Goal: Task Accomplishment & Management: Manage account settings

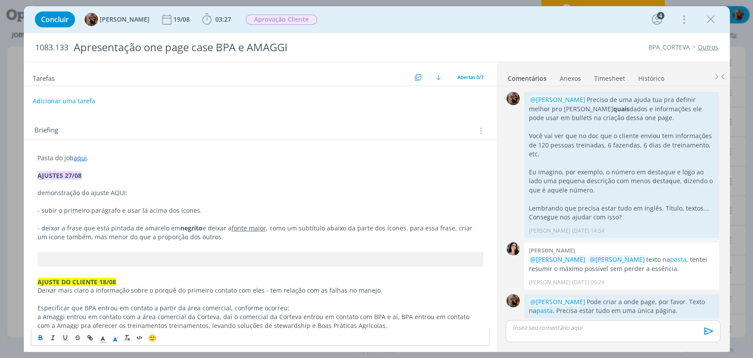
scroll to position [426, 0]
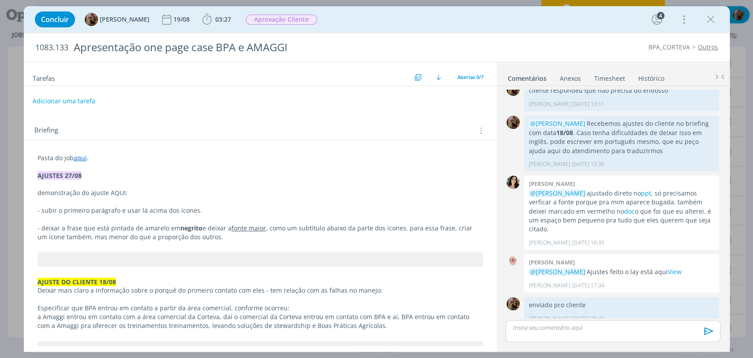
click at [116, 191] on p "demonstração do ajuste AQUI:" at bounding box center [259, 192] width 445 height 9
click at [90, 339] on icon "dialog" at bounding box center [91, 338] width 3 height 3
paste input "https://sobeae.sharepoint.com/:i:/s/SOBEAE/Ee9GztCw9VVHu9kuDMzx-VoBgo9gJDv9D0hJ…"
type input "https://sobeae.sharepoint.com/:i:/s/SOBEAE/Ee9GztCw9VVHu9kuDMzx-VoBgo9gJDv9D0hJ…"
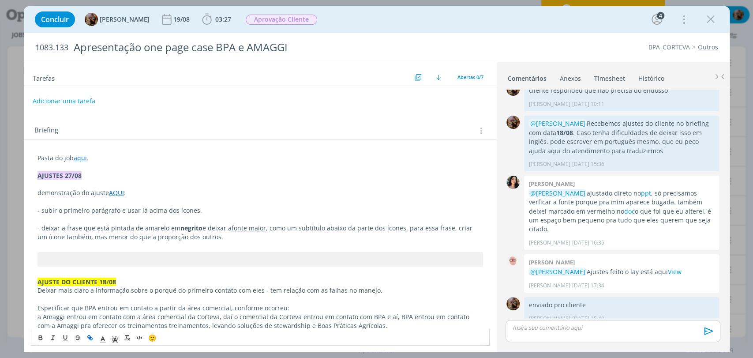
scroll to position [0, 0]
click at [190, 186] on p "dialog" at bounding box center [259, 183] width 445 height 9
click at [546, 334] on div "dialog" at bounding box center [612, 331] width 214 height 22
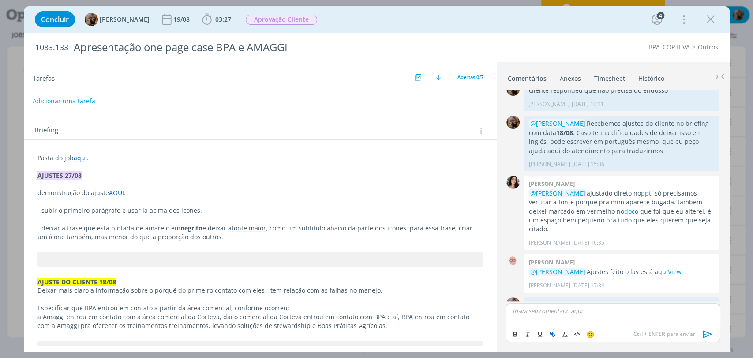
scroll to position [442, 0]
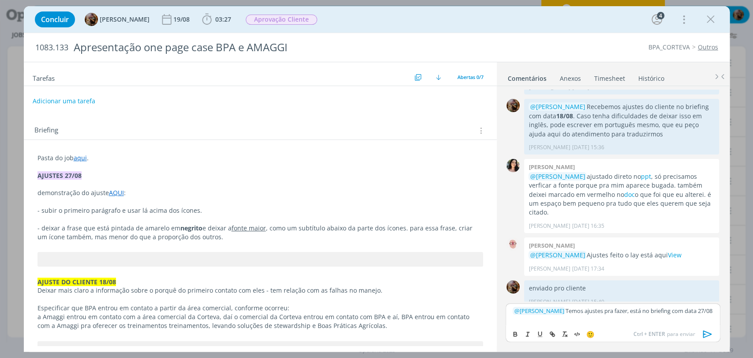
drag, startPoint x: 526, startPoint y: 321, endPoint x: 512, endPoint y: 320, distance: 13.7
click at [512, 314] on p "﻿ @ Alessandro Mença ﻿ Temos ajustes pra fazer, está no briefing com data 27/08" at bounding box center [612, 310] width 200 height 8
click at [512, 337] on button "dialog" at bounding box center [515, 334] width 12 height 11
click at [614, 313] on p "﻿ @ Alessandro Mença ﻿ Temos ajustes pra fazer, está no briefing com data 27/08" at bounding box center [612, 310] width 200 height 8
click at [712, 331] on icon "dialog" at bounding box center [707, 333] width 13 height 13
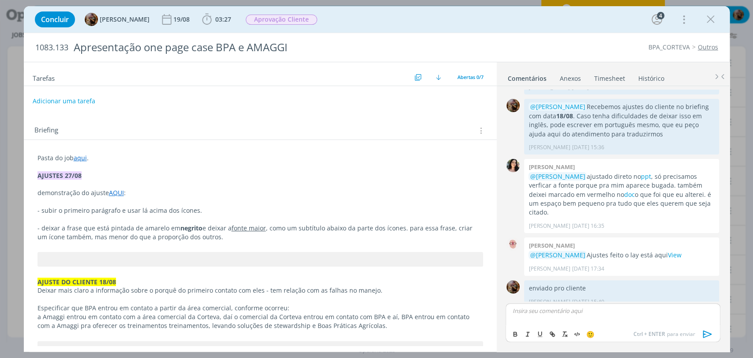
scroll to position [485, 0]
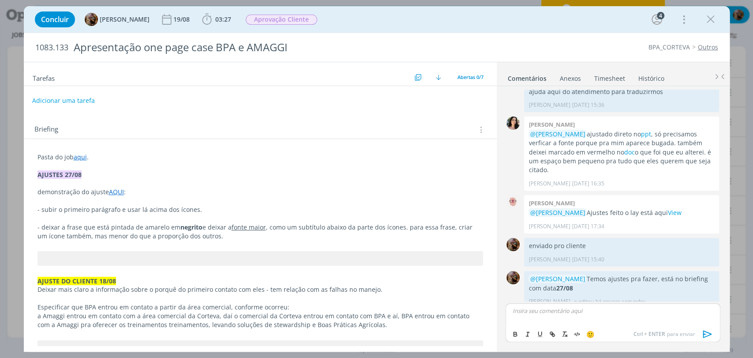
click at [79, 93] on button "Adicionar uma tarefa" at bounding box center [63, 100] width 63 height 15
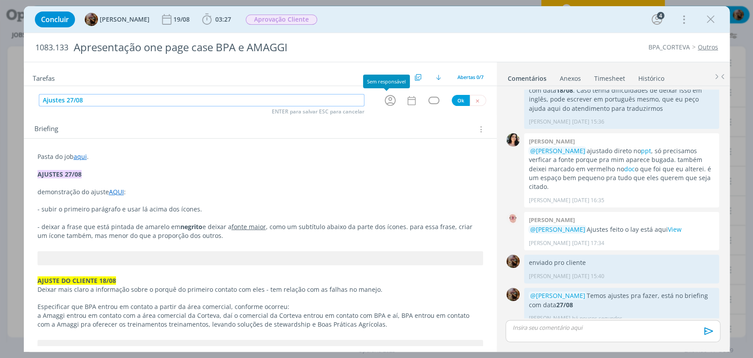
click at [383, 100] on icon "dialog" at bounding box center [390, 100] width 14 height 14
type input "Ajustes 27/08"
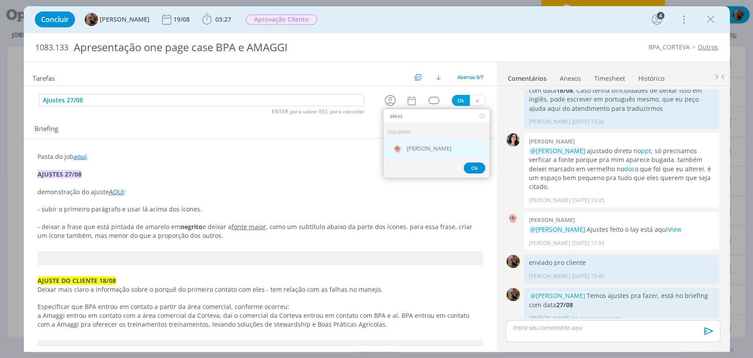
type input "aless"
click at [418, 146] on span "[PERSON_NAME]" at bounding box center [429, 149] width 45 height 7
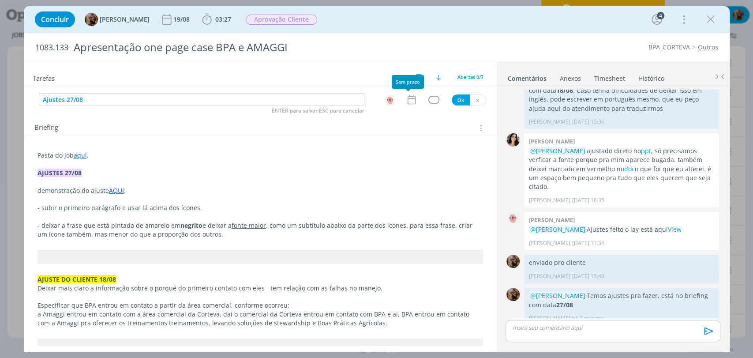
click at [412, 94] on icon "dialog" at bounding box center [411, 99] width 11 height 11
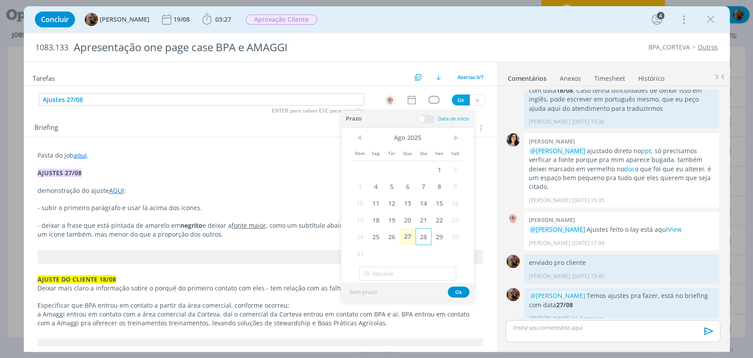
click at [418, 234] on span "28" at bounding box center [423, 236] width 16 height 17
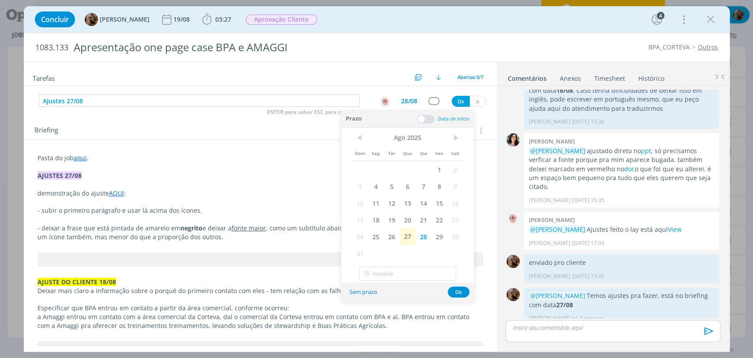
click at [417, 119] on span at bounding box center [426, 119] width 18 height 9
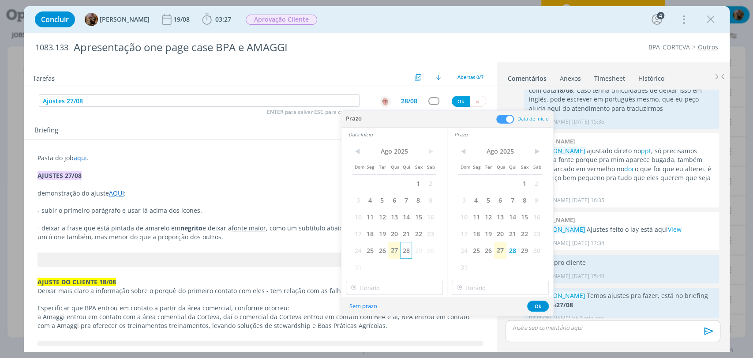
click at [405, 249] on span "28" at bounding box center [406, 250] width 12 height 17
type input "15:00"
click at [408, 284] on input "15:00" at bounding box center [394, 287] width 97 height 14
click at [405, 265] on div "15:00" at bounding box center [395, 264] width 98 height 16
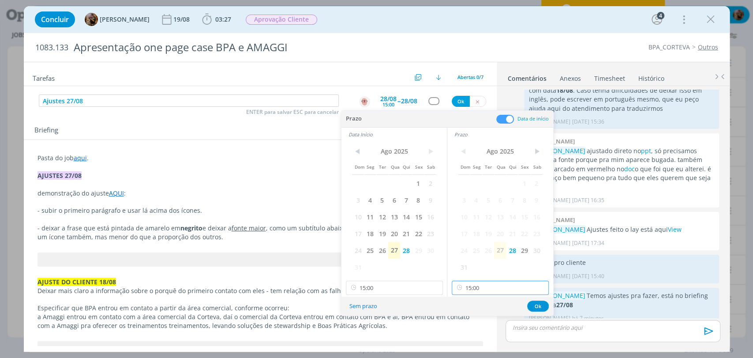
click at [484, 290] on input "15:00" at bounding box center [500, 287] width 97 height 14
drag, startPoint x: 483, startPoint y: 246, endPoint x: 495, endPoint y: 262, distance: 19.8
click at [483, 246] on div "15:30" at bounding box center [501, 247] width 98 height 16
type input "15:30"
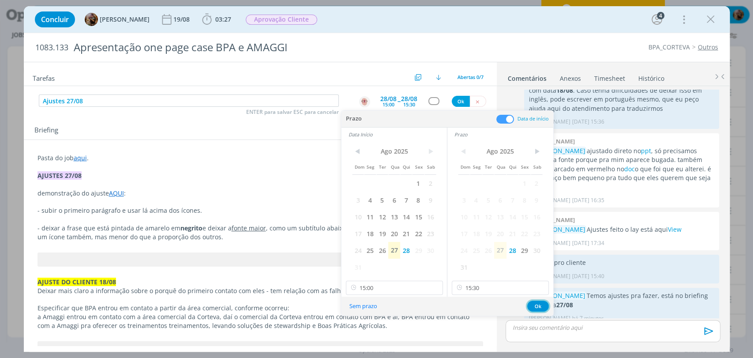
click at [530, 304] on button "Ok" at bounding box center [538, 305] width 22 height 11
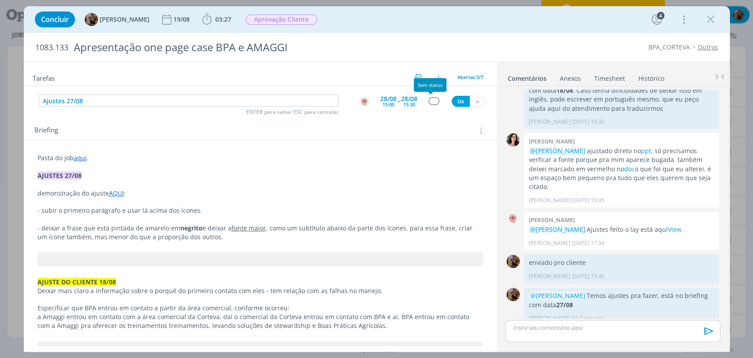
click at [429, 100] on div "dialog" at bounding box center [433, 100] width 11 height 7
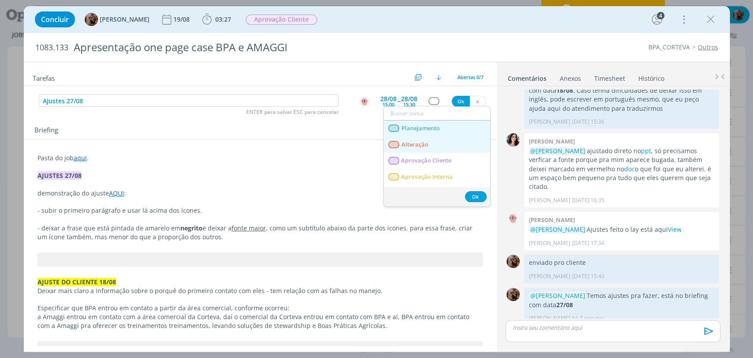
click at [426, 142] on span "Alteração" at bounding box center [414, 144] width 27 height 7
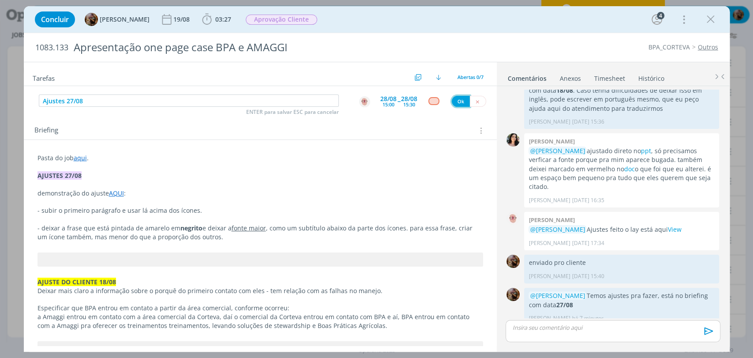
click at [455, 98] on button "Ok" at bounding box center [461, 101] width 18 height 11
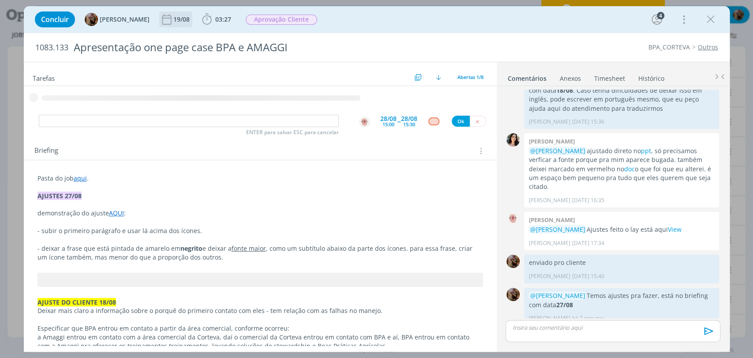
click at [180, 16] on div "19/08" at bounding box center [182, 19] width 18 height 6
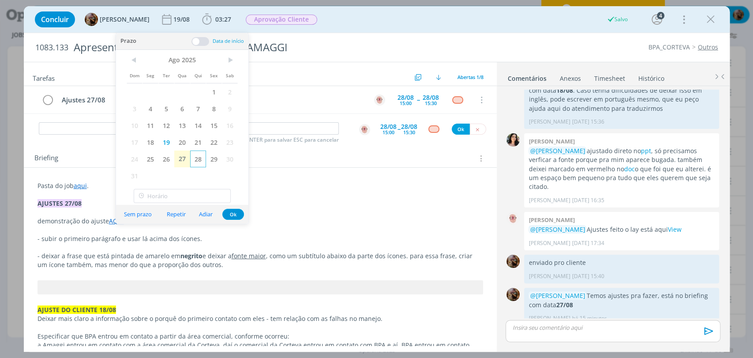
click at [198, 158] on span "28" at bounding box center [198, 158] width 16 height 17
click at [238, 217] on button "Ok" at bounding box center [233, 214] width 22 height 11
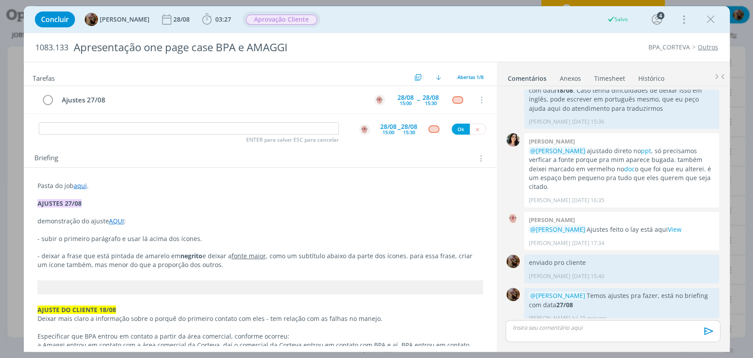
click at [282, 22] on span "Aprovação Cliente" at bounding box center [281, 20] width 71 height 10
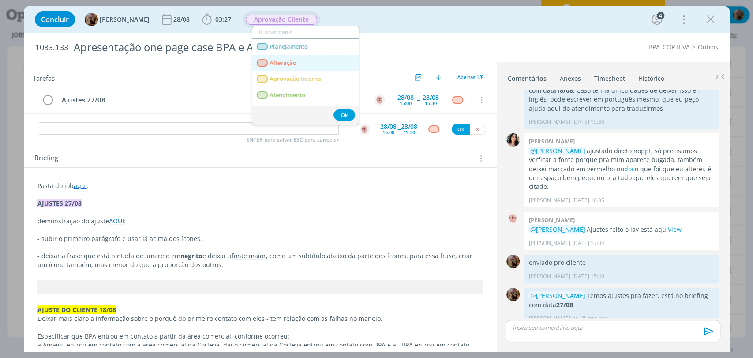
click at [291, 66] on span "Alteração" at bounding box center [282, 63] width 27 height 7
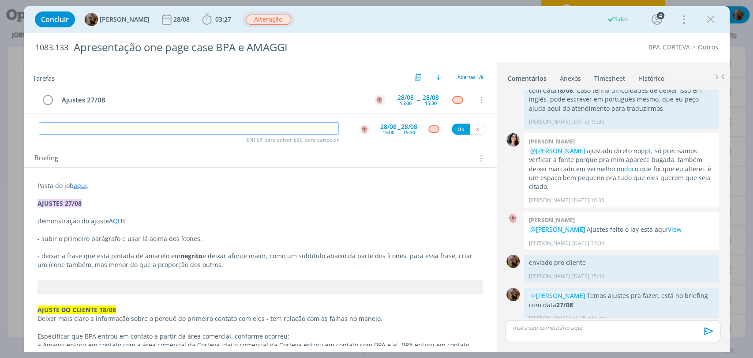
click at [287, 127] on input "dialog" at bounding box center [189, 128] width 300 height 12
click at [366, 129] on button "dialog" at bounding box center [364, 129] width 12 height 12
type input "Acompanhamento do job"
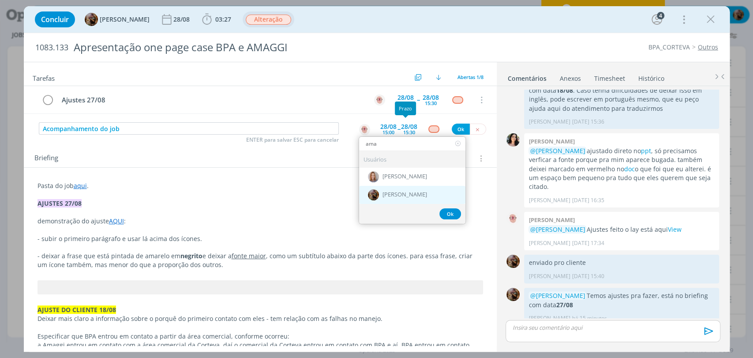
type input "ama"
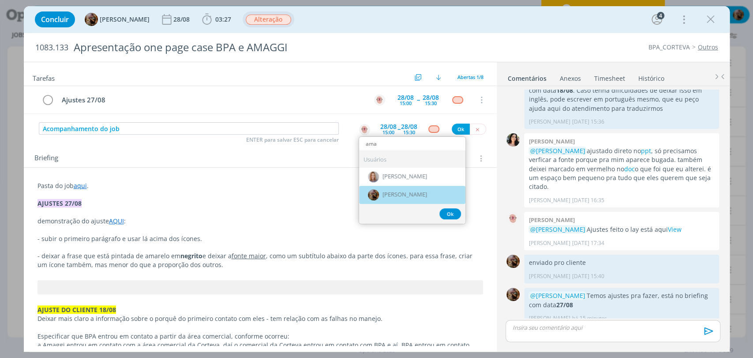
click at [411, 191] on span "[PERSON_NAME]" at bounding box center [404, 194] width 45 height 7
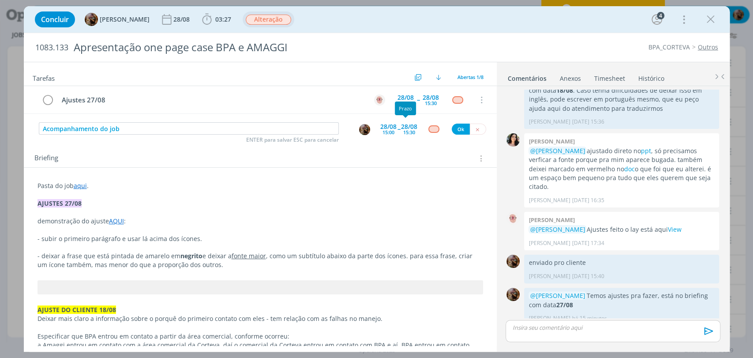
click at [401, 133] on div "28/08 15:30" at bounding box center [409, 129] width 16 height 16
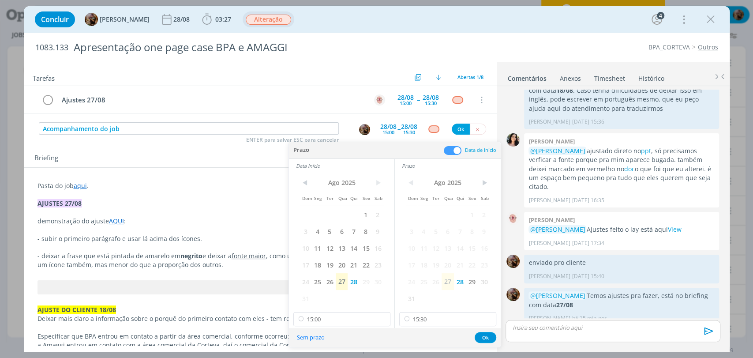
click at [452, 153] on span at bounding box center [453, 150] width 18 height 9
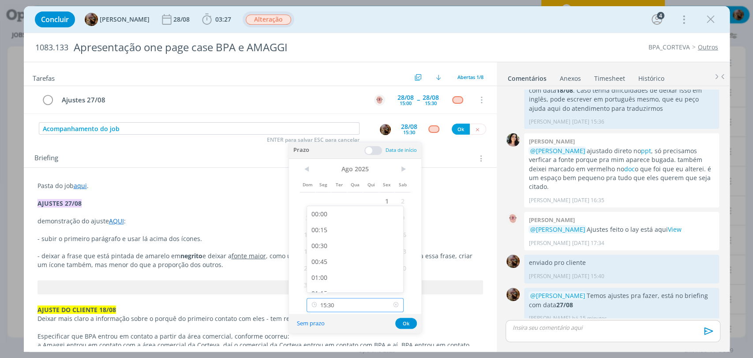
click at [385, 311] on input "15:30" at bounding box center [354, 305] width 97 height 14
click at [374, 264] on div "16:00" at bounding box center [356, 264] width 98 height 16
type input "16:00"
click at [410, 321] on button "Ok" at bounding box center [406, 322] width 22 height 11
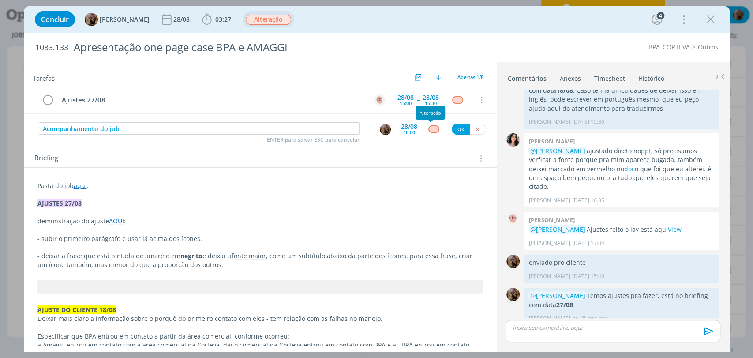
click at [433, 127] on div "dialog" at bounding box center [433, 128] width 11 height 7
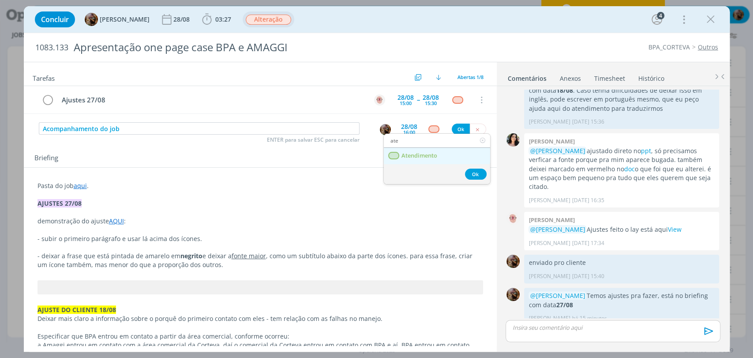
type input "ate"
click at [436, 153] on span "Atendimento" at bounding box center [419, 155] width 36 height 7
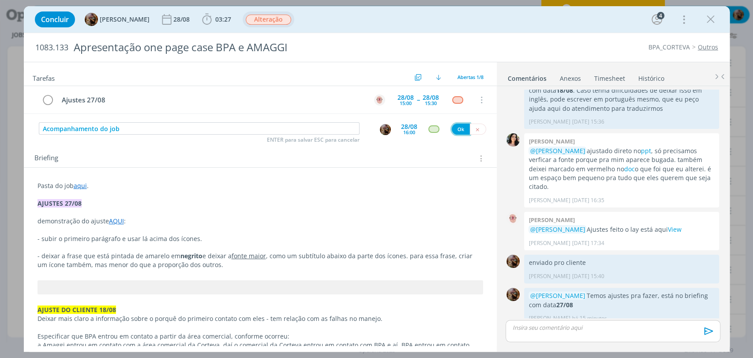
click at [456, 129] on button "Ok" at bounding box center [461, 128] width 18 height 11
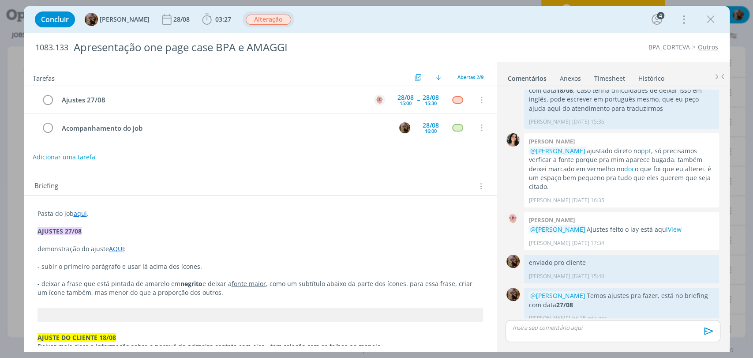
click at [711, 22] on icon "dialog" at bounding box center [710, 19] width 13 height 13
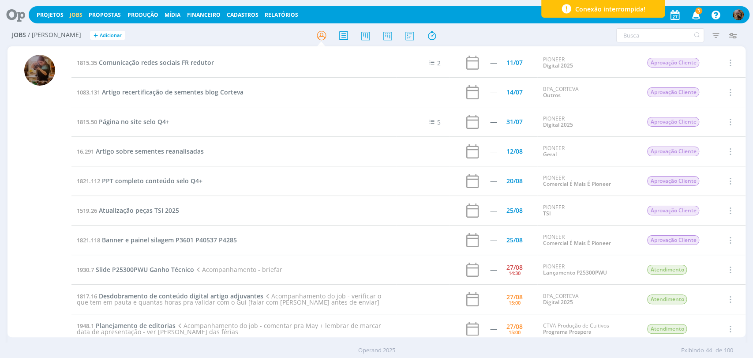
click at [180, 268] on span "Slide P25300PWU Ganho Técnico" at bounding box center [145, 269] width 98 height 8
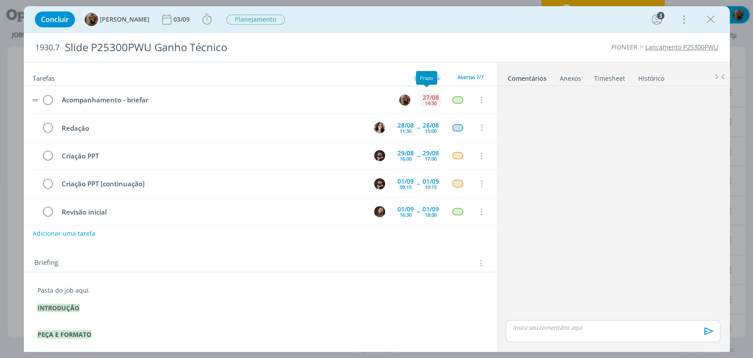
click at [430, 94] on div "27/08" at bounding box center [430, 97] width 16 height 6
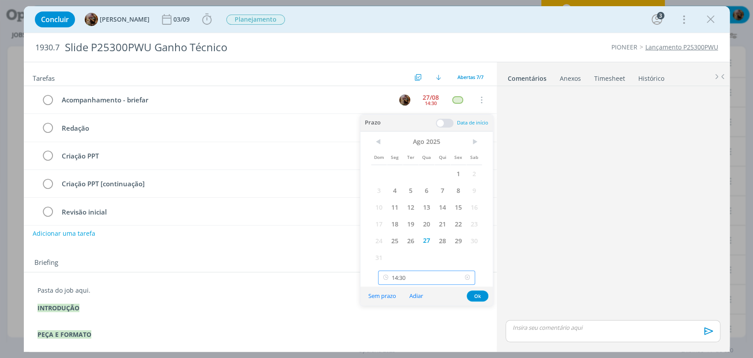
click at [427, 277] on input "14:30" at bounding box center [426, 277] width 97 height 14
click at [432, 233] on div "15:00" at bounding box center [427, 236] width 98 height 16
type input "15:00"
click at [471, 291] on button "Ok" at bounding box center [478, 295] width 22 height 11
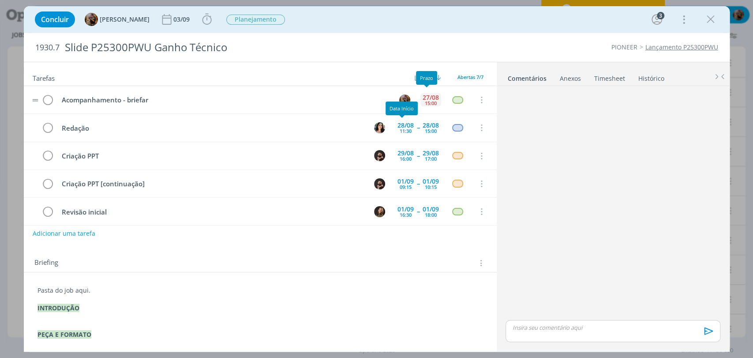
click at [427, 97] on div "27/08" at bounding box center [430, 97] width 16 height 6
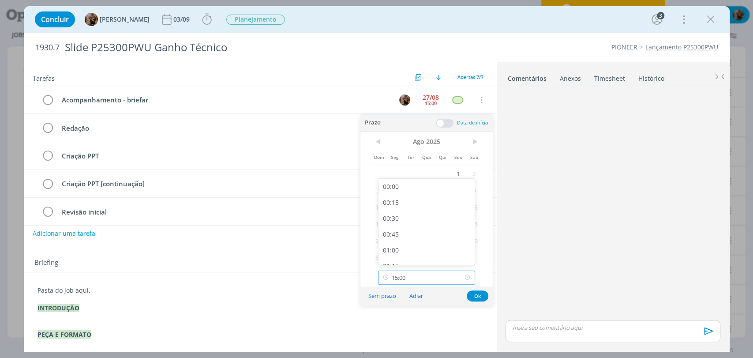
click at [432, 280] on input "15:00" at bounding box center [426, 277] width 97 height 14
click at [424, 242] on div "15:30" at bounding box center [427, 236] width 98 height 16
type input "15:30"
click at [481, 299] on button "Ok" at bounding box center [478, 295] width 22 height 11
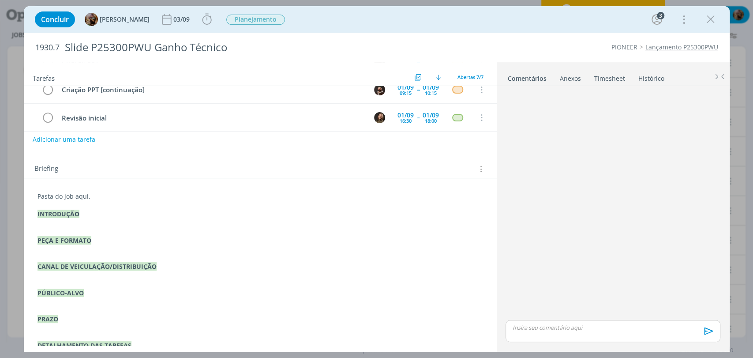
scroll to position [131, 0]
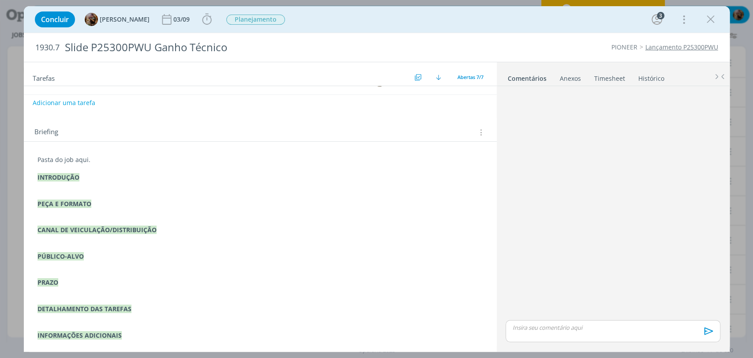
click at [291, 220] on p "dialog" at bounding box center [259, 221] width 445 height 9
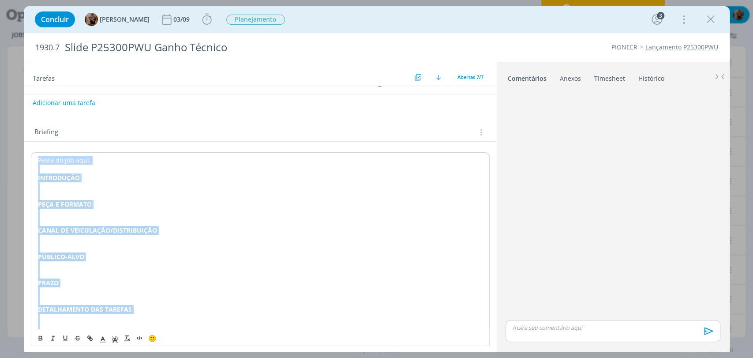
copy div "Pasta do job aqui. INTRODUÇÃO PEÇA E FORMATO CANAL DE VEICULAÇÃO/DISTRIBUIÇÃO P…"
click at [90, 186] on p "dialog" at bounding box center [259, 186] width 445 height 9
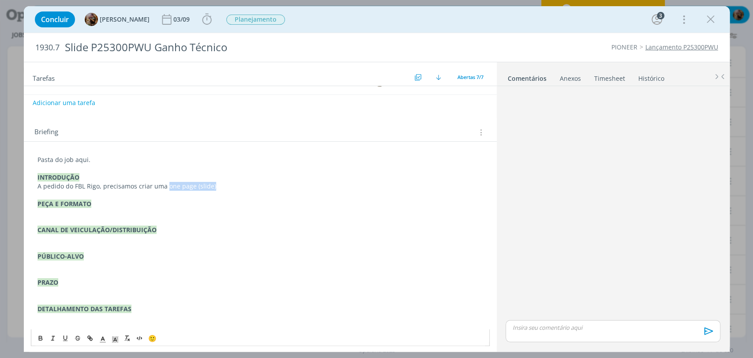
drag, startPoint x: 219, startPoint y: 186, endPoint x: 166, endPoint y: 183, distance: 53.0
click at [166, 183] on p "A pedido do FBL Rigo, precisamos criar uma one page (slide)" at bounding box center [259, 186] width 445 height 9
click at [565, 333] on div "dialog" at bounding box center [612, 331] width 214 height 22
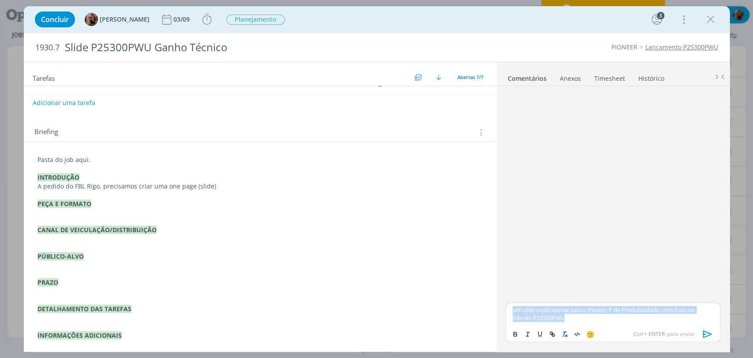
copy p "um slide institucional para o Projeto P de Produtividade, com foco no híbrido P…"
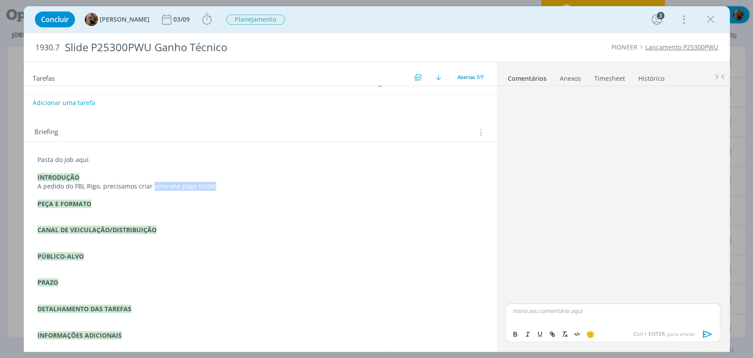
drag, startPoint x: 212, startPoint y: 184, endPoint x: 151, endPoint y: 187, distance: 60.5
click at [151, 187] on p "A pedido do FBL Rigo, precisamos criar uma one page (slide)" at bounding box center [259, 186] width 445 height 9
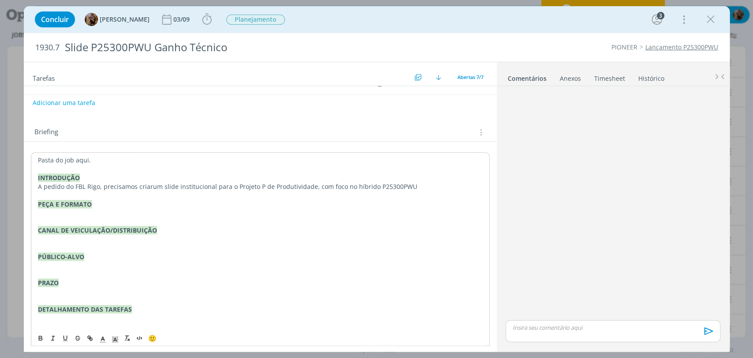
click at [213, 185] on span "um slide institucional para o Projeto P de Produtividade, com foco no híbrido P…" at bounding box center [285, 186] width 264 height 8
click at [448, 186] on p "A pedido do FBL Rigo, precisamos criar um slide institucional (one page) para o…" at bounding box center [260, 186] width 444 height 9
click at [459, 177] on p "INTRODUÇÃO" at bounding box center [259, 177] width 445 height 9
click at [462, 179] on p "INTRODUÇÃO" at bounding box center [259, 177] width 445 height 9
click at [460, 183] on p "A pedido do FBL Rigo, precisamos criar um slide institucional (one page) para o…" at bounding box center [259, 186] width 445 height 9
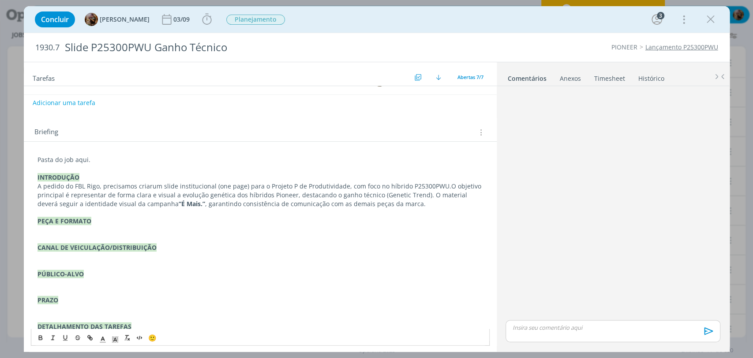
click at [59, 228] on p "dialog" at bounding box center [259, 229] width 445 height 9
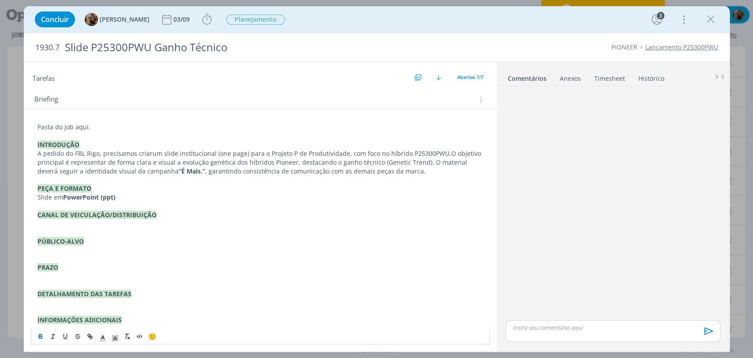
scroll to position [165, 0]
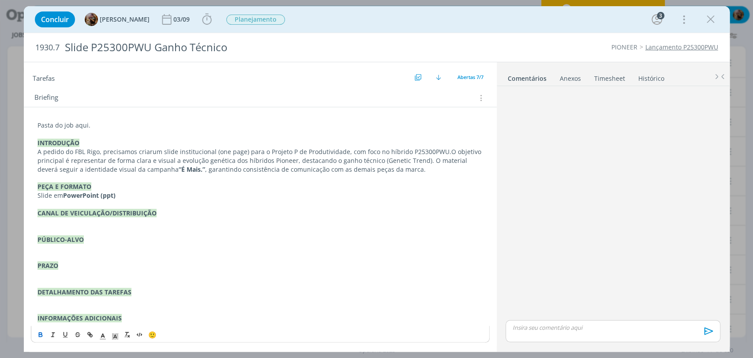
click at [75, 222] on p "dialog" at bounding box center [259, 221] width 445 height 9
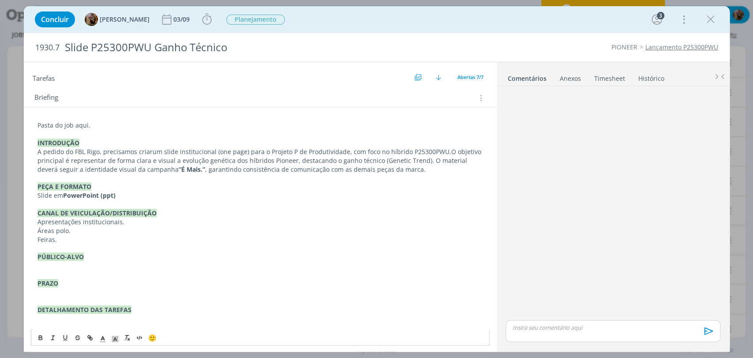
click at [62, 265] on p "dialog" at bounding box center [259, 265] width 445 height 9
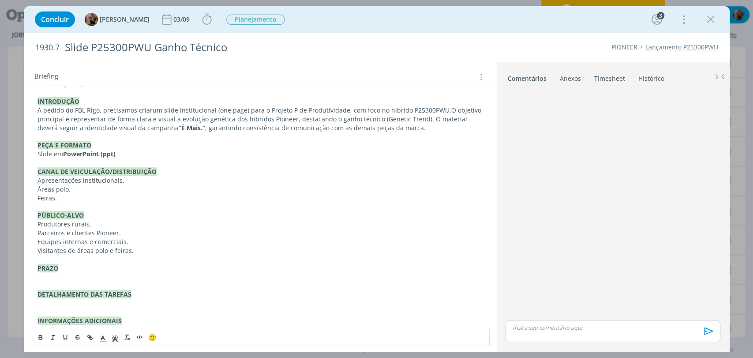
scroll to position [209, 0]
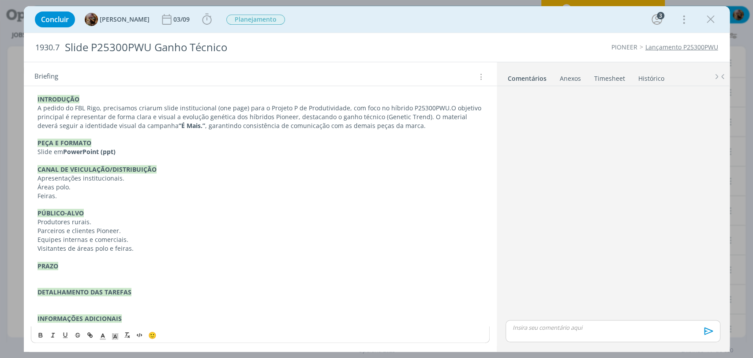
click at [62, 274] on p "dialog" at bounding box center [259, 274] width 445 height 9
drag, startPoint x: 204, startPoint y: 276, endPoint x: 190, endPoint y: 276, distance: 14.1
click at [190, 276] on strong "primeiros dias de setembro/2024" at bounding box center [155, 274] width 101 height 8
drag, startPoint x: 82, startPoint y: 274, endPoint x: 58, endPoint y: 275, distance: 24.3
click at [58, 275] on p "Entrega do slide até os primeiros dias de setembro ." at bounding box center [259, 274] width 445 height 9
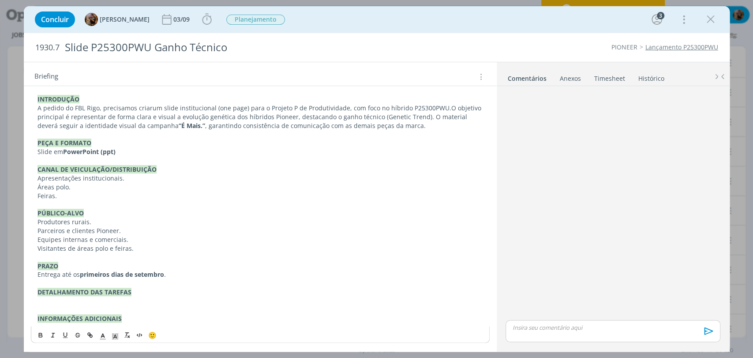
click at [155, 267] on p "PRAZO" at bounding box center [259, 265] width 445 height 9
drag, startPoint x: 167, startPoint y: 274, endPoint x: 78, endPoint y: 275, distance: 89.5
click at [78, 275] on p "Entrega até os primeiros dias de setembro ." at bounding box center [259, 274] width 445 height 9
click at [37, 333] on icon "dialog" at bounding box center [40, 334] width 7 height 7
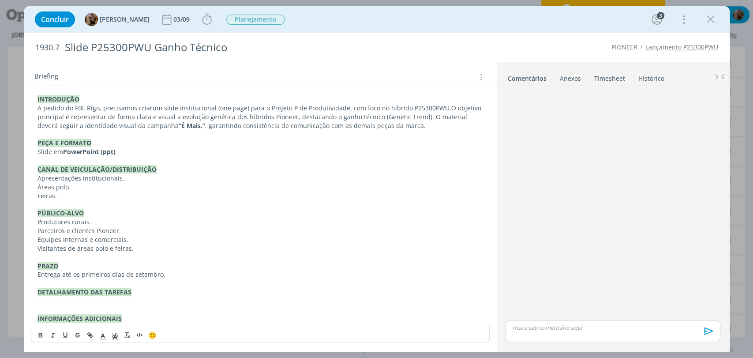
click at [283, 213] on p "PÚBLICO-ALVO" at bounding box center [259, 213] width 445 height 9
drag, startPoint x: 708, startPoint y: 25, endPoint x: 463, endPoint y: 76, distance: 249.9
click at [708, 25] on icon "dialog" at bounding box center [710, 19] width 13 height 13
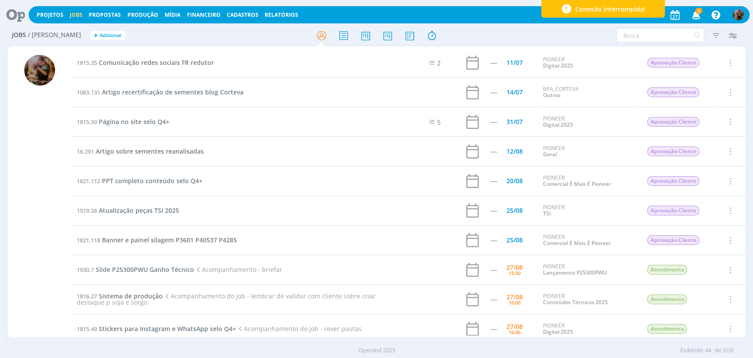
click at [392, 36] on div at bounding box center [376, 179] width 753 height 358
drag, startPoint x: 391, startPoint y: 36, endPoint x: 370, endPoint y: 20, distance: 26.1
click at [391, 36] on icon at bounding box center [387, 35] width 16 height 17
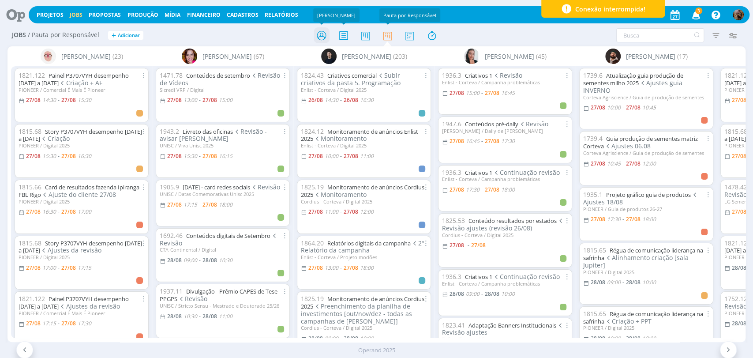
click at [325, 34] on icon at bounding box center [321, 35] width 16 height 17
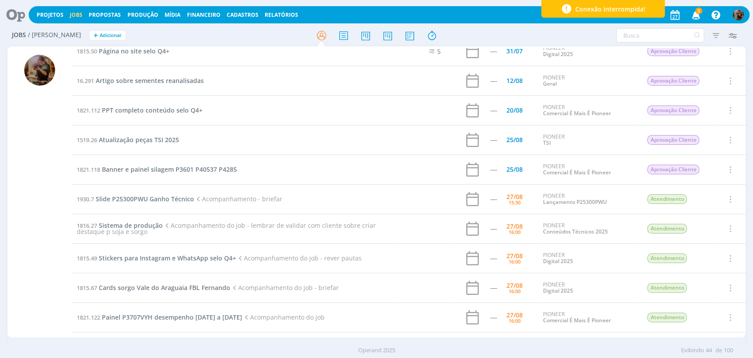
scroll to position [98, 0]
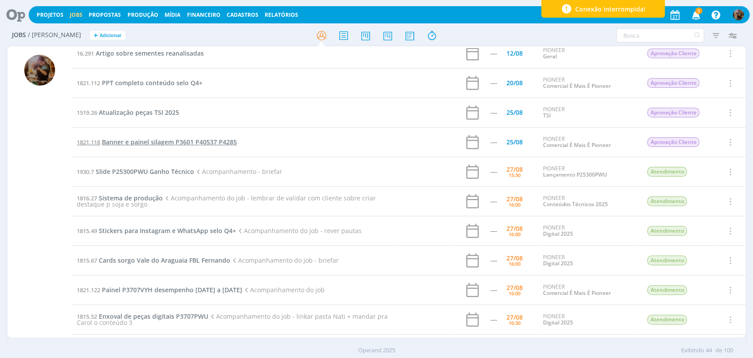
click at [180, 140] on span "Banner e painel silagem P3601 P40537 P4285" at bounding box center [169, 142] width 135 height 8
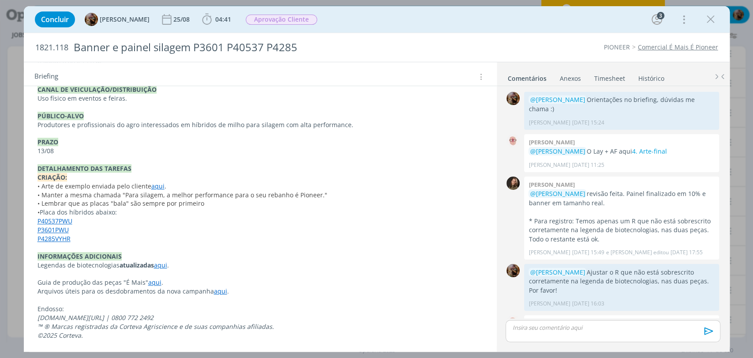
scroll to position [427, 0]
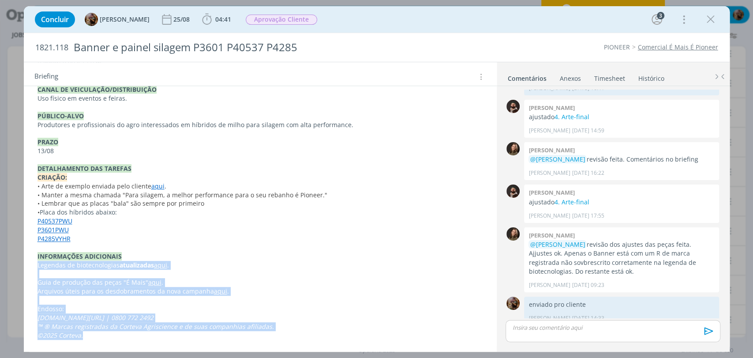
drag, startPoint x: 95, startPoint y: 333, endPoint x: 22, endPoint y: 261, distance: 102.6
click at [22, 261] on div "Concluir Amanda Rodrigues 25/08 04:41 Iniciar Apontar Data * 27/08/2025 Horas *…" at bounding box center [376, 179] width 753 height 358
copy div "Legendas de biotecnologias atualizadas aqui . Guia de produção das peças "É Mai…"
drag, startPoint x: 705, startPoint y: 15, endPoint x: 356, endPoint y: 30, distance: 349.5
click at [706, 15] on icon "dialog" at bounding box center [710, 19] width 13 height 13
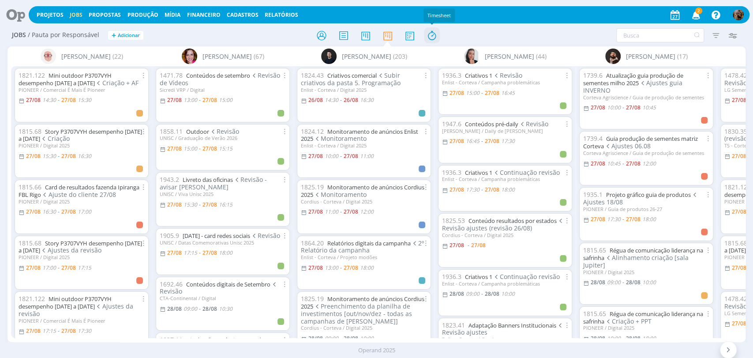
click at [430, 38] on icon at bounding box center [431, 35] width 16 height 17
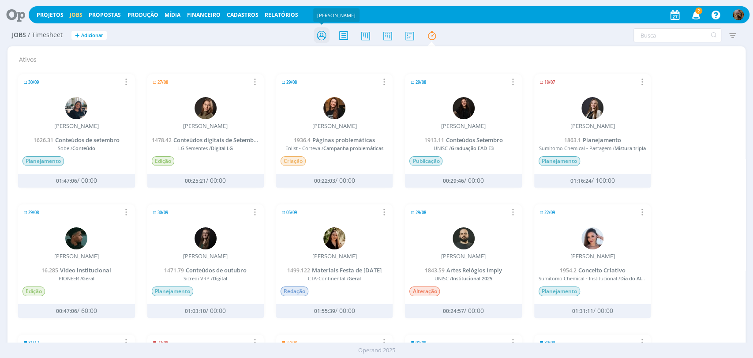
click at [324, 33] on icon at bounding box center [321, 35] width 16 height 17
click at [382, 38] on icon at bounding box center [387, 35] width 16 height 17
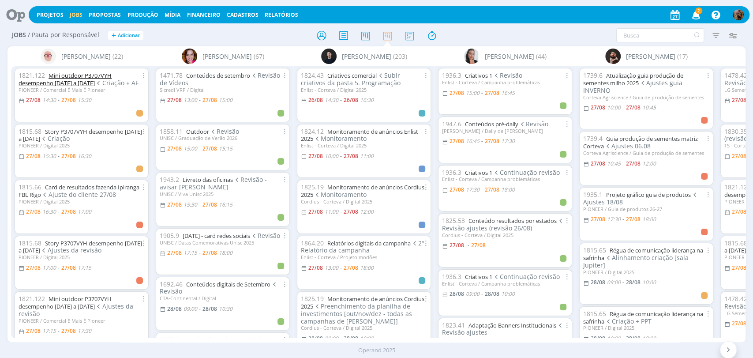
click at [112, 73] on link "Mini outdoor P3707VYH desempenho 2022 a 2025" at bounding box center [65, 78] width 93 height 15
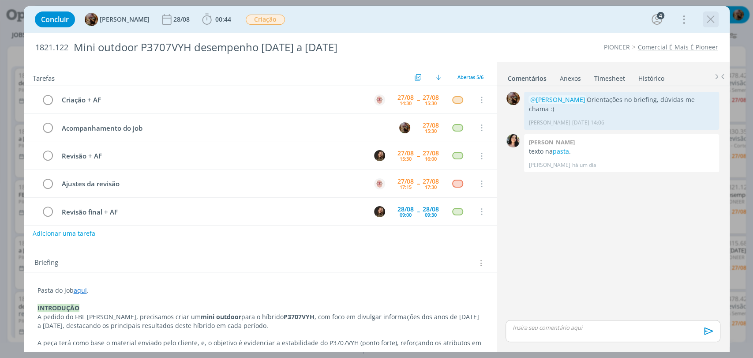
click at [715, 22] on icon "dialog" at bounding box center [710, 19] width 13 height 13
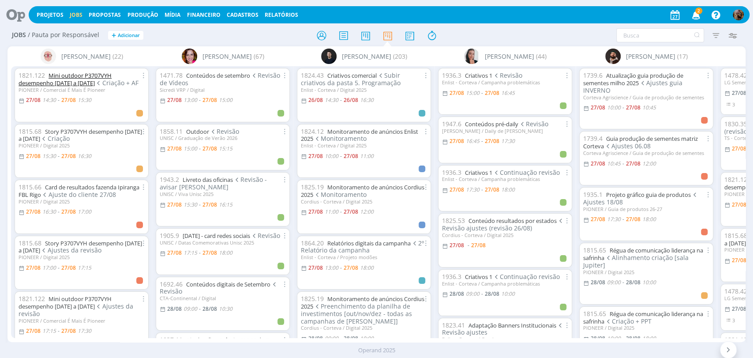
click at [101, 77] on link "Mini outdoor P3707VYH desempenho 2022 a 2025" at bounding box center [65, 78] width 93 height 15
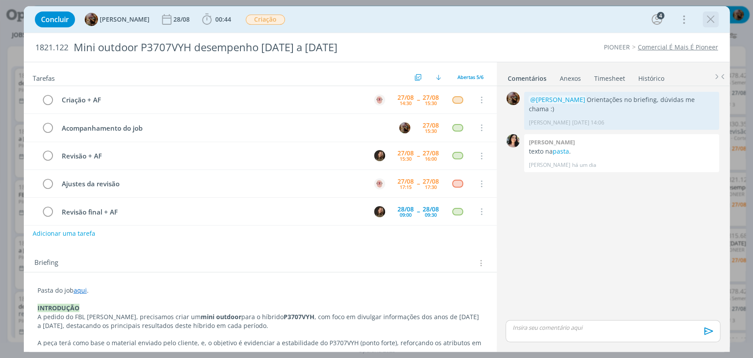
click at [712, 16] on icon "dialog" at bounding box center [710, 19] width 13 height 13
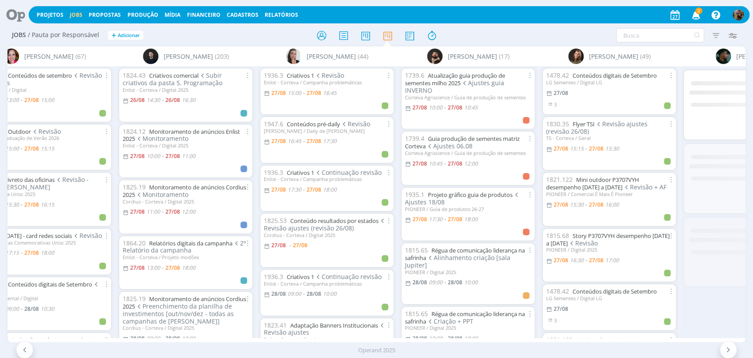
scroll to position [0, 180]
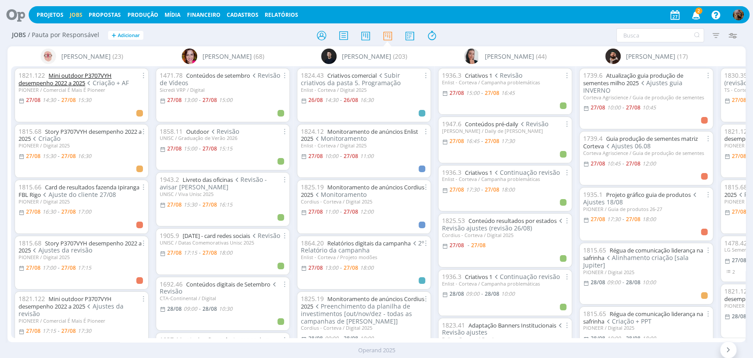
click at [71, 77] on link "Mini outdoor P3707VYH desempenho 2022 a 2025" at bounding box center [65, 78] width 93 height 15
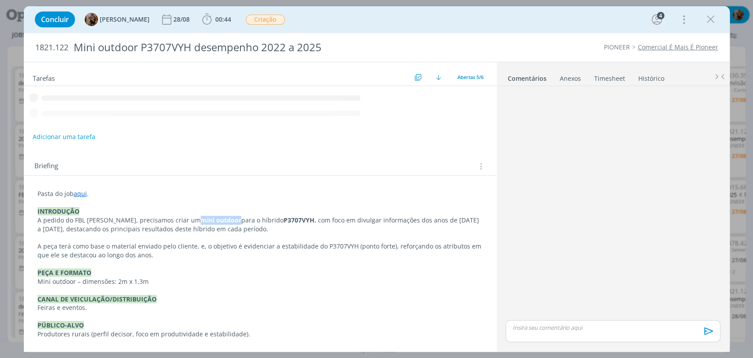
drag, startPoint x: 217, startPoint y: 221, endPoint x: 178, endPoint y: 220, distance: 38.4
click at [201, 220] on strong "mini outdoor" at bounding box center [221, 220] width 41 height 8
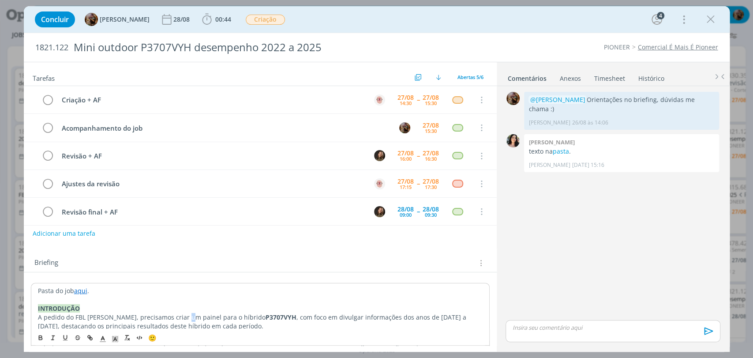
click at [185, 318] on p "A pedido do FBL Fernando, precisamos criar um painel para o híbrido P3707VYH , …" at bounding box center [260, 322] width 444 height 18
click at [186, 318] on p "A pedido do FBL Fernando, precisamos criar um painel para o híbrido P3707VYH , …" at bounding box center [260, 322] width 444 height 18
click at [185, 313] on p "A pedido do FBL Fernando, precisamos criar um painel para o híbrido P3707VYH , …" at bounding box center [260, 322] width 444 height 18
click at [188, 317] on p "A pedido do FBL Fernando, precisamos criar um painel para o híbrido P3707VYH , …" at bounding box center [260, 322] width 444 height 18
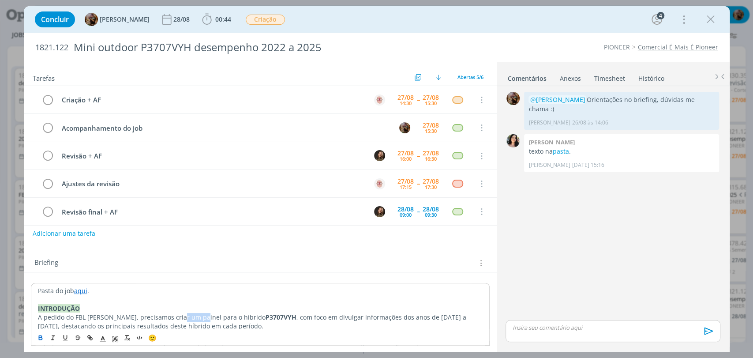
click at [39, 343] on button "dialog" at bounding box center [41, 337] width 12 height 11
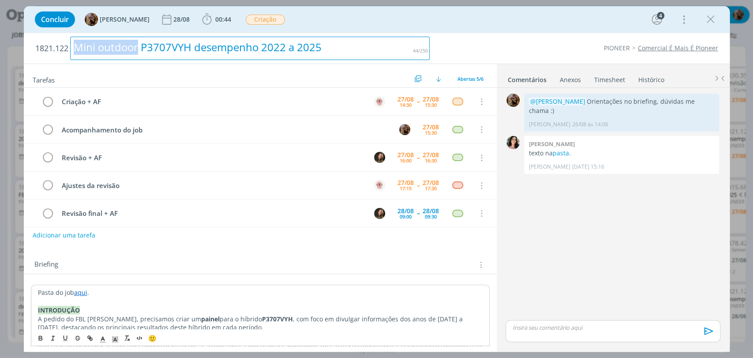
drag, startPoint x: 136, startPoint y: 47, endPoint x: 65, endPoint y: 50, distance: 71.5
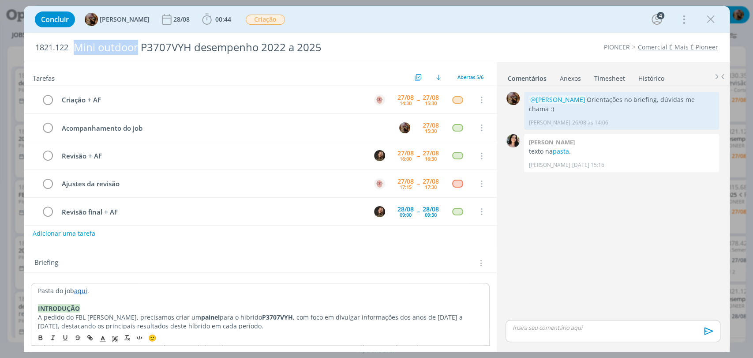
click at [69, 53] on h2 "1821.122 Mini outdoor P3707VYH desempenho 2022 a 2025" at bounding box center [232, 47] width 395 height 29
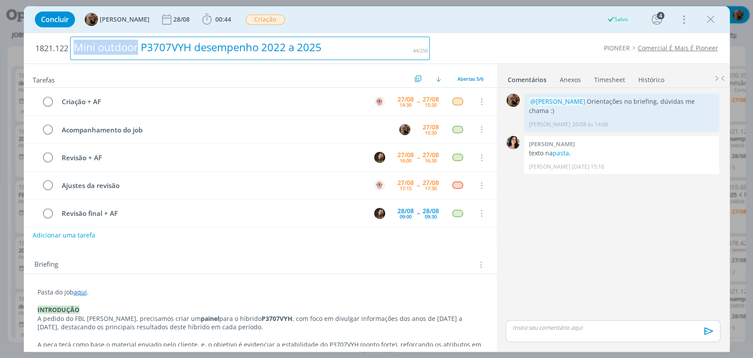
click at [129, 48] on div "Mini outdoor P3707VYH desempenho 2022 a 2025" at bounding box center [250, 48] width 360 height 23
drag, startPoint x: 137, startPoint y: 49, endPoint x: 81, endPoint y: 54, distance: 55.8
click at [81, 54] on div "Mini outdoor P3707VYH desempenho 2022 a 2025" at bounding box center [250, 48] width 360 height 23
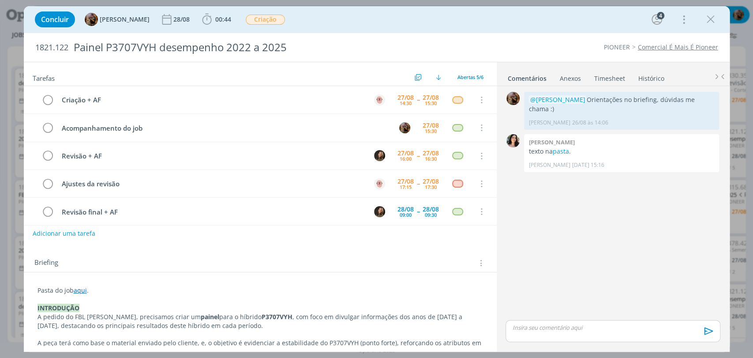
click at [337, 21] on div "Concluir Amanda Rodrigues 28/08 00:44 Iniciar Apontar Data * 27/08/2025 Horas *…" at bounding box center [376, 19] width 692 height 21
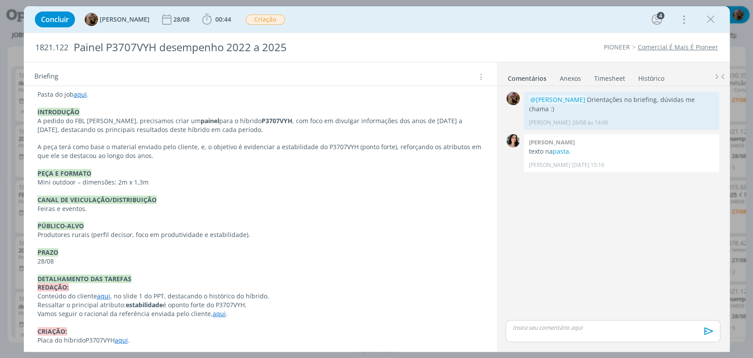
scroll to position [6, 0]
click at [83, 96] on link "aqui" at bounding box center [80, 94] width 13 height 8
click at [84, 108] on link "https://sobeae.sharepoint.com/:f:/s/SOBEAE/En_wF4-DnvZLvZ0OY-qQT1oBwNQnnBbSH7WO…" at bounding box center [95, 111] width 67 height 11
click at [110, 127] on p "A pedido do FBL Fernando, precisamos criar um painel para o híbrido P3707VYH , …" at bounding box center [260, 126] width 444 height 18
click at [80, 97] on link "aqui" at bounding box center [80, 94] width 13 height 8
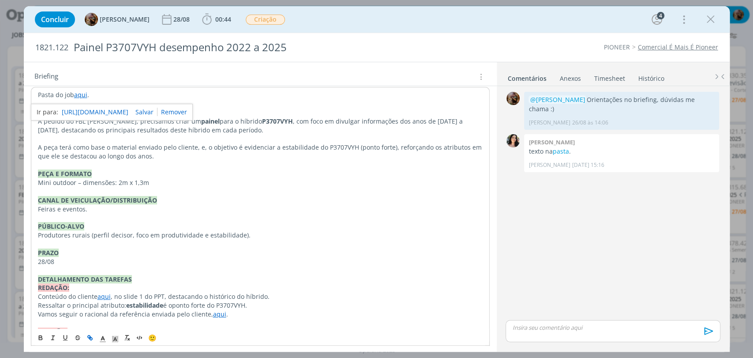
click at [97, 111] on link "https://sobeae.sharepoint.com/:f:/s/SOBEAE/En_wF4-DnvZLvZ0OY-qQT1oBwNQnnBbSH7WO…" at bounding box center [95, 111] width 67 height 11
click at [353, 203] on p "CANAL DE VEICULAÇÃO/DISTRIBUIÇÃO" at bounding box center [260, 200] width 444 height 9
drag, startPoint x: 75, startPoint y: 181, endPoint x: 37, endPoint y: 174, distance: 38.9
click at [34, 184] on div "Pasta do job aqui . INTRODUÇÃO A pedido do FBL Fernando, precisamos criar um pa…" at bounding box center [260, 270] width 459 height 366
click at [309, 67] on div "Briefing Briefings Predefinidos Versões do Briefing Ver Briefing do Projeto" at bounding box center [260, 74] width 473 height 24
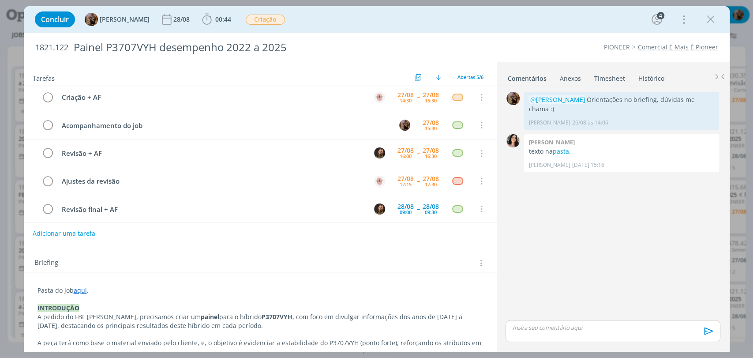
scroll to position [0, 0]
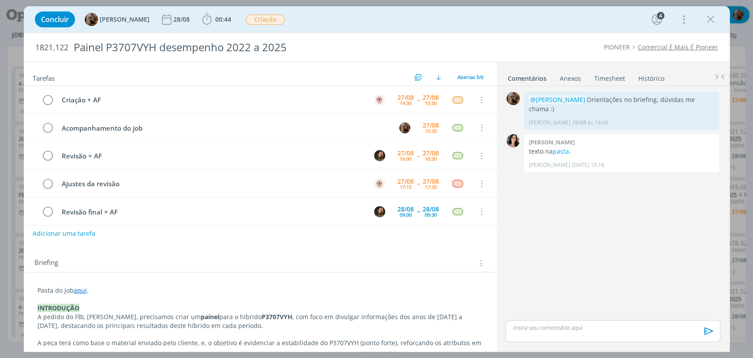
click at [386, 27] on div "Concluir Amanda Rodrigues 28/08 00:44 Iniciar Apontar Data * 27/08/2025 Horas *…" at bounding box center [376, 19] width 692 height 21
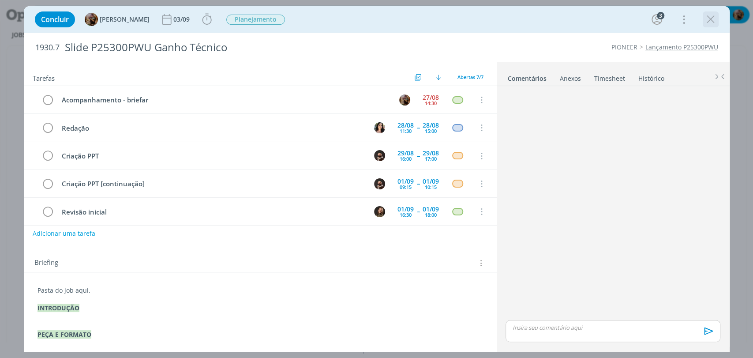
click at [704, 20] on icon "dialog" at bounding box center [710, 19] width 13 height 13
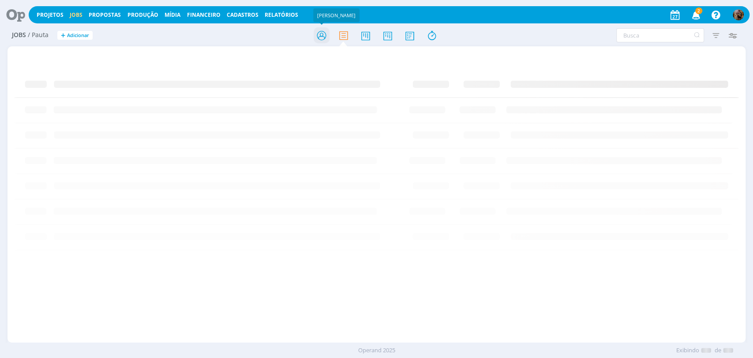
click at [325, 35] on icon at bounding box center [321, 35] width 16 height 17
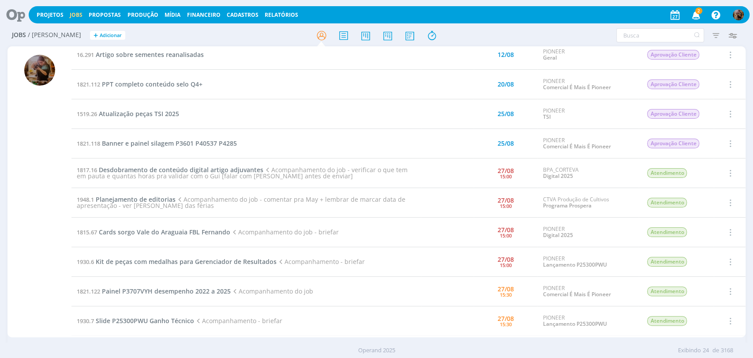
scroll to position [98, 0]
click at [201, 232] on span "Cards sorgo Vale do Araguaia FBL Fernando" at bounding box center [164, 230] width 131 height 8
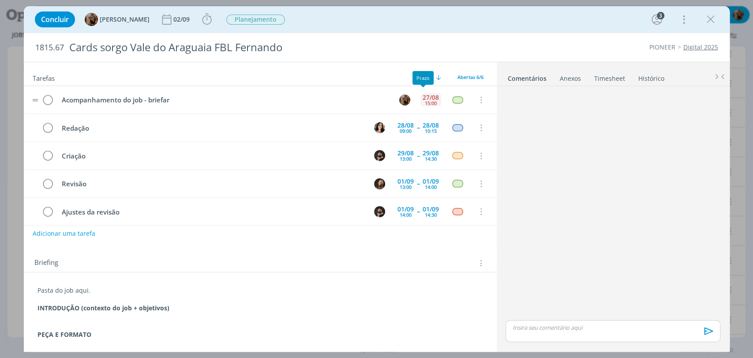
click at [422, 96] on div "27/08" at bounding box center [430, 97] width 16 height 6
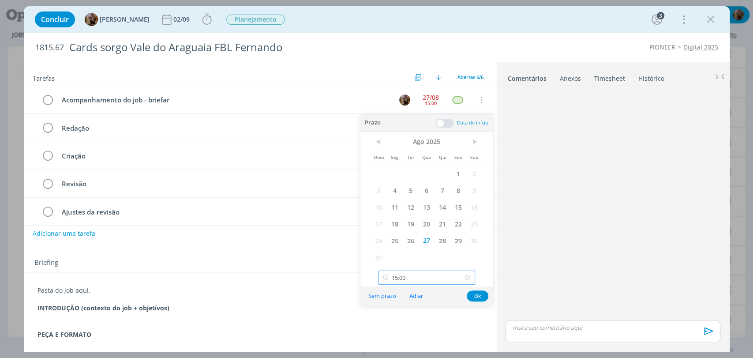
click at [423, 273] on input "15:00" at bounding box center [426, 277] width 97 height 14
click at [426, 224] on div "16:00" at bounding box center [427, 219] width 98 height 16
type input "16:00"
click at [469, 295] on button "Ok" at bounding box center [478, 295] width 22 height 11
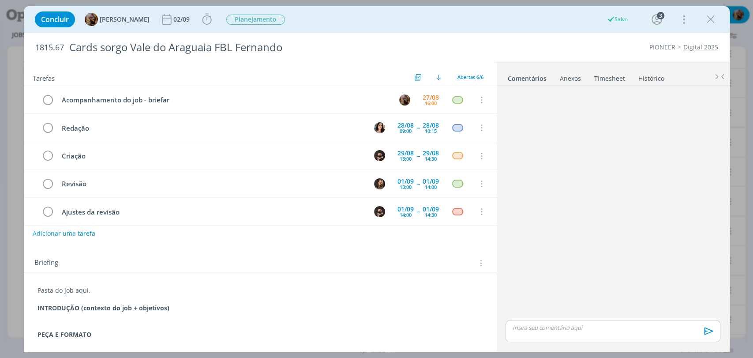
click at [713, 17] on icon "dialog" at bounding box center [710, 19] width 13 height 13
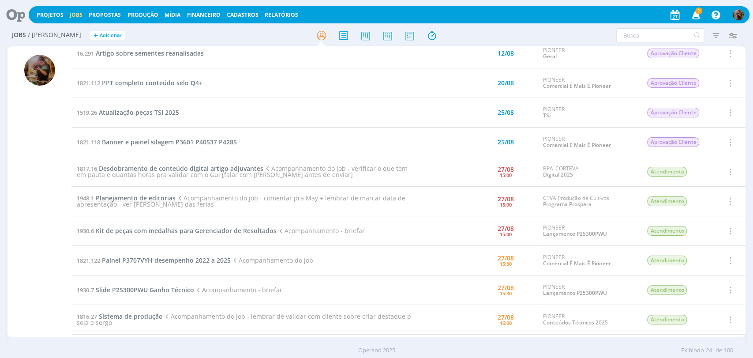
click at [157, 197] on span "Planejamento de editorias" at bounding box center [136, 198] width 80 height 8
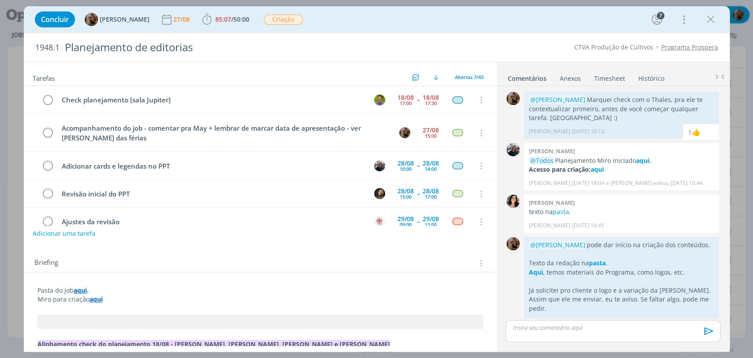
scroll to position [245, 0]
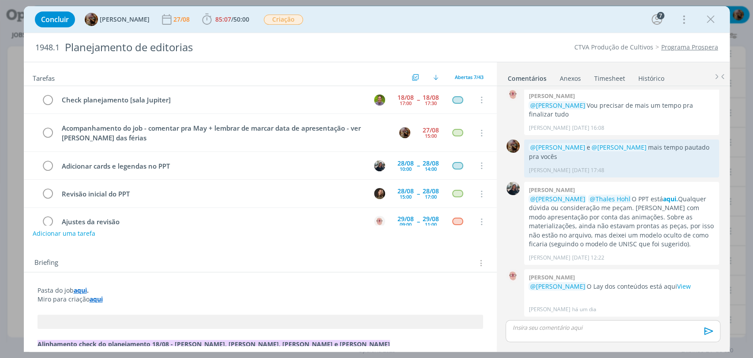
click at [607, 335] on div "dialog" at bounding box center [612, 331] width 214 height 22
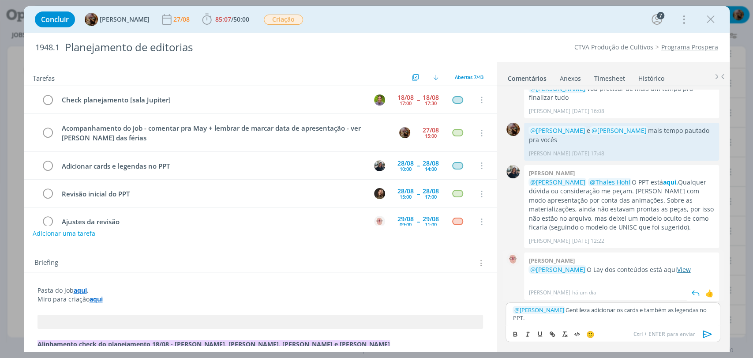
click at [690, 267] on link "View" at bounding box center [683, 269] width 14 height 8
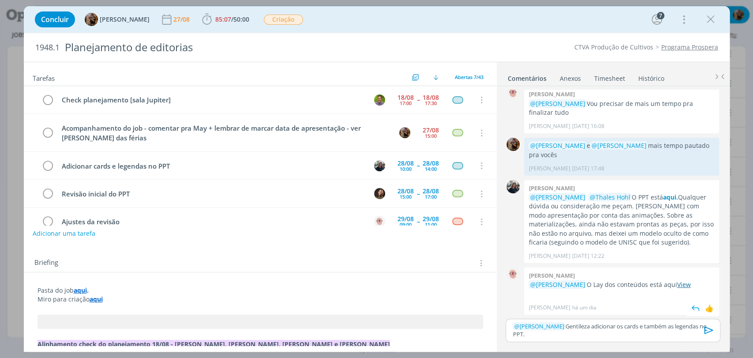
scroll to position [246, 0]
drag, startPoint x: 590, startPoint y: 284, endPoint x: 698, endPoint y: 291, distance: 108.2
click at [698, 291] on div "@[PERSON_NAME] O Lay dos conteúdos está aqui View" at bounding box center [621, 289] width 186 height 18
copy p "O Lay dos conteúdos está aqui View"
click at [674, 332] on p "﻿ @ [PERSON_NAME] ﻿ Gentileza adicionar os cards e também as legendas no PPT." at bounding box center [612, 330] width 200 height 16
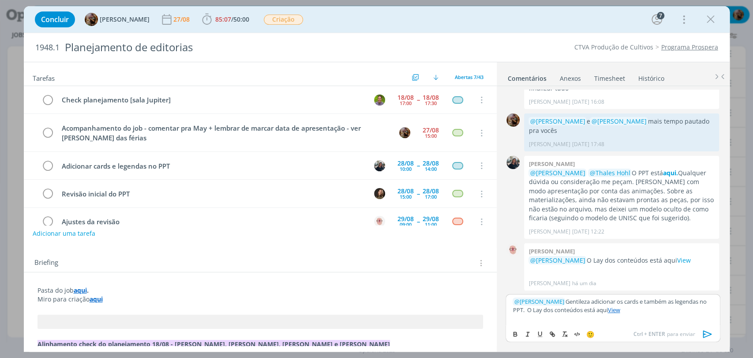
scroll to position [263, 0]
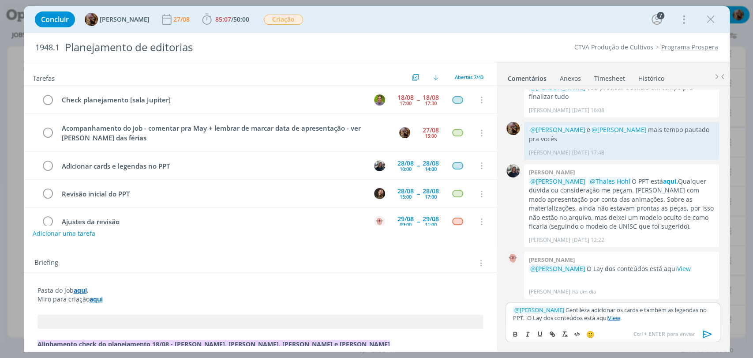
click at [542, 315] on p "﻿ @ [PERSON_NAME] ﻿ Gentileza adicionar os cards e também as legendas no PPT. O…" at bounding box center [612, 314] width 200 height 16
click at [641, 322] on div "﻿ @ [PERSON_NAME] ﻿ Gentileza adicionar os cards e também as legendas no PPT. O…" at bounding box center [612, 313] width 214 height 23
click at [689, 314] on p "﻿ @ [PERSON_NAME] ﻿ Gentileza adicionar os cards e também as legendas no PPT. O…" at bounding box center [612, 314] width 200 height 16
click at [706, 334] on icon "dialog" at bounding box center [707, 333] width 13 height 13
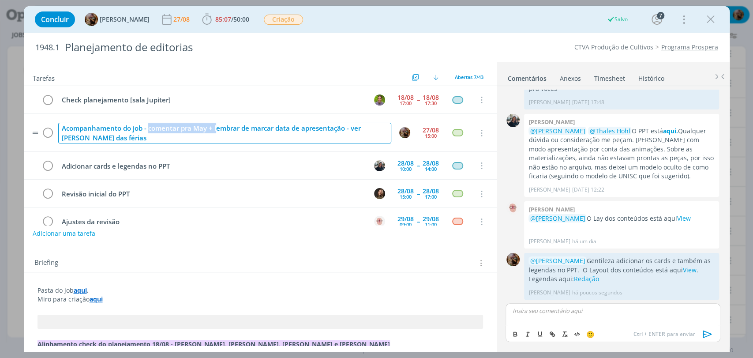
drag, startPoint x: 215, startPoint y: 127, endPoint x: 148, endPoint y: 124, distance: 66.6
click at [148, 124] on div "Acompanhamento do job - comentar pra May + lembrar de marcar data de apresentaç…" at bounding box center [224, 133] width 333 height 21
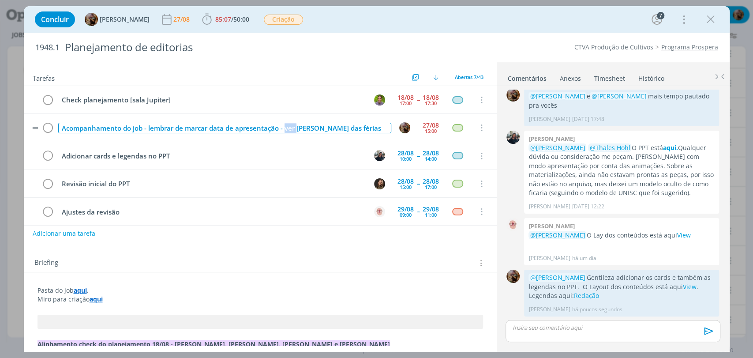
drag, startPoint x: 297, startPoint y: 130, endPoint x: 284, endPoint y: 129, distance: 12.8
click at [284, 129] on div "Acompanhamento do job - lembrar de marcar data de apresentação - ver [PERSON_NA…" at bounding box center [224, 128] width 333 height 11
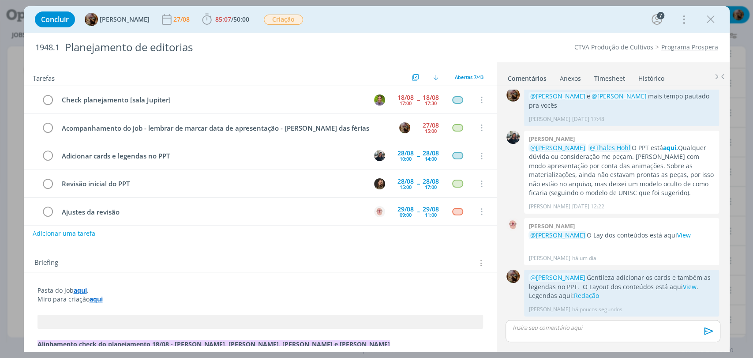
click at [432, 23] on div "Concluir [PERSON_NAME] 27/08 85:07 / 50:00 Iniciar Apontar Data * [DATE] Horas …" at bounding box center [376, 19] width 692 height 21
click at [424, 122] on div "27/08" at bounding box center [430, 125] width 16 height 6
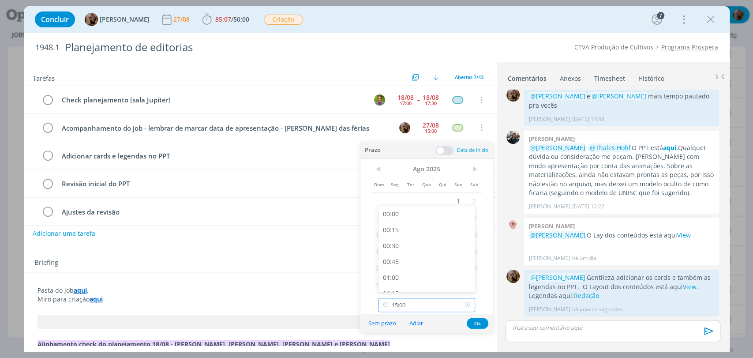
click at [441, 301] on input "15:00" at bounding box center [426, 305] width 97 height 14
click at [422, 279] on div "16:30" at bounding box center [427, 278] width 98 height 16
type input "16:30"
click at [477, 323] on button "Ok" at bounding box center [478, 322] width 22 height 11
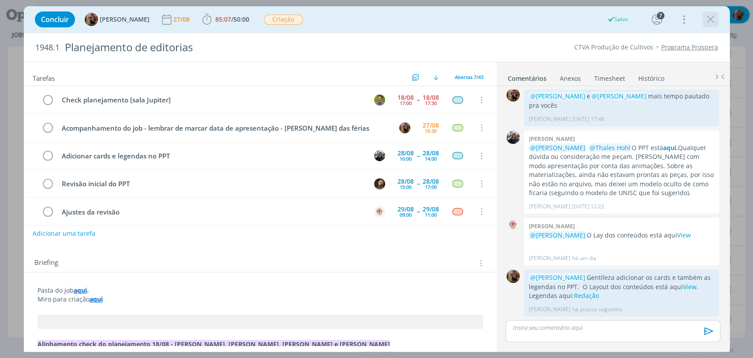
click at [711, 18] on icon "dialog" at bounding box center [710, 19] width 13 height 13
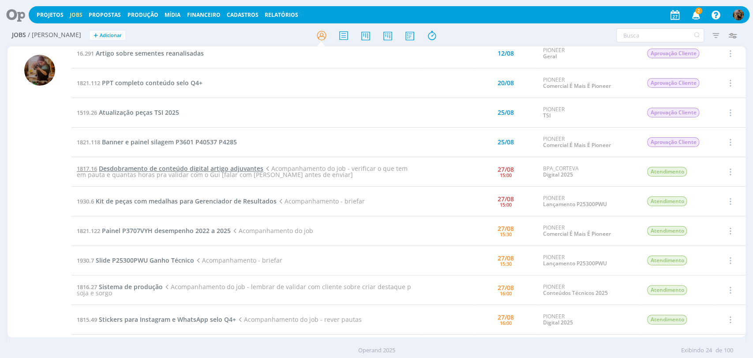
click at [216, 166] on span "Desdobramento de conteúdo digital artigo adjuvantes" at bounding box center [181, 168] width 164 height 8
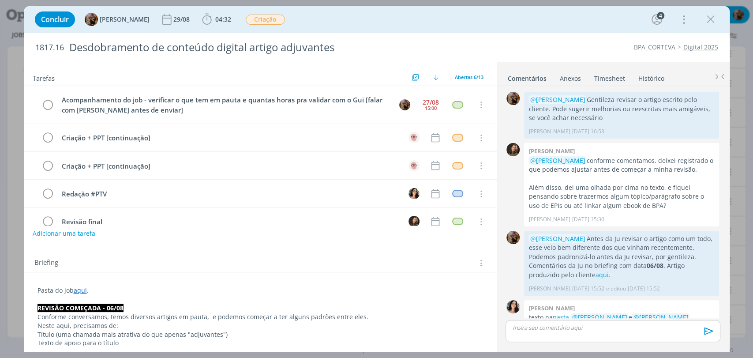
scroll to position [402, 0]
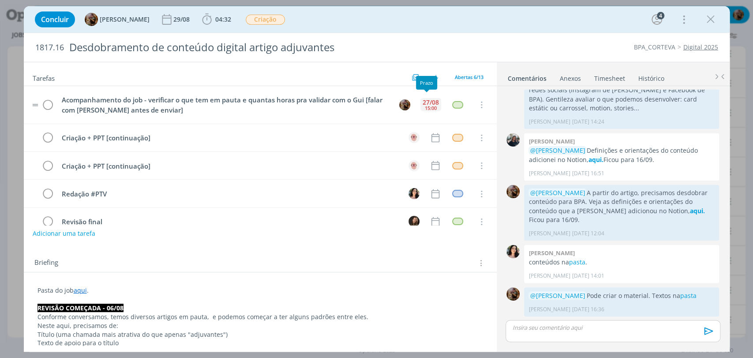
click at [420, 106] on div "27/08 15:00" at bounding box center [430, 104] width 21 height 19
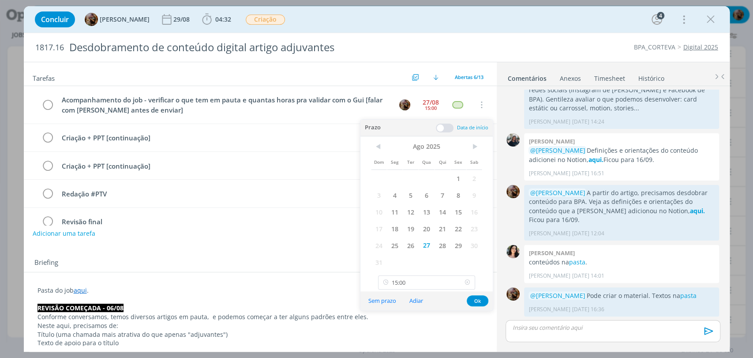
click at [469, 279] on icon at bounding box center [467, 282] width 11 height 14
click at [481, 300] on button "Ok" at bounding box center [478, 300] width 22 height 11
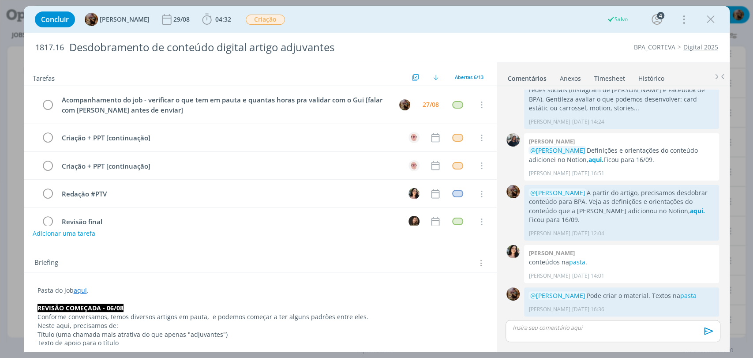
click at [705, 22] on icon "dialog" at bounding box center [710, 19] width 13 height 13
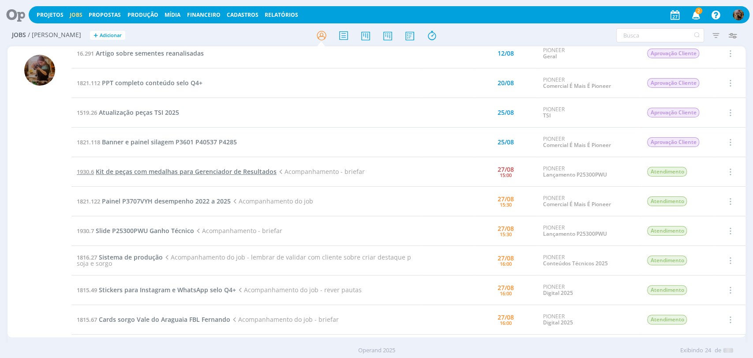
click at [220, 168] on span "Kit de peças com medalhas para Gerenciador de Resultados" at bounding box center [186, 171] width 181 height 8
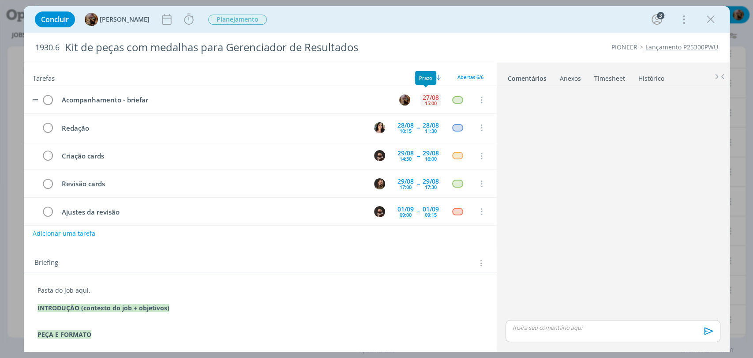
click at [431, 101] on div "15:00" at bounding box center [431, 103] width 12 height 5
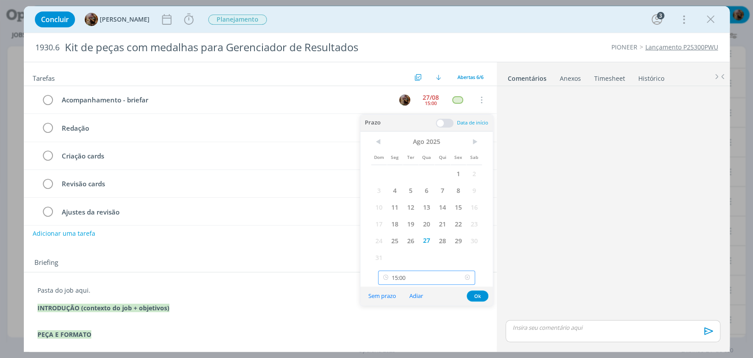
click at [443, 277] on input "15:00" at bounding box center [426, 277] width 97 height 14
click at [414, 238] on div "17:00" at bounding box center [427, 234] width 98 height 16
type input "17:00"
click at [478, 296] on button "Ok" at bounding box center [478, 295] width 22 height 11
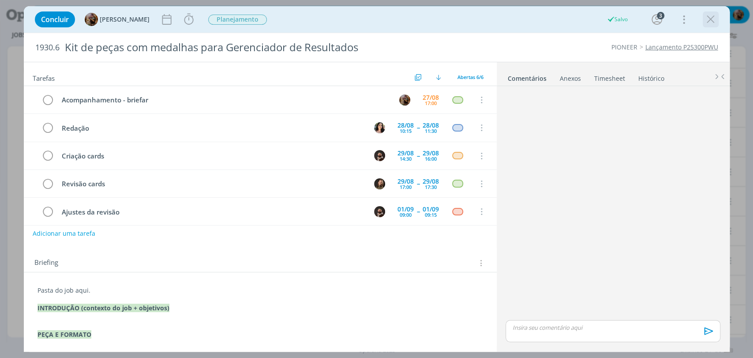
click at [705, 20] on icon "dialog" at bounding box center [710, 19] width 13 height 13
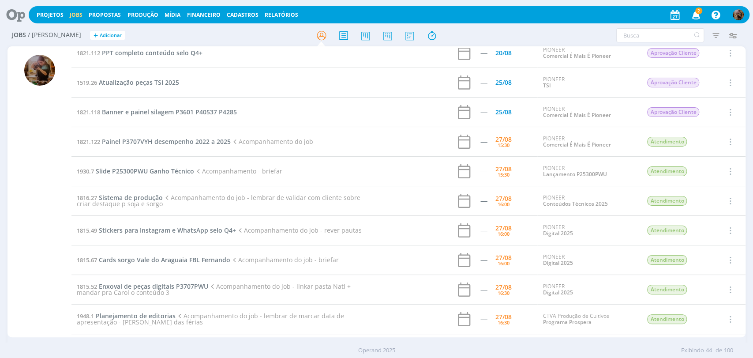
scroll to position [95, 0]
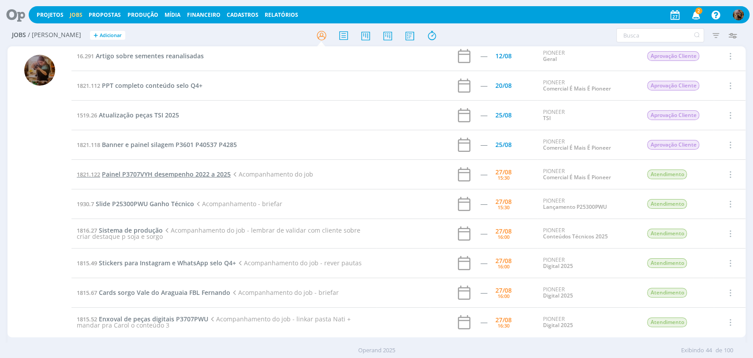
click at [186, 173] on span "Painel P3707VYH desempenho 2022 a 2025" at bounding box center [166, 174] width 129 height 8
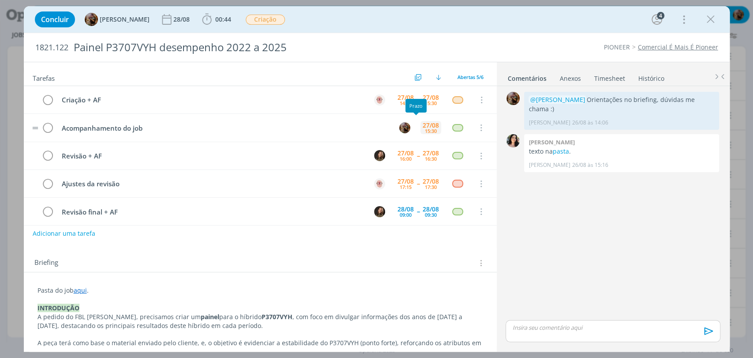
click at [422, 134] on div "27/08 15:30" at bounding box center [430, 127] width 21 height 19
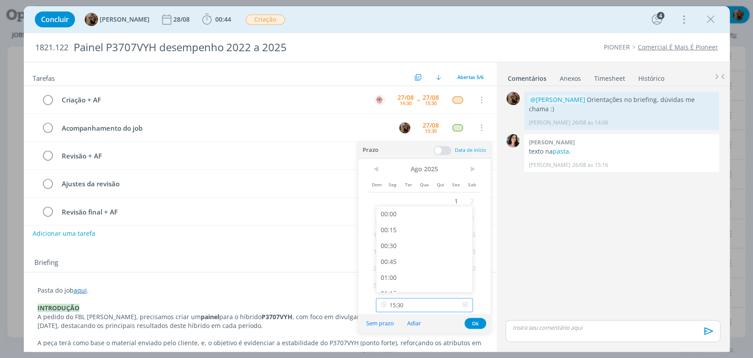
click at [455, 308] on input "15:30" at bounding box center [424, 305] width 97 height 14
click at [419, 265] on div "16:00" at bounding box center [425, 264] width 98 height 16
type input "16:00"
click at [478, 320] on button "Ok" at bounding box center [475, 322] width 22 height 11
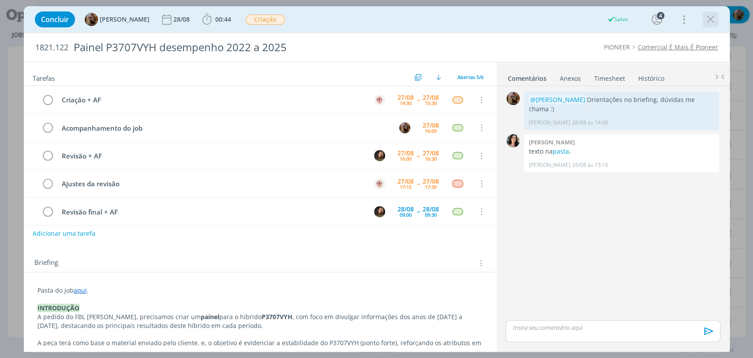
click at [712, 22] on icon "dialog" at bounding box center [710, 19] width 13 height 13
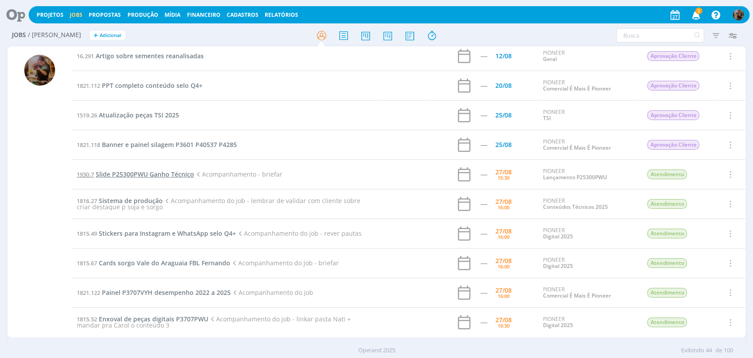
click at [157, 172] on span "Slide P25300PWU Ganho Técnico" at bounding box center [145, 174] width 98 height 8
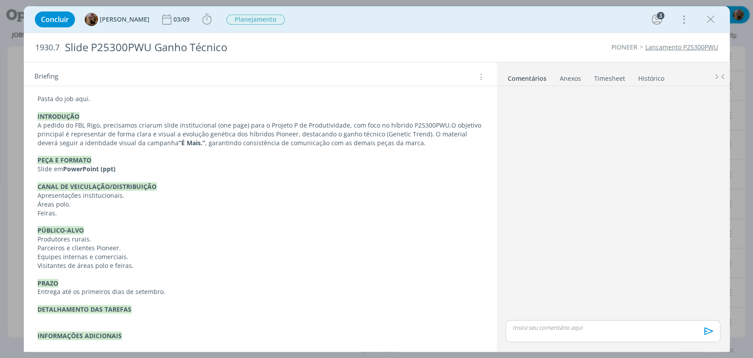
scroll to position [192, 0]
click at [149, 335] on p "INFORMAÇÕES ADICIONAIS" at bounding box center [259, 335] width 445 height 9
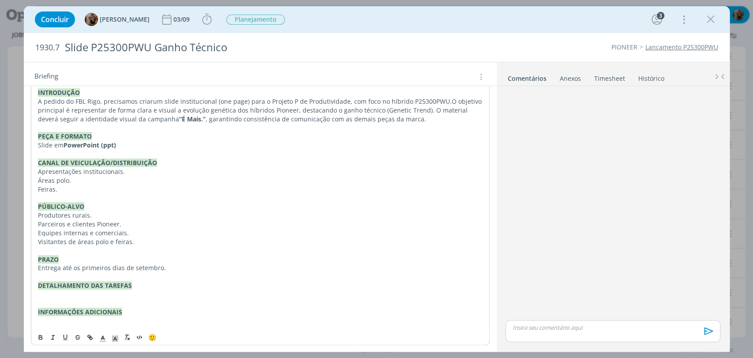
scroll to position [218, 0]
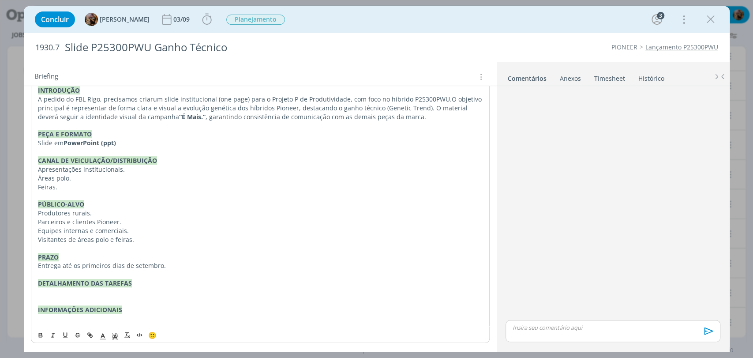
click at [146, 315] on p "dialog" at bounding box center [260, 318] width 444 height 9
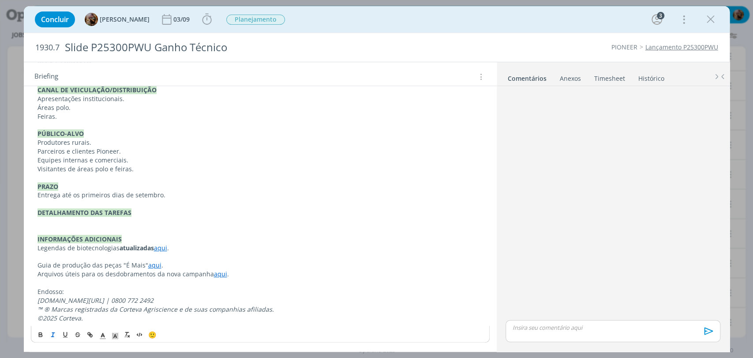
scroll to position [287, 0]
click at [184, 224] on p "dialog" at bounding box center [259, 221] width 445 height 9
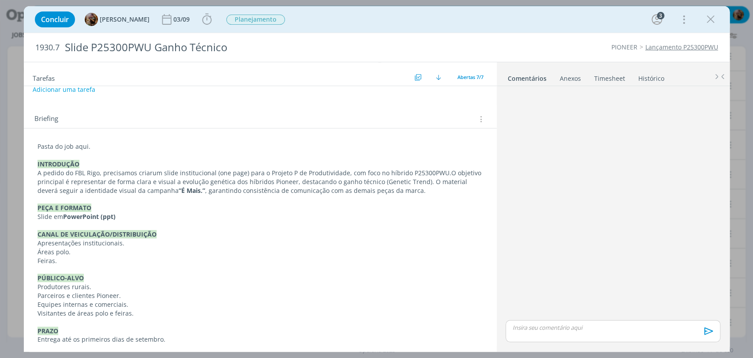
scroll to position [141, 0]
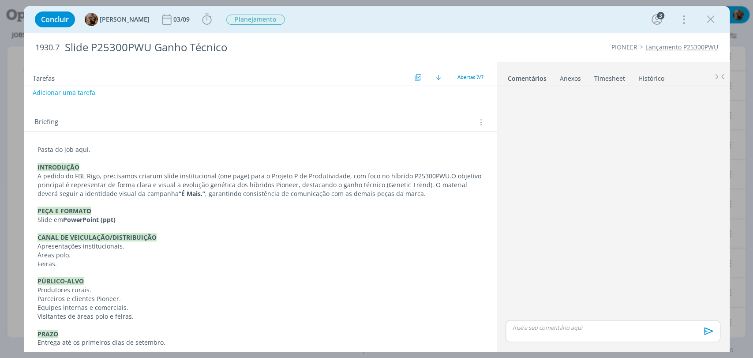
click at [241, 177] on span "um slide institucional (one page) para o Projeto P de Produtividade, com foco n…" at bounding box center [302, 176] width 299 height 8
click at [77, 183] on p "A pedido do FBL Rigo, precisamos criar um slide institucional (one page com som…" at bounding box center [259, 185] width 445 height 26
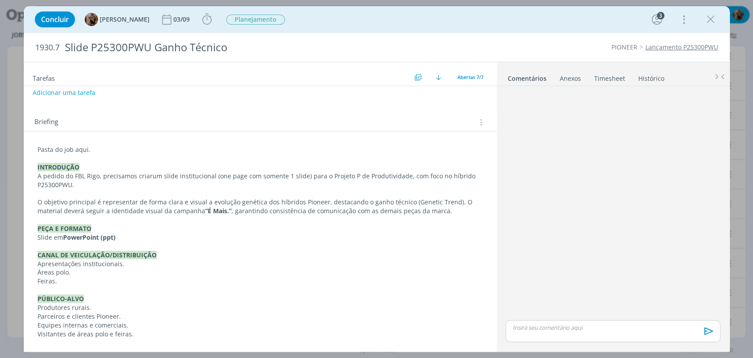
click at [298, 205] on p "﻿ O objetivo principal é representar de forma clara e visual a evolução genétic…" at bounding box center [259, 207] width 445 height 18
click at [462, 202] on p "O objetivo principal é representar de forma clara e visual a evolução genética …" at bounding box center [259, 207] width 445 height 18
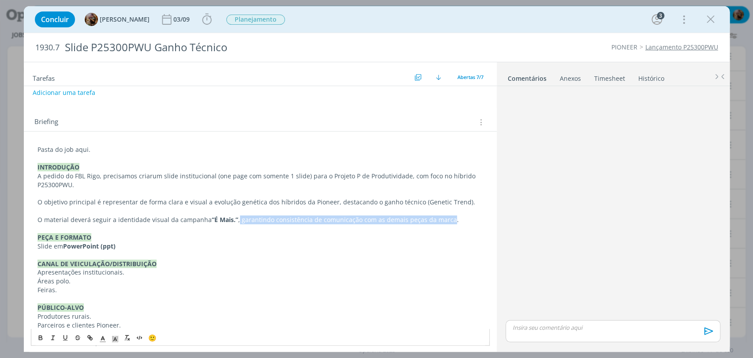
drag, startPoint x: 442, startPoint y: 220, endPoint x: 234, endPoint y: 222, distance: 208.1
click at [234, 222] on p "O material deverá seguir a identidade visual da campanha “É Mais.” , garantindo…" at bounding box center [259, 219] width 445 height 9
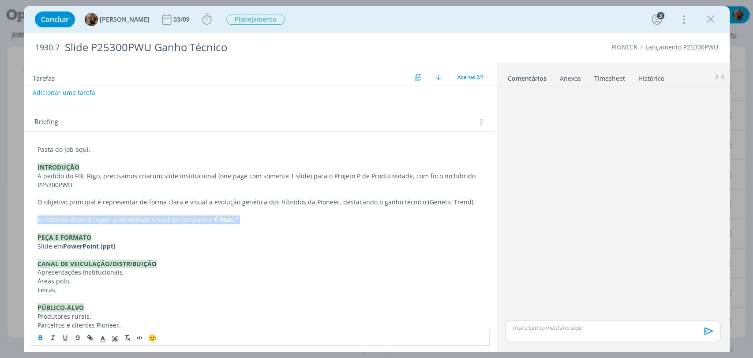
drag, startPoint x: 234, startPoint y: 220, endPoint x: 33, endPoint y: 220, distance: 200.6
click at [33, 220] on div "Pasta do job aqui. INTRODUÇÃO A pedido do FBL Rigo, precisamos criar um slide i…" at bounding box center [260, 320] width 459 height 357
copy p "O material deverá seguir a identidade visual da campanha “É Mais.” ."
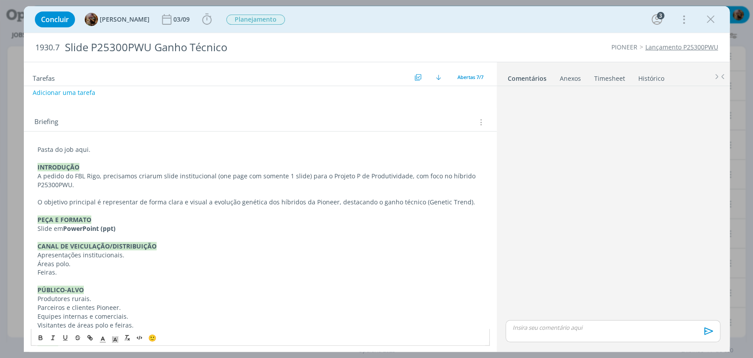
click at [161, 181] on p "A pedido do FBL Rigo, precisamos criar um slide institucional (one page com som…" at bounding box center [259, 181] width 445 height 18
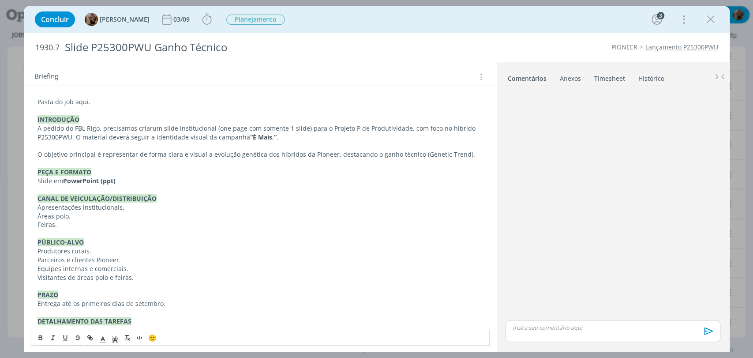
scroll to position [190, 0]
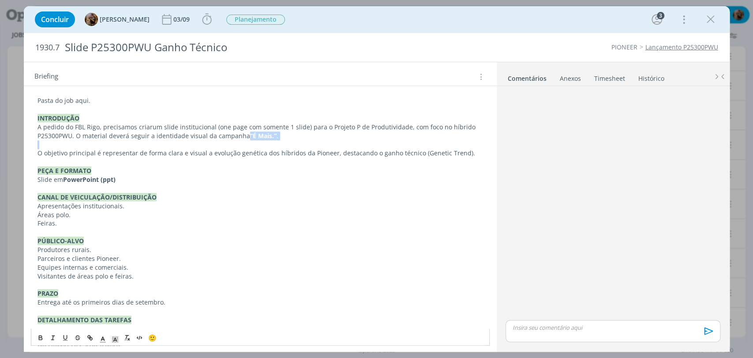
drag, startPoint x: 284, startPoint y: 140, endPoint x: 248, endPoint y: 136, distance: 36.4
click at [243, 133] on div "Pasta do job aqui. INTRODUÇÃO A pedido do FBL Rigo, precisamos criar um slide i…" at bounding box center [260, 262] width 459 height 339
click at [41, 337] on icon "dialog" at bounding box center [40, 338] width 3 height 2
click at [266, 136] on span "um slide institucional (one page com somente 1 slide) para o Projeto P de Produ…" at bounding box center [257, 131] width 440 height 17
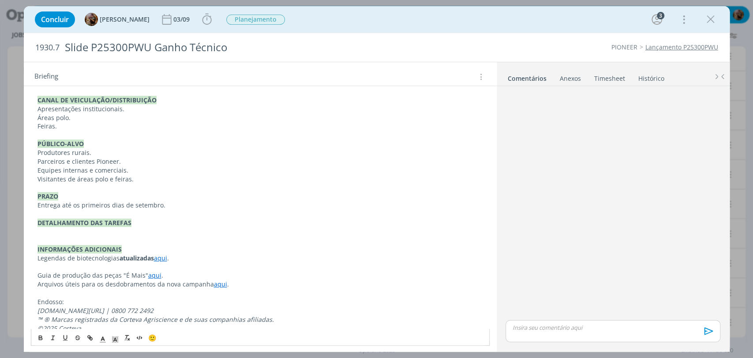
scroll to position [287, 0]
click at [72, 232] on p "dialog" at bounding box center [259, 230] width 445 height 9
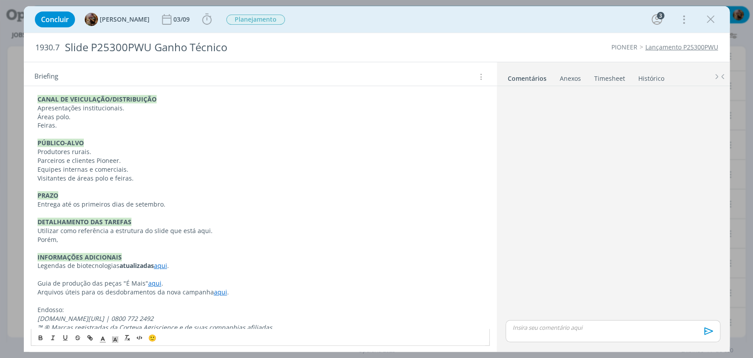
click at [200, 244] on p "dialog" at bounding box center [259, 248] width 445 height 9
click at [203, 240] on p "Porém," at bounding box center [259, 239] width 445 height 9
click at [98, 241] on p "Porém, utilizar os dados que estão nessa imagem aqui." at bounding box center [259, 239] width 445 height 9
click at [32, 342] on div "🙂" at bounding box center [260, 337] width 458 height 16
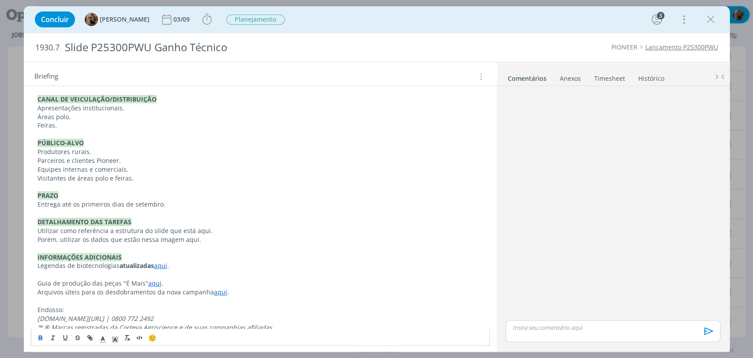
click at [35, 340] on button "dialog" at bounding box center [41, 337] width 12 height 11
click at [272, 229] on p "Utilizar como referência a estrutura do slide que está aqui." at bounding box center [259, 230] width 445 height 9
click at [292, 230] on p "Utilizar como referência a estrutura do slide que está aqui." at bounding box center [259, 230] width 445 height 9
click at [286, 237] on p "Porém, utilizar os dados que estão nessa imagem aqui." at bounding box center [259, 239] width 445 height 9
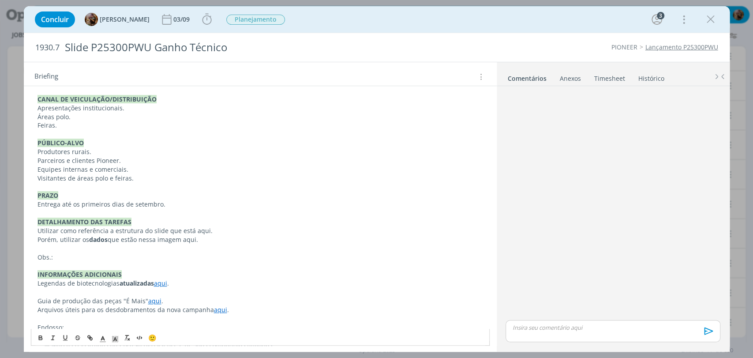
click at [580, 337] on div "dialog" at bounding box center [612, 331] width 214 height 22
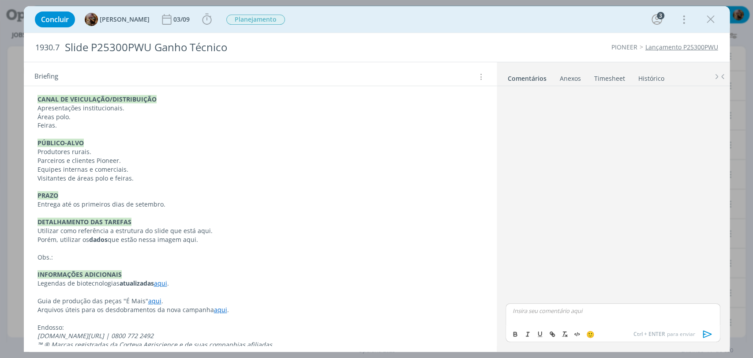
click at [81, 259] on p "Obs.:" at bounding box center [259, 257] width 445 height 9
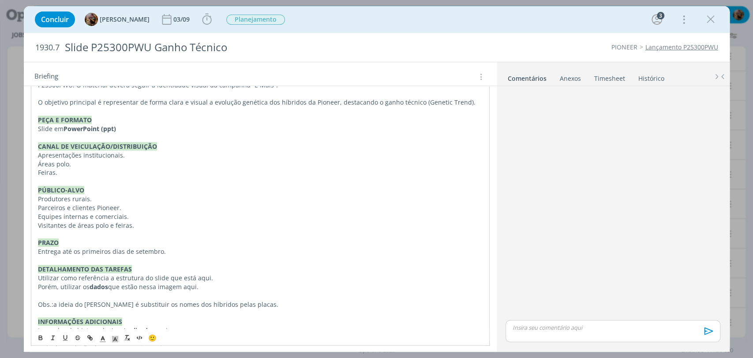
scroll to position [239, 0]
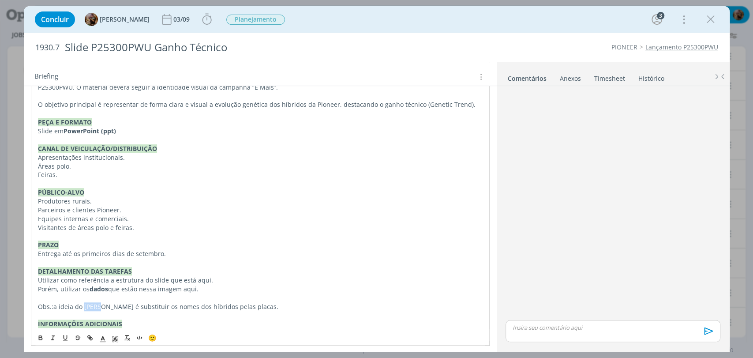
drag, startPoint x: 97, startPoint y: 302, endPoint x: 85, endPoint y: 302, distance: 12.4
click at [85, 302] on span "a ideia do Ariel é substituir os nomes dos híbridos pelas placas." at bounding box center [165, 306] width 225 height 8
click at [42, 308] on p "Obs.: a ideia é substituir os nomes dos híbridos pelas placas." at bounding box center [260, 306] width 444 height 9
drag, startPoint x: 54, startPoint y: 306, endPoint x: 37, endPoint y: 308, distance: 17.3
click at [37, 308] on div "Pasta do job aqui. INTRODUÇÃO A pedido do FBL Rigo, precisamos criar um slide i…" at bounding box center [260, 227] width 459 height 366
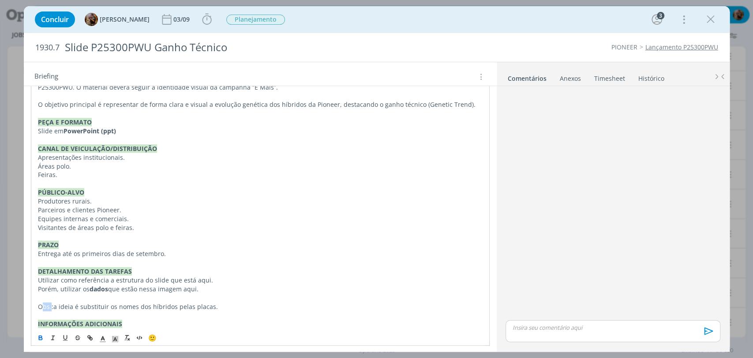
click at [35, 333] on button "dialog" at bounding box center [41, 337] width 12 height 11
click at [92, 302] on span "a ideia é substituir os nomes dos híbridos pelas placas." at bounding box center [135, 306] width 164 height 8
click at [56, 304] on span "a ideia é substituir os nomes dos híbridos pelas placas." at bounding box center [135, 306] width 164 height 8
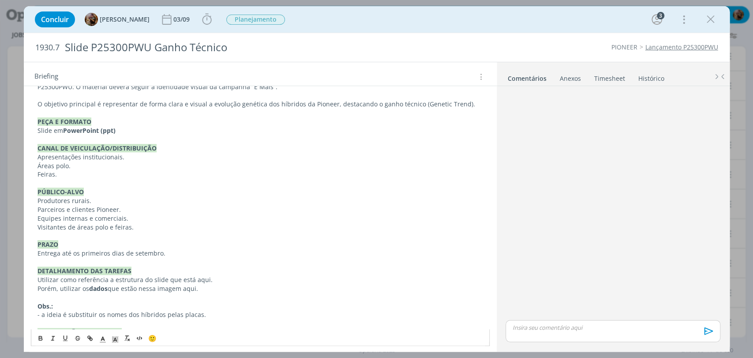
click at [216, 314] on p "- a ideia é substituir os nomes dos híbridos pelas placas." at bounding box center [259, 314] width 445 height 9
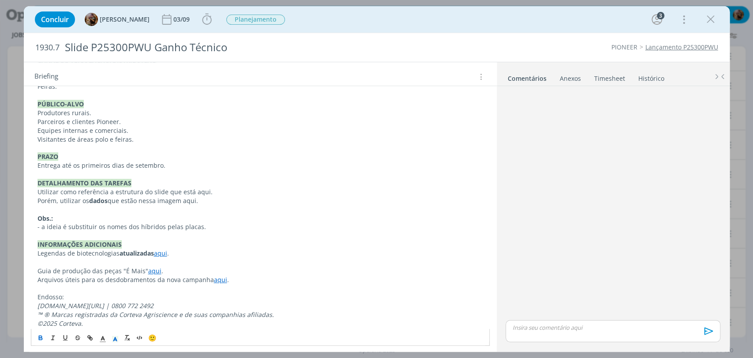
scroll to position [332, 0]
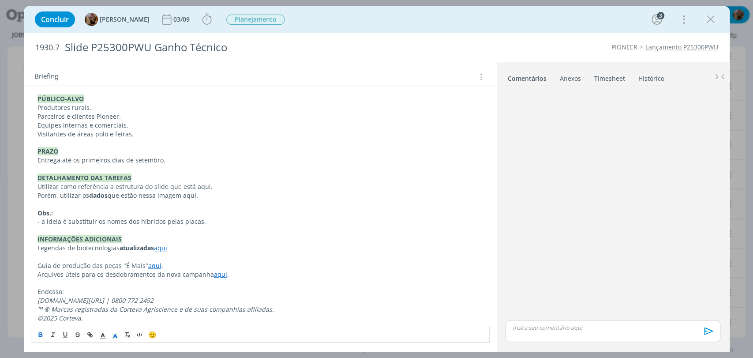
click at [590, 325] on p "dialog" at bounding box center [612, 327] width 200 height 8
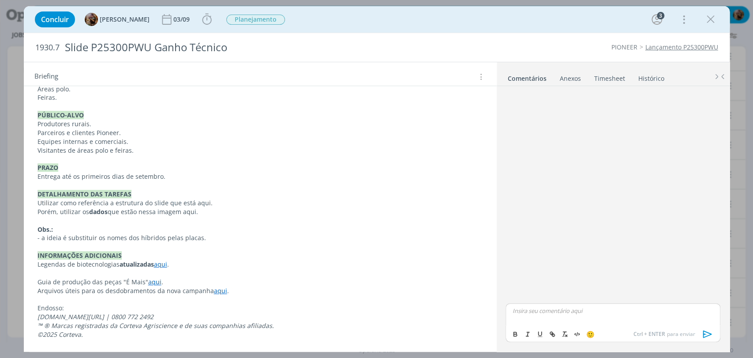
scroll to position [314, 0]
click at [206, 241] on p "- a ideia é substituir os nomes dos híbridos pelas placas." at bounding box center [259, 238] width 445 height 9
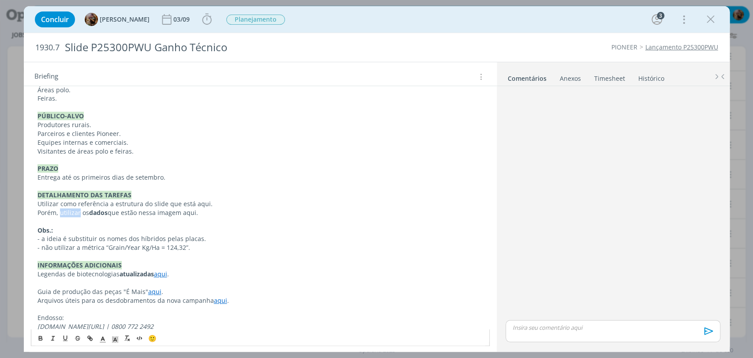
drag, startPoint x: 79, startPoint y: 213, endPoint x: 61, endPoint y: 213, distance: 18.1
click at [61, 213] on p "Porém, utilizar os dados que estão nessa imagem aqui." at bounding box center [259, 212] width 445 height 9
click at [227, 205] on p "Utilizar como referência a estrutura do slide que está aqui." at bounding box center [259, 203] width 445 height 9
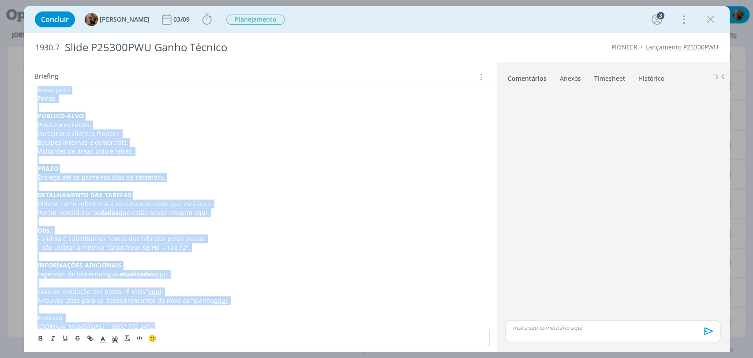
copy div "Pasta do job aqui. INTRODUÇÃO A pedido do FBL Rigo, precisamos criar um slide i…"
click at [255, 183] on p "dialog" at bounding box center [259, 186] width 445 height 9
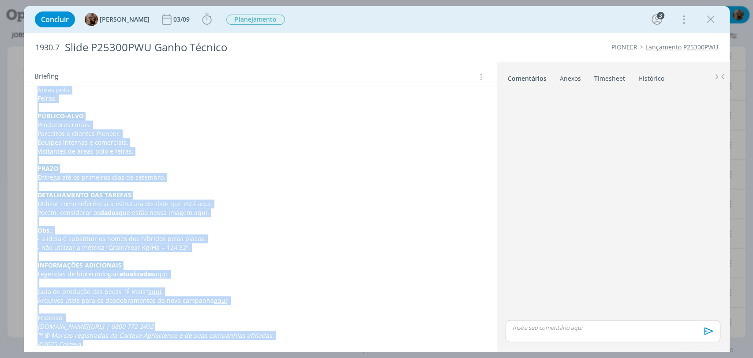
click at [75, 135] on p "Parceiros e clientes Pioneer." at bounding box center [259, 133] width 445 height 9
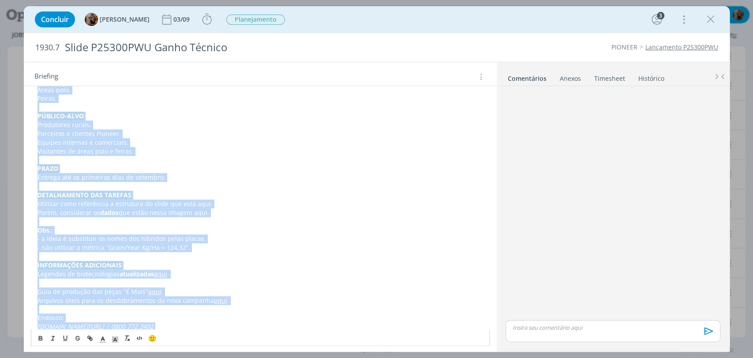
click at [138, 166] on p "PRAZO" at bounding box center [259, 168] width 445 height 9
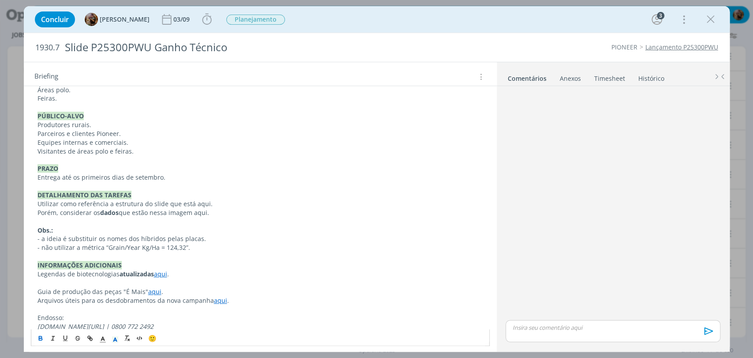
click at [112, 153] on p "Visitantes de áreas polo e feiras." at bounding box center [259, 151] width 445 height 9
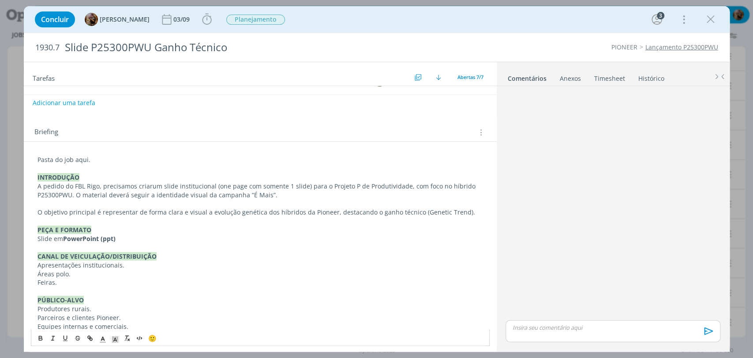
scroll to position [95, 0]
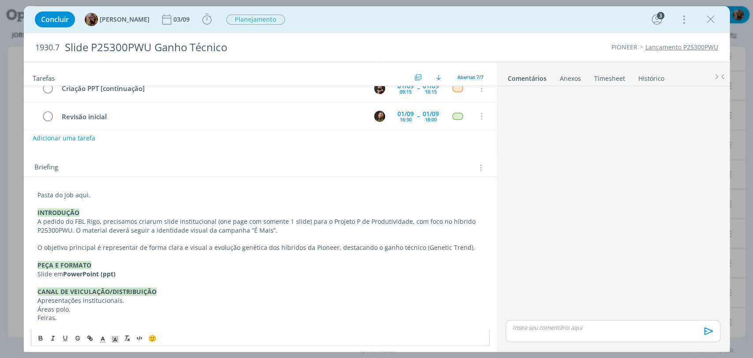
click at [163, 222] on span "um slide institucional (one page com somente 1 slide) para o Projeto P de Produ…" at bounding box center [257, 225] width 440 height 17
drag, startPoint x: 152, startPoint y: 221, endPoint x: 211, endPoint y: 221, distance: 59.1
click at [211, 221] on span "um slide institucional (one page com somente 1 slide) para o Projeto P de Produ…" at bounding box center [257, 225] width 440 height 17
click at [39, 339] on icon "dialog" at bounding box center [40, 338] width 3 height 2
click at [213, 255] on p "dialog" at bounding box center [259, 256] width 445 height 9
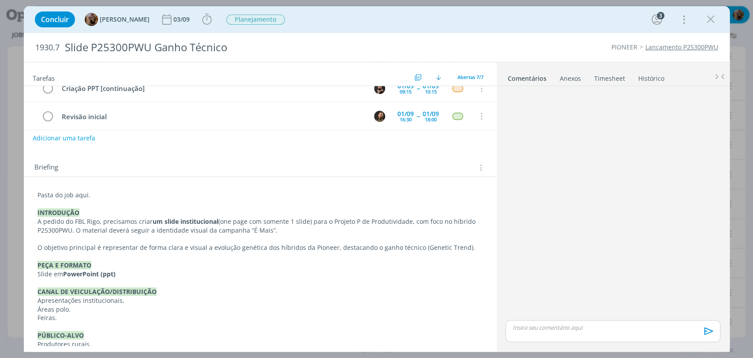
click at [244, 220] on span "(one page com somente 1 slide) para o Projeto P de Produtividade, com foco no h…" at bounding box center [257, 225] width 440 height 17
click at [262, 224] on span "(one page, com somente 1 slide) para o Projeto P de Produtividade, com foco no …" at bounding box center [257, 225] width 441 height 17
click at [276, 220] on span "(one page, com somente 1 slide) para o Projeto P de Produtividade, com foco no …" at bounding box center [257, 225] width 441 height 17
drag, startPoint x: 306, startPoint y: 221, endPoint x: 258, endPoint y: 220, distance: 47.6
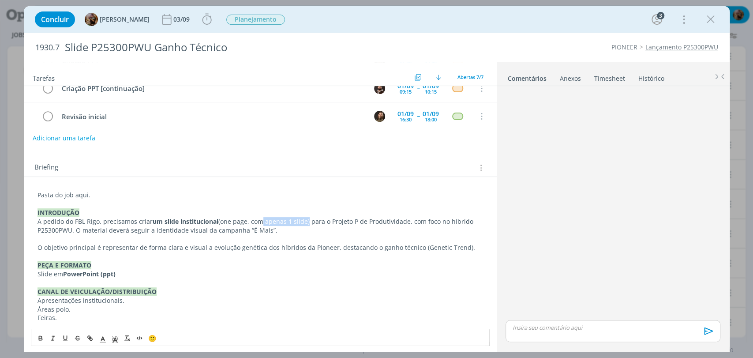
click at [258, 220] on span "(one page, com apenas 1 slide) para o Projeto P de Produtividade, com foco no h…" at bounding box center [255, 225] width 437 height 17
drag, startPoint x: 218, startPoint y: 219, endPoint x: 306, endPoint y: 224, distance: 87.9
click at [306, 224] on span "(one page, com apenas 1 slide) para o Projeto P de Produtividade, com foco no h…" at bounding box center [255, 225] width 437 height 17
click at [36, 340] on button "dialog" at bounding box center [41, 337] width 12 height 11
click at [247, 267] on p "PEÇA E FORMATO" at bounding box center [259, 265] width 445 height 9
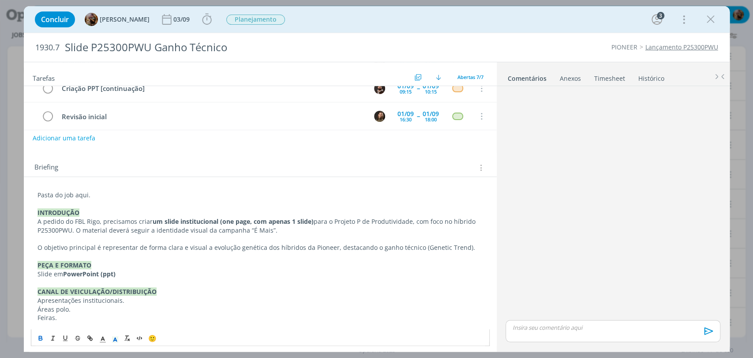
click at [60, 227] on span "para o Projeto P de Produtividade, com foco no híbrido P25300PWU. O material de…" at bounding box center [257, 225] width 440 height 17
click at [37, 337] on icon "dialog" at bounding box center [40, 337] width 7 height 7
click at [120, 255] on p "dialog" at bounding box center [259, 256] width 445 height 9
click at [96, 230] on span ". O material deverá seguir a identidade visual da campanha “É Mais”." at bounding box center [198, 230] width 205 height 8
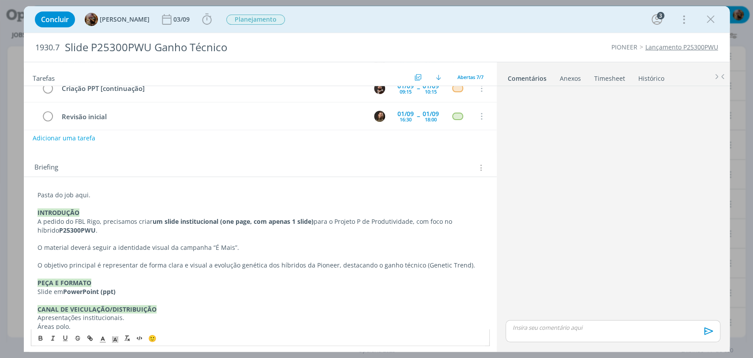
click at [232, 248] on p "﻿ O material deverá seguir a identidade visual da campanha “É Mais”." at bounding box center [259, 247] width 445 height 9
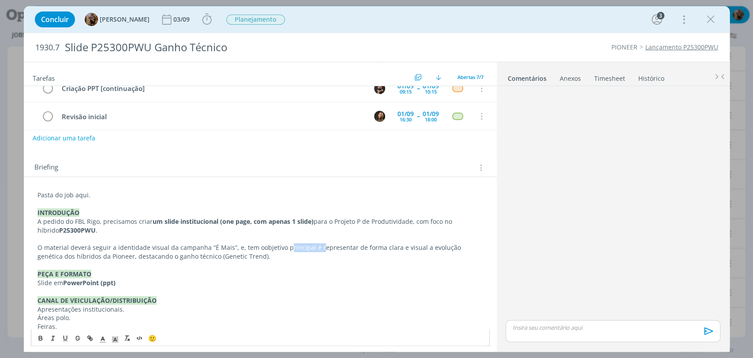
drag, startPoint x: 313, startPoint y: 248, endPoint x: 281, endPoint y: 250, distance: 31.9
click at [281, 250] on p "O material deverá seguir a identidade visual da campanha “É Mais”, e, tem o obj…" at bounding box center [259, 252] width 445 height 18
click at [251, 249] on span "O material deverá seguir a identidade visual da campanha “É Mais”, e, tem o" at bounding box center [150, 247] width 227 height 8
drag, startPoint x: 394, startPoint y: 248, endPoint x: 374, endPoint y: 250, distance: 19.9
click at [374, 250] on p "O material deverá seguir a identidade visual da campanha “É Mais”, e, tem como …" at bounding box center [259, 252] width 445 height 18
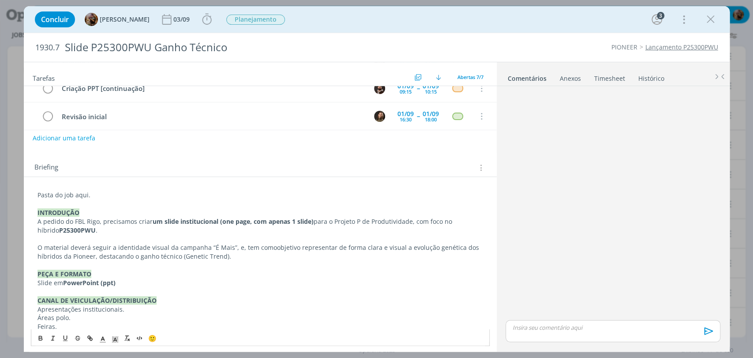
click at [372, 249] on p "O material deverá seguir a identidade visual da campanha “É Mais”, e, tem como …" at bounding box center [259, 252] width 445 height 18
drag, startPoint x: 366, startPoint y: 249, endPoint x: 358, endPoint y: 250, distance: 7.9
click at [358, 250] on p "O material deverá seguir a identidade visual da campanha “É Mais”, e, tem como …" at bounding box center [259, 252] width 445 height 18
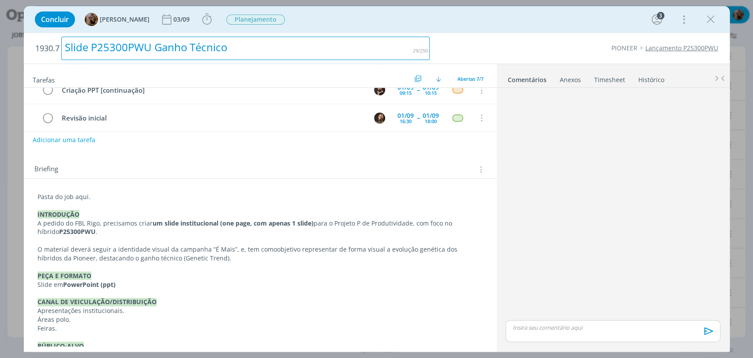
click at [162, 51] on div "Slide P25300PWU Ganho Técnico" at bounding box center [245, 48] width 369 height 23
click at [192, 50] on div "Slide P25300PWU ganho Técnico" at bounding box center [245, 48] width 369 height 23
drag, startPoint x: 87, startPoint y: 53, endPoint x: 63, endPoint y: 51, distance: 23.9
click at [63, 51] on div "Slide P25300PWU ganho técnico" at bounding box center [245, 48] width 369 height 23
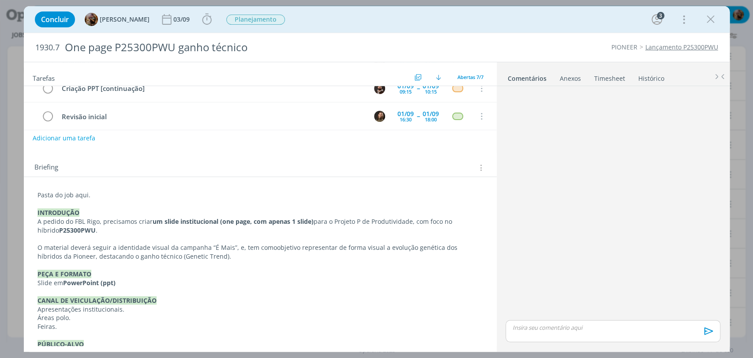
click at [195, 164] on div "Briefing Briefings Predefinidos Versões do Briefing Ver Briefing do Projeto" at bounding box center [261, 167] width 454 height 11
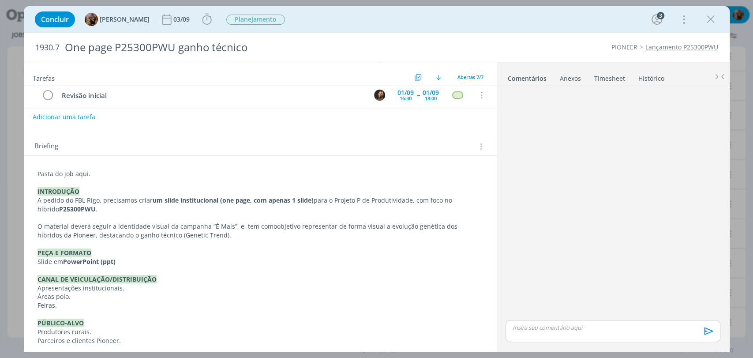
scroll to position [144, 0]
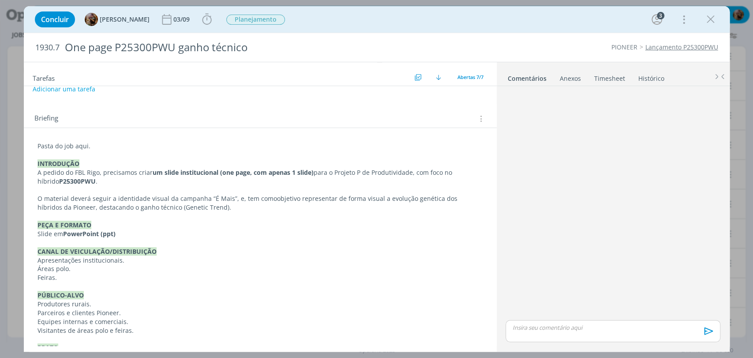
click at [125, 240] on p "dialog" at bounding box center [259, 242] width 445 height 9
click at [131, 235] on p "Slide em PowerPoint (ppt)" at bounding box center [260, 234] width 444 height 9
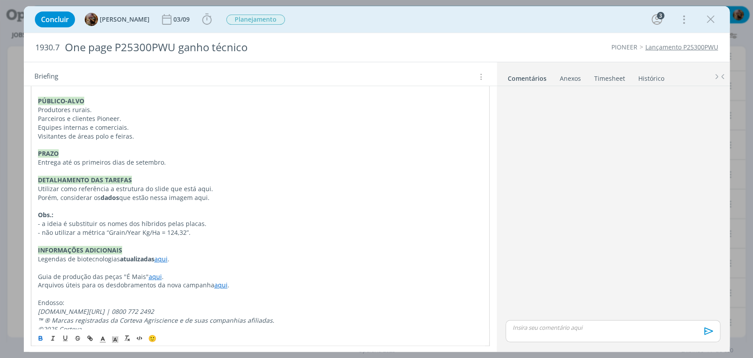
scroll to position [340, 0]
click at [36, 187] on div "Pasta do job aqui. INTRODUÇÃO A pedido do FBL Rigo, precisamos criar um slide i…" at bounding box center [260, 139] width 459 height 392
click at [32, 196] on div "Pasta do job aqui. INTRODUÇÃO A pedido do FBL Rigo, precisamos criar um slide i…" at bounding box center [260, 139] width 459 height 392
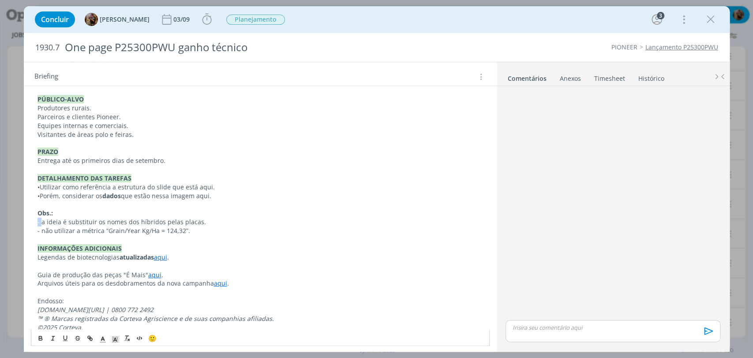
drag, startPoint x: 41, startPoint y: 221, endPoint x: 30, endPoint y: 222, distance: 11.9
click at [30, 222] on div "Pasta do job aqui. INTRODUÇÃO A pedido do FBL Rigo, precisamos criar um slide i…" at bounding box center [260, 143] width 473 height 423
drag, startPoint x: 41, startPoint y: 229, endPoint x: 28, endPoint y: 230, distance: 12.8
click at [28, 230] on div "Pasta do job aqui. INTRODUÇÃO A pedido do FBL Rigo, precisamos criar um slide i…" at bounding box center [260, 143] width 473 height 423
drag, startPoint x: 54, startPoint y: 213, endPoint x: 29, endPoint y: 212, distance: 25.1
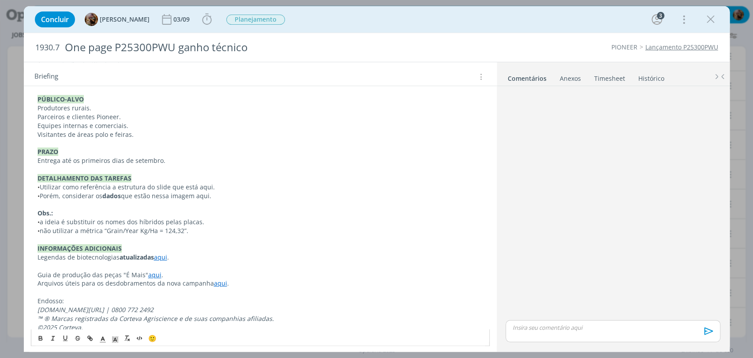
click at [29, 212] on div "Pasta do job aqui. INTRODUÇÃO A pedido do FBL Rigo, precisamos criar um slide i…" at bounding box center [260, 143] width 473 height 423
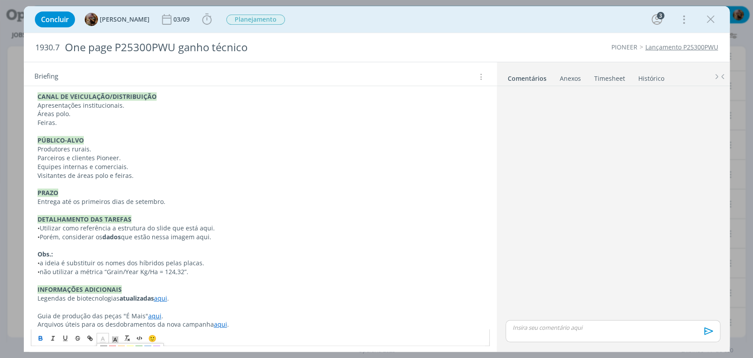
click at [104, 332] on span "dialog" at bounding box center [103, 337] width 12 height 11
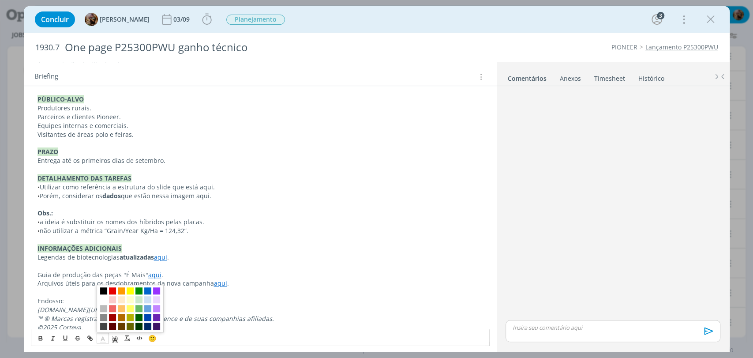
drag, startPoint x: 112, startPoint y: 291, endPoint x: 115, endPoint y: 302, distance: 12.3
click at [111, 290] on span "dialog" at bounding box center [112, 290] width 7 height 7
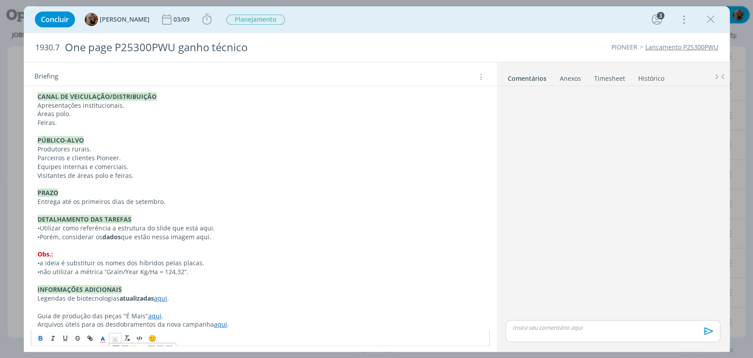
click at [113, 335] on icon "dialog" at bounding box center [115, 339] width 8 height 8
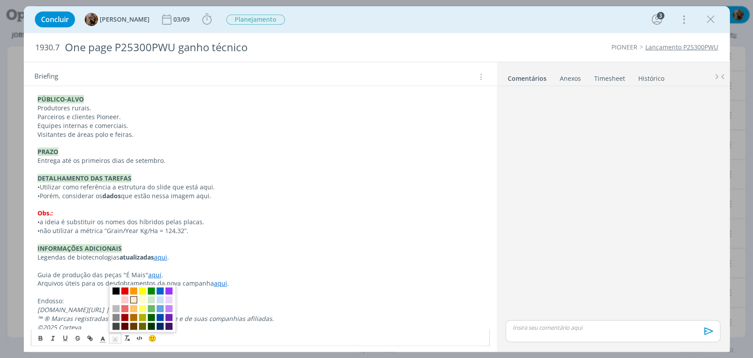
click at [134, 301] on span "dialog" at bounding box center [133, 298] width 7 height 7
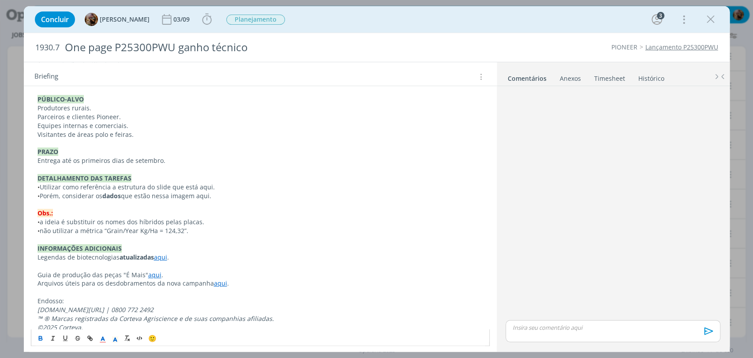
click at [99, 238] on p "dialog" at bounding box center [259, 239] width 445 height 9
click at [67, 212] on p "Obs.:" at bounding box center [259, 213] width 445 height 9
click at [43, 217] on span "a ideia é substituir os nomes dos híbridos pelas placas." at bounding box center [122, 221] width 164 height 8
click at [42, 228] on span "não utilizar a métrica “Grain/Year Kg/Ha = 124,32”." at bounding box center [114, 230] width 149 height 8
click at [205, 231] on p "• Não utilizar a métrica “Grain/Year Kg/Ha = 124,32”." at bounding box center [259, 230] width 445 height 9
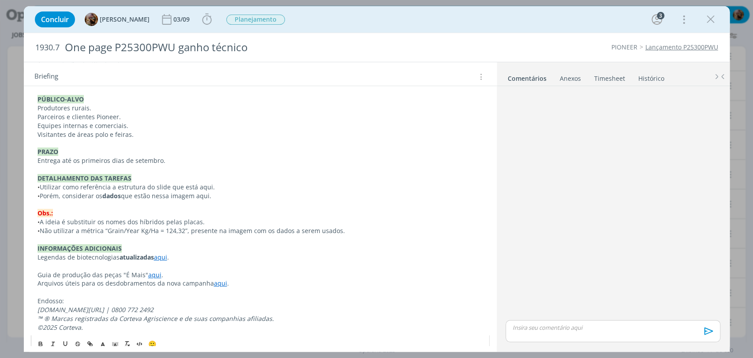
click at [36, 257] on div "Pasta do job aqui. INTRODUÇÃO A pedido do FBL Rigo, precisamos criar um slide i…" at bounding box center [260, 139] width 459 height 392
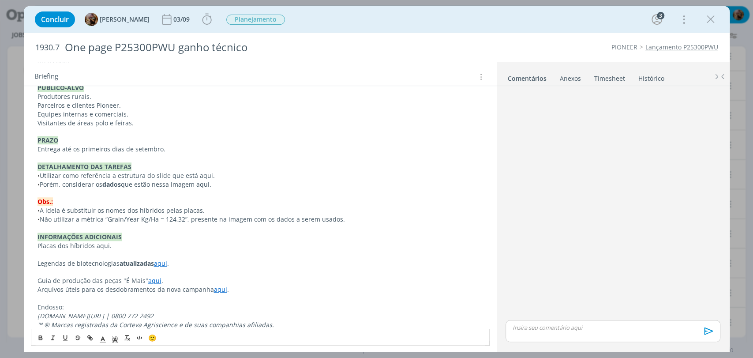
scroll to position [366, 0]
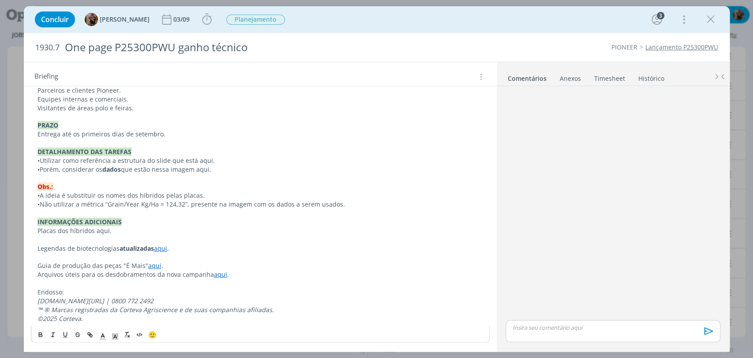
click at [102, 230] on span "Placas dos híbridos aqui." at bounding box center [74, 230] width 74 height 8
click at [90, 334] on icon "dialog" at bounding box center [88, 333] width 3 height 3
paste input "https://sobeae.sharepoint.com/:f:/s/SOBEAE/Eg5-IqiC3mxPjDyMx0zcsbsBqOH1f8fAj79P…"
click at [191, 252] on p "dialog" at bounding box center [259, 256] width 445 height 9
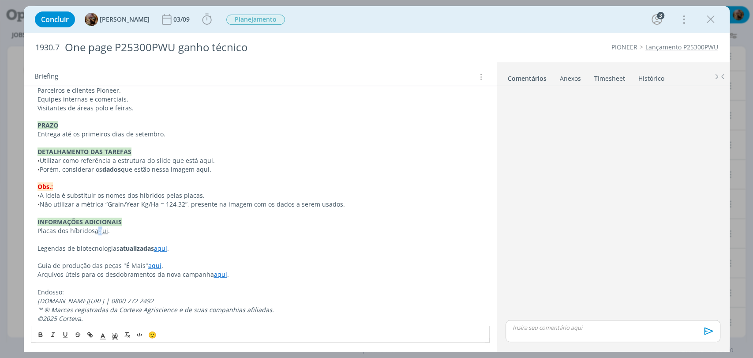
click at [99, 227] on link "aqui" at bounding box center [101, 230] width 13 height 8
click at [103, 227] on link "aqui" at bounding box center [101, 230] width 13 height 8
click at [104, 333] on icon "dialog" at bounding box center [103, 336] width 8 height 8
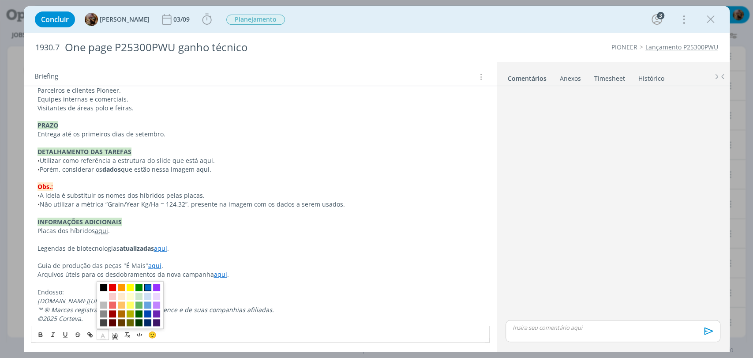
click at [148, 288] on span "dialog" at bounding box center [147, 287] width 7 height 7
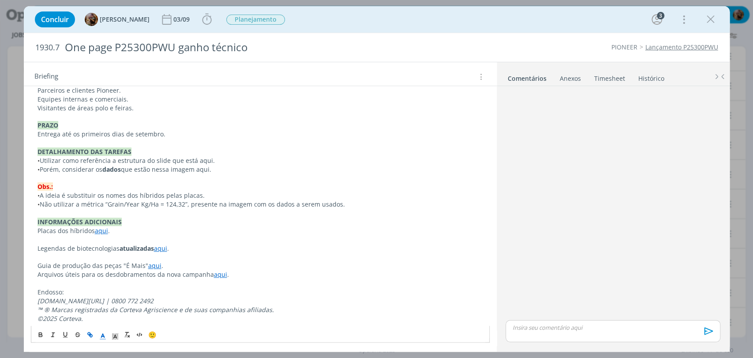
click at [198, 197] on span "A ideia é substituir os nomes dos híbridos pelas placas." at bounding box center [122, 195] width 165 height 8
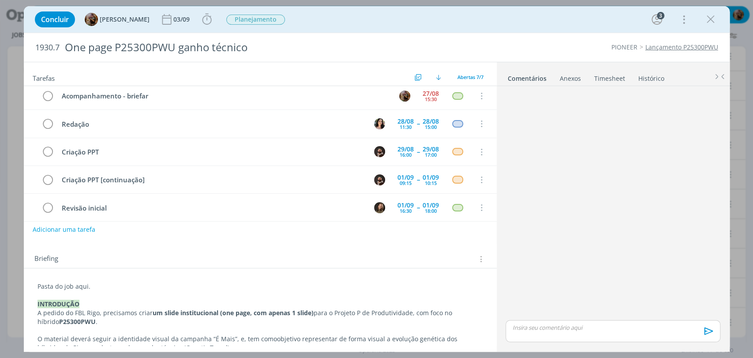
scroll to position [357, 0]
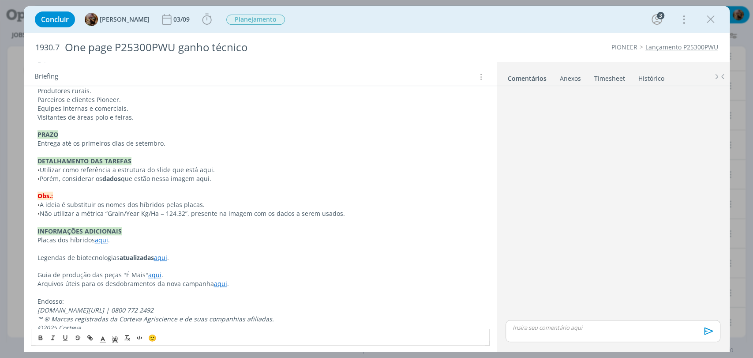
click at [51, 45] on span "1930.7" at bounding box center [47, 48] width 24 height 10
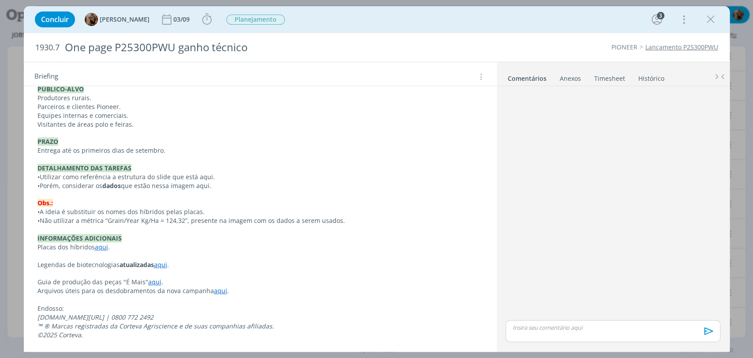
scroll to position [349, 0]
click at [50, 45] on span "1930.7" at bounding box center [47, 48] width 24 height 10
copy span "1930.7"
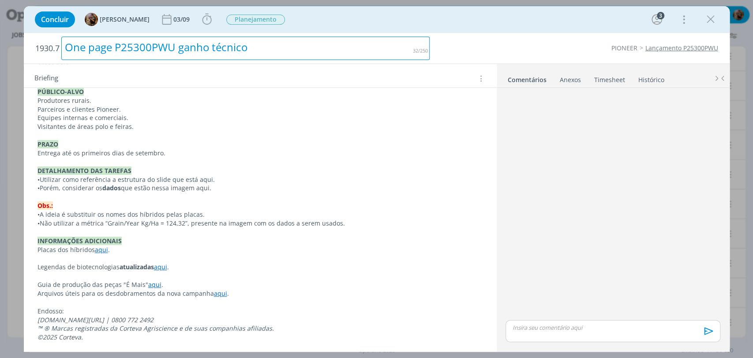
click at [111, 40] on div "One page P25300PWU ganho técnico" at bounding box center [245, 48] width 369 height 23
copy div "One page P25300PWU ganho técnico"
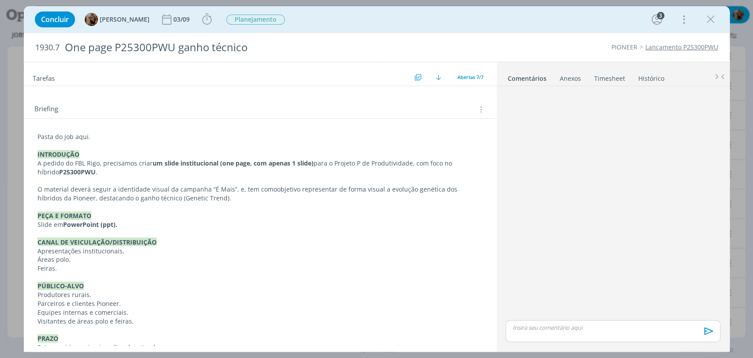
click at [78, 138] on p "Pasta do job aqui." at bounding box center [259, 136] width 445 height 9
click at [88, 336] on icon "dialog" at bounding box center [89, 337] width 7 height 7
paste input "https://sobeae.sharepoint.com/:f:/s/SOBEAE/Ep0QqIxDy25An944VdBTz-oBInNEgAq9E39I…"
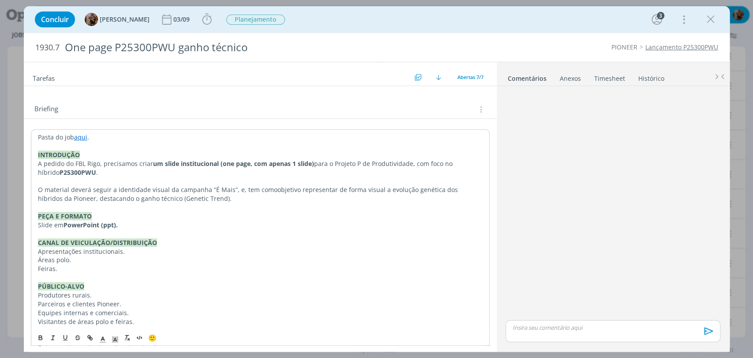
click at [224, 216] on p "PEÇA E FORMATO" at bounding box center [260, 216] width 444 height 9
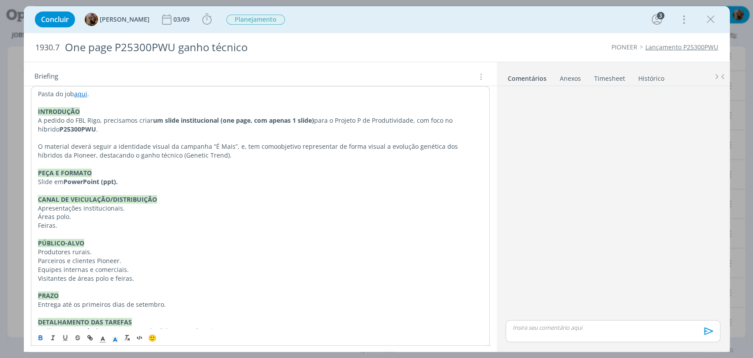
scroll to position [349, 0]
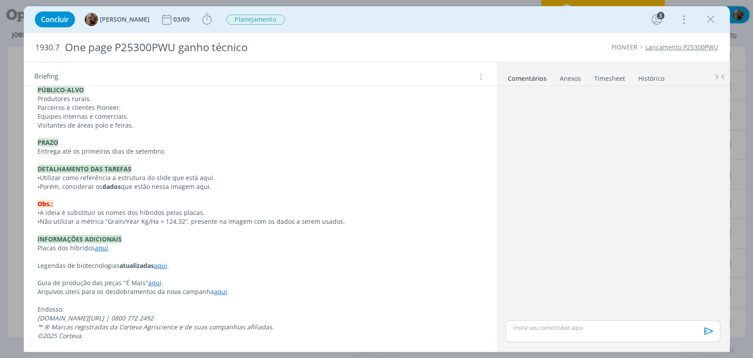
click at [201, 176] on p "• Utilizar como referência a estrutura do slide que está aqui." at bounding box center [259, 177] width 445 height 9
click at [92, 336] on icon "dialog" at bounding box center [89, 337] width 7 height 7
paste input "https://sobeae.sharepoint.com/:i:/s/SOBEAE/Ef0_Eo8fiQ1OnTdZ3MgaTDgB6TGEAbXiPzfk…"
click at [206, 198] on p "dialog" at bounding box center [259, 195] width 445 height 9
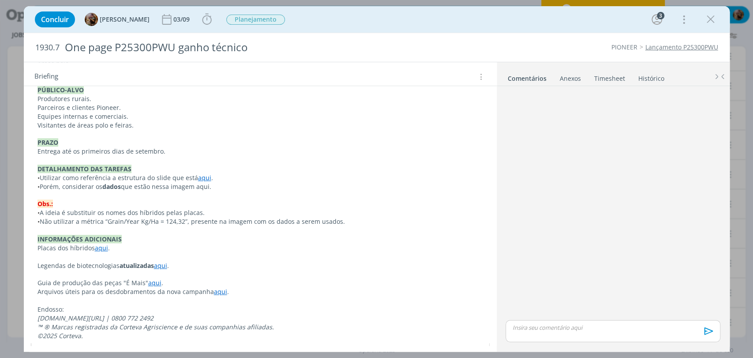
click at [205, 186] on p "• Porém, considerar os dados que estão nessa imagem aqui." at bounding box center [259, 186] width 445 height 9
click at [88, 337] on icon "dialog" at bounding box center [88, 336] width 3 height 3
paste input "https://sobeae.sharepoint.com/:i:/s/SOBEAE/EU2EElifuy9Eq-vSpXayjf4ByYkGiJ8evbPj…"
type input "https://sobeae.sharepoint.com/:i:/s/SOBEAE/EU2EElifuy9Eq-vSpXayjf4ByYkGiJ8evbPj…"
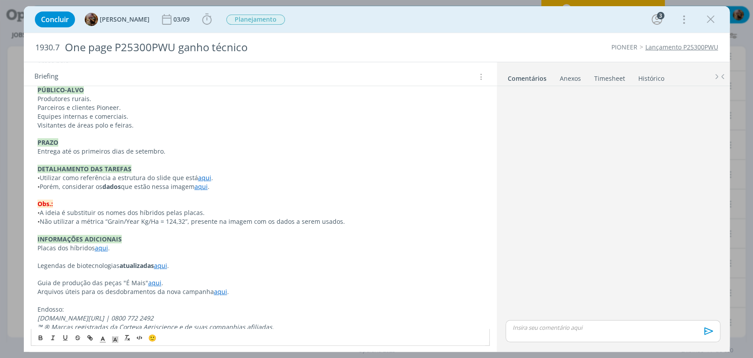
click at [246, 175] on p "• Utilizar como referência a estrutura do slide que está aqui ." at bounding box center [259, 177] width 445 height 9
click at [250, 199] on p "Obs.:" at bounding box center [259, 203] width 445 height 9
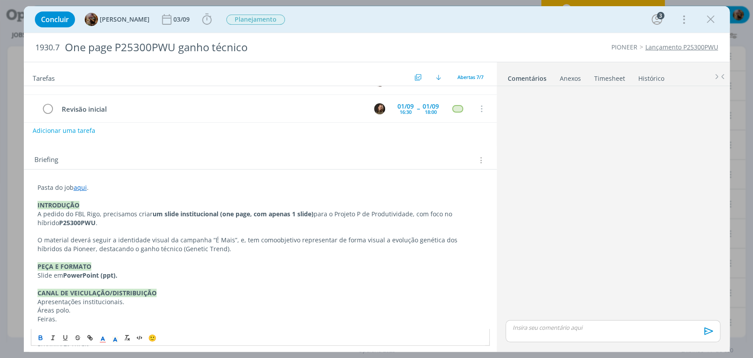
scroll to position [0, 0]
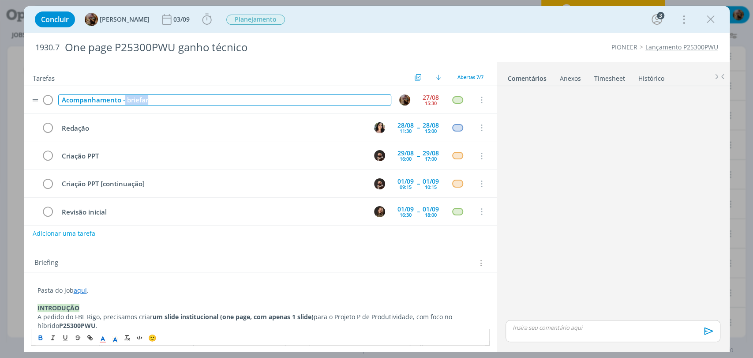
drag, startPoint x: 157, startPoint y: 101, endPoint x: 124, endPoint y: 99, distance: 33.1
click at [124, 100] on div "Acompanhamento - briefar" at bounding box center [224, 99] width 333 height 11
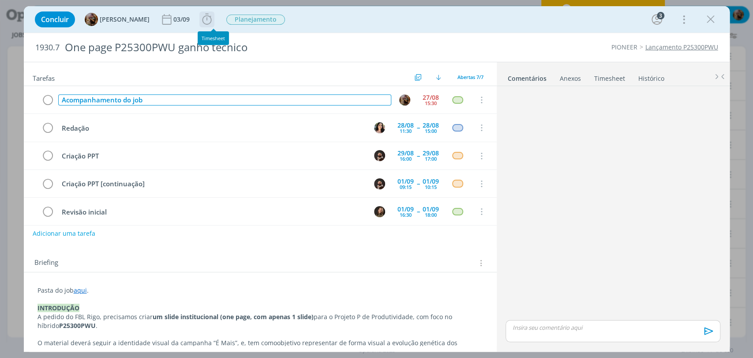
click at [213, 15] on icon "dialog" at bounding box center [206, 19] width 13 height 13
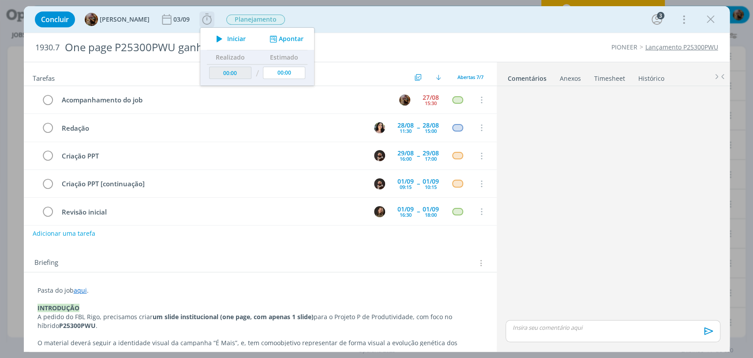
click at [291, 37] on button "Apontar" at bounding box center [285, 38] width 37 height 9
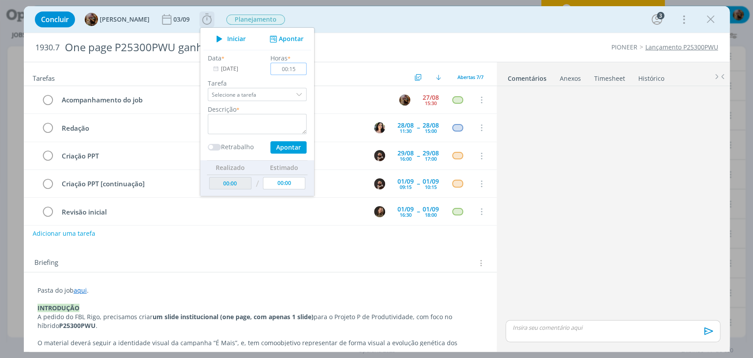
type input "00:15"
click at [279, 131] on textarea "dialog" at bounding box center [257, 124] width 99 height 20
type textarea "briefing"
click at [296, 149] on button "Apontar" at bounding box center [288, 147] width 36 height 12
click at [278, 19] on span "Planejamento" at bounding box center [255, 20] width 59 height 10
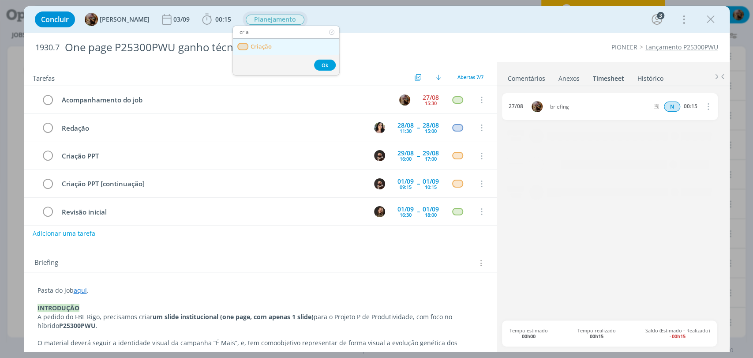
type input "cria"
click at [269, 44] on span "Criação" at bounding box center [260, 46] width 21 height 7
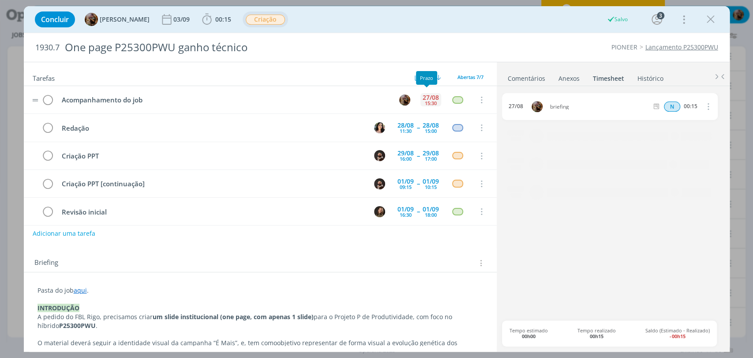
click at [426, 94] on div "27/08" at bounding box center [430, 97] width 16 height 6
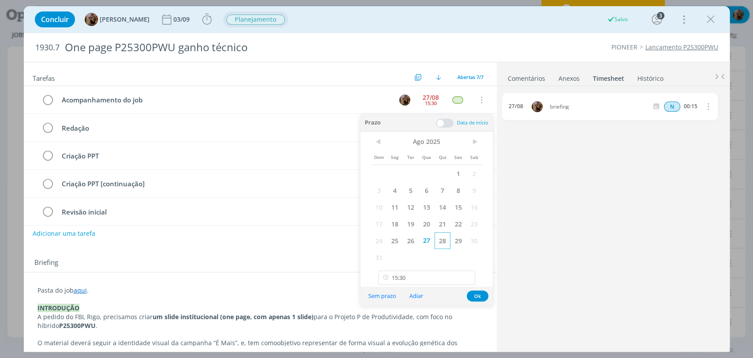
click at [444, 244] on span "28" at bounding box center [442, 240] width 16 height 17
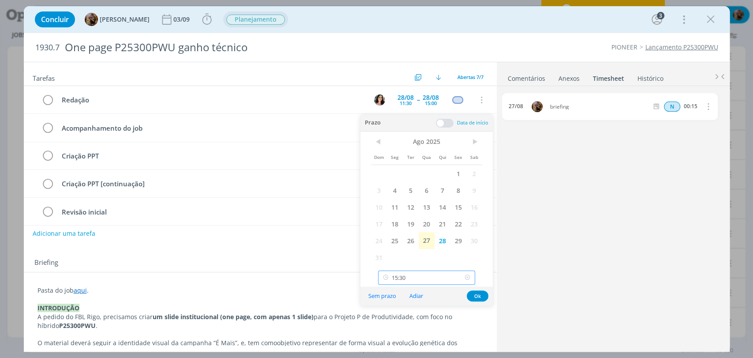
click at [447, 284] on input "15:30" at bounding box center [426, 277] width 97 height 14
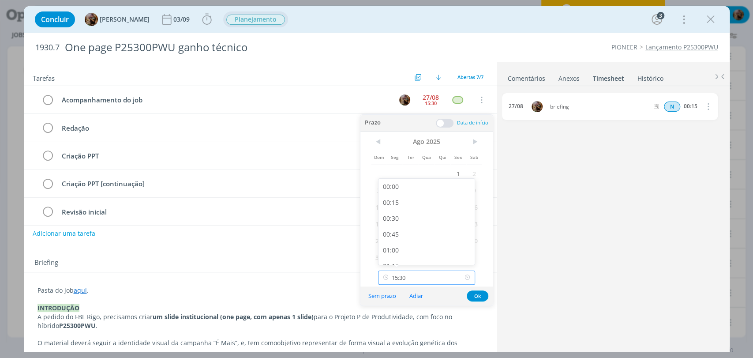
scroll to position [917, 0]
click at [477, 294] on button "Ok" at bounding box center [478, 295] width 22 height 11
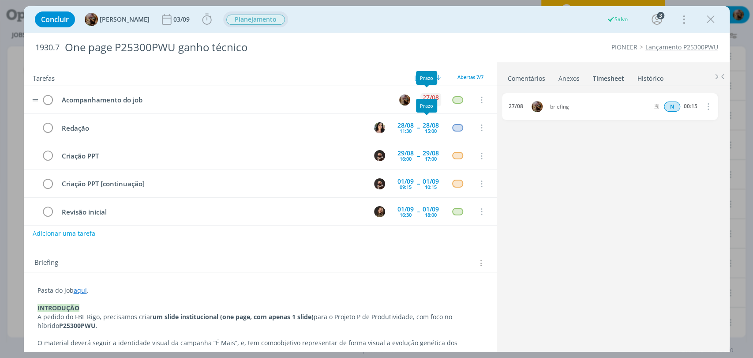
click at [427, 96] on div "27/08" at bounding box center [430, 97] width 16 height 6
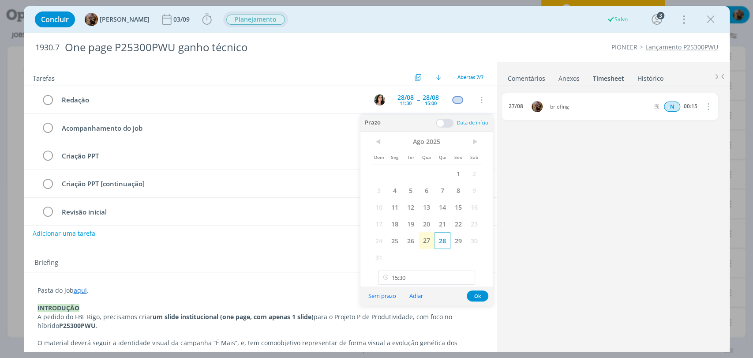
click at [440, 244] on span "28" at bounding box center [442, 240] width 16 height 17
click at [477, 295] on button "Ok" at bounding box center [478, 295] width 22 height 11
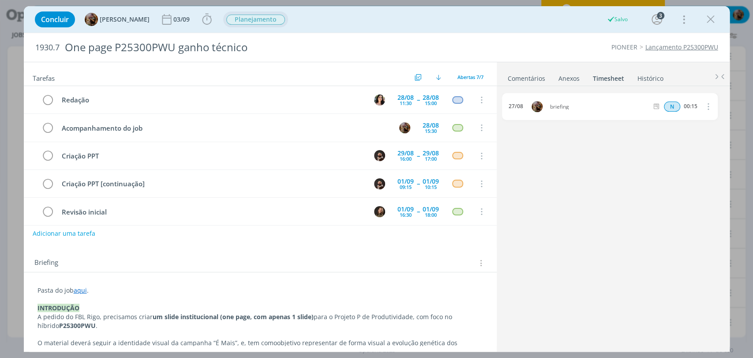
click at [529, 72] on link "Comentários" at bounding box center [526, 76] width 38 height 13
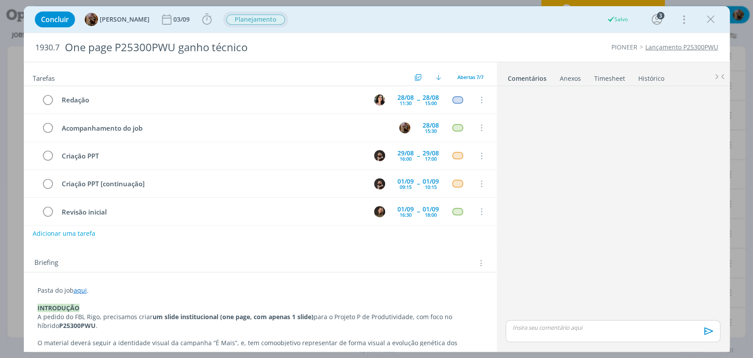
click at [591, 324] on p "dialog" at bounding box center [612, 327] width 200 height 8
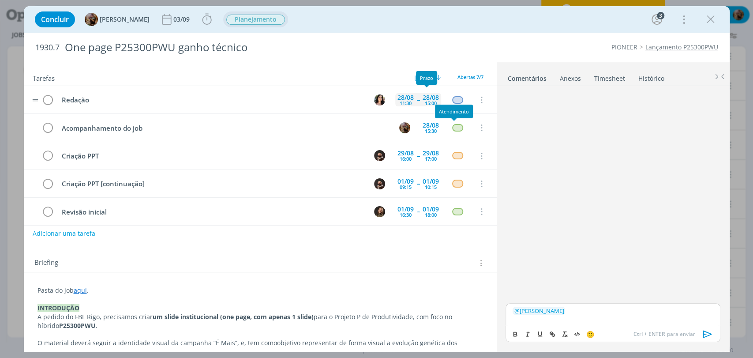
click at [428, 101] on div "15:00" at bounding box center [431, 103] width 12 height 5
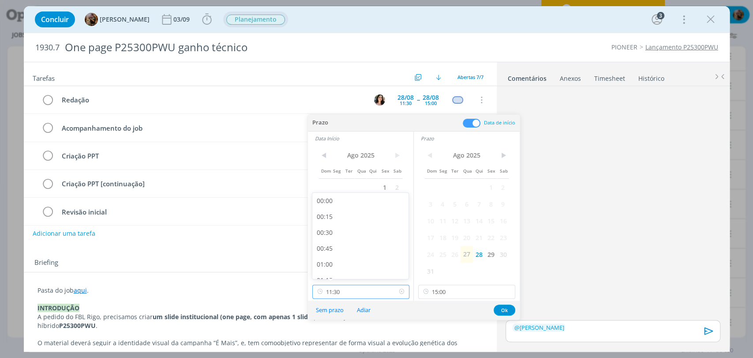
click at [368, 295] on input "11:30" at bounding box center [360, 291] width 97 height 14
click at [367, 261] on div "13:00" at bounding box center [361, 265] width 98 height 16
type input "13:00"
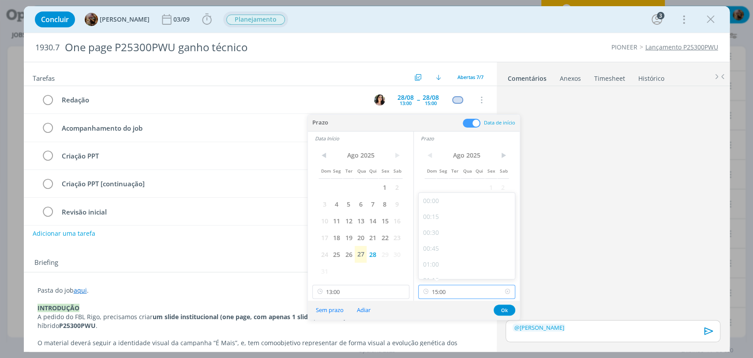
click at [448, 292] on input "15:00" at bounding box center [466, 291] width 97 height 14
click at [451, 226] on div "13:30" at bounding box center [467, 222] width 98 height 16
type input "13:30"
click at [506, 310] on button "Ok" at bounding box center [504, 309] width 22 height 11
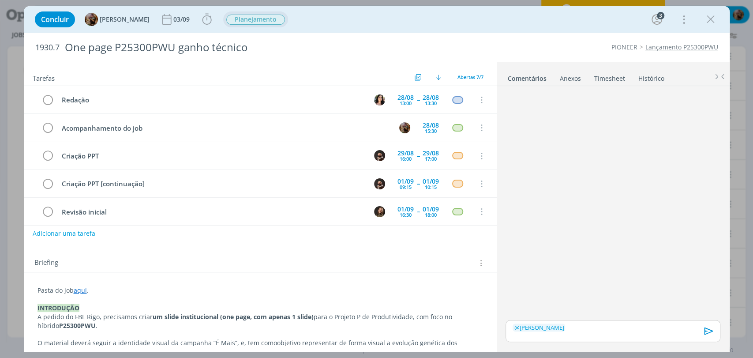
click at [250, 22] on span "Planejamento" at bounding box center [255, 20] width 59 height 10
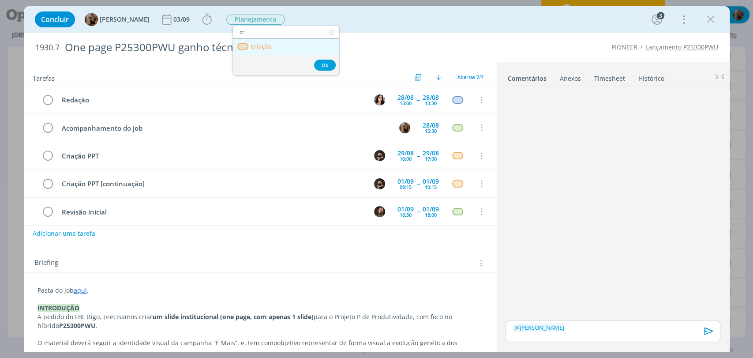
type input "cr"
click at [258, 43] on span "Criação" at bounding box center [260, 46] width 21 height 7
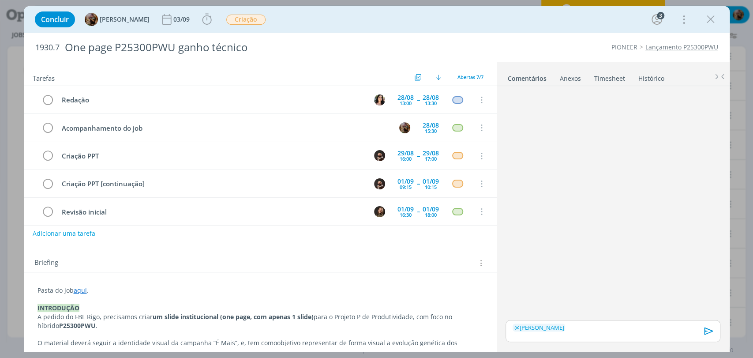
click at [610, 71] on link "Timesheet" at bounding box center [610, 76] width 32 height 13
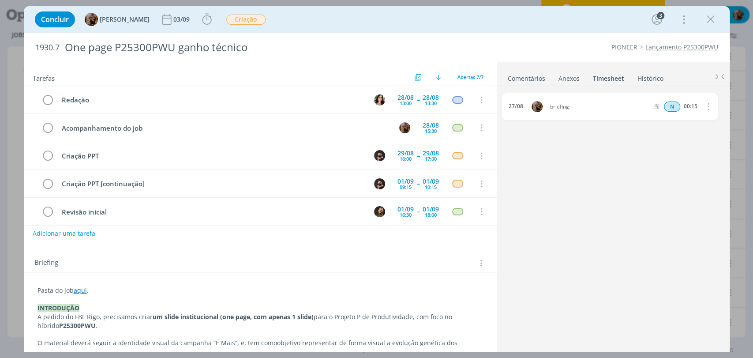
click at [533, 80] on link "Comentários" at bounding box center [526, 76] width 38 height 13
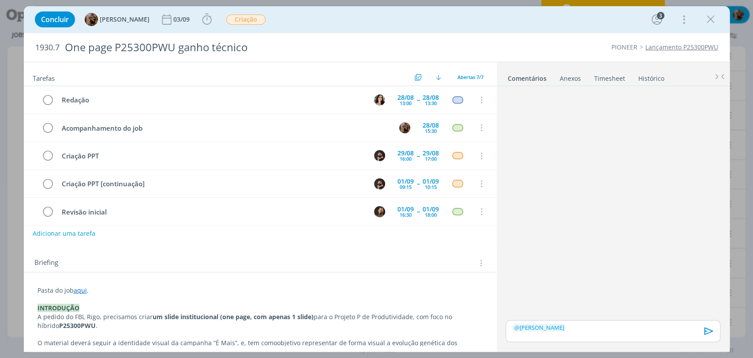
click at [602, 326] on p "﻿ @ Tamiris Soares ﻿" at bounding box center [612, 327] width 200 height 8
click at [706, 331] on icon "dialog" at bounding box center [706, 333] width 9 height 7
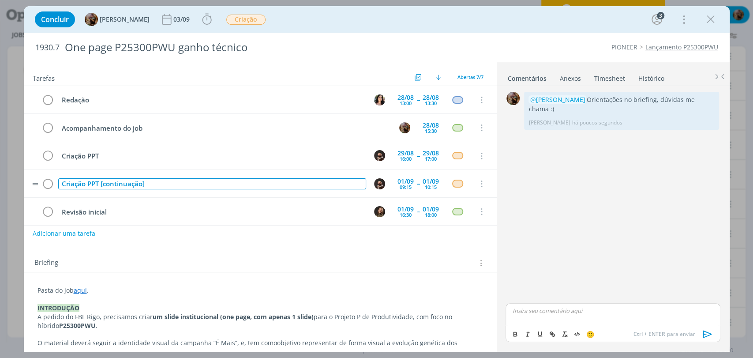
click at [141, 186] on div "Criação PPT [continuação]" at bounding box center [212, 183] width 308 height 11
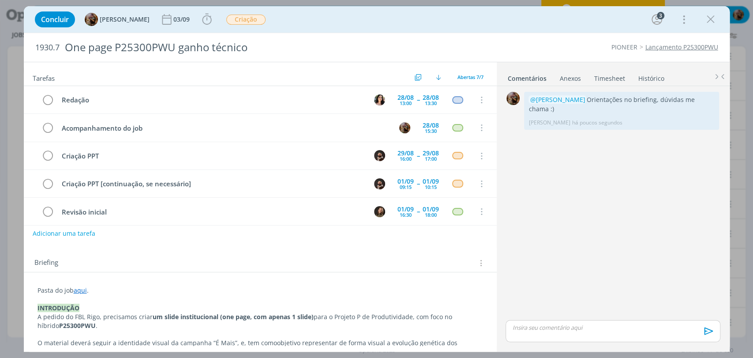
click at [436, 22] on div "Concluir Amanda Rodrigues 03/09 Iniciar Apontar Data * 27/08/2025 Horas * 00:00…" at bounding box center [376, 19] width 692 height 21
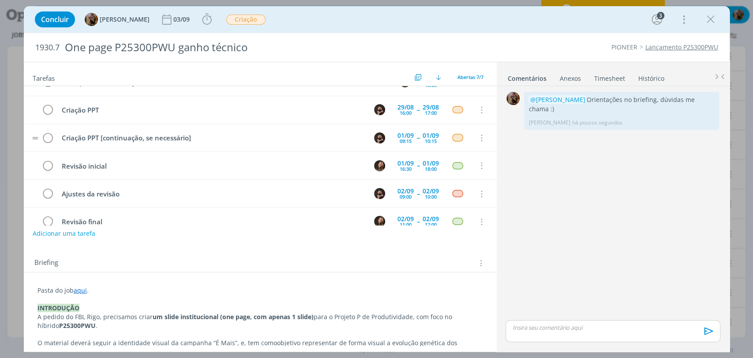
scroll to position [49, 0]
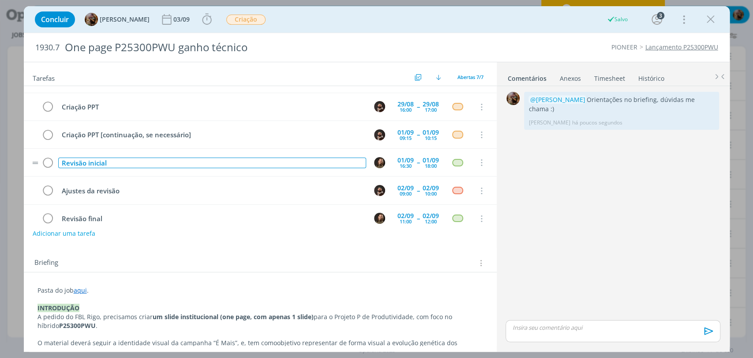
click at [267, 160] on div "Revisão inicial" at bounding box center [212, 162] width 308 height 11
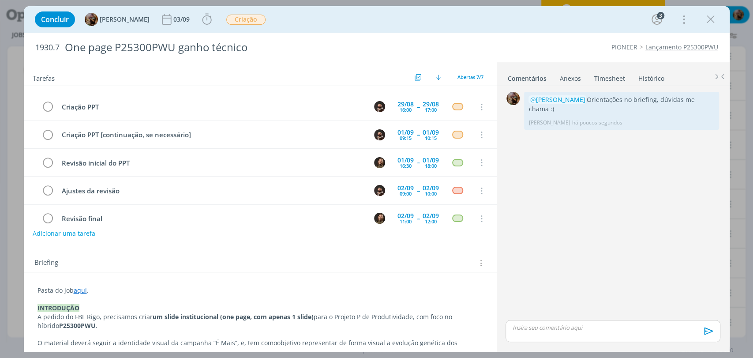
click at [337, 23] on div "Concluir Amanda Rodrigues 03/09 Iniciar Apontar Data * 27/08/2025 Horas * 00:00…" at bounding box center [376, 19] width 692 height 21
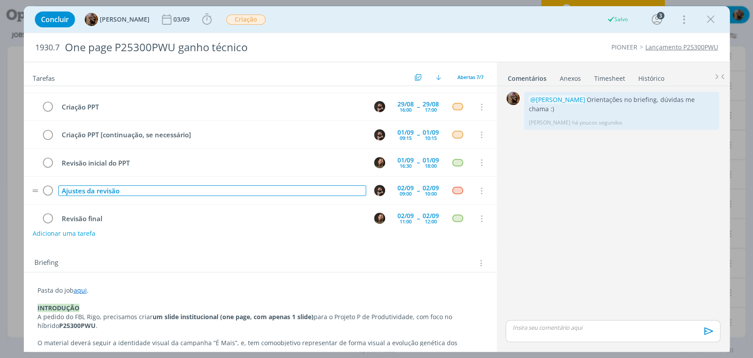
click at [261, 192] on div "Ajustes da revisão" at bounding box center [212, 190] width 308 height 11
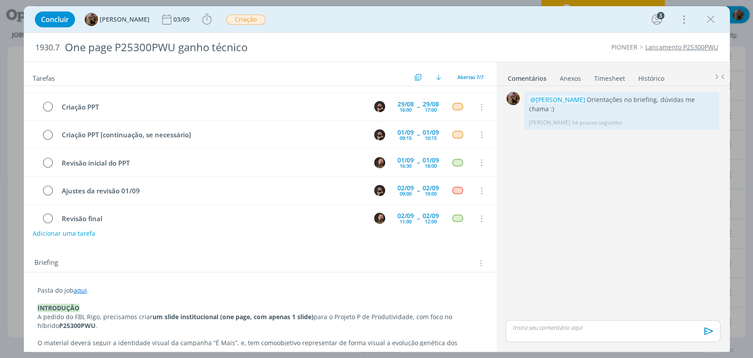
click at [275, 237] on div "Adicionar uma tarefa" at bounding box center [260, 233] width 473 height 16
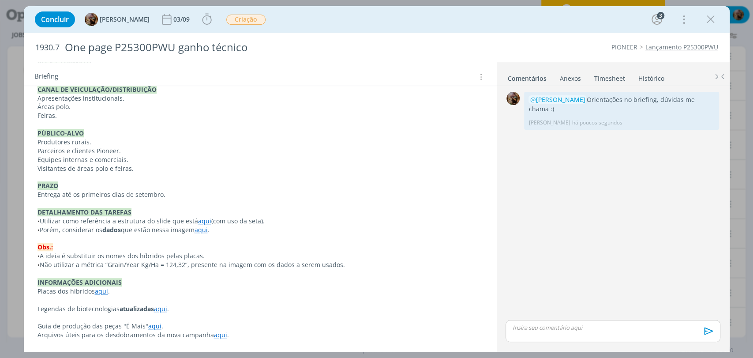
scroll to position [300, 0]
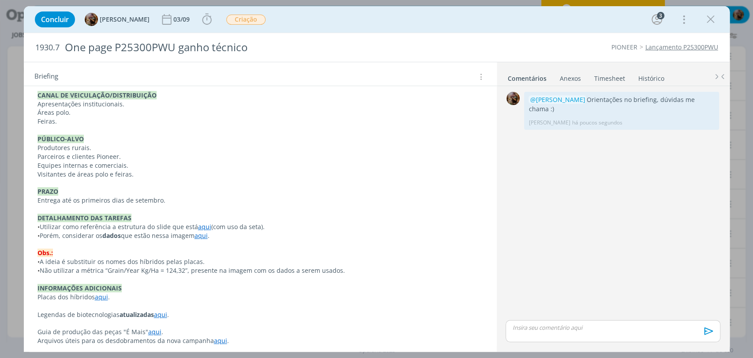
click at [249, 270] on span "Não utilizar a métrica “Grain/Year Kg/Ha = 124,32”, presente na imagem com os d…" at bounding box center [192, 270] width 305 height 8
click at [275, 185] on p "dialog" at bounding box center [260, 183] width 444 height 9
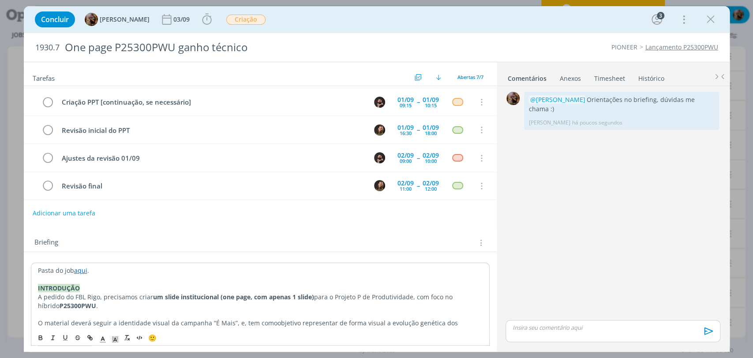
scroll to position [0, 0]
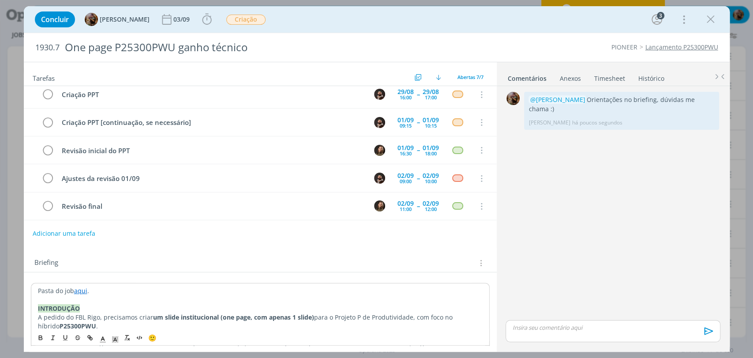
click at [291, 243] on div "Tarefas Usar Job de template Criar template a partir deste job Visualizar Templ…" at bounding box center [260, 203] width 473 height 283
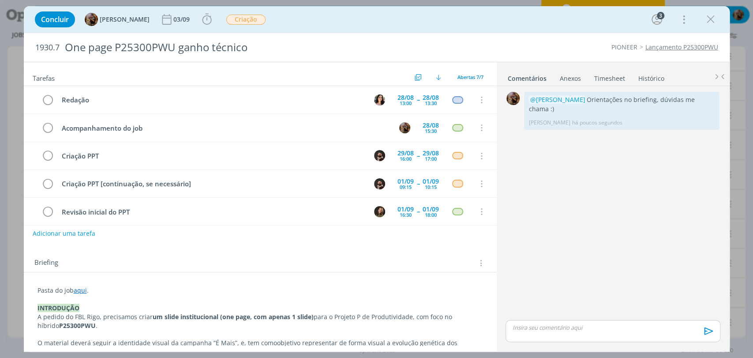
drag, startPoint x: 612, startPoint y: 69, endPoint x: 609, endPoint y: 73, distance: 5.1
click at [612, 69] on ul "Comentários Anexos 0 Timesheet Histórico" at bounding box center [613, 74] width 233 height 24
click at [605, 81] on link "Timesheet" at bounding box center [610, 76] width 32 height 13
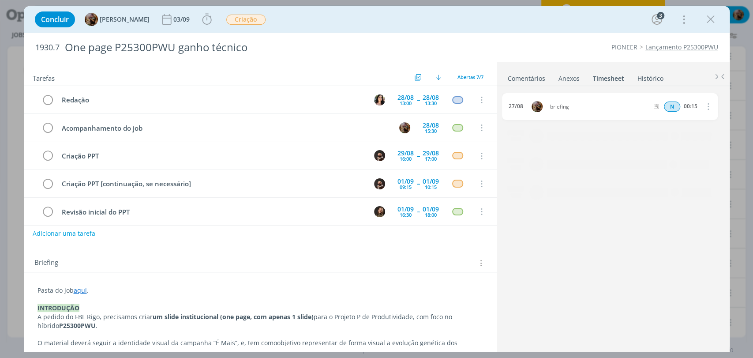
click at [513, 81] on link "Comentários" at bounding box center [526, 76] width 38 height 13
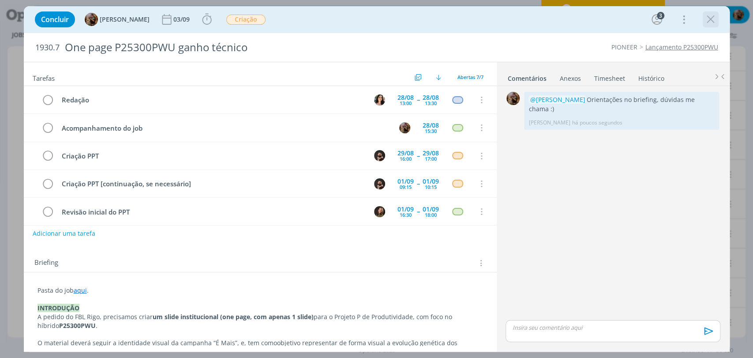
click at [706, 15] on icon "dialog" at bounding box center [710, 19] width 13 height 13
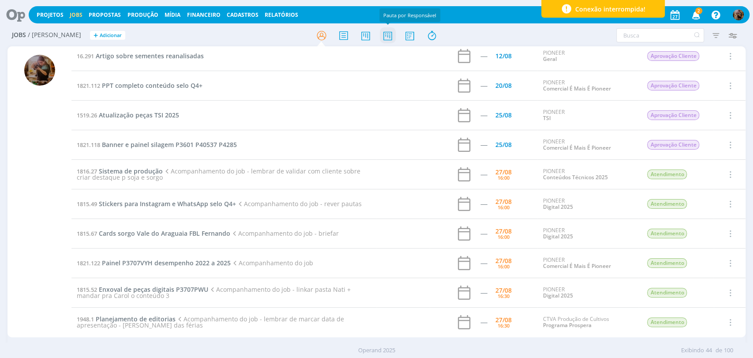
click at [386, 35] on icon at bounding box center [387, 35] width 16 height 17
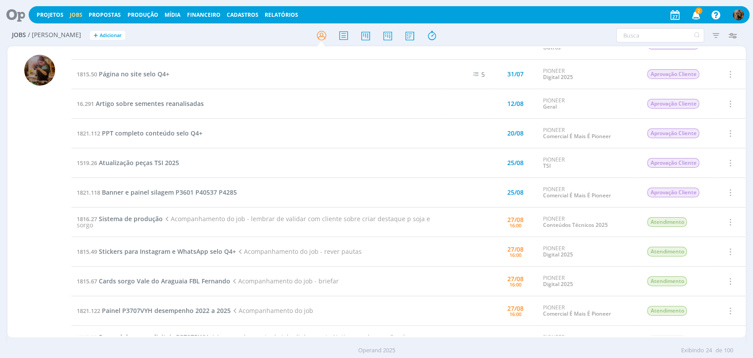
scroll to position [49, 0]
click at [140, 216] on span "Sistema de produção" at bounding box center [131, 217] width 64 height 8
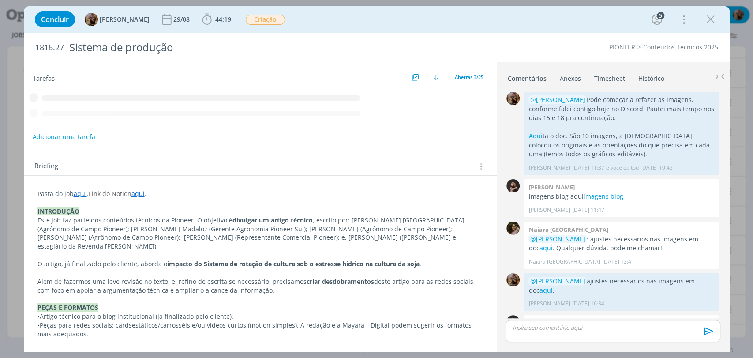
scroll to position [429, 0]
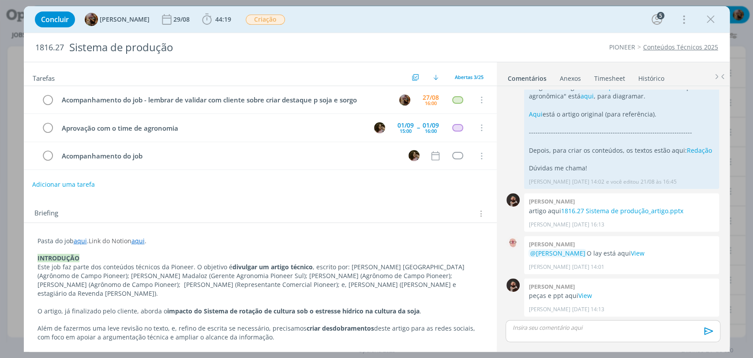
click at [89, 186] on button "Adicionar uma tarefa" at bounding box center [63, 184] width 63 height 15
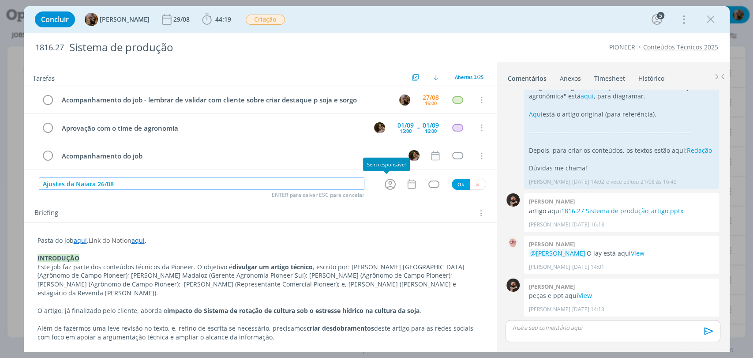
click at [386, 186] on icon "dialog" at bounding box center [390, 184] width 14 height 14
type input "Ajustes da Naiara 26/08"
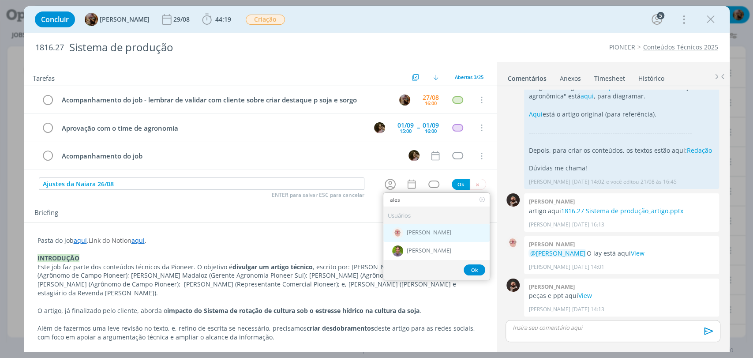
type input "ales"
click at [433, 233] on span "[PERSON_NAME]" at bounding box center [429, 232] width 45 height 7
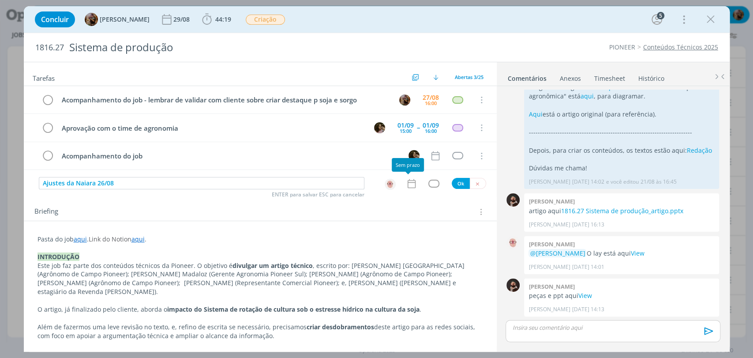
click at [409, 185] on icon "dialog" at bounding box center [411, 183] width 11 height 11
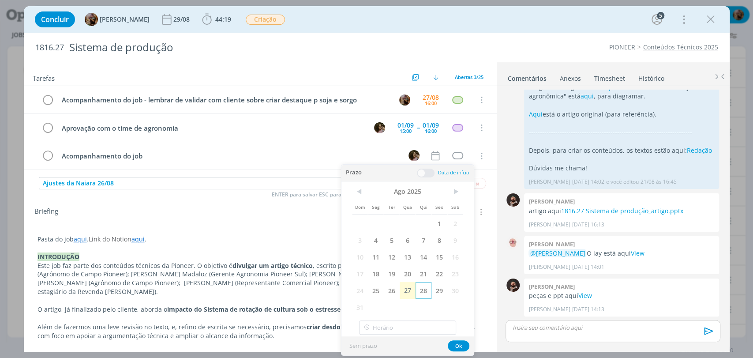
click at [423, 288] on span "28" at bounding box center [423, 290] width 16 height 17
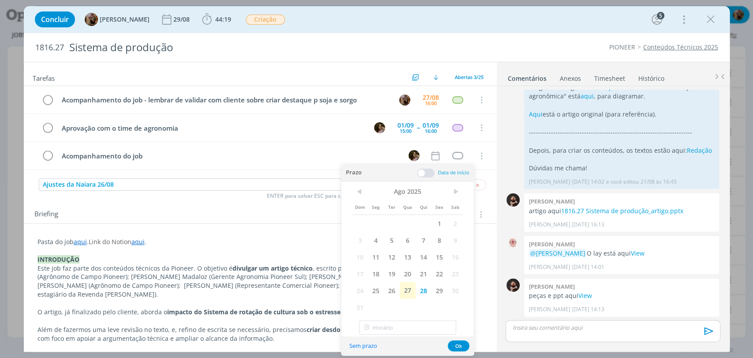
click at [425, 172] on span at bounding box center [426, 172] width 18 height 9
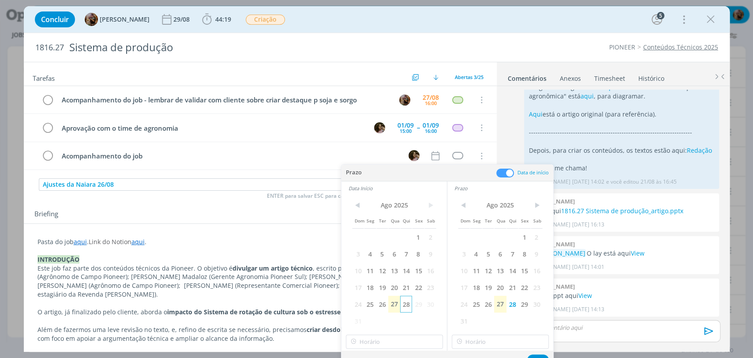
click at [404, 308] on span "28" at bounding box center [406, 303] width 12 height 17
click at [406, 349] on div "< Ago 2025 > Dom Seg Ter Qua Qui Sex Sab 1 2 3 4 5 6 7 8 9 10 11 12 13 14 15 16…" at bounding box center [393, 272] width 105 height 155
type input "16:00"
click at [406, 347] on input "16:00" at bounding box center [394, 341] width 97 height 14
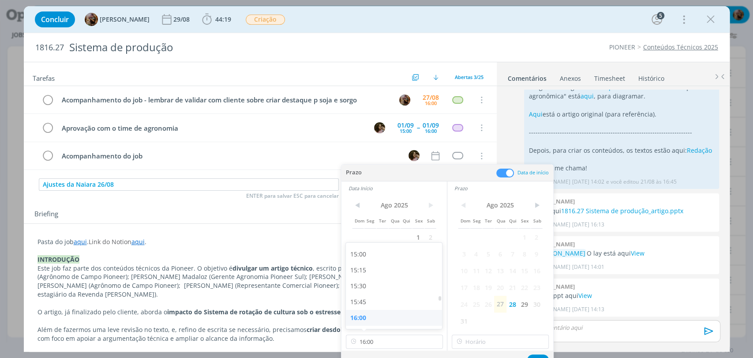
click at [399, 317] on div "16:00" at bounding box center [395, 318] width 98 height 16
click at [501, 348] on input "16:00" at bounding box center [500, 341] width 97 height 14
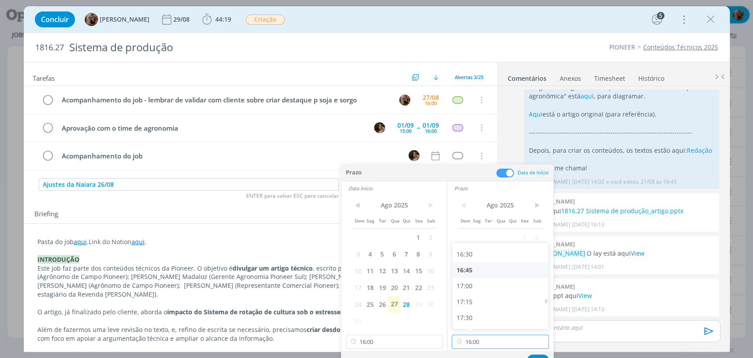
scroll to position [1047, 0]
click at [480, 286] on div "17:00" at bounding box center [501, 283] width 98 height 16
type input "17:00"
click at [540, 351] on div "Sem prazo Ok" at bounding box center [447, 359] width 212 height 19
click at [540, 354] on button "Ok" at bounding box center [538, 359] width 22 height 11
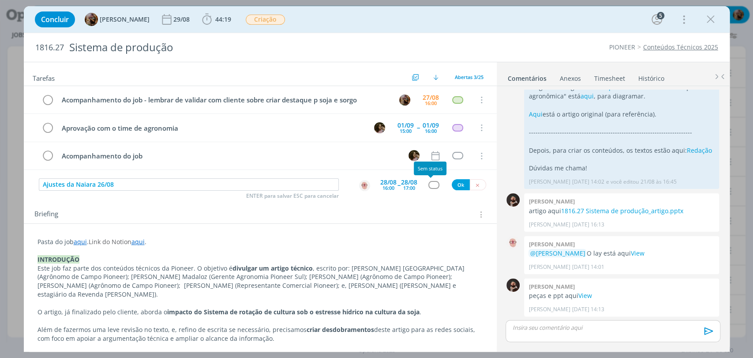
click at [430, 186] on div "dialog" at bounding box center [433, 184] width 11 height 7
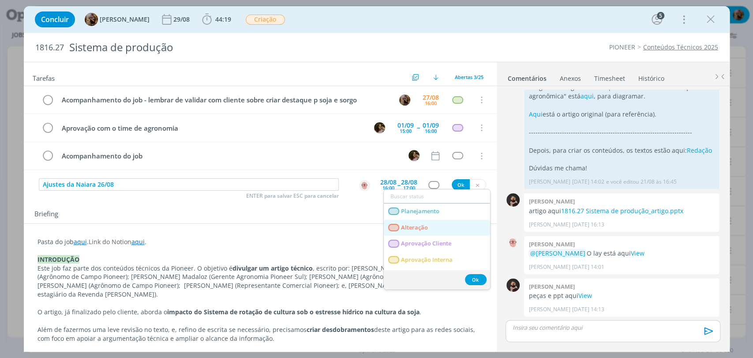
click at [430, 223] on link "Alteração" at bounding box center [437, 228] width 106 height 16
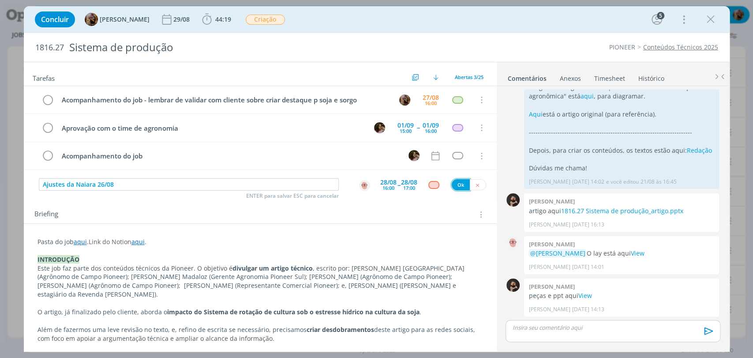
click at [462, 186] on button "Ok" at bounding box center [461, 184] width 18 height 11
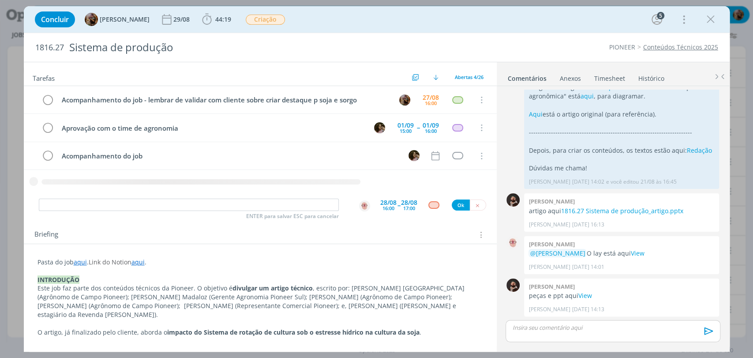
click at [178, 258] on p "Pasta do job aqui . Link do Notion aqui ." at bounding box center [259, 262] width 445 height 9
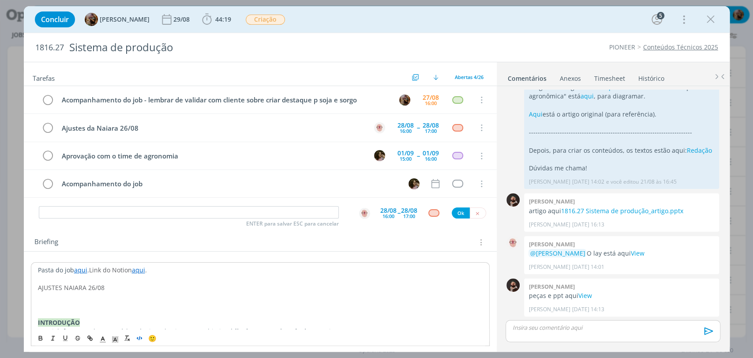
click at [140, 338] on icon "dialog" at bounding box center [139, 337] width 7 height 7
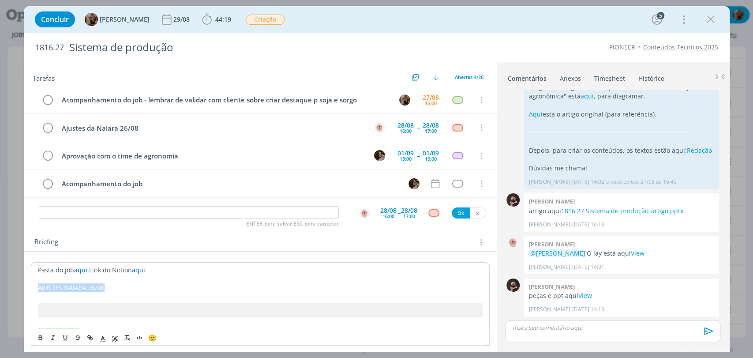
drag, startPoint x: 104, startPoint y: 287, endPoint x: 36, endPoint y: 301, distance: 69.4
click at [42, 336] on icon "dialog" at bounding box center [40, 337] width 7 height 7
click at [110, 333] on span "dialog" at bounding box center [115, 337] width 12 height 11
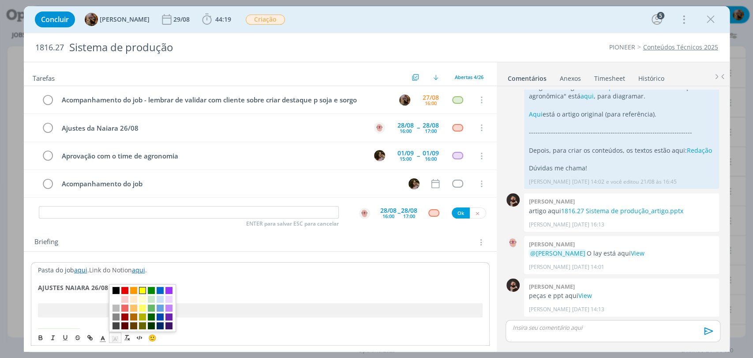
click at [143, 291] on span "dialog" at bounding box center [142, 290] width 7 height 7
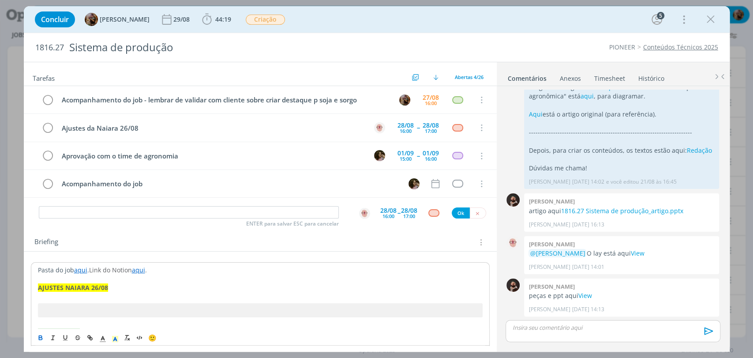
click at [132, 294] on p "dialog" at bounding box center [260, 296] width 444 height 9
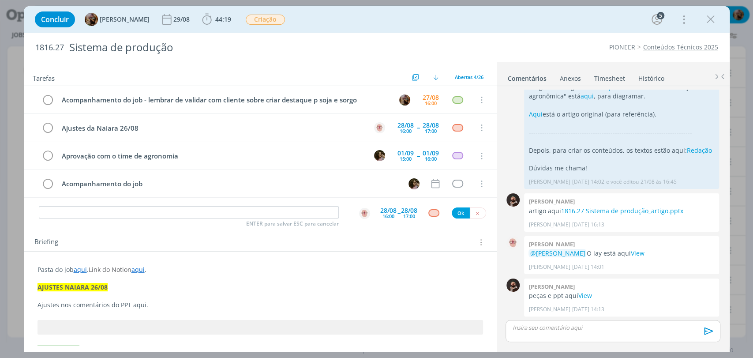
click at [137, 302] on p "Ajustes nos comentários do PPT aqui." at bounding box center [259, 304] width 445 height 9
click at [90, 336] on icon "dialog" at bounding box center [89, 337] width 7 height 7
paste input "https://sobeae.sharepoint.com/:p:/s/SOBEAE/Ee4KZ-T8HadCmXb6iR564AIBKOOtHElijq_b…"
type input "https://sobeae.sharepoint.com/:p:/s/SOBEAE/Ee4KZ-T8HadCmXb6iR564AIBKOOtHElijq_b…"
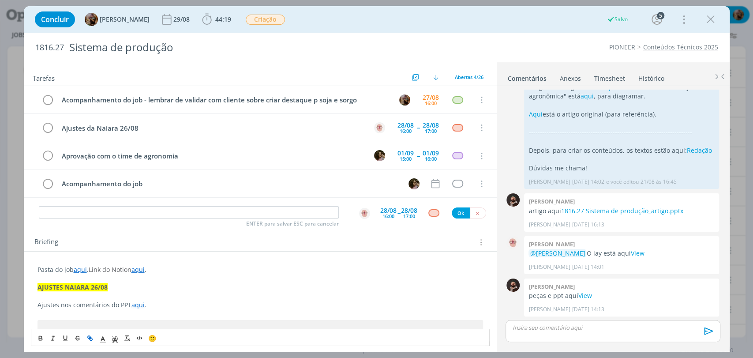
scroll to position [0, 0]
click at [123, 283] on p "AJUSTES NAIARA 26/08" at bounding box center [259, 287] width 445 height 9
click at [138, 296] on p "dialog" at bounding box center [259, 295] width 445 height 9
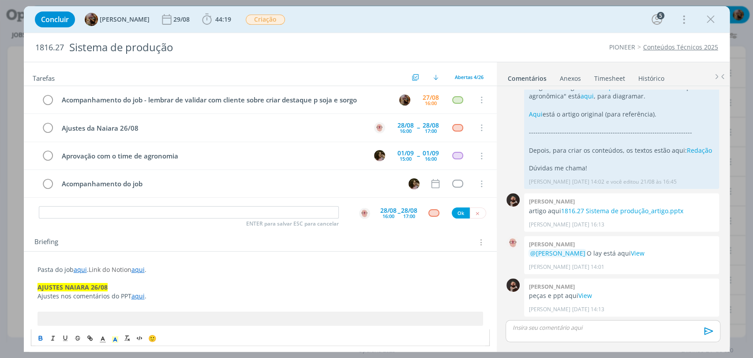
click at [166, 295] on p "Ajustes nos comentários do PPT aqui ." at bounding box center [259, 295] width 445 height 9
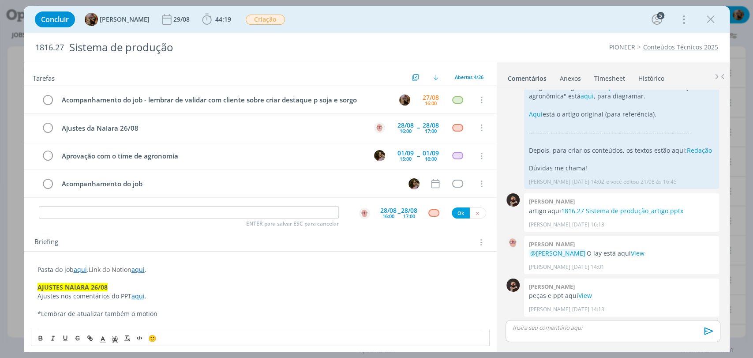
click at [556, 325] on p "dialog" at bounding box center [612, 327] width 200 height 8
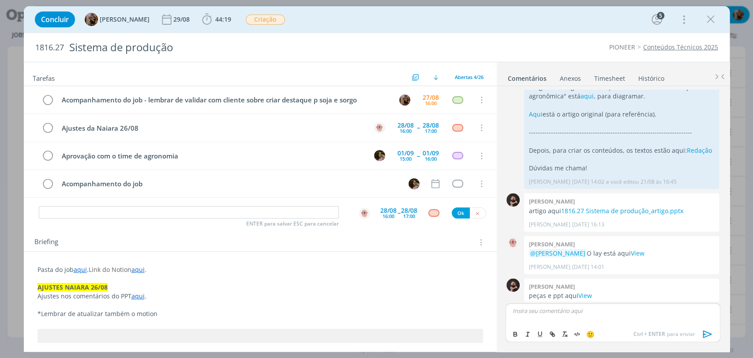
scroll to position [446, 0]
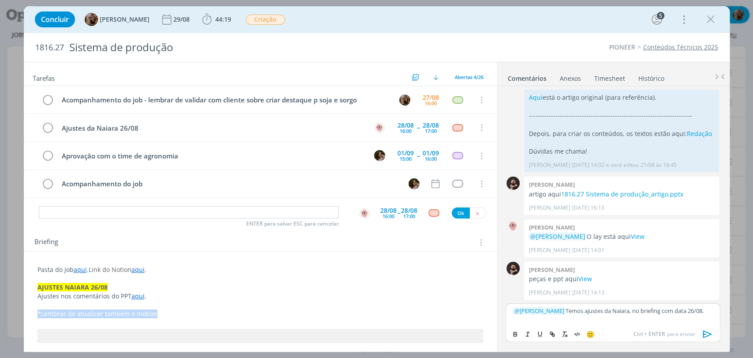
drag, startPoint x: 173, startPoint y: 315, endPoint x: 32, endPoint y: 308, distance: 141.3
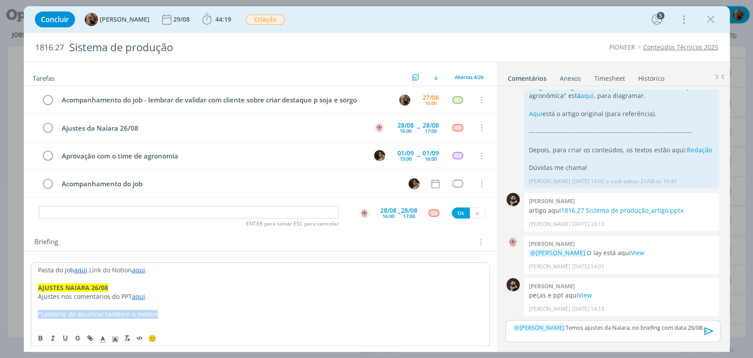
scroll to position [429, 0]
copy p "*Lembrar de atualizar também o motion"
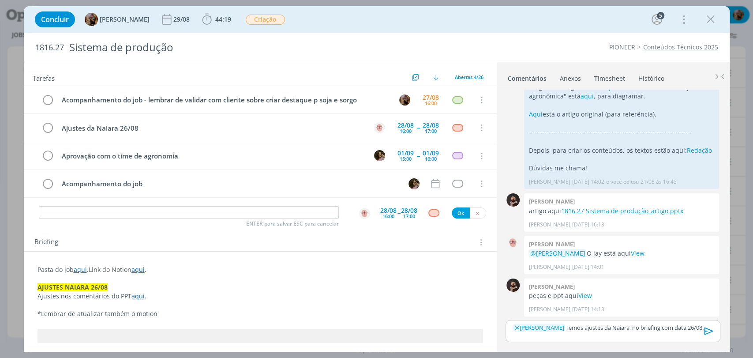
click at [698, 326] on p "﻿ @ Alessandro Mença ﻿ Temos ajustes da Naiara, no briefing com data 26/08." at bounding box center [612, 327] width 200 height 8
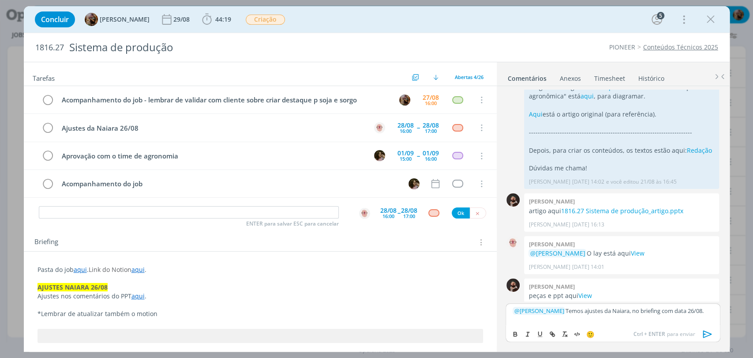
scroll to position [446, 0]
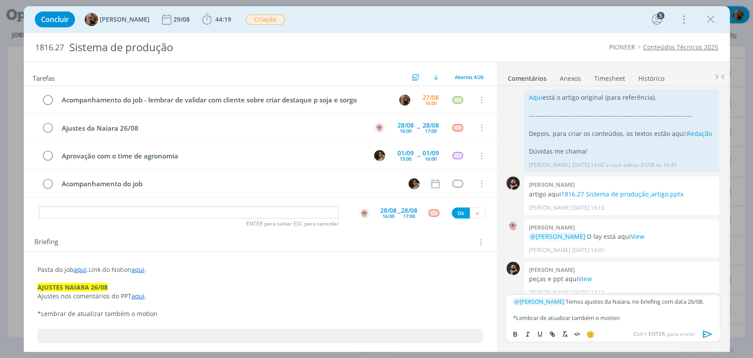
click at [703, 334] on icon "dialog" at bounding box center [706, 333] width 9 height 7
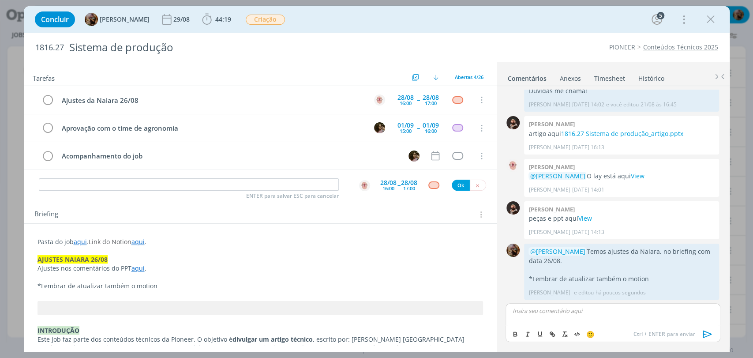
scroll to position [0, 0]
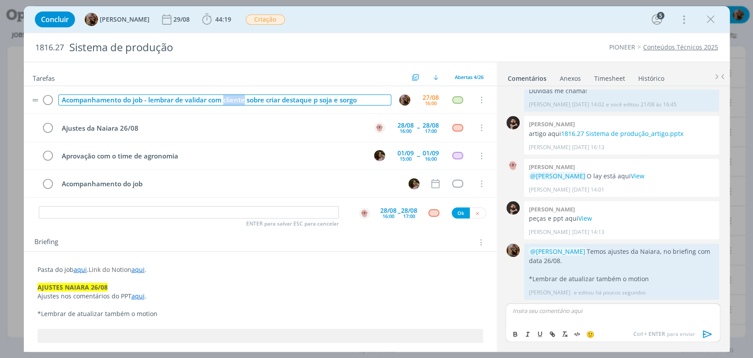
drag, startPoint x: 245, startPoint y: 97, endPoint x: 225, endPoint y: 97, distance: 20.3
click at [224, 97] on div "Acompanhamento do job - lembrar de validar com cliente sobre criar destaque p s…" at bounding box center [224, 99] width 333 height 11
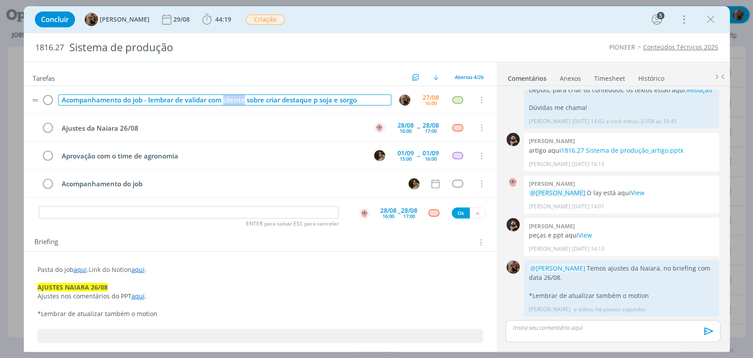
scroll to position [489, 0]
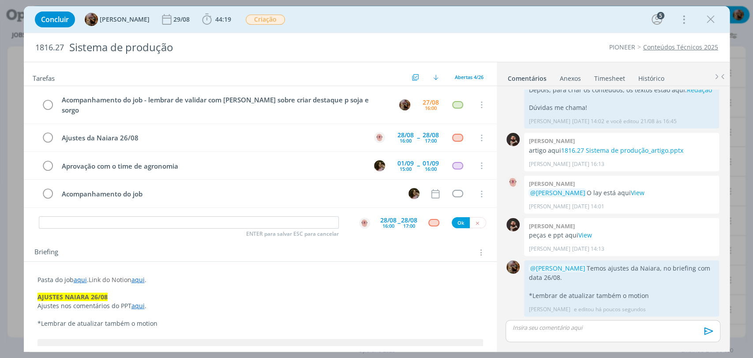
click at [401, 25] on div "Concluir Amanda Rodrigues 29/08 44:19 Iniciar Apontar Data * 27/08/2025 Horas *…" at bounding box center [376, 19] width 692 height 21
click at [194, 216] on input "dialog" at bounding box center [189, 222] width 300 height 12
click at [359, 217] on img "dialog" at bounding box center [364, 222] width 11 height 11
type input "Revisão - ajustes 26/08"
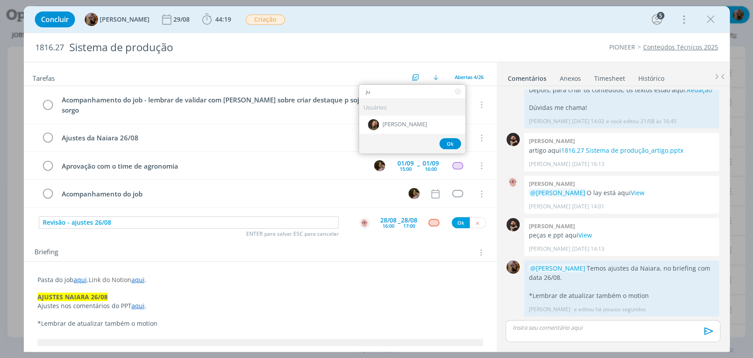
type input "ju"
drag, startPoint x: 426, startPoint y: 103, endPoint x: 429, endPoint y: 110, distance: 7.4
click at [427, 104] on div "Usuários" at bounding box center [412, 107] width 106 height 17
click at [429, 116] on div "[PERSON_NAME]" at bounding box center [412, 125] width 106 height 18
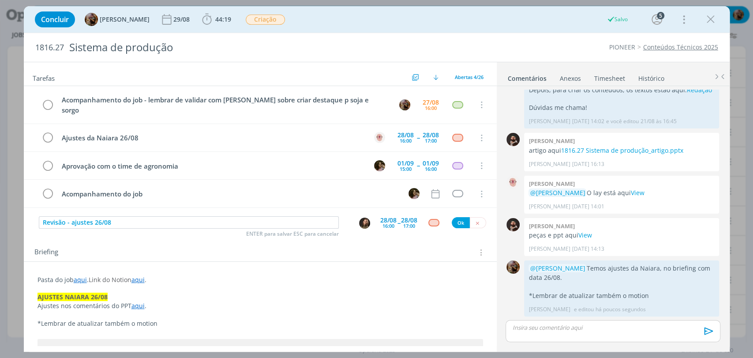
click at [391, 217] on div "28/08" at bounding box center [388, 220] width 16 height 6
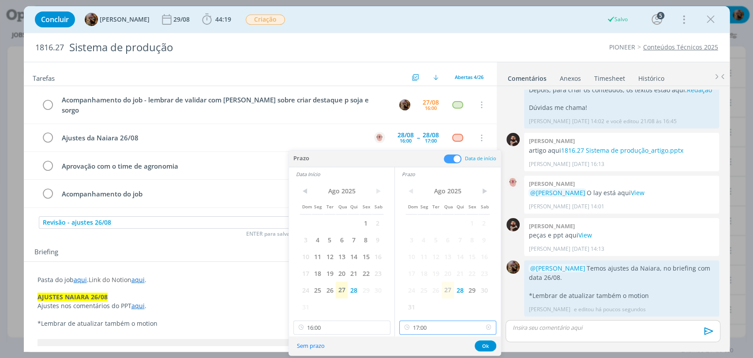
click at [431, 328] on input "17:00" at bounding box center [447, 327] width 97 height 14
click at [430, 300] on div "17:45" at bounding box center [449, 302] width 98 height 16
type input "17:45"
drag, startPoint x: 363, startPoint y: 318, endPoint x: 358, endPoint y: 324, distance: 7.5
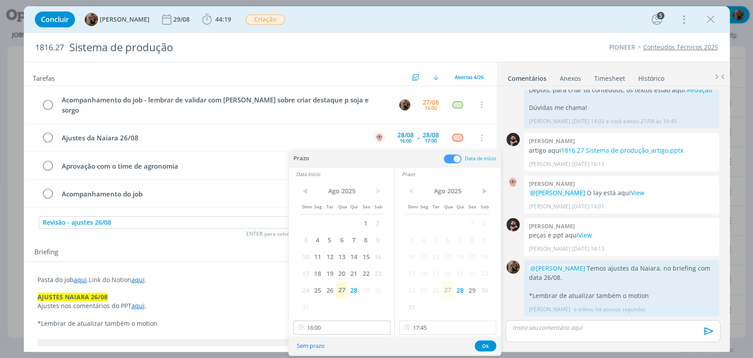
click at [363, 318] on div "< Ago 2025 > Dom Seg Ter Qua Qui Sex Sab 1 2 3 4 5 6 7 8 9 10 11 12 13 14 15 16…" at bounding box center [341, 258] width 105 height 155
click at [358, 324] on input "16:00" at bounding box center [341, 327] width 97 height 14
click at [356, 283] on div "17:15" at bounding box center [342, 285] width 98 height 16
type input "17:15"
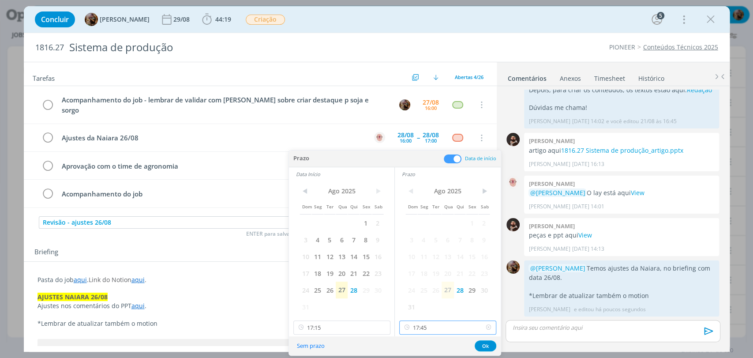
scroll to position [1060, 0]
click at [440, 326] on input "17:45" at bounding box center [447, 327] width 97 height 14
click at [432, 265] on div "18:00" at bounding box center [449, 270] width 98 height 16
type input "18:00"
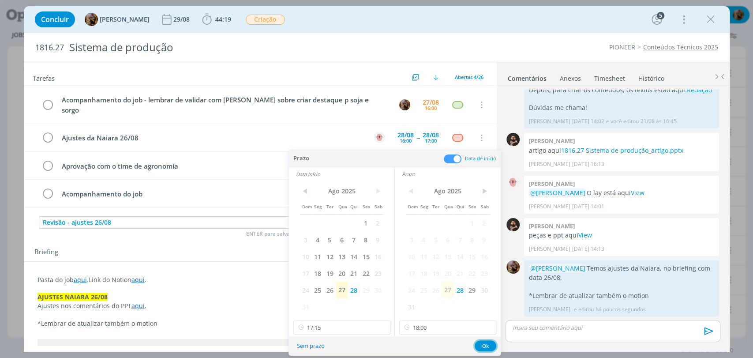
click at [485, 343] on button "Ok" at bounding box center [485, 345] width 22 height 11
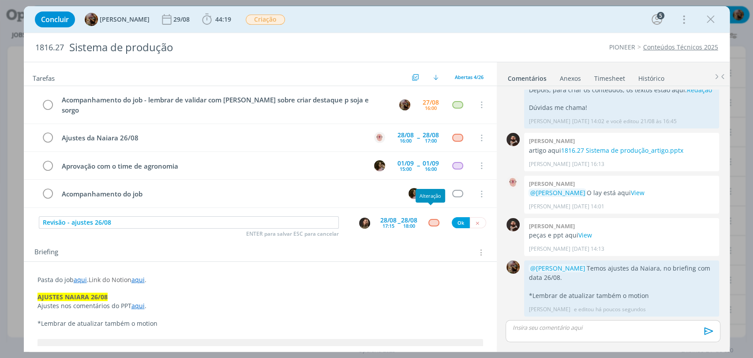
click at [430, 219] on div "dialog" at bounding box center [433, 222] width 11 height 7
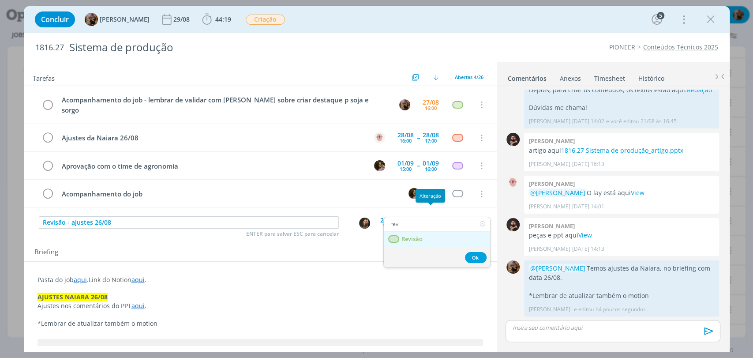
type input "rev"
click at [426, 241] on link "Revisão" at bounding box center [437, 239] width 106 height 16
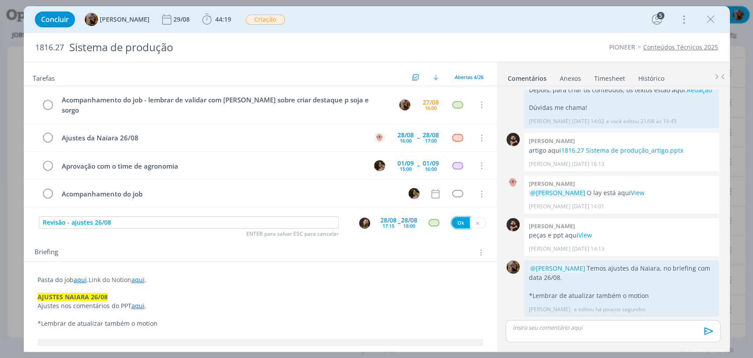
click at [455, 217] on button "Ok" at bounding box center [461, 222] width 18 height 11
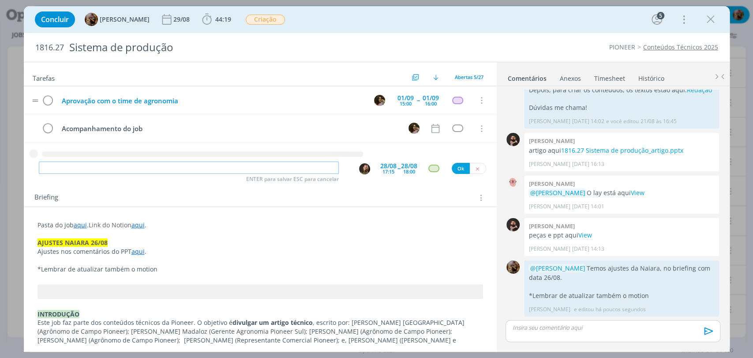
scroll to position [0, 0]
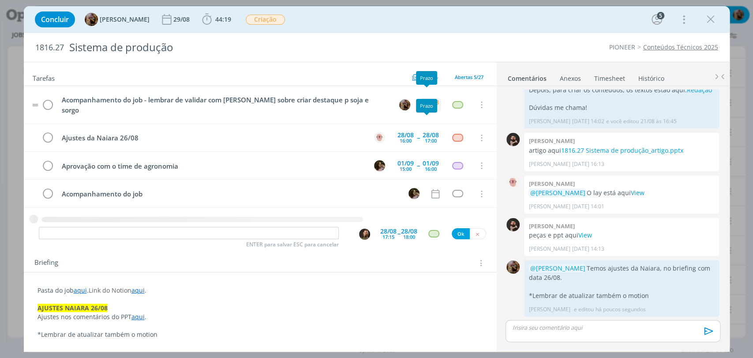
click at [431, 99] on div "27/08" at bounding box center [430, 102] width 16 height 6
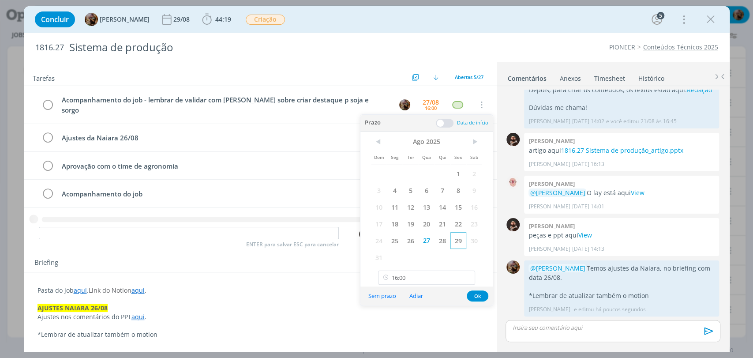
click at [459, 242] on span "29" at bounding box center [458, 240] width 16 height 17
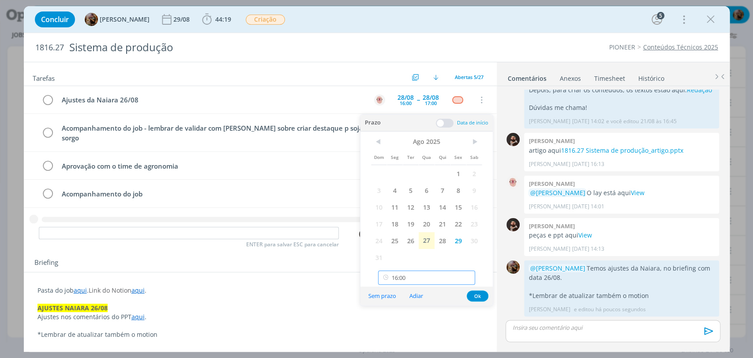
click at [435, 280] on input "16:00" at bounding box center [426, 277] width 97 height 14
click at [424, 244] on div "10:30" at bounding box center [427, 247] width 98 height 16
type input "10:30"
click at [480, 299] on button "Ok" at bounding box center [478, 295] width 22 height 11
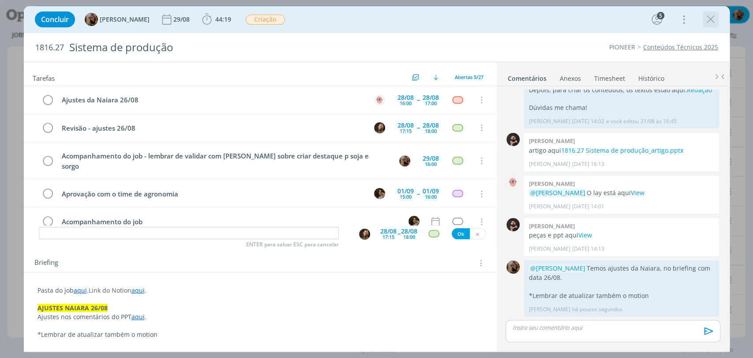
click at [710, 22] on icon "dialog" at bounding box center [710, 19] width 13 height 13
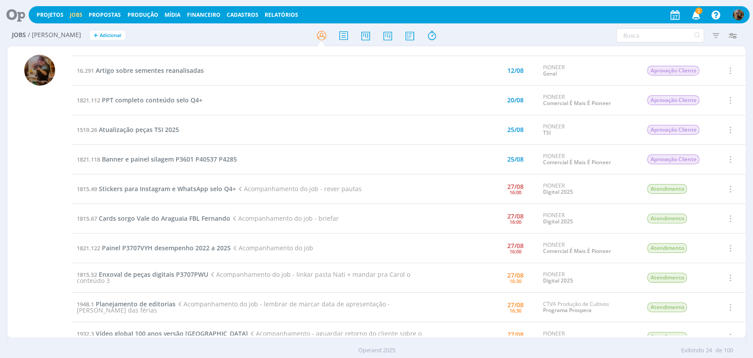
scroll to position [98, 0]
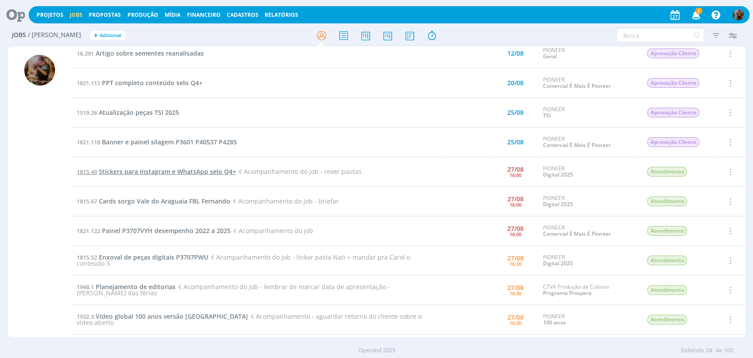
click at [225, 168] on span "Stickers para Instagram e WhatsApp selo Q4+" at bounding box center [167, 171] width 137 height 8
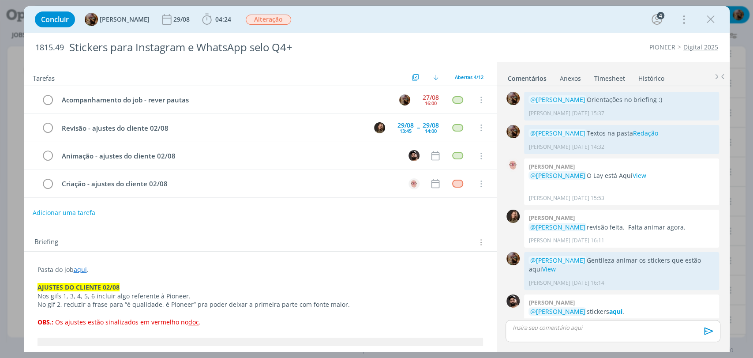
scroll to position [246, 0]
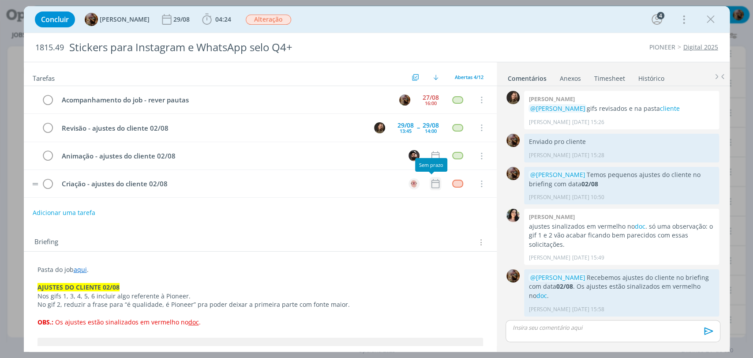
click at [430, 180] on icon "dialog" at bounding box center [434, 183] width 11 height 11
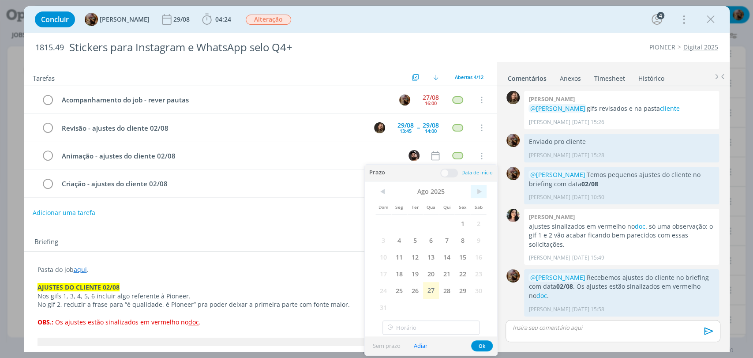
click at [479, 192] on span ">" at bounding box center [478, 191] width 16 height 13
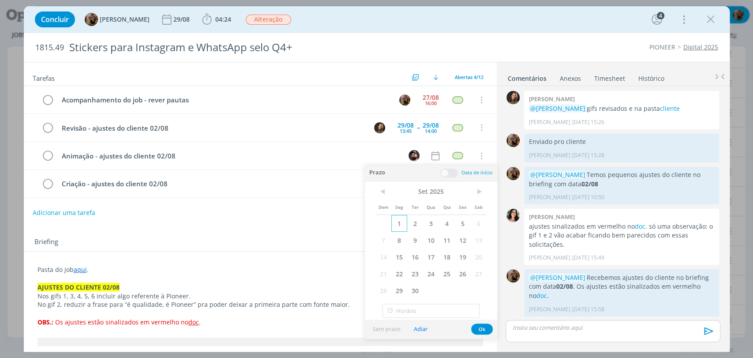
click at [399, 220] on span "1" at bounding box center [399, 223] width 16 height 17
click at [445, 173] on span at bounding box center [449, 172] width 18 height 9
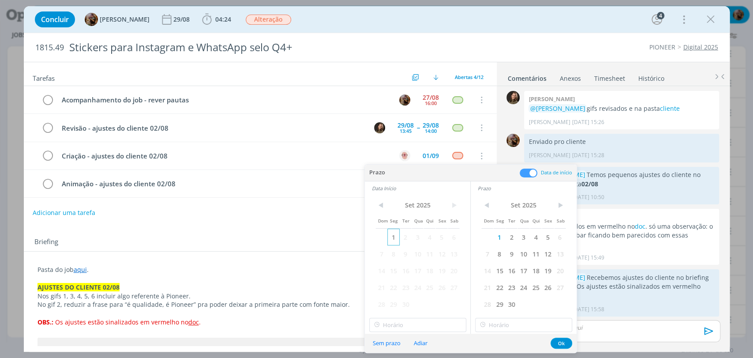
click at [392, 235] on span "1" at bounding box center [393, 236] width 12 height 17
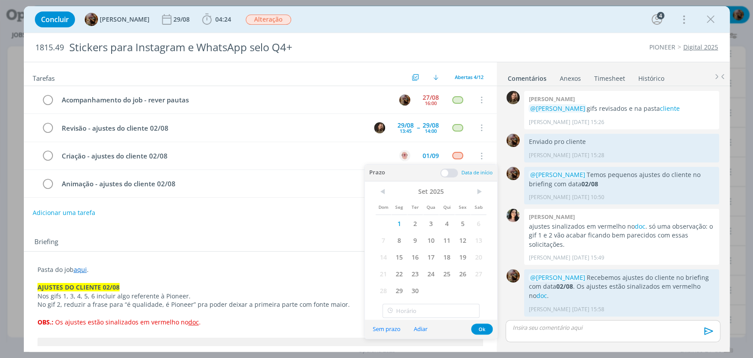
click at [430, 320] on div "Sem prazo Adiar Ok" at bounding box center [431, 328] width 132 height 19
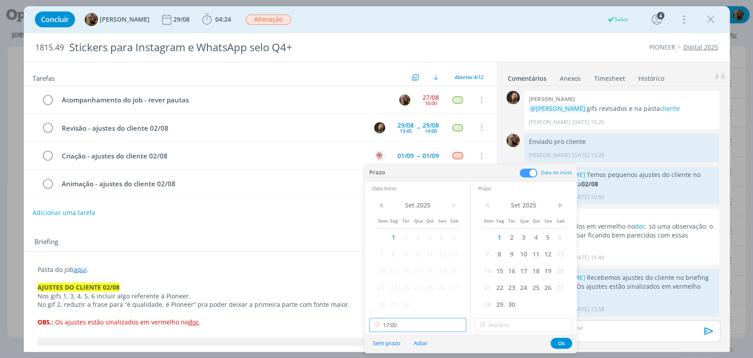
click at [421, 317] on input "17:00" at bounding box center [417, 324] width 97 height 14
click at [403, 241] on div "09:00" at bounding box center [418, 234] width 98 height 16
type input "09:00"
type input "17:00"
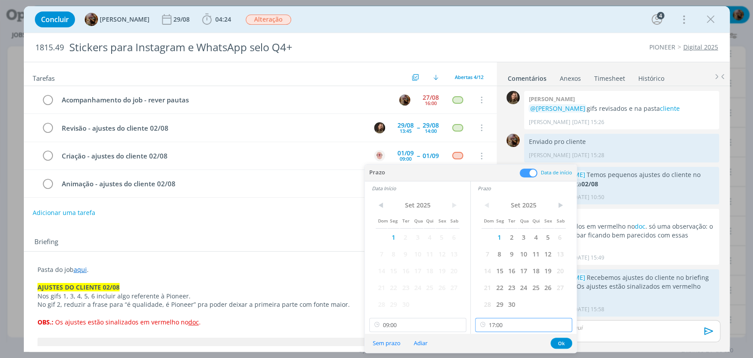
click at [529, 320] on input "17:00" at bounding box center [523, 324] width 97 height 14
click at [521, 251] on div "10:00" at bounding box center [524, 248] width 98 height 16
click at [557, 342] on button "Ok" at bounding box center [561, 342] width 22 height 11
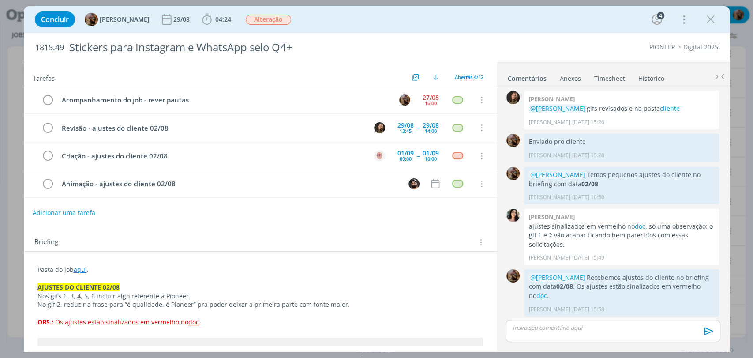
click at [606, 78] on link "Timesheet" at bounding box center [610, 76] width 32 height 13
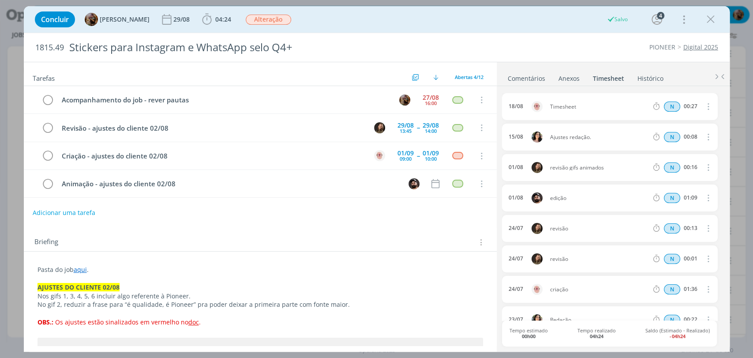
click at [702, 104] on icon "dialog" at bounding box center [707, 106] width 10 height 11
drag, startPoint x: 667, startPoint y: 133, endPoint x: 656, endPoint y: 136, distance: 11.0
click at [666, 133] on link "Editar" at bounding box center [683, 136] width 70 height 14
drag, startPoint x: 578, startPoint y: 107, endPoint x: 549, endPoint y: 106, distance: 28.7
click at [550, 106] on div "Timesheet" at bounding box center [574, 107] width 48 height 10
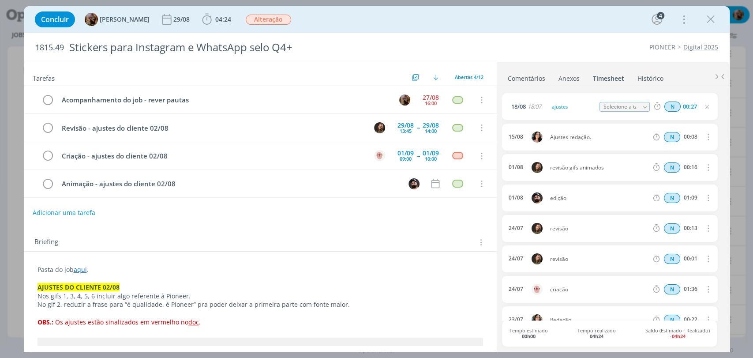
click at [582, 114] on div "18/08 18:07 ajustes Selecione a tarefa N 00:27" at bounding box center [609, 106] width 215 height 27
click at [401, 153] on div "01/09" at bounding box center [405, 153] width 16 height 6
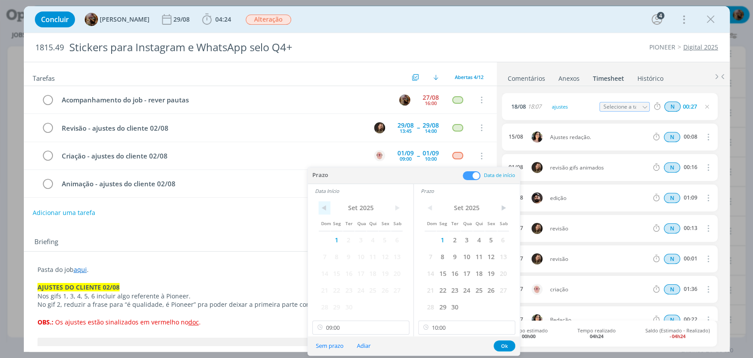
click at [325, 209] on span "<" at bounding box center [324, 207] width 12 height 13
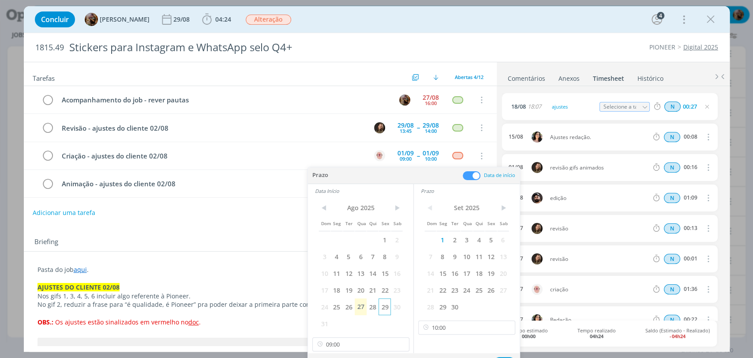
click at [388, 307] on span "29" at bounding box center [384, 306] width 12 height 17
click at [430, 205] on span "<" at bounding box center [430, 207] width 12 height 13
drag, startPoint x: 492, startPoint y: 302, endPoint x: 484, endPoint y: 313, distance: 13.2
click at [491, 302] on span "29" at bounding box center [491, 306] width 12 height 17
click at [446, 342] on input "10:00" at bounding box center [466, 344] width 97 height 14
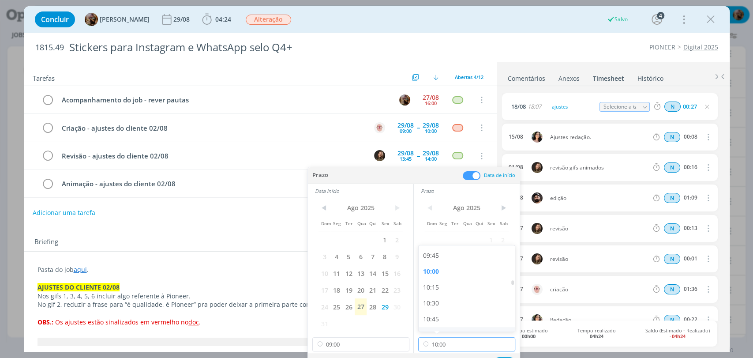
scroll to position [666, 0]
click at [433, 319] on div "11:30" at bounding box center [467, 318] width 98 height 16
type input "11:30"
click at [351, 350] on input "09:00" at bounding box center [360, 344] width 97 height 14
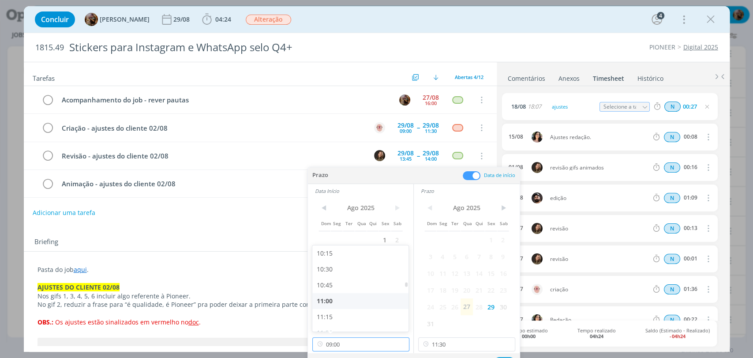
scroll to position [651, 0]
click at [336, 304] on div "11:00" at bounding box center [361, 300] width 98 height 16
type input "11:00"
click at [504, 357] on button "Ok" at bounding box center [504, 362] width 22 height 11
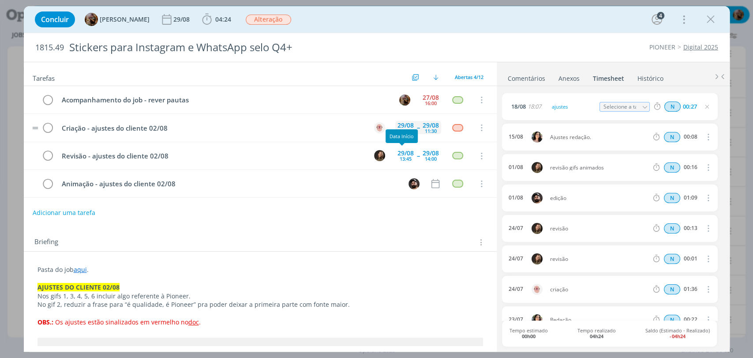
click at [400, 123] on div "29/08" at bounding box center [405, 125] width 16 height 6
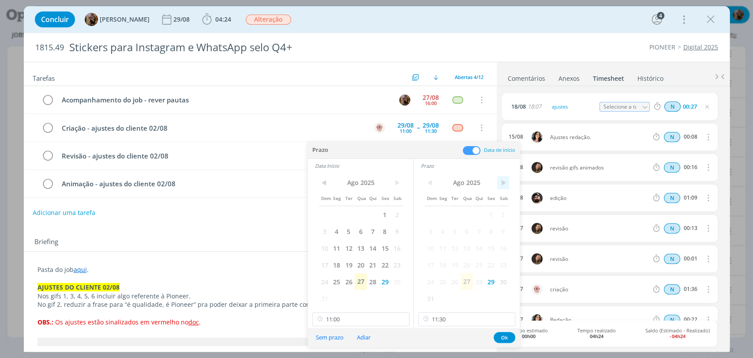
click at [503, 186] on span ">" at bounding box center [503, 182] width 12 height 13
click at [441, 213] on span "1" at bounding box center [442, 214] width 12 height 17
click at [399, 180] on span ">" at bounding box center [397, 182] width 12 height 13
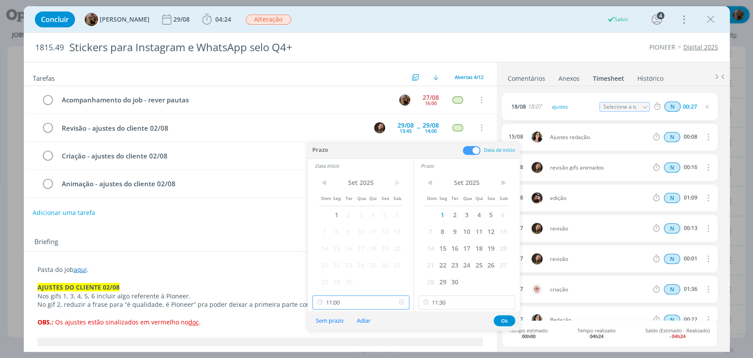
click at [369, 302] on input "11:00" at bounding box center [360, 302] width 97 height 14
click at [395, 148] on div "Prazo Data de início" at bounding box center [414, 150] width 212 height 17
click at [334, 215] on span "1" at bounding box center [336, 214] width 12 height 17
click at [361, 302] on input "11:00" at bounding box center [360, 302] width 97 height 14
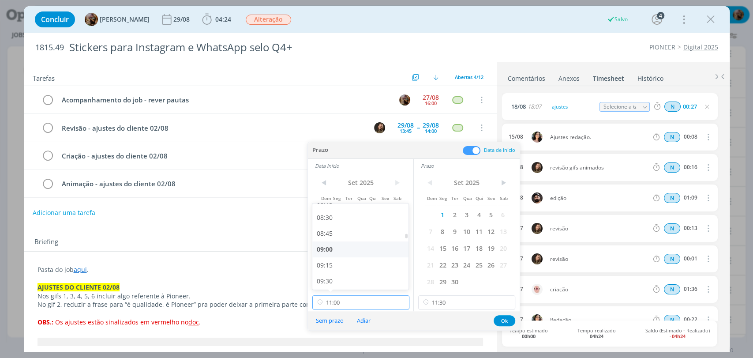
scroll to position [533, 0]
drag, startPoint x: 353, startPoint y: 246, endPoint x: 375, endPoint y: 251, distance: 22.8
click at [353, 245] on div "09:00" at bounding box center [361, 250] width 98 height 16
type input "09:00"
click at [455, 295] on input "11:30" at bounding box center [466, 302] width 97 height 14
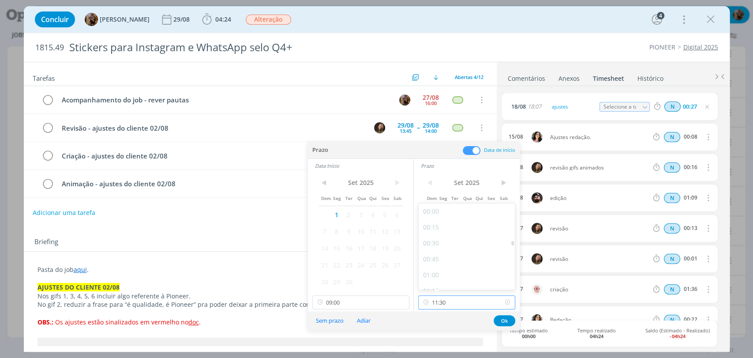
scroll to position [663, 0]
click at [442, 217] on div "10:30" at bounding box center [467, 215] width 98 height 16
type input "10:30"
click at [480, 303] on input "10:30" at bounding box center [466, 302] width 97 height 14
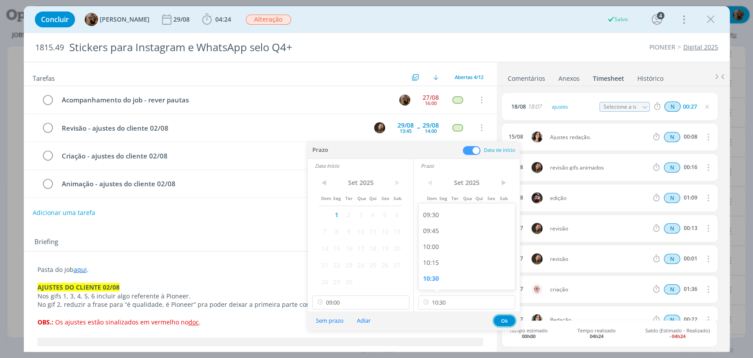
click at [504, 321] on button "Ok" at bounding box center [504, 320] width 22 height 11
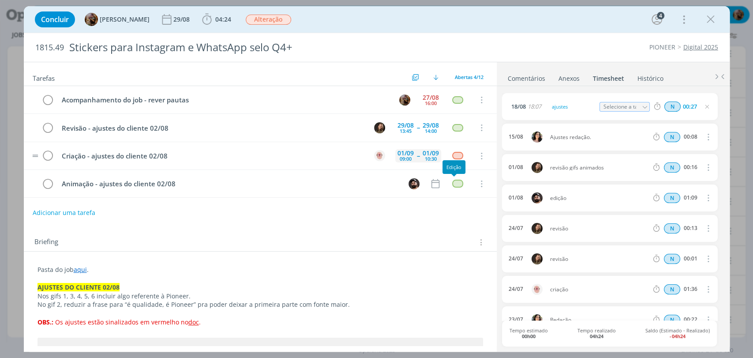
click at [424, 150] on div "01/09" at bounding box center [430, 153] width 16 height 6
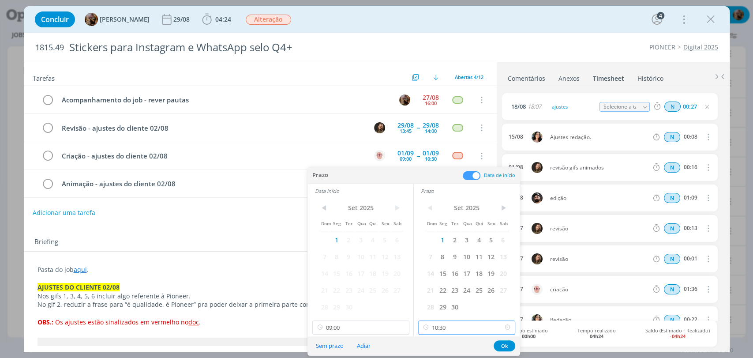
click at [460, 325] on input "10:30" at bounding box center [466, 327] width 97 height 14
click at [445, 282] on div "11:00" at bounding box center [467, 286] width 98 height 16
type input "11:00"
click at [512, 341] on button "Ok" at bounding box center [504, 345] width 22 height 11
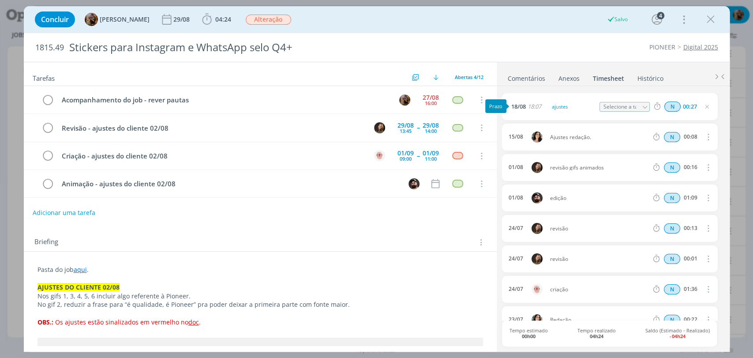
click at [539, 75] on link "Comentários" at bounding box center [526, 76] width 38 height 13
click at [428, 150] on div "01/09" at bounding box center [430, 153] width 16 height 6
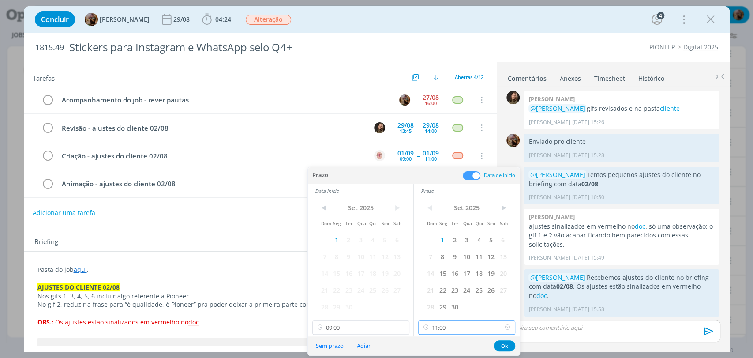
click at [461, 322] on input "11:00" at bounding box center [466, 327] width 97 height 14
click at [439, 271] on div "10:30" at bounding box center [467, 272] width 98 height 16
type input "10:30"
click at [500, 347] on button "Ok" at bounding box center [504, 345] width 22 height 11
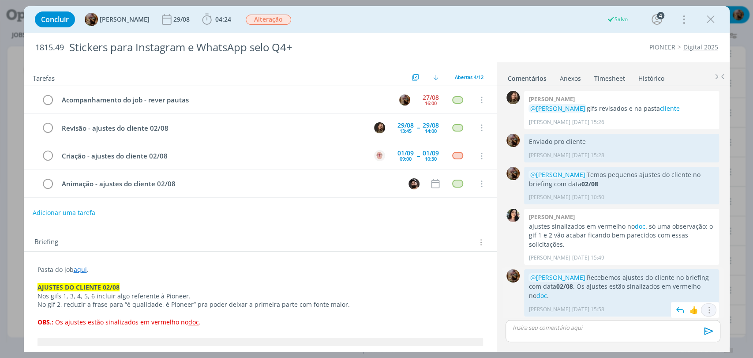
click at [704, 305] on button "dialog" at bounding box center [708, 309] width 11 height 9
click at [676, 286] on link "Editar" at bounding box center [679, 283] width 70 height 14
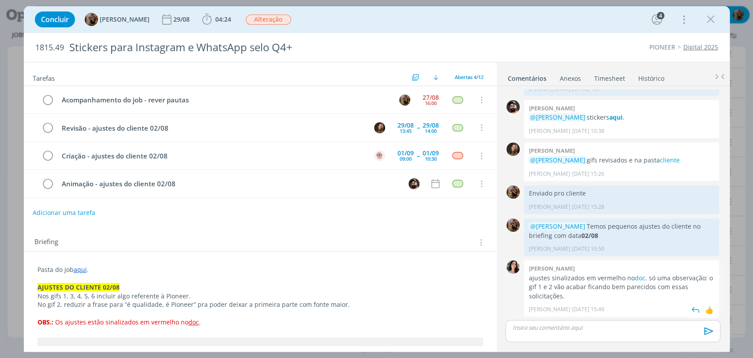
scroll to position [230, 0]
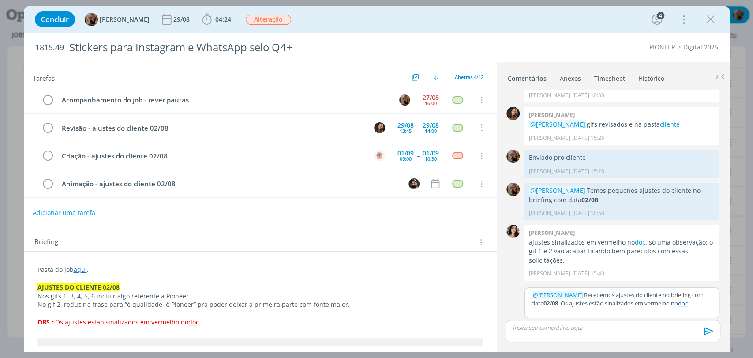
click at [624, 307] on p "﻿ @ Alessandro Mença ﻿ Recebemos ajustes do cliente no briefing com data 02/08 …" at bounding box center [621, 299] width 181 height 16
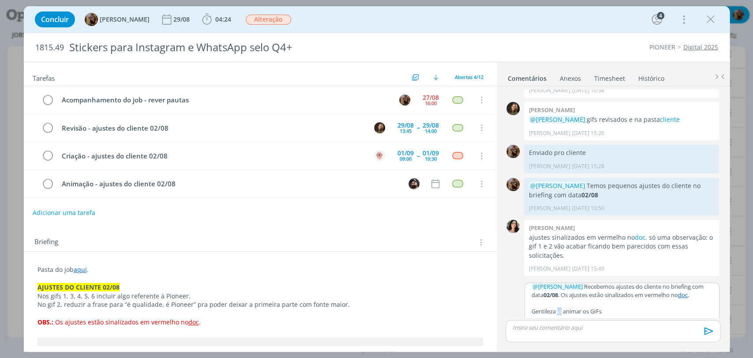
scroll to position [251, 0]
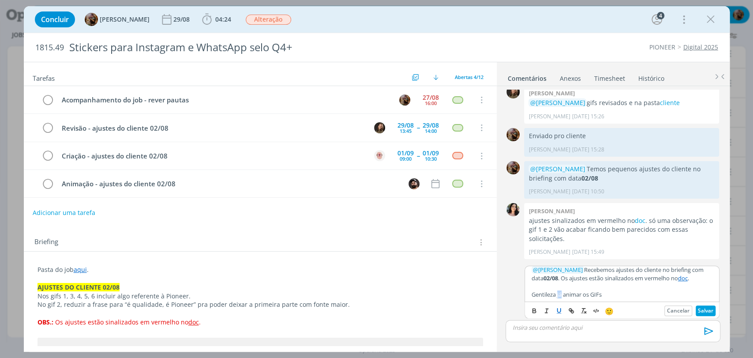
click at [556, 316] on div "﻿ @ Alessandro Mença ﻿ Recebemos ajustes do cliente no briefing com data 02/08 …" at bounding box center [621, 289] width 195 height 57
click at [697, 311] on button "Salvar" at bounding box center [705, 310] width 20 height 11
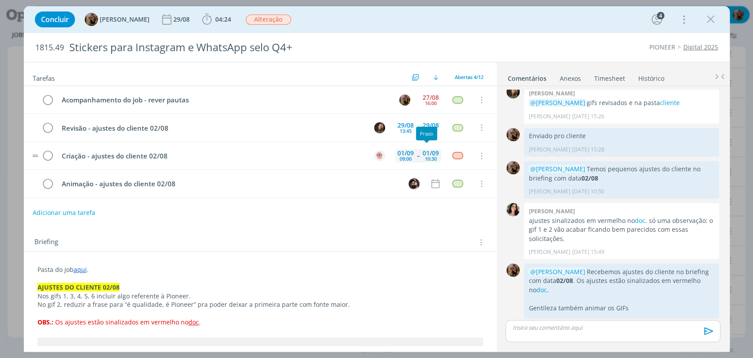
click at [427, 153] on div "01/09" at bounding box center [430, 153] width 16 height 6
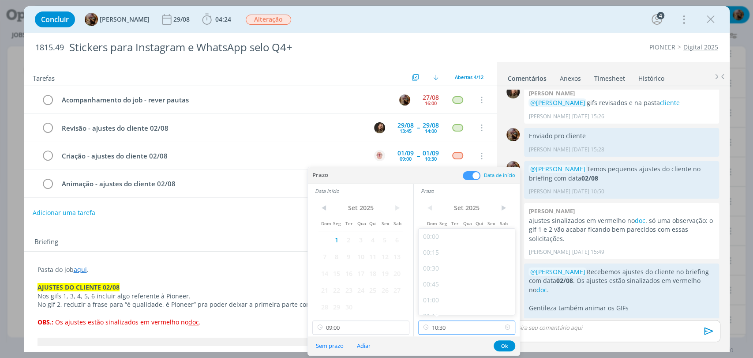
click at [455, 323] on input "10:30" at bounding box center [466, 327] width 97 height 14
click at [442, 287] on div "11:00" at bounding box center [467, 286] width 98 height 16
type input "11:00"
click at [504, 348] on button "Ok" at bounding box center [504, 345] width 22 height 11
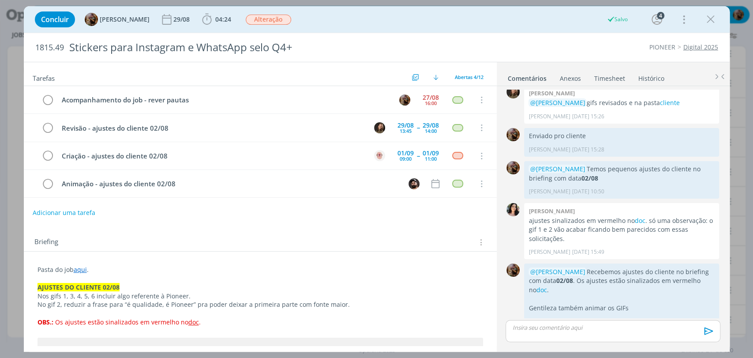
click at [238, 323] on p "OBS.: Os ajustes estão sinalizados em vermelho no doc ." at bounding box center [259, 321] width 445 height 9
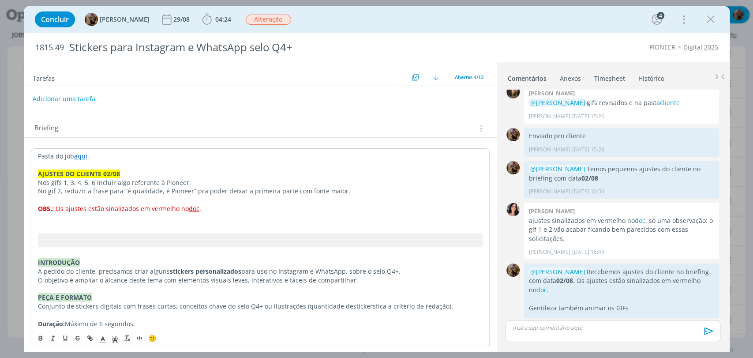
scroll to position [122, 0]
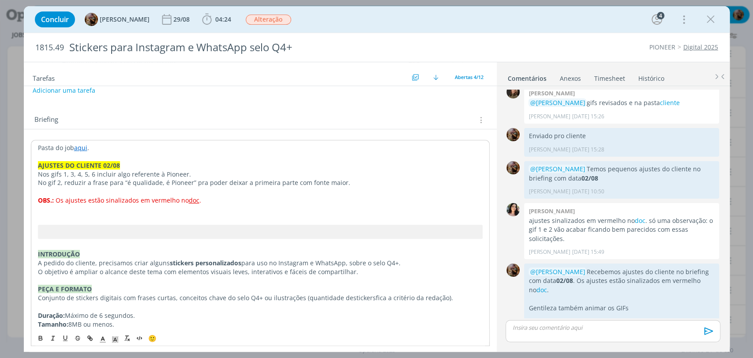
click at [190, 215] on p "dialog" at bounding box center [260, 217] width 444 height 9
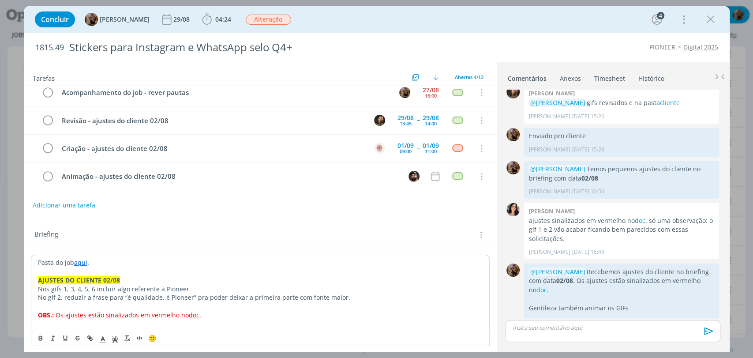
scroll to position [0, 0]
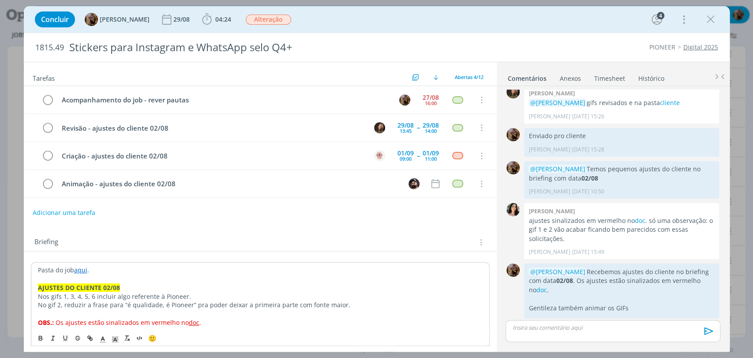
click at [247, 240] on div "Briefing Briefings Predefinidos Versões do Briefing Ver Briefing do Projeto" at bounding box center [261, 241] width 454 height 11
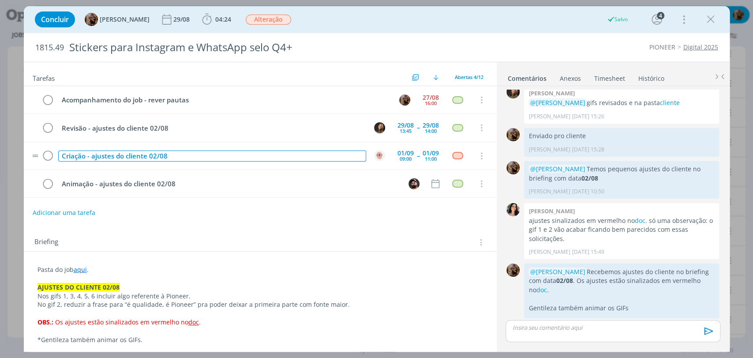
click at [87, 156] on div "Criação - ajustes do cliente 02/08" at bounding box center [212, 155] width 308 height 11
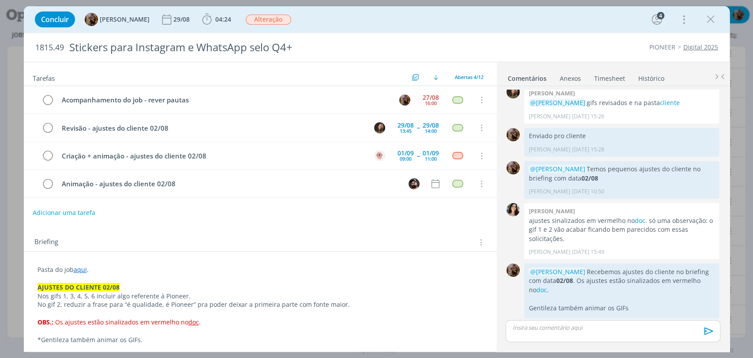
click at [176, 231] on div "Briefing Briefings Predefinidos Versões do Briefing Ver Briefing do Projeto" at bounding box center [260, 240] width 473 height 24
click at [482, 184] on button "dialog" at bounding box center [480, 183] width 13 height 13
click at [444, 172] on div "Edição" at bounding box center [453, 167] width 23 height 14
click at [438, 168] on link "Cancelar" at bounding box center [453, 170] width 70 height 14
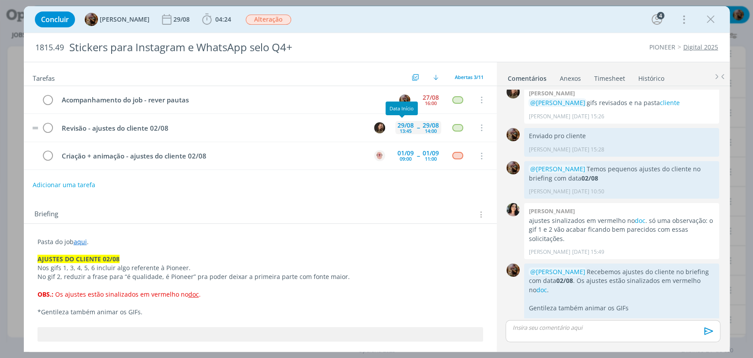
click at [400, 131] on div "13:45" at bounding box center [406, 130] width 12 height 5
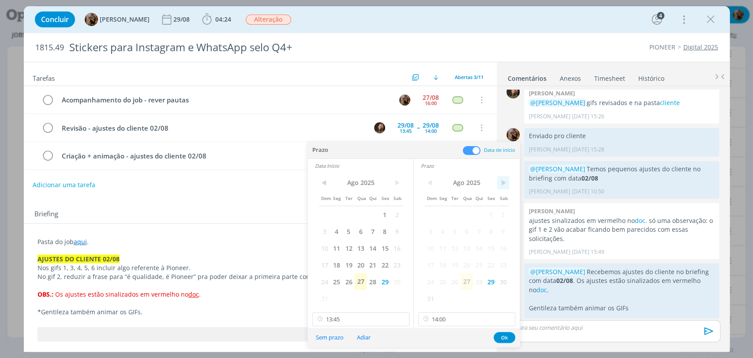
click at [500, 186] on span ">" at bounding box center [503, 182] width 12 height 13
click at [447, 211] on span "1" at bounding box center [442, 214] width 12 height 17
click at [397, 179] on span ">" at bounding box center [397, 182] width 12 height 13
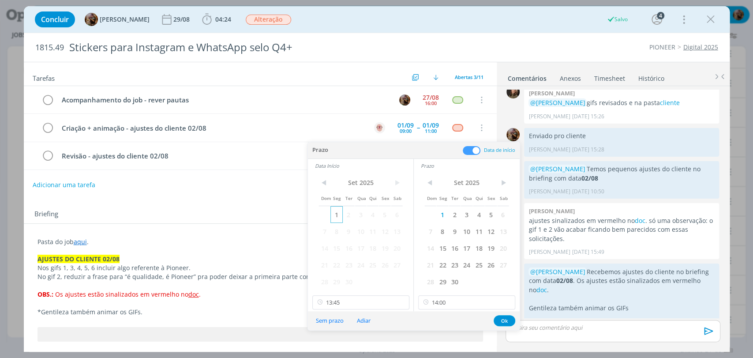
click at [335, 213] on span "1" at bounding box center [336, 214] width 12 height 17
click at [441, 304] on input "14:00" at bounding box center [466, 302] width 97 height 14
click at [438, 227] on div "17:00" at bounding box center [467, 224] width 98 height 16
type input "17:00"
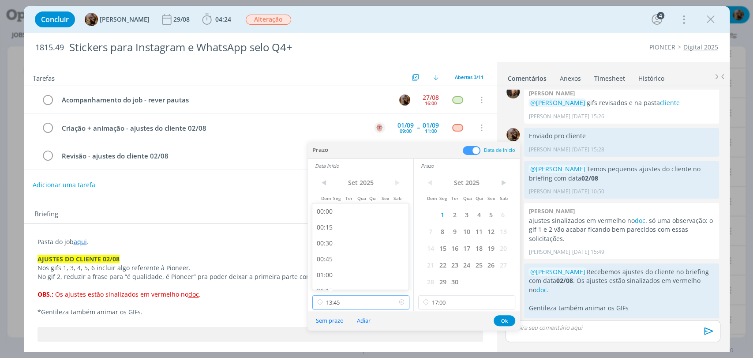
click at [374, 303] on input "13:45" at bounding box center [360, 302] width 97 height 14
click at [330, 254] on div "16:30" at bounding box center [361, 257] width 98 height 16
type input "16:30"
click at [503, 320] on button "Ok" at bounding box center [504, 320] width 22 height 11
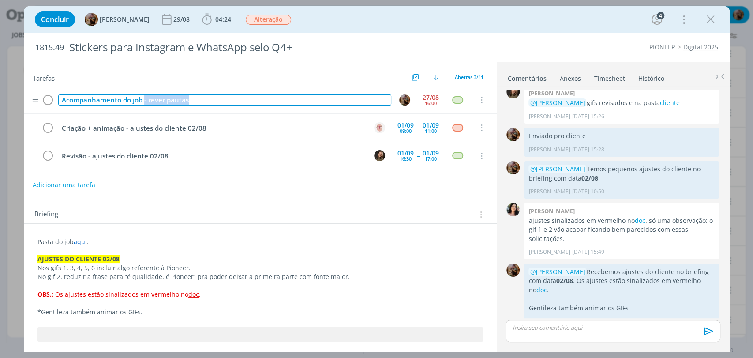
drag, startPoint x: 199, startPoint y: 101, endPoint x: 145, endPoint y: 97, distance: 54.9
click at [145, 97] on div "Acompanhamento do job - rever pautas" at bounding box center [224, 99] width 333 height 11
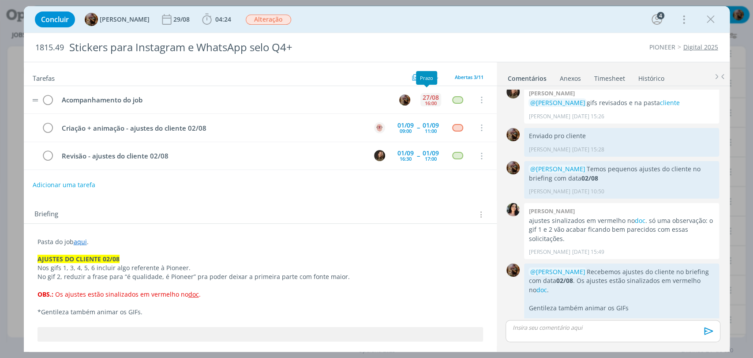
click at [426, 101] on div "16:00" at bounding box center [431, 103] width 12 height 5
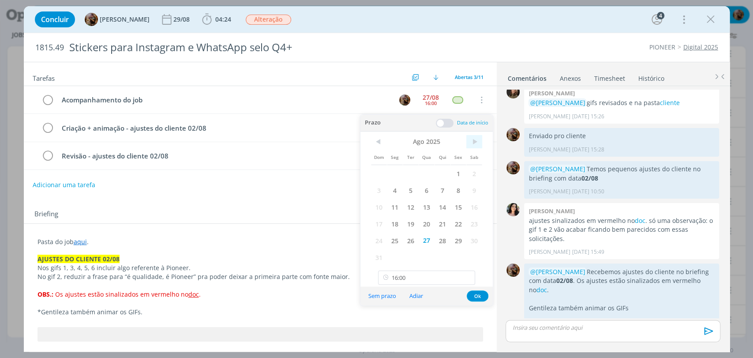
click at [474, 146] on span ">" at bounding box center [474, 141] width 16 height 13
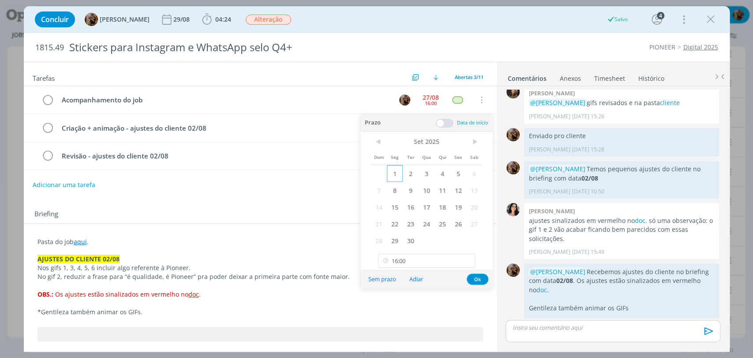
click at [393, 179] on span "1" at bounding box center [395, 173] width 16 height 17
click at [411, 260] on input "16:00" at bounding box center [426, 261] width 97 height 14
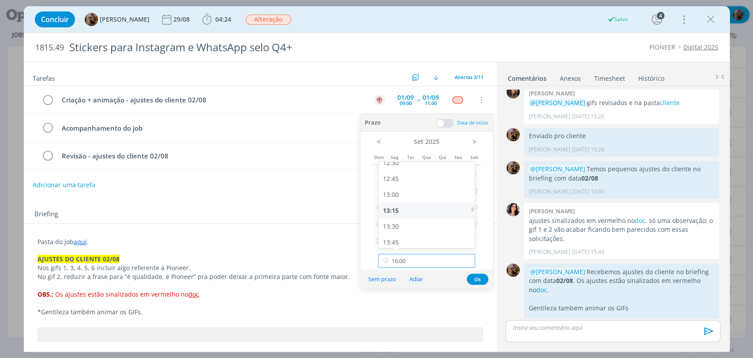
scroll to position [802, 0]
click at [415, 227] on div "13:30" at bounding box center [427, 225] width 98 height 16
type input "13:30"
click at [475, 278] on button "Ok" at bounding box center [478, 278] width 22 height 11
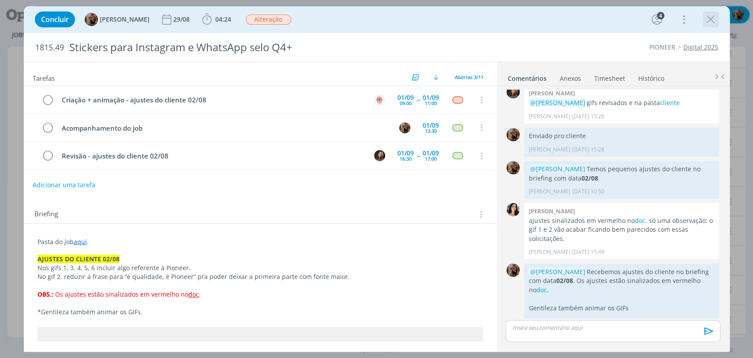
click at [712, 22] on icon "dialog" at bounding box center [710, 19] width 13 height 13
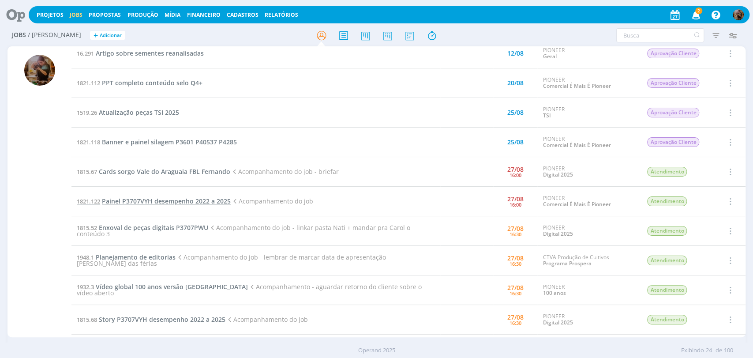
click at [153, 197] on span "Painel P3707VYH desempenho 2022 a 2025" at bounding box center [166, 201] width 129 height 8
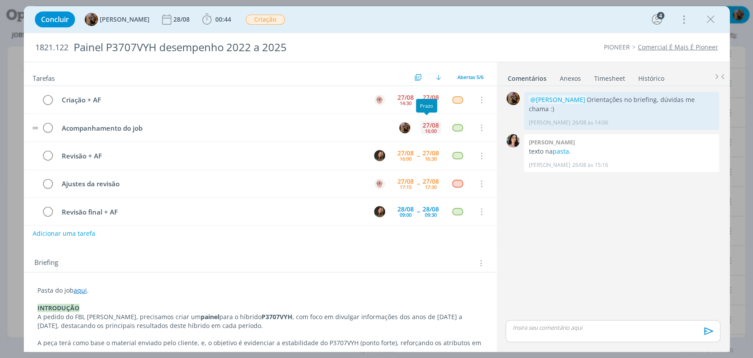
click at [430, 128] on div "16:00" at bounding box center [431, 130] width 12 height 5
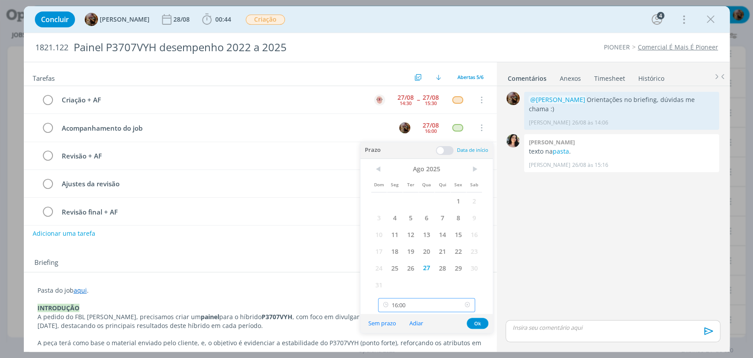
click at [436, 305] on input "16:00" at bounding box center [426, 305] width 97 height 14
click at [428, 261] on div "16:30" at bounding box center [427, 264] width 98 height 16
type input "16:30"
click at [474, 320] on button "Ok" at bounding box center [478, 322] width 22 height 11
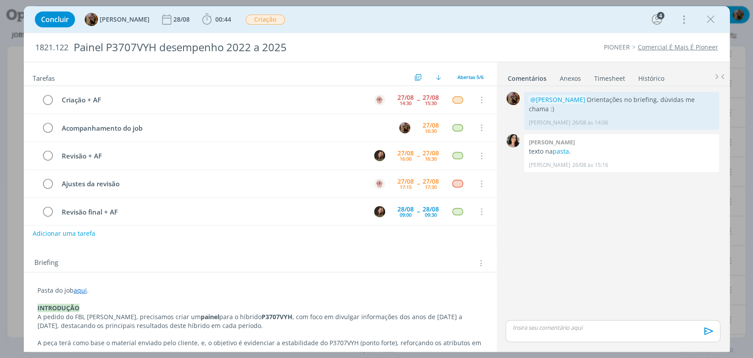
click at [713, 15] on icon "dialog" at bounding box center [710, 19] width 13 height 13
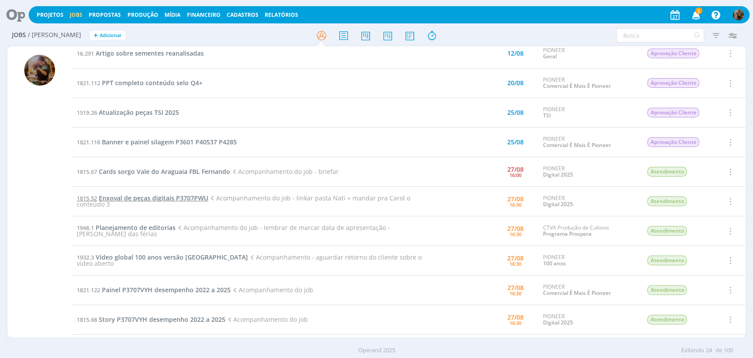
click at [156, 198] on span "Enxoval de peças digitais P3707PWU" at bounding box center [153, 198] width 109 height 8
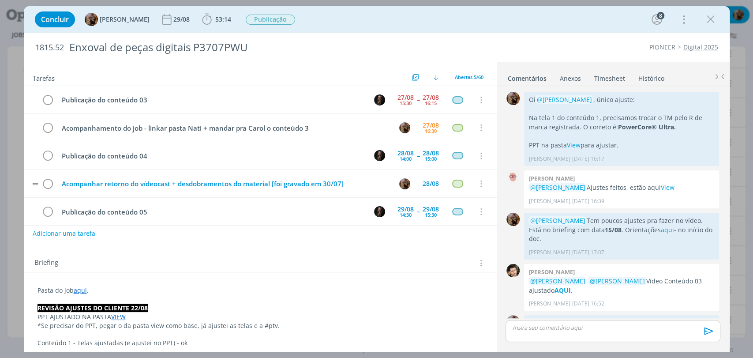
scroll to position [932, 0]
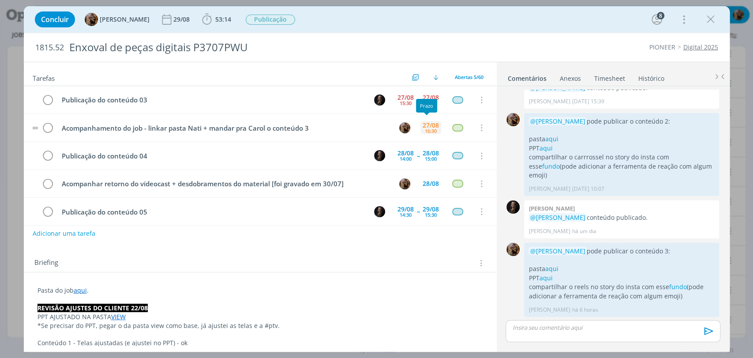
click at [426, 132] on div "16:30" at bounding box center [431, 130] width 12 height 5
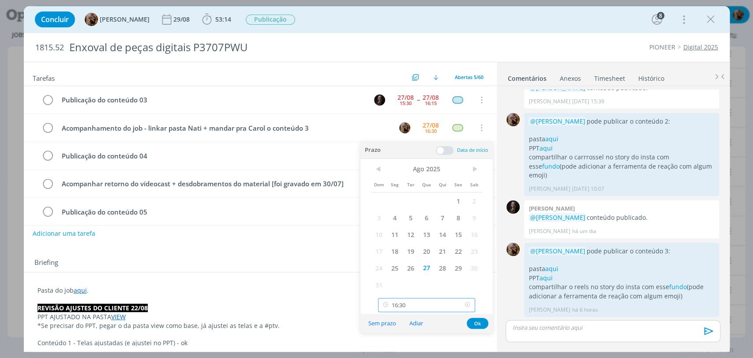
click at [430, 302] on input "16:30" at bounding box center [426, 305] width 97 height 14
click at [413, 244] on div "17:30" at bounding box center [427, 247] width 98 height 16
type input "17:30"
click at [476, 322] on button "Ok" at bounding box center [478, 322] width 22 height 11
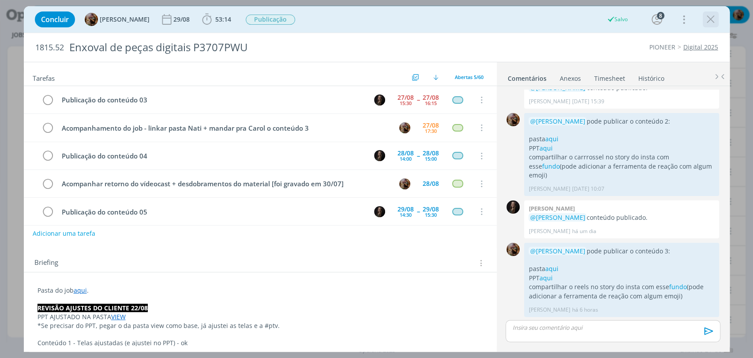
click at [708, 15] on icon "dialog" at bounding box center [710, 19] width 13 height 13
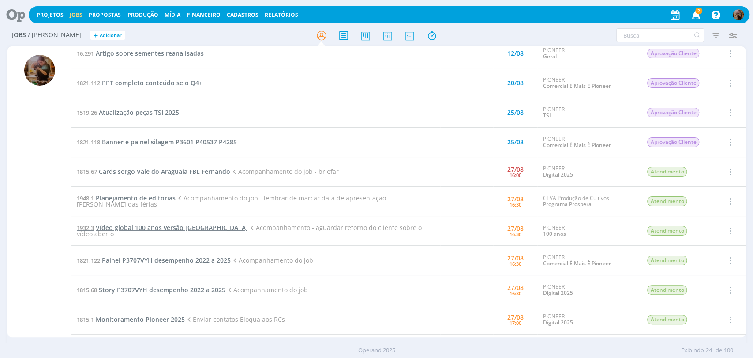
click at [178, 226] on span "Vídeo global 100 anos versão Brasil" at bounding box center [172, 227] width 152 height 8
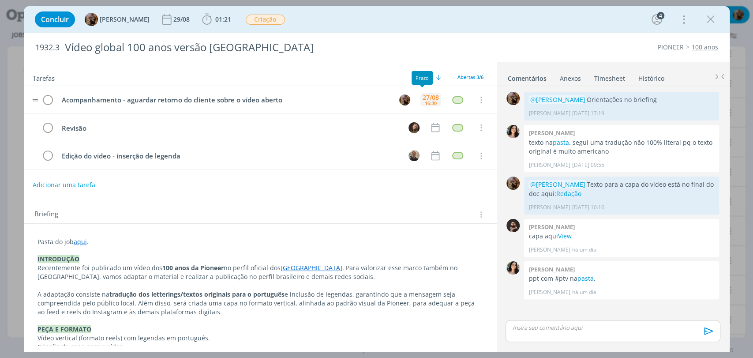
click at [423, 106] on div "27/08 16:30" at bounding box center [430, 99] width 21 height 19
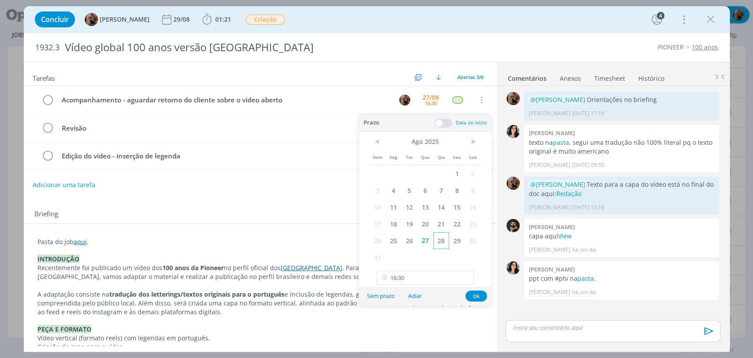
click at [437, 243] on span "28" at bounding box center [441, 240] width 16 height 17
click at [470, 291] on button "Ok" at bounding box center [476, 295] width 22 height 11
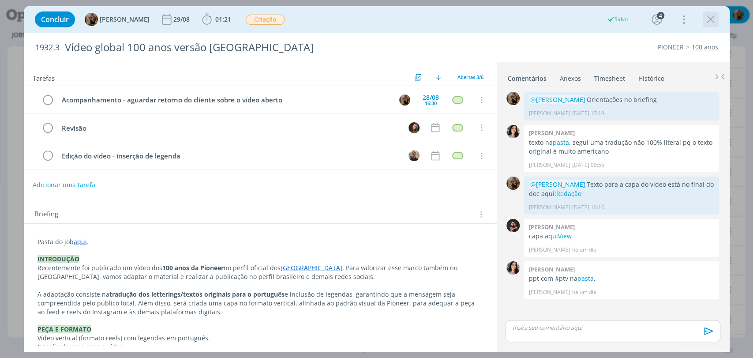
click at [710, 15] on icon "dialog" at bounding box center [710, 19] width 13 height 13
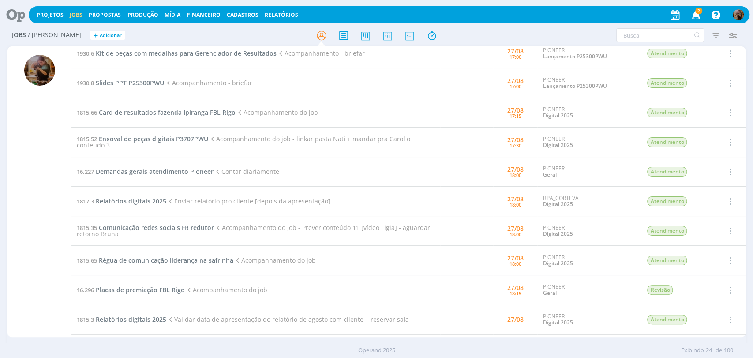
scroll to position [392, 0]
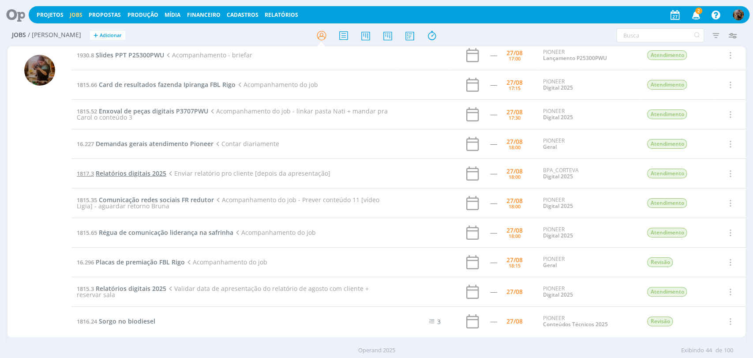
click at [158, 174] on span "Relatórios digitais 2025" at bounding box center [131, 173] width 71 height 8
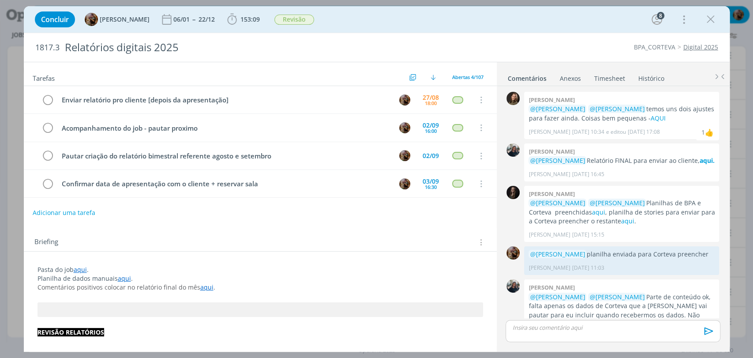
scroll to position [1032, 0]
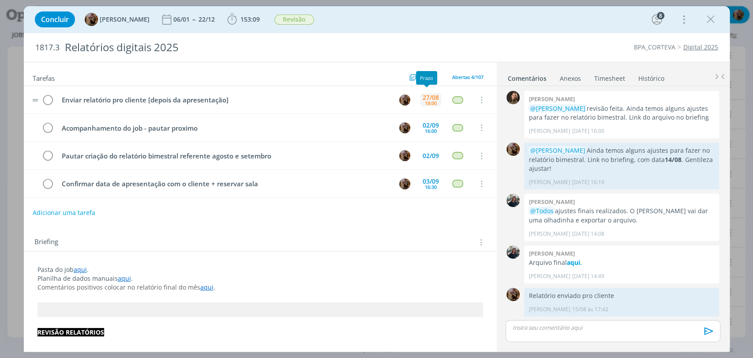
click at [422, 98] on div "27/08" at bounding box center [430, 97] width 16 height 6
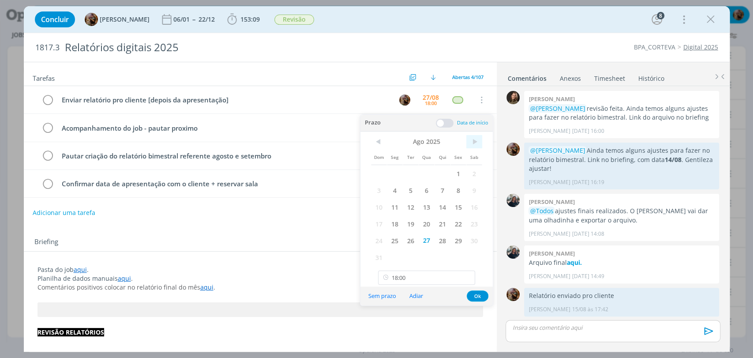
click at [471, 140] on span ">" at bounding box center [474, 141] width 16 height 13
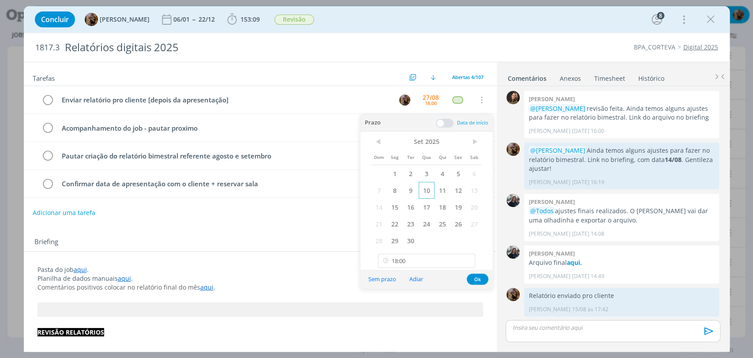
click at [420, 188] on span "10" at bounding box center [426, 190] width 16 height 17
click at [483, 279] on button "Ok" at bounding box center [478, 278] width 22 height 11
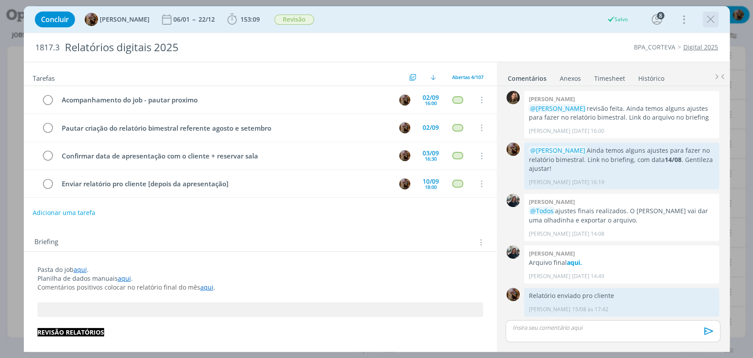
click at [713, 22] on icon "dialog" at bounding box center [710, 19] width 13 height 13
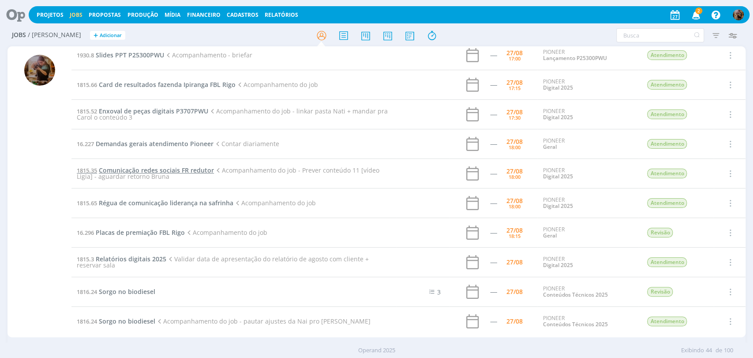
click at [207, 168] on span "Comunicação redes sociais FR redutor" at bounding box center [156, 170] width 115 height 8
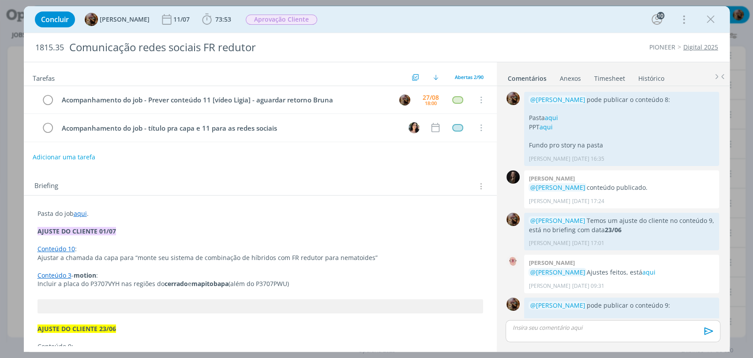
scroll to position [879, 0]
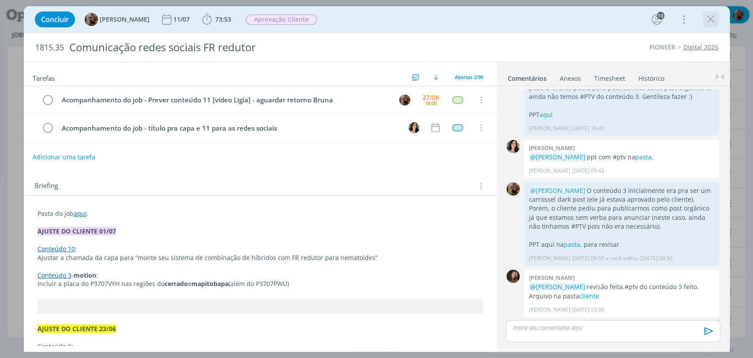
click at [709, 23] on icon "dialog" at bounding box center [710, 19] width 13 height 13
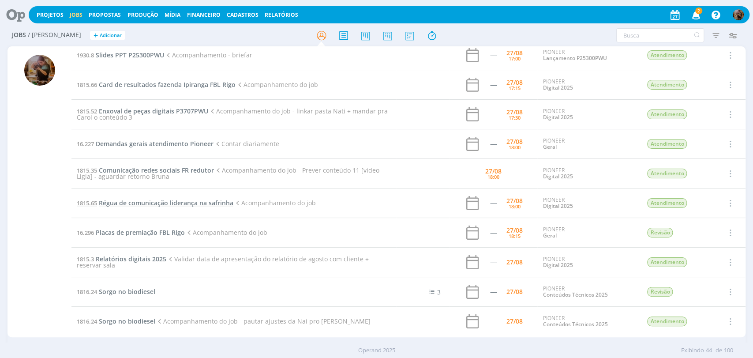
click at [208, 200] on span "Régua de comunicação liderança na safrinha" at bounding box center [166, 202] width 134 height 8
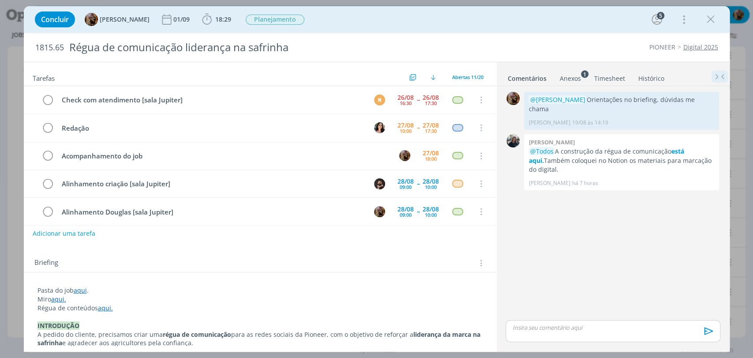
scroll to position [28, 0]
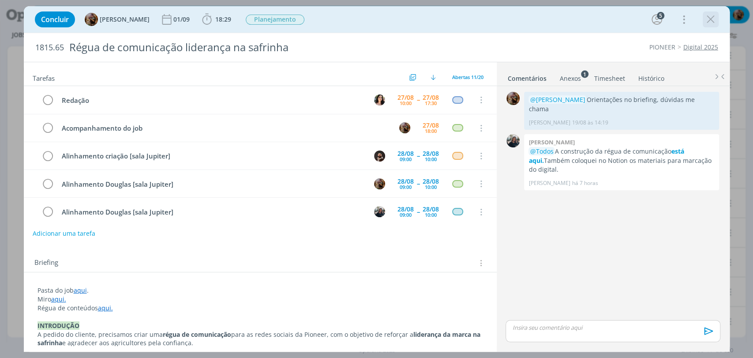
click at [713, 18] on icon "dialog" at bounding box center [710, 19] width 13 height 13
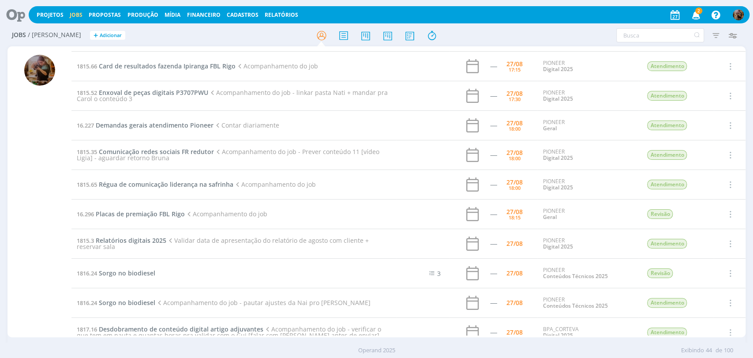
scroll to position [441, 0]
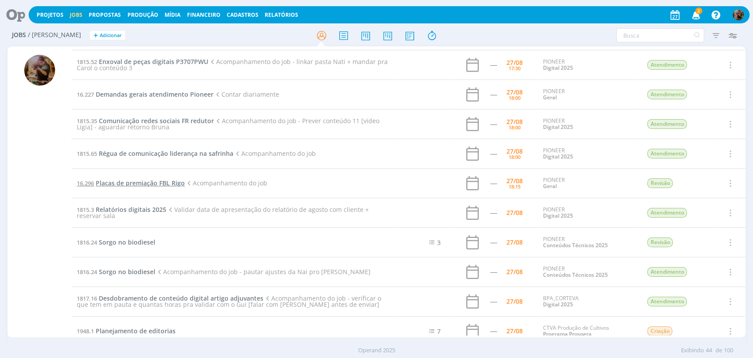
click at [179, 184] on span "Placas de premiação FBL Rigo" at bounding box center [140, 183] width 89 height 8
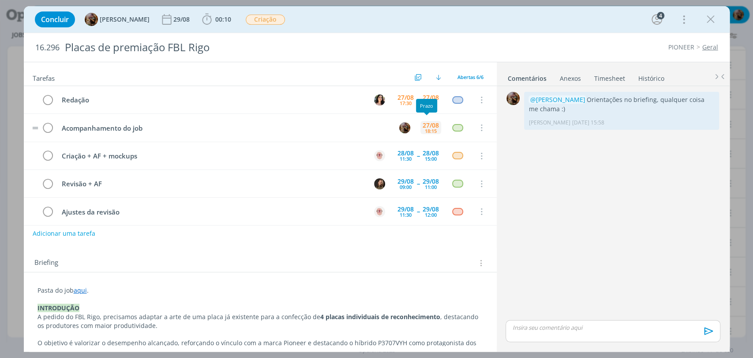
click at [422, 126] on div "27/08" at bounding box center [430, 125] width 16 height 6
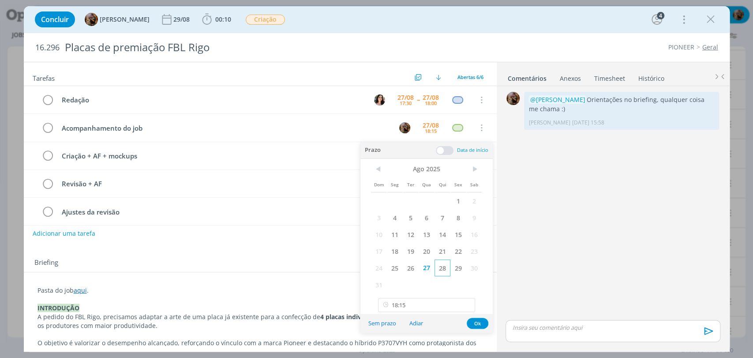
click at [440, 273] on span "28" at bounding box center [442, 267] width 16 height 17
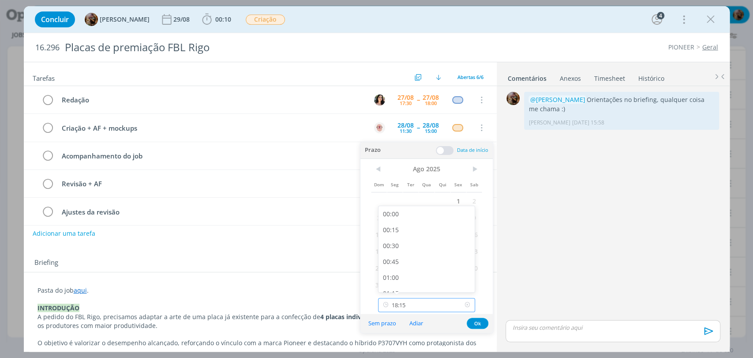
click at [438, 298] on input "18:15" at bounding box center [426, 305] width 97 height 14
click at [406, 219] on div "09:30" at bounding box center [427, 215] width 98 height 16
type input "09:30"
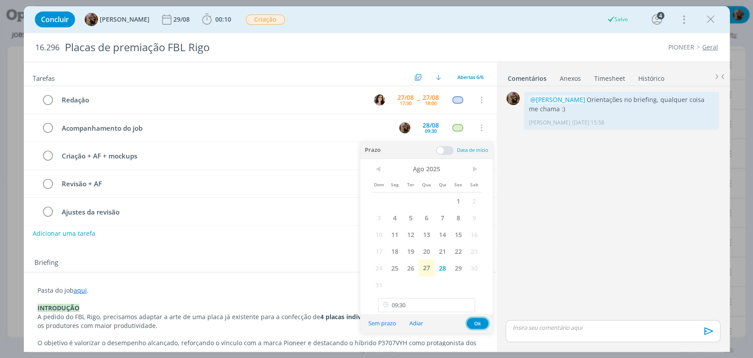
click at [478, 321] on button "Ok" at bounding box center [478, 322] width 22 height 11
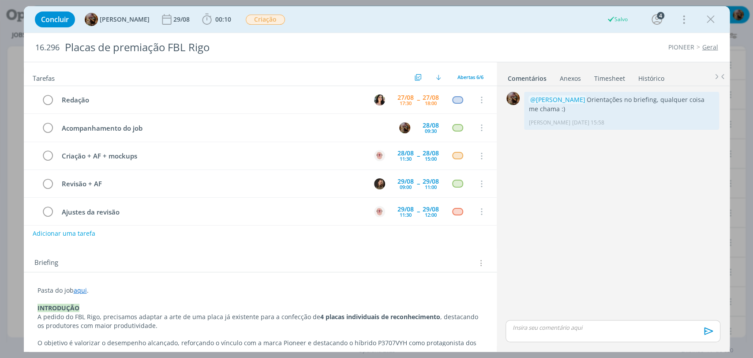
click at [710, 22] on icon "dialog" at bounding box center [710, 19] width 13 height 13
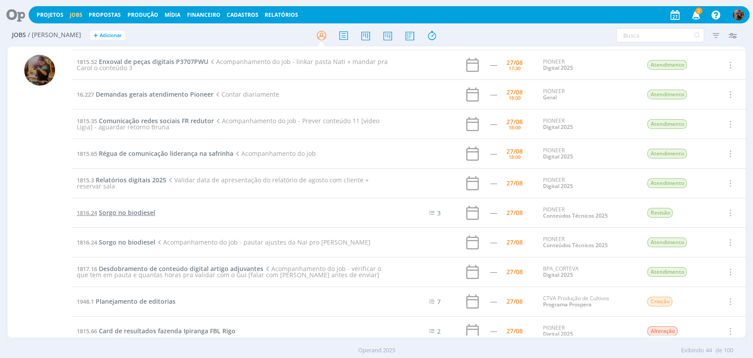
click at [146, 211] on span "Sorgo no biodiesel" at bounding box center [127, 212] width 56 height 8
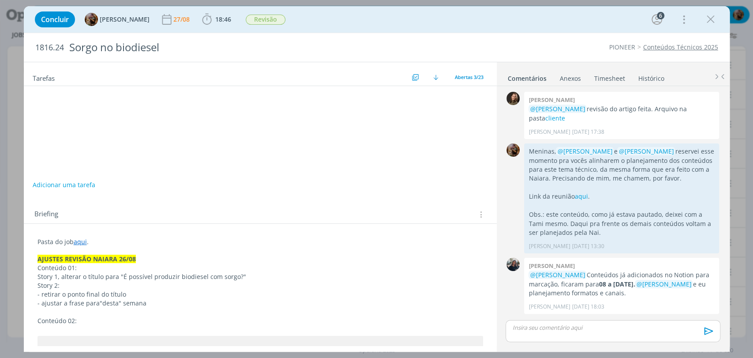
scroll to position [789, 0]
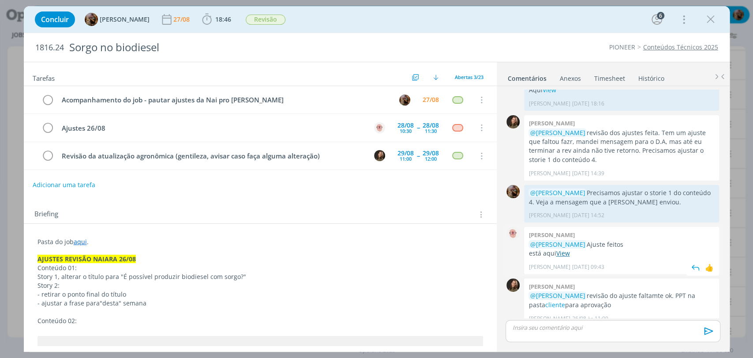
click at [562, 249] on link "View" at bounding box center [563, 253] width 14 height 8
click at [560, 249] on link "View" at bounding box center [563, 253] width 14 height 8
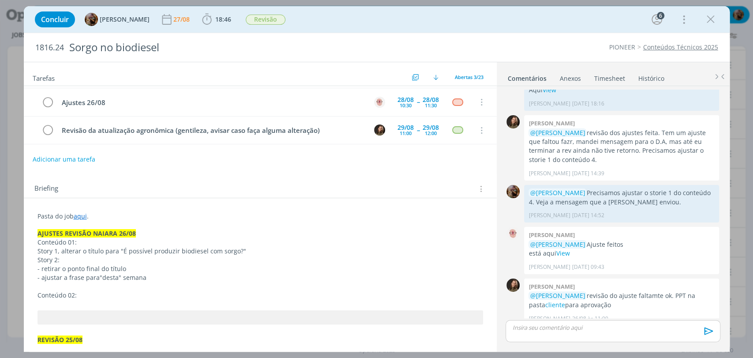
scroll to position [49, 0]
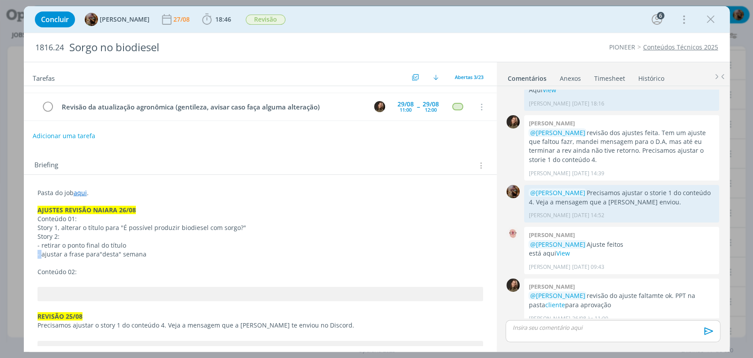
drag, startPoint x: 42, startPoint y: 251, endPoint x: 22, endPoint y: 250, distance: 19.5
click at [131, 244] on p "- retirar o ponto final do título" at bounding box center [260, 245] width 444 height 9
drag, startPoint x: 58, startPoint y: 254, endPoint x: 33, endPoint y: 250, distance: 25.8
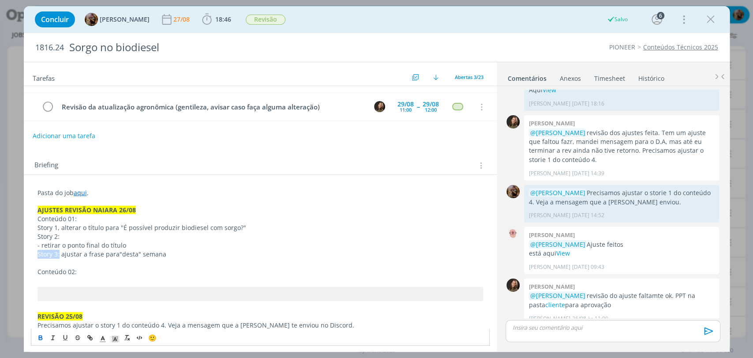
click at [40, 336] on icon "dialog" at bounding box center [40, 337] width 3 height 2
drag, startPoint x: 60, startPoint y: 232, endPoint x: 35, endPoint y: 247, distance: 29.1
drag, startPoint x: 41, startPoint y: 338, endPoint x: 48, endPoint y: 326, distance: 13.7
click at [42, 338] on icon "dialog" at bounding box center [40, 337] width 7 height 7
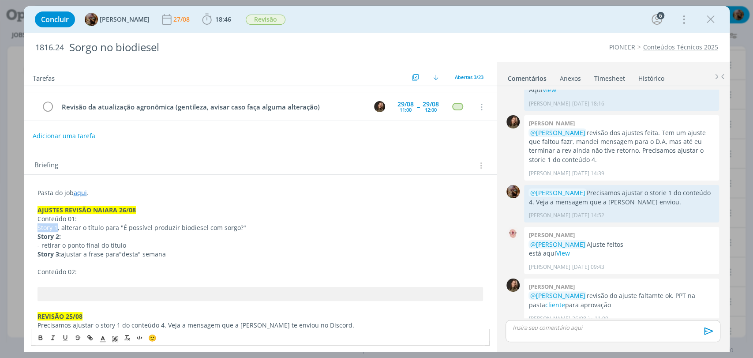
drag, startPoint x: 56, startPoint y: 227, endPoint x: 26, endPoint y: 256, distance: 41.5
click at [39, 340] on icon "dialog" at bounding box center [40, 337] width 7 height 7
click at [61, 227] on span ", alterar o título para "É possível produzir biodiesel com sorgo?"" at bounding box center [153, 227] width 188 height 8
click at [60, 228] on span ": alterar o título para "É possível produzir biodiesel com sorgo?"" at bounding box center [153, 227] width 188 height 8
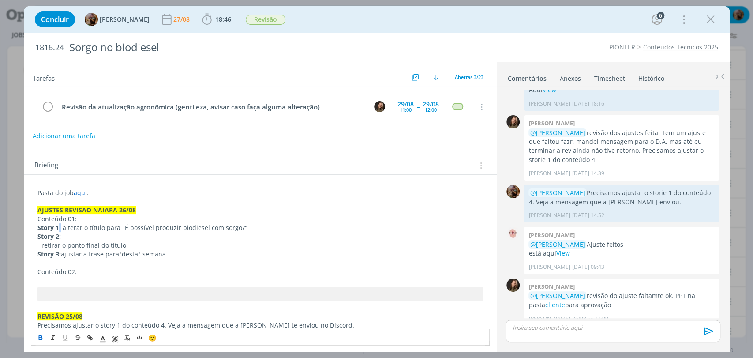
click at [39, 336] on icon "dialog" at bounding box center [40, 337] width 3 height 2
click at [71, 233] on p "Story 2:" at bounding box center [259, 236] width 445 height 9
click at [127, 245] on p "- retirar o ponto final do título" at bounding box center [259, 245] width 445 height 9
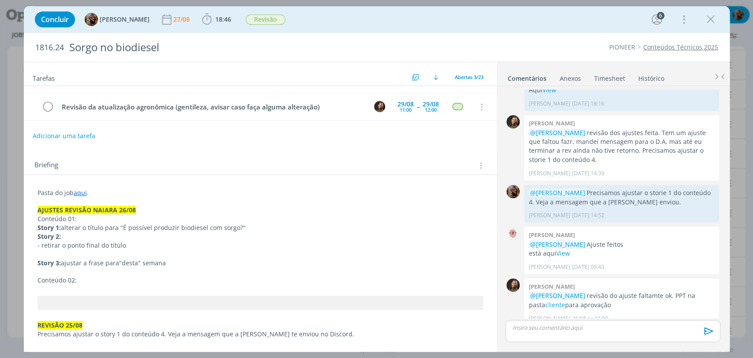
click at [545, 325] on p "dialog" at bounding box center [612, 327] width 200 height 8
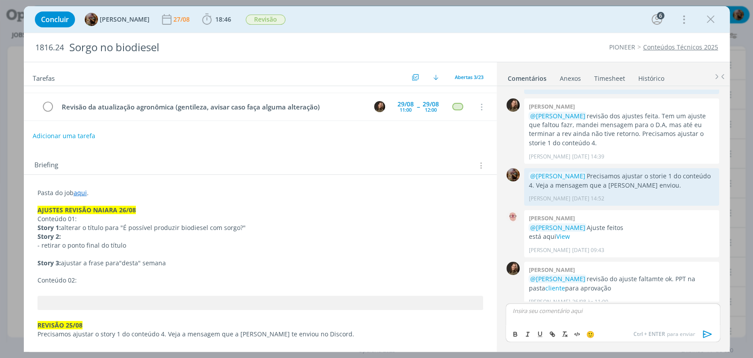
click at [148, 252] on p "dialog" at bounding box center [259, 254] width 445 height 9
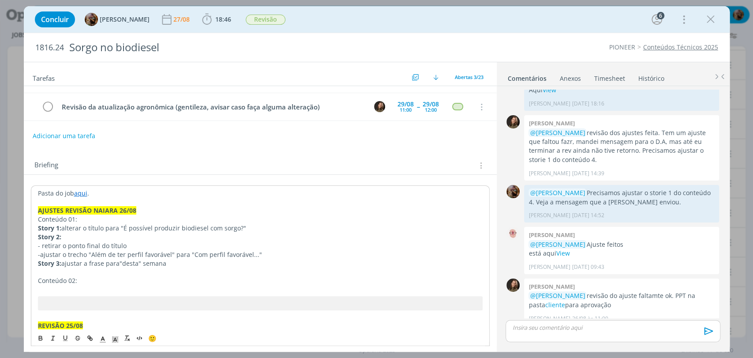
click at [165, 208] on p "AJUSTES REVISÃO NAIARA 26/08" at bounding box center [260, 210] width 444 height 9
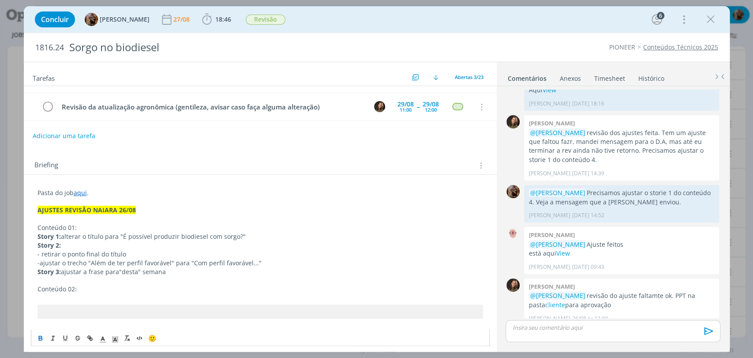
click at [42, 262] on span "ajustar o trecho "Além de ter perfil favorável" para "Com perfil favorável..."" at bounding box center [151, 262] width 222 height 8
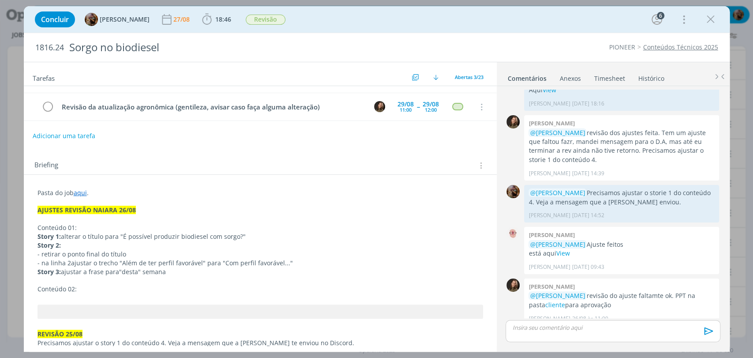
click at [276, 262] on span "ajustar o trecho "Além de ter perfil favorável" para "Com perfil favorável..."" at bounding box center [182, 262] width 222 height 8
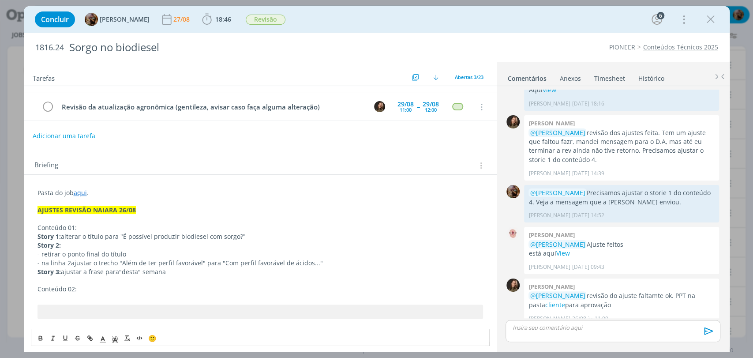
click at [324, 263] on p "- na linha 2 ajustar o trecho "Além de ter perfil favorável" para "Com perfil f…" at bounding box center [259, 262] width 445 height 9
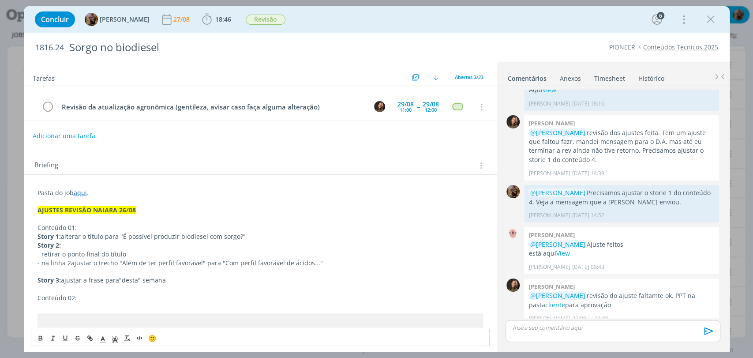
click at [564, 327] on p "dialog" at bounding box center [612, 327] width 200 height 8
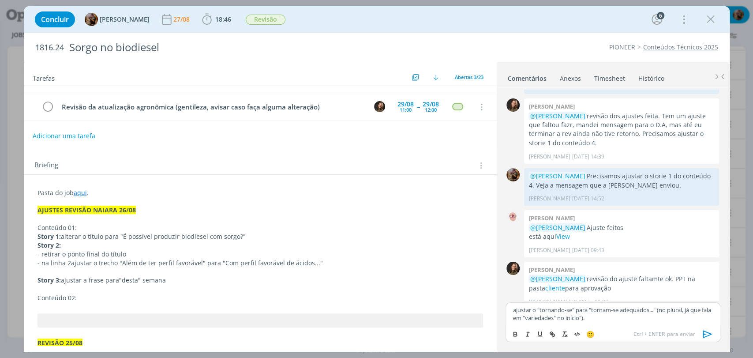
scroll to position [806, 0]
copy p "ajustar o "tornando-se" para "tornam-se adequados..." (no plural, já que fala e…"
click at [155, 270] on p "﻿" at bounding box center [259, 271] width 445 height 9
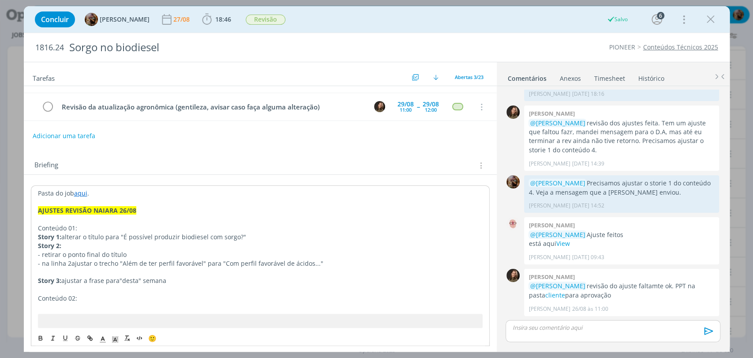
scroll to position [789, 0]
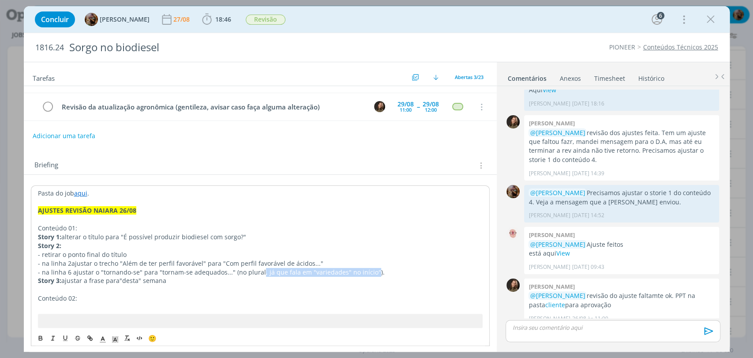
drag, startPoint x: 366, startPoint y: 270, endPoint x: 257, endPoint y: 274, distance: 108.5
click at [257, 274] on span "- na linha 6 ajustar o "tornando-se" para "tornam-se adequados..." (no plural, …" at bounding box center [211, 272] width 347 height 8
click at [233, 285] on p "dialog" at bounding box center [260, 289] width 444 height 9
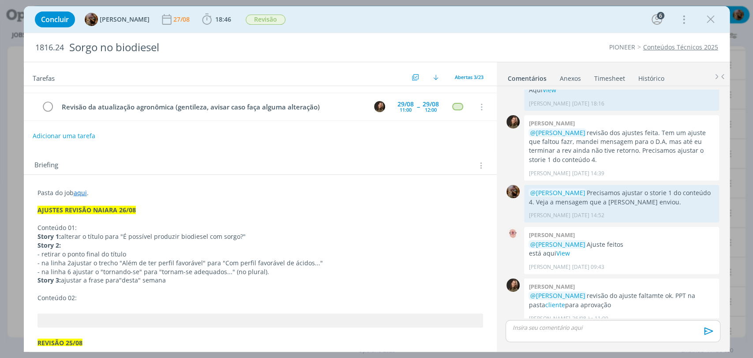
click at [98, 296] on p "Conteúdo 02:" at bounding box center [259, 297] width 445 height 9
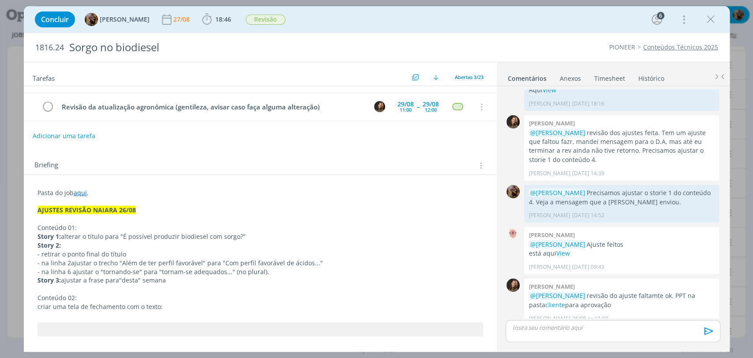
click at [567, 330] on p "dialog" at bounding box center [612, 327] width 200 height 8
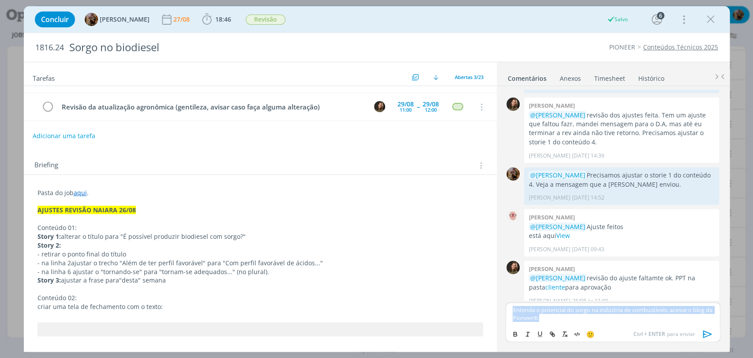
copy p "Entenda o potencial do sorgo na indústria de combustíveis: acesse o blog da Pio…"
click at [179, 304] on p "criar uma tela de fechamento com o texto:" at bounding box center [259, 306] width 445 height 9
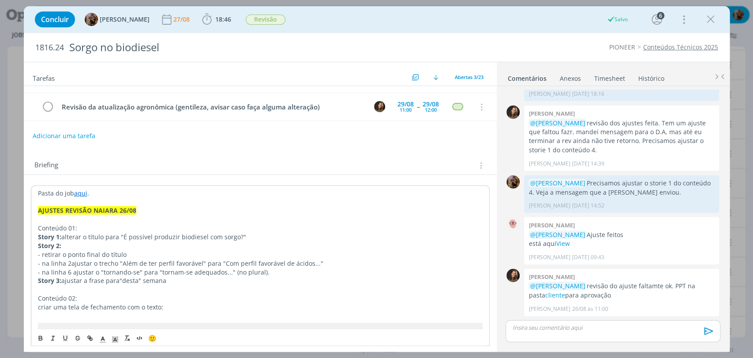
scroll to position [789, 0]
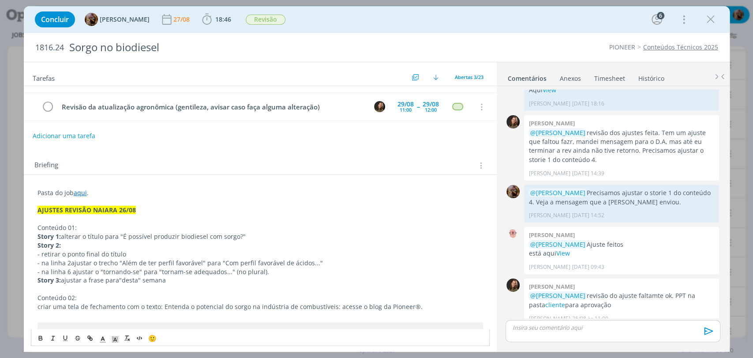
click at [95, 295] on p "Conteúdo 02:" at bounding box center [259, 297] width 445 height 9
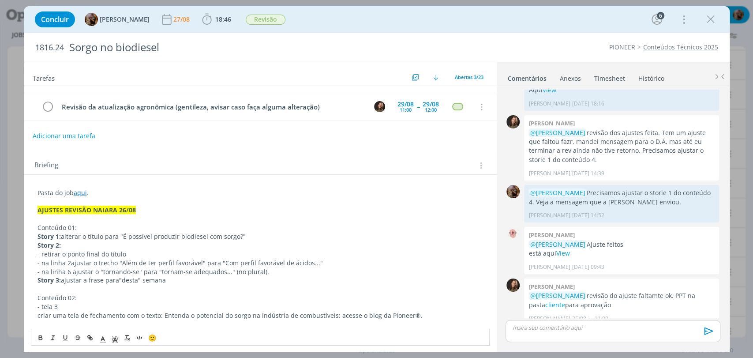
click at [562, 324] on p "dialog" at bounding box center [612, 327] width 200 height 8
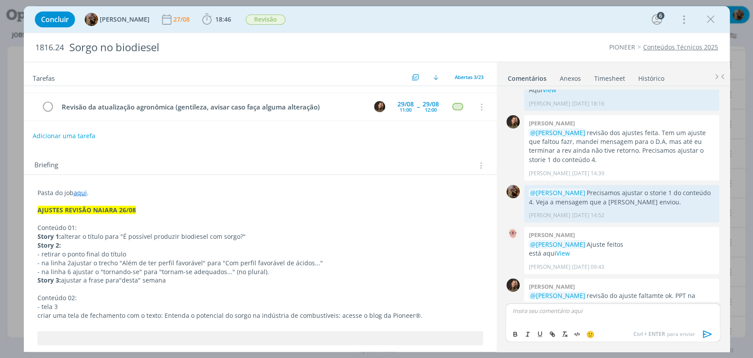
scroll to position [806, 0]
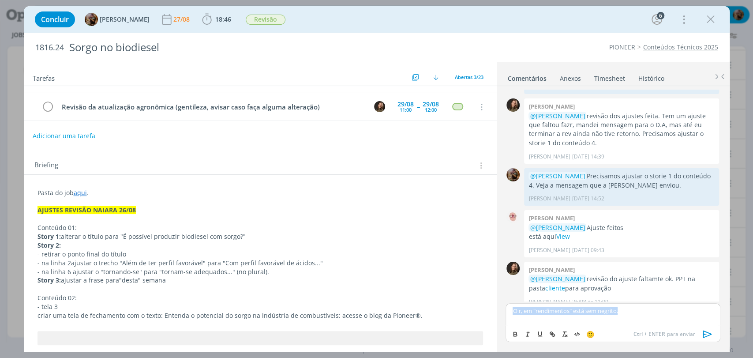
copy p "O r, em "rendimentos" está sem negrito."
click at [104, 302] on p "- tela 3" at bounding box center [259, 306] width 445 height 9
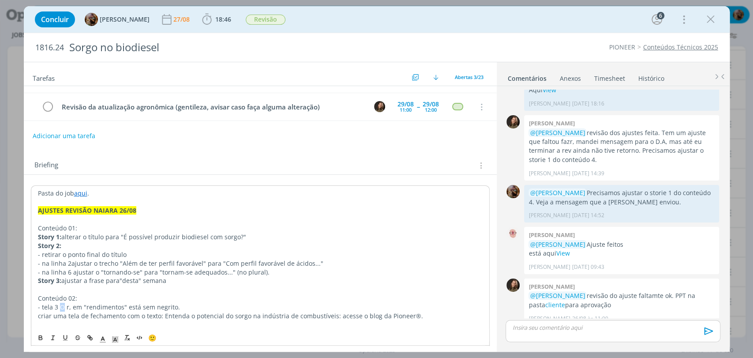
click at [61, 306] on span "- tela 3 O r, em "rendimentos" está sem negrito." at bounding box center [109, 306] width 142 height 8
click at [41, 305] on span "- tela 3 a letra "r", em "rendimentos" está sem negrito." at bounding box center [118, 306] width 161 height 8
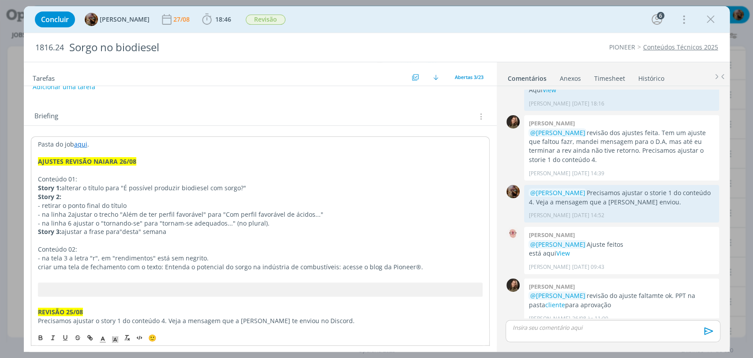
click at [82, 267] on span "- criar uma tela de fechamento com o texto: Entenda o potencial do sorgo na ind…" at bounding box center [231, 266] width 389 height 8
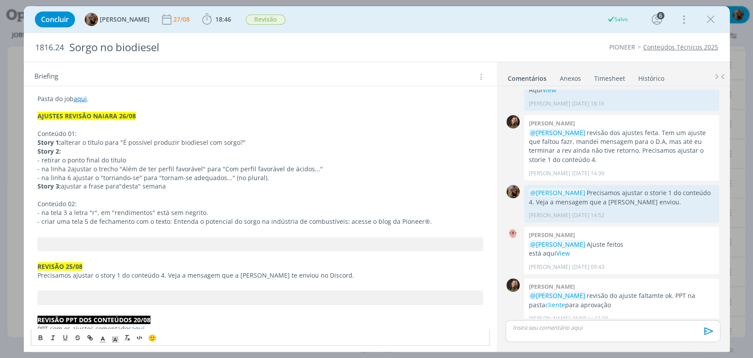
scroll to position [147, 0]
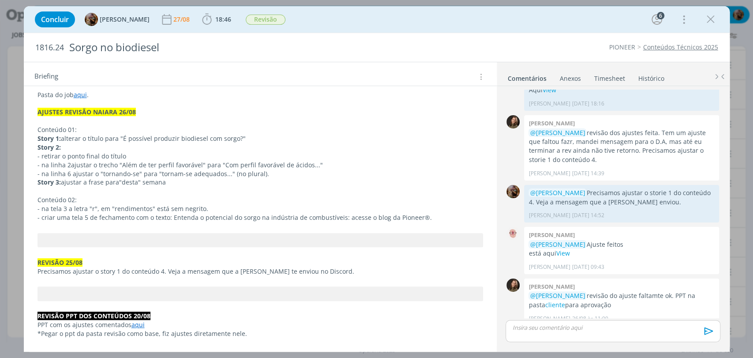
click at [86, 199] on p "Conteúdo 02:" at bounding box center [259, 199] width 445 height 9
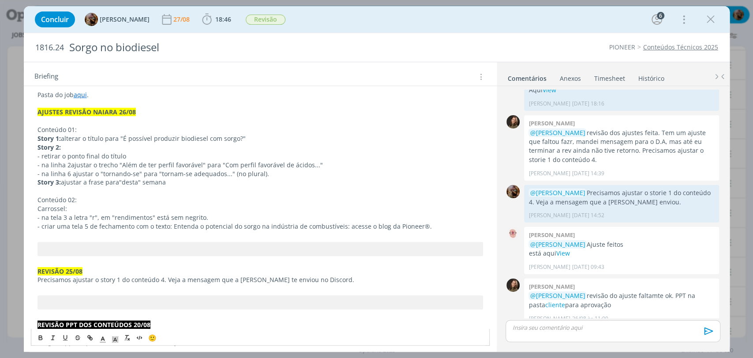
click at [444, 227] on p "- criar uma tela 5 de fechamento com o texto: Entenda o potencial do sorgo na i…" at bounding box center [259, 226] width 445 height 9
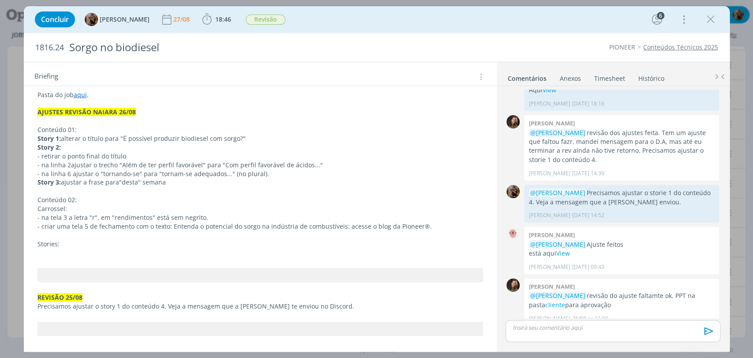
click at [93, 246] on p "Stories:" at bounding box center [259, 243] width 445 height 9
click at [82, 248] on p "dialog" at bounding box center [259, 252] width 445 height 9
click at [615, 323] on p "dialog" at bounding box center [612, 327] width 200 height 8
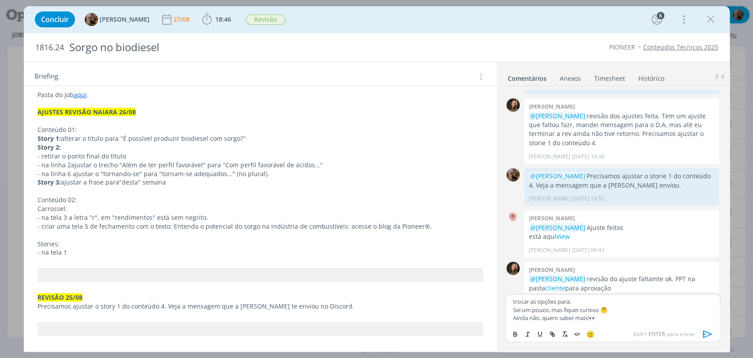
scroll to position [815, 0]
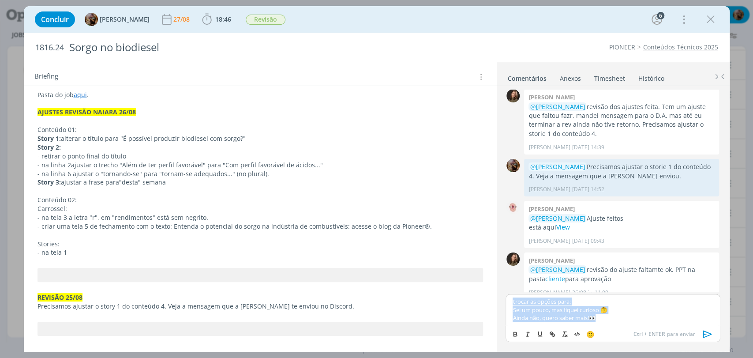
copy div "trocar as opções para: Sei um pouco, mas fiquei curioso 🤔 Ainda não, quero sabe…"
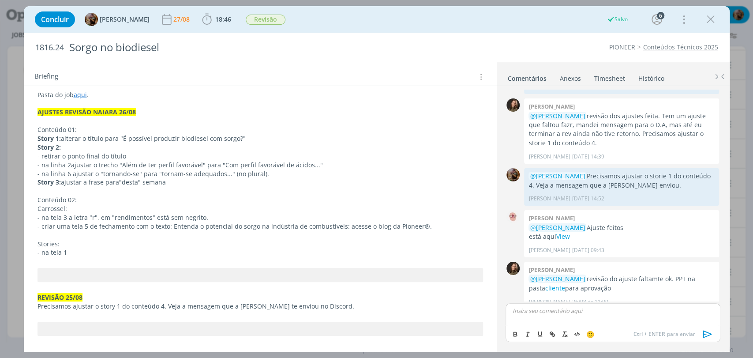
click at [81, 251] on p "- na tela 1" at bounding box center [259, 252] width 445 height 9
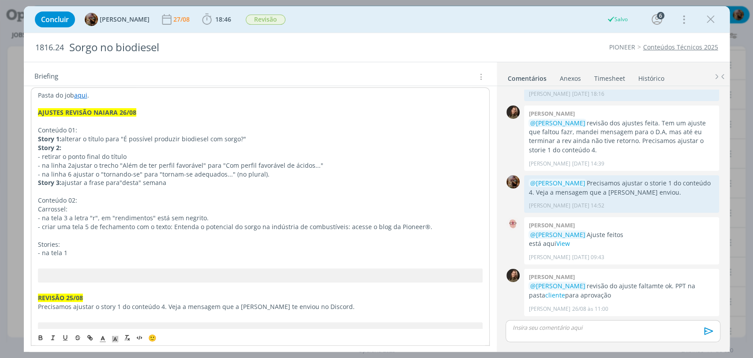
scroll to position [789, 0]
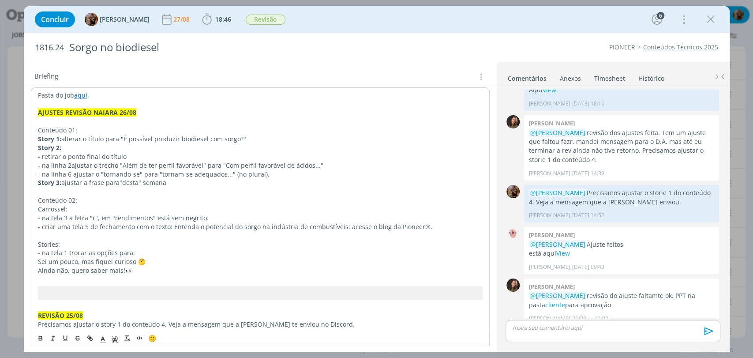
click at [115, 250] on p "- na tela 1 trocar as opções para:" at bounding box center [260, 252] width 444 height 9
drag, startPoint x: 56, startPoint y: 244, endPoint x: 33, endPoint y: 242, distance: 23.9
click at [39, 336] on icon "dialog" at bounding box center [40, 337] width 7 height 7
drag, startPoint x: 62, startPoint y: 207, endPoint x: 29, endPoint y: 202, distance: 33.9
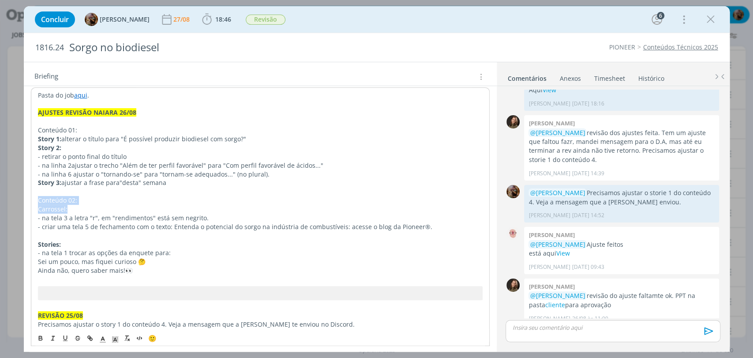
click at [61, 215] on span "- na tela 3 a letra "r", em "rendimentos" está sem negrito." at bounding box center [123, 217] width 171 height 8
drag, startPoint x: 70, startPoint y: 209, endPoint x: 35, endPoint y: 207, distance: 34.4
click at [42, 336] on icon "dialog" at bounding box center [40, 337] width 7 height 7
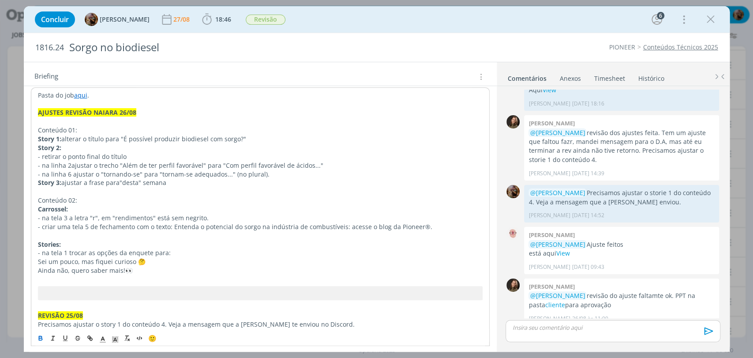
click at [88, 254] on p "- na tela 1 trocar as opções da enquete para:" at bounding box center [260, 252] width 444 height 9
click at [150, 269] on p "Ainda não, quero saber mais!👀" at bounding box center [259, 269] width 445 height 9
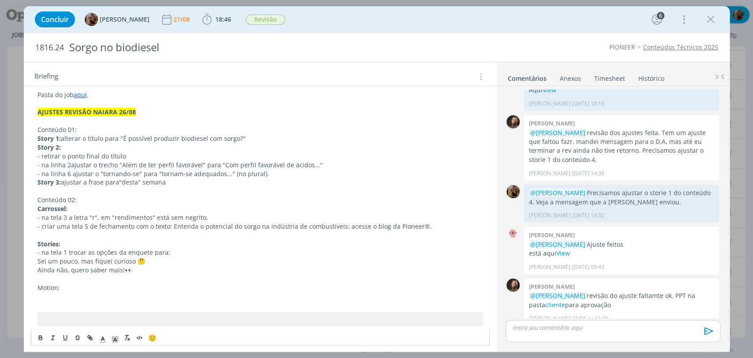
click at [638, 327] on p "dialog" at bounding box center [612, 327] width 200 height 8
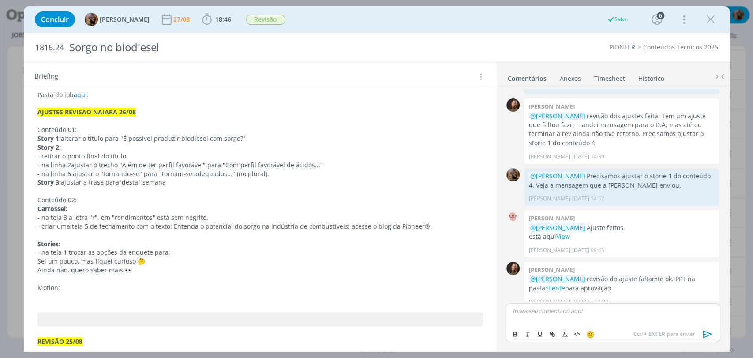
click at [90, 295] on p "dialog" at bounding box center [259, 296] width 445 height 9
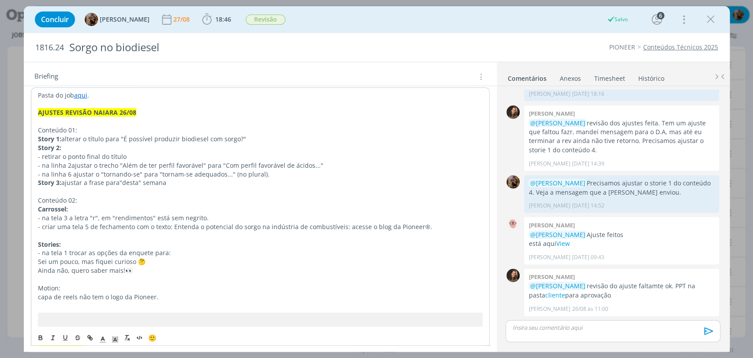
scroll to position [789, 0]
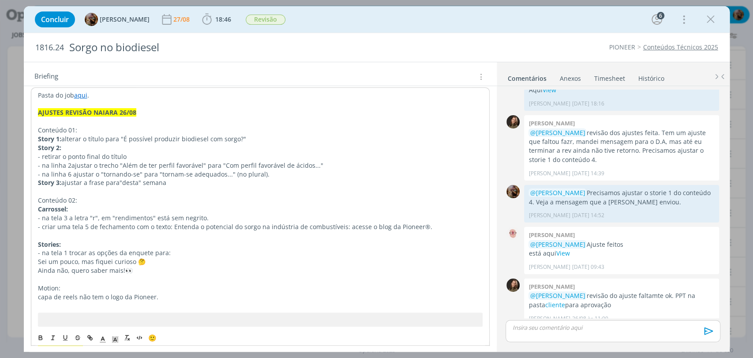
click at [177, 297] on p "- capa de reels não tem o logo da Pioneer." at bounding box center [260, 296] width 444 height 9
drag, startPoint x: 68, startPoint y: 284, endPoint x: 10, endPoint y: 283, distance: 58.7
click at [10, 283] on div "Concluir Amanda Rodrigues 27/08 18:46 Iniciar Apontar Data * 27/08/2025 Horas *…" at bounding box center [376, 179] width 753 height 358
click at [44, 332] on button "dialog" at bounding box center [41, 337] width 12 height 11
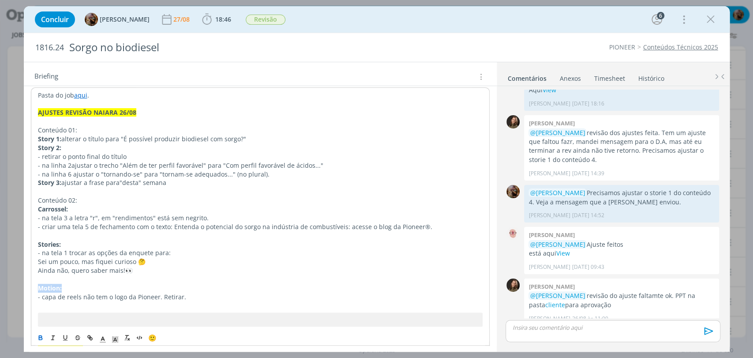
click at [153, 284] on p "Motion:" at bounding box center [260, 288] width 444 height 9
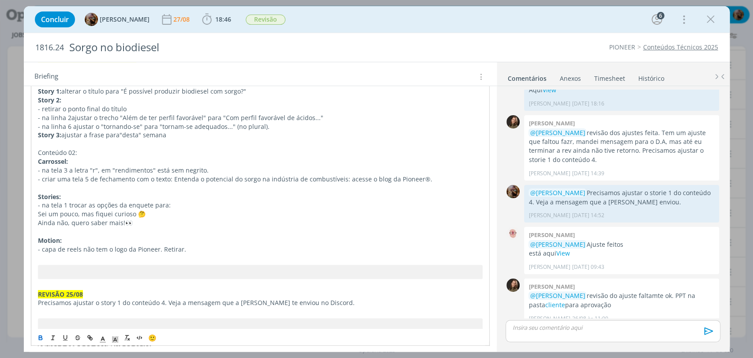
scroll to position [196, 0]
click at [191, 245] on p "- capa de reels não tem o logo da Pioneer. Retirar." at bounding box center [259, 247] width 445 height 9
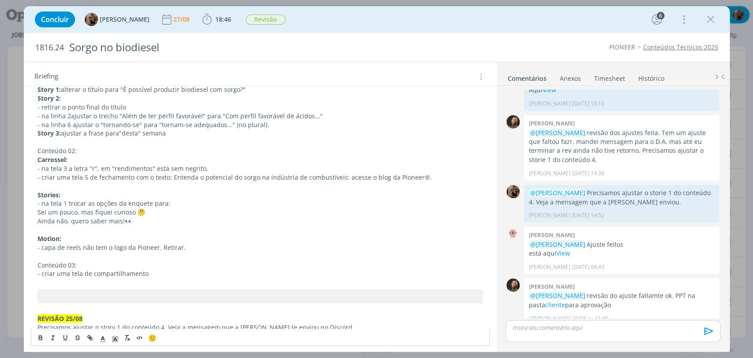
click at [90, 273] on span "- criar uma tela de compartilhamento" at bounding box center [92, 273] width 111 height 8
click at [198, 269] on p "- criar uma tela de story para compartilhamento" at bounding box center [259, 273] width 445 height 9
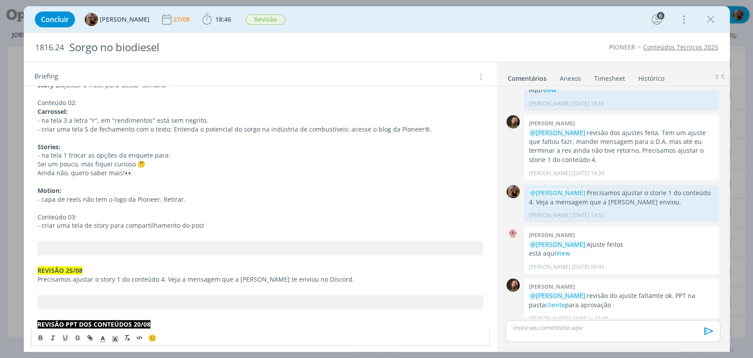
scroll to position [245, 0]
click at [205, 222] on p "- criar uma tela de story para compartilhamento do post" at bounding box center [259, 224] width 445 height 9
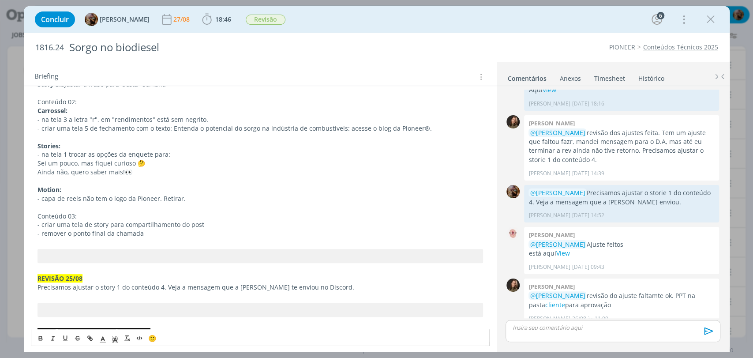
click at [208, 222] on p "- criar uma tela de story para compartilhamento do post" at bounding box center [259, 224] width 445 height 9
click at [145, 233] on p "- remover o ponto final da chamada" at bounding box center [259, 233] width 445 height 9
click at [41, 230] on span "- remover o ponto final da chamada" at bounding box center [90, 233] width 106 height 8
click at [42, 230] on span "- remover o ponto final da chamada" at bounding box center [90, 233] width 106 height 8
click at [41, 230] on span "- remover o ponto final da chamada" at bounding box center [90, 233] width 106 height 8
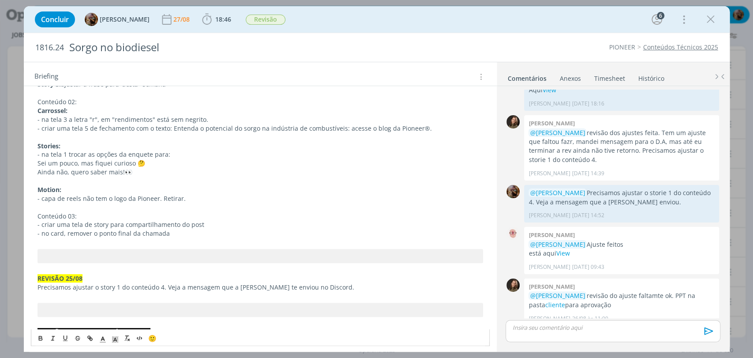
click at [178, 233] on p "- no card, remover o ponto final da chamada" at bounding box center [259, 233] width 445 height 9
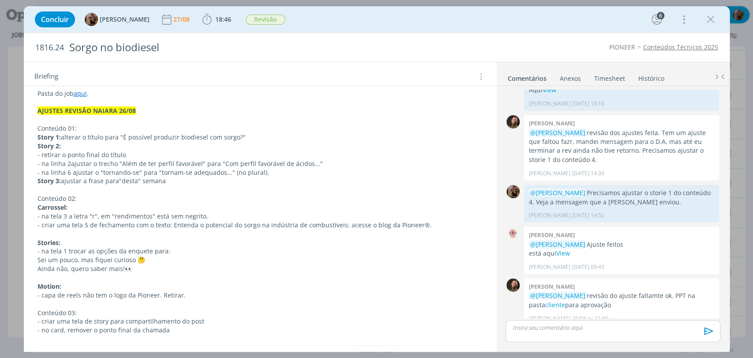
scroll to position [147, 0]
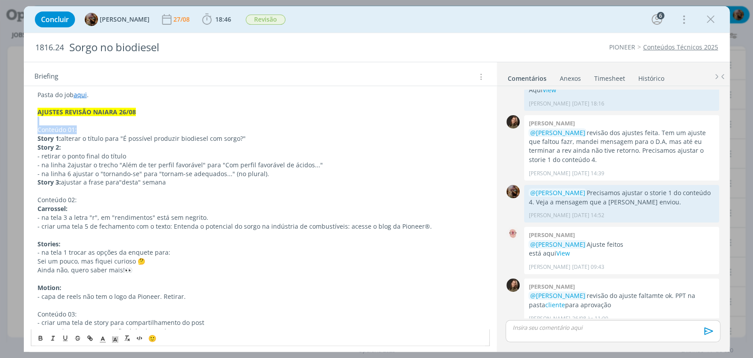
drag, startPoint x: 77, startPoint y: 127, endPoint x: 48, endPoint y: 142, distance: 32.3
click at [95, 125] on p "Conteúdo 01:" at bounding box center [259, 129] width 445 height 9
drag, startPoint x: 81, startPoint y: 127, endPoint x: 36, endPoint y: 133, distance: 45.0
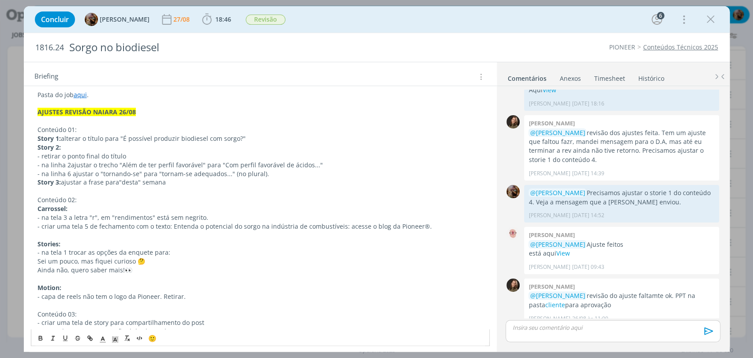
click at [40, 128] on p "Conteúdo 01:" at bounding box center [259, 129] width 445 height 9
drag, startPoint x: 79, startPoint y: 130, endPoint x: 34, endPoint y: 129, distance: 45.0
click at [88, 336] on icon "dialog" at bounding box center [88, 336] width 3 height 3
paste input "https://sobeae.sharepoint.com/:f:/s/SOBEAE/EnZUuY74qlpMtLRdrZG4aocBsAFTIBpSjdMT…"
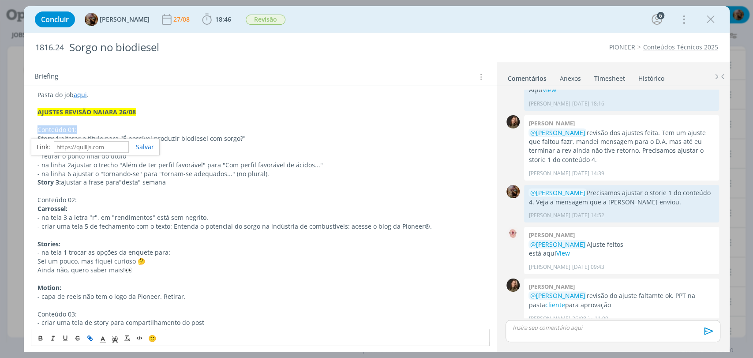
scroll to position [0, 0]
click at [154, 239] on p "Stories:" at bounding box center [259, 243] width 445 height 9
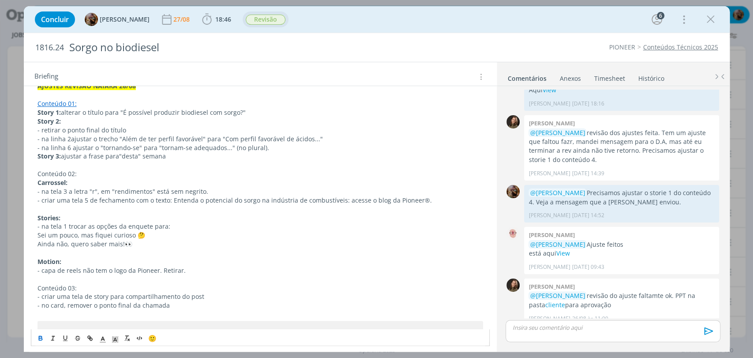
scroll to position [196, 0]
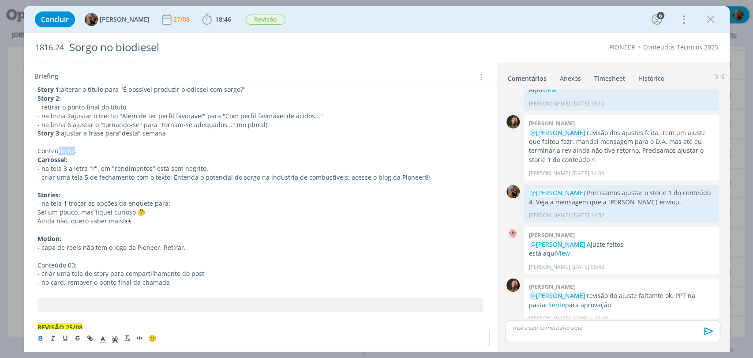
drag, startPoint x: 73, startPoint y: 148, endPoint x: 58, endPoint y: 146, distance: 14.8
click at [58, 146] on span "Conteúdo 02:" at bounding box center [56, 150] width 39 height 8
drag, startPoint x: 79, startPoint y: 154, endPoint x: 62, endPoint y: 147, distance: 18.8
click at [67, 148] on span "Conteúdo 02:" at bounding box center [56, 150] width 39 height 8
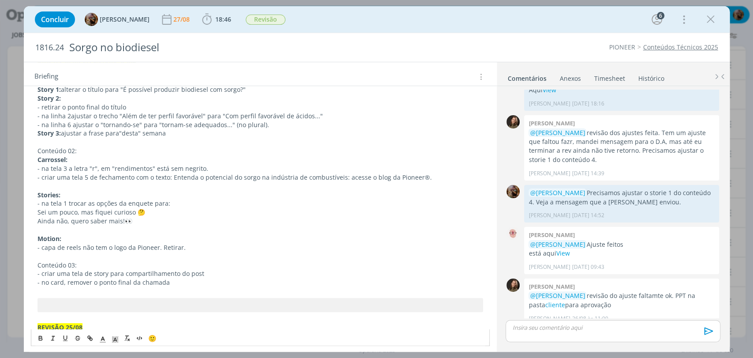
click at [78, 152] on p "Conteúdo 02:" at bounding box center [259, 150] width 445 height 9
drag, startPoint x: 84, startPoint y: 147, endPoint x: 34, endPoint y: 149, distance: 50.7
click at [91, 332] on button "dialog" at bounding box center [90, 337] width 12 height 11
paste input "https://sobeae.sharepoint.com/:f:/s/SOBEAE/EipFHRTz6i1Hpj5y0kpLU5YBErHVq8JWln4-…"
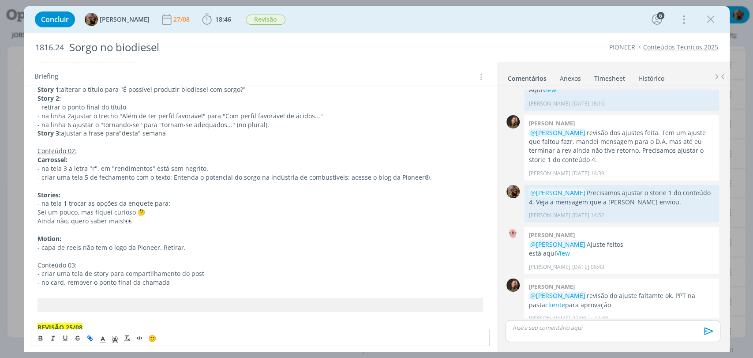
click at [183, 217] on p "Ainda não, quero saber mais!👀" at bounding box center [259, 221] width 445 height 9
drag, startPoint x: 81, startPoint y: 262, endPoint x: 41, endPoint y: 271, distance: 40.7
click at [90, 339] on icon "dialog" at bounding box center [91, 338] width 3 height 3
paste input "https://sobeae.sharepoint.com/:f:/s/SOBEAE/EvfBTPI_RddEpNF-f89kEYcBXZtP1lqgL0mS…"
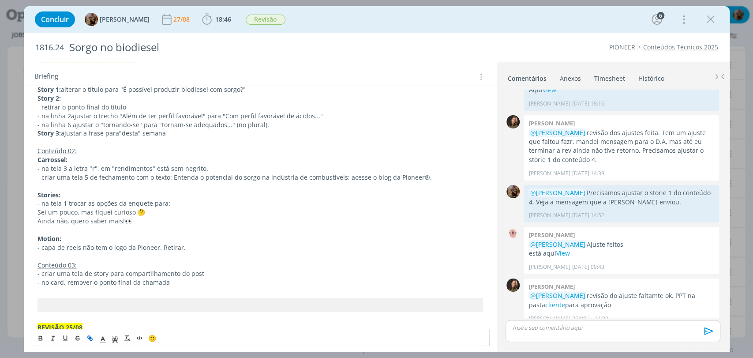
click at [152, 261] on p "Conteúdo 03:" at bounding box center [259, 265] width 445 height 9
drag, startPoint x: 66, startPoint y: 149, endPoint x: 53, endPoint y: 324, distance: 174.7
click at [102, 339] on line "dialog" at bounding box center [102, 339] width 2 height 0
click at [149, 288] on span "dialog" at bounding box center [147, 290] width 7 height 7
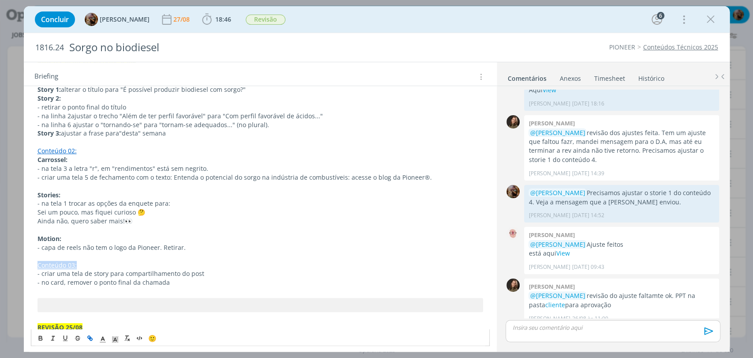
drag, startPoint x: 82, startPoint y: 265, endPoint x: 30, endPoint y: 261, distance: 52.2
click at [101, 340] on icon "dialog" at bounding box center [103, 339] width 8 height 8
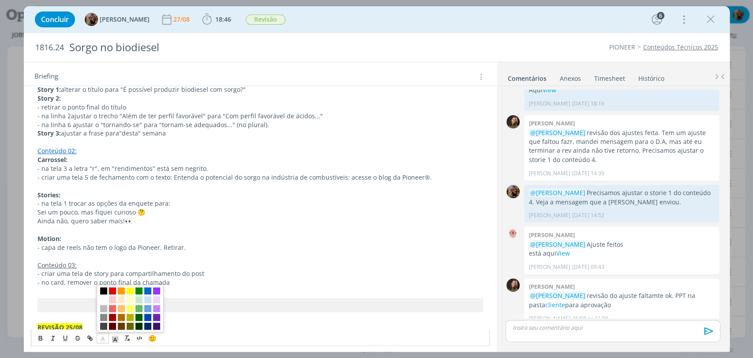
click at [147, 288] on span "dialog" at bounding box center [147, 290] width 7 height 7
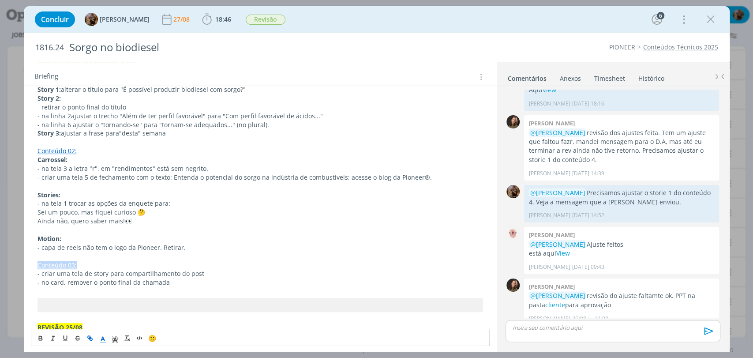
click at [148, 278] on span "- no card, remover o ponto final da chamada" at bounding box center [103, 282] width 132 height 8
click at [176, 282] on p "- no card, remover o ponto final da chamada" at bounding box center [259, 282] width 445 height 9
click at [188, 280] on p "- no card, remover o ponto final da chamada" at bounding box center [259, 282] width 445 height 9
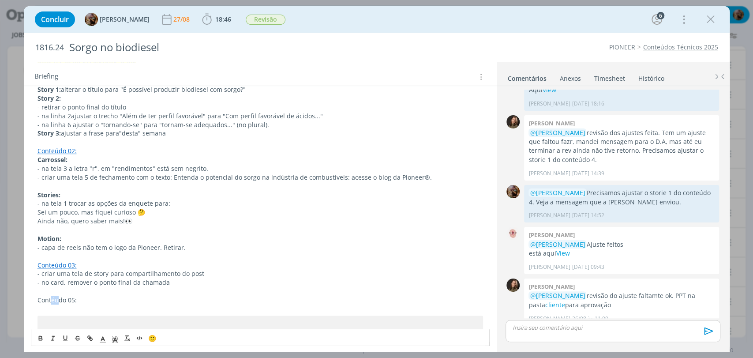
drag, startPoint x: 58, startPoint y: 299, endPoint x: 52, endPoint y: 300, distance: 6.7
click at [52, 300] on span "Contéudo 05:" at bounding box center [56, 299] width 39 height 8
click at [90, 295] on p "Conteúdo 05:" at bounding box center [259, 299] width 445 height 9
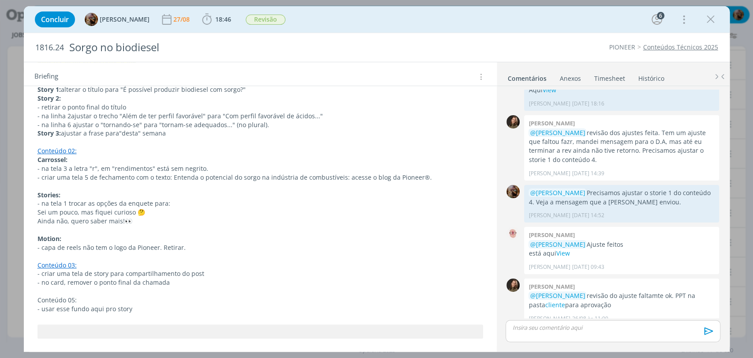
click at [94, 308] on span "- usar esse fundo aqui pro story" at bounding box center [84, 308] width 95 height 8
click at [90, 334] on icon "dialog" at bounding box center [89, 337] width 7 height 7
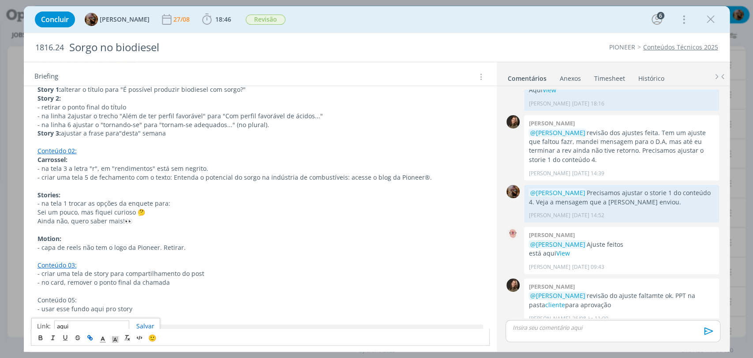
paste input "https://sobeae.sharepoint.com/:i:/s/SOBEAE/EUCDTrZvKWtHuzUJ6r9RTHYBN56DzIfASMIv…"
click at [122, 311] on p "- usar esse fundo aqui pro story" at bounding box center [259, 308] width 445 height 9
click at [101, 313] on p "dialog" at bounding box center [259, 317] width 445 height 9
click at [101, 307] on link "aqui" at bounding box center [95, 308] width 13 height 8
click at [97, 308] on link "aqui" at bounding box center [95, 308] width 13 height 8
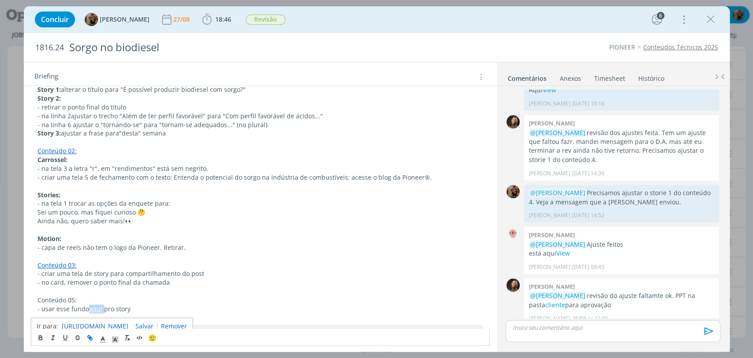
click at [97, 308] on link "aqui" at bounding box center [95, 308] width 13 height 8
click at [104, 339] on polyline "dialog" at bounding box center [102, 338] width 3 height 4
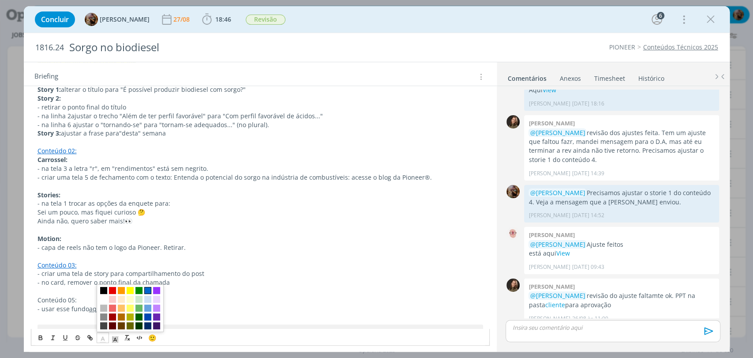
click at [147, 288] on span "dialog" at bounding box center [147, 290] width 7 height 7
click at [147, 280] on span "- no card, remover o ponto final da chamada" at bounding box center [103, 282] width 132 height 8
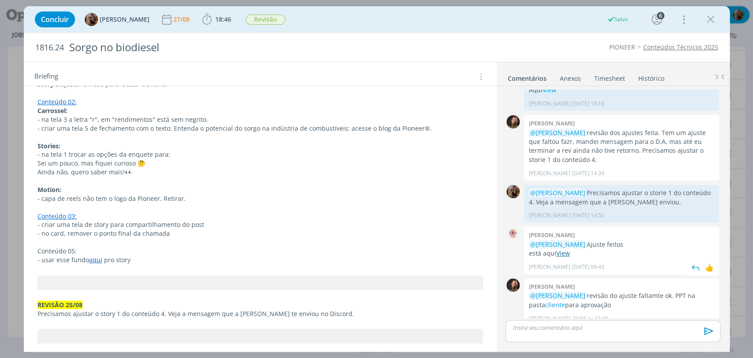
click at [564, 249] on link "View" at bounding box center [563, 253] width 14 height 8
drag, startPoint x: 80, startPoint y: 224, endPoint x: 42, endPoint y: 224, distance: 37.9
click at [42, 224] on span "- criar uma tela de story para compartilhamento do post" at bounding box center [120, 224] width 167 height 8
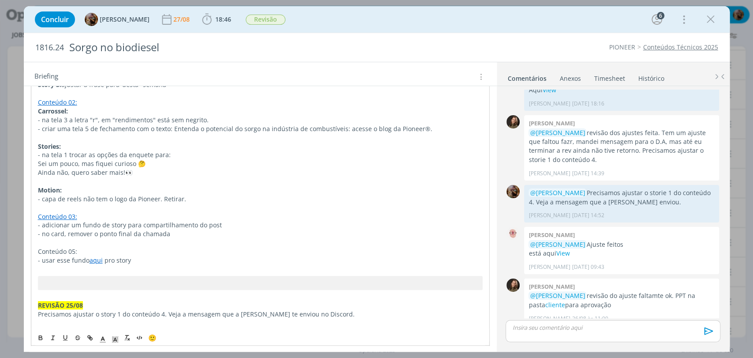
click at [205, 232] on p "- no card, remover o ponto final da chamada" at bounding box center [260, 233] width 444 height 9
drag, startPoint x: 80, startPoint y: 248, endPoint x: 32, endPoint y: 244, distance: 48.2
click at [75, 241] on p "dialog" at bounding box center [259, 242] width 445 height 9
drag, startPoint x: 87, startPoint y: 250, endPoint x: 31, endPoint y: 249, distance: 56.0
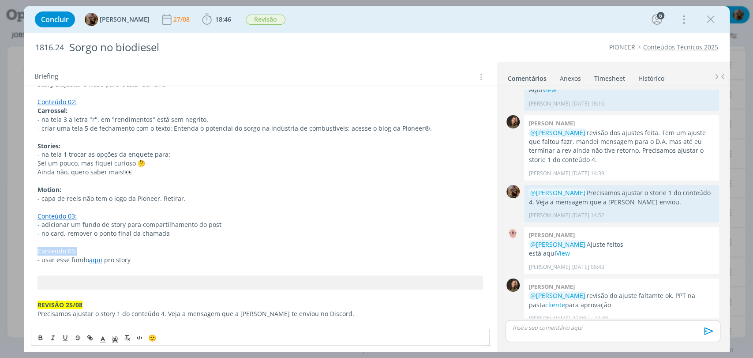
click at [90, 336] on icon "dialog" at bounding box center [88, 336] width 3 height 3
paste input "https://sobeae.sharepoint.com/:f:/s/SOBEAE/Emvq1VAvVnxNjeo_IHQwnycBOZ2Xhh8qhlFU…"
type input "https://sobeae.sharepoint.com/:f:/s/SOBEAE/Emvq1VAvVnxNjeo_IHQwnycBOZ2Xhh8qhlFU…"
click at [146, 258] on p "- usar esse fundo aqui pro story" at bounding box center [259, 259] width 445 height 9
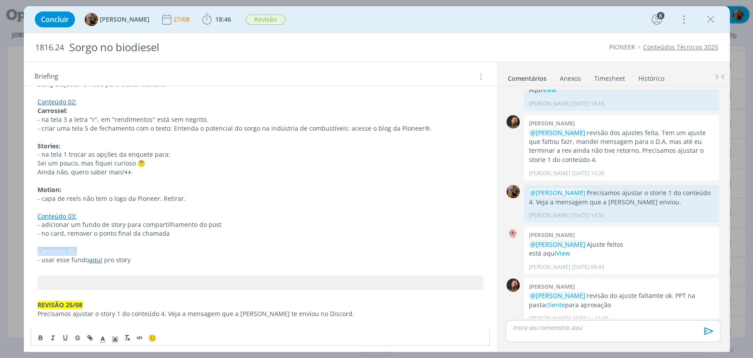
drag, startPoint x: 83, startPoint y: 247, endPoint x: 32, endPoint y: 252, distance: 51.8
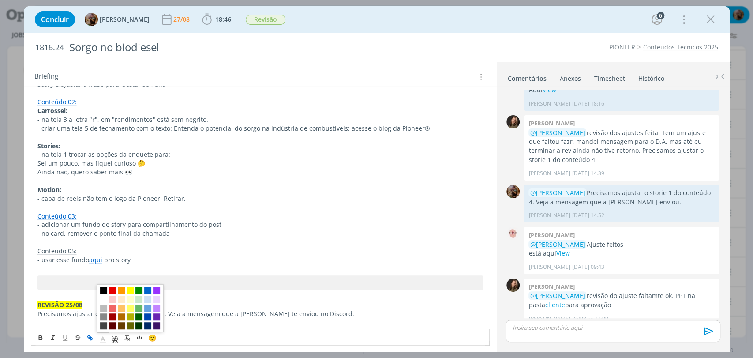
drag, startPoint x: 101, startPoint y: 336, endPoint x: 121, endPoint y: 318, distance: 26.9
click at [101, 336] on icon "dialog" at bounding box center [103, 339] width 8 height 8
click at [145, 290] on span "dialog" at bounding box center [147, 290] width 7 height 7
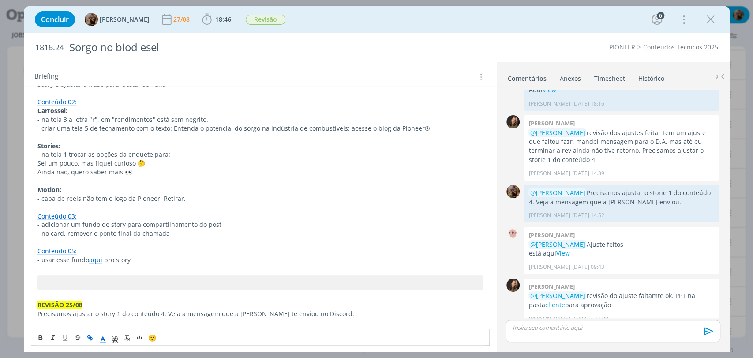
click at [130, 255] on p "- usar esse fundo aqui pro story" at bounding box center [259, 259] width 445 height 9
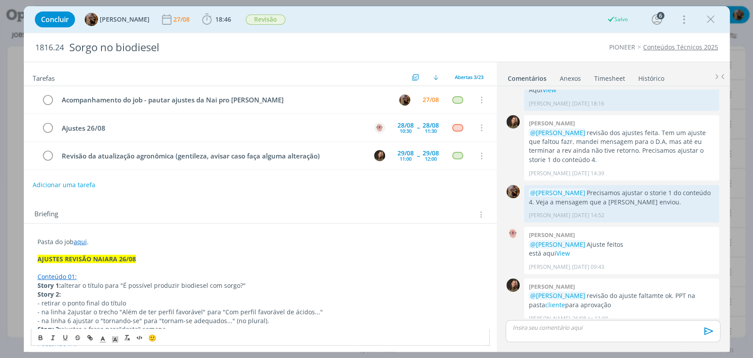
scroll to position [0, 0]
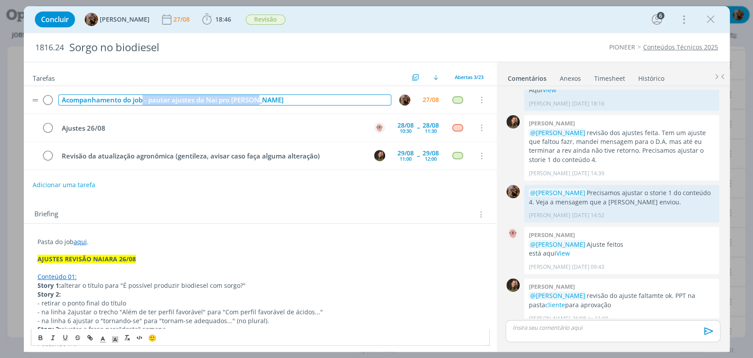
drag, startPoint x: 265, startPoint y: 98, endPoint x: 141, endPoint y: 99, distance: 123.5
click at [141, 99] on div "Acompanhamento do job - pautar ajustes da Nai pro Douglas" at bounding box center [224, 99] width 333 height 11
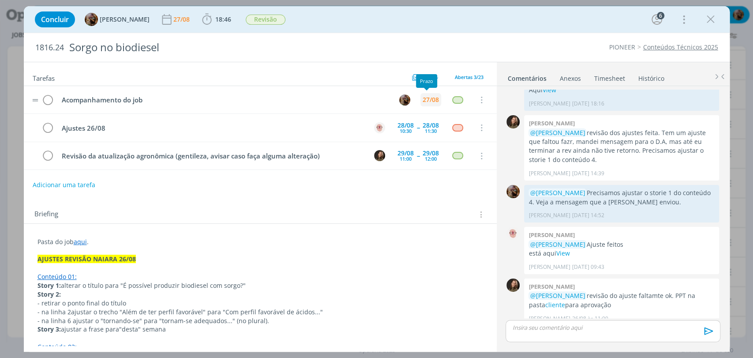
click at [422, 98] on div "27/08" at bounding box center [430, 100] width 16 height 6
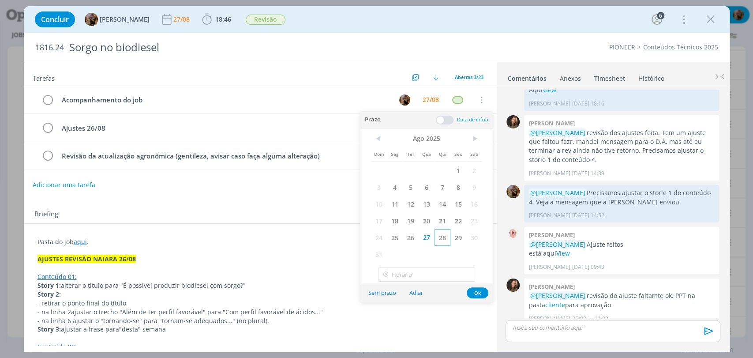
click at [440, 240] on span "28" at bounding box center [442, 237] width 16 height 17
type input "17:00"
click at [442, 273] on input "17:00" at bounding box center [426, 274] width 97 height 14
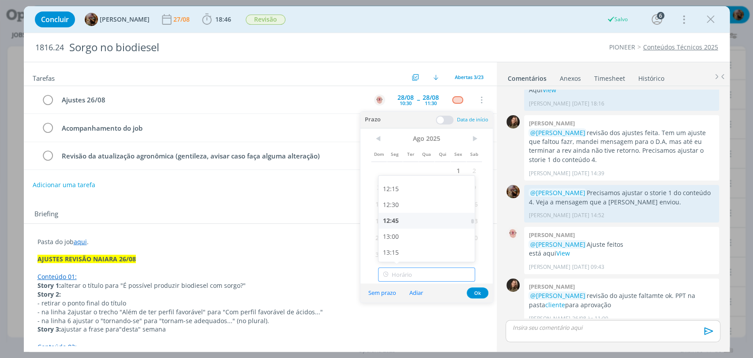
scroll to position [767, 0]
click at [396, 180] on div "12:00" at bounding box center [427, 178] width 98 height 16
type input "12:00"
click at [474, 288] on button "Ok" at bounding box center [478, 292] width 22 height 11
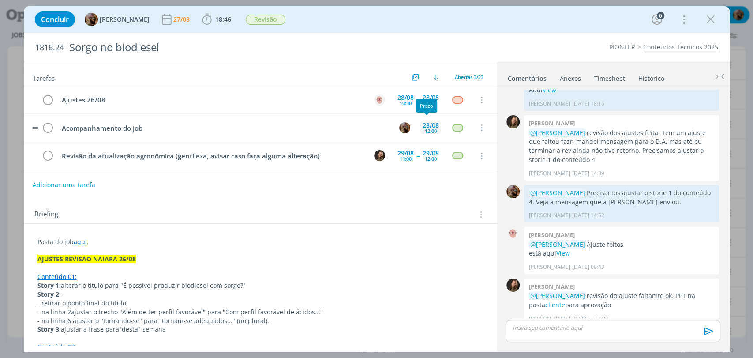
click at [427, 131] on div "12:00" at bounding box center [431, 130] width 12 height 5
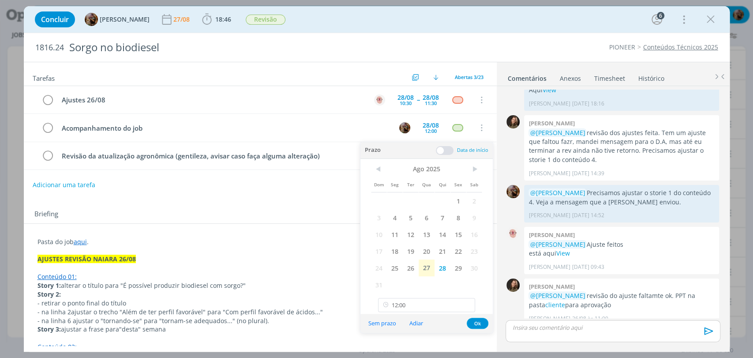
click at [307, 214] on div "Briefing Briefings Predefinidos Versões do Briefing Ver Briefing do Projeto" at bounding box center [261, 214] width 454 height 11
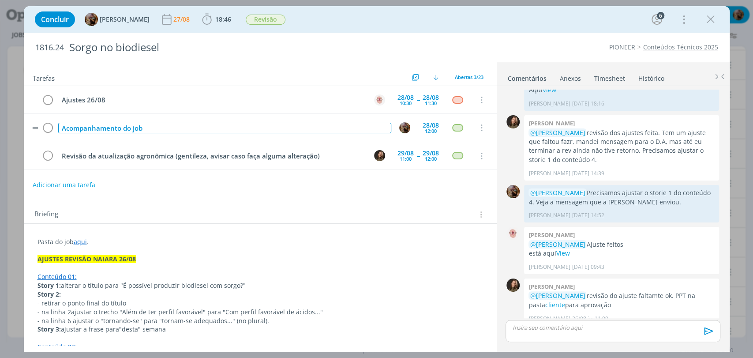
click at [216, 123] on div "Acompanhamento do job" at bounding box center [224, 128] width 333 height 11
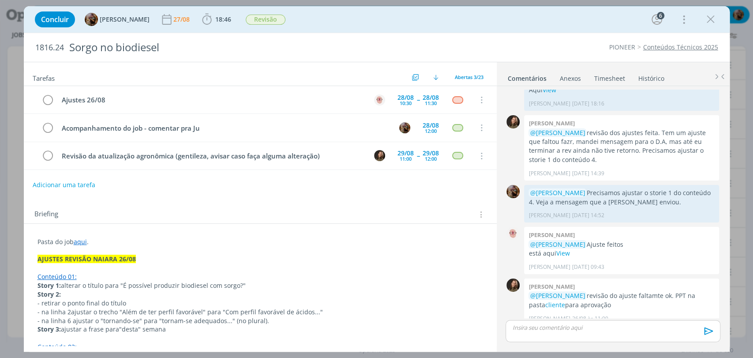
click at [268, 189] on div "Adicionar uma tarefa" at bounding box center [260, 185] width 473 height 16
click at [191, 17] on div "27/08" at bounding box center [182, 19] width 18 height 6
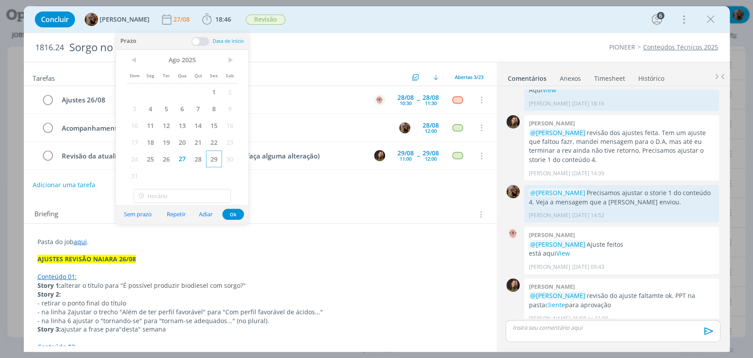
click at [215, 164] on span "29" at bounding box center [214, 158] width 16 height 17
click at [237, 215] on button "Ok" at bounding box center [233, 214] width 22 height 11
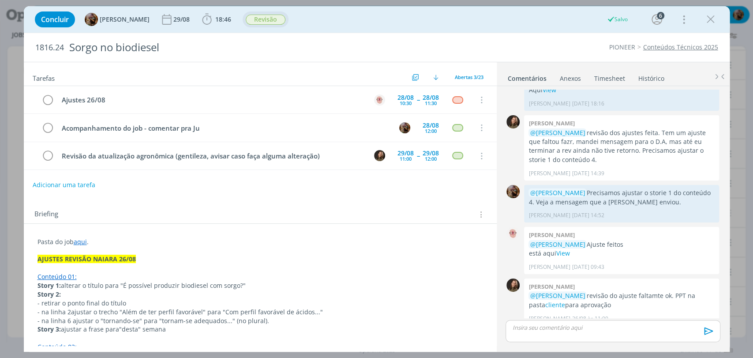
click at [277, 20] on span "Revisão" at bounding box center [266, 20] width 40 height 10
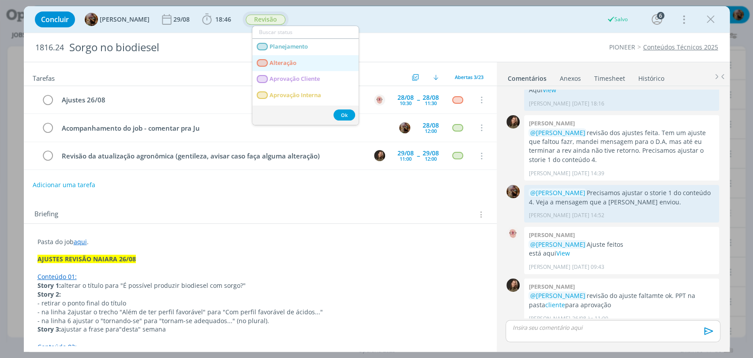
click at [270, 58] on link "Alteração" at bounding box center [305, 63] width 106 height 16
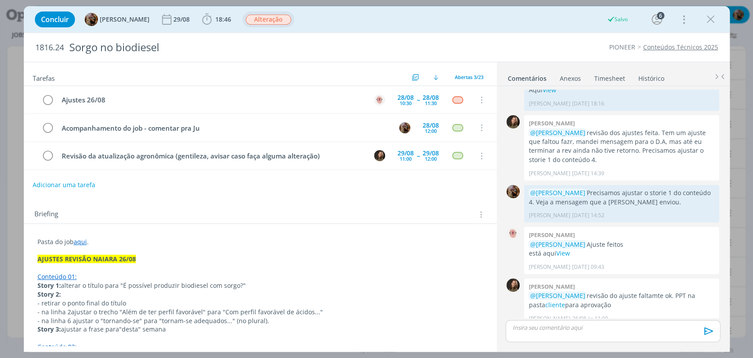
click at [590, 329] on p "dialog" at bounding box center [612, 327] width 200 height 8
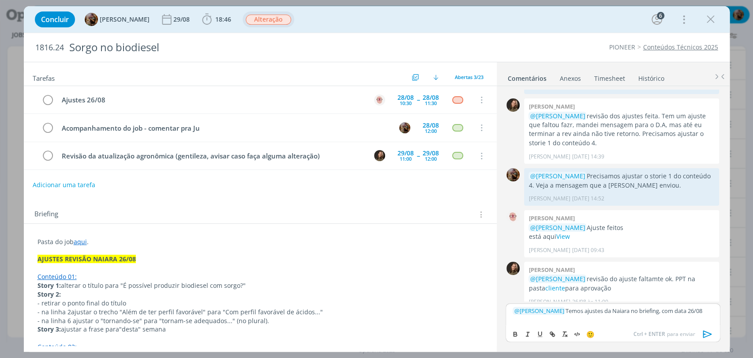
drag, startPoint x: 696, startPoint y: 311, endPoint x: 714, endPoint y: 311, distance: 18.5
click at [713, 311] on div "﻿ @ Alessandro Mença ﻿ Temos ajustes da Naiara no briefing, com data 26/08" at bounding box center [612, 314] width 214 height 22
click at [517, 336] on icon "dialog" at bounding box center [515, 333] width 7 height 7
click at [619, 308] on p "﻿ @ Alessandro Mença ﻿ Temos ajustes da Naiara no briefing, com data 26/08" at bounding box center [612, 310] width 200 height 8
click at [703, 329] on icon "dialog" at bounding box center [707, 333] width 13 height 13
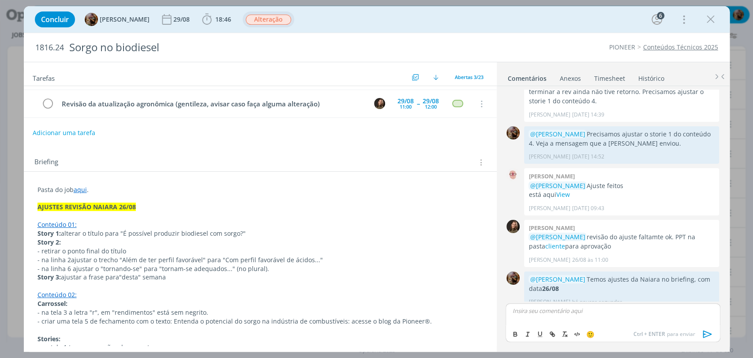
scroll to position [0, 0]
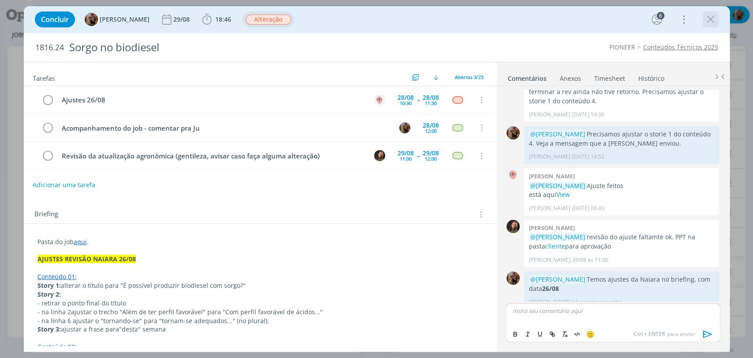
click at [709, 26] on div "dialog" at bounding box center [710, 19] width 16 height 16
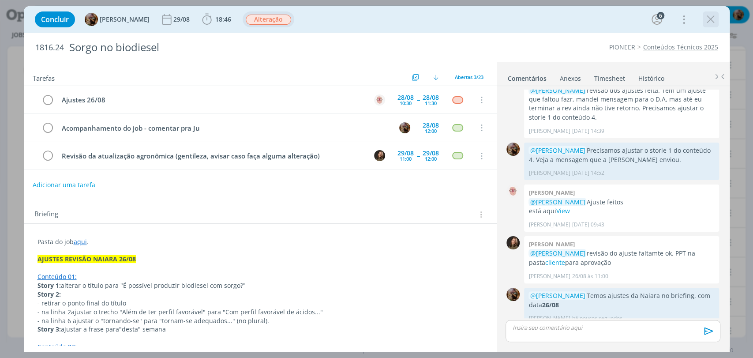
click at [709, 22] on icon "dialog" at bounding box center [710, 19] width 13 height 13
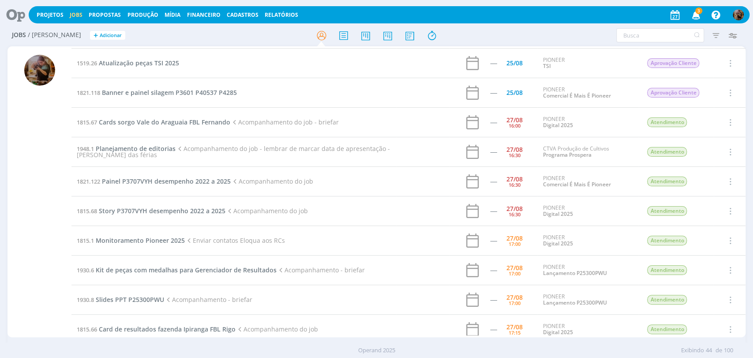
scroll to position [147, 0]
click at [172, 123] on span "Cards sorgo Vale do Araguaia FBL Fernando" at bounding box center [164, 122] width 131 height 8
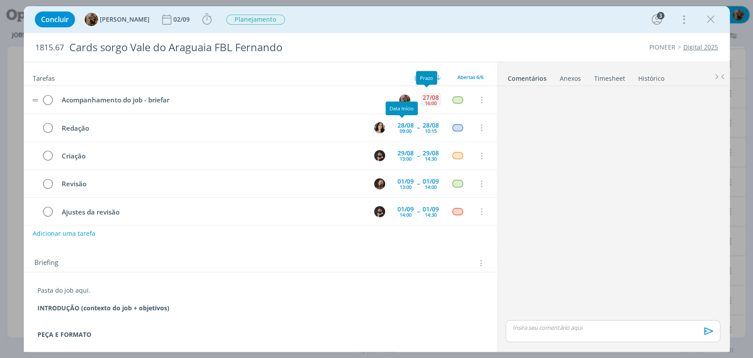
click at [428, 102] on div "16:00" at bounding box center [431, 103] width 12 height 5
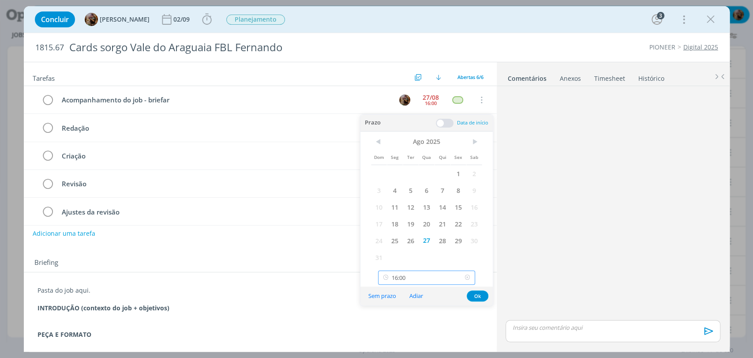
click at [440, 280] on input "16:00" at bounding box center [426, 277] width 97 height 14
click at [424, 239] on div "17:15" at bounding box center [427, 235] width 98 height 16
type input "17:15"
click at [477, 297] on button "Ok" at bounding box center [478, 295] width 22 height 11
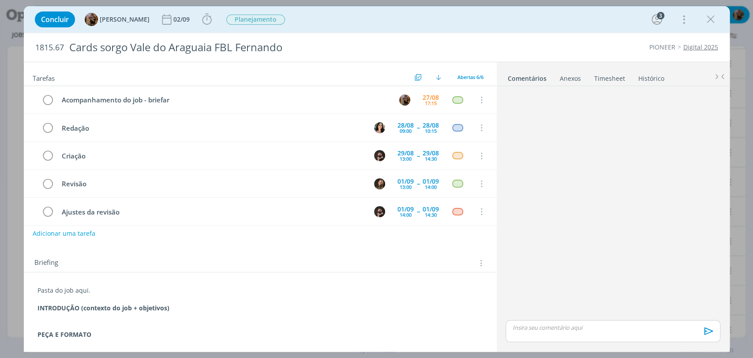
scroll to position [157, 0]
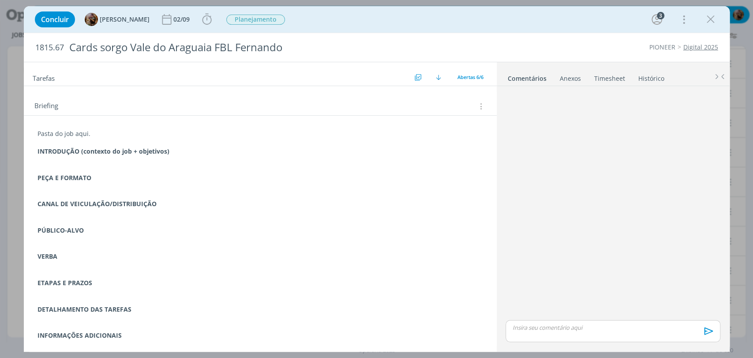
click at [245, 249] on p "dialog" at bounding box center [259, 247] width 445 height 9
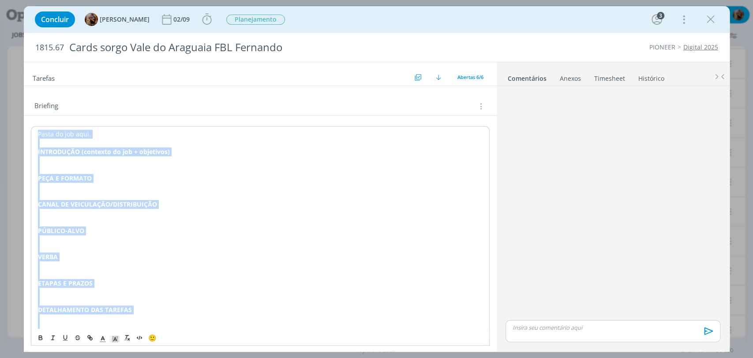
copy div "Pasta do job aqui. INTRODUÇÃO (contexto do job + objetivos) PEÇA E FORMATO CANA…"
click at [200, 173] on p "PEÇA E FORMATO" at bounding box center [259, 177] width 445 height 9
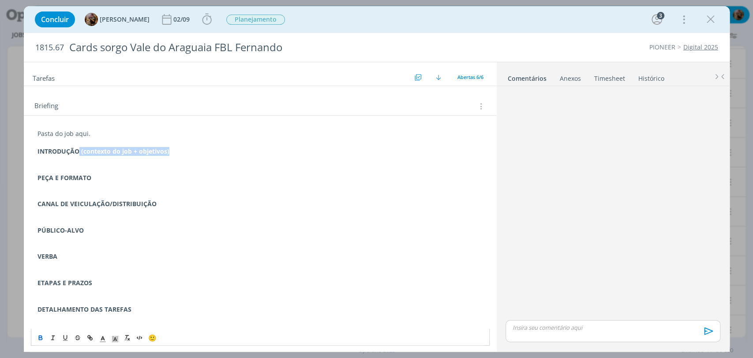
drag, startPoint x: 181, startPoint y: 152, endPoint x: 78, endPoint y: 153, distance: 102.7
click at [78, 153] on p "INTRODUÇÃO (contexto do job + objetivos)" at bounding box center [259, 151] width 445 height 9
click at [93, 279] on p "ETAPAS E PRAZOS" at bounding box center [259, 282] width 445 height 9
drag, startPoint x: 68, startPoint y: 280, endPoint x: 35, endPoint y: 257, distance: 39.9
click at [35, 257] on div "Pasta do job aqui. INTRODUÇÃO PEÇA E FORMATO CANAL DE VEICULAÇÃO/DISTRIBUIÇÃO P…" at bounding box center [260, 234] width 459 height 217
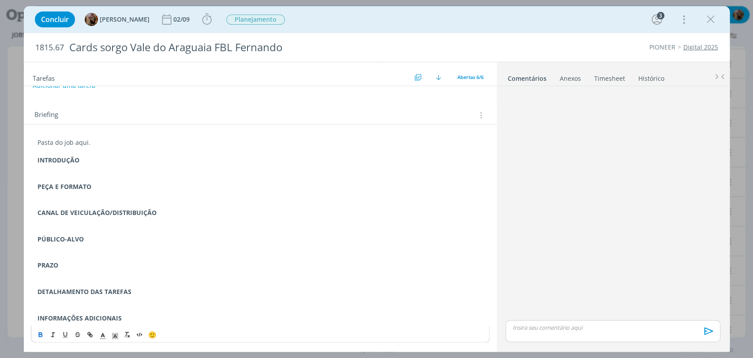
scroll to position [147, 0]
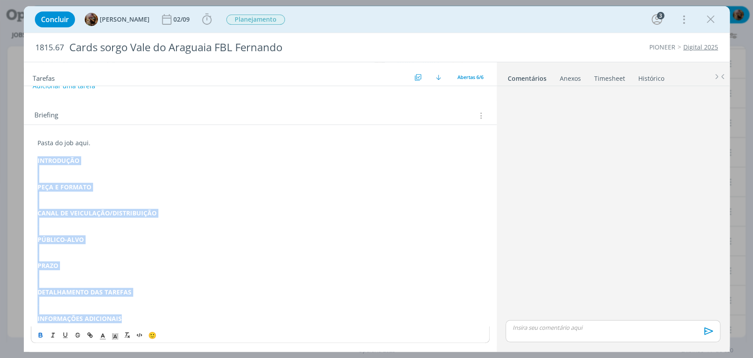
drag, startPoint x: 136, startPoint y: 320, endPoint x: 35, endPoint y: 161, distance: 188.1
click at [35, 161] on div "Pasta do job aqui. INTRODUÇÃO PEÇA E FORMATO CANAL DE VEICULAÇÃO/DISTRIBUIÇÃO P…" at bounding box center [260, 230] width 459 height 190
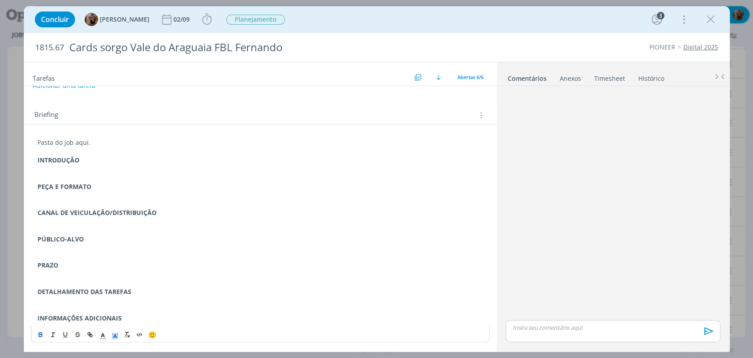
click at [113, 333] on span "dialog" at bounding box center [115, 334] width 12 height 11
drag, startPoint x: 152, startPoint y: 295, endPoint x: 149, endPoint y: 280, distance: 14.8
click at [152, 295] on span "dialog" at bounding box center [151, 296] width 7 height 7
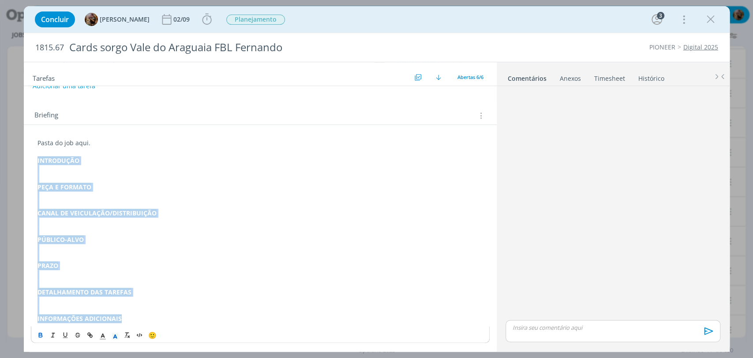
click at [145, 256] on p "dialog" at bounding box center [259, 257] width 445 height 9
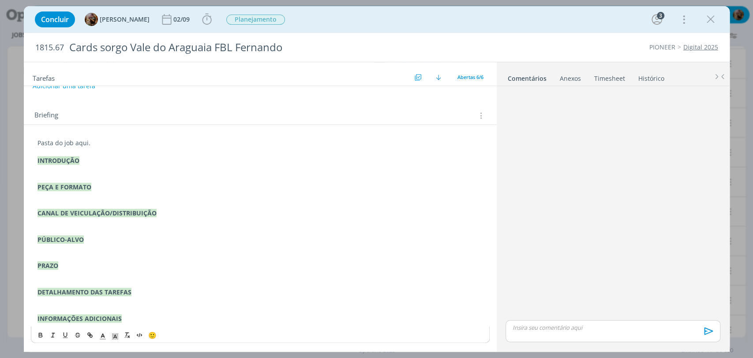
click at [90, 166] on p "dialog" at bounding box center [259, 169] width 445 height 9
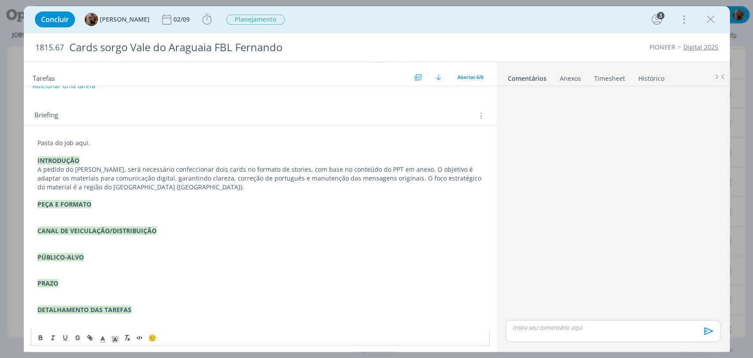
click at [74, 170] on p "A pedido do Fernando, será necessário confeccionar dois cards no formato de sto…" at bounding box center [259, 178] width 445 height 26
click at [195, 166] on p "A pedido do FBL Fernando, será necessário confeccionar dois cards no formato de…" at bounding box center [259, 178] width 445 height 26
drag, startPoint x: 199, startPoint y: 168, endPoint x: 168, endPoint y: 166, distance: 31.4
click at [168, 166] on p "A pedido do FBL Fernando, será necessário confeccionar dois cards no formato de…" at bounding box center [259, 178] width 445 height 26
drag, startPoint x: 204, startPoint y: 169, endPoint x: 180, endPoint y: 174, distance: 24.2
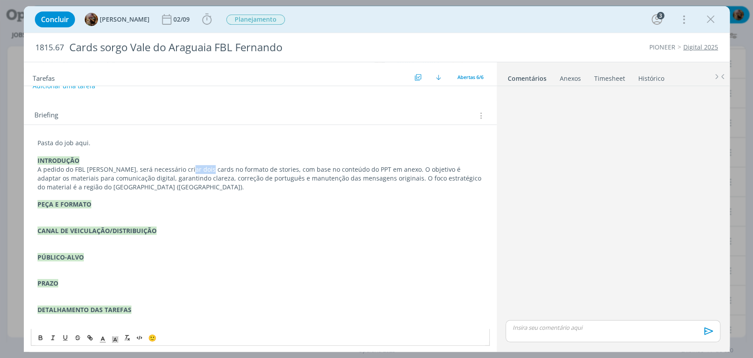
click at [183, 173] on p "A pedido do FBL Fernando, será necessário criar dois cards no formato de storie…" at bounding box center [259, 178] width 445 height 26
drag, startPoint x: 179, startPoint y: 171, endPoint x: 205, endPoint y: 168, distance: 26.6
click at [205, 168] on p "A pedido do FBL Fernando, será necessário criar dois cards no formato de storie…" at bounding box center [259, 178] width 445 height 26
click at [44, 336] on button "dialog" at bounding box center [41, 337] width 12 height 11
click at [197, 192] on p "dialog" at bounding box center [259, 195] width 445 height 9
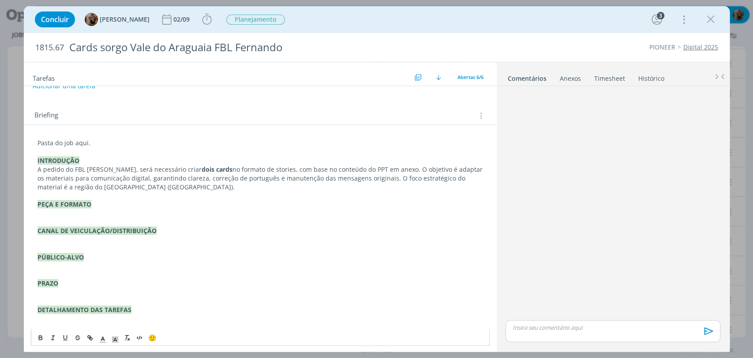
click at [211, 167] on p "A pedido do FBL Fernando, será necessário criar dois cards no formato de storie…" at bounding box center [259, 178] width 445 height 26
drag, startPoint x: 317, startPoint y: 168, endPoint x: 304, endPoint y: 169, distance: 12.8
click at [304, 169] on p "A pedido do FBL Fernando, será necessário criar dois cards para WhatsApp no for…" at bounding box center [259, 178] width 445 height 26
drag, startPoint x: 435, startPoint y: 170, endPoint x: 412, endPoint y: 168, distance: 23.0
click at [412, 168] on p "A pedido do FBL Fernando, será necessário criar dois cards para WhatsApp no for…" at bounding box center [259, 178] width 445 height 26
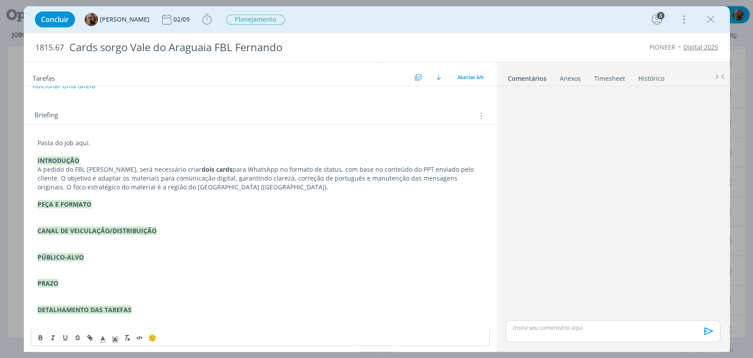
click at [470, 172] on p "A pedido do FBL Fernando, será necessário criar dois cards para WhatsApp no for…" at bounding box center [259, 178] width 445 height 26
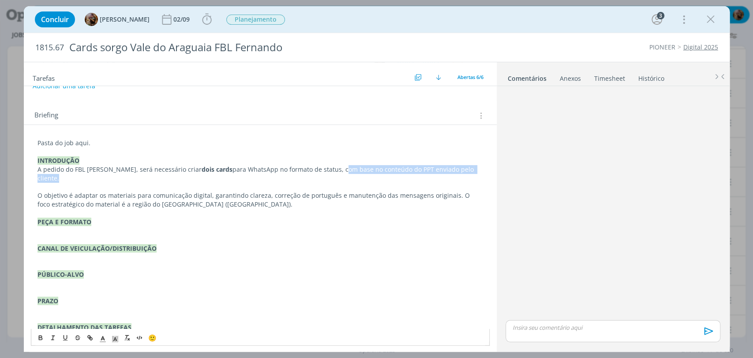
drag, startPoint x: 465, startPoint y: 170, endPoint x: 320, endPoint y: 168, distance: 145.1
click at [320, 168] on p "A pedido do FBL Fernando, será necessário criar dois cards para WhatsApp no for…" at bounding box center [259, 174] width 445 height 18
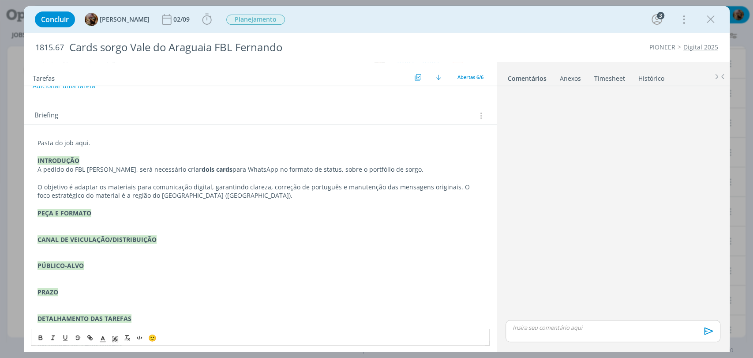
click at [324, 168] on p "A pedido do FBL Fernando, será necessário criar dois cards para WhatsApp no for…" at bounding box center [259, 169] width 445 height 9
drag, startPoint x: 161, startPoint y: 167, endPoint x: 118, endPoint y: 171, distance: 43.8
click at [118, 171] on p "A pedido do FBL Fernando, será necessário criar dois cards para WhatsApp no for…" at bounding box center [259, 169] width 445 height 9
click at [212, 19] on icon "dialog" at bounding box center [206, 19] width 13 height 13
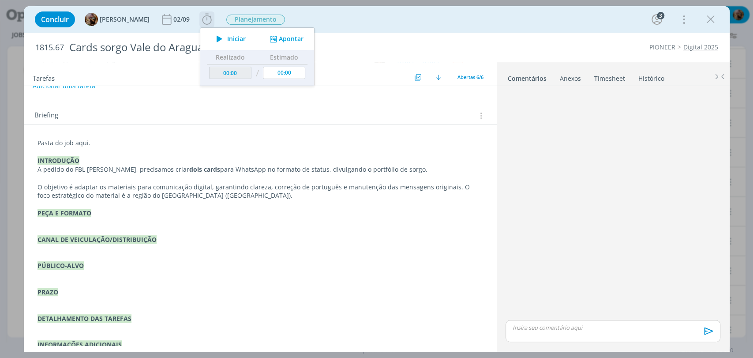
click at [244, 37] on span "Iniciar" at bounding box center [236, 39] width 19 height 6
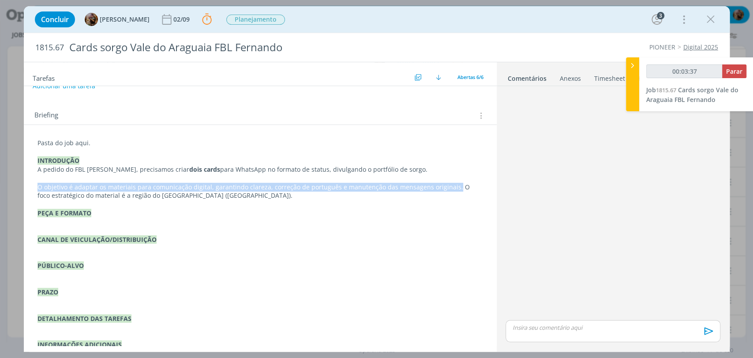
drag, startPoint x: 447, startPoint y: 187, endPoint x: 11, endPoint y: 164, distance: 436.3
click at [29, 184] on div "Pasta do job aqui. INTRODUÇÃO A pedido do FBL Fernando, precisamos criar dois c…" at bounding box center [260, 240] width 473 height 231
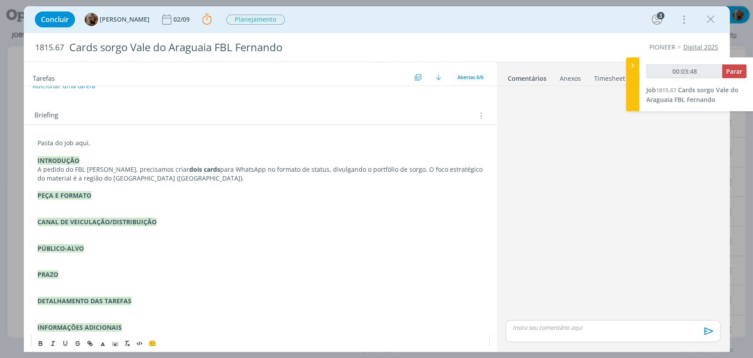
click at [130, 203] on p "dialog" at bounding box center [259, 204] width 445 height 9
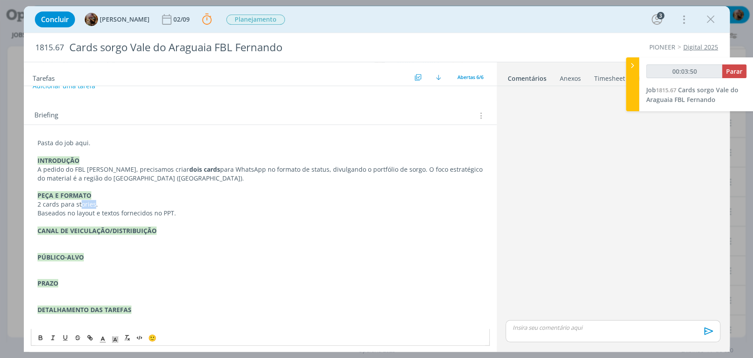
drag, startPoint x: 93, startPoint y: 204, endPoint x: 79, endPoint y: 203, distance: 14.6
click at [79, 203] on p "2 cards para stories." at bounding box center [259, 204] width 445 height 9
drag, startPoint x: 97, startPoint y: 212, endPoint x: 74, endPoint y: 209, distance: 22.7
click at [74, 209] on p "Baseados no layout e textos fornecidos no PPT." at bounding box center [259, 213] width 445 height 9
drag, startPoint x: 155, startPoint y: 213, endPoint x: 140, endPoint y: 213, distance: 15.0
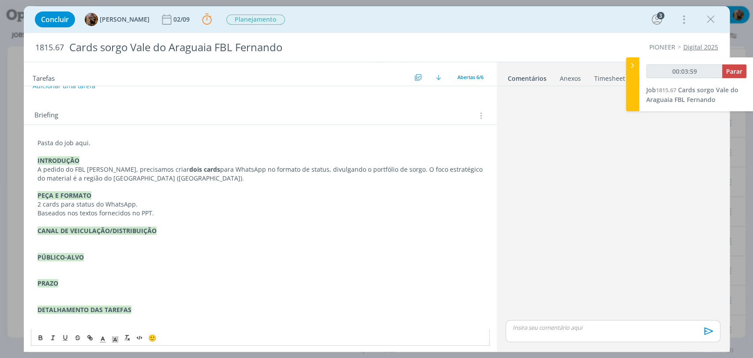
click at [155, 213] on p "Baseados nos textos fornecidos no PPT." at bounding box center [259, 213] width 445 height 9
click at [138, 213] on p "Baseados nos textos fornecidos no PPT." at bounding box center [259, 213] width 445 height 9
click at [114, 241] on p "dialog" at bounding box center [259, 239] width 445 height 9
click at [73, 266] on p "dialog" at bounding box center [259, 265] width 445 height 9
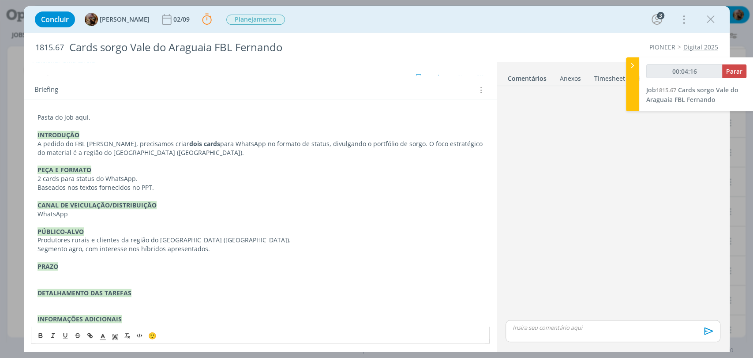
scroll to position [173, 0]
drag, startPoint x: 65, startPoint y: 250, endPoint x: 36, endPoint y: 248, distance: 29.2
click at [36, 248] on div "Pasta do job aqui. INTRODUÇÃO A pedido do FBL Fernando, precisamos criar dois c…" at bounding box center [260, 217] width 459 height 217
click at [212, 249] on p "Agricultores com interesse nos híbridos apresentados." at bounding box center [259, 248] width 445 height 9
click at [153, 247] on p "Agricultores com interesse nos híbridos apresentados." at bounding box center [259, 248] width 445 height 9
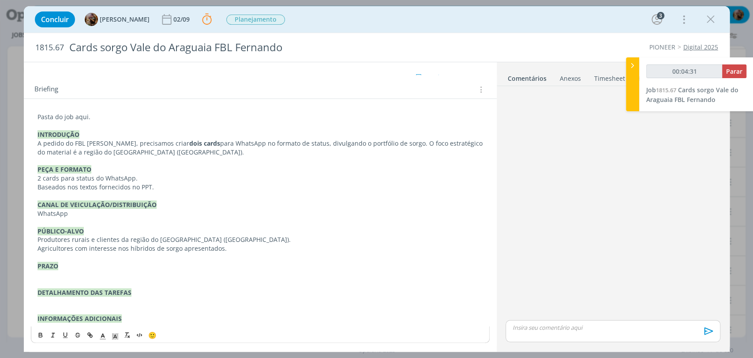
click at [122, 251] on p "Agricultores com interesse nos híbridos de sorgo apresentados." at bounding box center [259, 248] width 445 height 9
drag, startPoint x: 209, startPoint y: 250, endPoint x: 179, endPoint y: 250, distance: 30.0
click at [179, 250] on p "Agricultores com interesse em híbridos de sorgo apresentados." at bounding box center [259, 248] width 445 height 9
click at [70, 277] on p "dialog" at bounding box center [259, 274] width 445 height 9
click at [138, 318] on p "INFORMAÇÕES ADICIONAIS" at bounding box center [259, 318] width 445 height 9
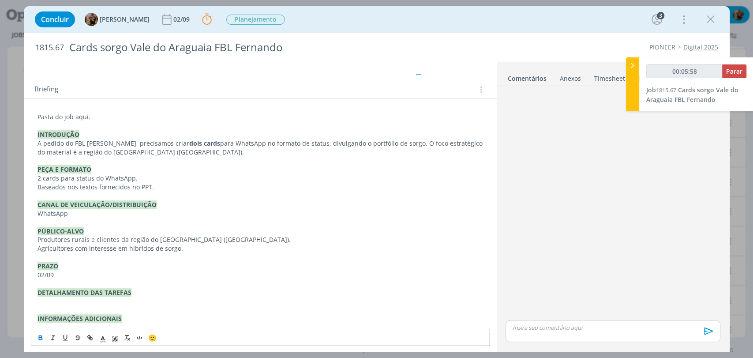
click at [117, 324] on p "﻿" at bounding box center [259, 327] width 445 height 9
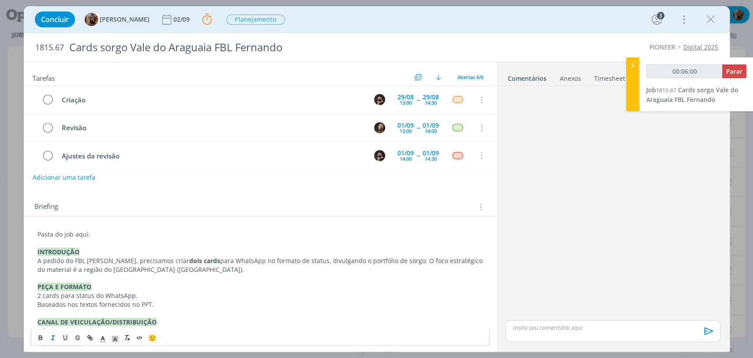
scroll to position [56, 0]
click at [295, 270] on p "A pedido do FBL Fernando, precisamos criar dois cards para WhatsApp no formato …" at bounding box center [259, 265] width 445 height 18
click at [198, 262] on p "A pedido do FBL Fernando, precisamos criar dois cards para WhatsApp no formato …" at bounding box center [259, 265] width 445 height 18
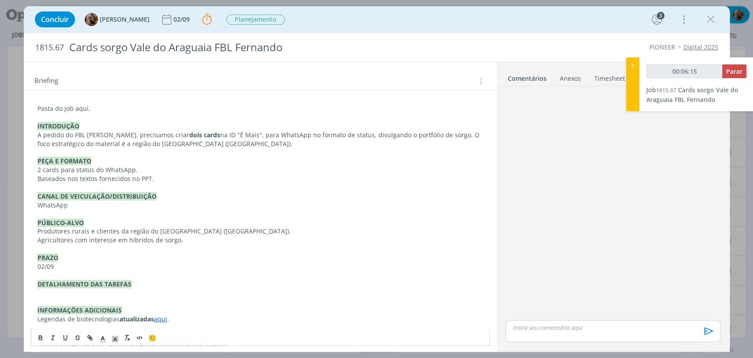
scroll to position [252, 0]
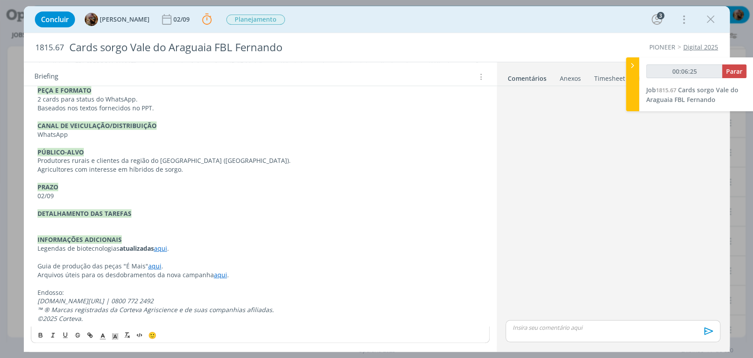
click at [102, 224] on p "dialog" at bounding box center [259, 222] width 445 height 9
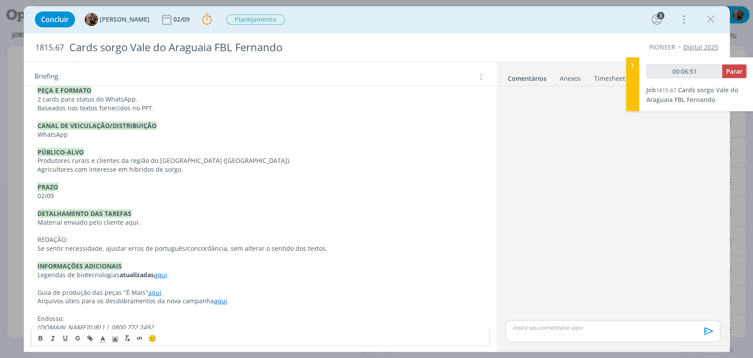
click at [103, 250] on p "Se sentir necessidade, ajustar erros de português/concordância, sem alterar o s…" at bounding box center [259, 248] width 445 height 9
click at [194, 249] on p "Se sentir necessidade, pode ajustar erros de português/concordância, sem altera…" at bounding box center [259, 248] width 445 height 9
click at [198, 251] on p "Se sentir necessidade, pode ajustar erros de português/concordância, sem altera…" at bounding box center [259, 248] width 445 height 9
click at [347, 247] on p "Se sentir necessidade, pode ajustar erros de português ou concordância, sem alt…" at bounding box center [259, 248] width 445 height 9
drag, startPoint x: 73, startPoint y: 236, endPoint x: 42, endPoint y: 262, distance: 39.7
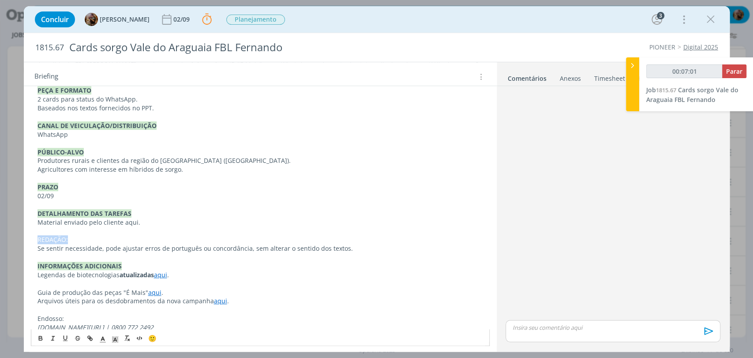
click at [32, 237] on div "Pasta do job aqui. INTRODUÇÃO A pedido do FBL Fernando, precisamos criar dois c…" at bounding box center [260, 191] width 459 height 322
click at [41, 336] on icon "dialog" at bounding box center [40, 337] width 3 height 2
click at [113, 338] on icon "dialog" at bounding box center [115, 339] width 8 height 8
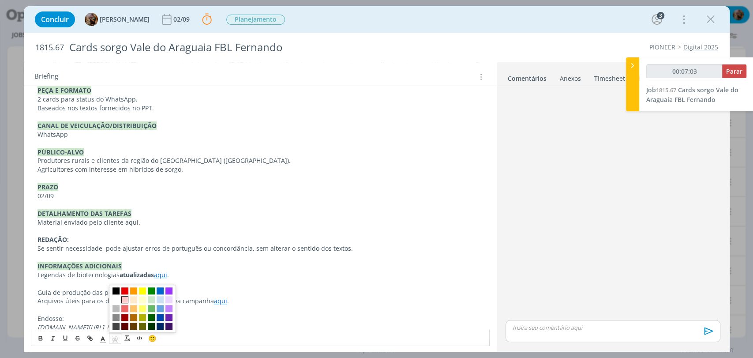
click at [127, 298] on span "dialog" at bounding box center [124, 298] width 7 height 7
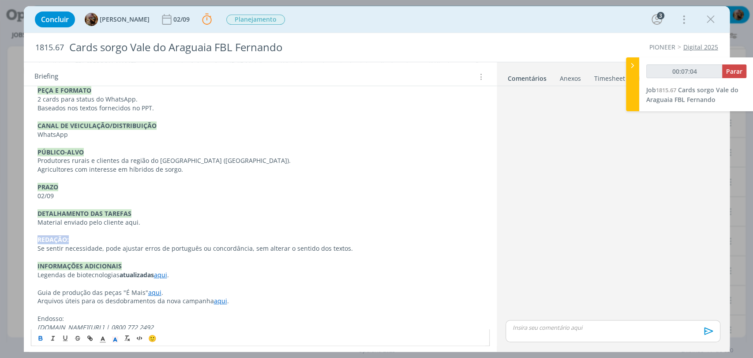
click at [107, 238] on p "REDAÇÃO:" at bounding box center [259, 239] width 445 height 9
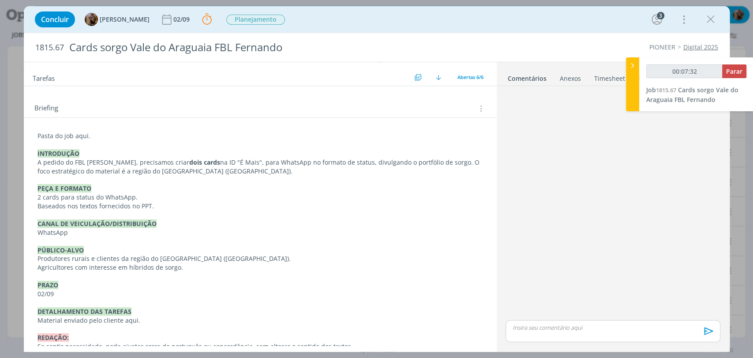
scroll to position [279, 0]
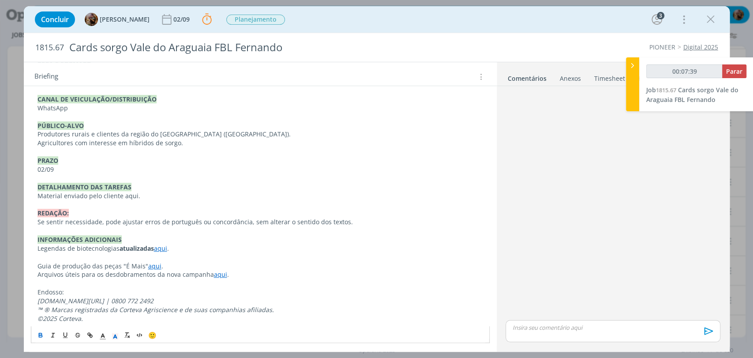
click at [36, 222] on div "Pasta do job aqui. INTRODUÇÃO A pedido do FBL Fernando, precisamos criar dois c…" at bounding box center [260, 165] width 459 height 322
click at [517, 328] on p "dialog" at bounding box center [612, 327] width 200 height 8
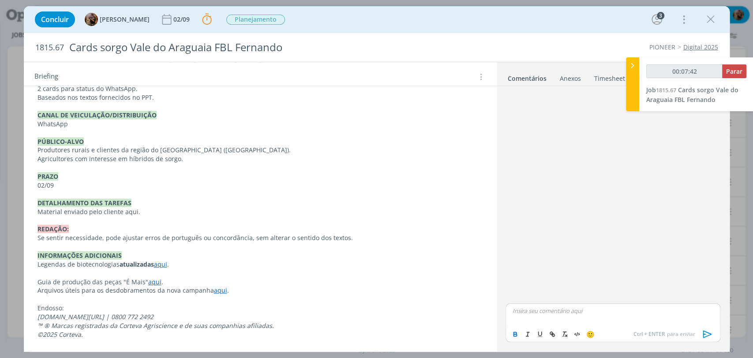
scroll to position [262, 0]
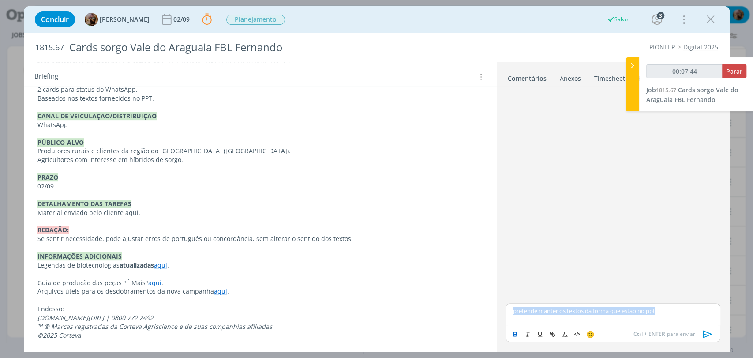
copy p "pretende manter os textos da forma que estão no ppt"
click at [37, 237] on p "Se sentir necessidade, pode ajustar erros de português ou concordância, sem alt…" at bounding box center [259, 238] width 445 height 9
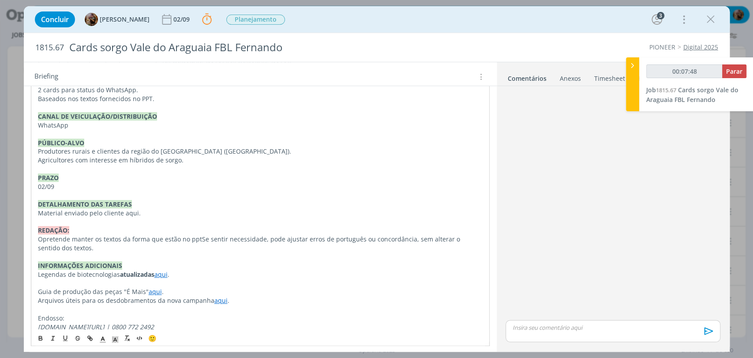
click at [43, 239] on p "O pretende manter os textos da forma que estão no ppt Se sentir necessidade, po…" at bounding box center [260, 244] width 444 height 18
drag, startPoint x: 220, startPoint y: 238, endPoint x: 208, endPoint y: 238, distance: 12.3
click at [208, 238] on p "O cliente pretende manter os textos da forma que estão no ppt Se sentir necessi…" at bounding box center [260, 244] width 444 height 18
click at [335, 250] on p "O cliente pretende manter os textos da forma que estão no PPT, mas s e sentir n…" at bounding box center [260, 244] width 444 height 18
click at [397, 240] on p "O cliente pretende manter os textos da forma que estão no PPT, mas s e sentir n…" at bounding box center [260, 244] width 444 height 18
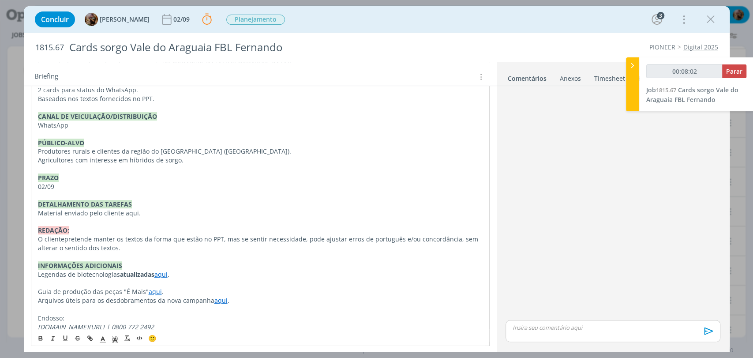
click at [455, 242] on p "O cliente pretende manter os textos da forma que estão no PPT, mas s e sentir n…" at bounding box center [260, 244] width 444 height 18
drag, startPoint x: 90, startPoint y: 238, endPoint x: 66, endPoint y: 241, distance: 24.4
click at [66, 241] on span "pretende manter os textos da forma que estão no PPT, mas s" at bounding box center [154, 239] width 180 height 8
click at [134, 247] on p "O cliente pretende manter os textos da forma que estão no PPT, mas s e sentir n…" at bounding box center [260, 244] width 444 height 18
click at [153, 213] on p "Material enviado pelo cliente aqui." at bounding box center [259, 212] width 445 height 9
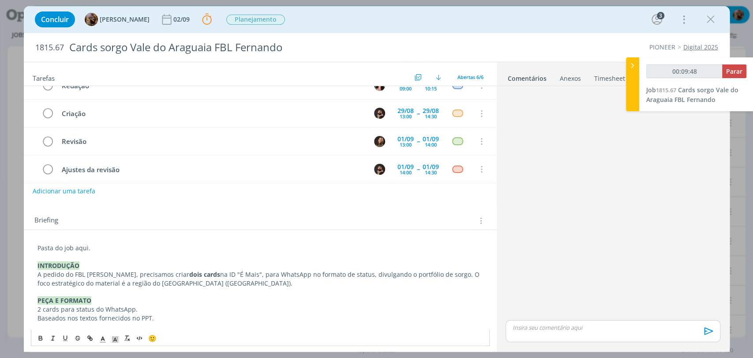
scroll to position [0, 0]
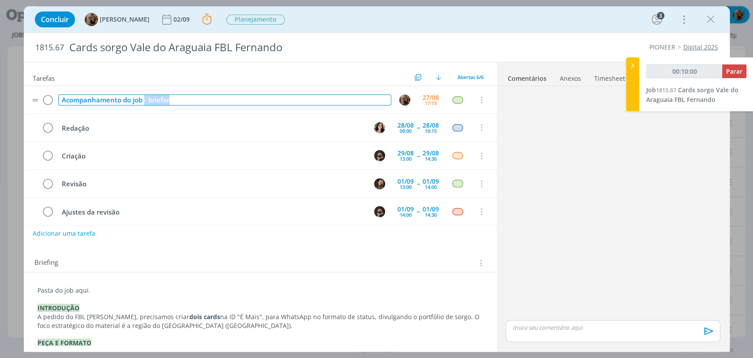
drag, startPoint x: 183, startPoint y: 103, endPoint x: 145, endPoint y: 103, distance: 38.8
click at [145, 103] on div "Acompanhamento do job - briefar" at bounding box center [224, 99] width 333 height 11
type input "00:10:01"
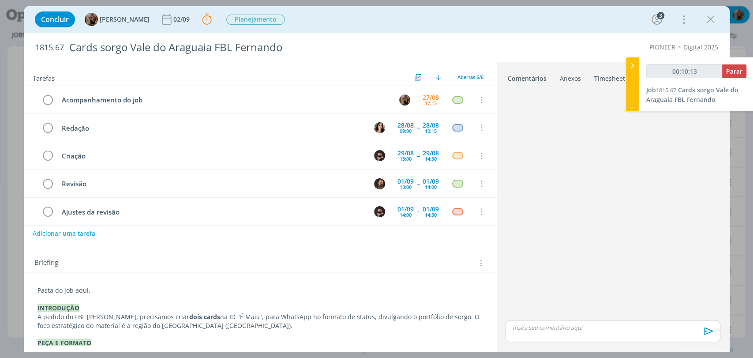
click at [55, 50] on span "1815.67" at bounding box center [49, 48] width 29 height 10
copy span "1815.67"
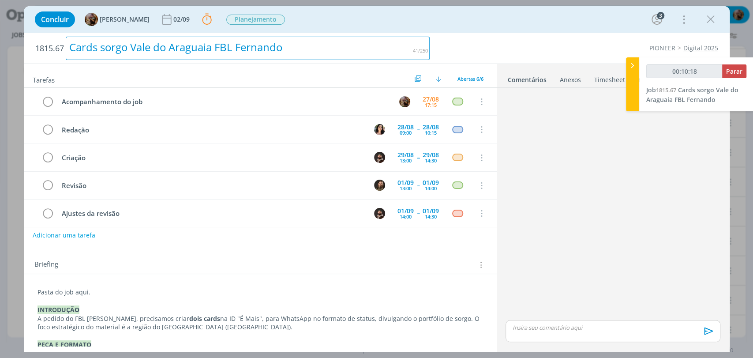
click at [194, 51] on div "Cards sorgo Vale do Araguaia FBL Fernando" at bounding box center [248, 48] width 364 height 23
copy div "Cards sorgo Vale do Araguaia FBL Fernando"
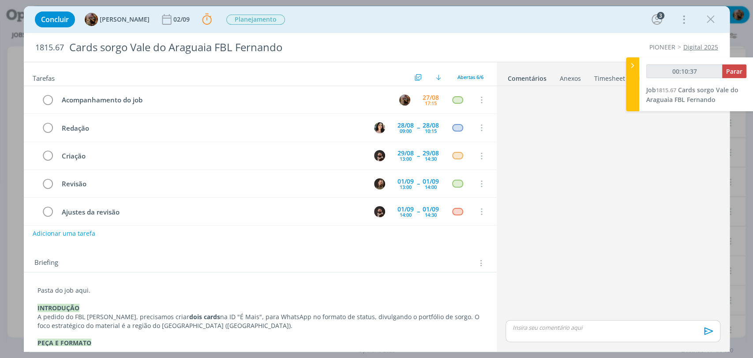
click at [81, 290] on p "Pasta do job aqui." at bounding box center [259, 290] width 445 height 9
type input "00:10:38"
click at [88, 335] on icon "dialog" at bounding box center [88, 336] width 3 height 3
type input "aqui"
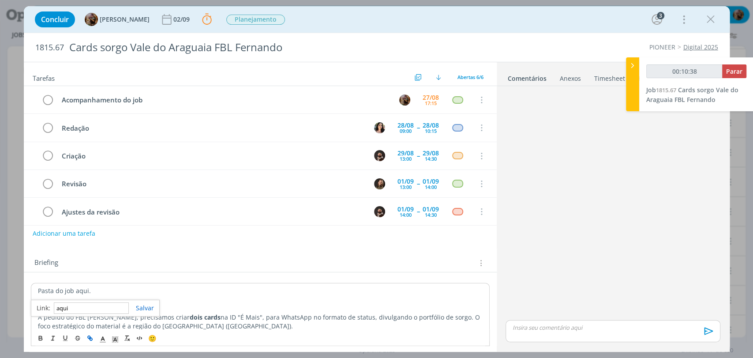
type input "00:10:39"
paste input "https://sobeae.sharepoint.com/:f:/s/SOBEAE/Ehxa72ptk2FKpNChMhMLgt0BdUAgf895d99X…"
type input "https://sobeae.sharepoint.com/:f:/s/SOBEAE/Ehxa72ptk2FKpNChMhMLgt0BdUAgf895d99X…"
click at [131, 306] on p "INTRODUÇÃO" at bounding box center [260, 308] width 444 height 9
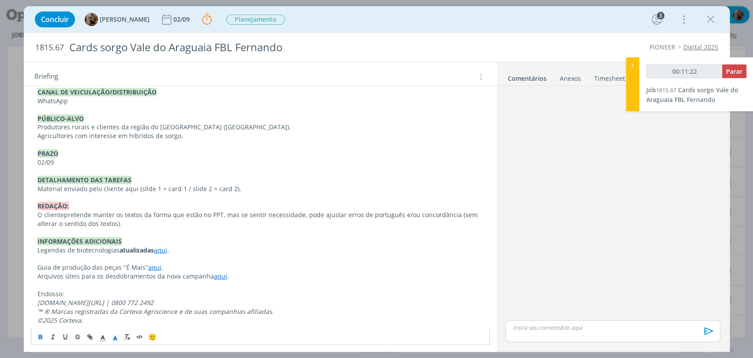
scroll to position [287, 0]
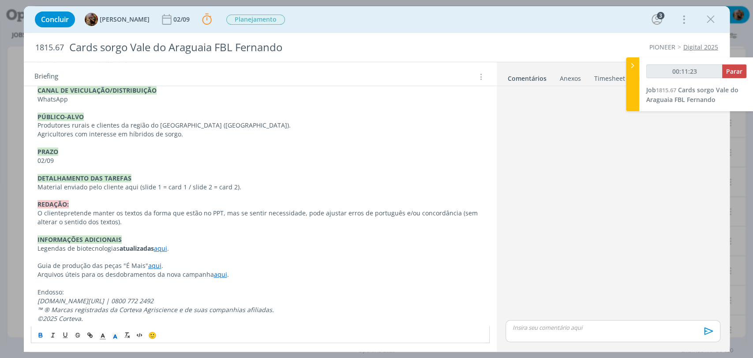
click at [127, 188] on p "Material enviado pelo cliente aqui (slide 1 = card 1 / slide 2 = card 2)." at bounding box center [259, 187] width 445 height 9
type input "00:11:24"
click at [88, 334] on icon "dialog" at bounding box center [88, 333] width 3 height 3
type input "aqui"
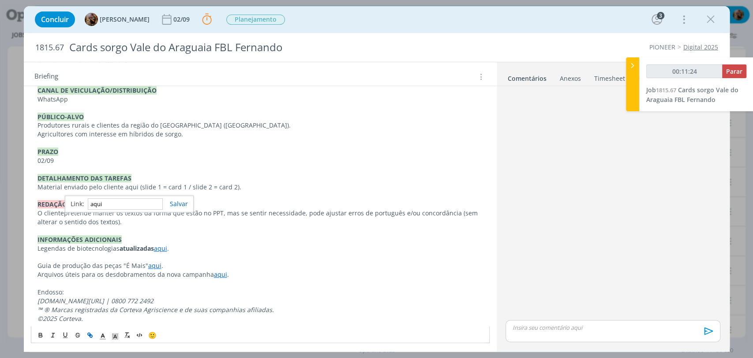
type input "00:11:25"
paste input "https://sobeae.sharepoint.com/:f:/s/SOBEAE/Et9IgR7Vk_RLtjmbpl_ncAoBgGMvdWDxBQyN…"
type input "https://sobeae.sharepoint.com/:f:/s/SOBEAE/Et9IgR7Vk_RLtjmbpl_ncAoBgGMvdWDxBQyN…"
click at [207, 214] on span "pretende manter os textos da forma que estão no PPT, mas s" at bounding box center [154, 213] width 180 height 8
click at [136, 188] on p "Material enviado pelo cliente aqui (slide 1 = card 1 / slide 2 = card 2)." at bounding box center [259, 187] width 445 height 9
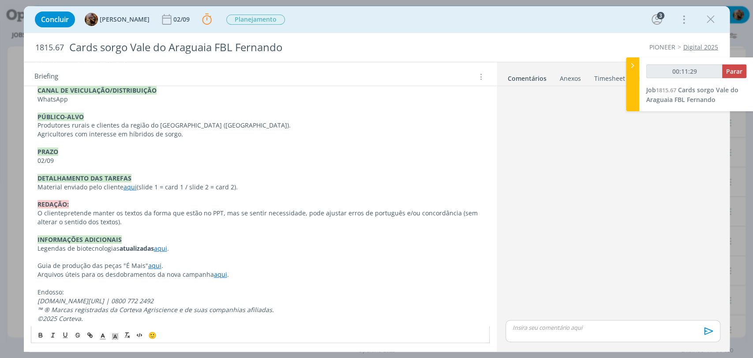
click at [184, 190] on p "Material enviado pelo cliente aqui (slide 1 = card 1 / slide 2 = card 2)." at bounding box center [259, 187] width 445 height 9
click at [194, 198] on p "dialog" at bounding box center [259, 195] width 445 height 9
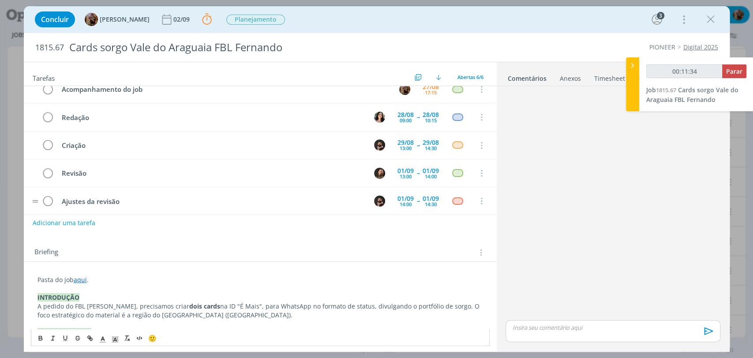
scroll to position [0, 0]
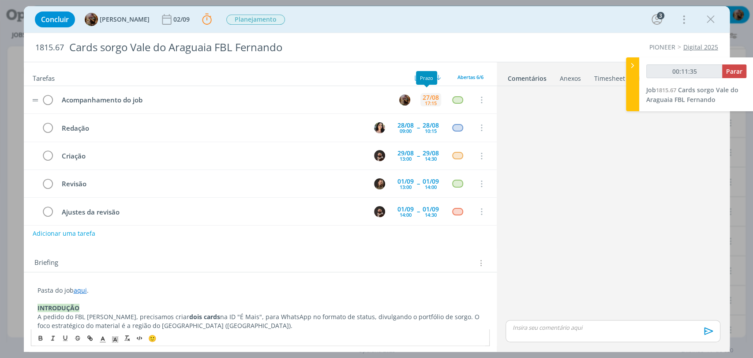
click at [429, 94] on div "27/08" at bounding box center [430, 97] width 16 height 6
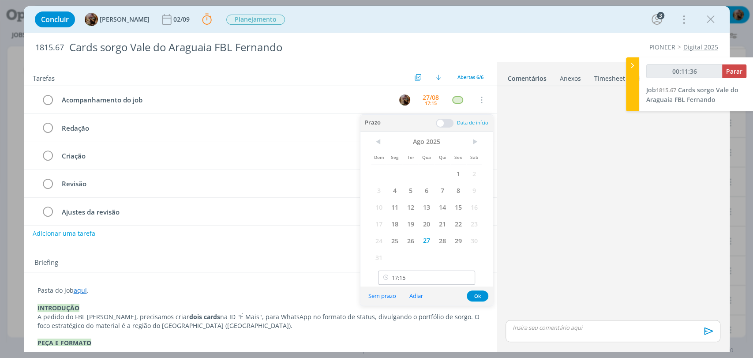
click at [444, 239] on span "28" at bounding box center [442, 240] width 16 height 17
click at [430, 287] on div "Sem prazo Adiar Ok" at bounding box center [426, 295] width 132 height 19
click at [429, 283] on input "17:15" at bounding box center [426, 277] width 97 height 14
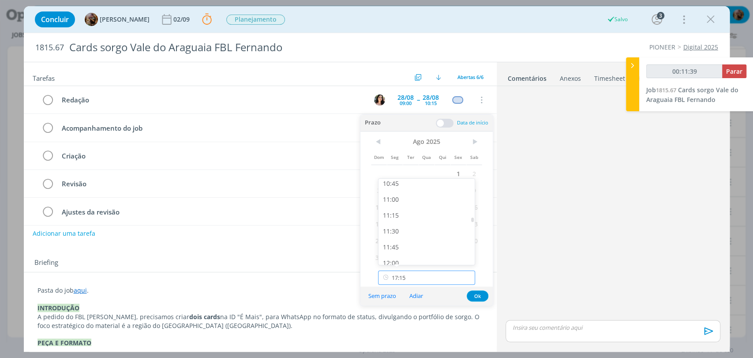
scroll to position [685, 0]
type input "00:11:40"
click at [399, 202] on div "11:00" at bounding box center [427, 200] width 98 height 16
type input "11:00"
click at [473, 293] on button "Ok" at bounding box center [478, 295] width 22 height 11
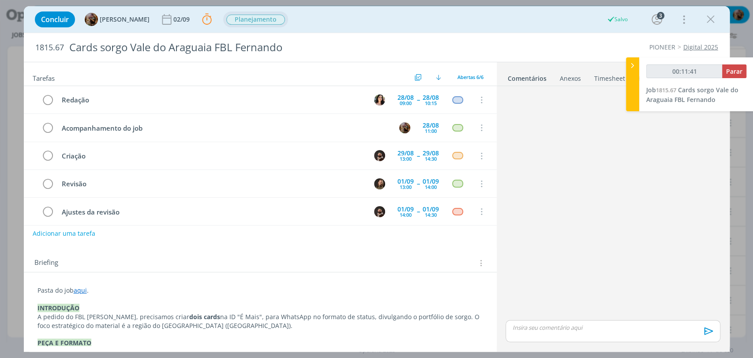
click at [267, 19] on span "Planejamento" at bounding box center [255, 20] width 59 height 10
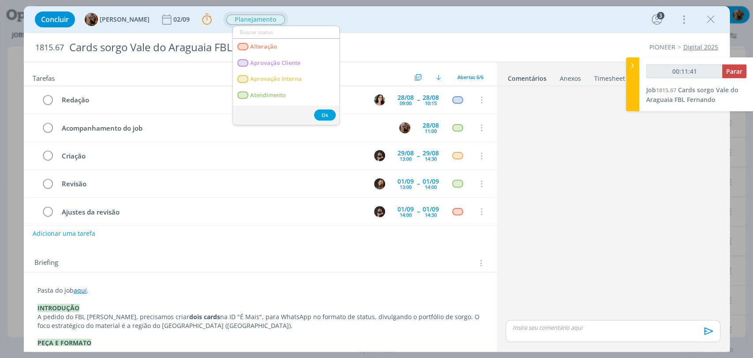
type input "00:11:44"
type input "c"
type input "00:11:45"
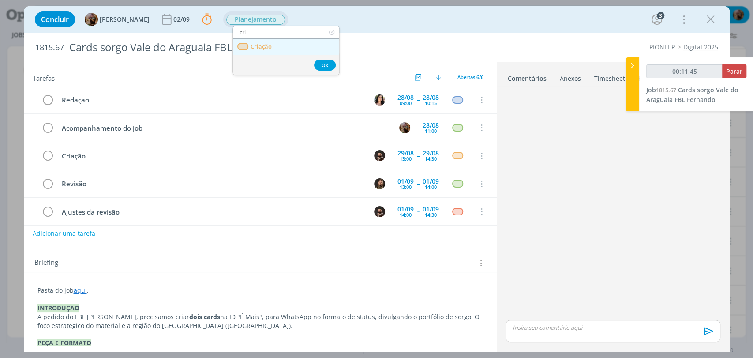
type input "cri"
click at [272, 43] on link "Criação" at bounding box center [286, 47] width 106 height 16
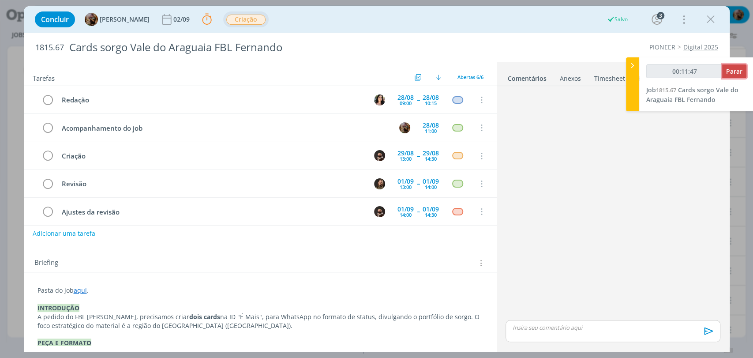
click at [730, 74] on span "Parar" at bounding box center [734, 71] width 16 height 8
click at [735, 75] on span "Parar" at bounding box center [734, 71] width 16 height 8
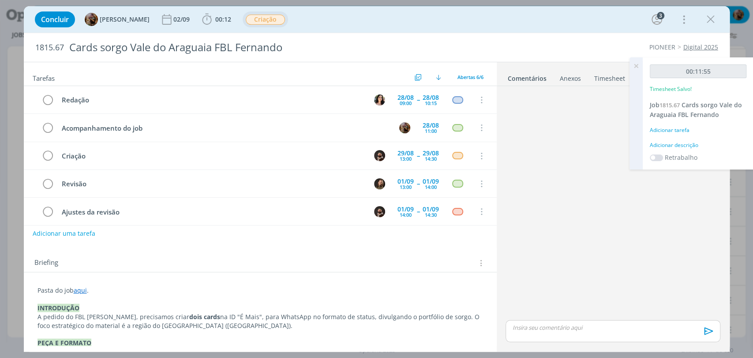
type input "00:12:00"
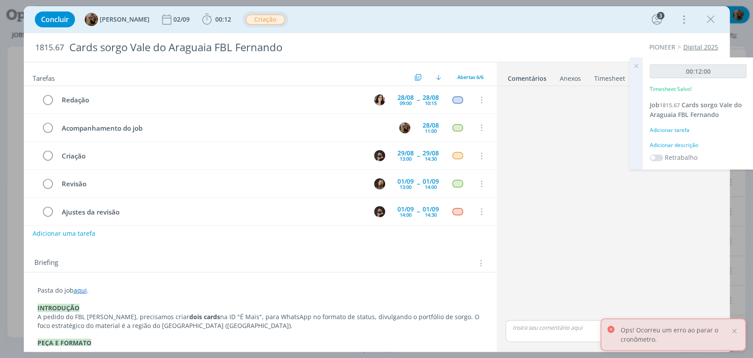
click at [669, 145] on div "Adicionar descrição" at bounding box center [698, 145] width 97 height 8
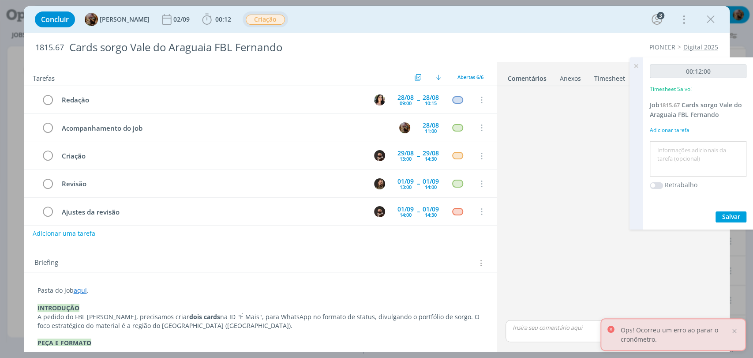
click at [672, 149] on textarea at bounding box center [698, 158] width 92 height 31
type textarea "briefing"
click at [727, 215] on span "Salvar" at bounding box center [731, 216] width 18 height 8
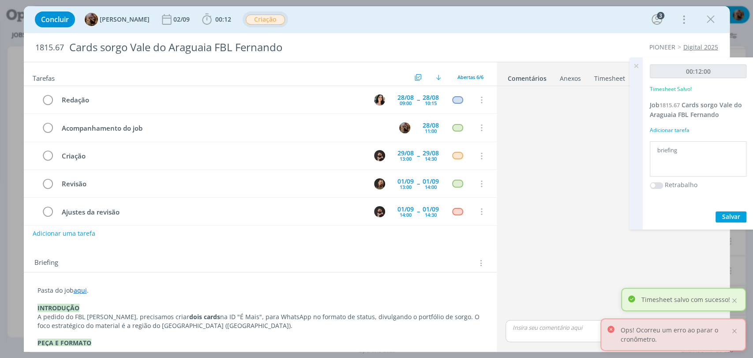
click at [636, 64] on icon at bounding box center [636, 65] width 16 height 17
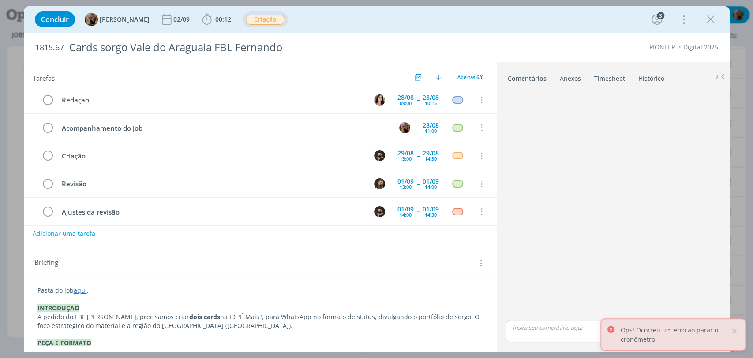
click at [533, 329] on p "dialog" at bounding box center [612, 327] width 200 height 8
click at [734, 332] on div at bounding box center [734, 331] width 8 height 8
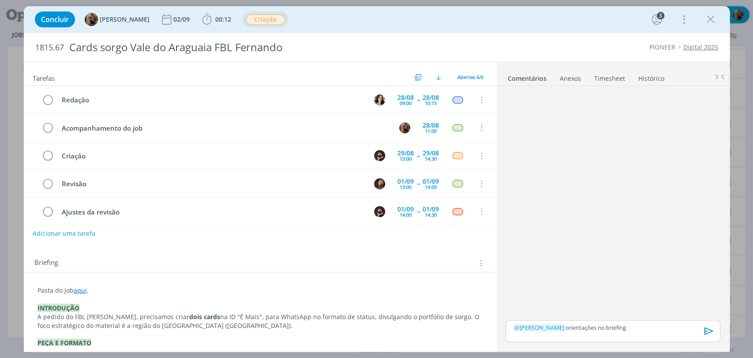
click at [712, 332] on icon "dialog" at bounding box center [708, 330] width 13 height 13
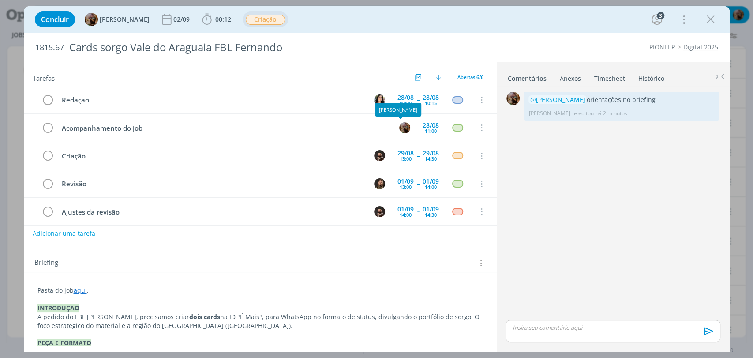
click at [417, 107] on div "[PERSON_NAME]" at bounding box center [398, 110] width 38 height 6
click at [428, 101] on div "10:15" at bounding box center [431, 103] width 12 height 5
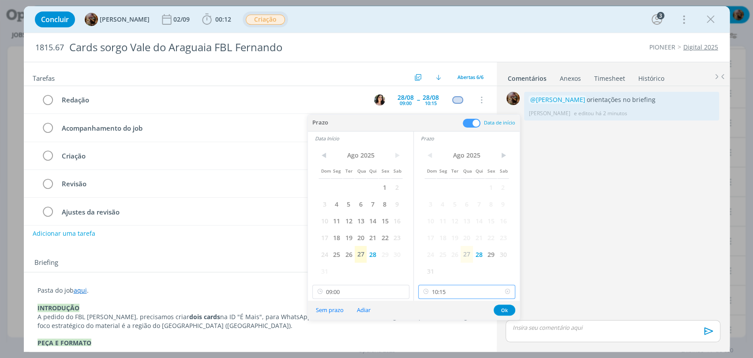
click at [450, 294] on input "10:15" at bounding box center [466, 291] width 97 height 14
click at [447, 225] on div "09:30" at bounding box center [467, 220] width 98 height 16
type input "09:30"
click at [497, 310] on button "Ok" at bounding box center [504, 309] width 22 height 11
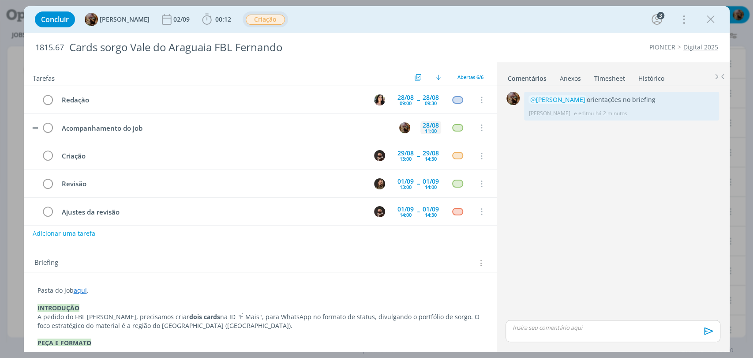
click at [429, 128] on div "11:00" at bounding box center [431, 130] width 12 height 5
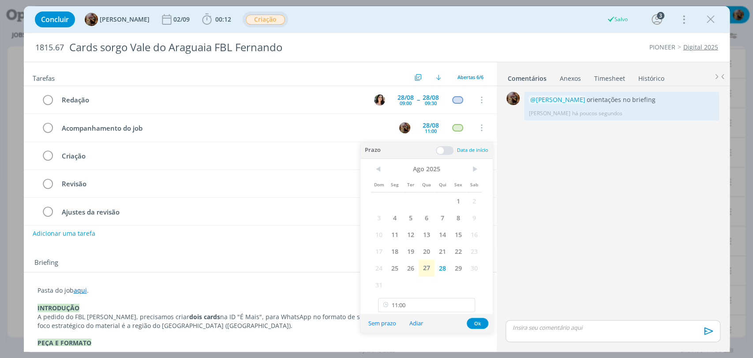
click at [474, 18] on div "Concluir Amanda Rodrigues 02/09 00:12 Iniciar Apontar Data * 27/08/2025 Horas *…" at bounding box center [376, 19] width 692 height 21
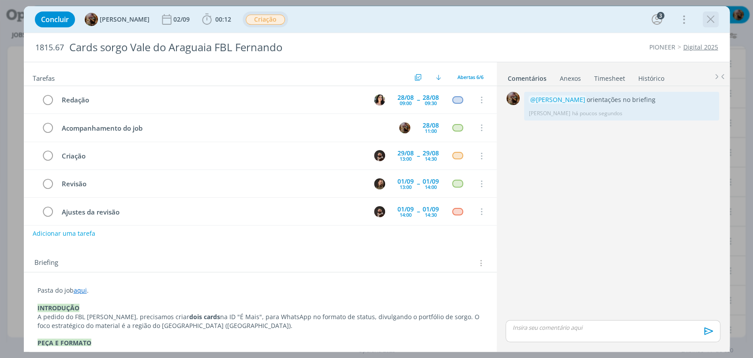
click at [711, 21] on icon "dialog" at bounding box center [710, 19] width 13 height 13
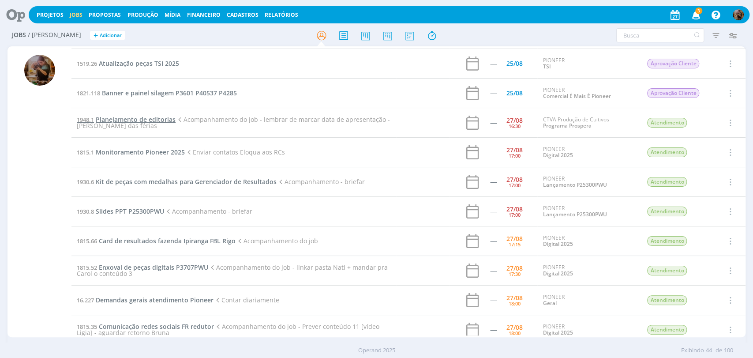
click at [169, 121] on span "Planejamento de editorias" at bounding box center [136, 119] width 80 height 8
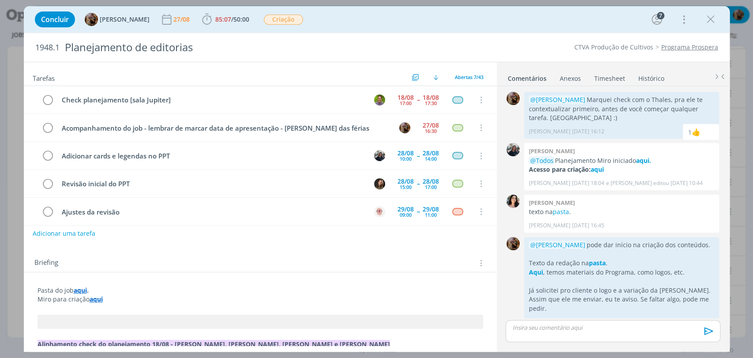
scroll to position [296, 0]
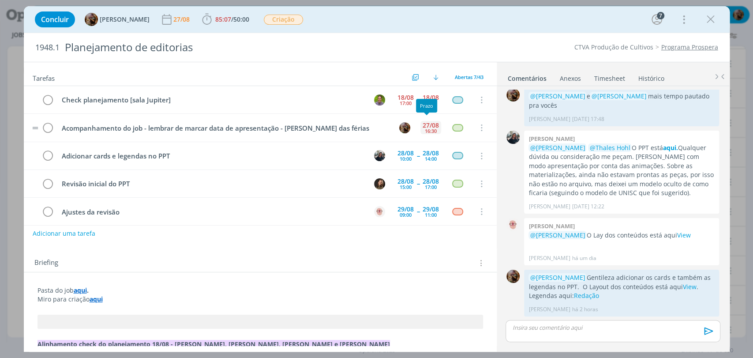
click at [427, 128] on div "16:30" at bounding box center [431, 130] width 12 height 5
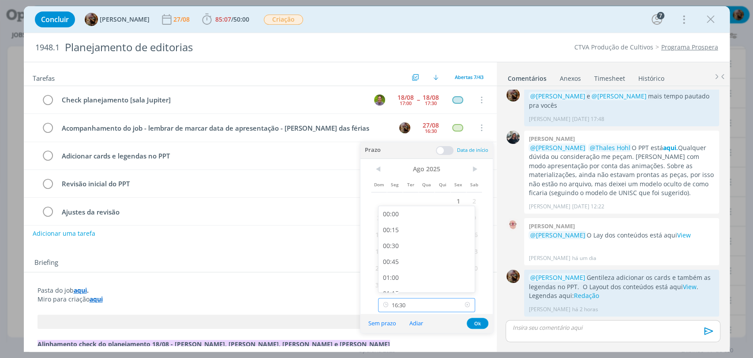
click at [427, 305] on input "16:30" at bounding box center [426, 305] width 97 height 14
click at [409, 209] on div "11:30" at bounding box center [427, 209] width 98 height 16
type input "11:30"
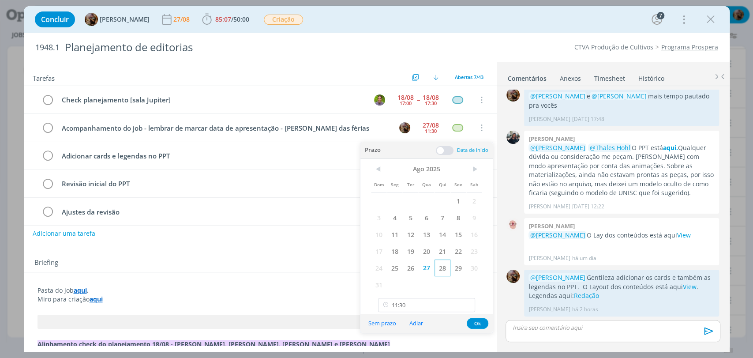
click at [441, 265] on span "28" at bounding box center [442, 267] width 16 height 17
click at [478, 325] on button "Ok" at bounding box center [478, 322] width 22 height 11
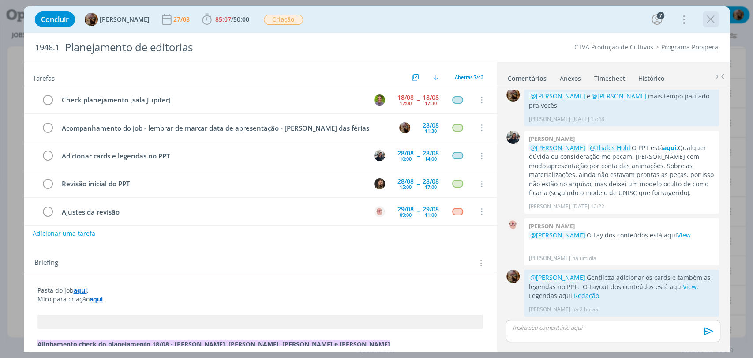
drag, startPoint x: 712, startPoint y: 17, endPoint x: 368, endPoint y: 75, distance: 349.1
click at [712, 17] on icon "dialog" at bounding box center [710, 19] width 13 height 13
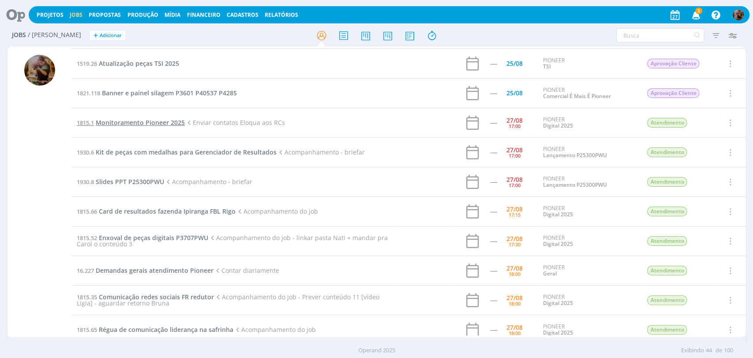
click at [174, 120] on span "Monitoramento Pioneer 2025" at bounding box center [140, 122] width 89 height 8
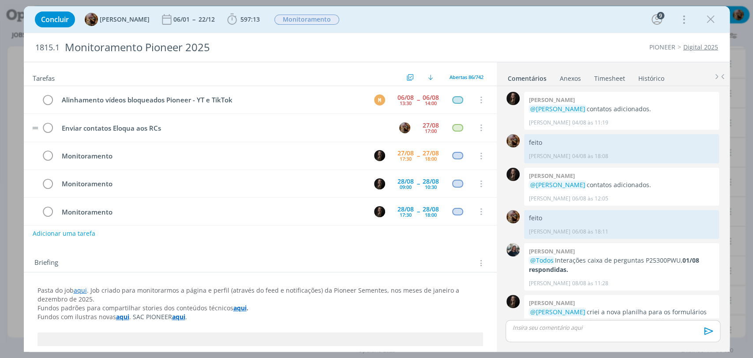
scroll to position [591, 0]
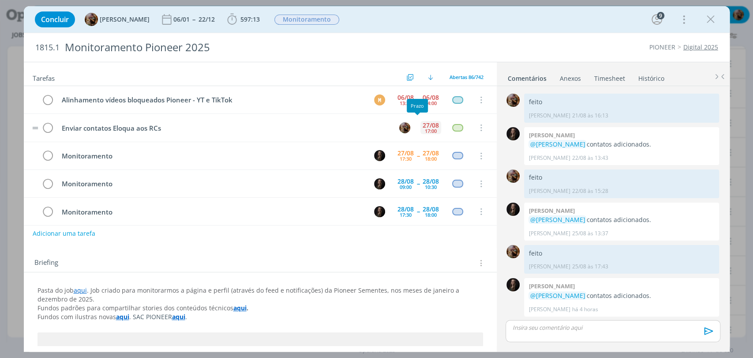
click at [420, 130] on div "27/08 17:00" at bounding box center [430, 127] width 21 height 19
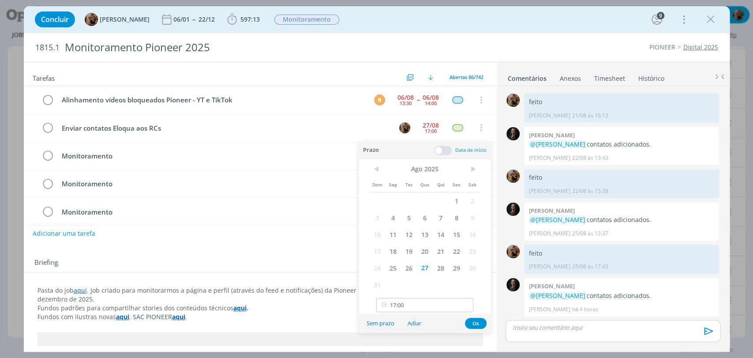
drag, startPoint x: 437, startPoint y: 266, endPoint x: 434, endPoint y: 299, distance: 32.3
click at [437, 267] on span "28" at bounding box center [441, 267] width 16 height 17
click at [431, 306] on input "17:00" at bounding box center [424, 305] width 97 height 14
click at [394, 258] on div "12:00" at bounding box center [426, 258] width 98 height 16
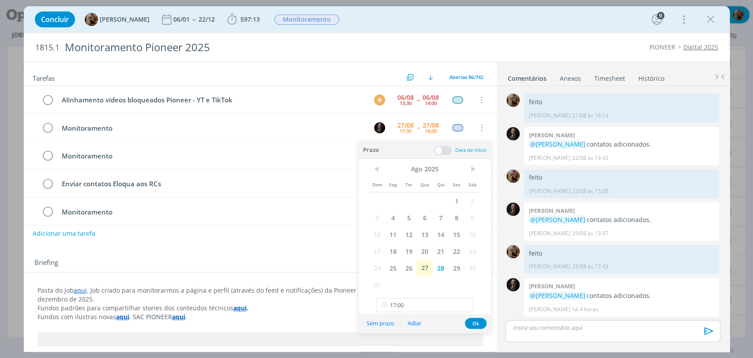
type input "12:00"
click at [474, 323] on button "Ok" at bounding box center [476, 322] width 22 height 11
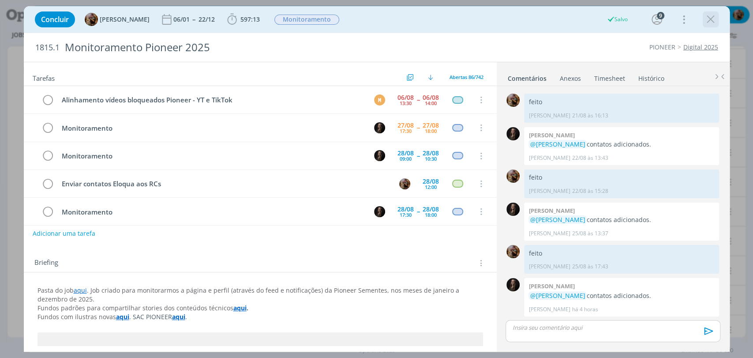
click at [710, 21] on icon "dialog" at bounding box center [710, 19] width 13 height 13
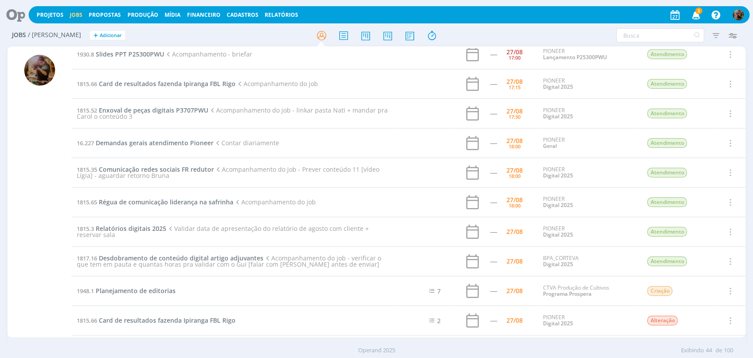
scroll to position [294, 0]
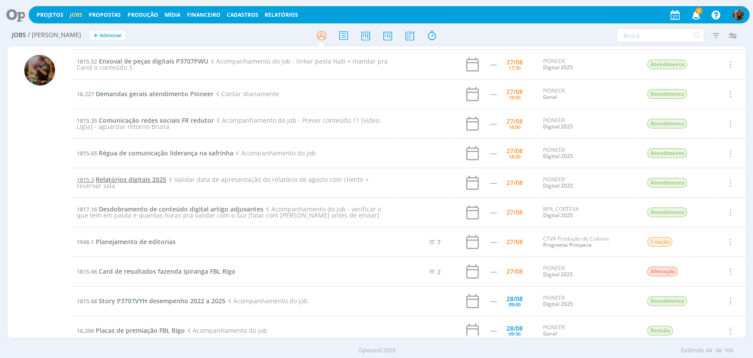
click at [134, 177] on span "Relatórios digitais 2025" at bounding box center [131, 179] width 71 height 8
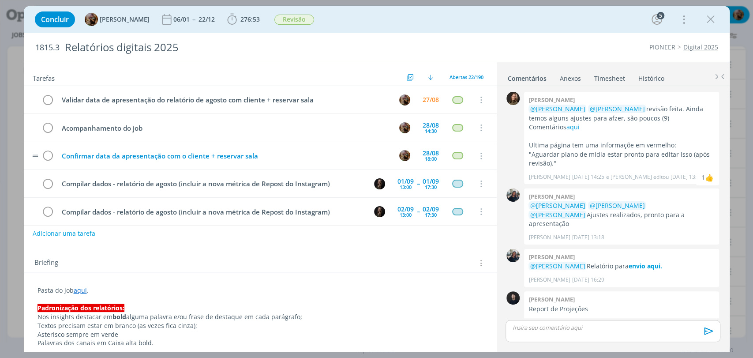
scroll to position [963, 0]
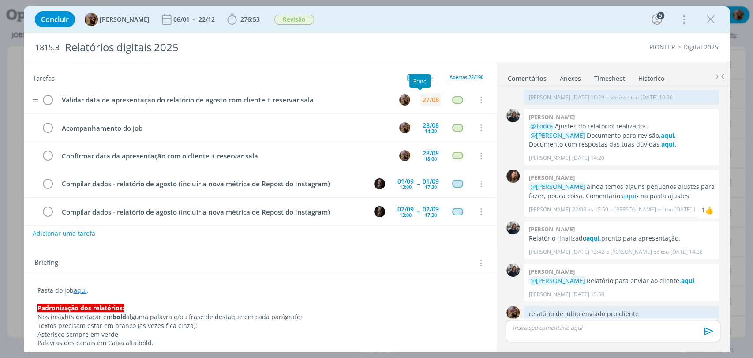
click at [422, 104] on div "27/08" at bounding box center [430, 99] width 21 height 13
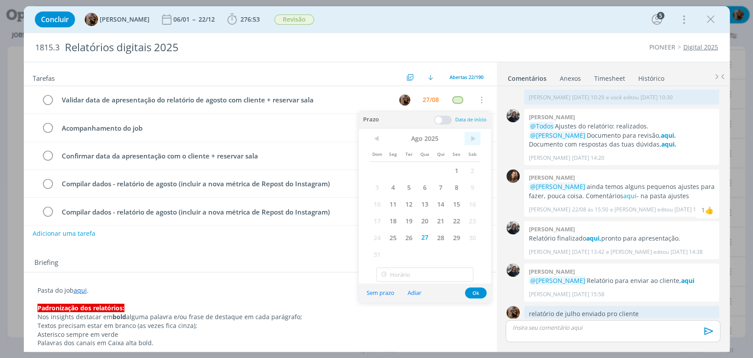
click at [472, 138] on span ">" at bounding box center [472, 138] width 16 height 13
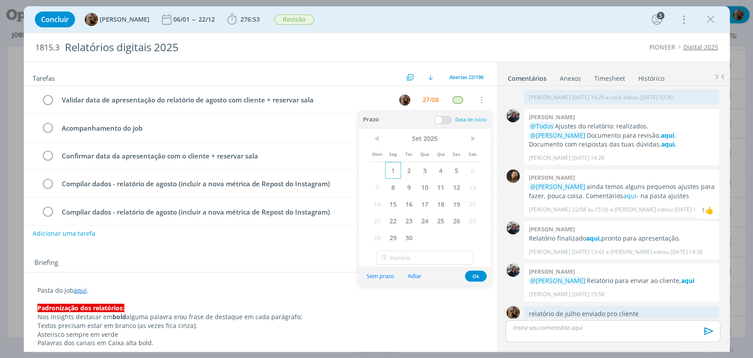
click at [392, 174] on span "1" at bounding box center [393, 170] width 16 height 17
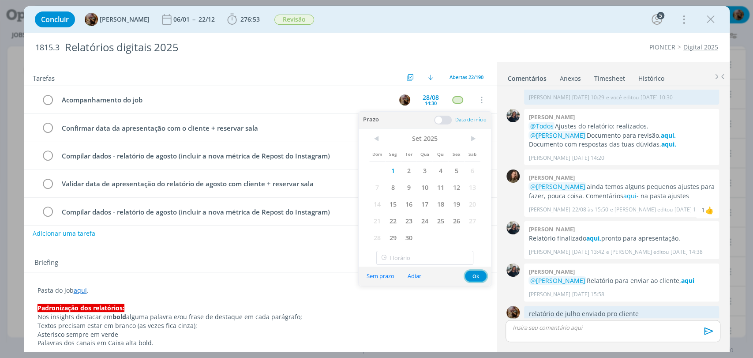
click at [474, 277] on button "Ok" at bounding box center [476, 275] width 22 height 11
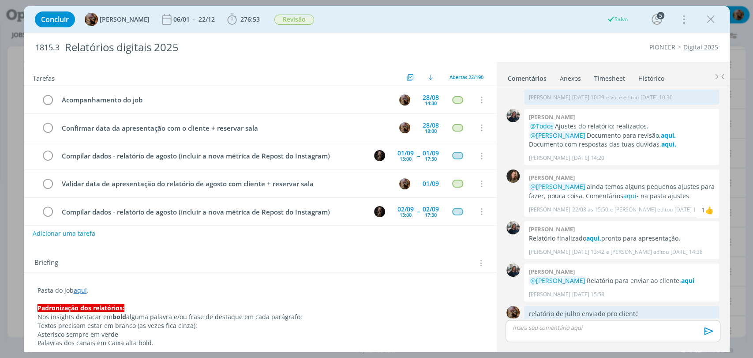
click at [707, 21] on icon "dialog" at bounding box center [710, 19] width 13 height 13
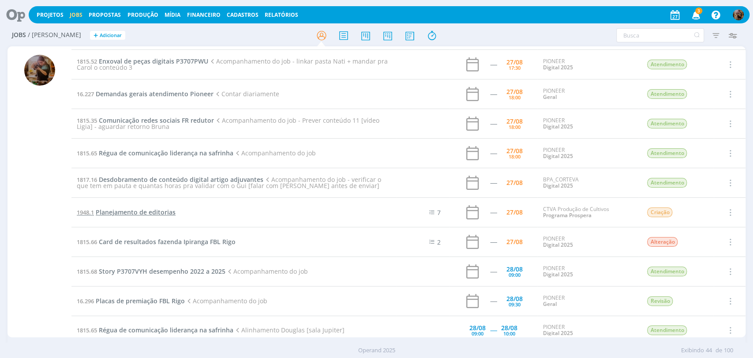
click at [116, 208] on span "Planejamento de editorias" at bounding box center [136, 212] width 80 height 8
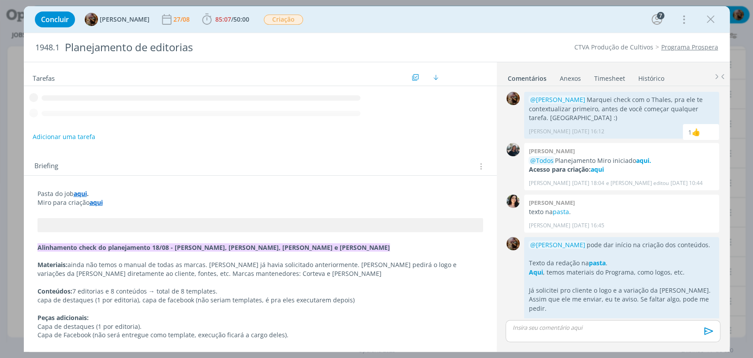
scroll to position [296, 0]
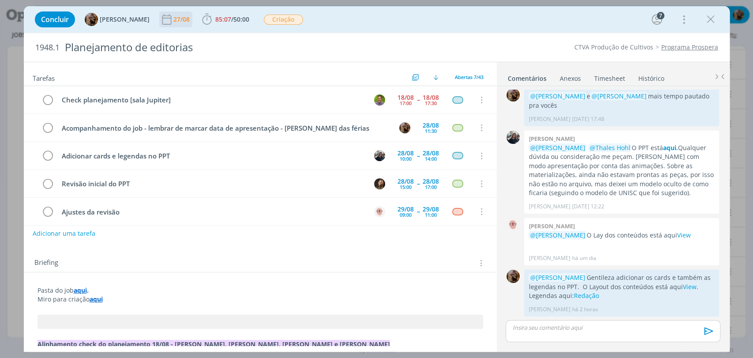
click at [184, 25] on div "27/08" at bounding box center [182, 19] width 18 height 16
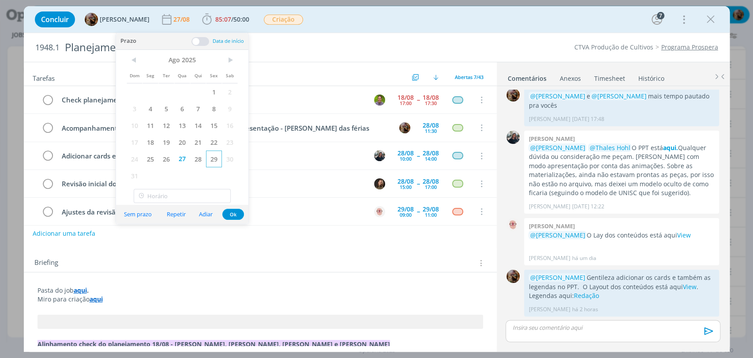
click at [215, 157] on span "29" at bounding box center [214, 158] width 16 height 17
click at [235, 213] on button "Ok" at bounding box center [233, 214] width 22 height 11
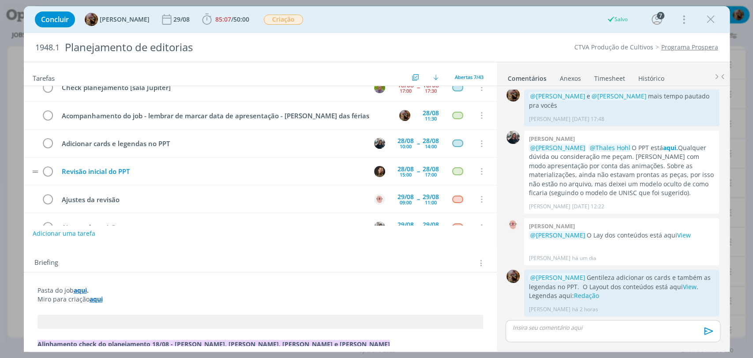
scroll to position [0, 0]
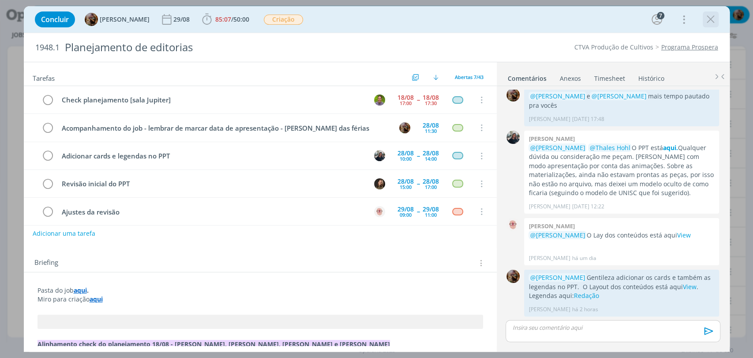
click at [709, 21] on icon "dialog" at bounding box center [710, 19] width 13 height 13
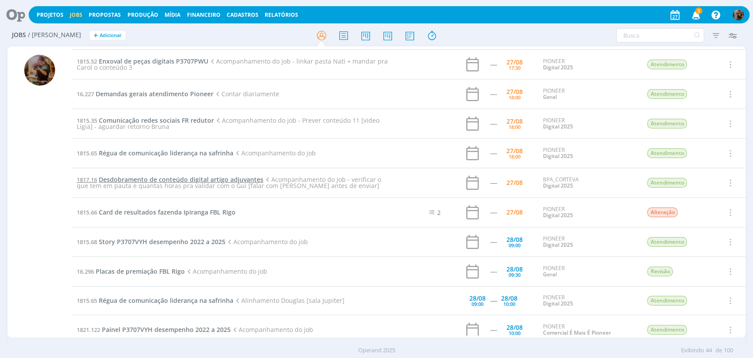
click at [225, 177] on span "Desdobramento de conteúdo digital artigo adjuvantes" at bounding box center [181, 179] width 164 height 8
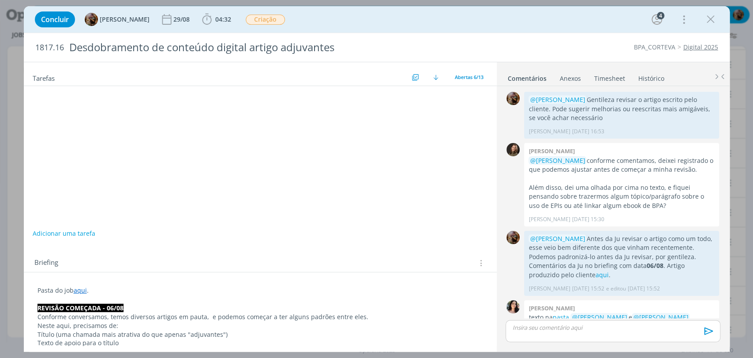
scroll to position [402, 0]
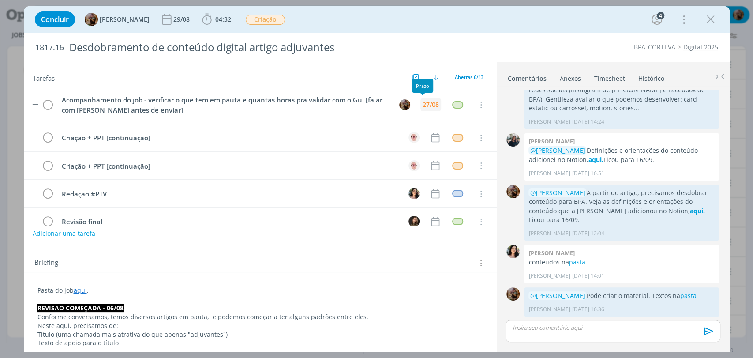
click at [422, 103] on div "27/08" at bounding box center [430, 104] width 16 height 6
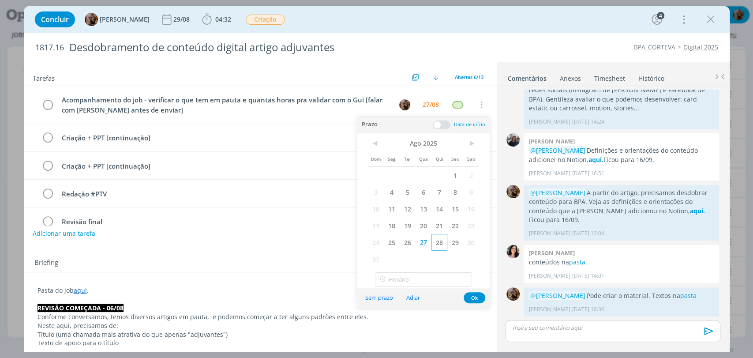
click at [437, 239] on span "28" at bounding box center [439, 242] width 16 height 17
click at [441, 275] on input "18:00" at bounding box center [423, 279] width 97 height 14
click at [390, 187] on div "11:30" at bounding box center [424, 186] width 98 height 16
type input "11:30"
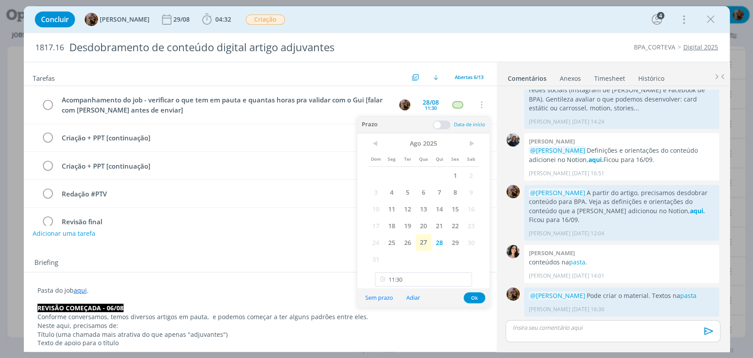
scroll to position [730, 0]
click at [479, 298] on button "Ok" at bounding box center [474, 297] width 22 height 11
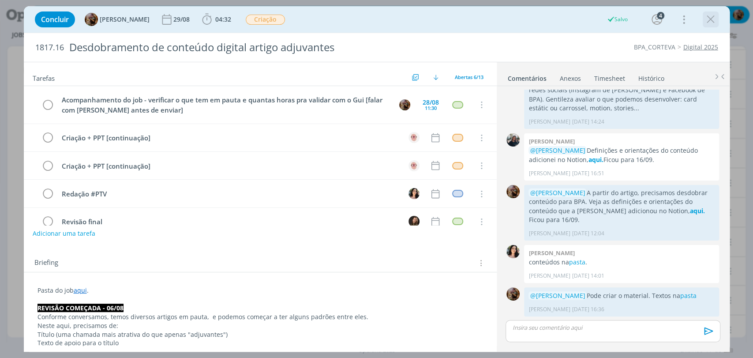
click at [710, 19] on icon "dialog" at bounding box center [710, 19] width 13 height 13
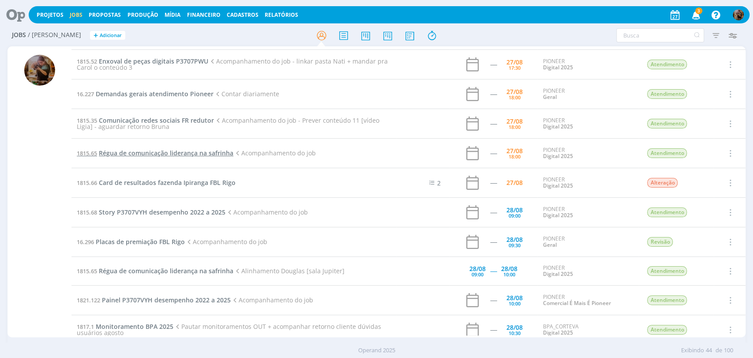
click at [227, 153] on span "Régua de comunicação liderança na safrinha" at bounding box center [166, 153] width 134 height 8
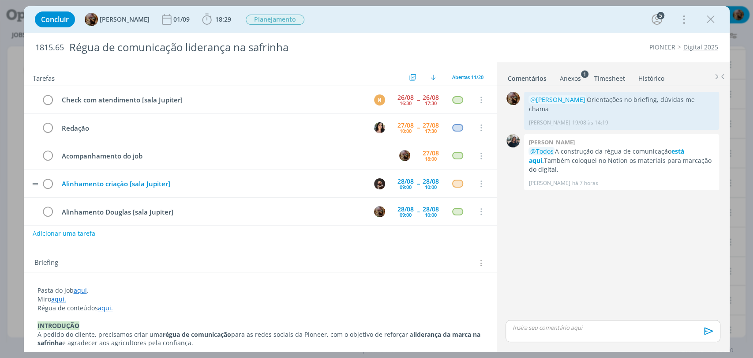
scroll to position [28, 0]
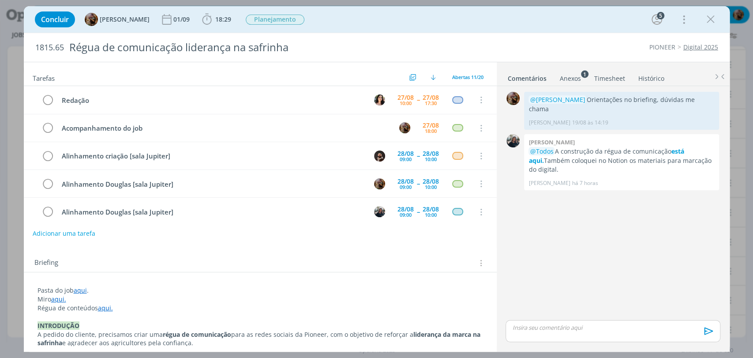
click at [706, 22] on icon "dialog" at bounding box center [710, 19] width 13 height 13
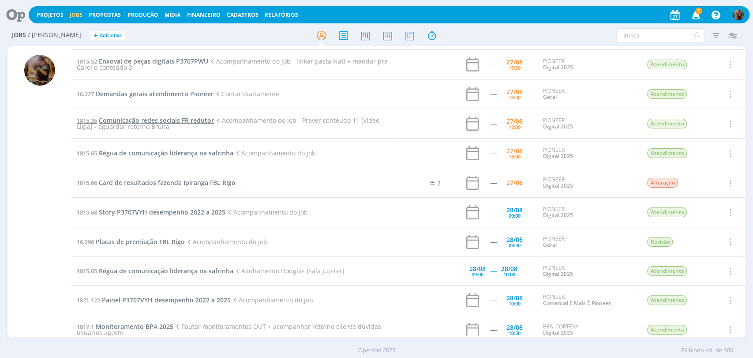
click at [184, 119] on span "Comunicação redes sociais FR redutor" at bounding box center [156, 120] width 115 height 8
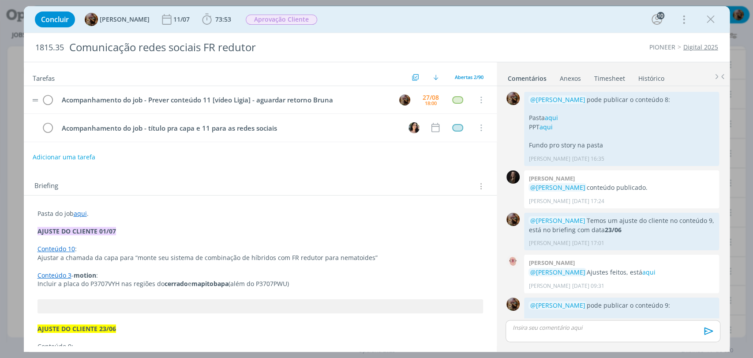
scroll to position [879, 0]
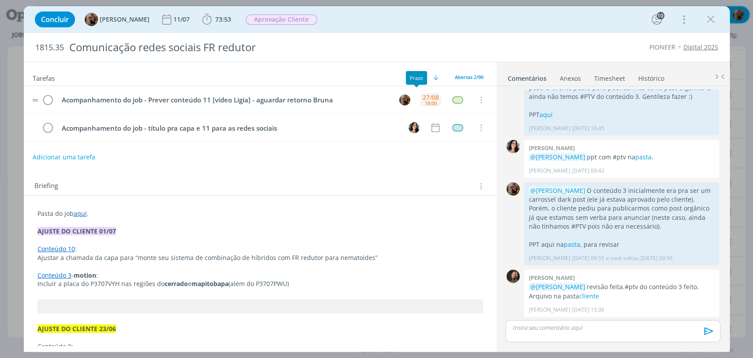
click at [425, 102] on div "18:00" at bounding box center [431, 103] width 12 height 5
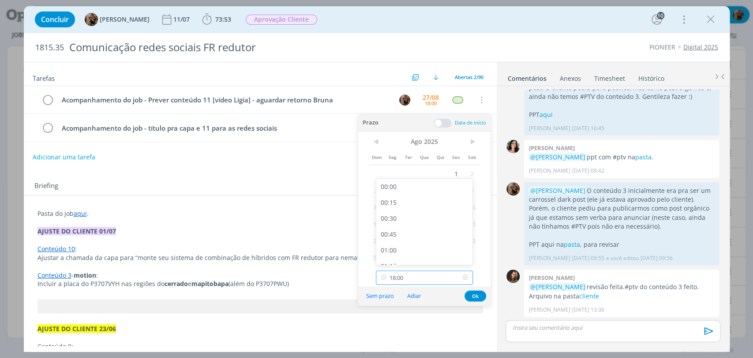
click at [439, 282] on input "18:00" at bounding box center [424, 277] width 97 height 14
click at [409, 191] on div "10:45" at bounding box center [425, 185] width 98 height 16
type input "10:45"
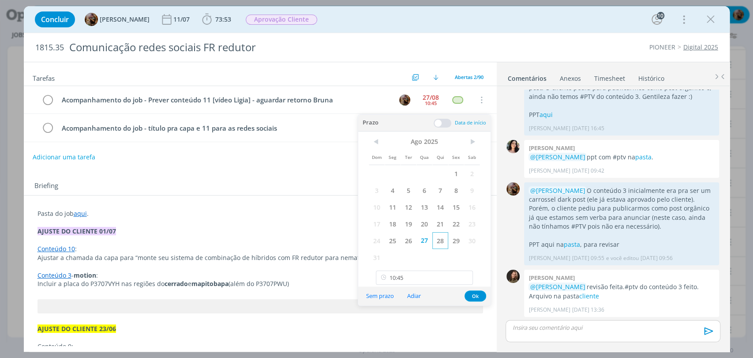
click at [441, 234] on span "28" at bounding box center [440, 240] width 16 height 17
click at [476, 296] on button "Ok" at bounding box center [475, 295] width 22 height 11
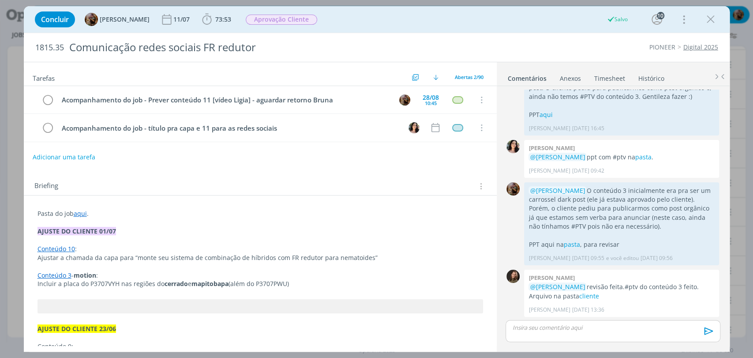
click at [706, 20] on icon "dialog" at bounding box center [710, 19] width 13 height 13
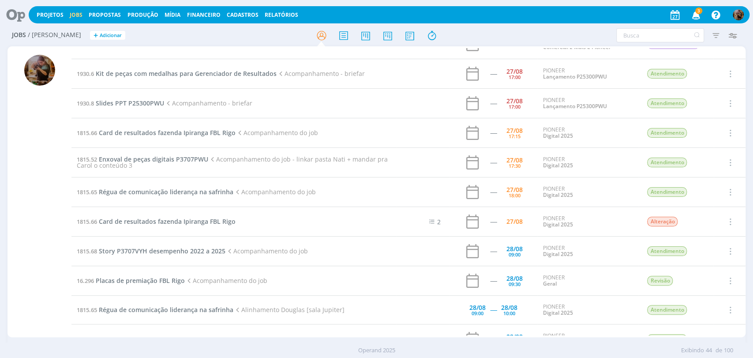
scroll to position [147, 0]
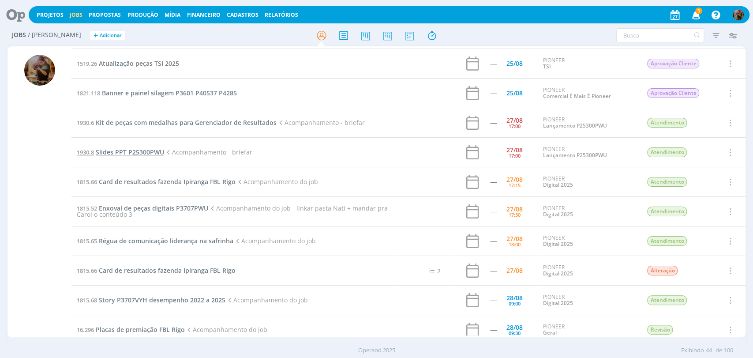
click at [140, 152] on span "Slides PPT P25300PWU" at bounding box center [130, 152] width 68 height 8
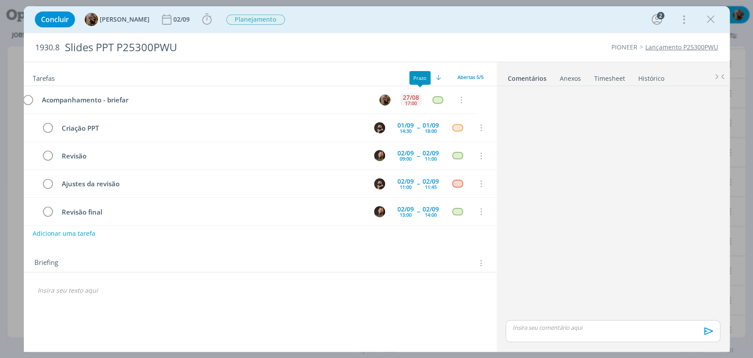
click at [428, 101] on div "17:00" at bounding box center [431, 103] width 12 height 5
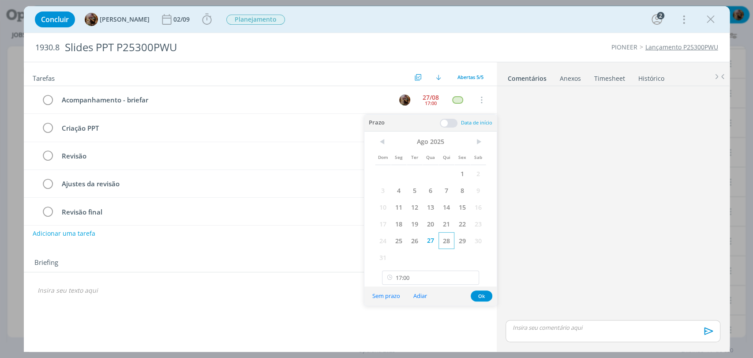
click at [445, 241] on span "28" at bounding box center [446, 240] width 16 height 17
click at [477, 295] on button "Ok" at bounding box center [481, 295] width 22 height 11
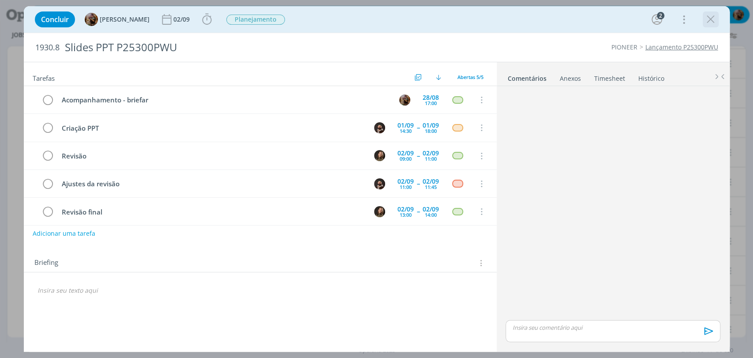
click at [709, 20] on icon "dialog" at bounding box center [710, 19] width 13 height 13
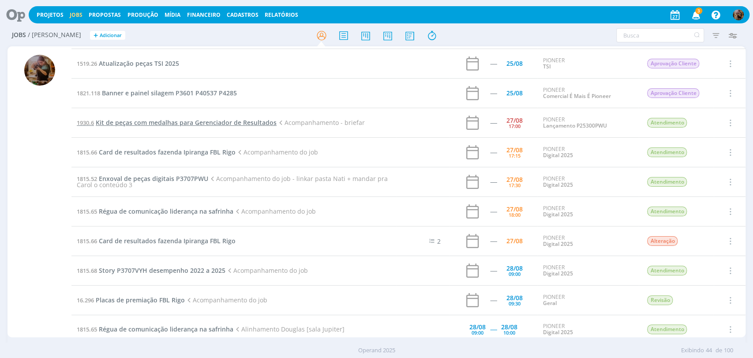
click at [220, 123] on span "Kit de peças com medalhas para Gerenciador de Resultados" at bounding box center [186, 122] width 181 height 8
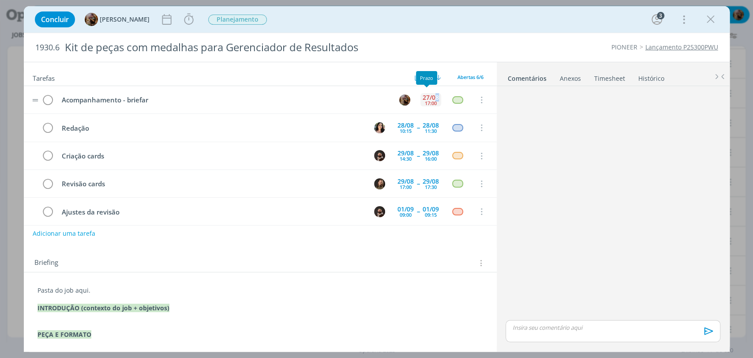
click at [433, 100] on div "27/08" at bounding box center [430, 97] width 16 height 6
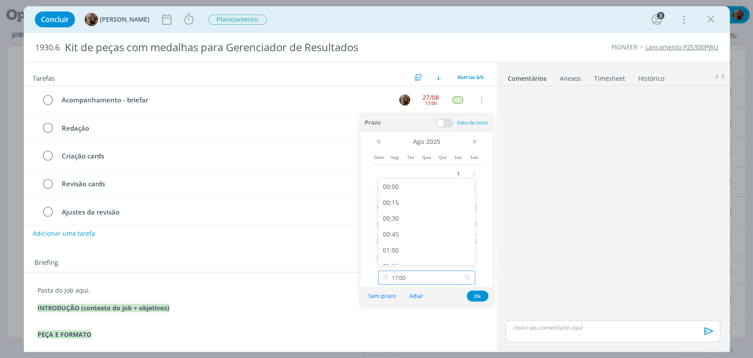
click at [425, 272] on input "17:00" at bounding box center [426, 277] width 97 height 14
click at [397, 237] on div "17:30" at bounding box center [427, 236] width 98 height 16
type input "17:30"
click at [476, 295] on button "Ok" at bounding box center [478, 295] width 22 height 11
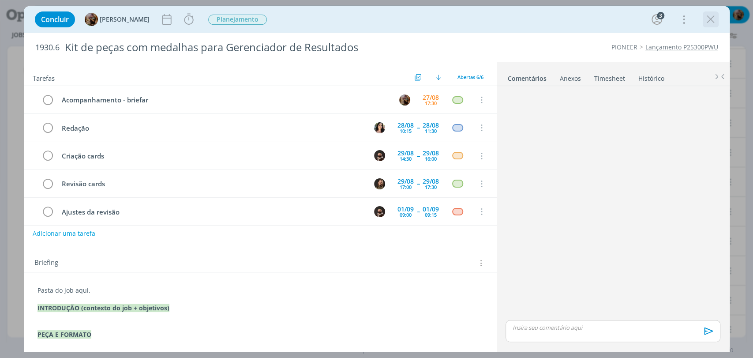
click at [711, 22] on icon "dialog" at bounding box center [710, 19] width 13 height 13
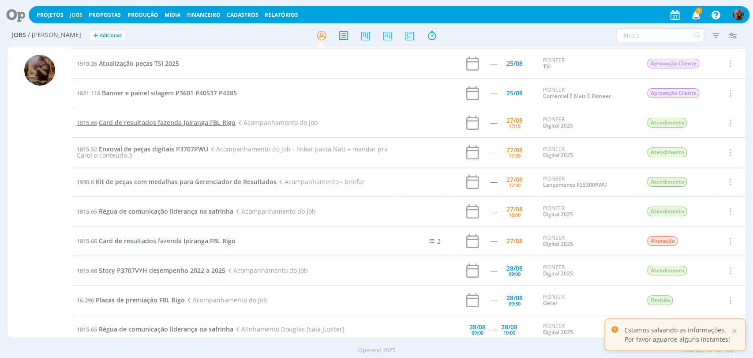
click at [215, 124] on span "Card de resultados fazenda Ipiranga FBL Rigo" at bounding box center [167, 122] width 137 height 8
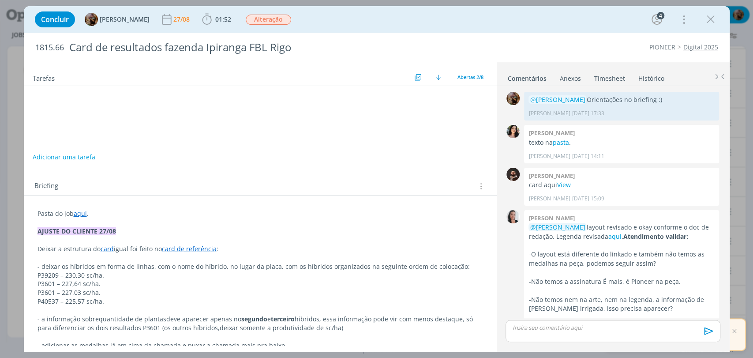
scroll to position [197, 0]
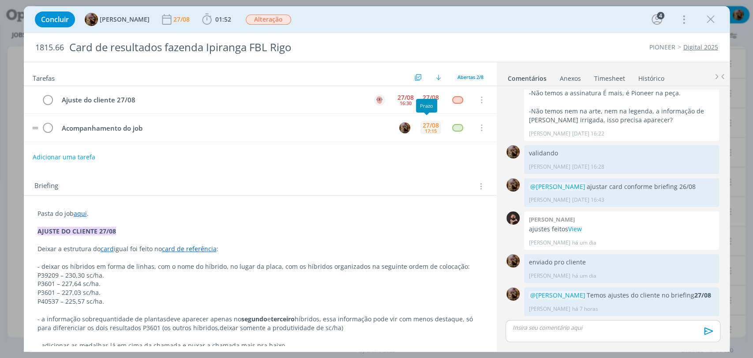
click at [425, 128] on div "17:15" at bounding box center [431, 130] width 12 height 5
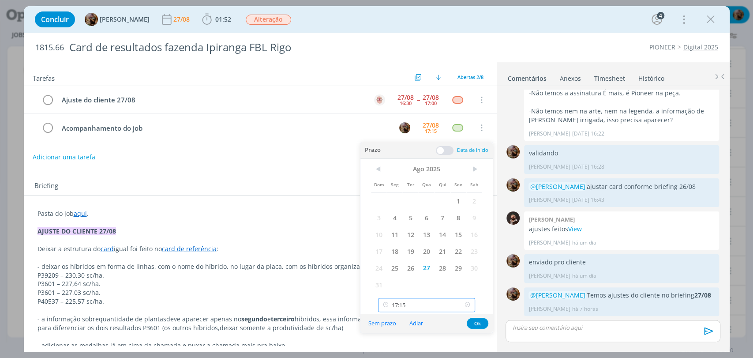
click at [437, 302] on input "17:15" at bounding box center [426, 305] width 97 height 14
click at [410, 227] on div "18:00" at bounding box center [427, 231] width 98 height 16
type input "18:00"
click at [484, 322] on button "Ok" at bounding box center [478, 322] width 22 height 11
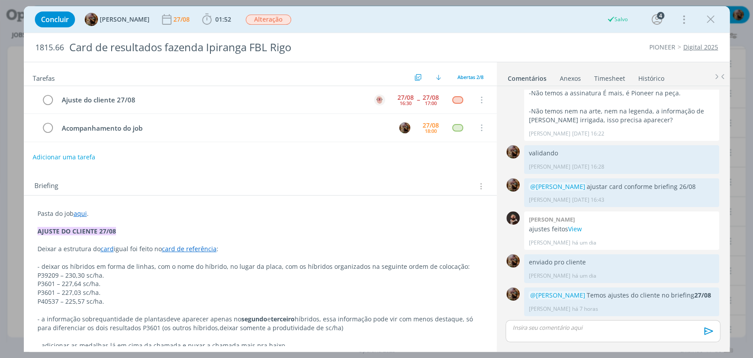
click at [713, 19] on icon "dialog" at bounding box center [710, 19] width 13 height 13
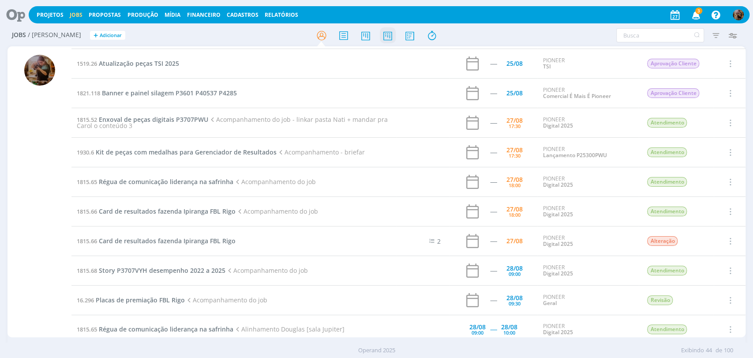
click at [385, 34] on icon at bounding box center [387, 35] width 16 height 17
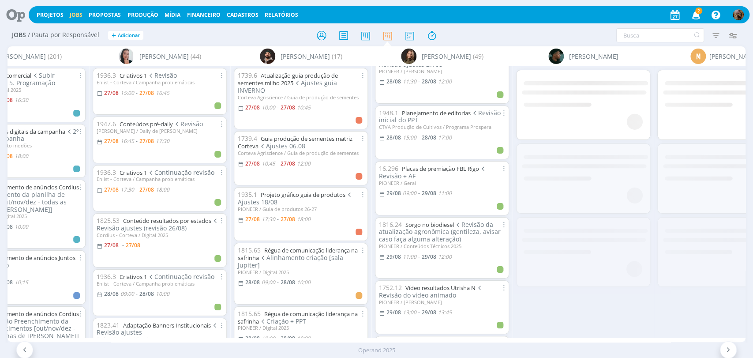
scroll to position [343, 0]
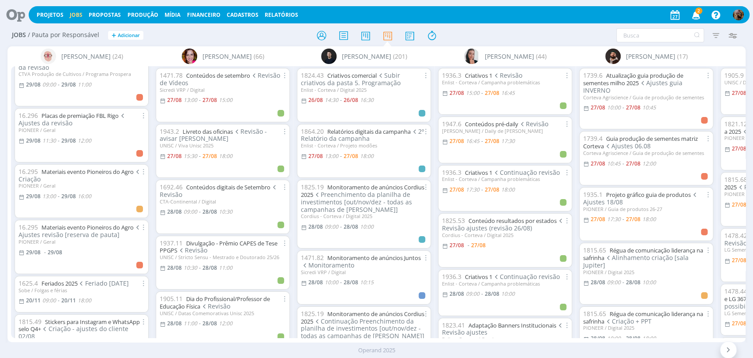
scroll to position [735, 0]
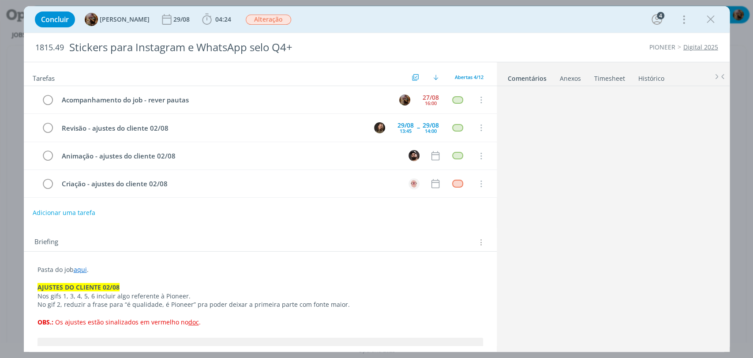
scroll to position [246, 0]
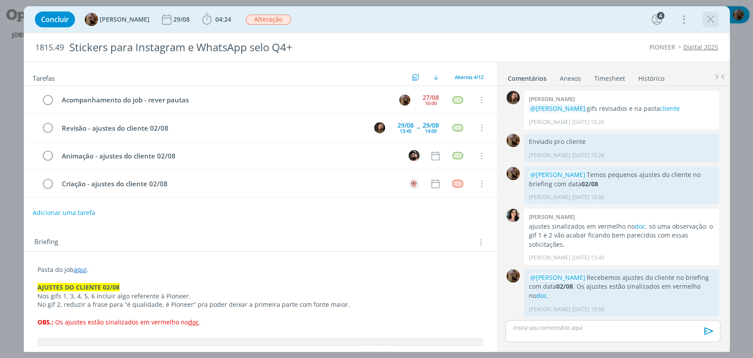
click at [708, 24] on icon "dialog" at bounding box center [710, 19] width 13 height 13
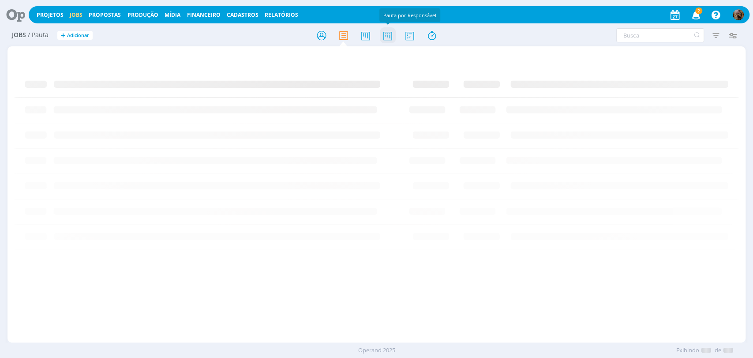
click at [388, 35] on icon at bounding box center [387, 35] width 16 height 17
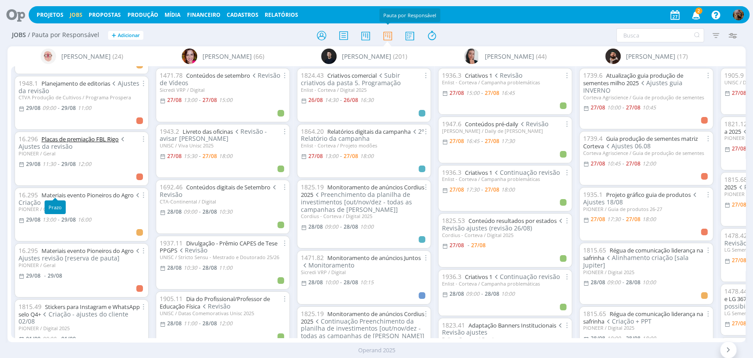
scroll to position [637, 0]
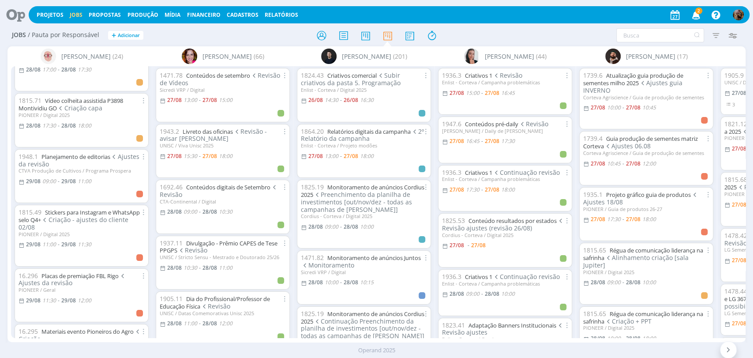
click at [731, 31] on icon "button" at bounding box center [732, 35] width 16 height 16
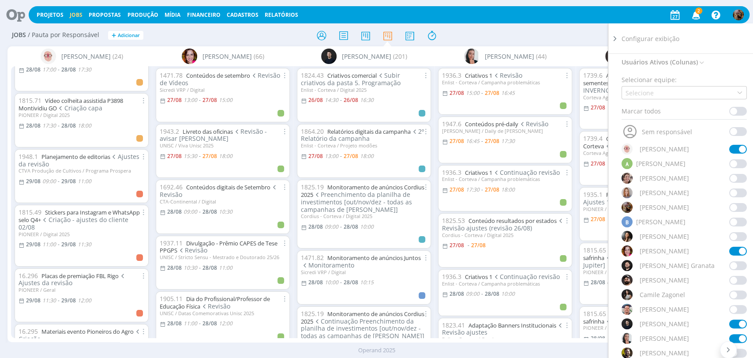
scroll to position [49, 0]
click at [730, 283] on div "[PERSON_NAME]" at bounding box center [683, 279] width 125 height 11
click at [732, 279] on span at bounding box center [738, 279] width 18 height 9
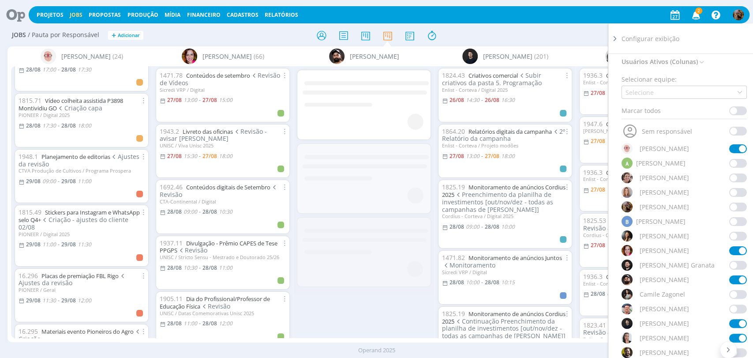
click at [564, 40] on div "Filtrar Filtrar [GEOGRAPHIC_DATA] Tipo Jobs e Tarefas Data Personalizado a Situ…" at bounding box center [622, 35] width 237 height 14
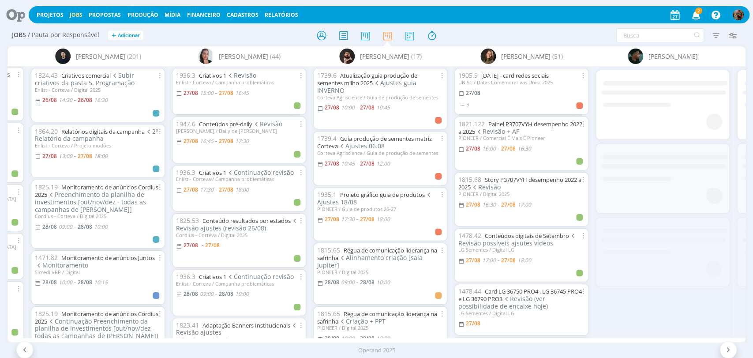
scroll to position [0, 427]
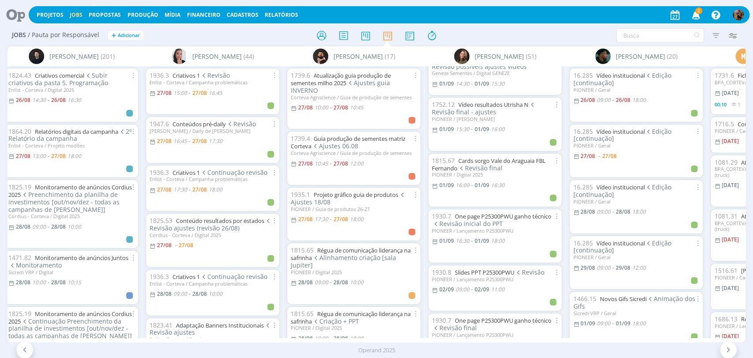
scroll to position [1176, 0]
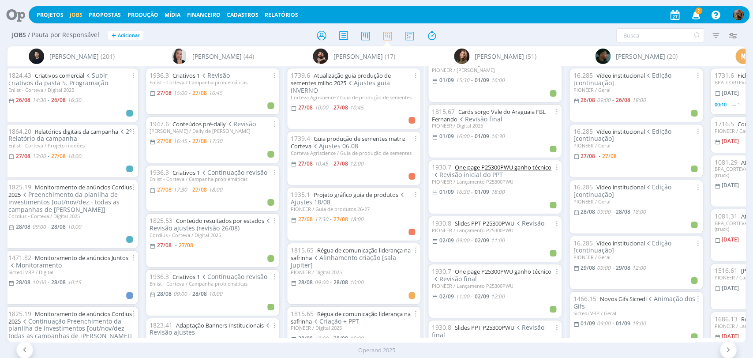
click at [516, 164] on link "One page P25300PWU ganho técnico" at bounding box center [503, 167] width 97 height 8
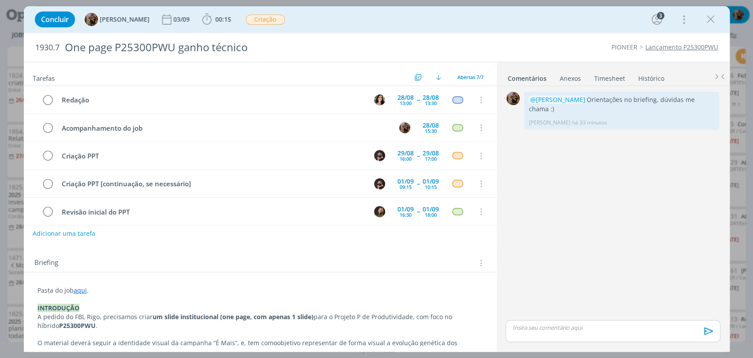
scroll to position [61, 0]
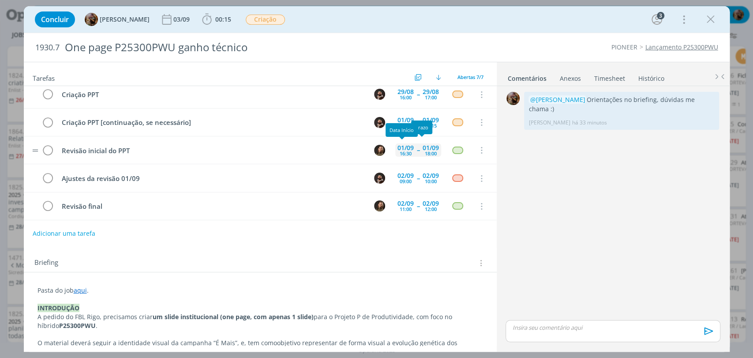
click at [402, 154] on div "16:30" at bounding box center [406, 153] width 12 height 5
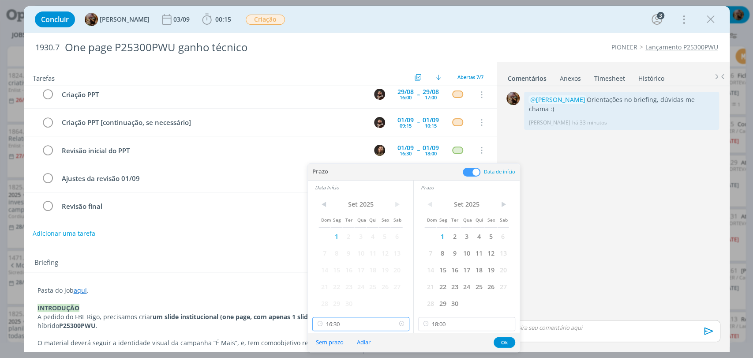
click at [368, 321] on input "16:30" at bounding box center [360, 324] width 97 height 14
click at [336, 281] on div "17:00" at bounding box center [361, 283] width 98 height 16
type input "17:00"
click at [504, 344] on button "Ok" at bounding box center [504, 341] width 22 height 11
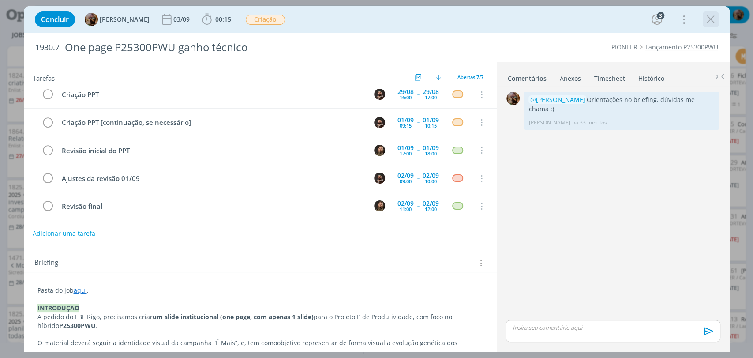
click at [712, 21] on icon "dialog" at bounding box center [710, 19] width 13 height 13
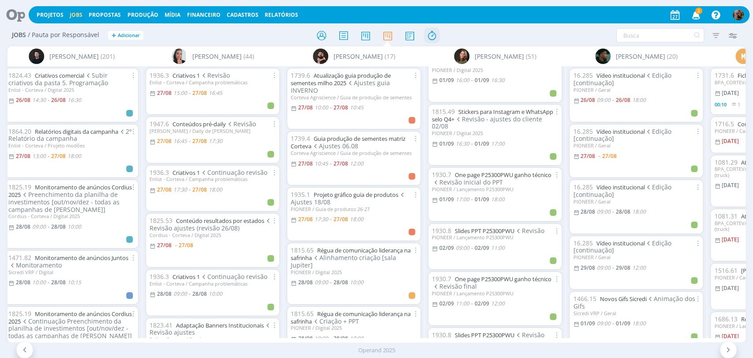
click at [429, 36] on icon at bounding box center [431, 35] width 16 height 17
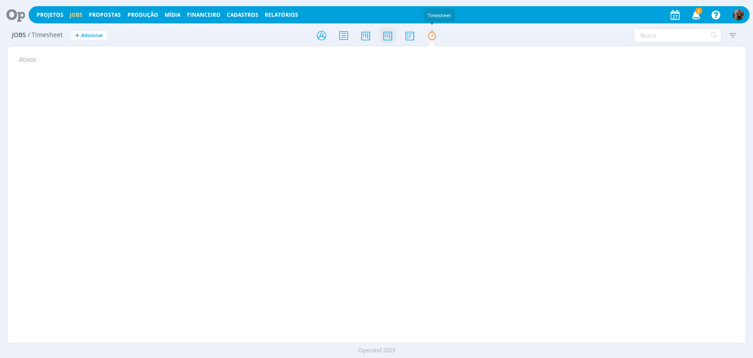
click at [387, 33] on icon at bounding box center [387, 35] width 16 height 17
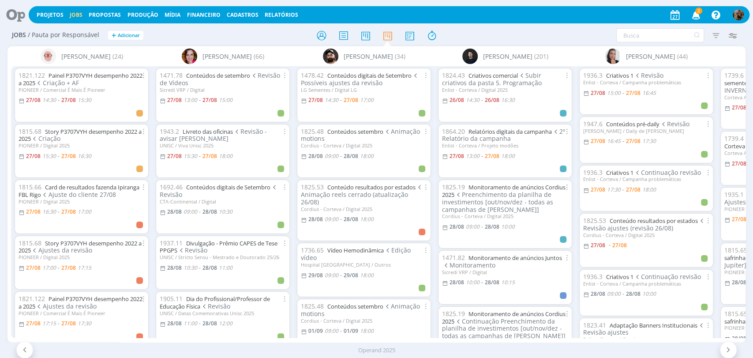
scroll to position [49, 0]
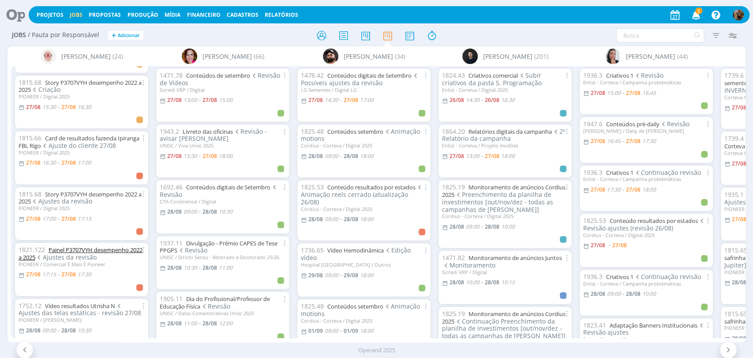
click at [111, 247] on link "Painel P3707VYH desempenho 2022 a 2025" at bounding box center [81, 253] width 124 height 15
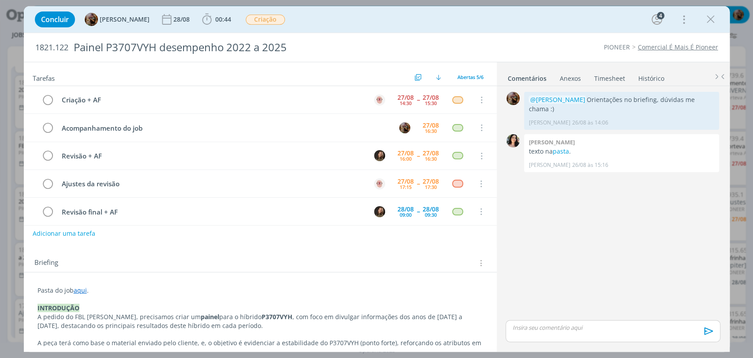
scroll to position [6, 0]
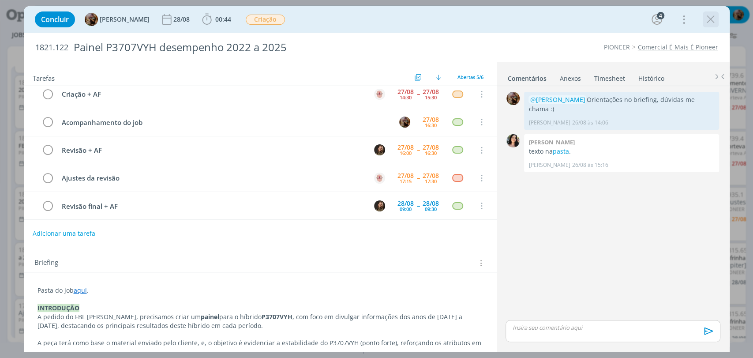
click at [709, 19] on icon "dialog" at bounding box center [710, 19] width 13 height 13
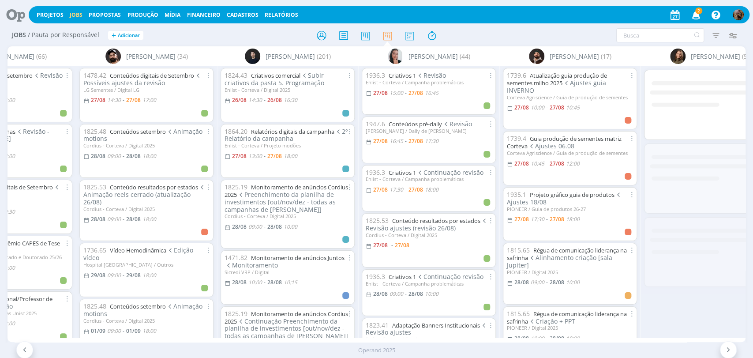
scroll to position [0, 292]
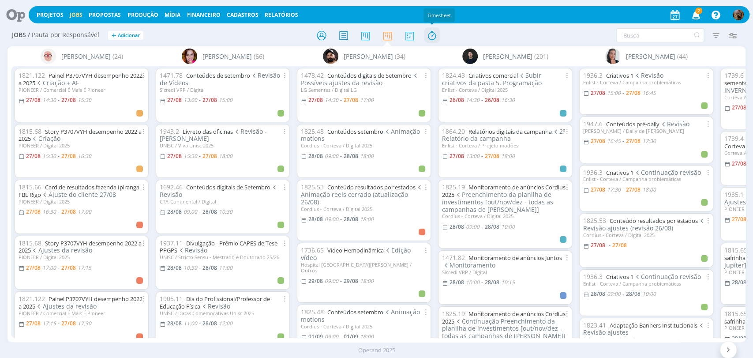
click at [433, 41] on icon at bounding box center [431, 35] width 16 height 17
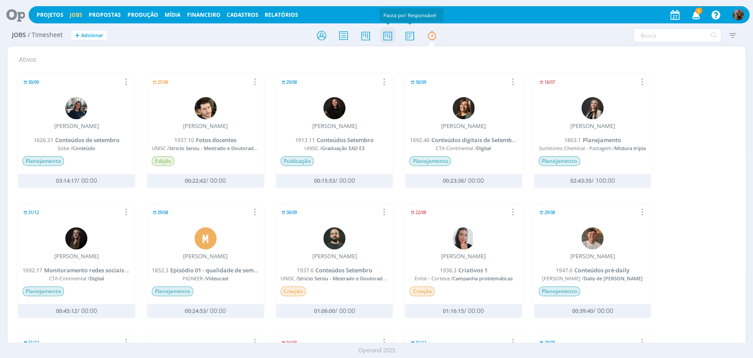
click at [389, 30] on icon at bounding box center [387, 35] width 16 height 17
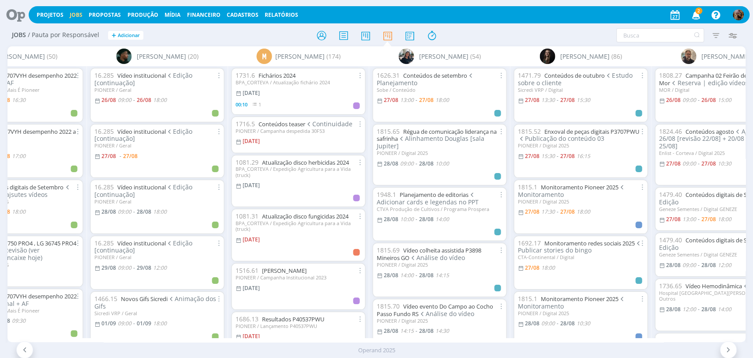
scroll to position [0, 913]
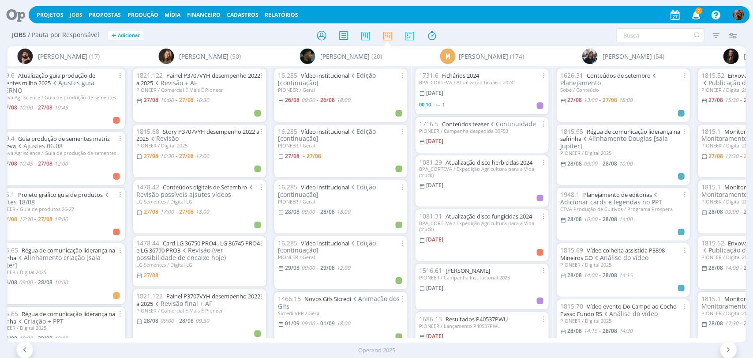
scroll to position [0, 725]
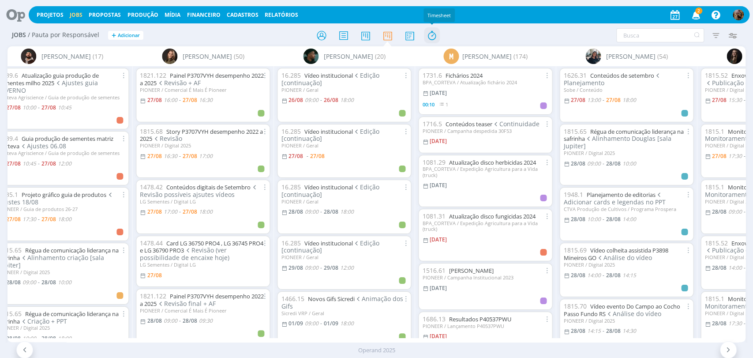
click at [429, 35] on icon at bounding box center [431, 35] width 16 height 17
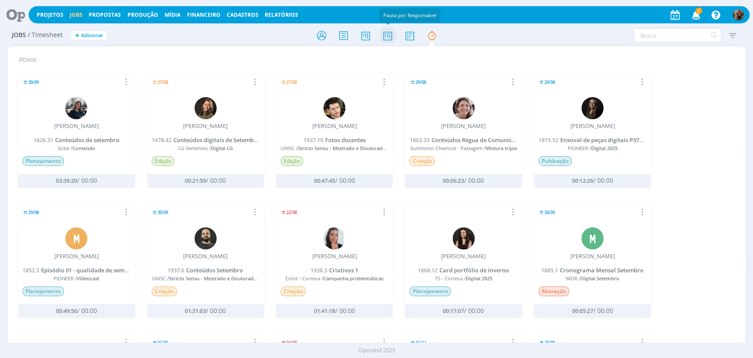
click at [385, 37] on icon at bounding box center [387, 35] width 16 height 17
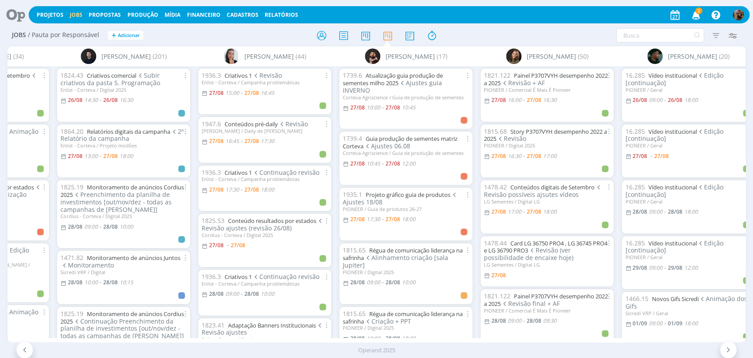
scroll to position [0, 411]
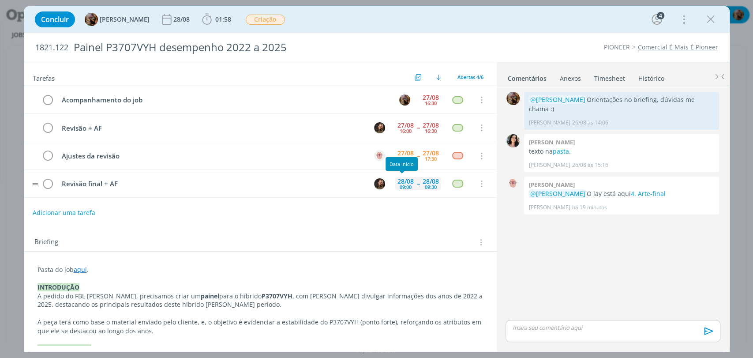
click at [424, 181] on div "28/08" at bounding box center [430, 181] width 16 height 6
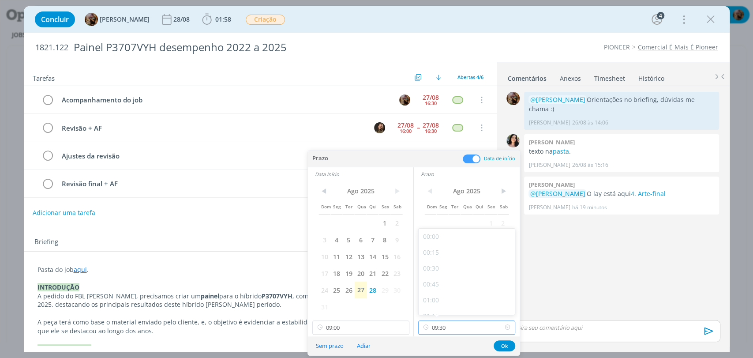
click at [449, 324] on input "09:30" at bounding box center [466, 327] width 97 height 14
click at [439, 269] on div "09:45" at bounding box center [467, 270] width 98 height 16
type input "09:45"
click at [504, 345] on button "Ok" at bounding box center [504, 345] width 22 height 11
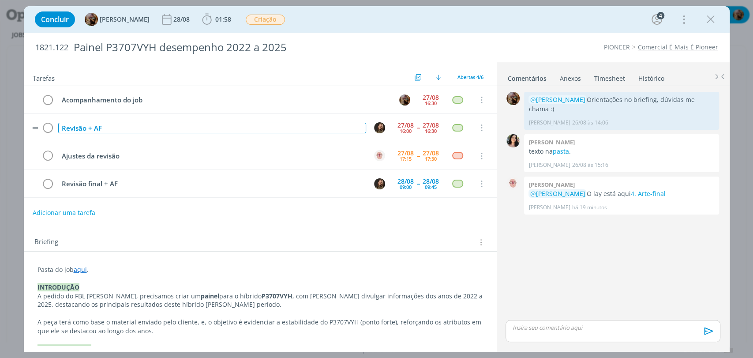
click at [157, 127] on div "Revisão + AF" at bounding box center [212, 128] width 308 height 11
copy div "Revisão + AF"
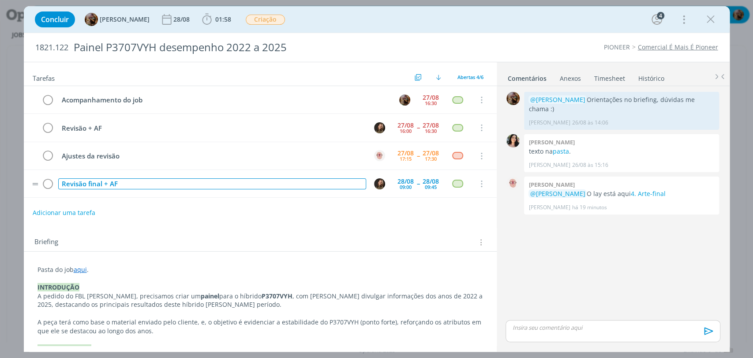
click at [162, 184] on div "Revisão final + AF" at bounding box center [212, 183] width 308 height 11
drag, startPoint x: 102, startPoint y: 184, endPoint x: 88, endPoint y: 184, distance: 14.1
click at [88, 184] on div "Revisão final + AF" at bounding box center [212, 183] width 308 height 11
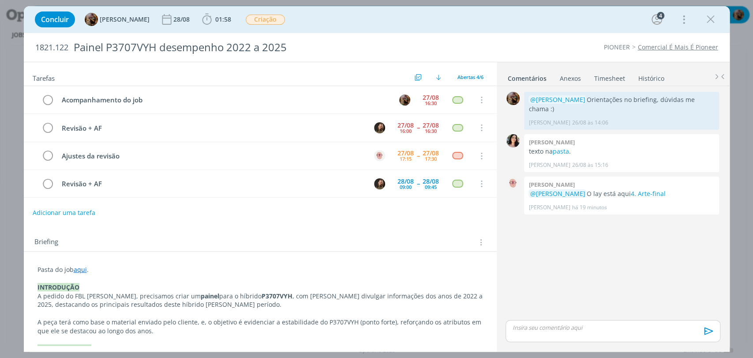
click at [152, 210] on div "Adicionar uma tarefa" at bounding box center [260, 213] width 473 height 16
click at [398, 123] on div "27/08" at bounding box center [405, 125] width 16 height 6
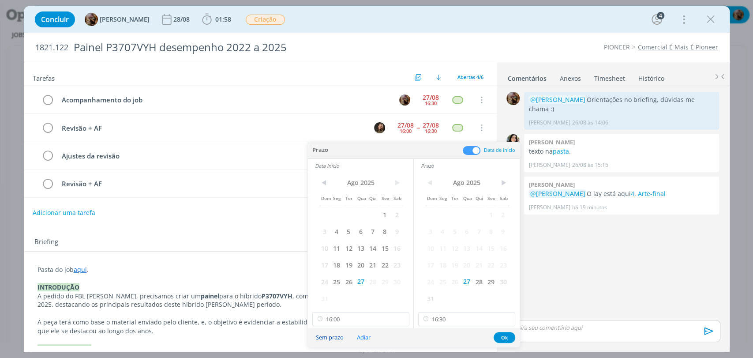
click at [331, 336] on button "Sem prazo" at bounding box center [329, 337] width 39 height 12
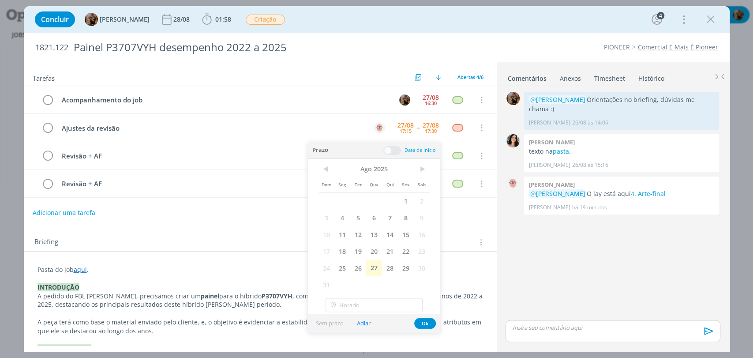
type input "16:00"
click at [424, 325] on button "Ok" at bounding box center [425, 322] width 22 height 11
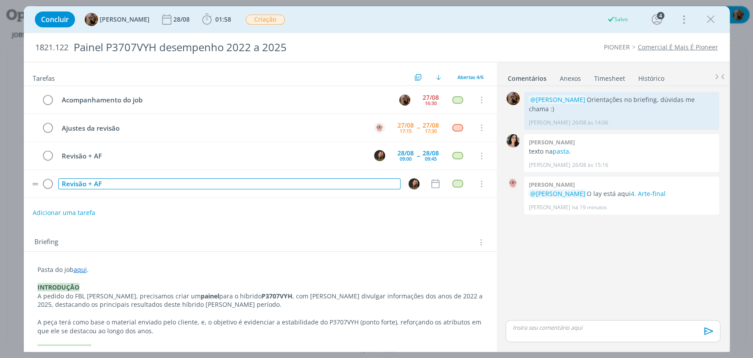
click at [88, 179] on div "Revisão + AF" at bounding box center [229, 183] width 342 height 11
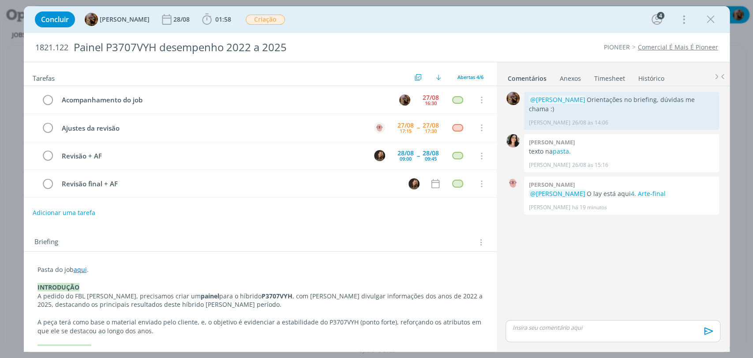
click at [192, 246] on div "Briefing Briefings Predefinidos Versões do Briefing Ver Briefing do Projeto" at bounding box center [261, 241] width 454 height 11
click at [403, 125] on div "27/08" at bounding box center [405, 125] width 16 height 6
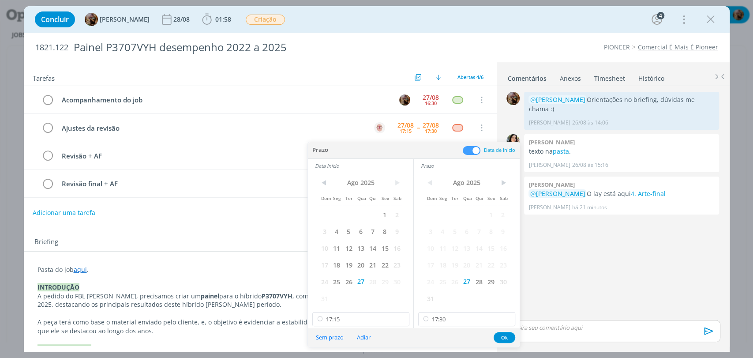
click at [474, 278] on span "28" at bounding box center [479, 281] width 12 height 17
click at [373, 280] on span "28" at bounding box center [372, 281] width 12 height 17
click at [372, 316] on input "17:15" at bounding box center [360, 319] width 97 height 14
click at [337, 268] on div "11:30" at bounding box center [361, 273] width 98 height 16
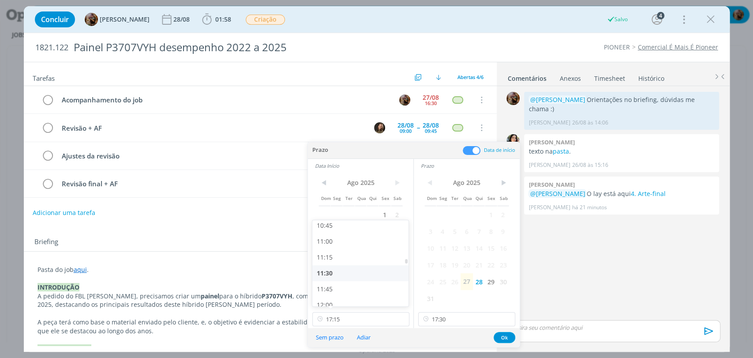
type input "11:30"
click at [448, 315] on input "17:30" at bounding box center [466, 319] width 97 height 14
click at [437, 240] on div "12:00" at bounding box center [467, 240] width 98 height 16
type input "12:00"
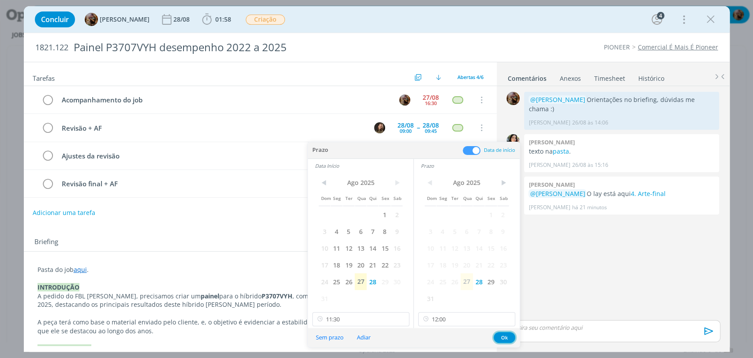
click at [500, 336] on button "Ok" at bounding box center [504, 337] width 22 height 11
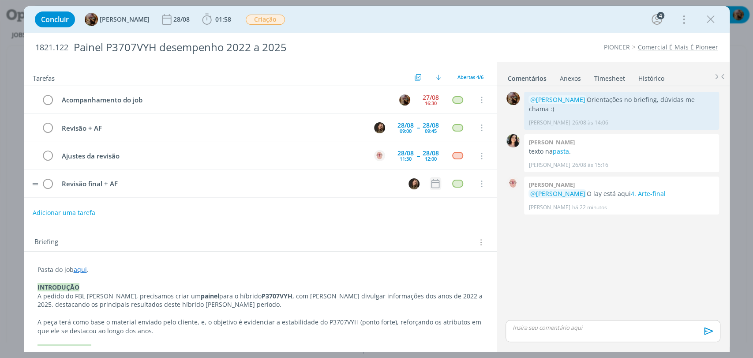
click at [436, 184] on icon "dialog" at bounding box center [434, 183] width 11 height 11
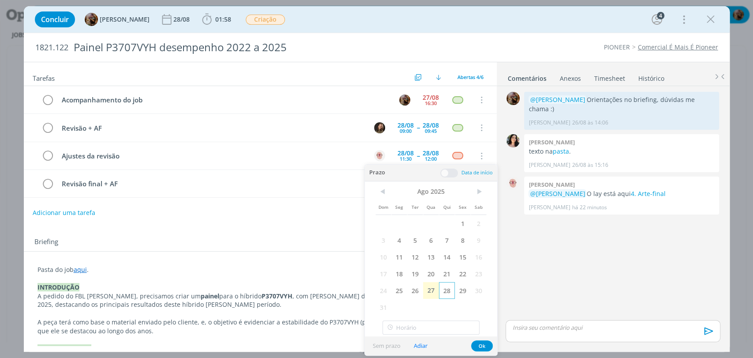
click at [449, 290] on span "28" at bounding box center [447, 290] width 16 height 17
click at [449, 175] on span at bounding box center [449, 172] width 18 height 9
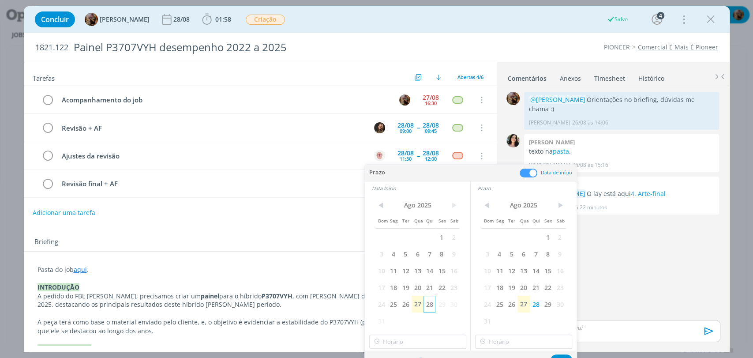
click at [429, 304] on span "28" at bounding box center [429, 303] width 12 height 17
click at [420, 338] on input "17:00" at bounding box center [417, 341] width 97 height 14
click at [403, 260] on div "13:00" at bounding box center [418, 260] width 98 height 16
type input "13:00"
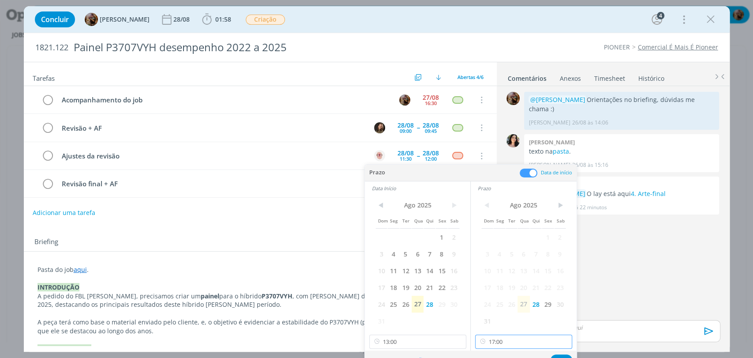
click at [519, 340] on input "17:00" at bounding box center [523, 341] width 97 height 14
click at [495, 291] on div "13:30" at bounding box center [524, 292] width 98 height 16
type input "13:30"
click at [561, 353] on div "Sem prazo Adiar Ok" at bounding box center [471, 359] width 212 height 19
click at [561, 355] on button "Ok" at bounding box center [561, 359] width 22 height 11
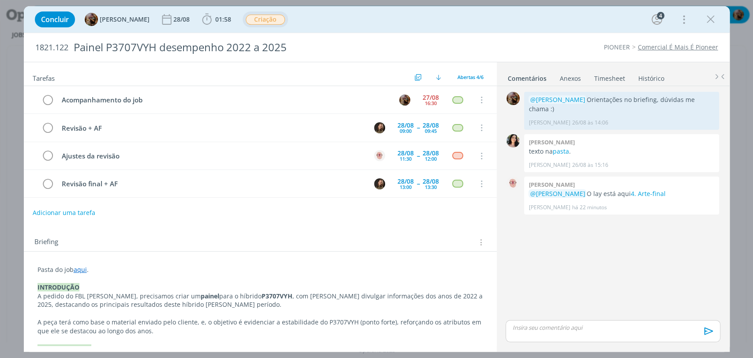
click at [278, 22] on span "Criação" at bounding box center [265, 20] width 39 height 10
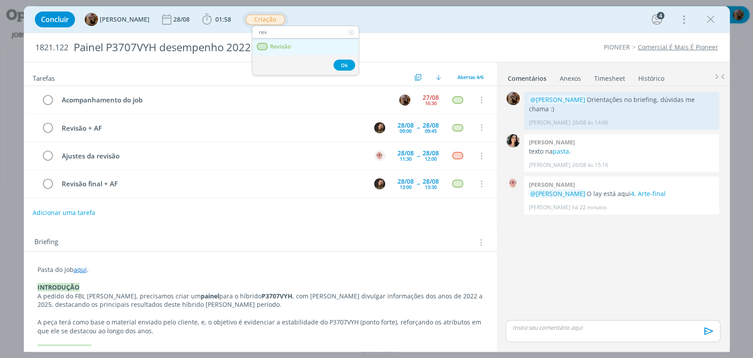
type input "rev"
click at [281, 45] on span "Revisão" at bounding box center [279, 46] width 21 height 7
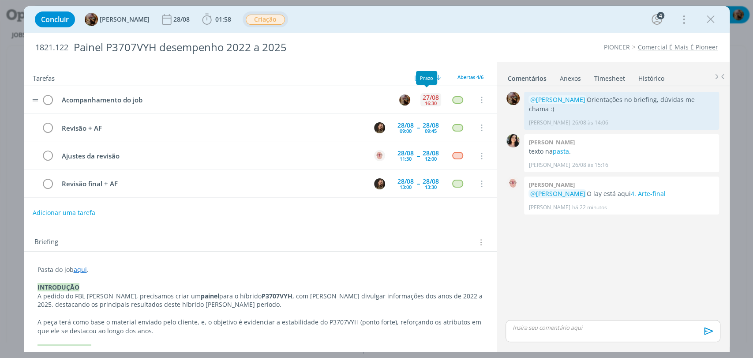
click at [422, 107] on div "27/08 16:30" at bounding box center [430, 99] width 21 height 19
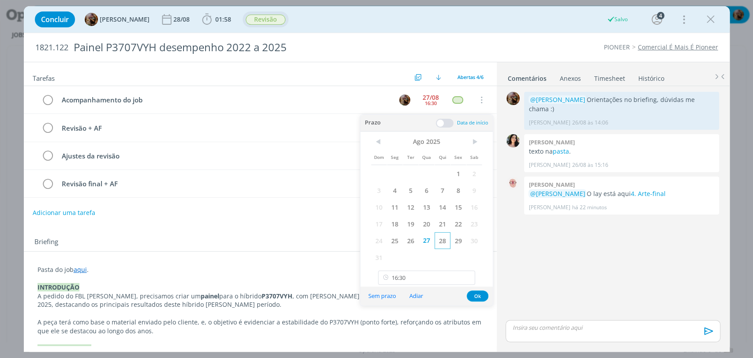
click at [442, 247] on span "28" at bounding box center [442, 240] width 16 height 17
click at [446, 273] on input "16:30" at bounding box center [426, 277] width 97 height 14
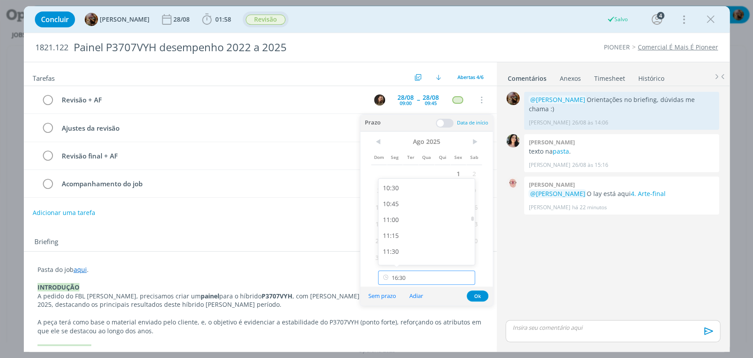
scroll to position [638, 0]
click at [394, 186] on div "10:00" at bounding box center [427, 184] width 98 height 16
type input "10:00"
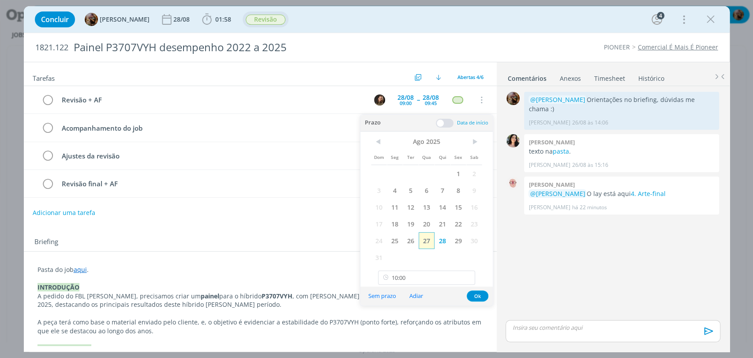
scroll to position [635, 0]
click at [474, 297] on button "Ok" at bounding box center [478, 295] width 22 height 11
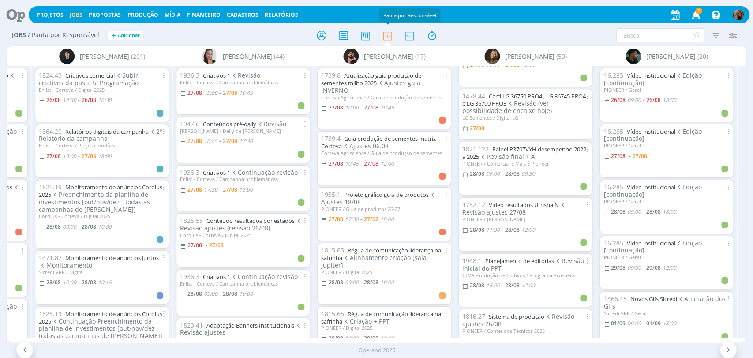
scroll to position [0, 351]
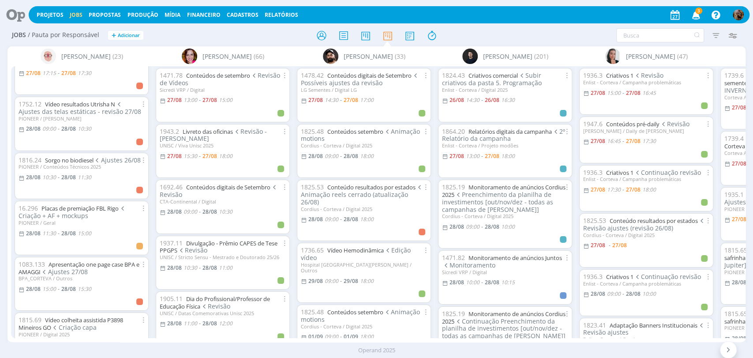
scroll to position [196, 0]
click at [102, 203] on link "Placas de premiação FBL Rigo" at bounding box center [79, 207] width 77 height 8
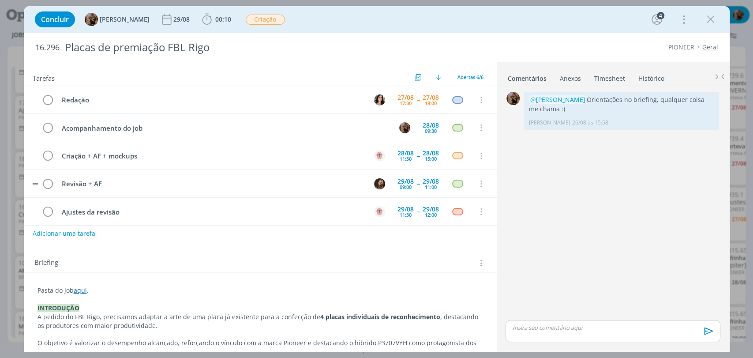
scroll to position [28, 0]
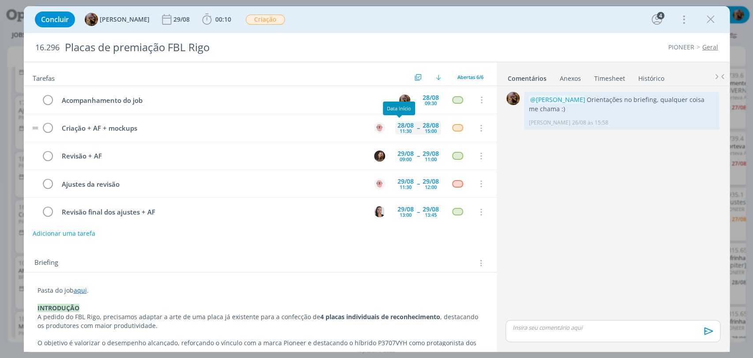
click at [400, 132] on div "11:30" at bounding box center [406, 130] width 12 height 5
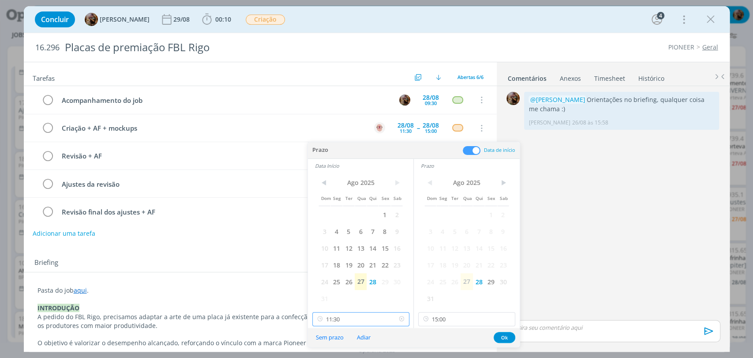
click at [363, 316] on input "11:30" at bounding box center [360, 319] width 97 height 14
click at [325, 290] on div "13:00" at bounding box center [361, 292] width 98 height 16
type input "13:00"
click at [499, 338] on button "Ok" at bounding box center [504, 337] width 22 height 11
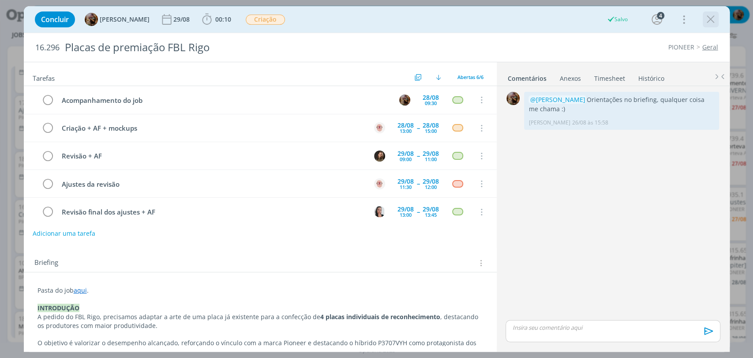
click at [709, 19] on icon "dialog" at bounding box center [710, 19] width 13 height 13
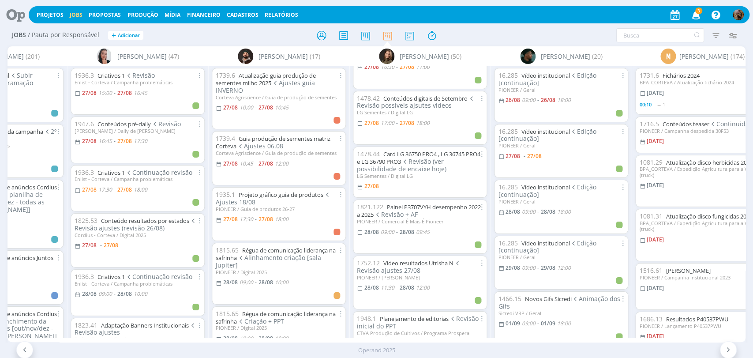
scroll to position [49, 0]
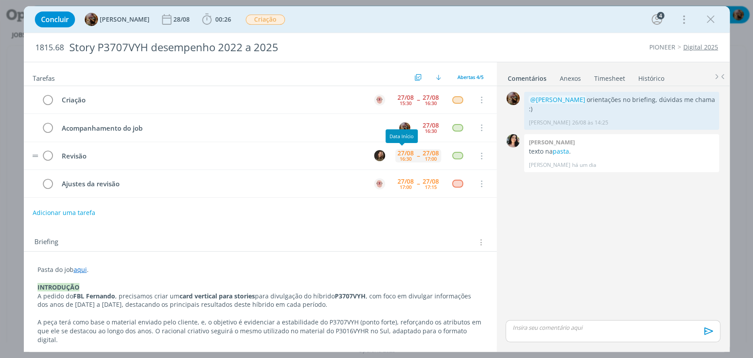
click at [404, 156] on div "16:30" at bounding box center [406, 158] width 12 height 5
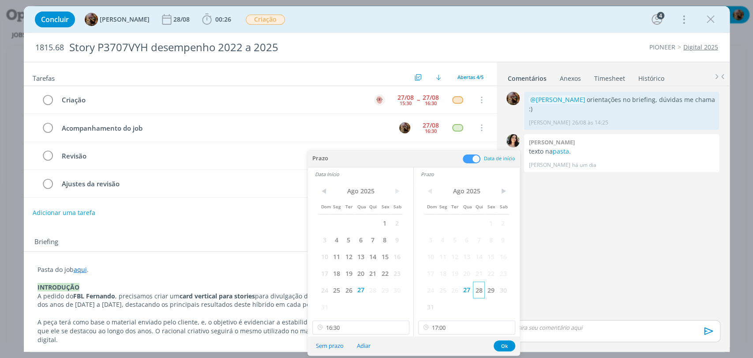
click at [476, 294] on span "28" at bounding box center [479, 289] width 12 height 17
click at [373, 289] on span "28" at bounding box center [372, 289] width 12 height 17
click at [374, 324] on input "16:30" at bounding box center [360, 327] width 97 height 14
click at [335, 266] on div "09:45" at bounding box center [361, 267] width 98 height 16
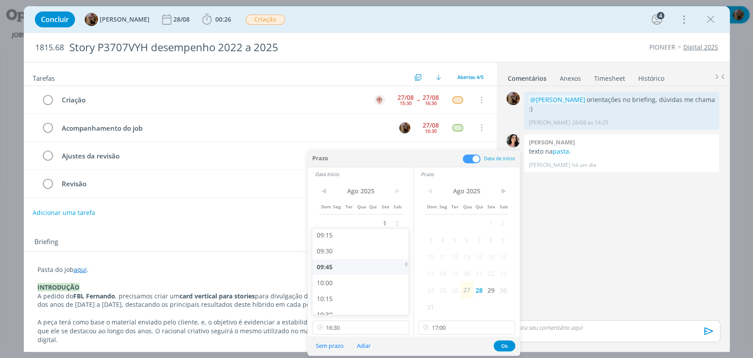
type input "09:45"
click at [457, 325] on input "17:00" at bounding box center [466, 327] width 97 height 14
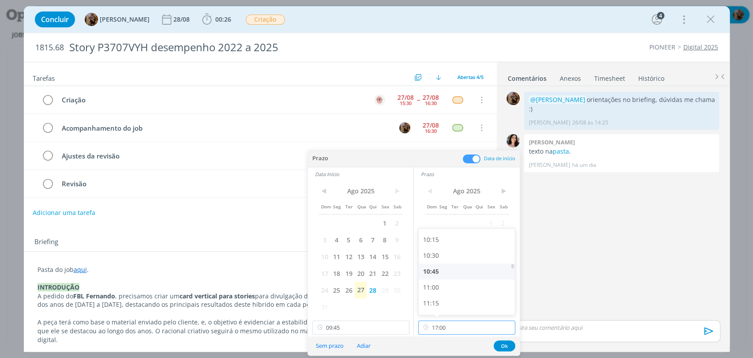
scroll to position [620, 0]
click at [437, 264] on div "10:15" at bounding box center [467, 267] width 98 height 16
type input "10:15"
click at [504, 343] on button "Ok" at bounding box center [504, 345] width 22 height 11
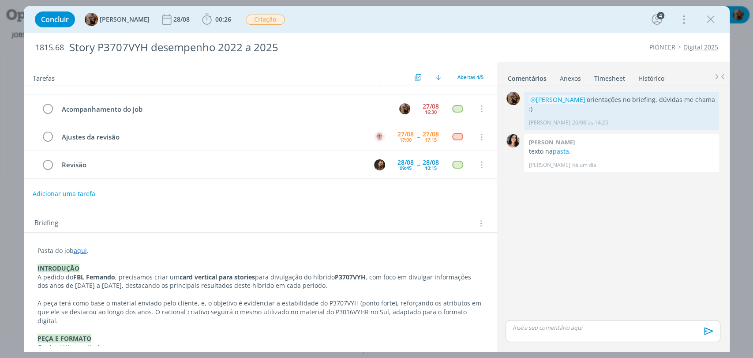
scroll to position [0, 0]
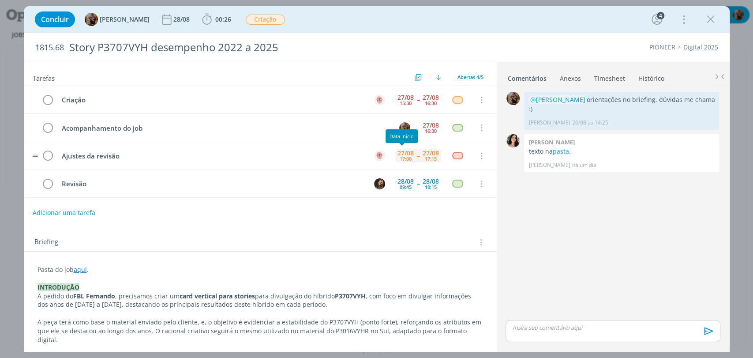
click at [402, 153] on div "27/08" at bounding box center [405, 153] width 16 height 6
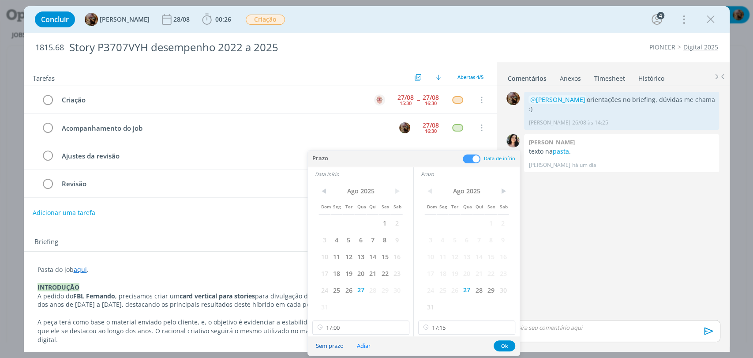
click at [331, 343] on button "Sem prazo" at bounding box center [329, 346] width 39 height 12
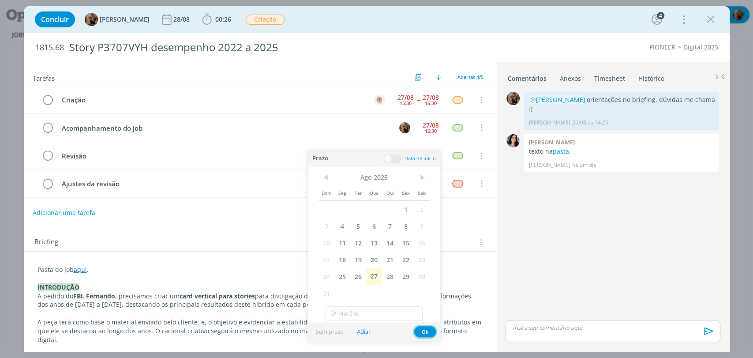
click at [419, 332] on button "Ok" at bounding box center [425, 331] width 22 height 11
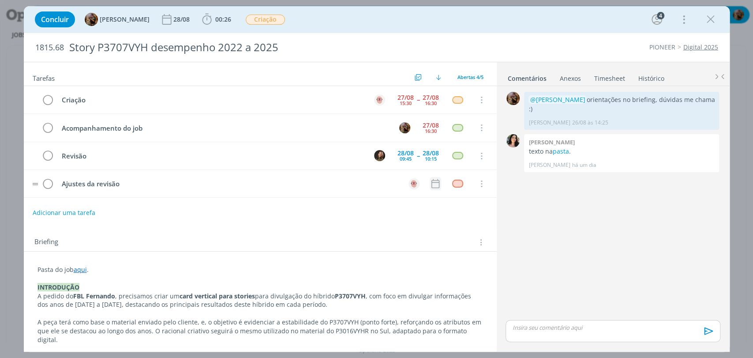
click at [433, 178] on icon "dialog" at bounding box center [434, 183] width 11 height 11
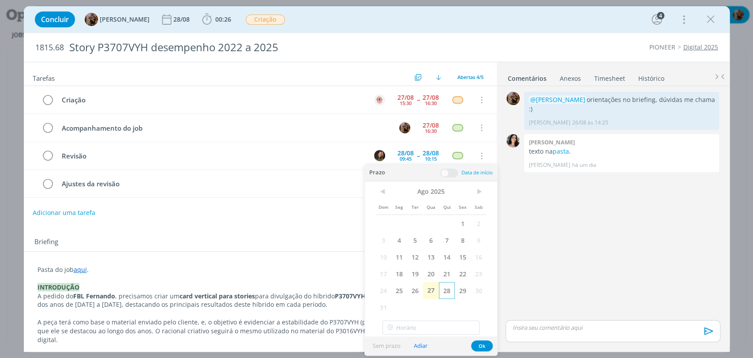
click at [445, 286] on span "28" at bounding box center [447, 290] width 16 height 17
click at [449, 174] on span at bounding box center [449, 172] width 18 height 9
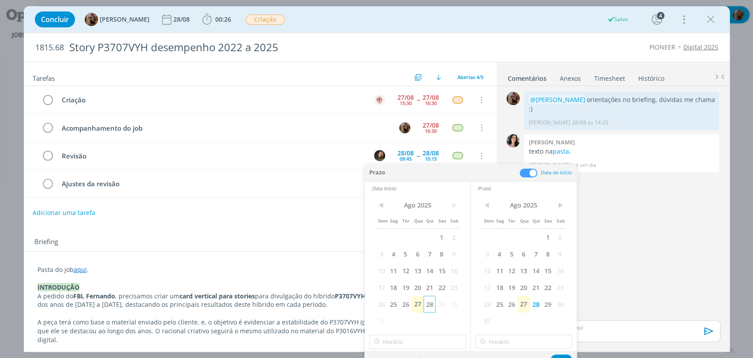
click at [431, 304] on span "28" at bounding box center [429, 303] width 12 height 17
click at [429, 339] on input "17:00" at bounding box center [417, 341] width 97 height 14
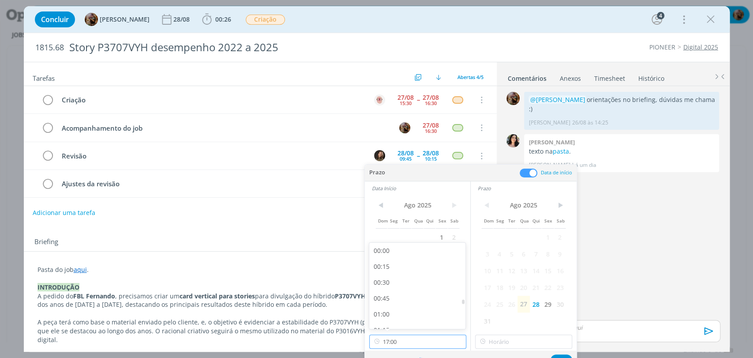
scroll to position [1012, 0]
click at [407, 253] on div "16:00" at bounding box center [418, 254] width 98 height 16
type input "16:00"
click at [522, 343] on input "17:00" at bounding box center [523, 341] width 97 height 14
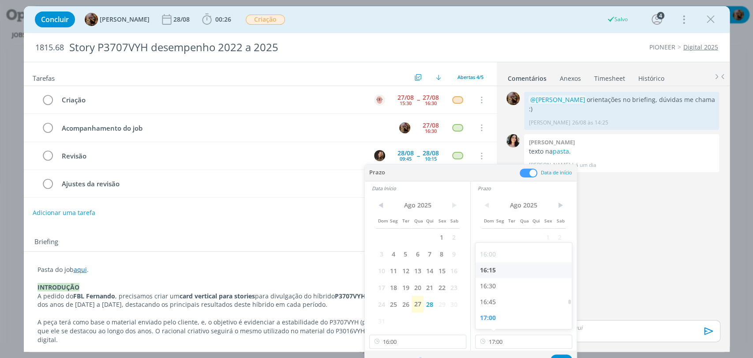
click at [494, 270] on div "16:15" at bounding box center [524, 270] width 98 height 16
type input "16:15"
click at [560, 354] on div "Sem prazo Adiar Ok" at bounding box center [471, 359] width 212 height 19
click at [562, 354] on button "Ok" at bounding box center [561, 359] width 22 height 11
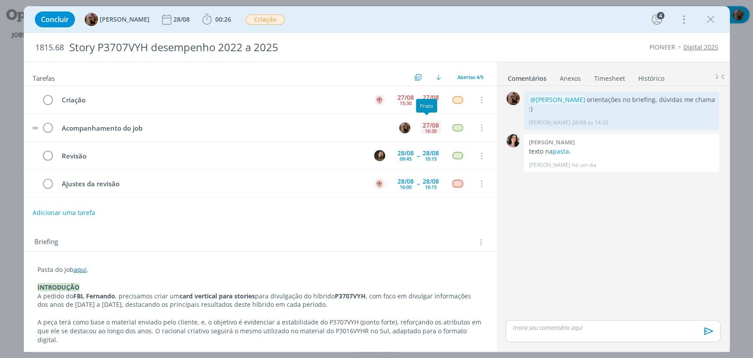
click at [426, 123] on div "27/08" at bounding box center [430, 125] width 16 height 6
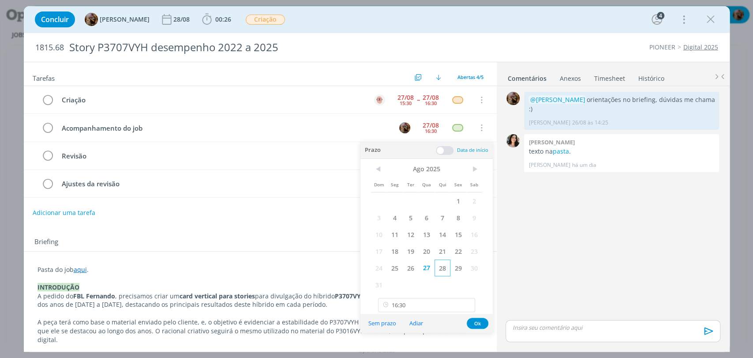
click at [443, 268] on span "28" at bounding box center [442, 267] width 16 height 17
click at [430, 308] on input "16:30" at bounding box center [426, 305] width 97 height 14
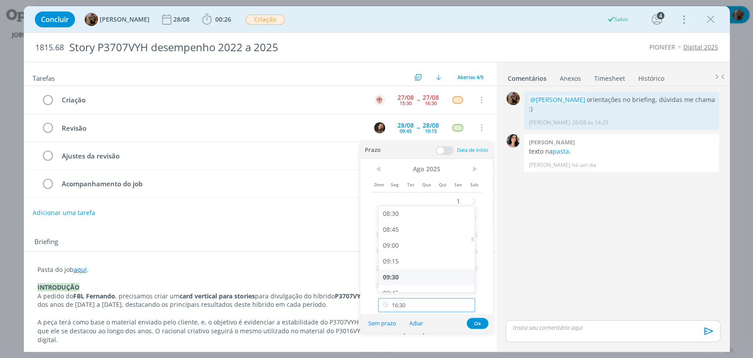
scroll to position [540, 0]
click at [399, 241] on div "09:00" at bounding box center [427, 246] width 98 height 16
type input "09:00"
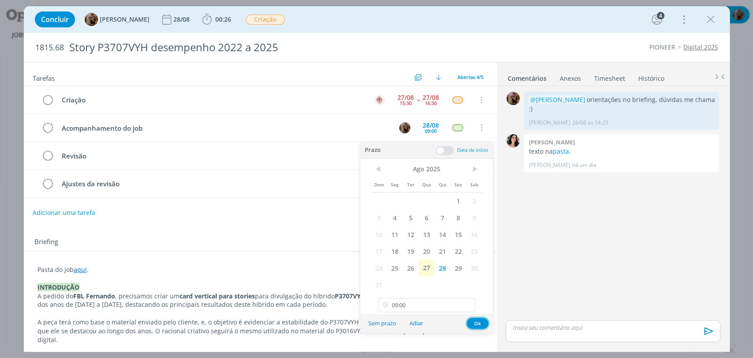
click at [475, 325] on button "Ok" at bounding box center [478, 322] width 22 height 11
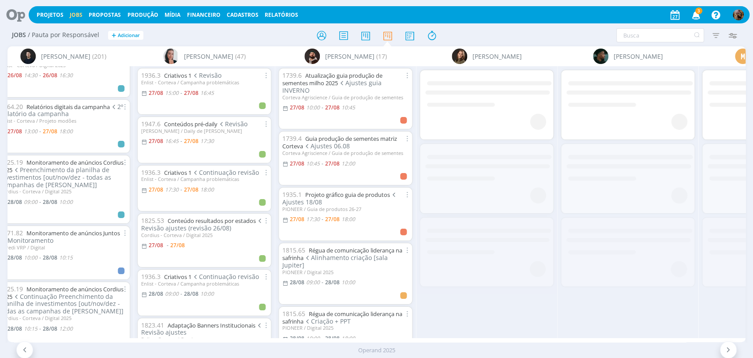
scroll to position [0, 473]
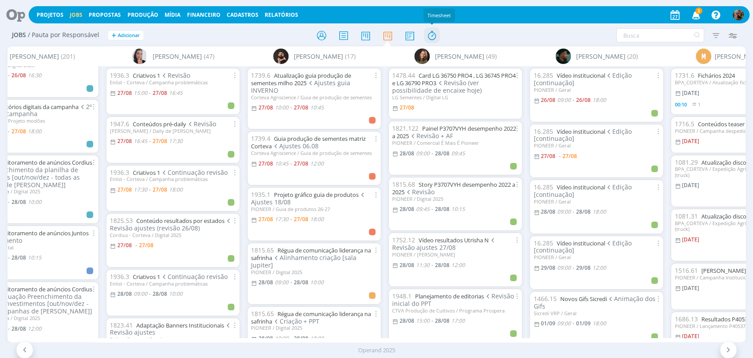
click at [433, 37] on icon at bounding box center [431, 35] width 16 height 17
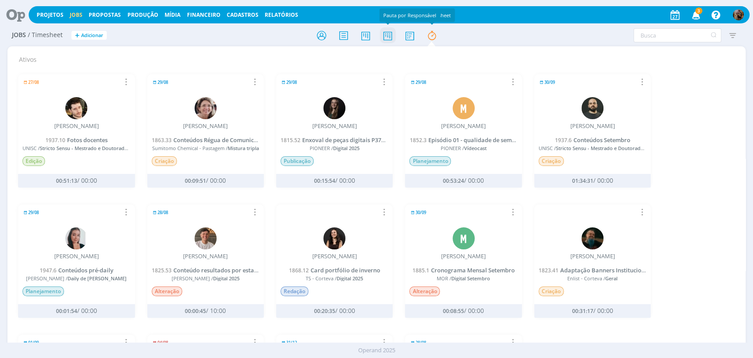
click at [385, 36] on icon at bounding box center [387, 35] width 16 height 17
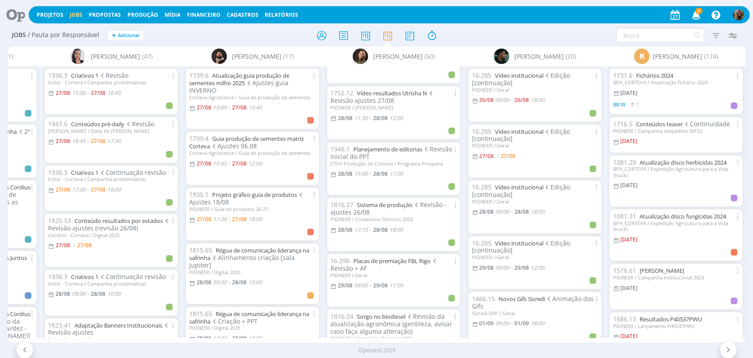
scroll to position [98, 0]
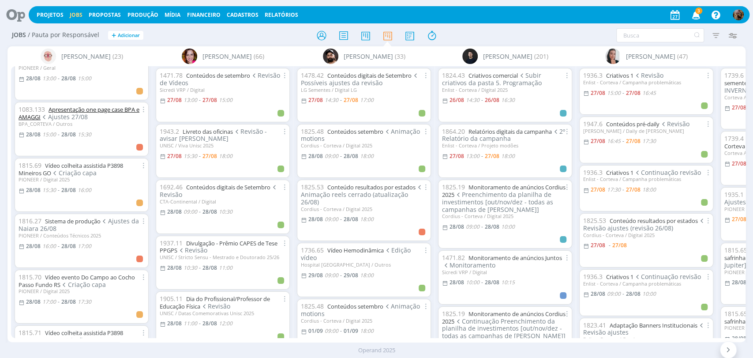
scroll to position [294, 0]
click at [92, 217] on link "Sistema de produção" at bounding box center [73, 221] width 56 height 8
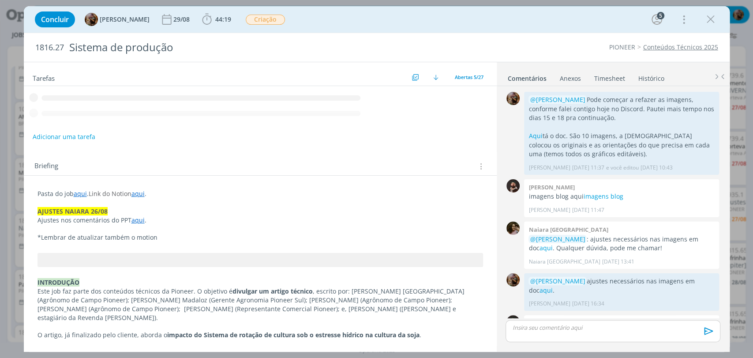
scroll to position [489, 0]
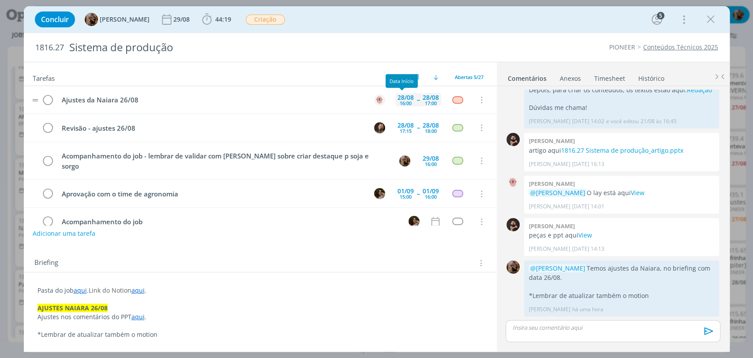
click at [400, 104] on div "16:00" at bounding box center [406, 103] width 12 height 5
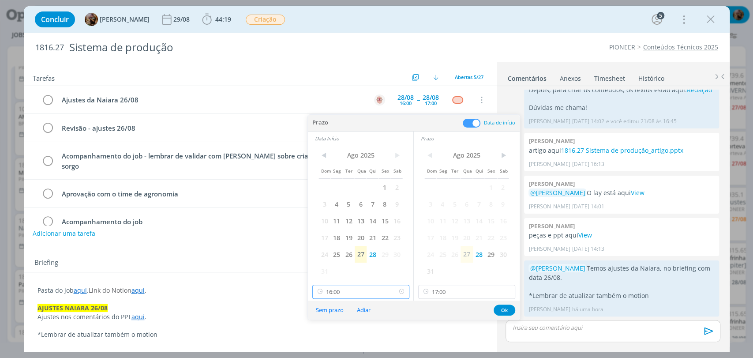
click at [362, 295] on input "16:00" at bounding box center [360, 291] width 97 height 14
click at [343, 236] on div "16:15" at bounding box center [361, 235] width 98 height 16
type input "16:15"
click at [503, 310] on button "Ok" at bounding box center [504, 309] width 22 height 11
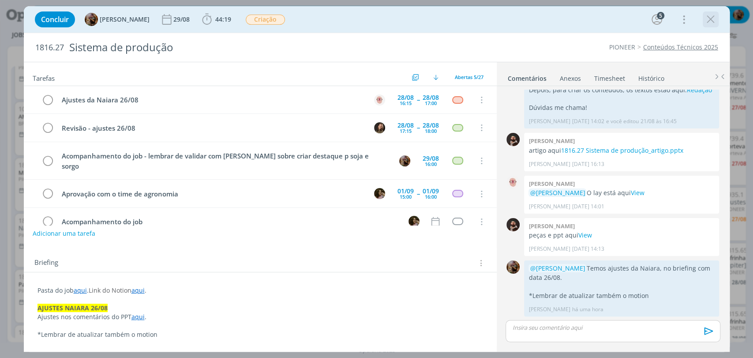
click at [708, 20] on icon "dialog" at bounding box center [710, 19] width 13 height 13
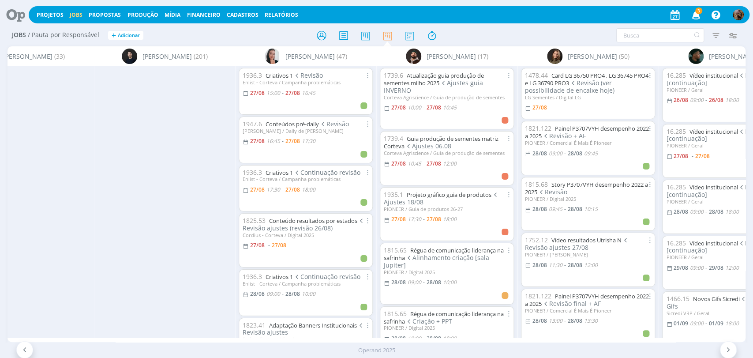
scroll to position [0, 595]
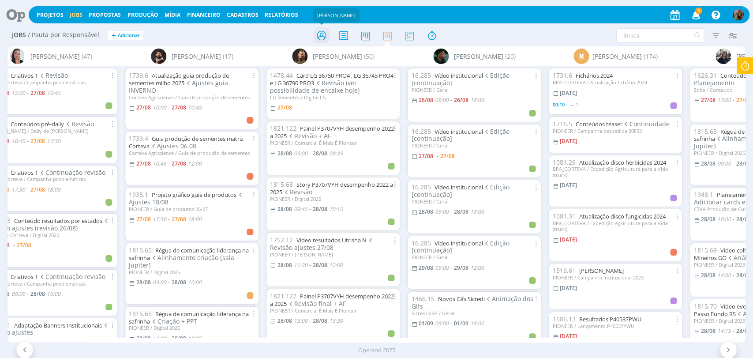
click at [318, 35] on icon at bounding box center [321, 35] width 16 height 17
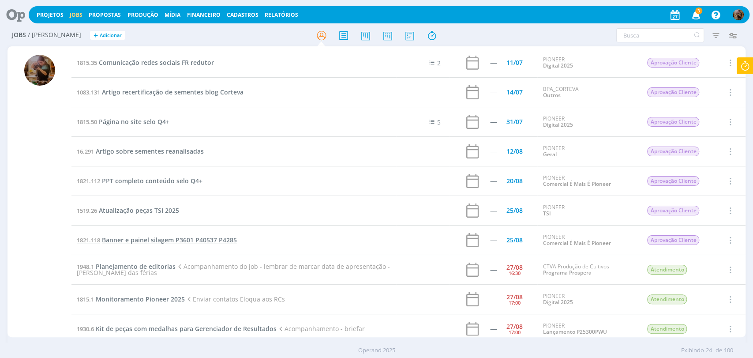
click at [159, 243] on span "Banner e painel silagem P3601 P40537 P4285" at bounding box center [169, 239] width 135 height 8
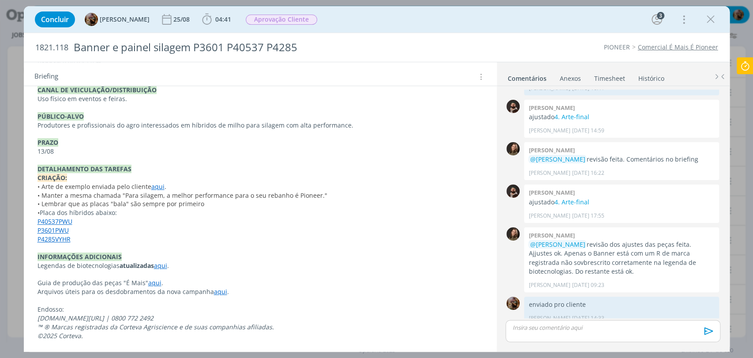
scroll to position [325, 0]
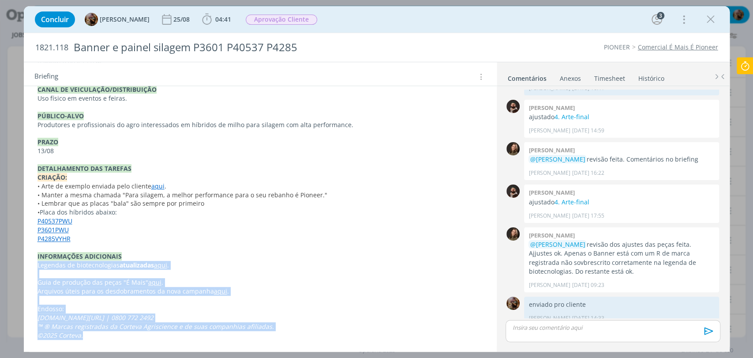
drag, startPoint x: 89, startPoint y: 333, endPoint x: 31, endPoint y: 265, distance: 89.1
click at [31, 265] on div "Pasta do job aqui . REVISÃO 22/08 Faltou a vírgula na frase. É melhor performan…" at bounding box center [260, 84] width 459 height 517
copy div "Legendas de biotecnologias atualizadas aqui . Guia de produção das peças "É Mai…"
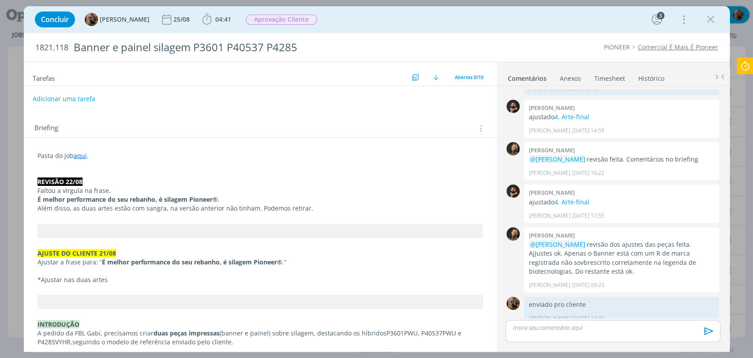
scroll to position [0, 0]
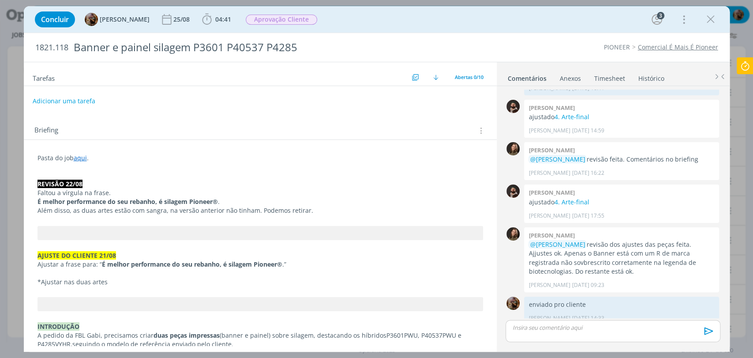
click at [78, 158] on link "aqui" at bounding box center [80, 157] width 13 height 8
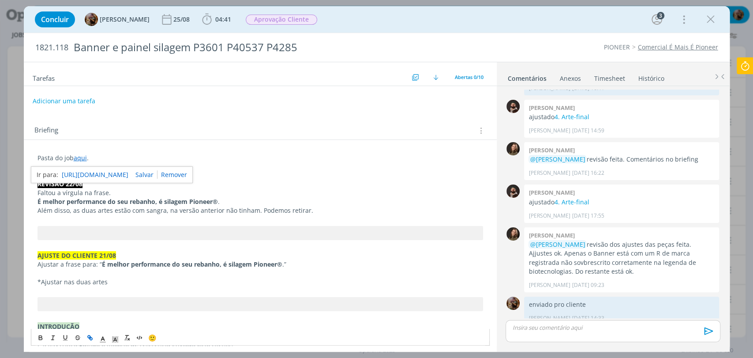
click at [87, 168] on div "https://sobeae.sharepoint.com/:f:/s/SOBEAE/EisQn1UqIxFHoeIKCu9NcNUBw3GYnPhiaa3x…" at bounding box center [112, 174] width 162 height 17
click at [90, 172] on link "https://sobeae.sharepoint.com/:f:/s/SOBEAE/EisQn1UqIxFHoeIKCu9NcNUBw3GYnPhiaa3x…" at bounding box center [95, 174] width 67 height 11
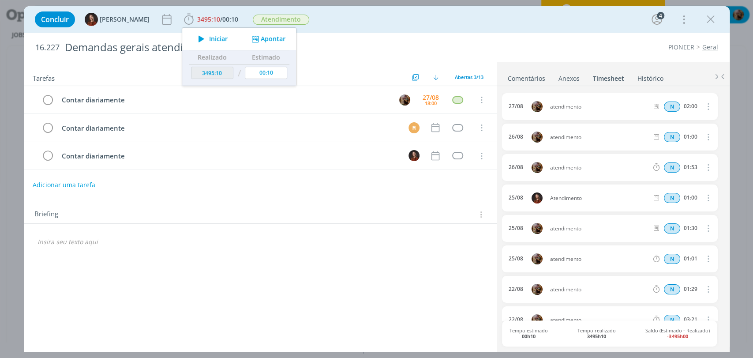
click at [332, 12] on div "Concluir [PERSON_NAME] 3495:10 / 00:10 Iniciar Apontar Data * [DATE] Horas * 00…" at bounding box center [376, 19] width 692 height 21
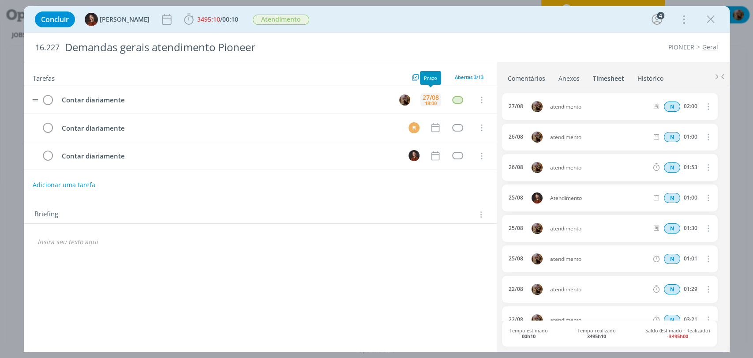
click at [426, 96] on div "27/08" at bounding box center [430, 97] width 16 height 6
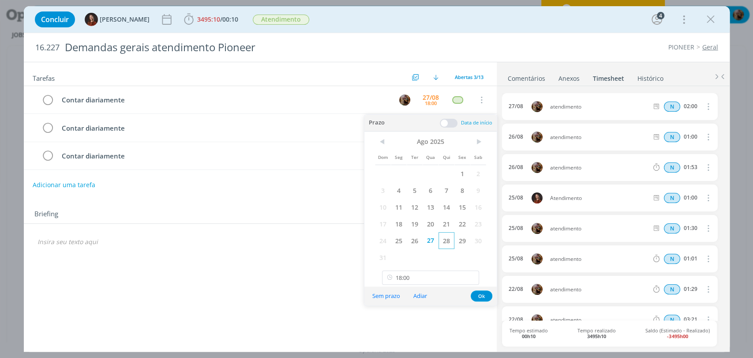
click at [447, 237] on span "28" at bounding box center [446, 240] width 16 height 17
click at [478, 295] on button "Ok" at bounding box center [481, 295] width 22 height 11
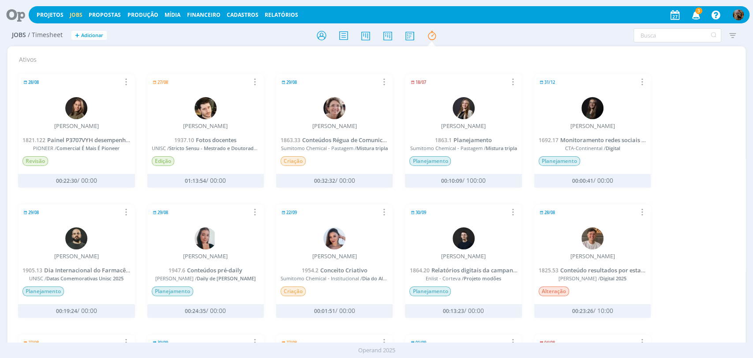
scroll to position [245, 0]
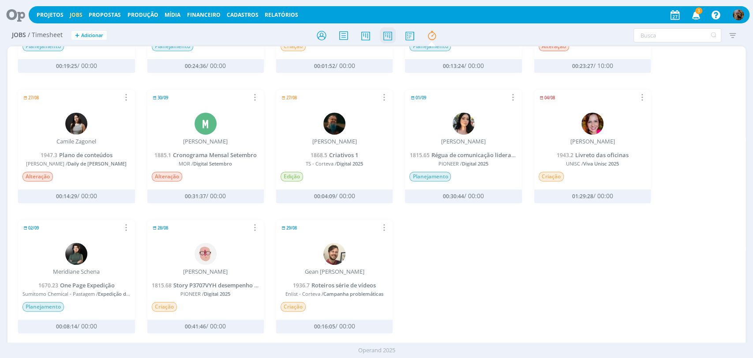
click at [386, 37] on icon at bounding box center [387, 35] width 16 height 17
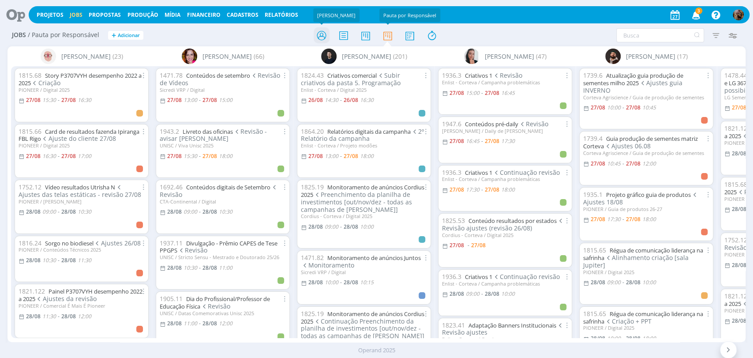
click at [317, 37] on icon at bounding box center [321, 35] width 16 height 17
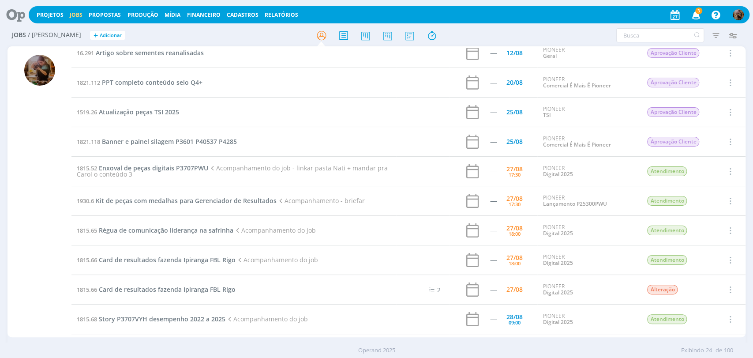
scroll to position [147, 0]
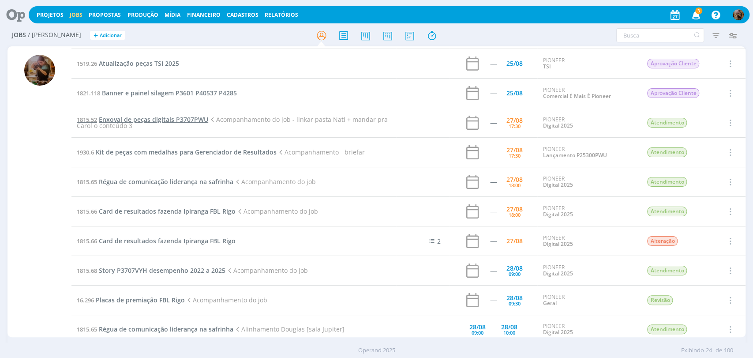
click at [189, 119] on span "Enxoval de peças digitais P3707PWU" at bounding box center [153, 119] width 109 height 8
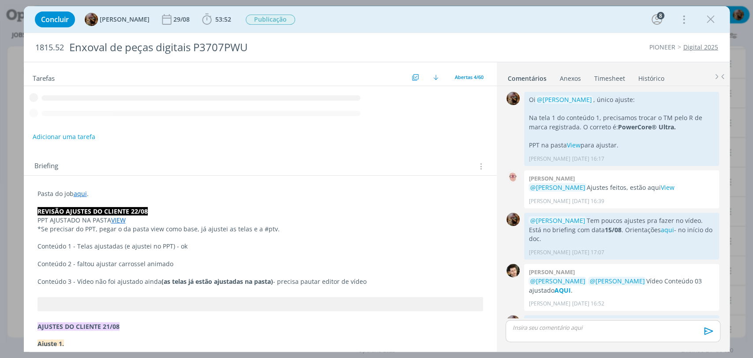
scroll to position [984, 0]
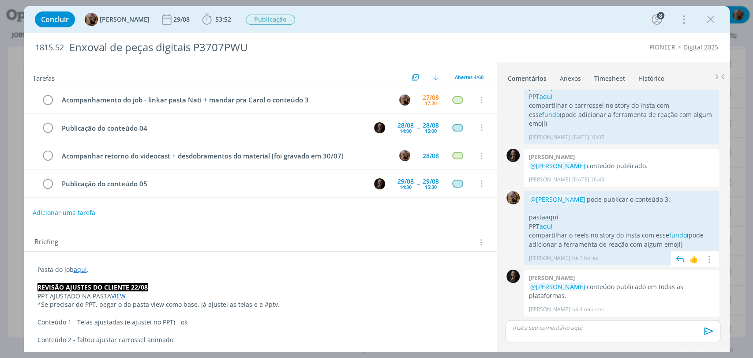
click at [552, 217] on link "aqui" at bounding box center [551, 217] width 13 height 8
click at [550, 226] on link "aqui" at bounding box center [545, 226] width 13 height 8
click at [426, 103] on div "17:30" at bounding box center [431, 103] width 12 height 5
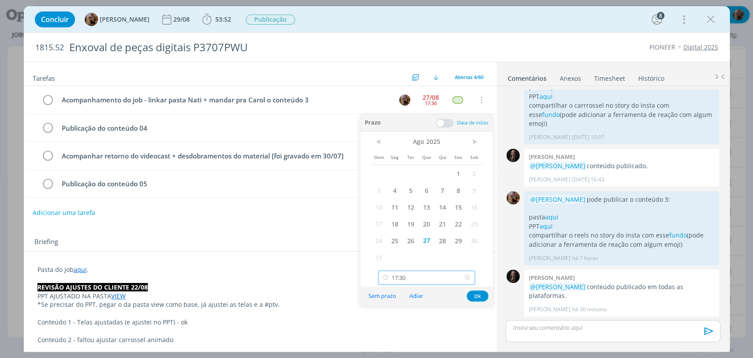
click at [416, 276] on input "17:30" at bounding box center [426, 277] width 97 height 14
click at [406, 229] on div "11:00" at bounding box center [427, 233] width 98 height 16
type input "11:00"
click at [443, 235] on span "28" at bounding box center [442, 240] width 16 height 17
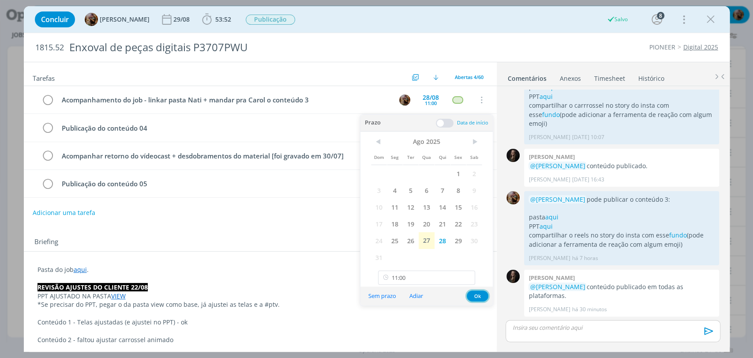
click at [479, 293] on button "Ok" at bounding box center [478, 295] width 22 height 11
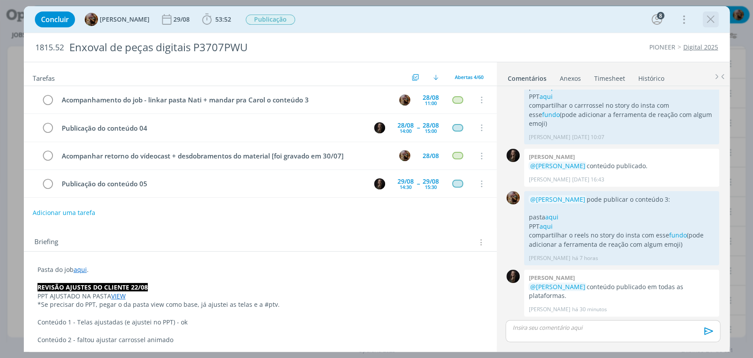
click at [709, 19] on icon "dialog" at bounding box center [710, 19] width 13 height 13
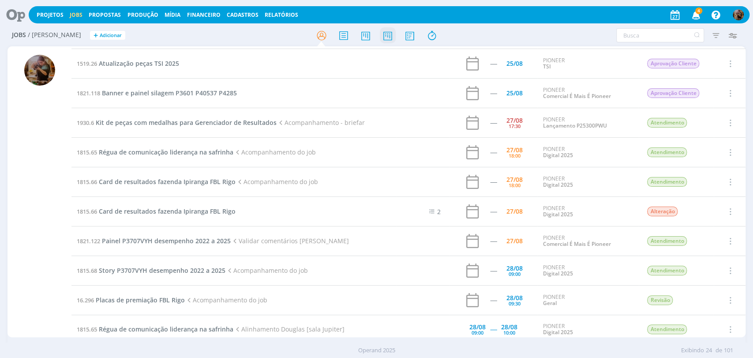
click at [386, 40] on icon at bounding box center [387, 35] width 16 height 17
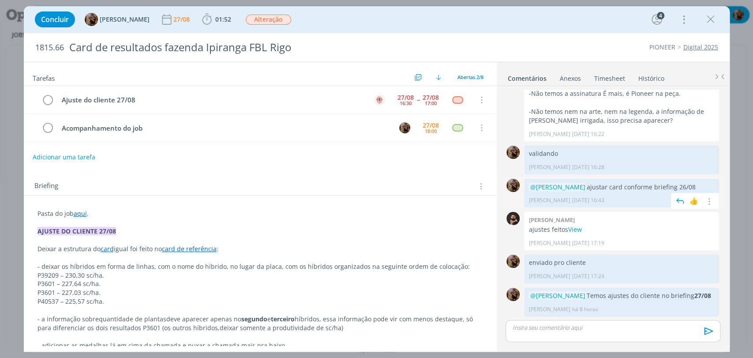
scroll to position [197, 0]
click at [400, 94] on div "27/08" at bounding box center [405, 97] width 16 height 6
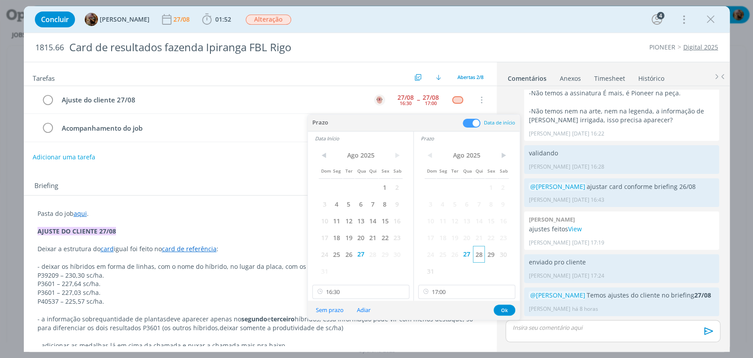
click at [478, 255] on span "28" at bounding box center [479, 254] width 12 height 17
click at [372, 252] on span "28" at bounding box center [372, 254] width 12 height 17
click at [371, 284] on input "16:30" at bounding box center [360, 291] width 97 height 14
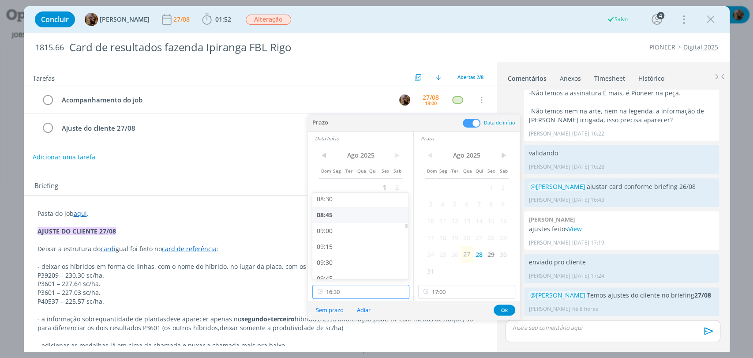
scroll to position [540, 0]
click at [334, 230] on div "09:00" at bounding box center [361, 232] width 98 height 16
type input "09:00"
click at [441, 291] on input "17:00" at bounding box center [466, 291] width 97 height 14
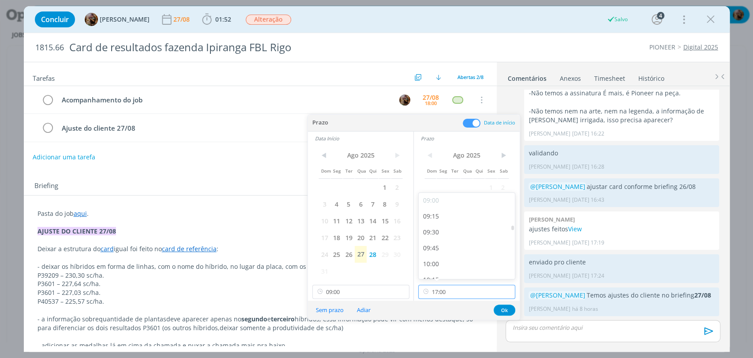
scroll to position [571, 0]
click at [437, 250] on div "09:45" at bounding box center [467, 248] width 98 height 16
type input "09:45"
click at [508, 306] on button "Ok" at bounding box center [504, 309] width 22 height 11
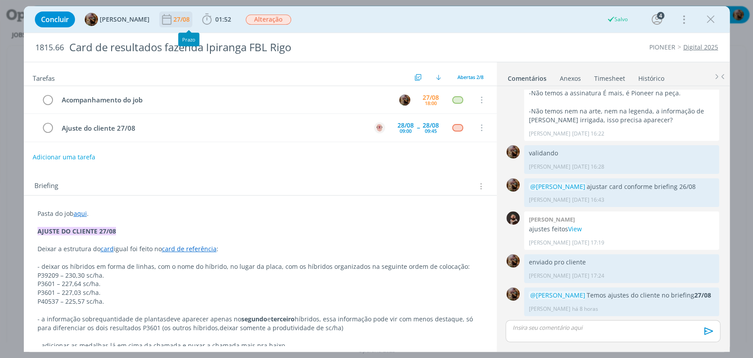
click at [191, 18] on div "27/08" at bounding box center [182, 19] width 18 height 6
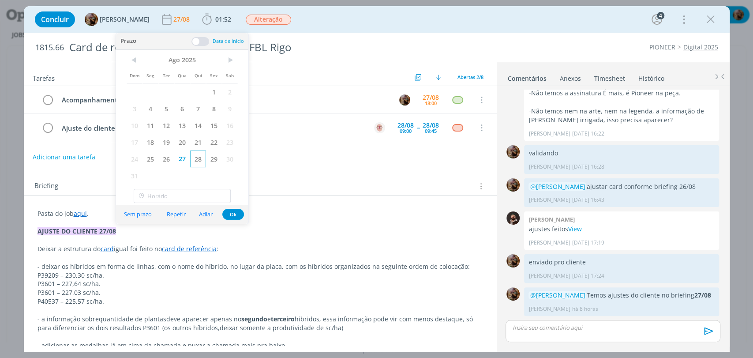
click at [198, 152] on span "28" at bounding box center [198, 158] width 16 height 17
click at [233, 217] on button "Ok" at bounding box center [233, 214] width 22 height 11
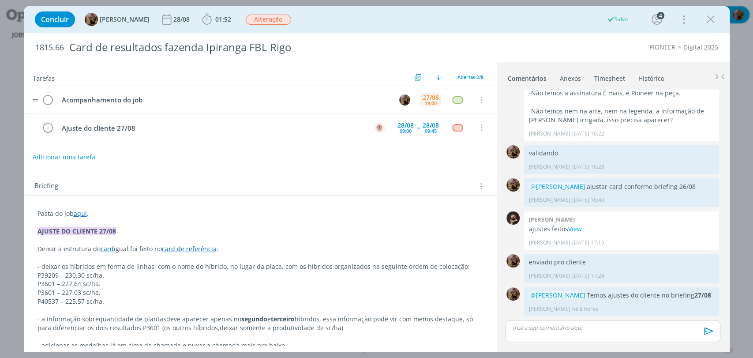
click at [429, 97] on div "27/08" at bounding box center [430, 97] width 16 height 6
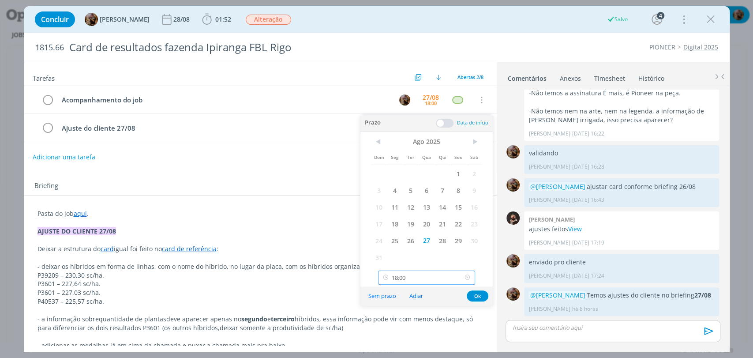
click at [431, 272] on input "18:00" at bounding box center [426, 277] width 97 height 14
click at [310, 213] on p "Pasta do job aqui ." at bounding box center [259, 213] width 445 height 9
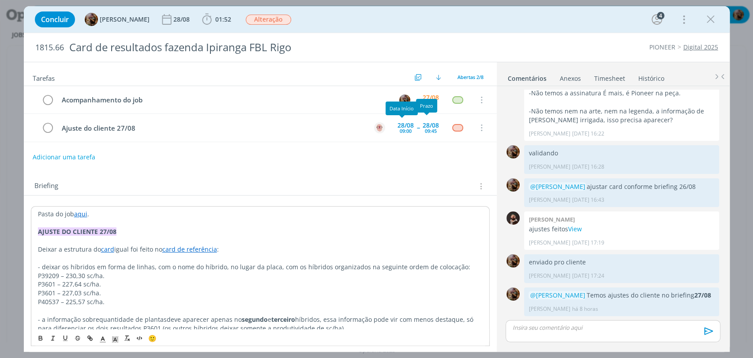
click at [424, 96] on div "27/08" at bounding box center [430, 97] width 16 height 6
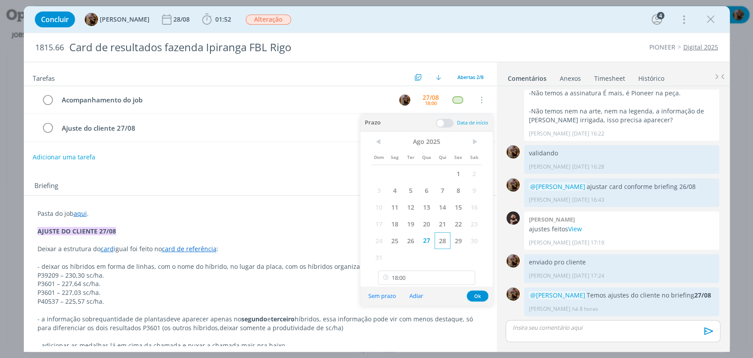
click at [443, 237] on span "28" at bounding box center [442, 240] width 16 height 17
click at [437, 275] on input "18:00" at bounding box center [426, 277] width 97 height 14
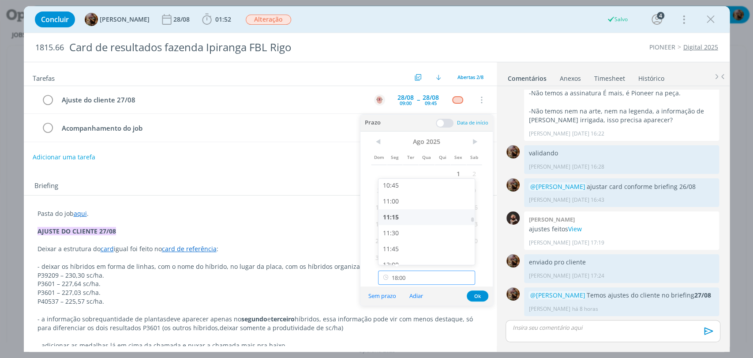
scroll to position [635, 0]
click at [405, 216] on div "10:30" at bounding box center [427, 218] width 98 height 16
type input "10:30"
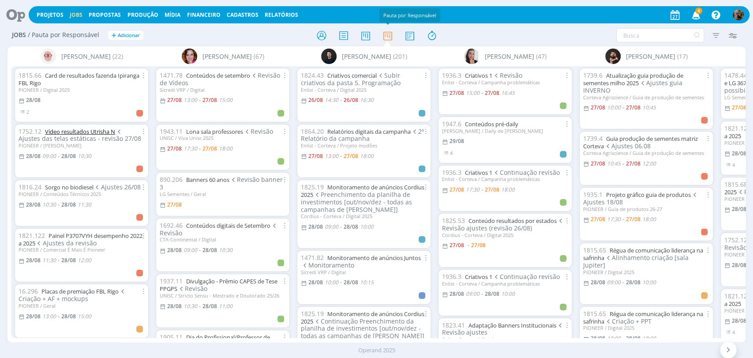
click at [107, 131] on link "Vídeo resultados Utrisha N" at bounding box center [80, 131] width 70 height 8
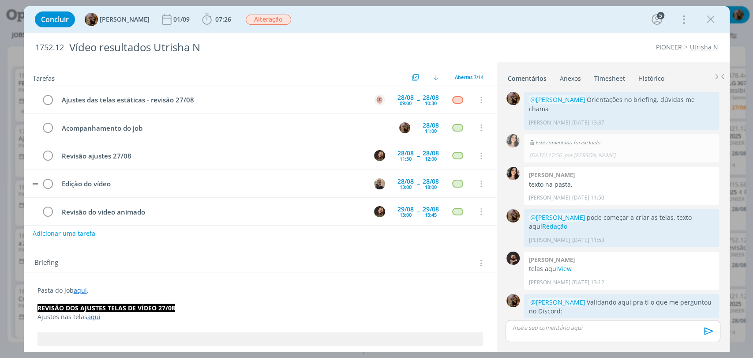
scroll to position [326, 0]
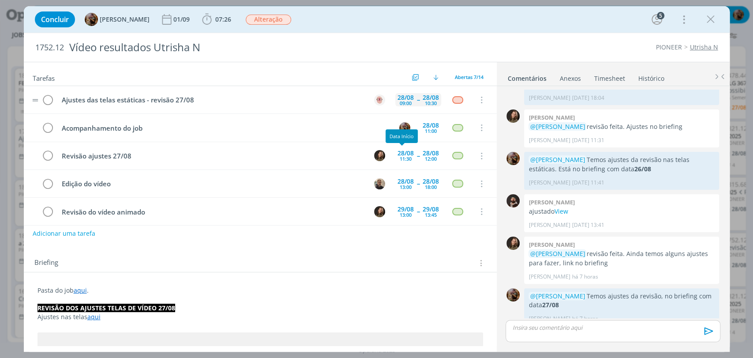
click at [404, 105] on div "09:00" at bounding box center [406, 103] width 12 height 5
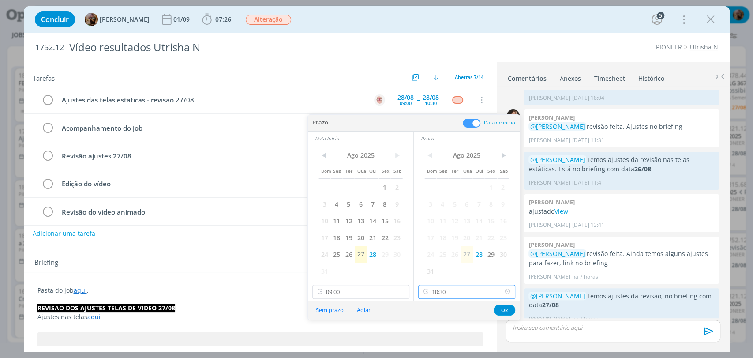
click at [456, 288] on input "10:30" at bounding box center [466, 291] width 97 height 14
click at [438, 221] on div "11:15" at bounding box center [467, 217] width 98 height 16
type input "11:15"
click at [374, 293] on input "09:00" at bounding box center [360, 291] width 97 height 14
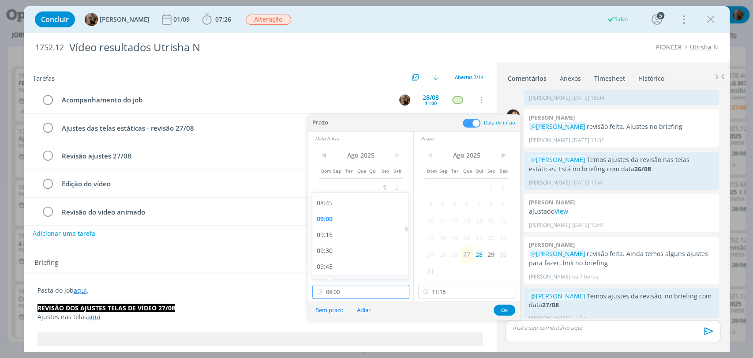
scroll to position [602, 0]
click at [328, 218] on div "09:45" at bounding box center [361, 217] width 98 height 16
type input "09:45"
click at [501, 313] on button "Ok" at bounding box center [504, 309] width 22 height 11
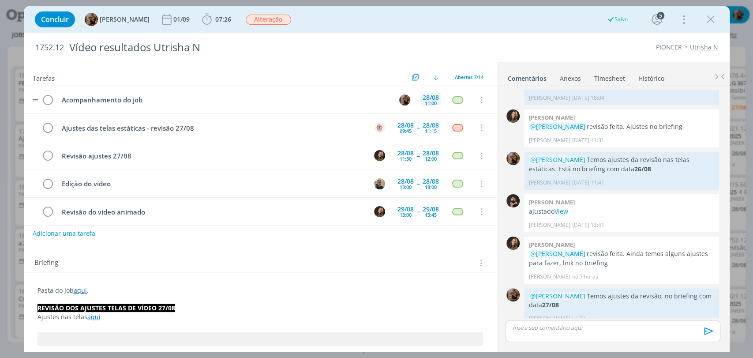
click at [429, 102] on div "11:00" at bounding box center [431, 103] width 12 height 5
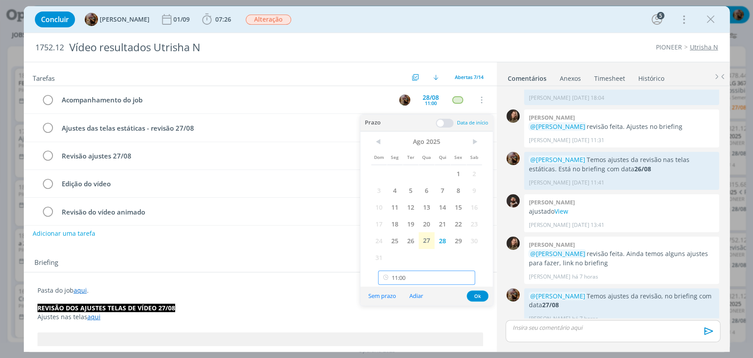
click at [422, 273] on input "11:00" at bounding box center [426, 277] width 97 height 14
click at [398, 225] on div "11:15" at bounding box center [427, 221] width 98 height 16
type input "11:15"
click at [478, 296] on button "Ok" at bounding box center [478, 295] width 22 height 11
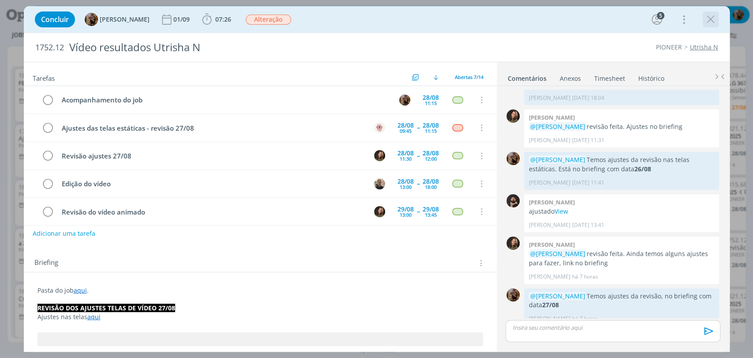
click at [710, 19] on icon "dialog" at bounding box center [710, 19] width 13 height 13
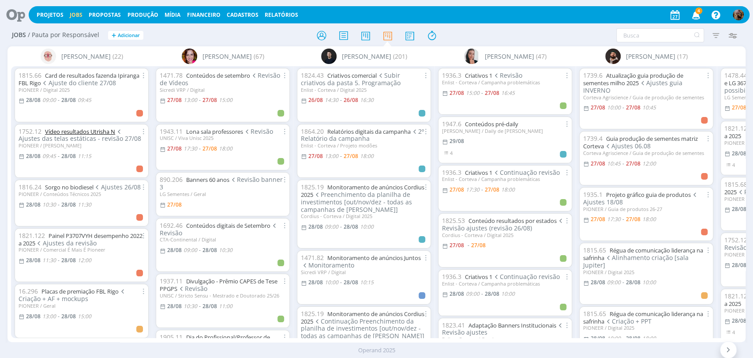
click at [99, 131] on link "Vídeo resultados Utrisha N" at bounding box center [80, 131] width 70 height 8
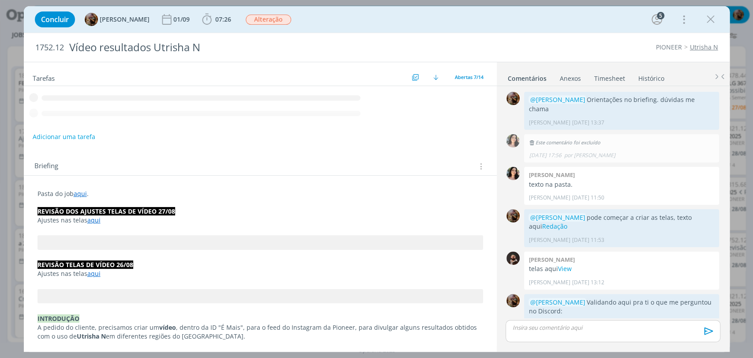
scroll to position [326, 0]
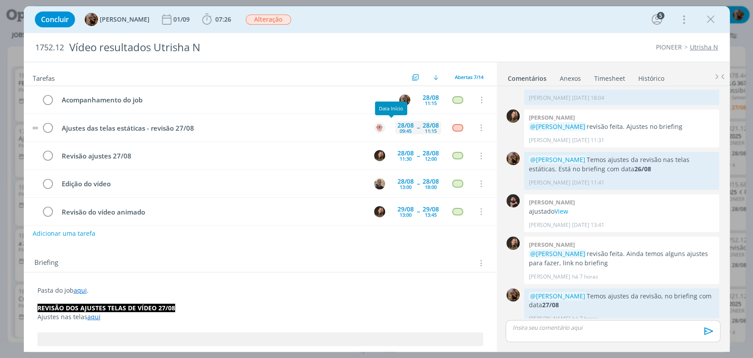
click at [400, 125] on div "28/08" at bounding box center [405, 125] width 16 height 6
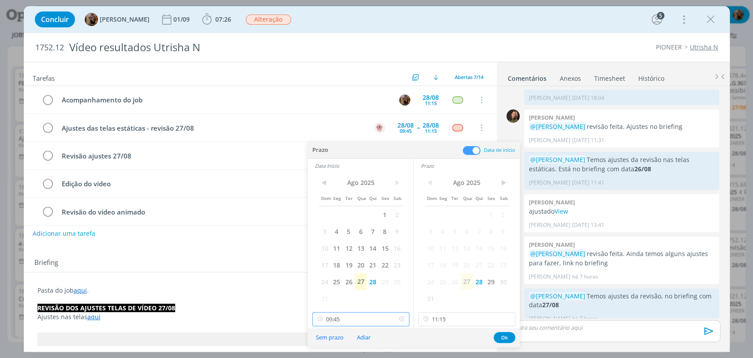
click at [358, 318] on input "09:45" at bounding box center [360, 319] width 97 height 14
click at [326, 244] on div "09:00" at bounding box center [361, 247] width 98 height 16
type input "09:00"
click at [457, 318] on input "11:15" at bounding box center [466, 319] width 97 height 14
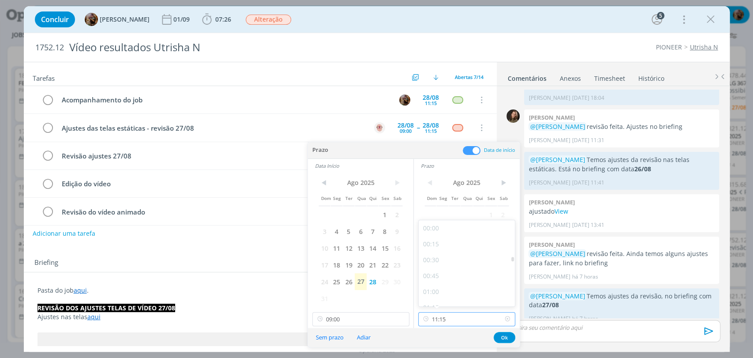
scroll to position [647, 0]
click at [437, 248] on div "10:30" at bounding box center [467, 247] width 98 height 16
type input "10:30"
click at [506, 336] on button "Ok" at bounding box center [504, 337] width 22 height 11
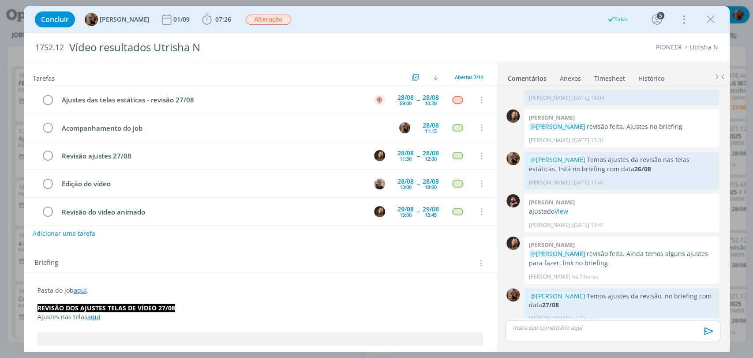
click at [709, 19] on icon "dialog" at bounding box center [710, 19] width 13 height 13
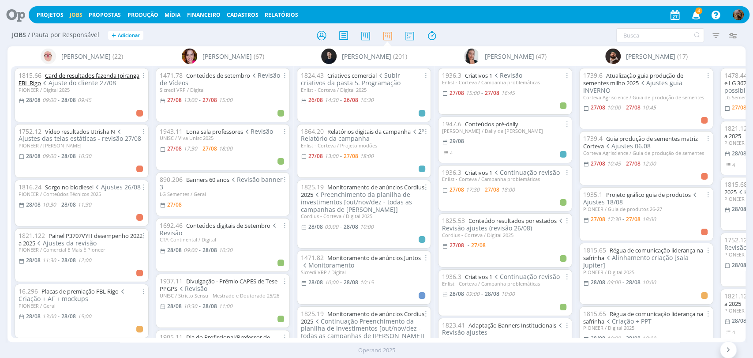
click at [85, 76] on link "Card de resultados fazenda Ipiranga FBL Rigo" at bounding box center [79, 78] width 121 height 15
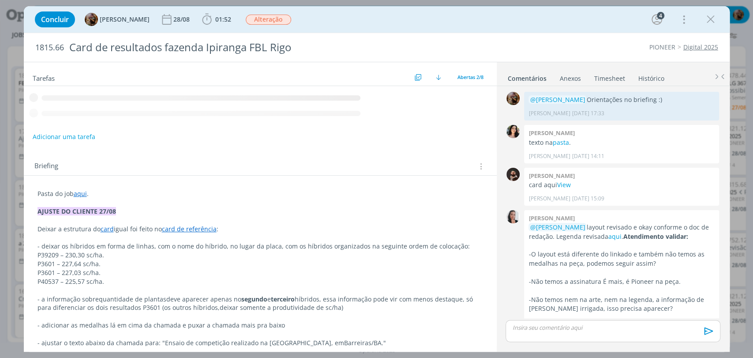
scroll to position [197, 0]
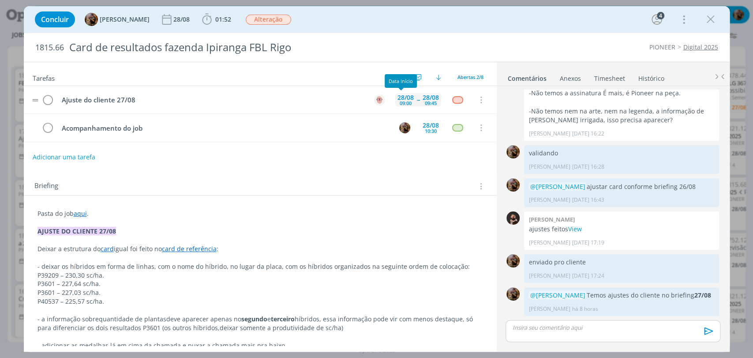
click at [400, 101] on div "09:00" at bounding box center [406, 103] width 12 height 5
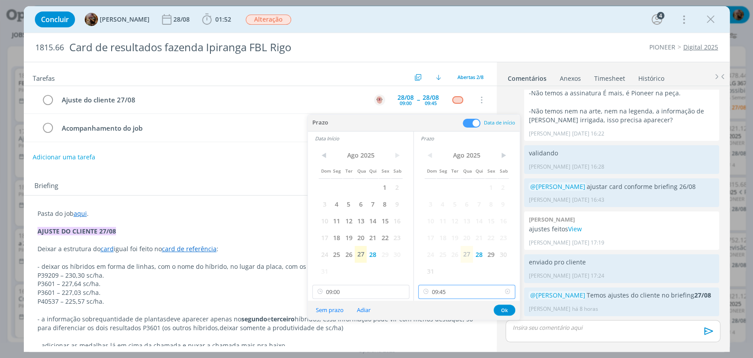
click at [454, 297] on input "09:45" at bounding box center [466, 291] width 97 height 14
click at [433, 219] on div "11:15" at bounding box center [467, 216] width 98 height 16
type input "11:15"
click at [367, 284] on input "09:00" at bounding box center [360, 291] width 97 height 14
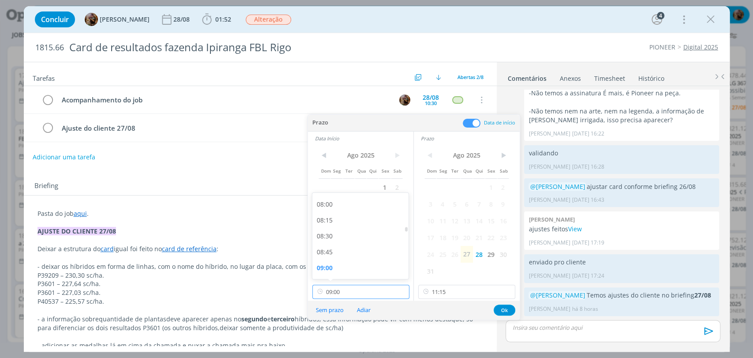
scroll to position [602, 0]
click at [331, 260] on div "10:30" at bounding box center [361, 265] width 98 height 16
type input "10:30"
click at [508, 309] on button "Ok" at bounding box center [504, 309] width 22 height 11
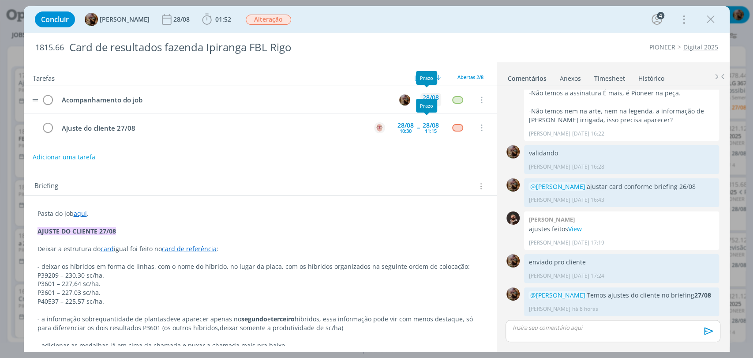
click at [425, 96] on div "28/08" at bounding box center [430, 97] width 16 height 6
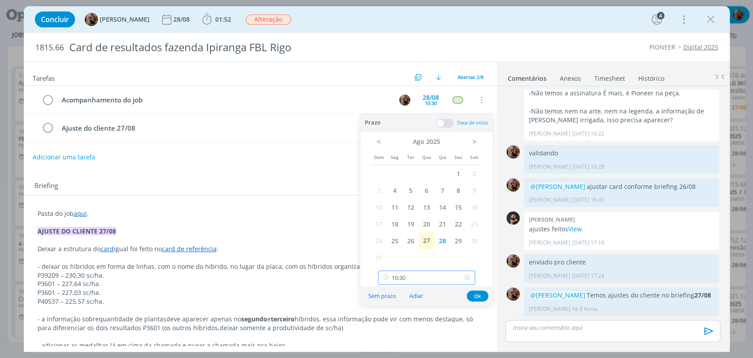
click at [430, 275] on input "10:30" at bounding box center [426, 277] width 97 height 14
click at [389, 215] on div "11:30" at bounding box center [427, 219] width 98 height 16
type input "11:30"
click at [474, 294] on button "Ok" at bounding box center [478, 295] width 22 height 11
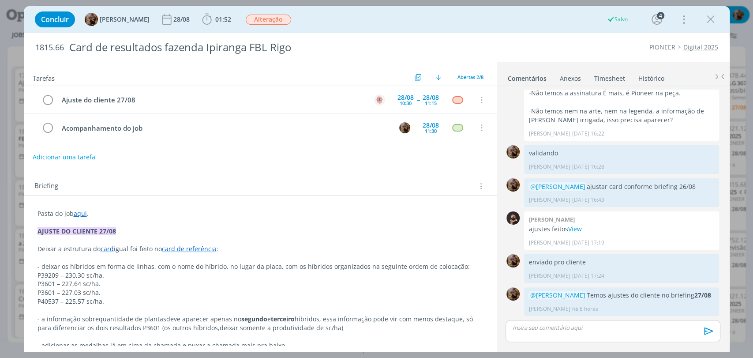
click at [708, 21] on icon "dialog" at bounding box center [710, 19] width 13 height 13
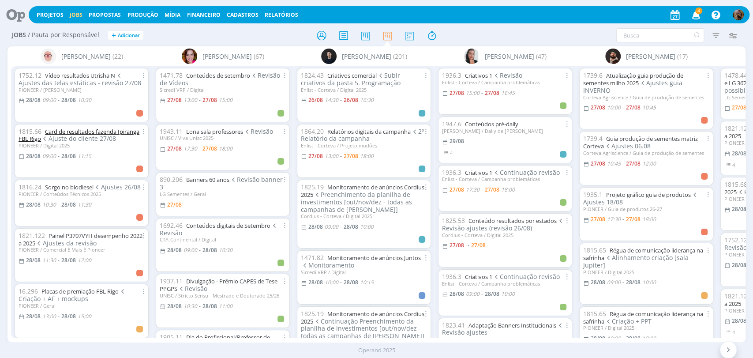
click at [95, 130] on link "Card de resultados fazenda Ipiranga FBL Rigo" at bounding box center [79, 134] width 121 height 15
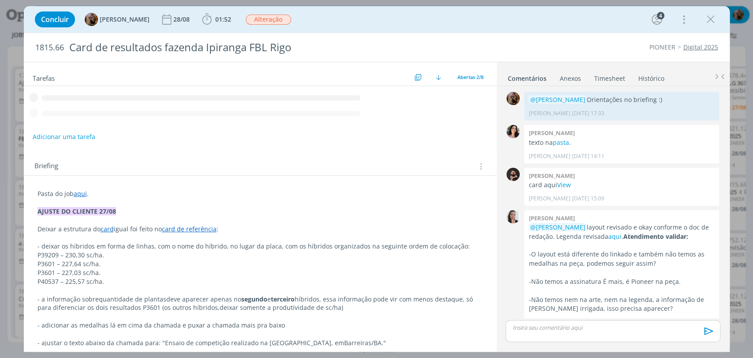
scroll to position [197, 0]
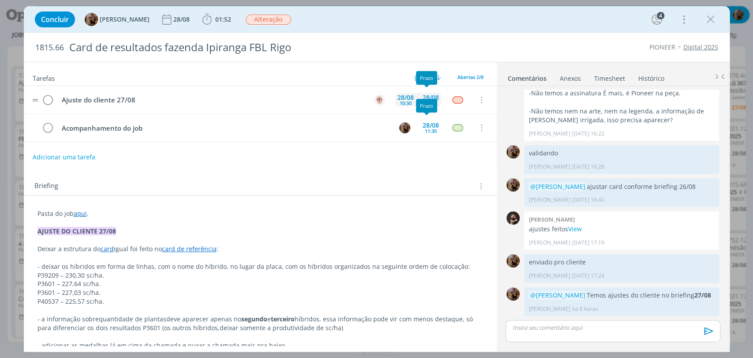
click at [425, 96] on div "28/08" at bounding box center [430, 97] width 16 height 6
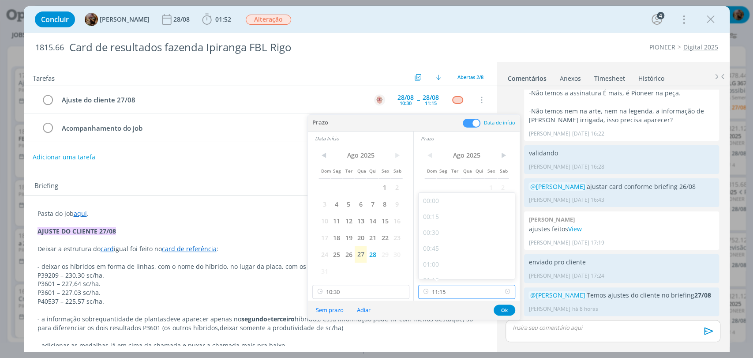
click at [440, 289] on input "11:15" at bounding box center [466, 291] width 97 height 14
click at [435, 236] on div "11:30" at bounding box center [467, 235] width 98 height 16
type input "11:30"
click at [503, 310] on button "Ok" at bounding box center [504, 309] width 22 height 11
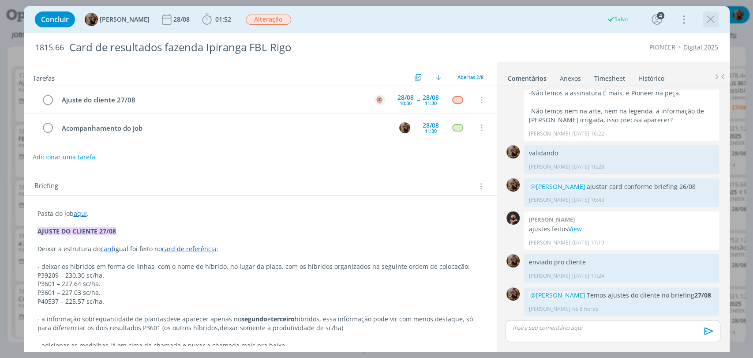
click at [711, 19] on icon "dialog" at bounding box center [710, 19] width 13 height 13
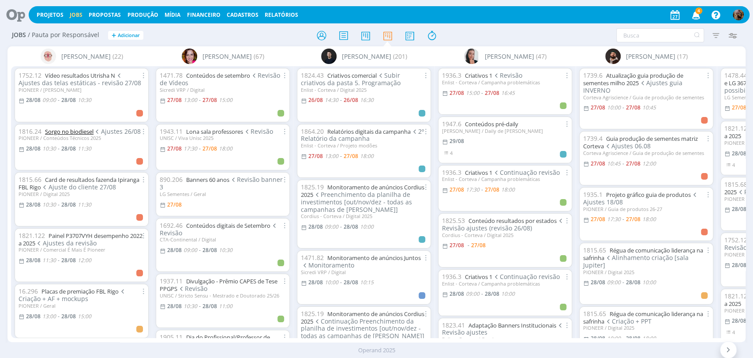
drag, startPoint x: 76, startPoint y: 131, endPoint x: 101, endPoint y: 135, distance: 25.0
click at [102, 290] on link "Placas de premiação FBL Rigo" at bounding box center [79, 291] width 77 height 8
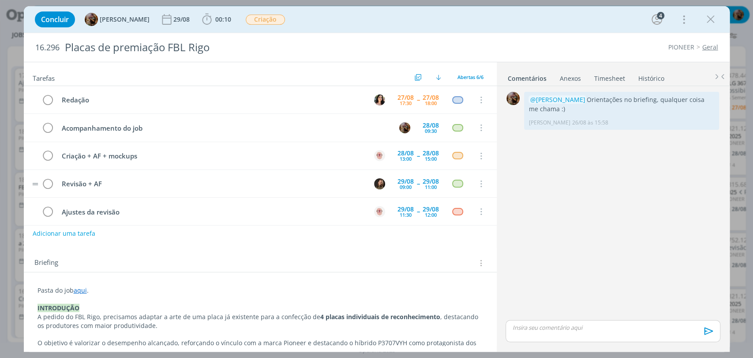
scroll to position [28, 0]
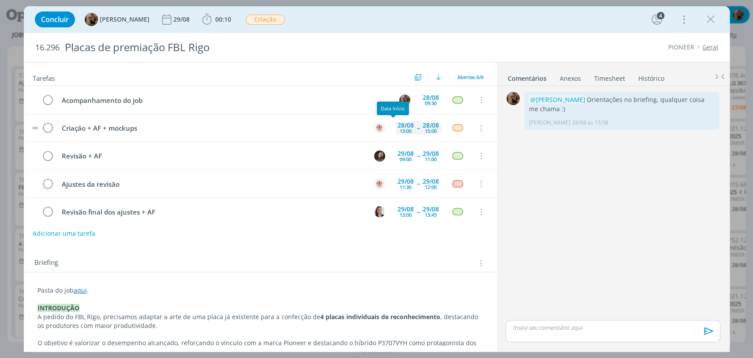
click at [400, 128] on div "13:00" at bounding box center [406, 130] width 12 height 5
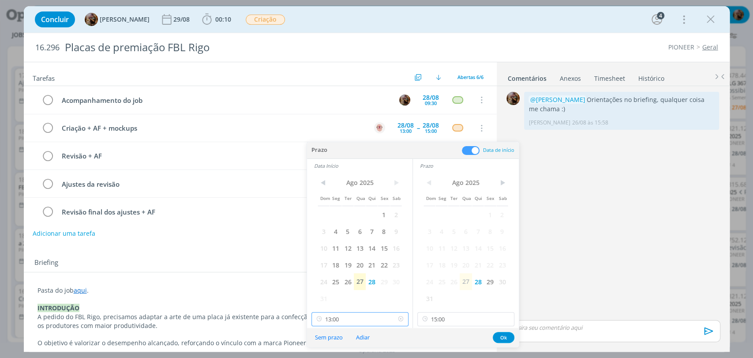
click at [358, 314] on input "13:00" at bounding box center [359, 319] width 97 height 14
click at [328, 274] on div "13:30" at bounding box center [360, 278] width 98 height 16
type input "13:30"
click at [502, 335] on button "Ok" at bounding box center [504, 337] width 22 height 11
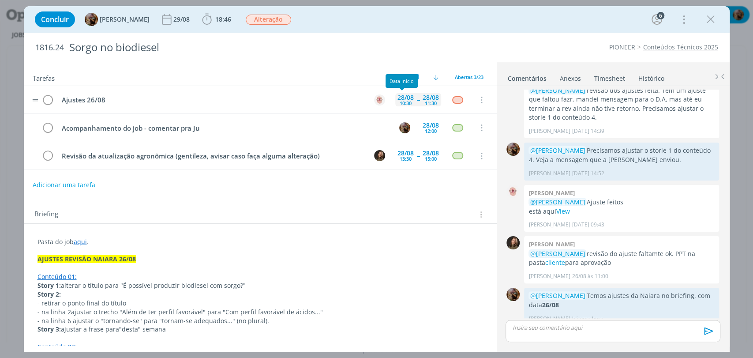
click at [400, 105] on div "10:30" at bounding box center [406, 103] width 12 height 5
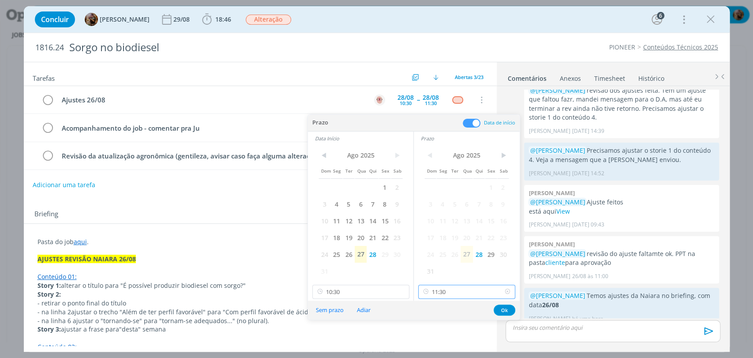
click at [441, 291] on input "11:30" at bounding box center [466, 291] width 97 height 14
click at [437, 247] on div "13:30" at bounding box center [467, 248] width 98 height 16
type input "13:30"
click at [372, 287] on input "10:30" at bounding box center [360, 291] width 97 height 14
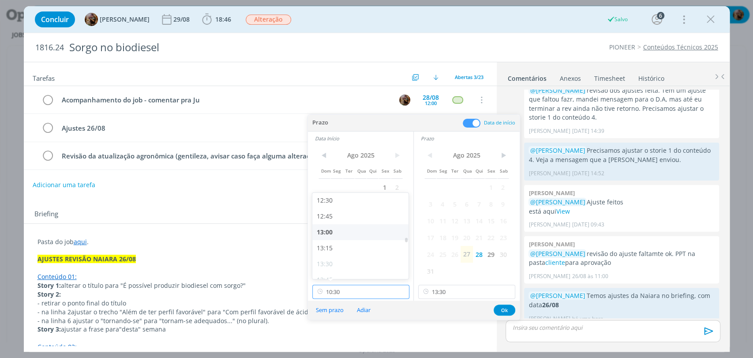
scroll to position [795, 0]
click at [330, 230] on div "13:00" at bounding box center [361, 231] width 98 height 16
type input "13:00"
click at [504, 306] on button "Ok" at bounding box center [504, 309] width 22 height 11
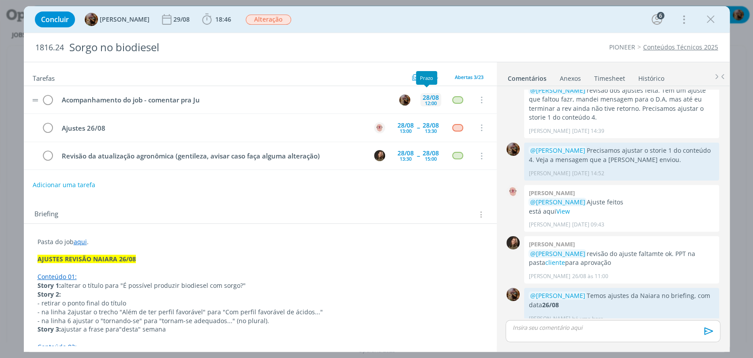
click at [426, 91] on div "[DATE] 12:00" at bounding box center [430, 99] width 21 height 19
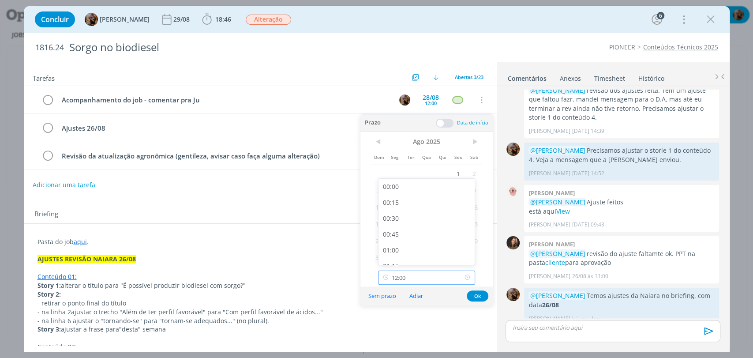
click at [436, 276] on input "12:00" at bounding box center [426, 277] width 97 height 14
click at [412, 244] on div "13:30" at bounding box center [427, 251] width 98 height 16
type input "13:30"
click at [470, 295] on button "Ok" at bounding box center [478, 295] width 22 height 11
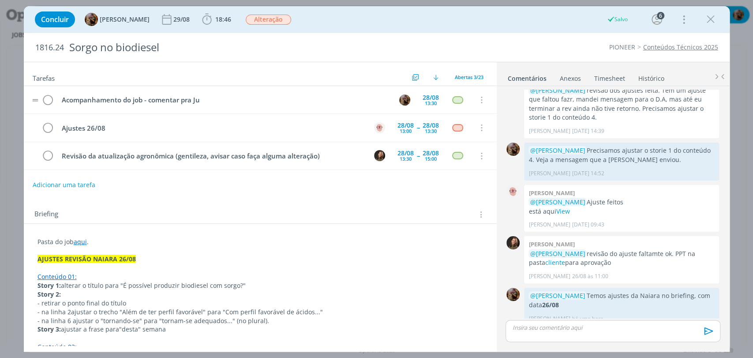
click at [37, 99] on tr "Acompanhamento do job - comentar pra Ju [DATE] 13:30 Cancelar" at bounding box center [260, 100] width 473 height 28
click at [424, 94] on div "28/08" at bounding box center [430, 97] width 16 height 6
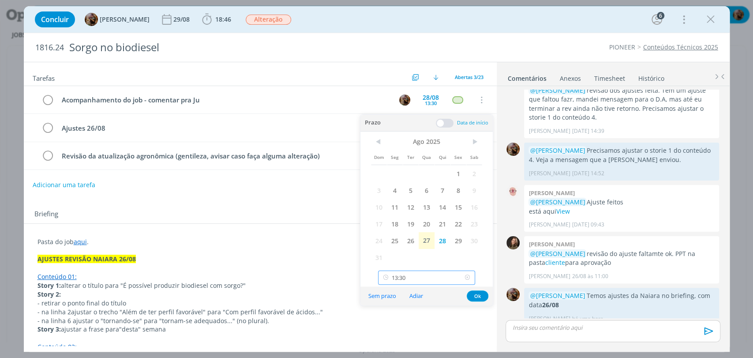
click at [428, 276] on input "13:30" at bounding box center [426, 277] width 97 height 14
click at [395, 209] on div "12:00" at bounding box center [427, 208] width 98 height 16
type input "12:00"
click at [473, 292] on button "Ok" at bounding box center [478, 295] width 22 height 11
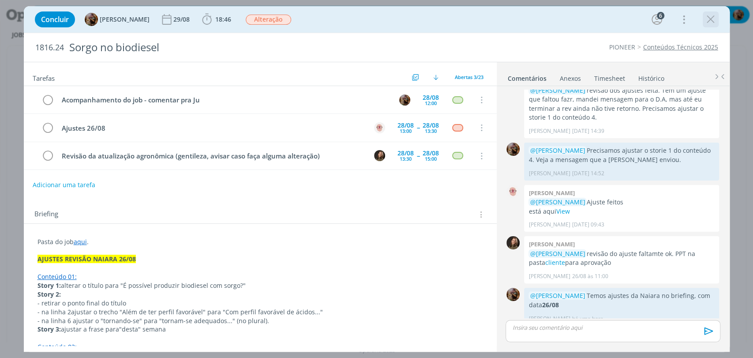
click at [708, 26] on div "dialog" at bounding box center [710, 19] width 16 height 16
click at [711, 22] on icon "dialog" at bounding box center [710, 19] width 13 height 13
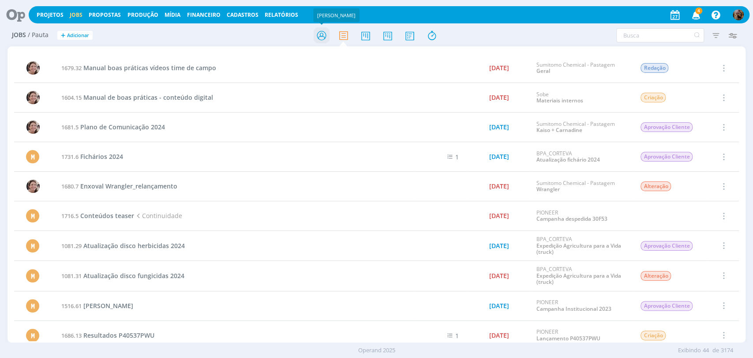
click at [318, 36] on icon at bounding box center [321, 35] width 16 height 17
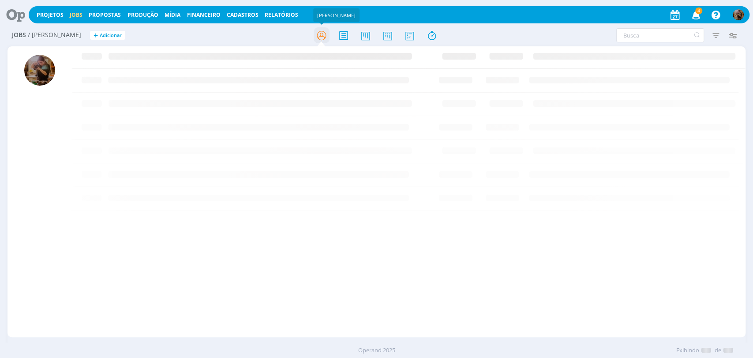
click at [325, 36] on icon at bounding box center [321, 35] width 16 height 17
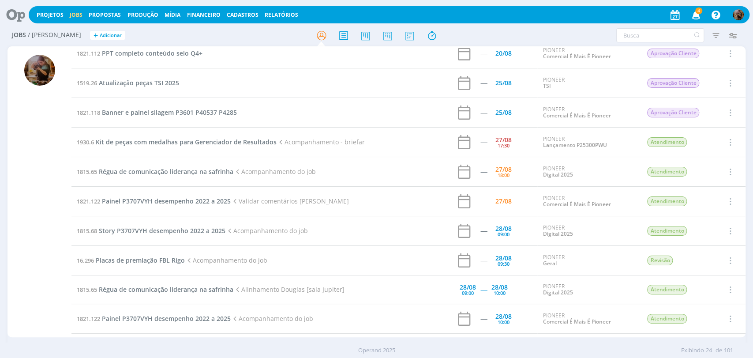
scroll to position [147, 0]
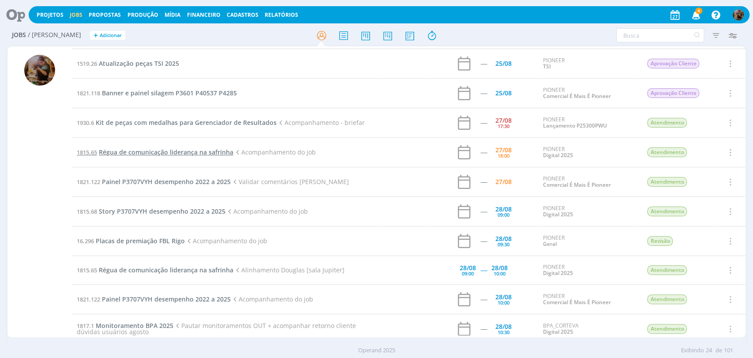
click at [204, 152] on span "Régua de comunicação liderança na safrinha" at bounding box center [166, 152] width 134 height 8
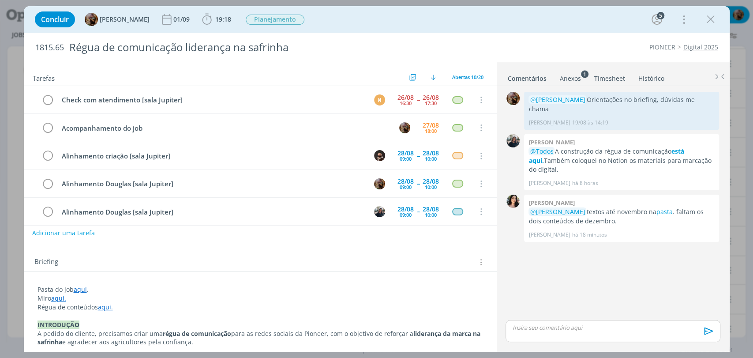
click at [81, 236] on button "Adicionar uma tarefa" at bounding box center [63, 232] width 63 height 15
click at [70, 229] on input "Redação dezembro" at bounding box center [201, 232] width 325 height 12
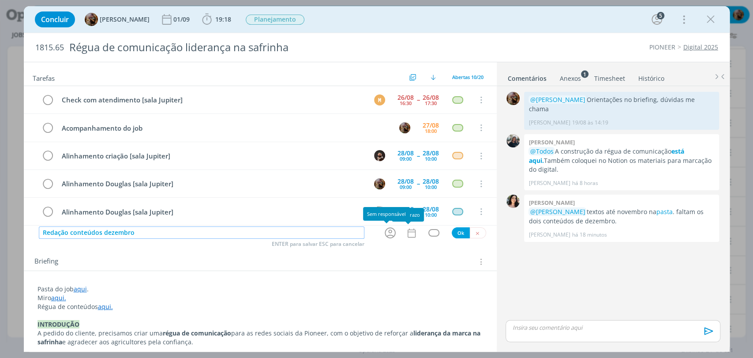
click at [388, 230] on icon "dialog" at bounding box center [390, 233] width 14 height 14
type input "Redação conteúdos dezembro"
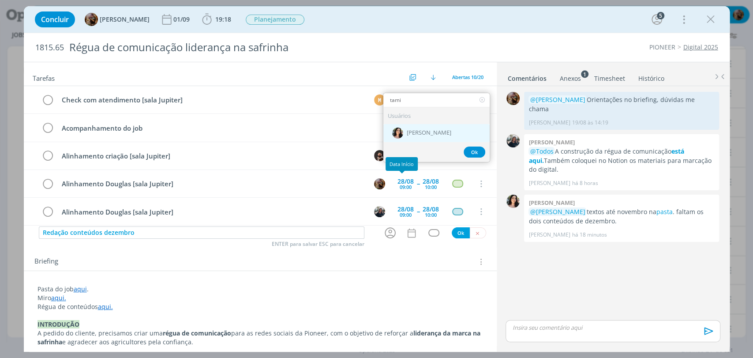
type input "tami"
click at [419, 130] on span "[PERSON_NAME]" at bounding box center [429, 133] width 45 height 7
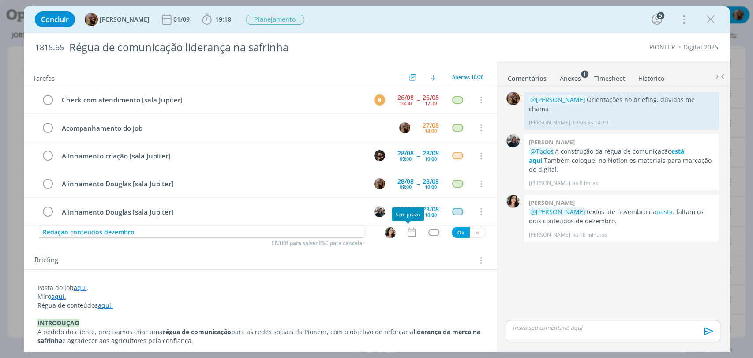
click at [408, 237] on icon "dialog" at bounding box center [411, 231] width 11 height 11
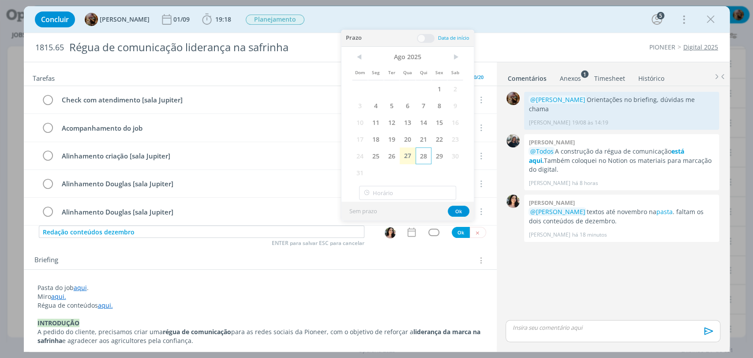
click at [427, 156] on span "28" at bounding box center [423, 155] width 16 height 17
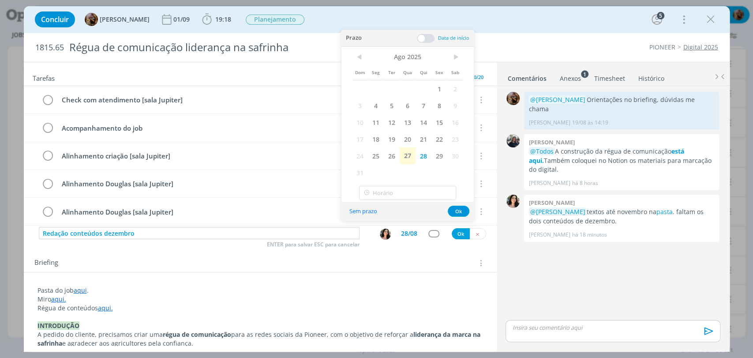
click at [427, 36] on span at bounding box center [426, 38] width 18 height 9
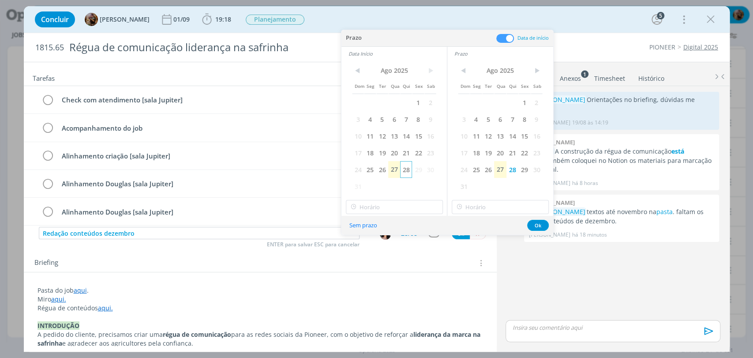
click at [403, 171] on span "28" at bounding box center [406, 169] width 12 height 17
click at [405, 202] on input "18:00" at bounding box center [394, 207] width 97 height 14
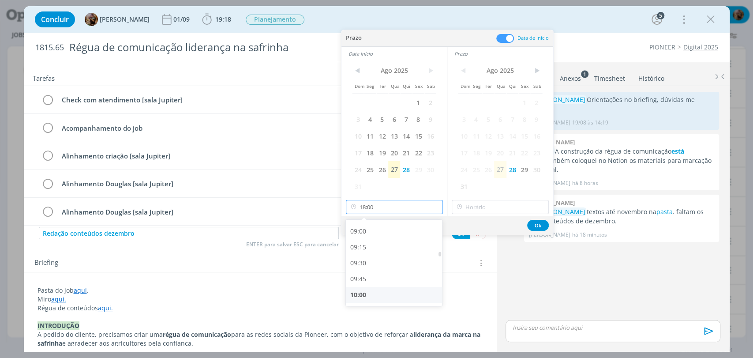
scroll to position [537, 0]
click at [377, 258] on div "09:00" at bounding box center [395, 262] width 98 height 16
type input "09:00"
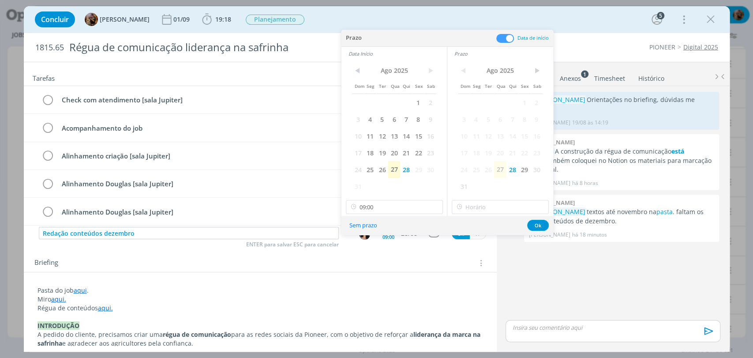
click at [463, 209] on icon at bounding box center [459, 207] width 11 height 14
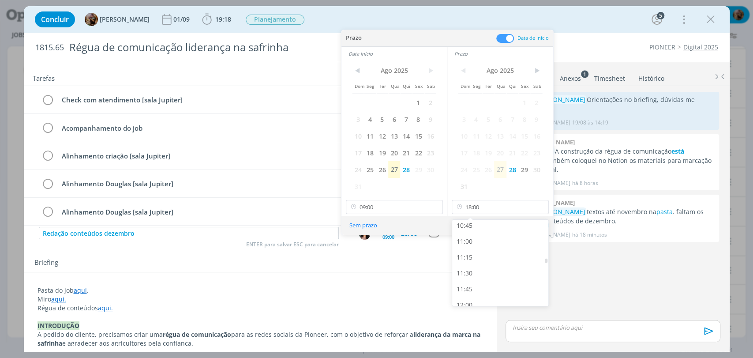
scroll to position [684, 0]
click at [471, 245] on div "11:00" at bounding box center [501, 242] width 98 height 16
type input "11:00"
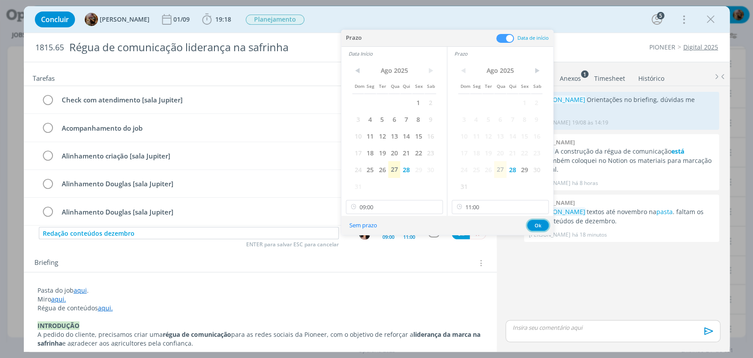
click at [537, 225] on button "Ok" at bounding box center [538, 225] width 22 height 11
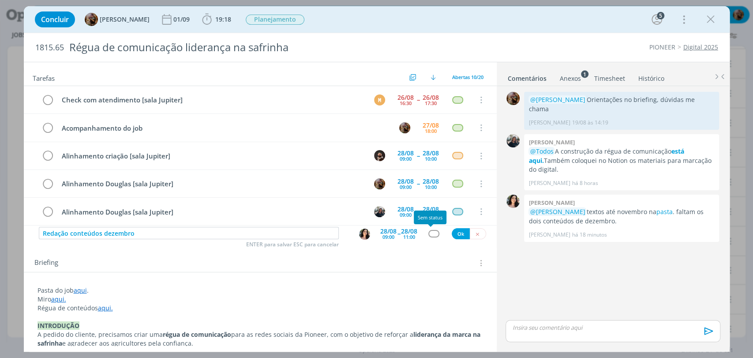
click at [432, 232] on div "dialog" at bounding box center [433, 233] width 11 height 7
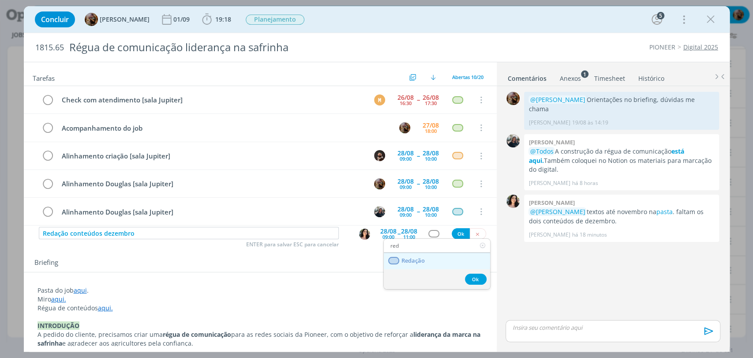
type input "red"
click at [427, 260] on link "Redação" at bounding box center [437, 261] width 106 height 16
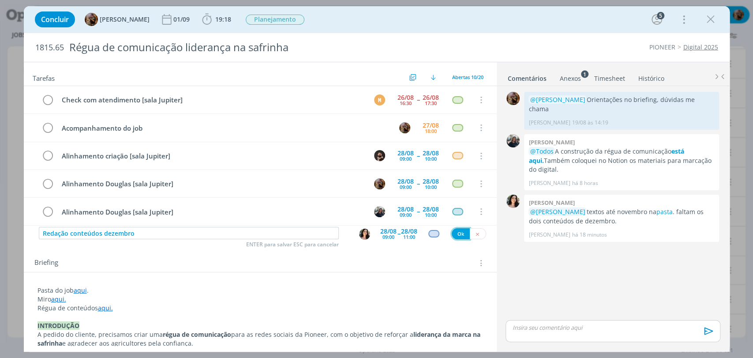
click at [457, 235] on button "Ok" at bounding box center [461, 233] width 18 height 11
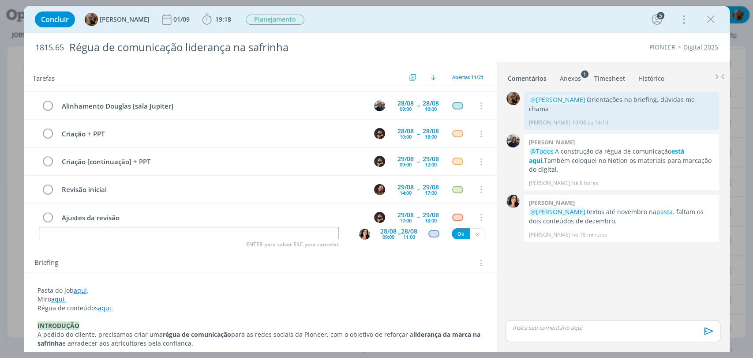
scroll to position [0, 0]
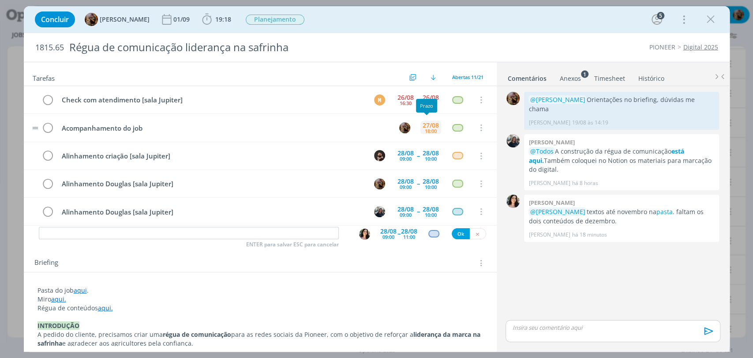
click at [428, 131] on div "18:00" at bounding box center [431, 130] width 12 height 5
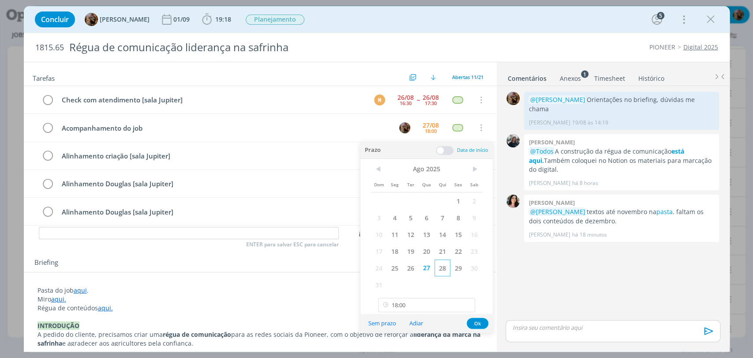
click at [440, 268] on span "28" at bounding box center [442, 267] width 16 height 17
click at [476, 322] on button "Ok" at bounding box center [478, 322] width 22 height 11
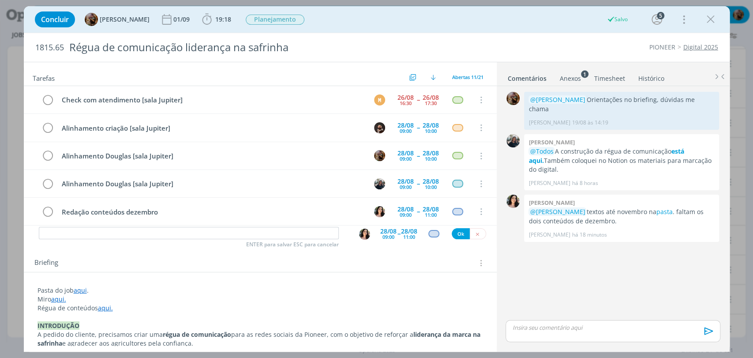
click at [708, 18] on icon "dialog" at bounding box center [710, 19] width 13 height 13
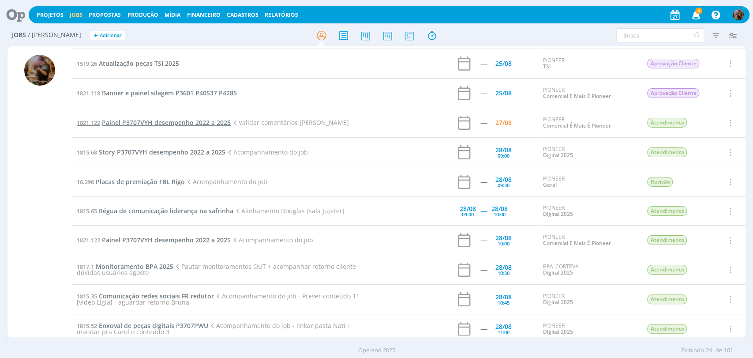
click at [201, 124] on span "Painel P3707VYH desempenho 2022 a 2025" at bounding box center [166, 122] width 129 height 8
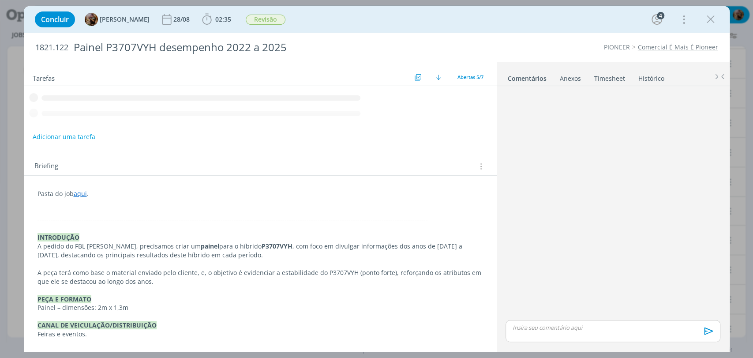
scroll to position [58, 0]
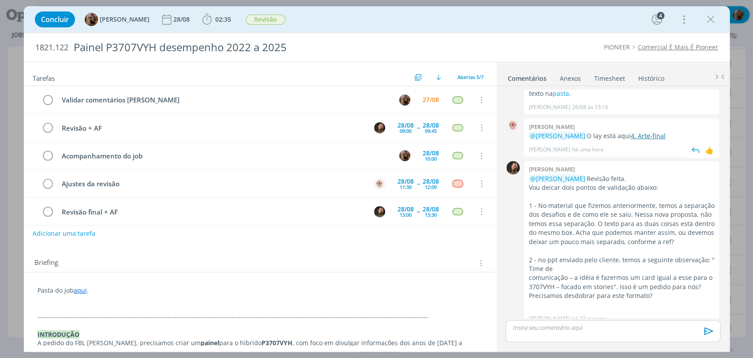
click at [654, 131] on link "4. Arte-final" at bounding box center [647, 135] width 35 height 8
click at [623, 329] on p "dialog" at bounding box center [612, 327] width 200 height 8
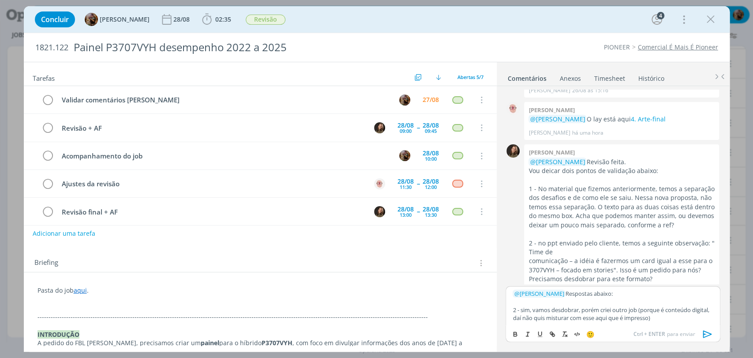
click at [579, 309] on p "2 - sim, vamos desdobrar, porém criei outro job (porque é conteúdo digital, daí…" at bounding box center [612, 314] width 200 height 16
click at [639, 310] on p "2 - sim, vamos desdobrar pra story, porém criei outro job (porque é conteúdo di…" at bounding box center [612, 314] width 200 height 16
click at [676, 312] on p "2 - sim, vamos desdobrar pra story, porém criei um outro job (porque é conteúdo…" at bounding box center [612, 314] width 200 height 16
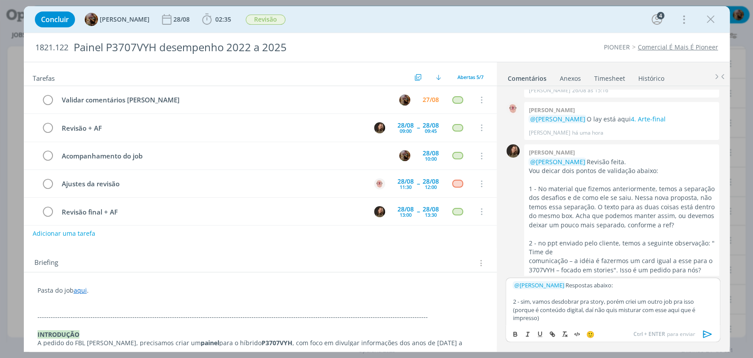
click at [563, 319] on p "2 - sim, vamos desdobrar pra story, porém criei um outro job pra isso (porque é…" at bounding box center [612, 309] width 200 height 24
drag, startPoint x: 571, startPoint y: 318, endPoint x: 536, endPoint y: 321, distance: 35.3
click at [536, 321] on p "2 - sim, vamos desdobrar pra story, porém criei um outro job pra isso (porque é…" at bounding box center [612, 309] width 200 height 24
click at [698, 298] on p "2 - sim, vamos desdobrar pra story, porém criei um outro job pra isso (porque é…" at bounding box center [612, 309] width 200 height 24
click at [706, 302] on p "2 - sim, vamos desdobrar pra story, porém criei um outro job pra isso, aqui (po…" at bounding box center [612, 309] width 200 height 24
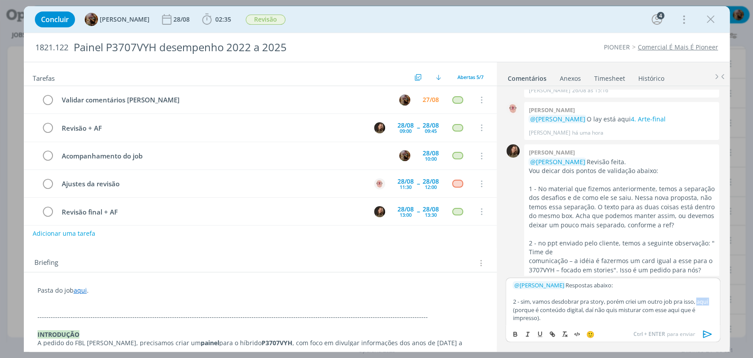
click at [706, 302] on p "2 - sim, vamos desdobrar pra story, porém criei um outro job pra isso, aqui (po…" at bounding box center [612, 309] width 200 height 24
click at [552, 331] on icon "dialog" at bounding box center [552, 333] width 7 height 7
paste input "https://app4.operand.com.br/jobs/14618"
type input "https://app4.operand.com.br/jobs/14618"
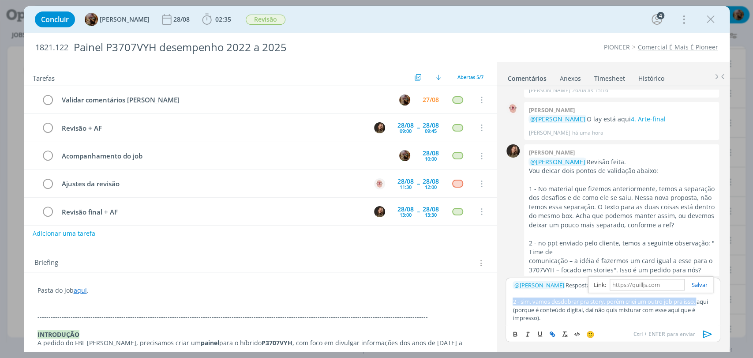
scroll to position [0, 0]
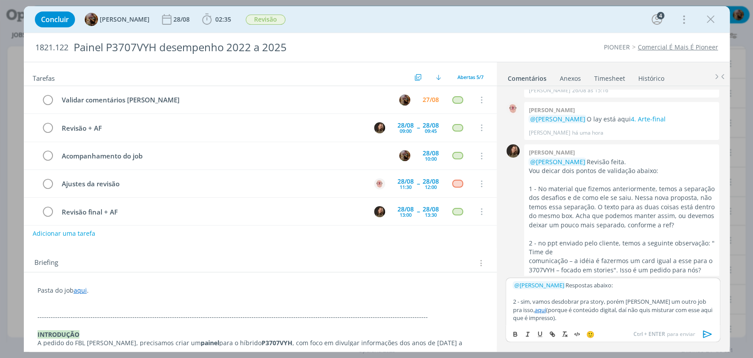
click at [642, 300] on p "2 - sim, vamos desdobrar pra story, porém criei um outro job pra isso, aqui (po…" at bounding box center [612, 309] width 200 height 24
click at [716, 302] on div "﻿ @ Julia Abich ﻿ Respostas abaixo: 2 - sim, vamos desdobrar pra story, porém c…" at bounding box center [612, 300] width 214 height 47
click at [669, 318] on p "2 - sim, vamos desdobrar pra story, porém criei um outro job pra isso, aqui por…" at bounding box center [612, 309] width 200 height 24
click at [526, 313] on p "2 - sim, vamos desdobrar pra story, porém criei um outro job pra isso, aqui por…" at bounding box center [612, 309] width 200 height 24
click at [525, 311] on p "2 - sim, vamos desdobrar pra story, porém criei um outro job pra isso, aqui por…" at bounding box center [612, 309] width 200 height 24
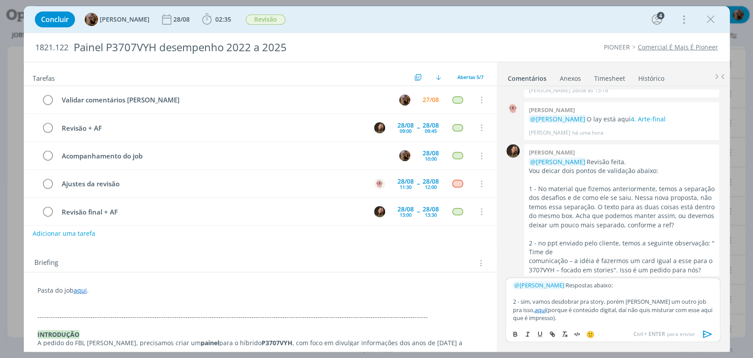
click at [631, 316] on p "2 - sim, vamos desdobrar pra story, porém criei um outro job pra isso, aqui (po…" at bounding box center [612, 309] width 200 height 24
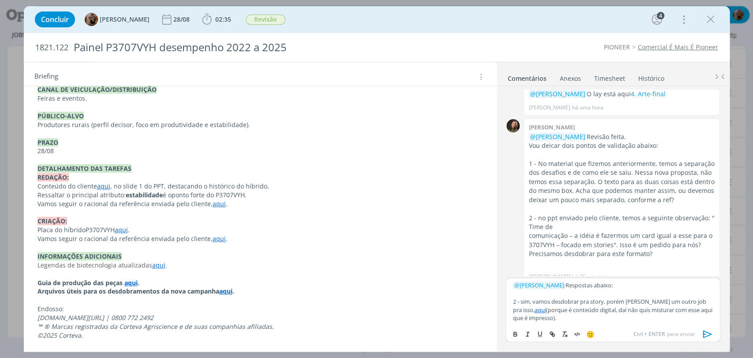
scroll to position [6, 0]
click at [213, 239] on link "aqui" at bounding box center [219, 238] width 13 height 8
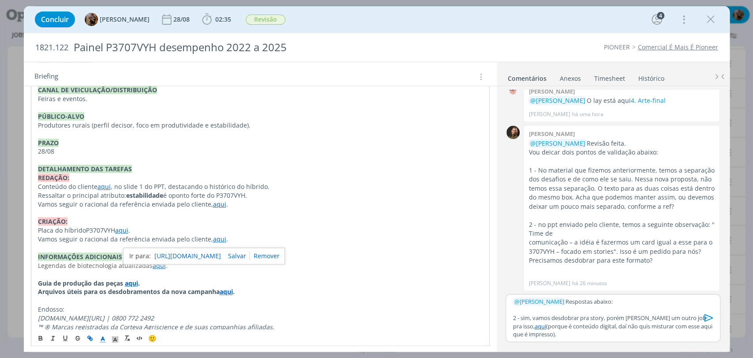
scroll to position [84, 0]
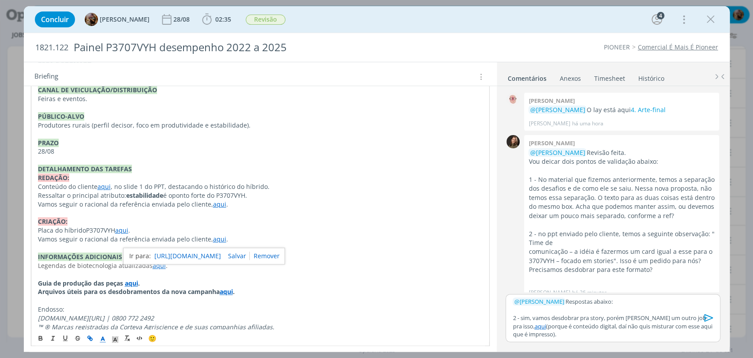
click at [210, 254] on link "https://sobeae.sharepoint.com/:b:/s/SOBEAE/ETkMod4-KwtOrhXAjzW7HFsBgfX3_v7-ppKW…" at bounding box center [187, 255] width 67 height 11
click at [600, 299] on p "﻿ @ Julia Abich ﻿ Respostas abaixo:" at bounding box center [612, 301] width 200 height 8
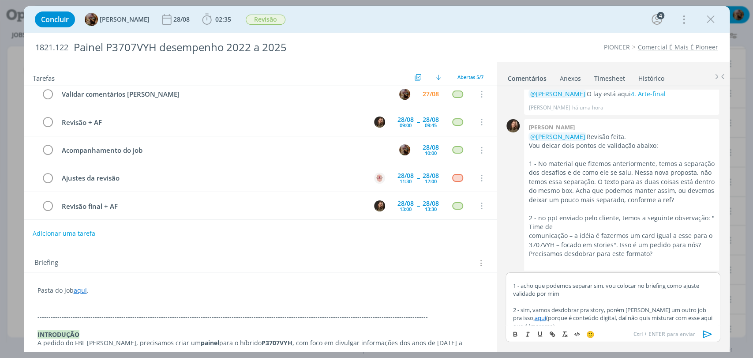
scroll to position [19, 0]
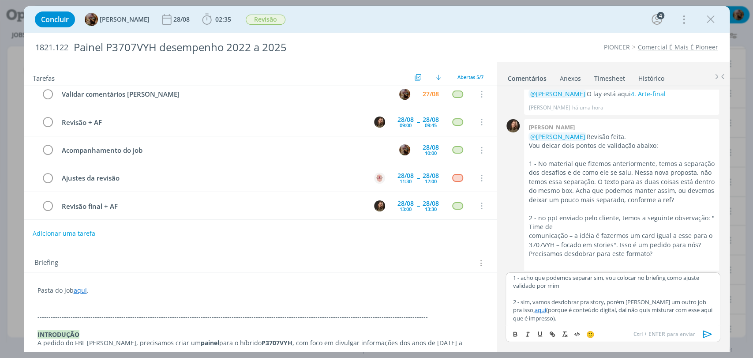
click at [705, 334] on icon "dialog" at bounding box center [707, 333] width 13 height 13
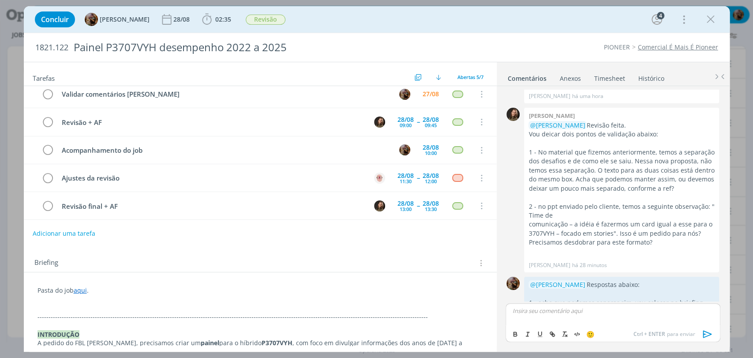
scroll to position [171, 0]
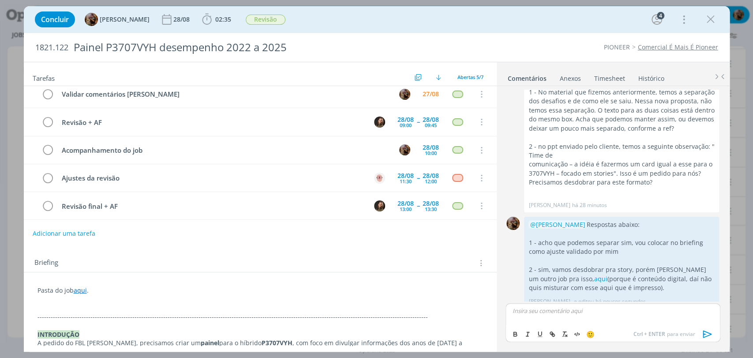
click at [176, 302] on p "dialog" at bounding box center [259, 299] width 445 height 9
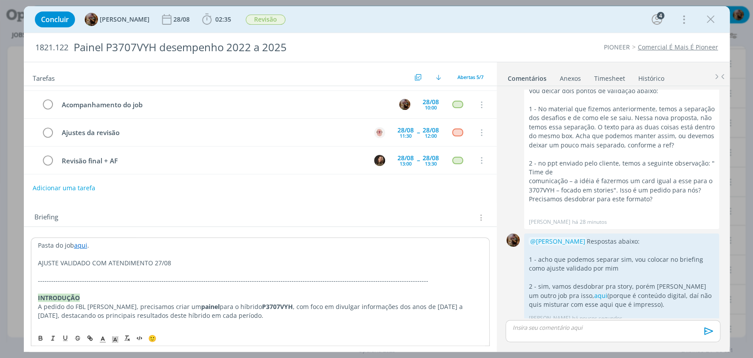
scroll to position [49, 0]
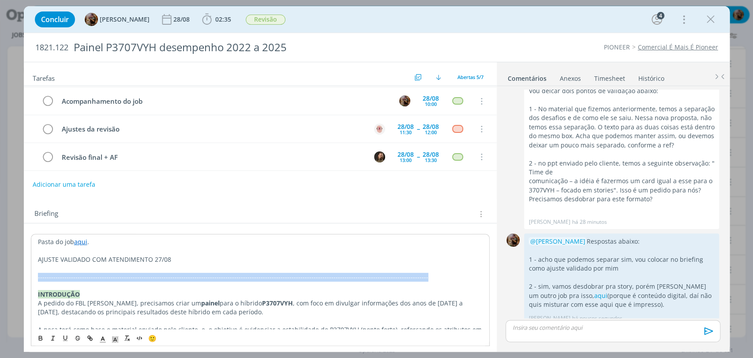
drag, startPoint x: 398, startPoint y: 278, endPoint x: 25, endPoint y: 274, distance: 373.1
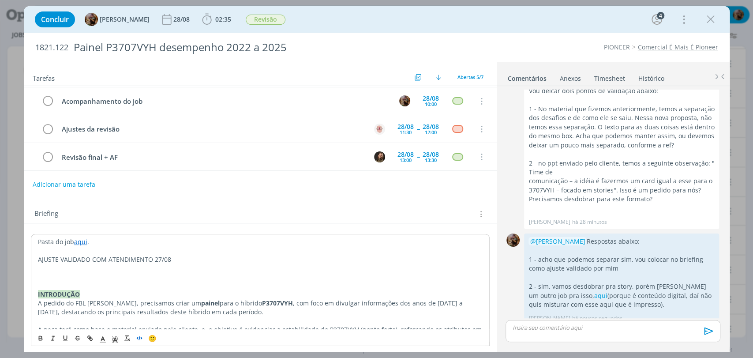
click at [142, 340] on icon "dialog" at bounding box center [139, 337] width 7 height 7
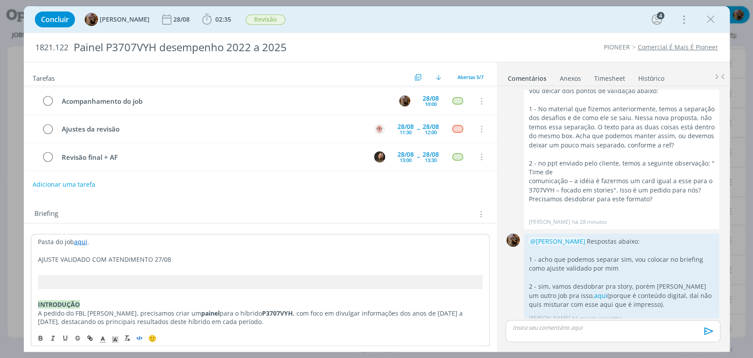
click at [175, 260] on p "AJUSTE VALIDADO COM ATENDIMENTO 27/08" at bounding box center [260, 259] width 444 height 9
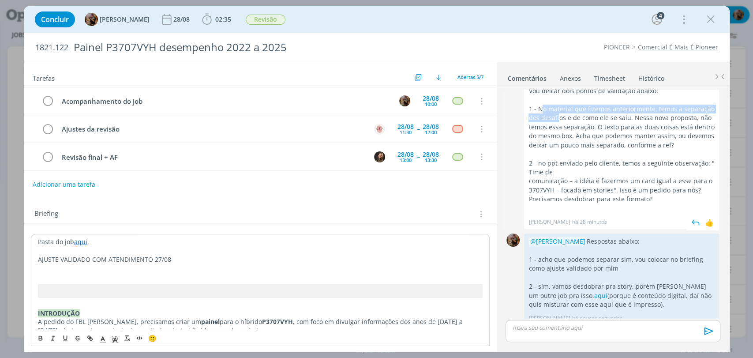
click at [557, 105] on p "1 - No material que fizemos anteriormente, temos a separação dos desafios e de …" at bounding box center [621, 127] width 186 height 45
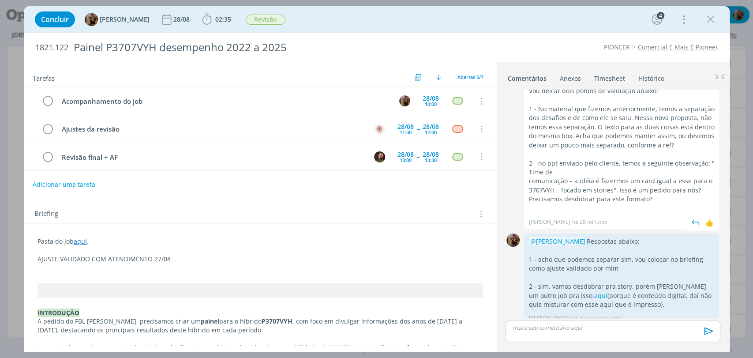
click at [537, 105] on p "1 - No material que fizemos anteriormente, temos a separação dos desafios e de …" at bounding box center [621, 127] width 186 height 45
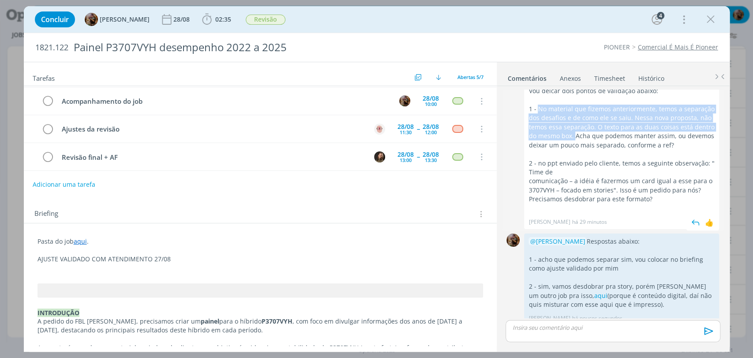
drag, startPoint x: 538, startPoint y: 99, endPoint x: 572, endPoint y: 127, distance: 43.9
click at [572, 127] on p "1 - No material que fizemos anteriormente, temos a separação dos desafios e de …" at bounding box center [621, 127] width 186 height 45
copy p "No material que fizemos anteriormente, temos a separação dos desafios e de como…"
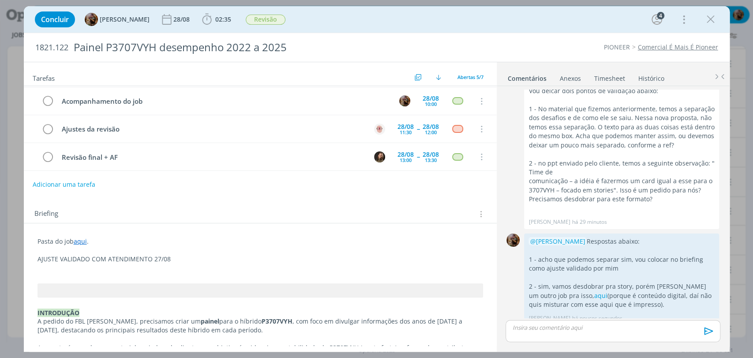
click at [116, 269] on p "dialog" at bounding box center [259, 267] width 445 height 9
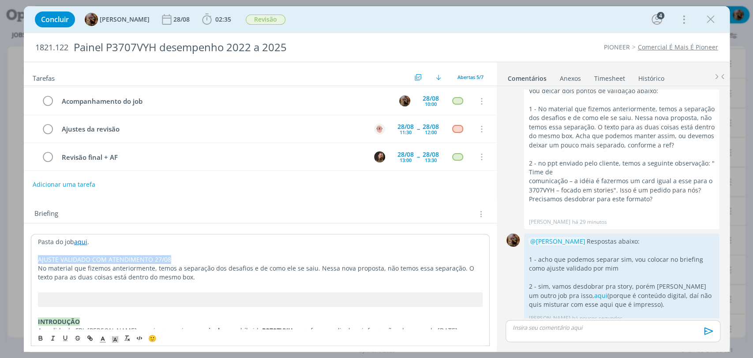
drag, startPoint x: 169, startPoint y: 257, endPoint x: 33, endPoint y: 257, distance: 136.3
click at [41, 337] on icon "dialog" at bounding box center [40, 337] width 3 height 2
click at [116, 338] on icon "dialog" at bounding box center [115, 339] width 8 height 8
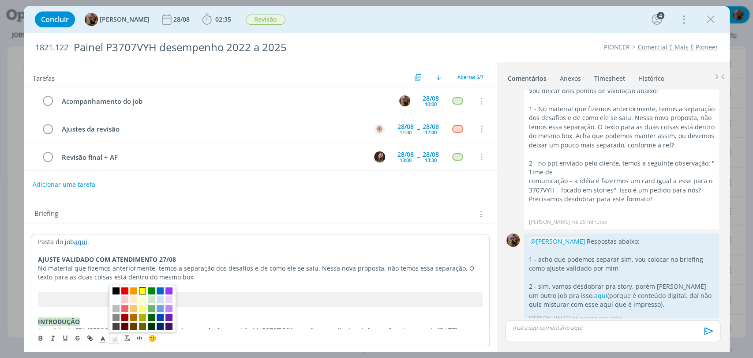
click at [139, 288] on span "dialog" at bounding box center [142, 290] width 7 height 7
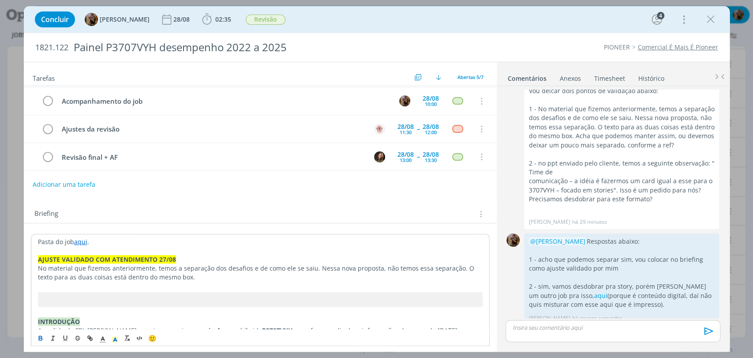
click at [136, 275] on span "No material que fizemos anteriormente, temos a separação dos desafios e de como…" at bounding box center [257, 272] width 438 height 17
click at [177, 260] on p "AJUSTE VALIDADO COM ATENDIMENTO 27/08" at bounding box center [260, 259] width 444 height 9
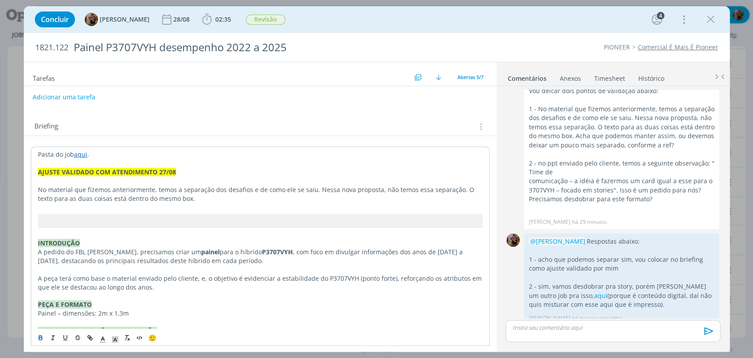
scroll to position [147, 0]
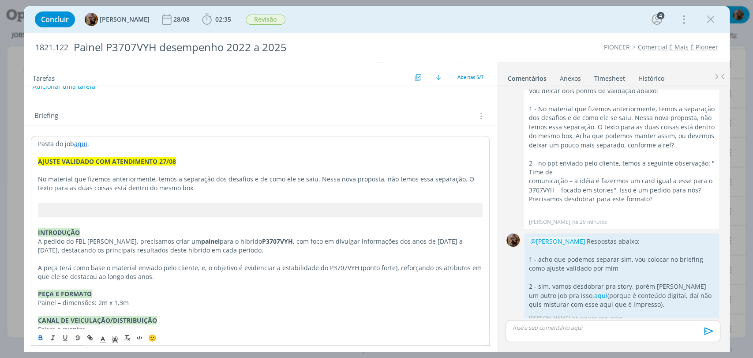
click at [155, 179] on span "No material que fizemos anteriormente, temos a separação dos desafios e de como…" at bounding box center [257, 183] width 438 height 17
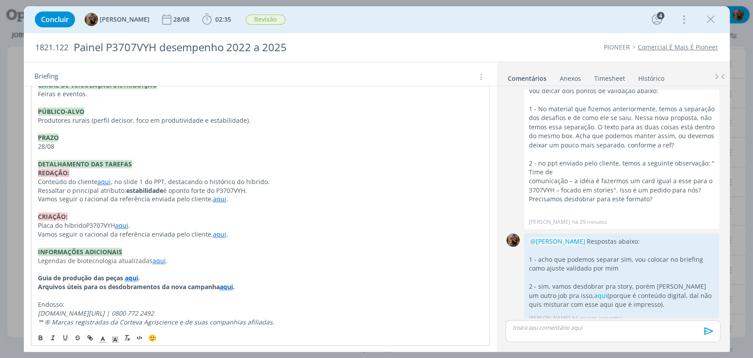
scroll to position [394, 0]
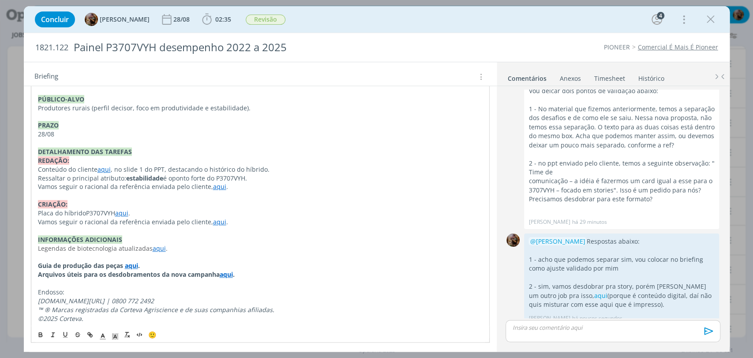
click at [213, 221] on link "aqui" at bounding box center [219, 221] width 13 height 8
click at [250, 236] on link "dialog" at bounding box center [235, 238] width 29 height 8
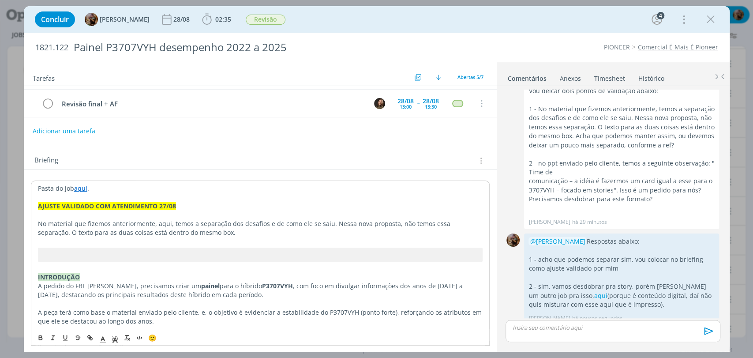
scroll to position [100, 0]
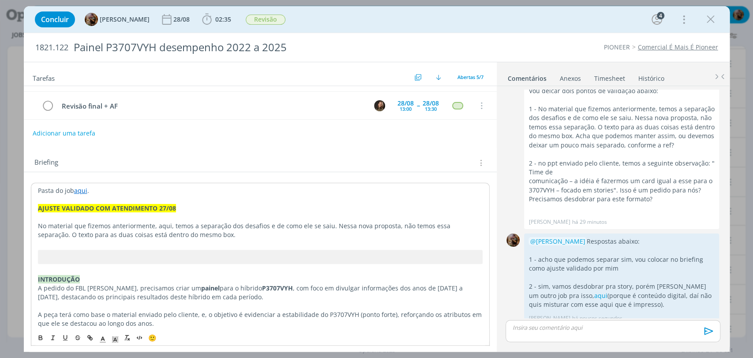
click at [161, 225] on span "No material que fizemos anteriormente, aqui, temos a separação dos desafios e d…" at bounding box center [245, 229] width 414 height 17
click at [90, 337] on icon "dialog" at bounding box center [91, 338] width 3 height 3
paste input "https://sobeae.sharepoint.com/:b:/s/SOBEAE/ETkMod4-KwtOrhXAjzW7HFsBgfX3_v7-ppKW…"
type input "https://sobeae.sharepoint.com/:b:/s/SOBEAE/ETkMod4-KwtOrhXAjzW7HFsBgfX3_v7-ppKW…"
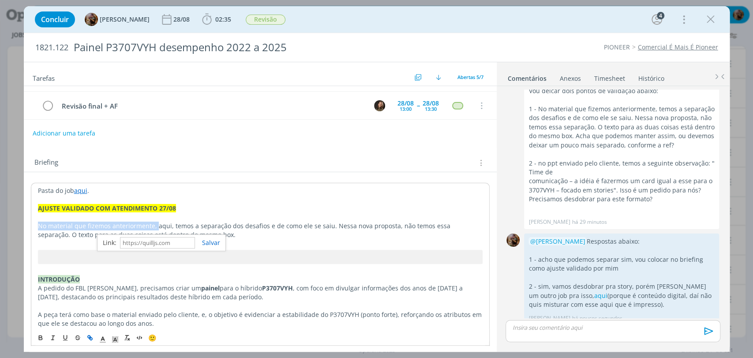
scroll to position [0, 0]
click at [215, 236] on p "No material que fizemos anteriormente, aqui , temos a separação dos desafios e …" at bounding box center [260, 230] width 444 height 18
click at [161, 226] on link "aqui" at bounding box center [163, 225] width 13 height 8
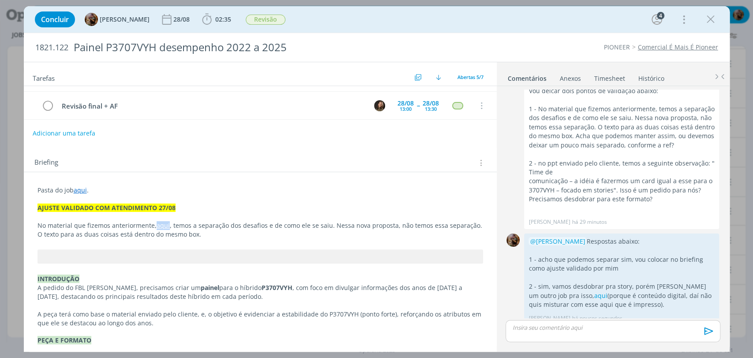
click at [157, 223] on link "aqui" at bounding box center [163, 225] width 13 height 8
click at [161, 222] on link "aqui" at bounding box center [163, 225] width 13 height 8
click at [102, 335] on icon "dialog" at bounding box center [103, 339] width 8 height 8
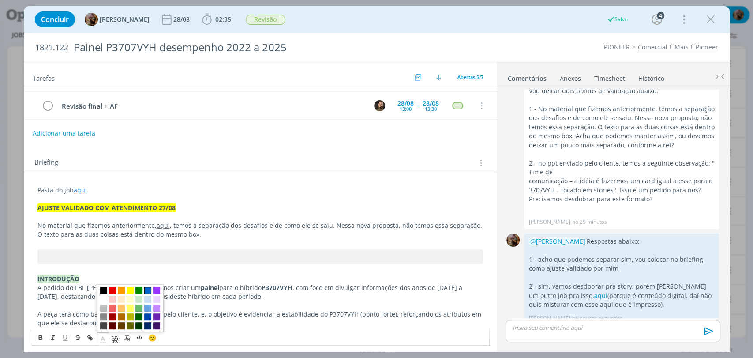
click at [145, 289] on span "dialog" at bounding box center [147, 290] width 7 height 7
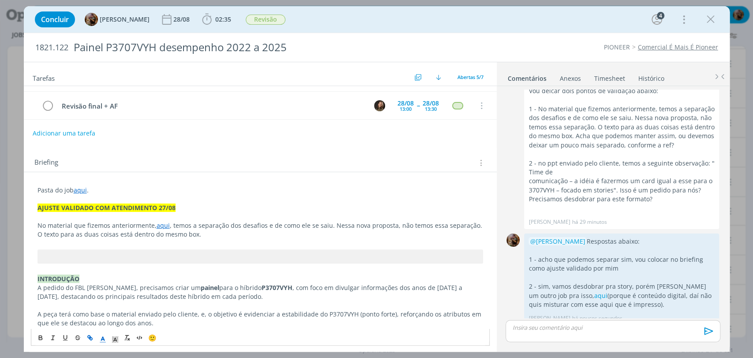
click at [228, 220] on p "dialog" at bounding box center [259, 216] width 445 height 9
click at [328, 227] on span ", temos a separação dos desafios e de como ele se saiu. Nessa nova proposta, nã…" at bounding box center [260, 229] width 446 height 17
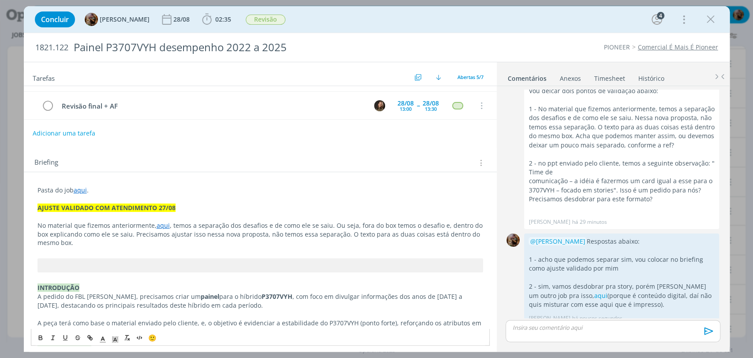
click at [266, 235] on span ", temos a separação dos desafios e de como ele se saiu. Ou seja, fora do box te…" at bounding box center [260, 234] width 447 height 26
drag, startPoint x: 363, startPoint y: 239, endPoint x: 360, endPoint y: 234, distance: 6.5
click at [361, 235] on p "No material que fizemos anteriormente, aqui , temos a separação dos desafios e …" at bounding box center [259, 234] width 445 height 26
click at [360, 234] on span ", temos a separação dos desafios e de como ele se saiu. Ou seja, fora do box te…" at bounding box center [260, 234] width 447 height 26
click at [359, 241] on p "No material que fizemos anteriormente, aqui , temos a separação dos desafios e …" at bounding box center [259, 234] width 445 height 26
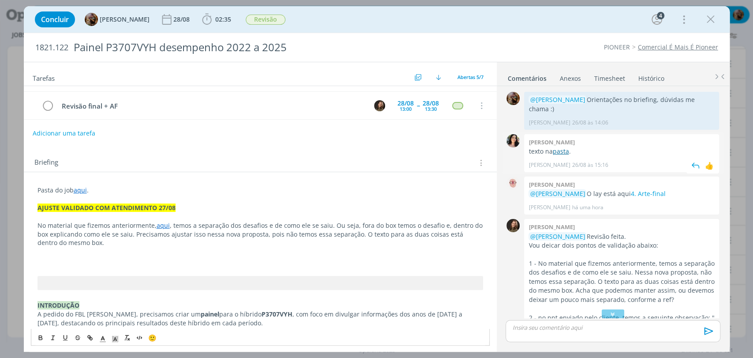
click at [565, 147] on link "pasta" at bounding box center [560, 151] width 16 height 8
click at [83, 188] on link "aqui" at bounding box center [80, 190] width 13 height 8
click at [93, 209] on link "https://sobeae.sharepoint.com/:f:/s/SOBEAE/En_wF4-DnvZLvZ0OY-qQT1oBwNQnnBbSH7WO…" at bounding box center [95, 207] width 67 height 11
click at [127, 259] on p "dialog" at bounding box center [260, 260] width 444 height 9
drag, startPoint x: 106, startPoint y: 234, endPoint x: 101, endPoint y: 234, distance: 4.9
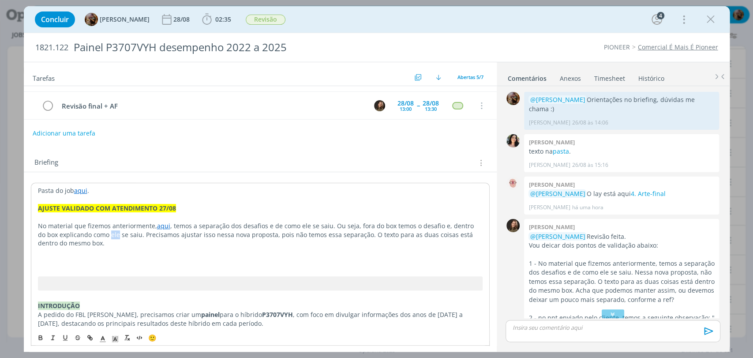
click at [101, 234] on span ", temos a separação dos desafios e de como ele se saiu. Ou seja, fora do box te…" at bounding box center [256, 234] width 437 height 26
click at [152, 236] on span ", temos a separação dos desafios e de como ele se saiu. Ou seja, fora do box te…" at bounding box center [258, 234] width 441 height 26
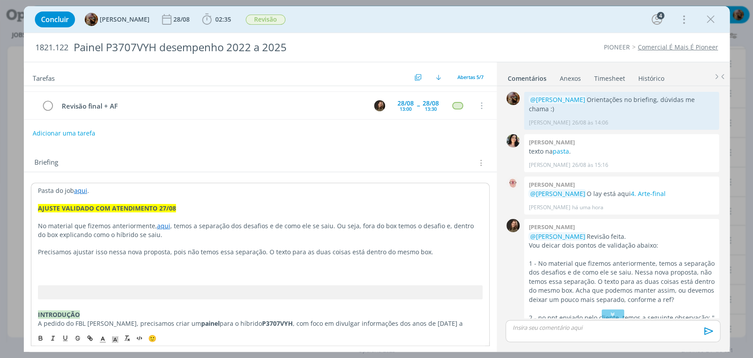
click at [168, 271] on p "dialog" at bounding box center [260, 269] width 444 height 9
click at [42, 242] on p "dialog" at bounding box center [260, 243] width 444 height 9
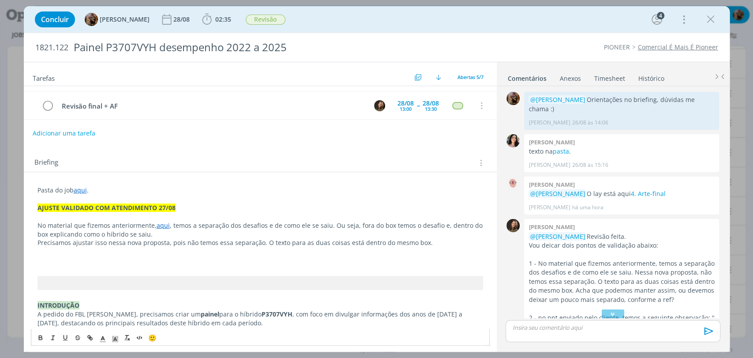
click at [175, 259] on p "dialog" at bounding box center [259, 260] width 445 height 9
drag, startPoint x: 45, startPoint y: 262, endPoint x: 34, endPoint y: 260, distance: 10.9
click at [37, 261] on p "Vai ficar:" at bounding box center [259, 260] width 445 height 9
click at [101, 259] on p "Os textos vão ficar:" at bounding box center [259, 260] width 445 height 9
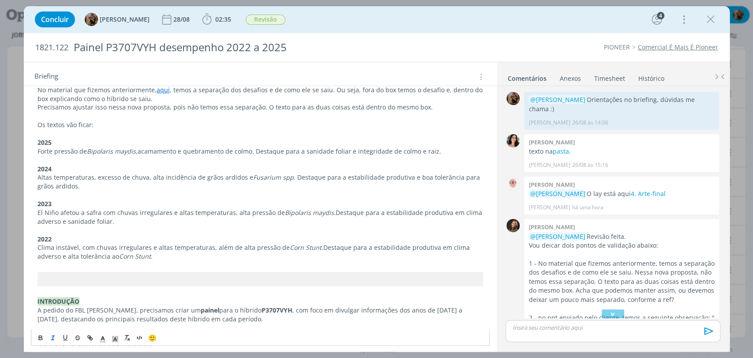
scroll to position [234, 0]
click at [37, 151] on p "Forte pressão de Bipolaris maydis,  acamamento e quebramento de colmo. Destaque…" at bounding box center [259, 152] width 445 height 9
click at [291, 152] on p "Fora do box: Forte pressão de Bipolaris maydis,  acamamento e quebramento de co…" at bounding box center [259, 152] width 445 height 9
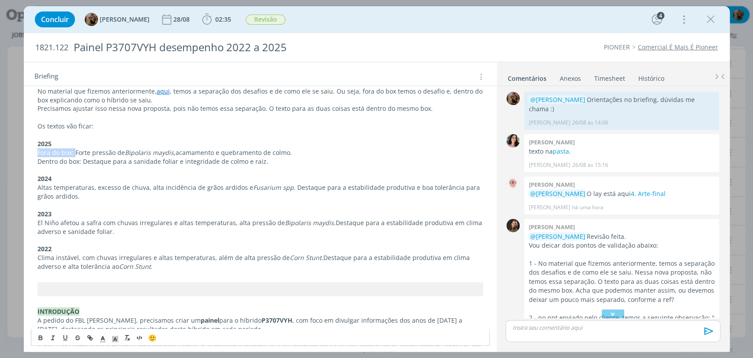
drag, startPoint x: 75, startPoint y: 150, endPoint x: 37, endPoint y: 153, distance: 37.2
click at [37, 153] on p "Fora do box: Forte pressão de Bipolaris maydis,  acamamento e quebramento de co…" at bounding box center [259, 152] width 445 height 9
copy p "Fora do box:"
click at [32, 183] on div "Pasta do job aqui . AJUSTE VALIDADO COM ATENDIMENTO 27/08 No material que fizem…" at bounding box center [260, 350] width 459 height 603
drag, startPoint x: 82, startPoint y: 162, endPoint x: 37, endPoint y: 163, distance: 45.0
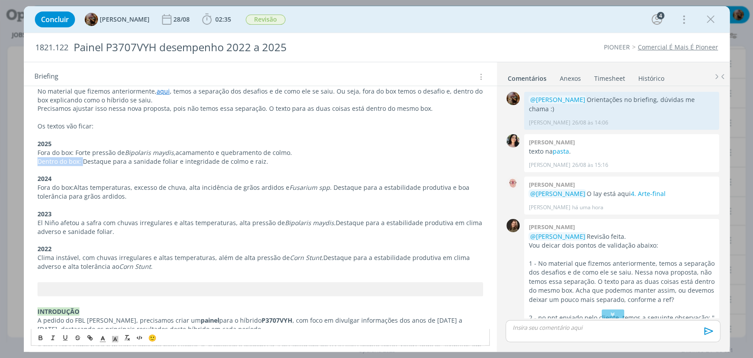
click at [37, 163] on p "Dentro do box: Destaque para a sanidade foliar e integridade de colmo e raiz." at bounding box center [259, 161] width 445 height 9
copy p "Dentro do box:"
click at [328, 190] on p "Fora do box: Altas temperaturas, excesso de chuva, alta incidência de grãos ard…" at bounding box center [259, 192] width 445 height 18
drag, startPoint x: 74, startPoint y: 187, endPoint x: 35, endPoint y: 186, distance: 38.8
click at [35, 186] on div "Pasta do job aqui . AJUSTE VALIDADO COM ATENDIMENTO 27/08 No material que fizem…" at bounding box center [260, 350] width 459 height 603
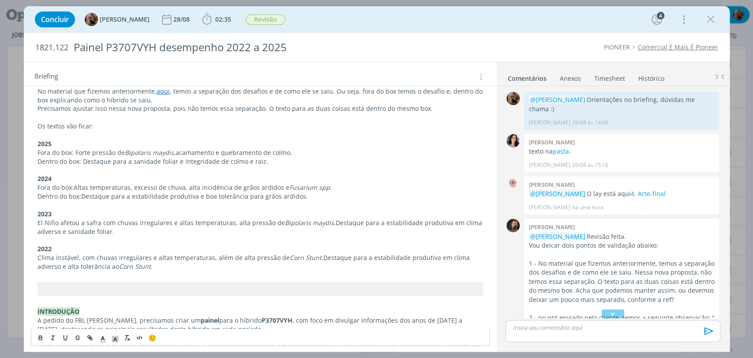
copy span "Fora do box:"
click at [35, 223] on div "Pasta do job aqui . AJUSTE VALIDADO COM ATENDIMENTO 27/08 No material que fizem…" at bounding box center [260, 350] width 459 height 603
drag, startPoint x: 81, startPoint y: 198, endPoint x: 34, endPoint y: 197, distance: 47.2
click at [34, 197] on div "Pasta do job aqui . AJUSTE VALIDADO COM ATENDIMENTO 27/08 No material que fizem…" at bounding box center [260, 350] width 459 height 603
copy span "Dentro do box:"
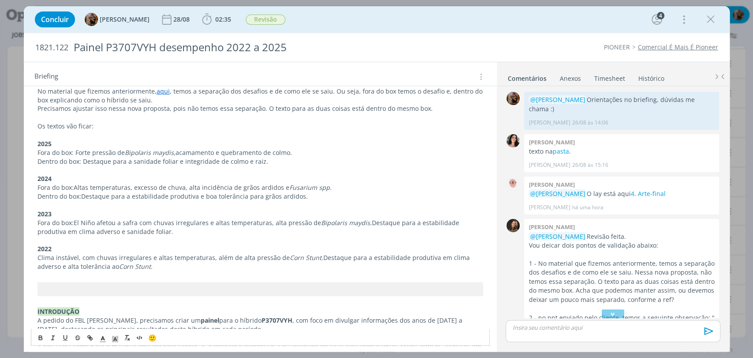
click at [366, 218] on p "Fora do box: El Niño afetou a safra com chuvas irregulares e altas temperaturas…" at bounding box center [259, 227] width 445 height 18
drag, startPoint x: 72, startPoint y: 187, endPoint x: 33, endPoint y: 188, distance: 38.8
click at [33, 188] on div "Pasta do job aqui . AJUSTE VALIDADO COM ATENDIMENTO 27/08 No material que fizem…" at bounding box center [260, 350] width 459 height 603
copy span "Fora do box:"
click at [35, 258] on div "Pasta do job aqui . AJUSTE VALIDADO COM ATENDIMENTO 27/08 No material que fizem…" at bounding box center [260, 350] width 459 height 603
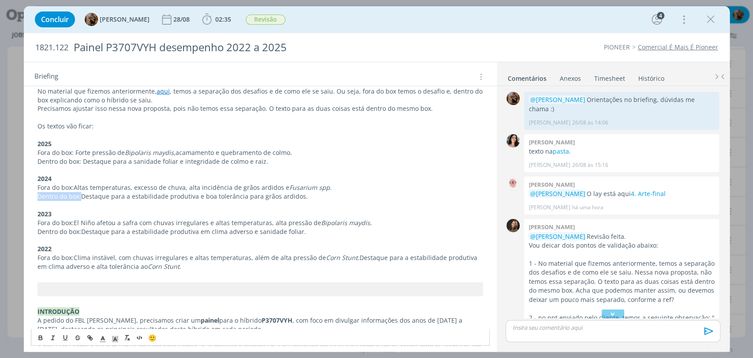
drag, startPoint x: 80, startPoint y: 198, endPoint x: 34, endPoint y: 198, distance: 45.4
click at [35, 198] on div "Pasta do job aqui . AJUSTE VALIDADO COM ATENDIMENTO 27/08 No material que fizem…" at bounding box center [260, 350] width 459 height 603
copy span "Dentro do box:"
click at [355, 254] on p "Fora do box: Clima instável, com chuvas irregulares e altas temperaturas, além …" at bounding box center [259, 262] width 445 height 18
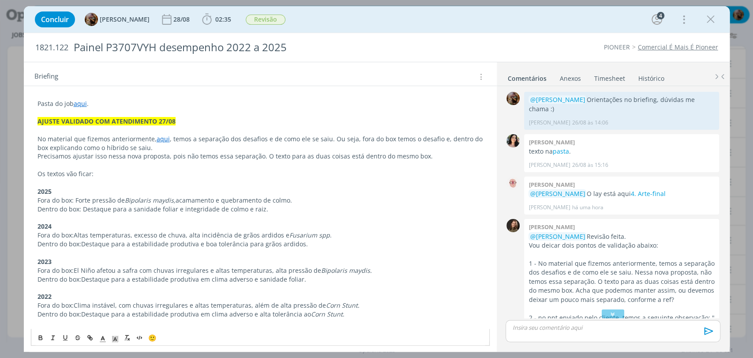
scroll to position [185, 0]
drag, startPoint x: 303, startPoint y: 141, endPoint x: 296, endPoint y: 141, distance: 7.1
click at [296, 141] on span ", temos a separação dos desafios e de como ele se saiu. Ou seja, fora do box te…" at bounding box center [260, 144] width 447 height 17
click at [405, 136] on span ", temos a separação dos desafios e de como o híbrido se saiu. Ou seja, fora do …" at bounding box center [254, 144] width 434 height 17
click at [202, 152] on p "No material que fizemos anteriormente, aqui , temos a separação dos desafios e …" at bounding box center [259, 145] width 445 height 18
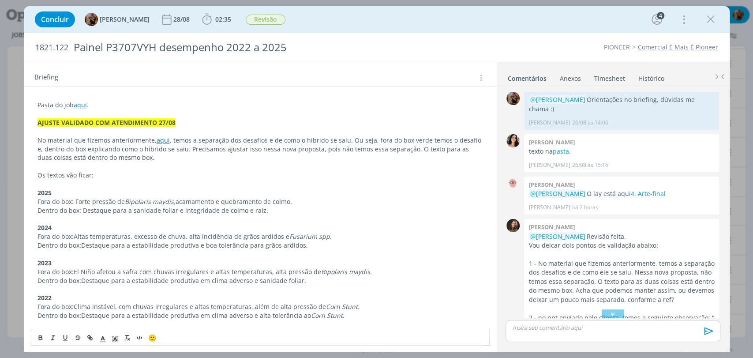
drag, startPoint x: 267, startPoint y: 159, endPoint x: 312, endPoint y: 151, distance: 46.1
click at [312, 151] on p "No material que fizemos anteriormente, aqui , temos a separação dos desafios e …" at bounding box center [259, 149] width 445 height 26
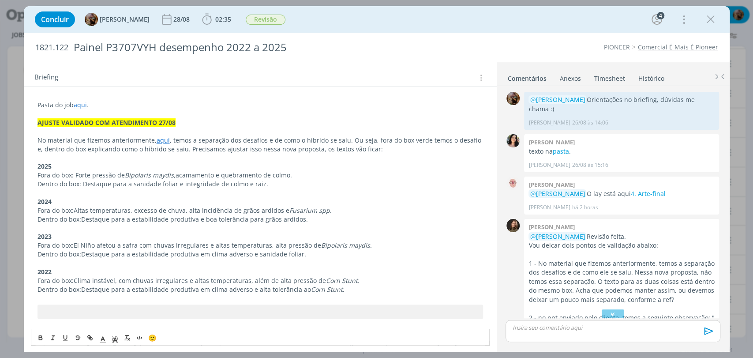
click at [326, 171] on p "Fora do box: Forte pressão de Bipolaris maydis,  acamamento e quebramento de co…" at bounding box center [259, 175] width 445 height 9
click at [330, 177] on p "Fora do box: Forte pressão de Bipolaris maydis,  acamamento e quebramento de co…" at bounding box center [259, 175] width 445 height 9
click at [333, 180] on p "Dentro do box: Destaque para a sanidade foliar e integridade de colmo e raiz." at bounding box center [259, 183] width 445 height 9
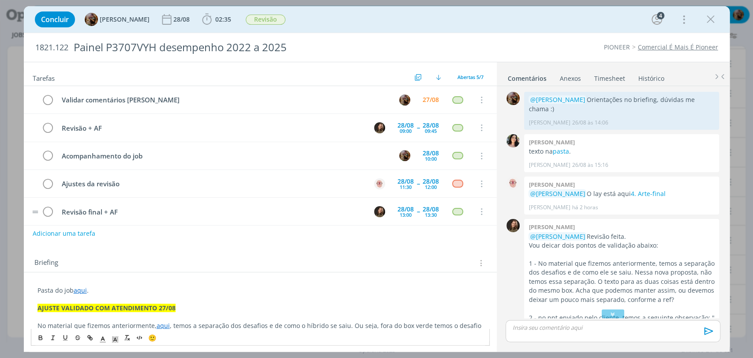
scroll to position [0, 0]
click at [618, 75] on link "Timesheet" at bounding box center [610, 76] width 32 height 13
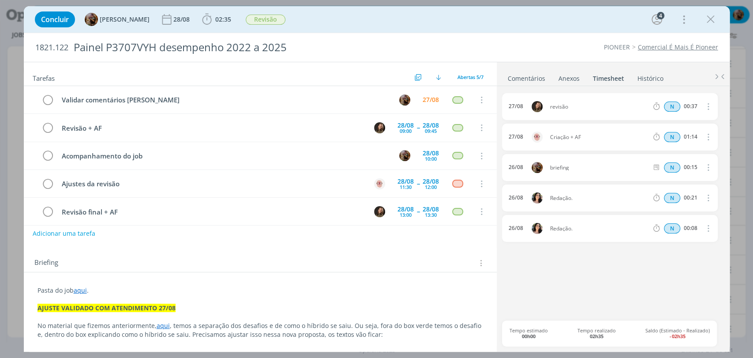
click at [536, 82] on link "Comentários" at bounding box center [526, 76] width 38 height 13
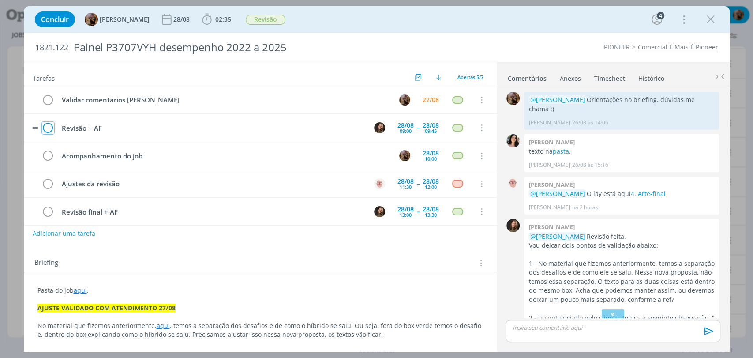
click at [47, 126] on icon "dialog" at bounding box center [48, 127] width 12 height 13
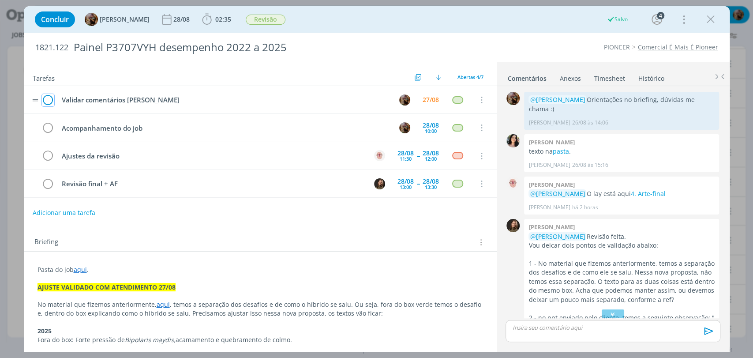
click at [48, 103] on icon "dialog" at bounding box center [48, 99] width 12 height 13
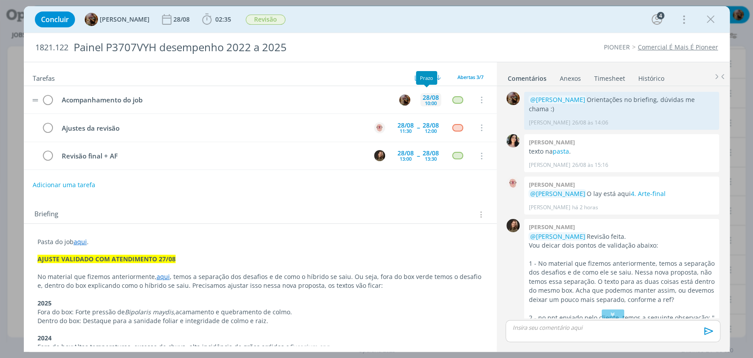
click at [422, 97] on div "28/08" at bounding box center [430, 97] width 16 height 6
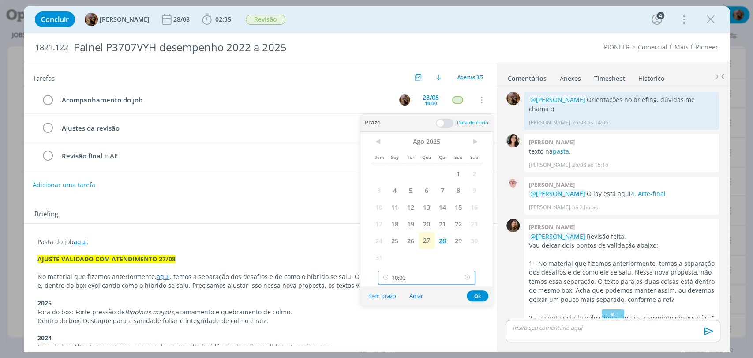
click at [419, 280] on input "10:00" at bounding box center [426, 277] width 97 height 14
click at [401, 201] on div "12:15" at bounding box center [427, 201] width 98 height 16
type input "12:15"
click at [479, 294] on button "Ok" at bounding box center [478, 295] width 22 height 11
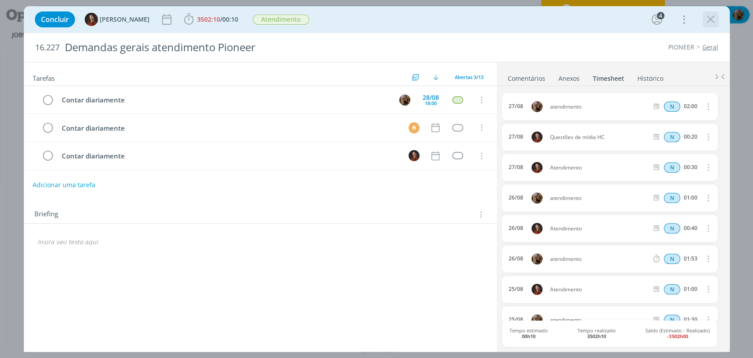
click at [713, 19] on icon "dialog" at bounding box center [710, 19] width 13 height 13
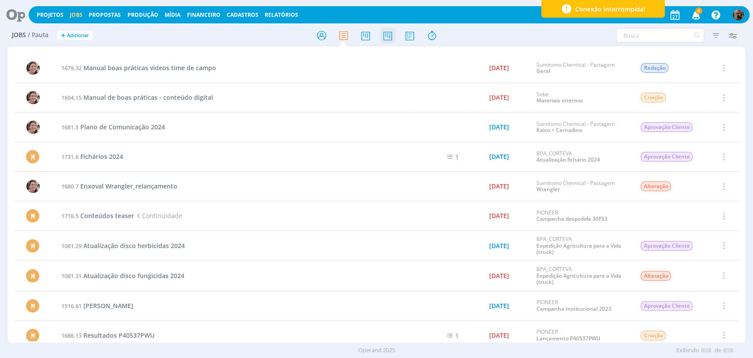
click at [388, 38] on icon at bounding box center [387, 35] width 16 height 17
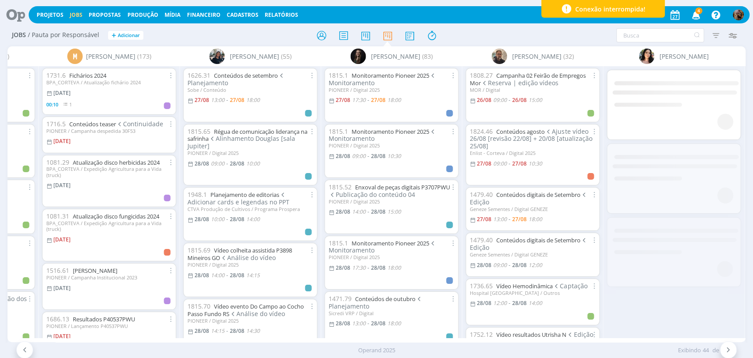
scroll to position [0, 1269]
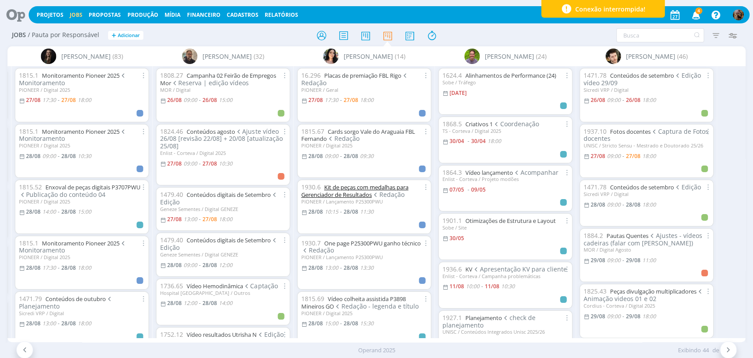
click at [393, 187] on link "Kit de peças com medalhas para Gerenciador de Resultados" at bounding box center [354, 190] width 107 height 15
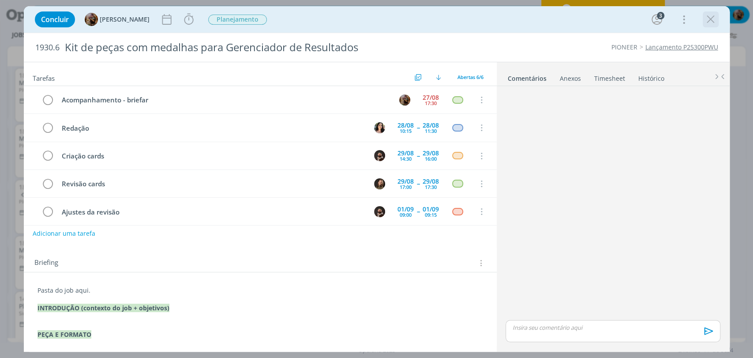
click at [709, 19] on icon "dialog" at bounding box center [710, 19] width 13 height 13
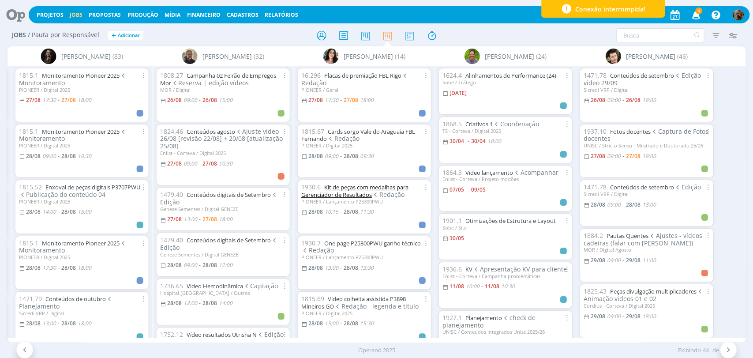
click at [383, 183] on link "Kit de peças com medalhas para Gerenciador de Resultados" at bounding box center [354, 190] width 107 height 15
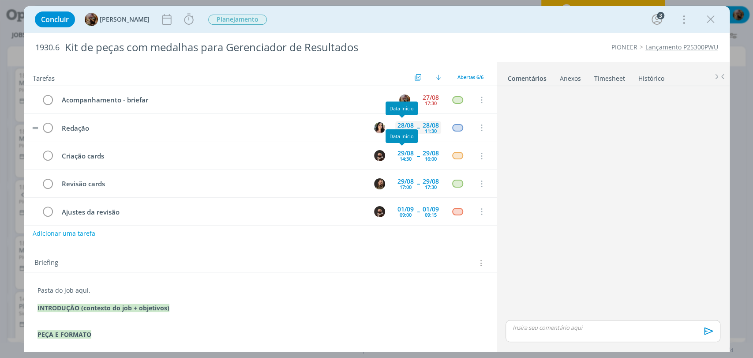
click at [402, 125] on div "28/08" at bounding box center [405, 125] width 16 height 6
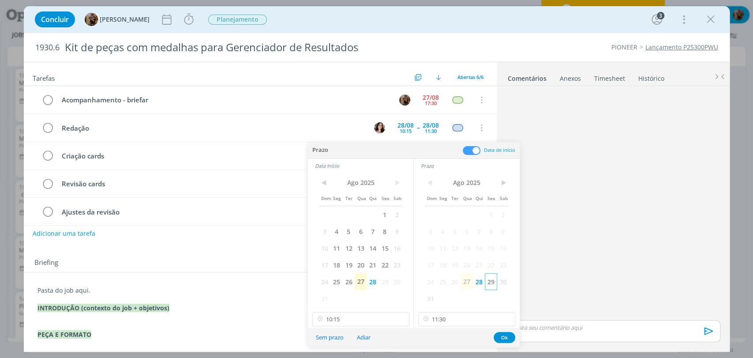
click at [493, 280] on span "29" at bounding box center [491, 281] width 12 height 17
click at [386, 283] on span "29" at bounding box center [384, 281] width 12 height 17
click at [376, 316] on input "10:15" at bounding box center [360, 319] width 97 height 14
click at [327, 263] on div "09:00" at bounding box center [361, 265] width 98 height 16
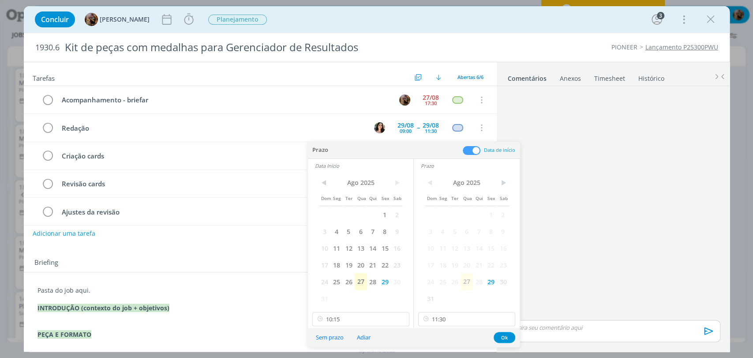
type input "09:00"
click at [442, 321] on input "11:30" at bounding box center [466, 319] width 97 height 14
click at [435, 232] on div "09:45" at bounding box center [467, 233] width 98 height 16
type input "09:45"
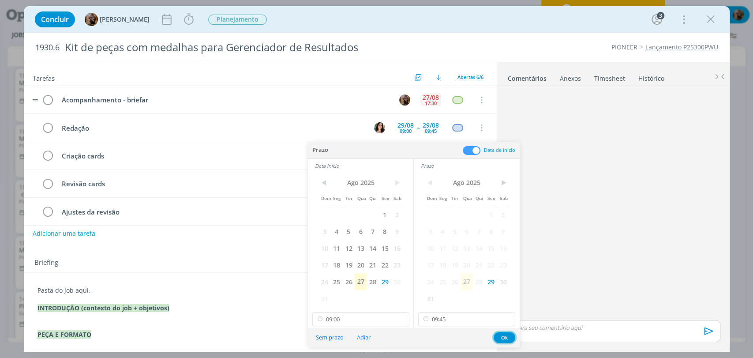
click at [506, 336] on button "Ok" at bounding box center [504, 337] width 22 height 11
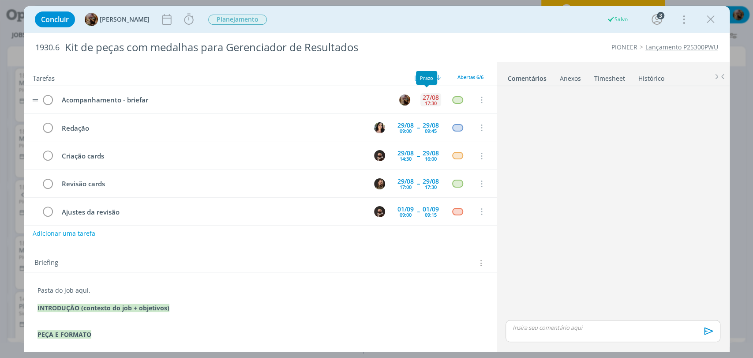
click at [425, 101] on div "17:30" at bounding box center [431, 103] width 12 height 5
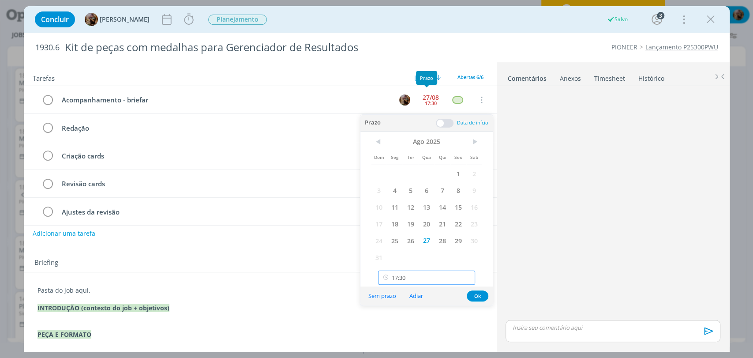
click at [436, 275] on input "17:30" at bounding box center [426, 277] width 97 height 14
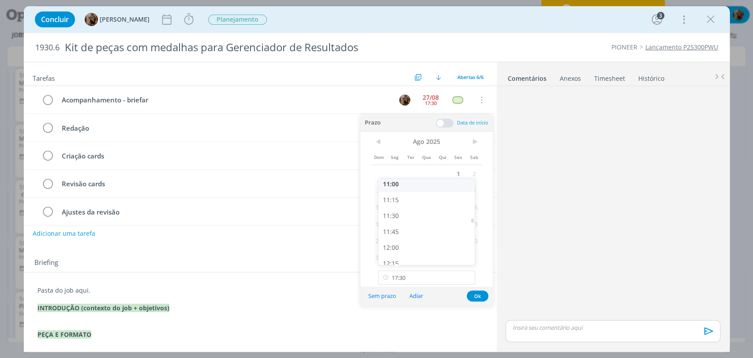
click at [397, 185] on div "11:00" at bounding box center [427, 184] width 98 height 16
type input "11:00"
click at [442, 235] on span "28" at bounding box center [442, 240] width 16 height 17
click at [478, 293] on button "Ok" at bounding box center [478, 295] width 22 height 11
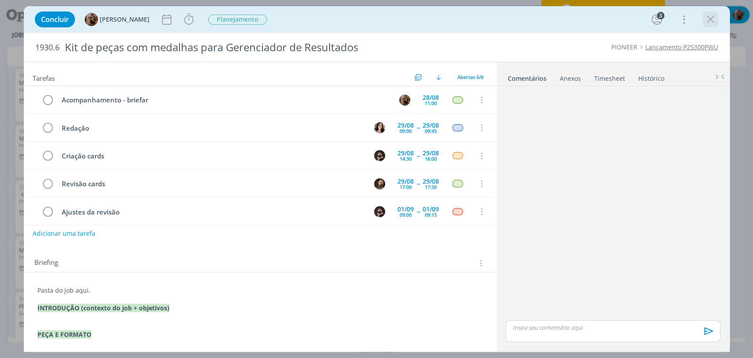
click at [709, 19] on icon "dialog" at bounding box center [710, 19] width 13 height 13
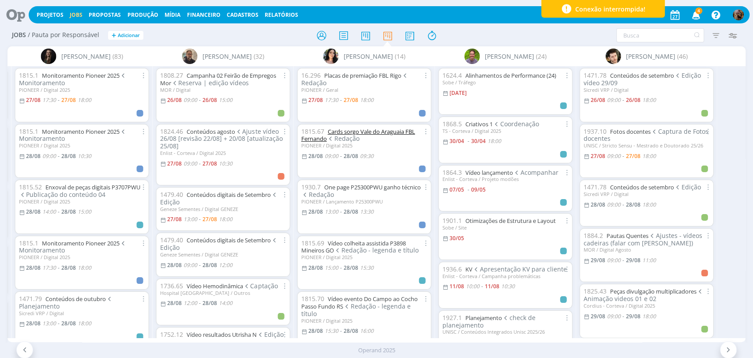
click at [374, 131] on link "Cards sorgo Vale do Araguaia FBL Fernando" at bounding box center [358, 134] width 114 height 15
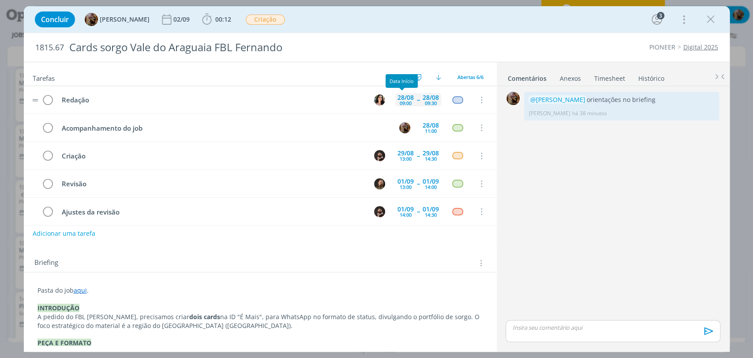
click at [403, 101] on div "09:00" at bounding box center [406, 103] width 12 height 5
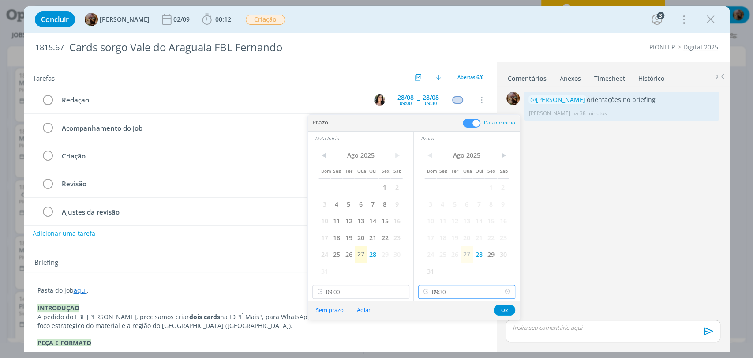
click at [465, 285] on input "09:30" at bounding box center [466, 291] width 97 height 14
click at [458, 248] on div "11:30" at bounding box center [467, 248] width 98 height 16
type input "11:30"
click at [373, 284] on input "09:00" at bounding box center [360, 291] width 97 height 14
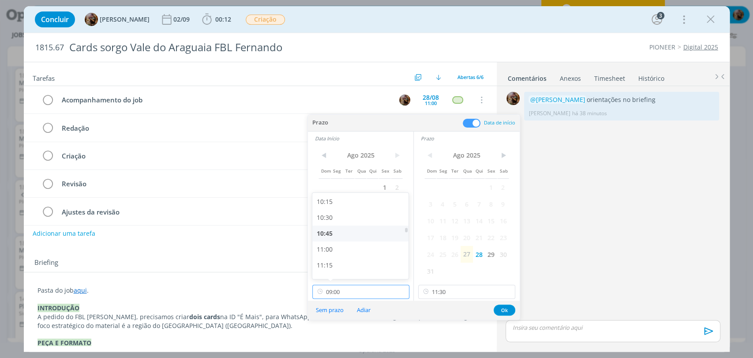
scroll to position [651, 0]
click at [333, 247] on div "11:00" at bounding box center [361, 248] width 98 height 16
type input "11:00"
click at [501, 312] on button "Ok" at bounding box center [504, 309] width 22 height 11
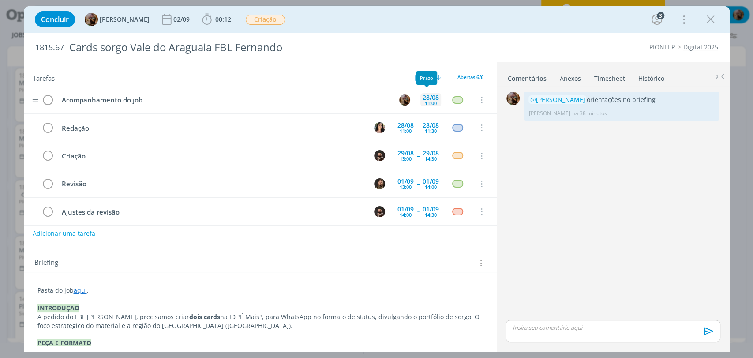
click at [429, 94] on div "28/08" at bounding box center [430, 97] width 16 height 6
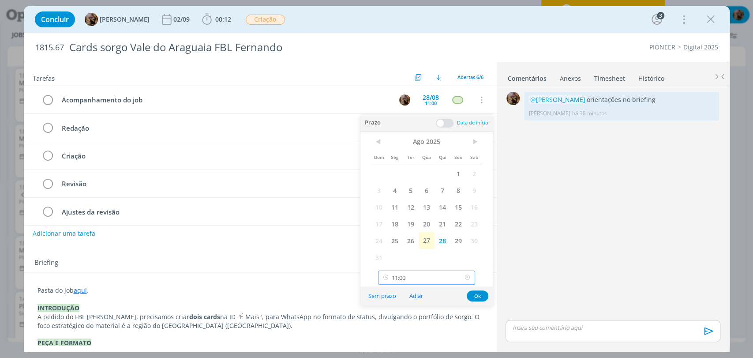
click at [435, 272] on input "11:00" at bounding box center [426, 277] width 97 height 14
click at [394, 248] on div "11:45" at bounding box center [427, 252] width 98 height 16
type input "11:45"
click at [476, 296] on button "Ok" at bounding box center [478, 295] width 22 height 11
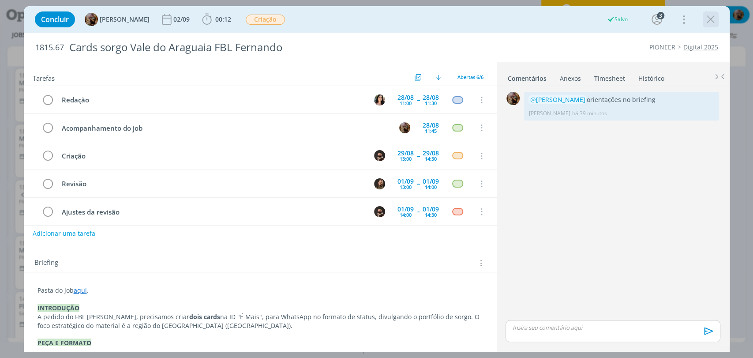
click at [707, 21] on icon "dialog" at bounding box center [710, 19] width 13 height 13
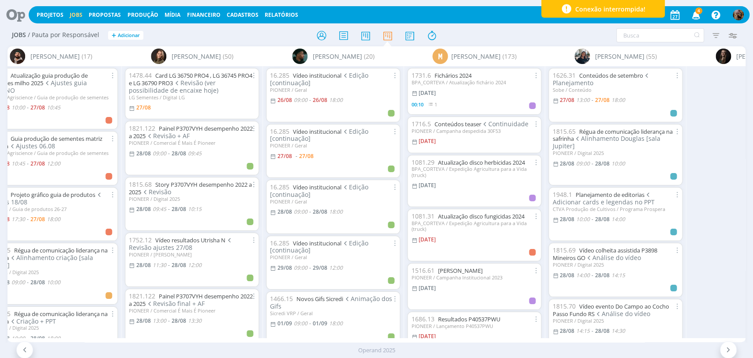
scroll to position [0, 526]
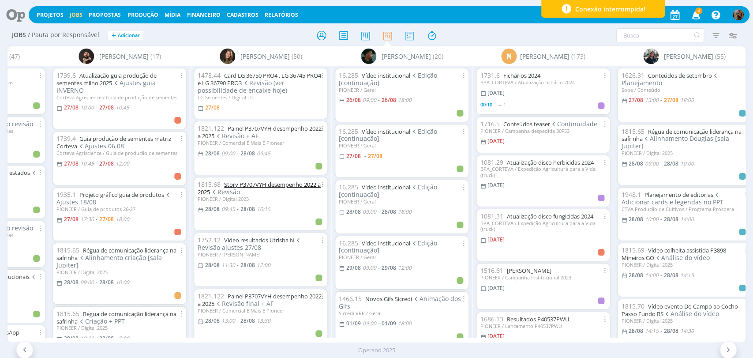
click at [280, 185] on link "Story P3707VYH desempenho 2022 a 2025" at bounding box center [259, 187] width 123 height 15
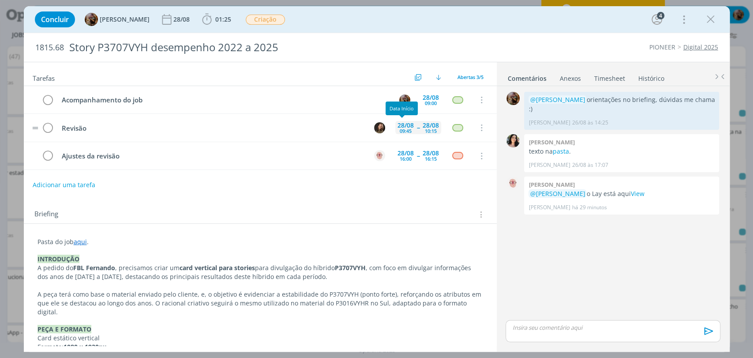
click at [404, 131] on div "09:45" at bounding box center [406, 130] width 12 height 5
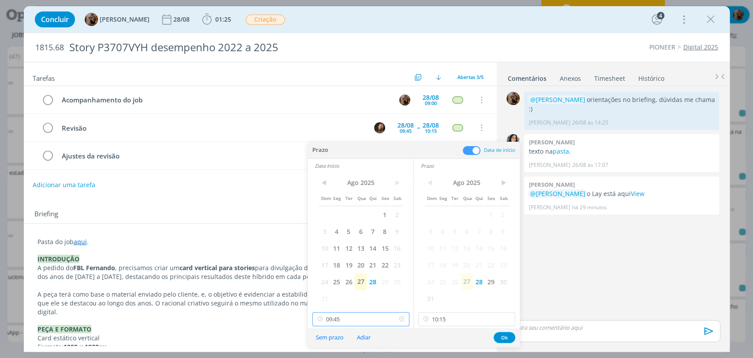
click at [348, 318] on input "09:45" at bounding box center [360, 319] width 97 height 14
click at [340, 244] on div "09:00" at bounding box center [361, 247] width 98 height 16
type input "09:00"
drag, startPoint x: 443, startPoint y: 318, endPoint x: 448, endPoint y: 304, distance: 14.7
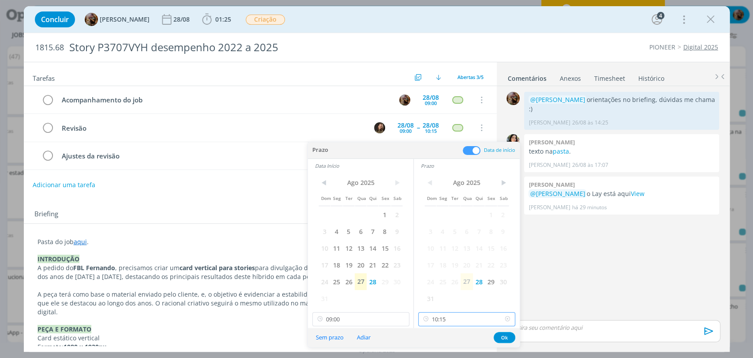
click at [442, 318] on input "10:15" at bounding box center [466, 319] width 97 height 14
click at [460, 248] on div "09:30" at bounding box center [467, 247] width 98 height 16
type input "09:30"
click at [504, 336] on button "Ok" at bounding box center [504, 337] width 22 height 11
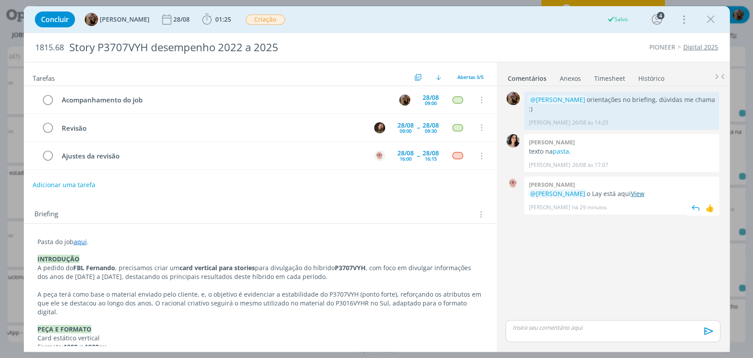
click at [644, 189] on link "View" at bounding box center [637, 193] width 14 height 8
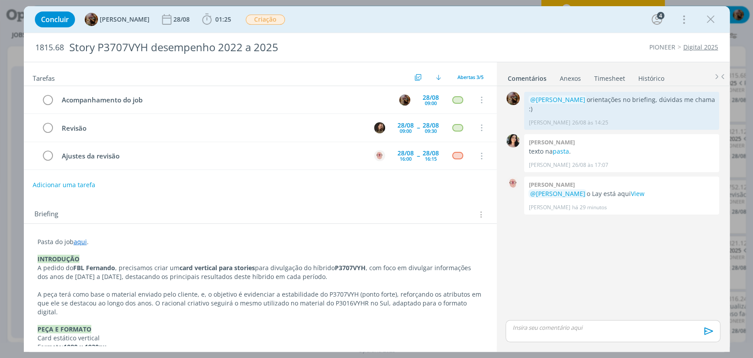
scroll to position [0, 526]
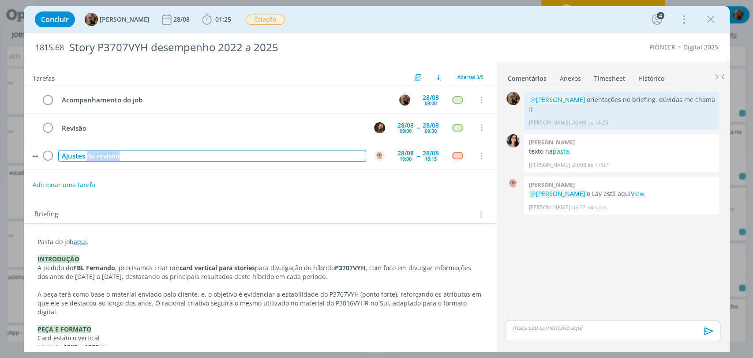
drag, startPoint x: 124, startPoint y: 158, endPoint x: 86, endPoint y: 156, distance: 38.4
click at [86, 156] on div "Ajustes da revisão" at bounding box center [212, 155] width 308 height 11
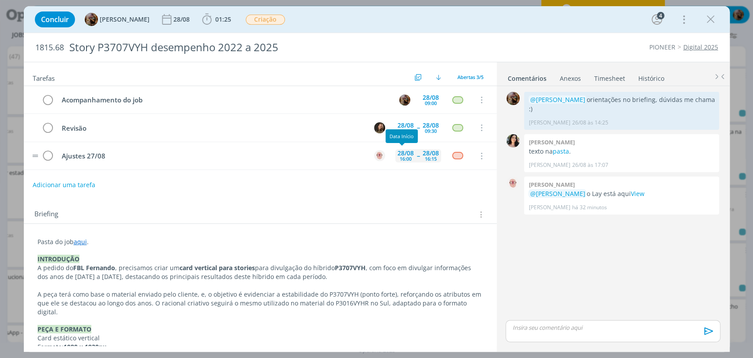
click at [395, 156] on div "28/08 16:00" at bounding box center [405, 155] width 21 height 13
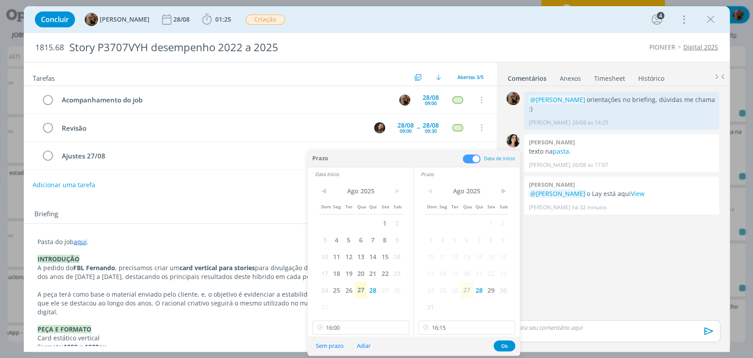
click at [372, 317] on div "< Ago 2025 > Dom Seg Ter Qua Qui Sex Sab 1 2 3 4 5 6 7 8 9 10 11 12 13 14 15 16…" at bounding box center [360, 258] width 105 height 155
click at [370, 321] on input "16:00" at bounding box center [360, 327] width 97 height 14
click at [327, 258] on div "13:00" at bounding box center [361, 260] width 98 height 16
type input "13:00"
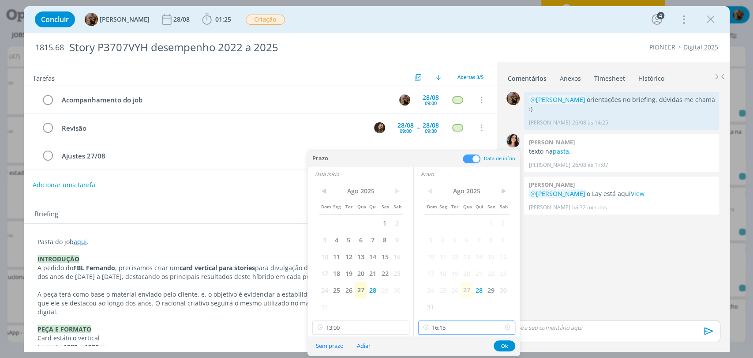
click at [452, 325] on input "16:15" at bounding box center [466, 327] width 97 height 14
click at [433, 277] on div "13:30" at bounding box center [467, 276] width 98 height 16
type input "13:30"
click at [506, 343] on button "Ok" at bounding box center [504, 345] width 22 height 11
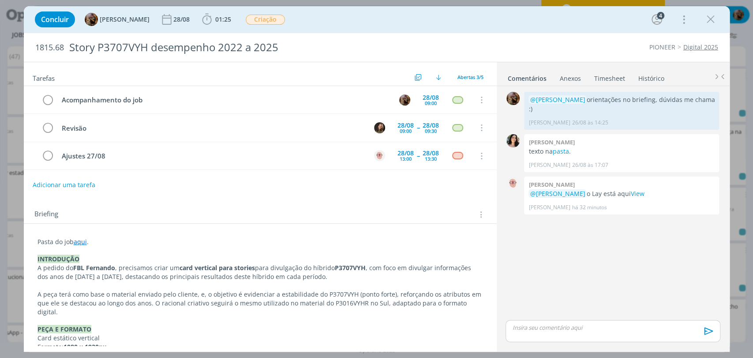
click at [103, 238] on p "Pasta do job aqui ." at bounding box center [259, 241] width 445 height 9
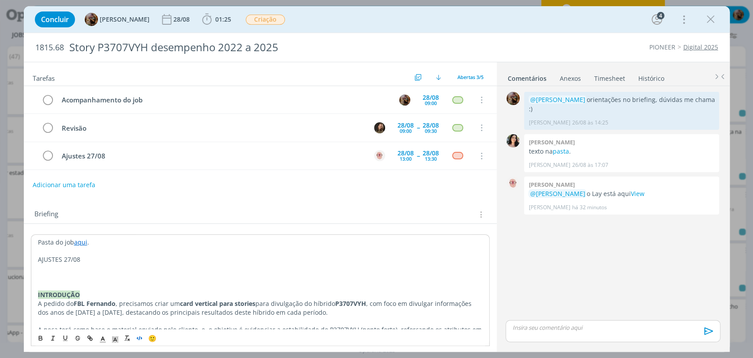
click at [141, 336] on icon "dialog" at bounding box center [139, 337] width 7 height 7
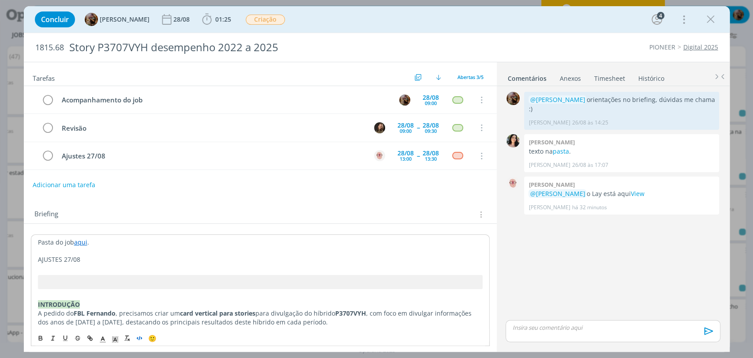
click at [98, 260] on p "AJUSTES 27/08" at bounding box center [260, 259] width 444 height 9
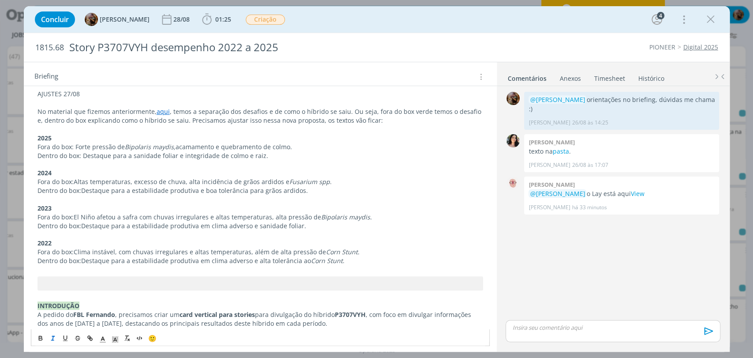
scroll to position [119, 0]
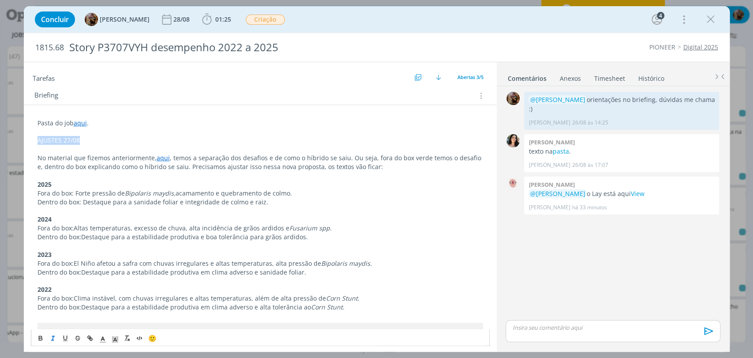
drag, startPoint x: 94, startPoint y: 138, endPoint x: 32, endPoint y: 142, distance: 62.7
click at [41, 339] on icon "dialog" at bounding box center [40, 337] width 7 height 7
click at [114, 336] on rect "dialog" at bounding box center [114, 336] width 0 height 0
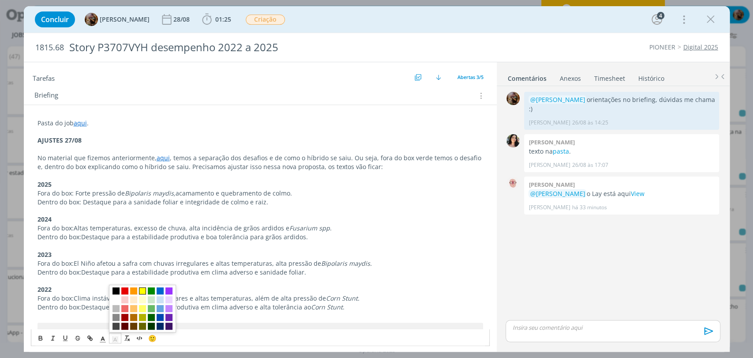
click at [141, 290] on span "dialog" at bounding box center [142, 290] width 7 height 7
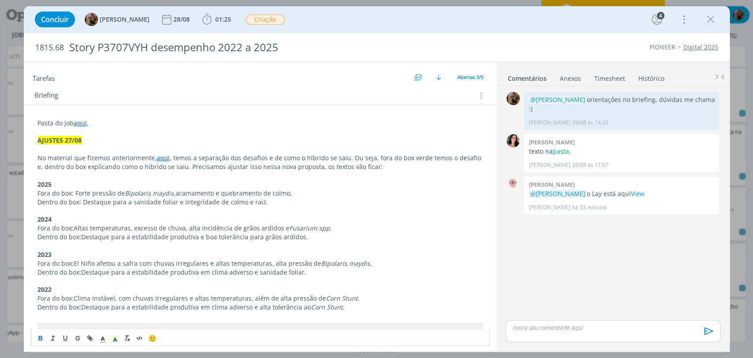
click at [143, 230] on p "Fora do box: Altas temperaturas, excesso de chuva, alta incidência de grãos ard…" at bounding box center [259, 228] width 445 height 9
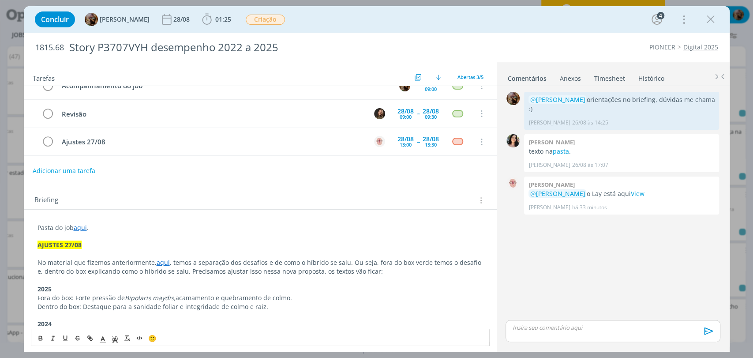
scroll to position [0, 0]
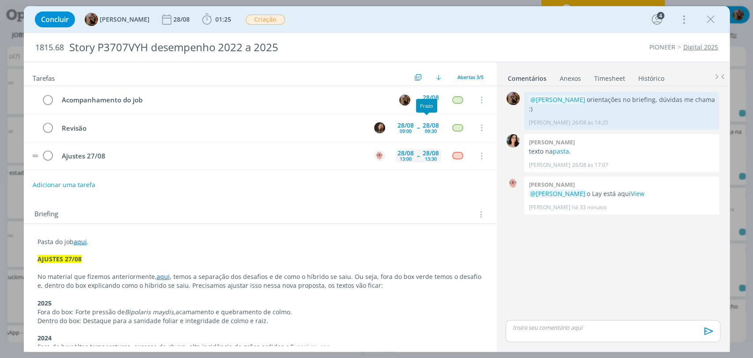
click at [406, 150] on div "28/08" at bounding box center [405, 153] width 16 height 6
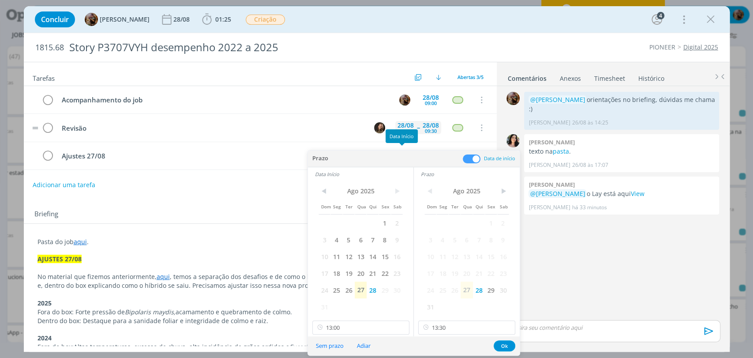
click at [399, 124] on div "28/08" at bounding box center [405, 125] width 16 height 6
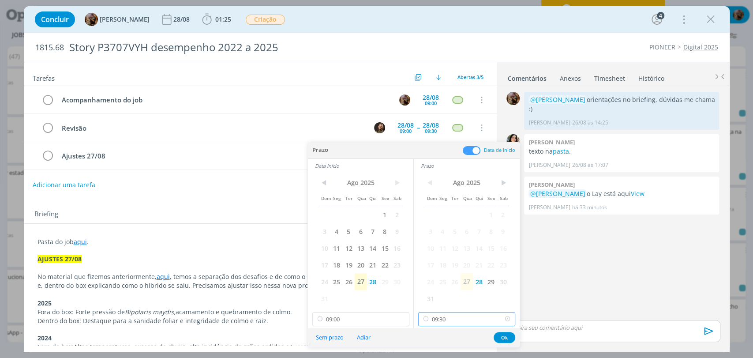
click at [438, 316] on input "09:30" at bounding box center [466, 319] width 97 height 14
click at [444, 296] on div "15:00" at bounding box center [467, 302] width 98 height 16
type input "15:00"
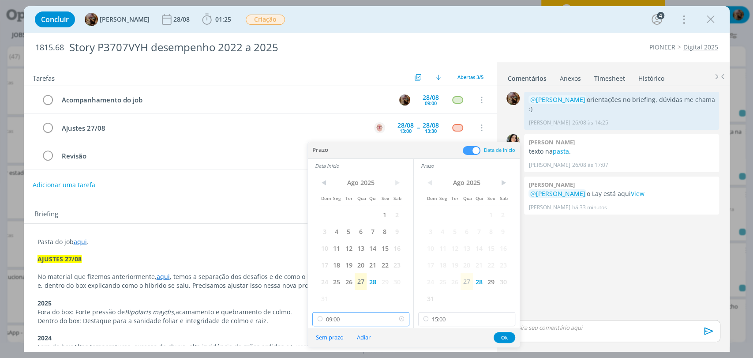
click at [361, 325] on input "09:00" at bounding box center [360, 319] width 97 height 14
click at [328, 252] on div "14:30" at bounding box center [361, 253] width 98 height 16
type input "14:30"
click at [504, 335] on button "Ok" at bounding box center [504, 337] width 22 height 11
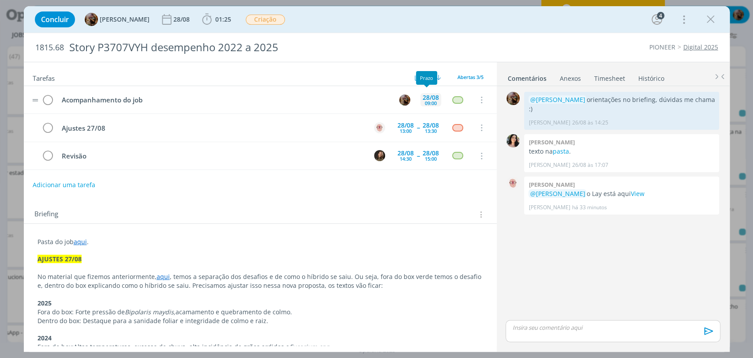
click at [429, 97] on div "28/08" at bounding box center [430, 97] width 16 height 6
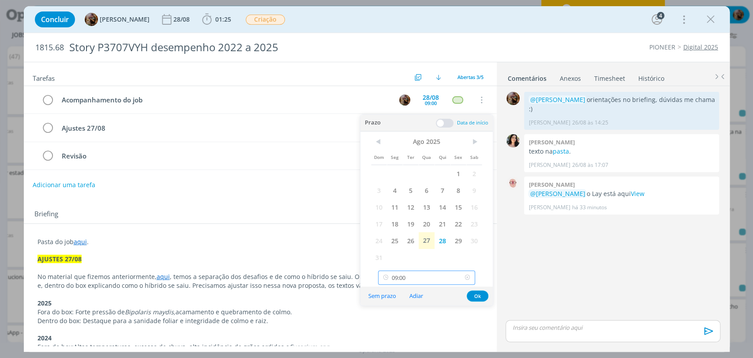
click at [437, 281] on input "09:00" at bounding box center [426, 277] width 97 height 14
click at [405, 227] on div "14:00" at bounding box center [427, 228] width 98 height 16
type input "14:00"
click at [475, 293] on button "Ok" at bounding box center [478, 295] width 22 height 11
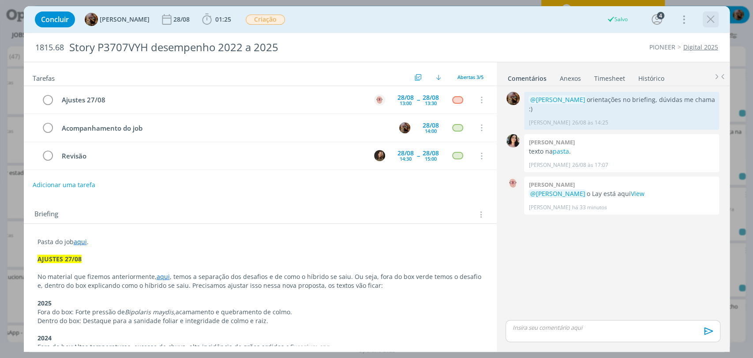
click at [709, 16] on icon "dialog" at bounding box center [710, 19] width 13 height 13
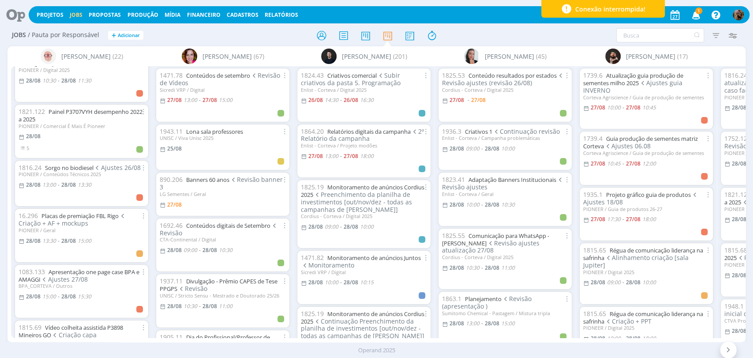
scroll to position [98, 0]
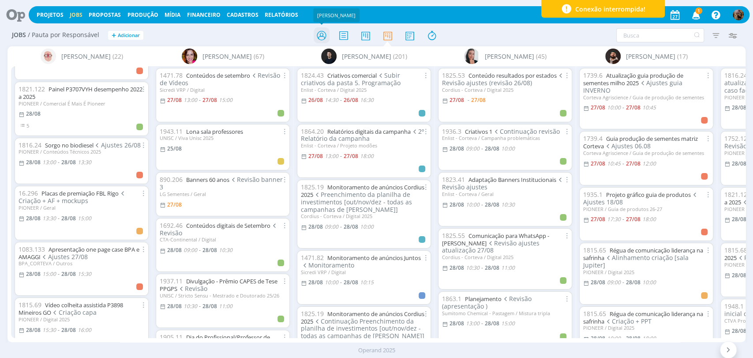
click at [322, 29] on icon at bounding box center [321, 35] width 16 height 17
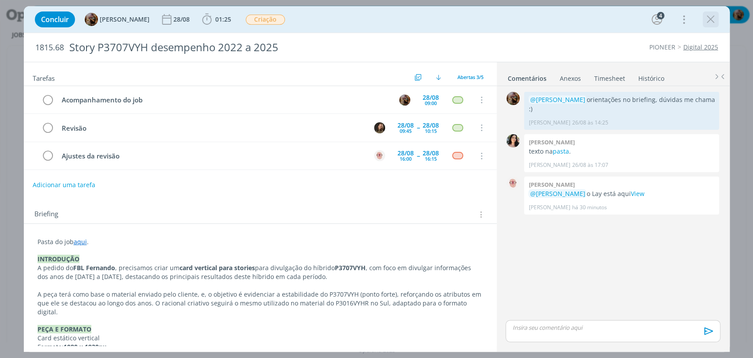
click at [707, 13] on icon "dialog" at bounding box center [710, 19] width 13 height 13
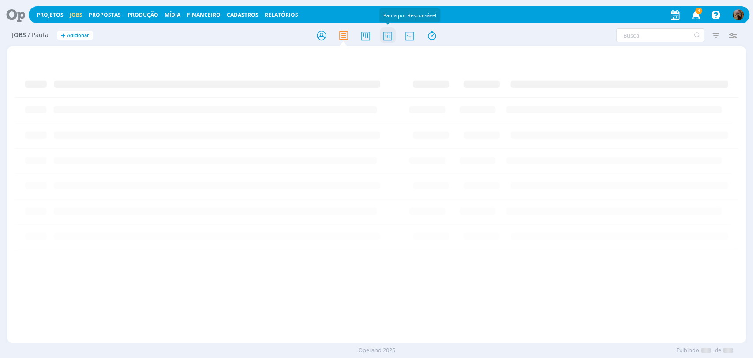
click at [389, 34] on icon at bounding box center [387, 35] width 16 height 17
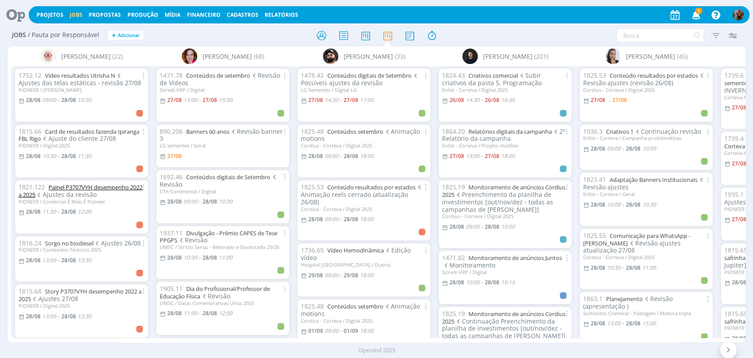
click at [94, 185] on link "Painel P3707VYH desempenho 2022 a 2025" at bounding box center [81, 190] width 124 height 15
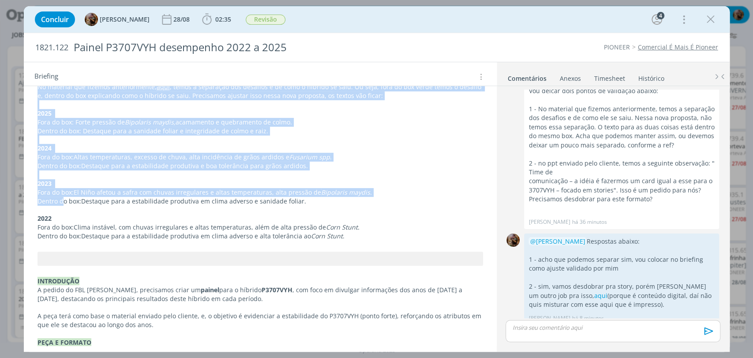
scroll to position [196, 0]
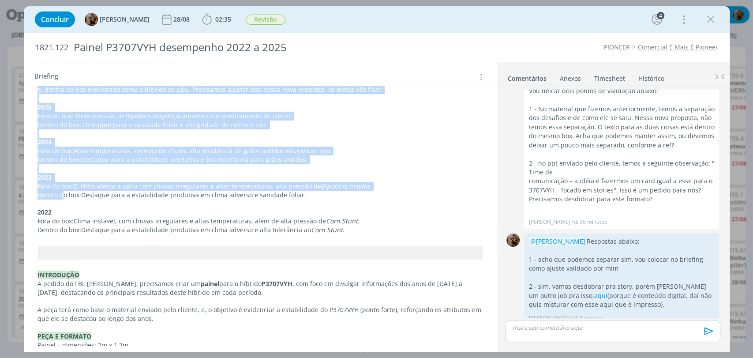
drag, startPoint x: 56, startPoint y: 189, endPoint x: 346, endPoint y: 231, distance: 292.8
click at [346, 231] on div "Pasta do job aqui . AJUSTE VALIDADO COM ATENDIMENTO 27/08 No material que fizem…" at bounding box center [260, 326] width 459 height 577
copy div "Lo ipsumdol sit ametcon adipiscingeli, sedd , eiusm t incididun utl etdolore m …"
click at [374, 120] on p "Dentro do box: Destaque para a sanidade foliar e integridade de colmo e raiz." at bounding box center [259, 124] width 445 height 9
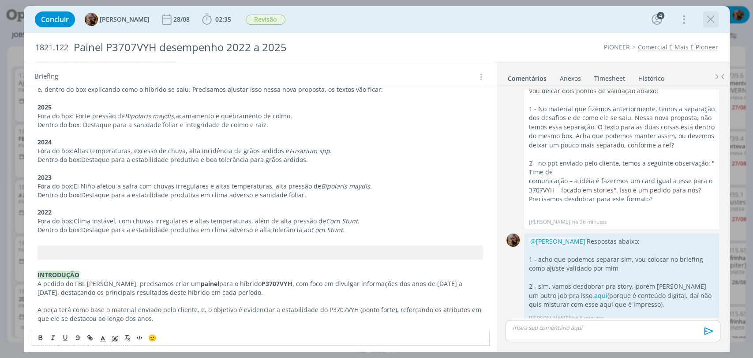
scroll to position [0, 0]
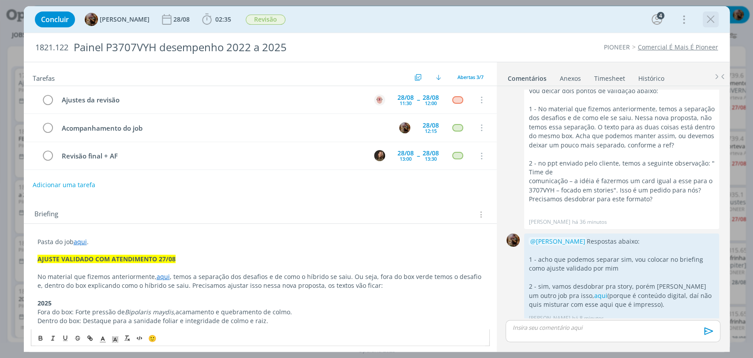
click at [706, 21] on icon "dialog" at bounding box center [710, 19] width 13 height 13
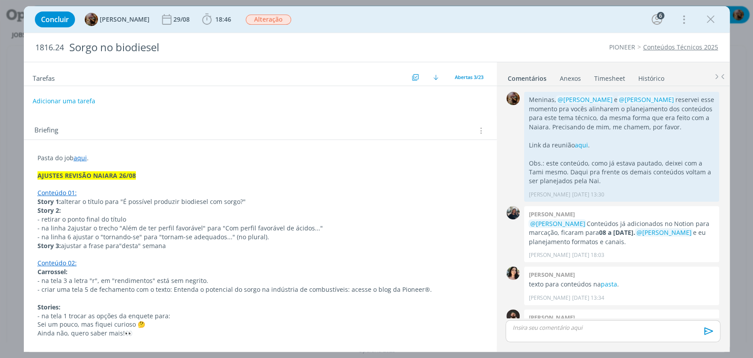
scroll to position [762, 0]
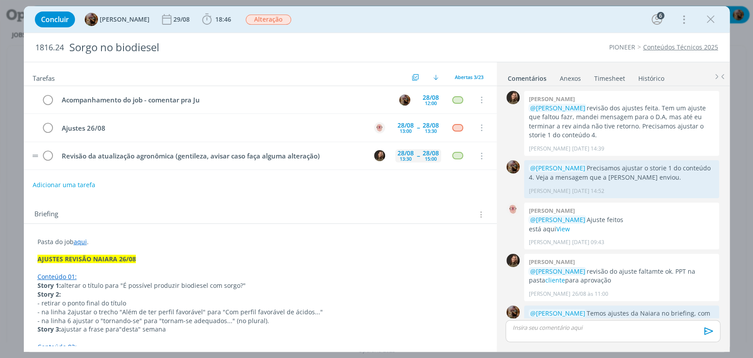
click at [400, 156] on div "13:30" at bounding box center [406, 158] width 12 height 5
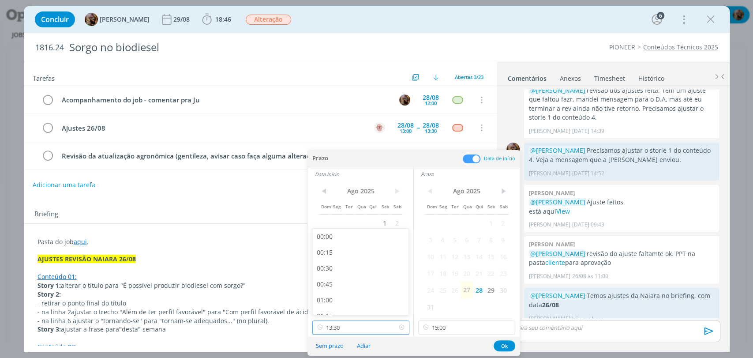
click at [346, 331] on input "13:30" at bounding box center [360, 327] width 97 height 14
click at [335, 262] on div "09:00" at bounding box center [361, 263] width 98 height 16
type input "09:00"
click at [473, 325] on input "15:00" at bounding box center [466, 327] width 97 height 14
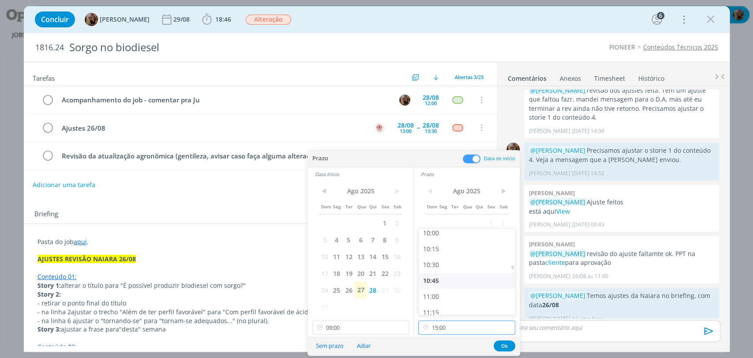
scroll to position [640, 0]
click at [437, 291] on div "11:00" at bounding box center [467, 295] width 98 height 16
type input "11:00"
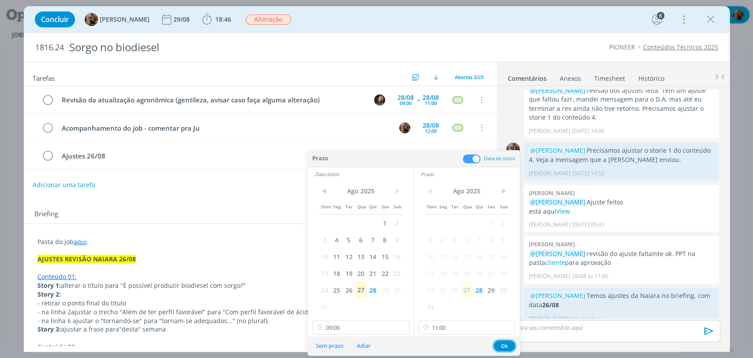
click at [500, 343] on button "Ok" at bounding box center [504, 345] width 22 height 11
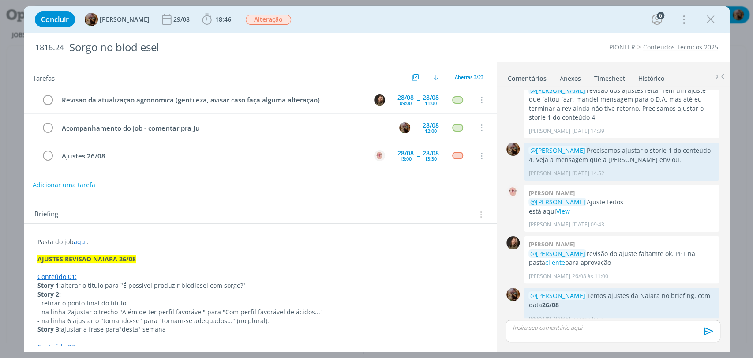
click at [542, 328] on p "dialog" at bounding box center [612, 327] width 200 height 8
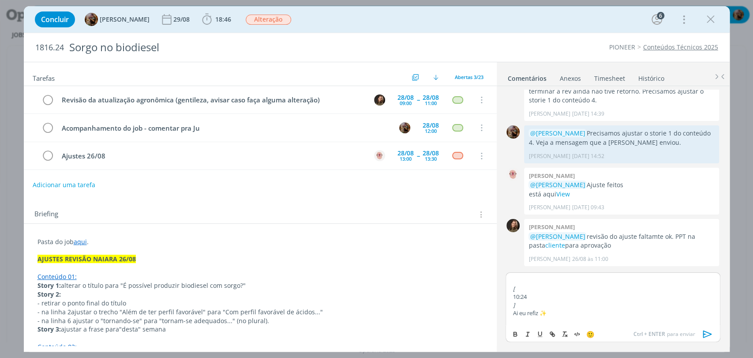
scroll to position [0, 0]
click at [550, 283] on p "﻿ @ [PERSON_NAME] ﻿ corrigi direto a diagramação do artigo" at bounding box center [612, 280] width 200 height 8
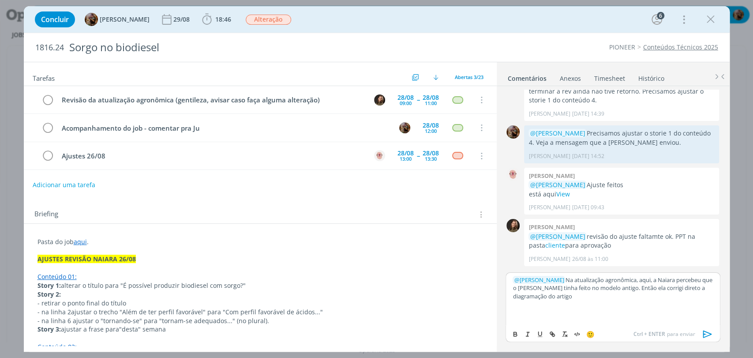
click at [659, 288] on p "﻿ @ [PERSON_NAME] ﻿ Na atualização agronômica, aqui, a Naiara percebeu que o [P…" at bounding box center [612, 288] width 200 height 24
click at [619, 294] on p "﻿ @ [PERSON_NAME] ﻿ Na atualização agronômica, aqui, a Naiara percebeu que o [P…" at bounding box center [612, 288] width 200 height 24
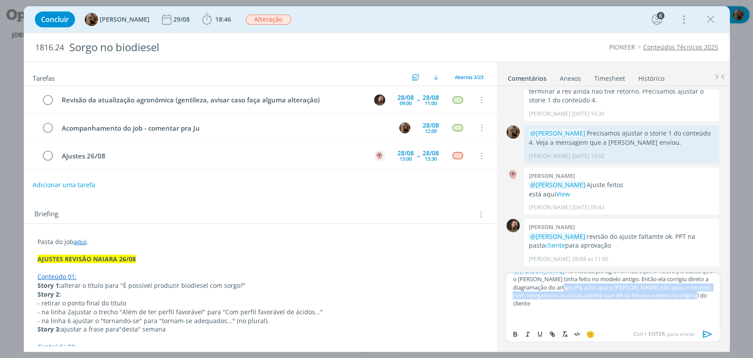
drag, startPoint x: 696, startPoint y: 305, endPoint x: 559, endPoint y: 287, distance: 138.4
click at [559, 287] on p "﻿ @ [PERSON_NAME] ﻿ Na atualização agronômica, aqui, a Naiara percebeu que o [P…" at bounding box center [612, 287] width 200 height 41
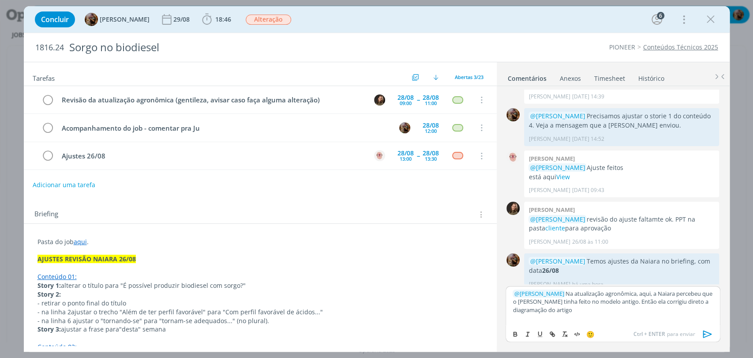
scroll to position [806, 0]
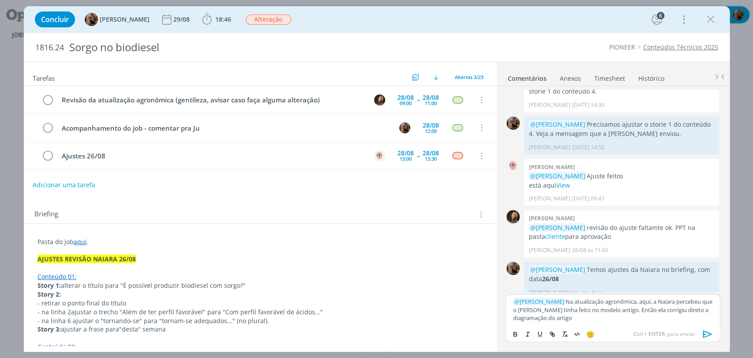
click at [610, 311] on p "﻿ @ [PERSON_NAME] ﻿ Na atualização agronômica, aqui, a Naiara percebeu que o [P…" at bounding box center [612, 309] width 200 height 24
click at [678, 312] on p "﻿ @ [PERSON_NAME] ﻿ Na atualização agronômica, aqui, a [PERSON_NAME] percebeu q…" at bounding box center [612, 309] width 200 height 24
click at [598, 316] on p "﻿ @ Julia Abich ﻿ Na atualização agronômica, aqui, a Naiara percebeu que o Doug…" at bounding box center [612, 309] width 200 height 24
drag, startPoint x: 523, startPoint y: 315, endPoint x: 698, endPoint y: 310, distance: 175.1
click at [698, 310] on p "﻿ @ Julia Abich ﻿ Na atualização agronômica, aqui, a Naiara percebeu que o Doug…" at bounding box center [612, 309] width 200 height 24
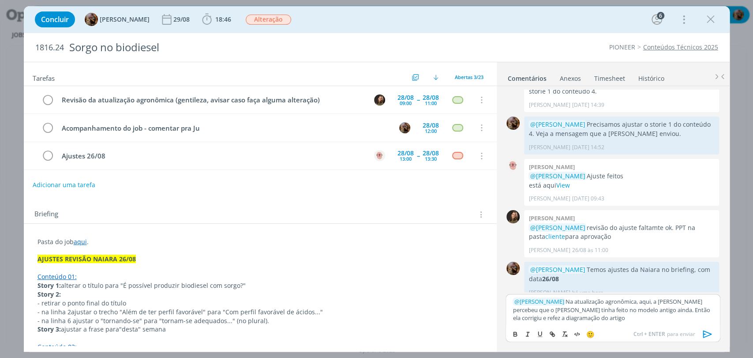
click at [657, 319] on p "﻿ @ Julia Abich ﻿ Na atualização agronômica, aqui, a Naiara percebeu que o Doug…" at bounding box center [612, 309] width 200 height 24
click at [663, 317] on p "﻿ @ Julia Abich ﻿ Na atualização agronômica, aqui, a Naiara percebeu que o Doug…" at bounding box center [612, 309] width 200 height 24
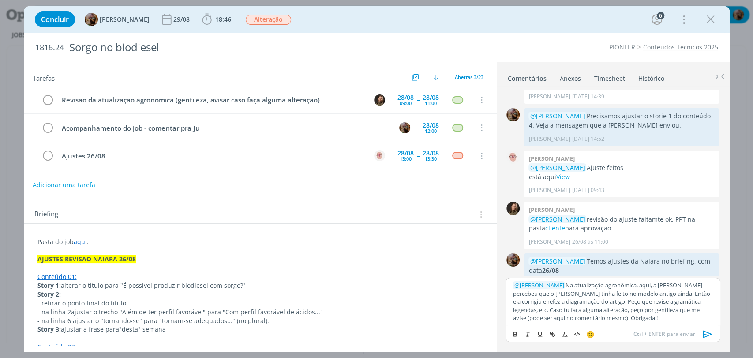
click at [627, 293] on p "﻿ @ Julia Abich ﻿ Na atualização agronômica, aqui, a Naiara percebeu que o Doug…" at bounding box center [612, 301] width 200 height 41
click at [549, 310] on p "﻿ @ Julia Abich ﻿ Na atualização agronômica, aqui, a Naiara percebeu que o Doug…" at bounding box center [612, 300] width 200 height 49
click at [648, 297] on p "﻿ @ Julia Abich ﻿ Na atualização agronômica, aqui, a Naiara percebeu que o Doug…" at bounding box center [612, 300] width 200 height 49
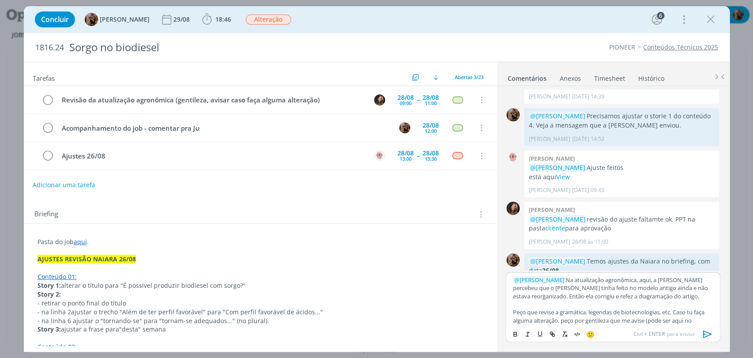
scroll to position [11, 0]
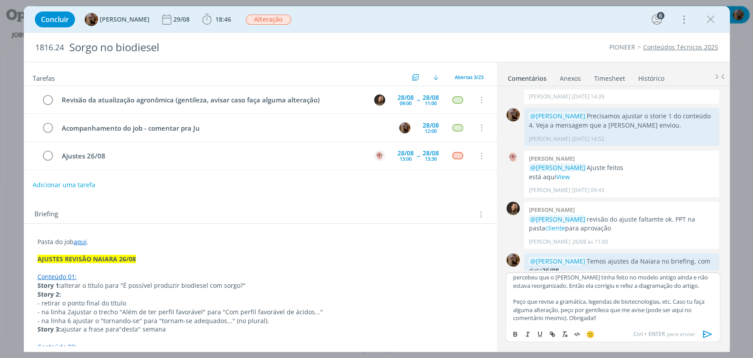
click at [630, 316] on p "Peço que revise a gramática, legendas de biotecnologias, etc. Caso tu faça algu…" at bounding box center [612, 309] width 200 height 24
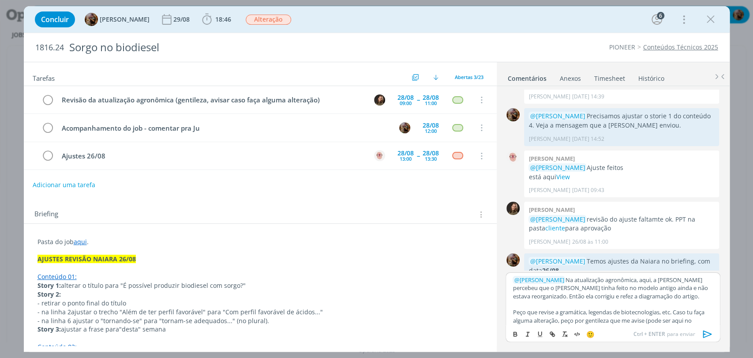
scroll to position [827, 0]
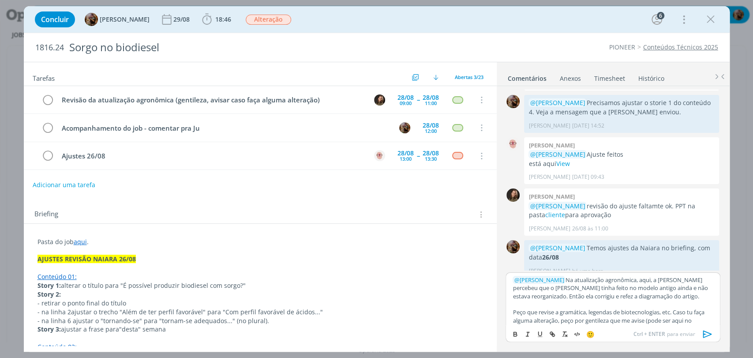
click at [582, 295] on p "﻿ @ [PERSON_NAME] ﻿ Na atualização agronômica, aqui, a Naiara percebeu que o [P…" at bounding box center [612, 288] width 200 height 24
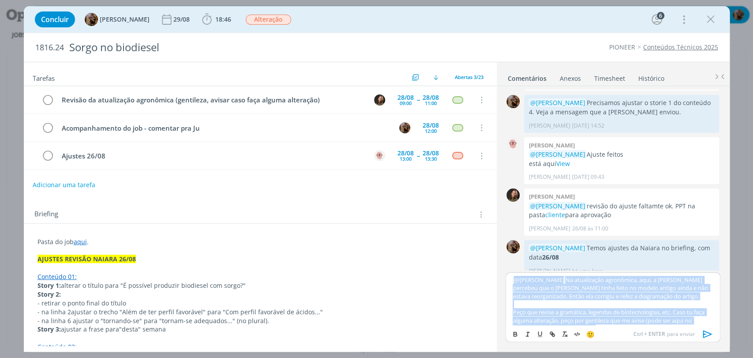
copy div "﻿ @ [PERSON_NAME] ﻿ Na atualização agronômica, aqui, a Naiara percebeu que o [P…"
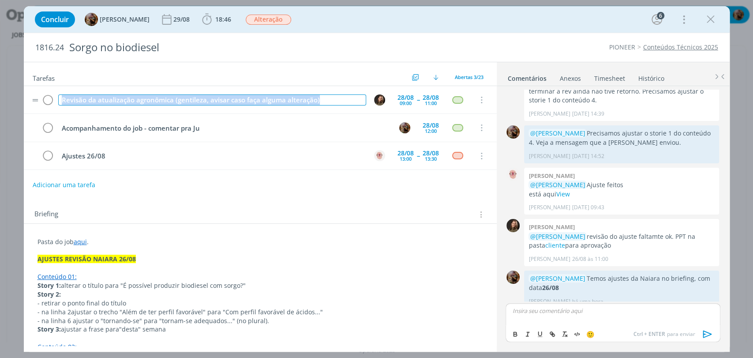
drag, startPoint x: 326, startPoint y: 102, endPoint x: 59, endPoint y: 98, distance: 267.3
click at [59, 98] on div "Revisão da atualização agronômica (gentileza, avisar caso faça alguma alteração)" at bounding box center [212, 99] width 308 height 11
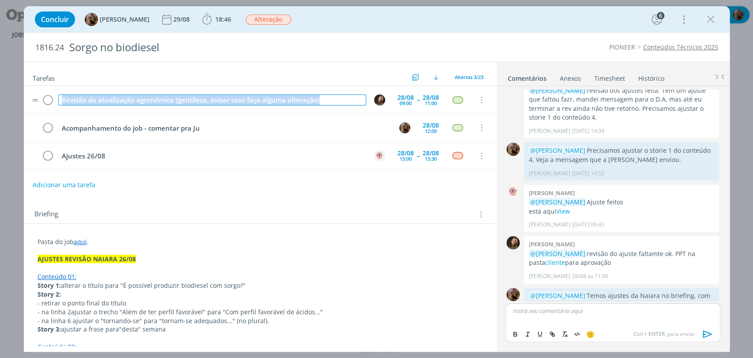
copy div "Revisão da atualização agronômica (gentileza, avisar caso faça alguma alteração)"
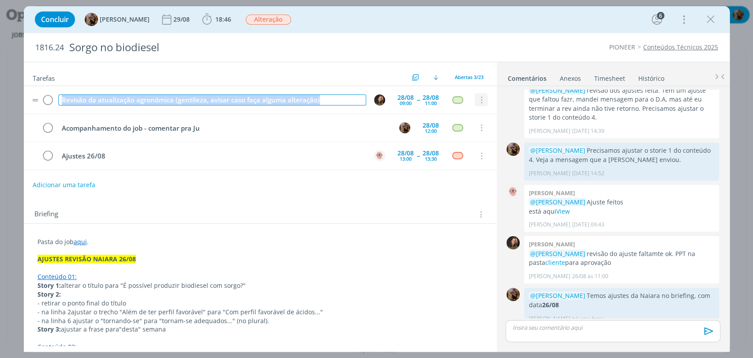
click at [476, 97] on icon "dialog" at bounding box center [481, 100] width 10 height 8
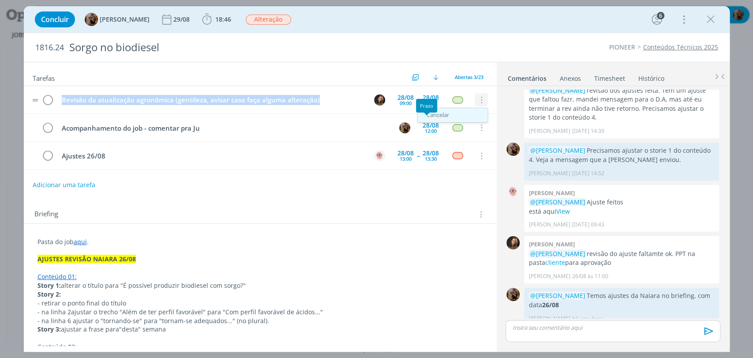
click at [433, 119] on link "Cancelar" at bounding box center [453, 115] width 70 height 14
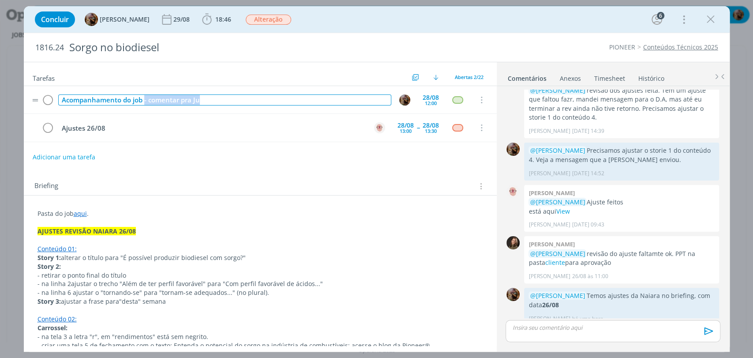
drag, startPoint x: 229, startPoint y: 100, endPoint x: 145, endPoint y: 103, distance: 84.7
click at [145, 103] on div "Acompanhamento do job - comentar pra Ju" at bounding box center [224, 99] width 333 height 11
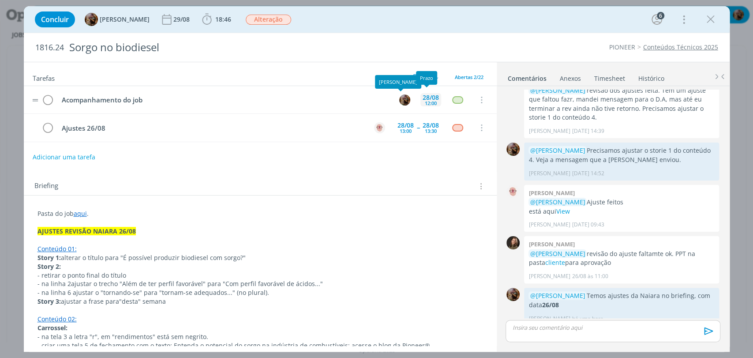
click at [434, 97] on div "28/08" at bounding box center [430, 97] width 16 height 6
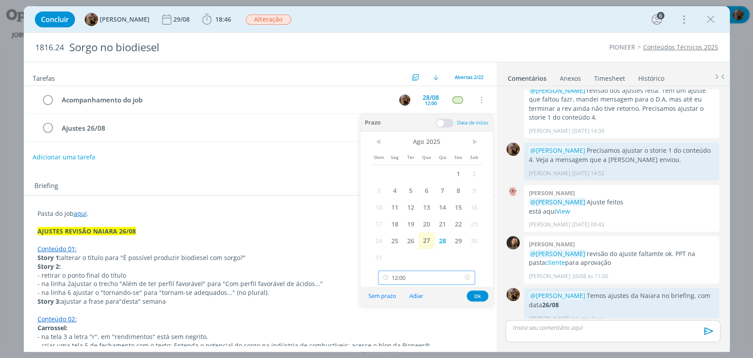
click at [437, 275] on input "12:00" at bounding box center [426, 277] width 97 height 14
click at [405, 213] on div "14:30" at bounding box center [427, 217] width 98 height 16
type input "14:30"
click at [480, 293] on button "Ok" at bounding box center [478, 295] width 22 height 11
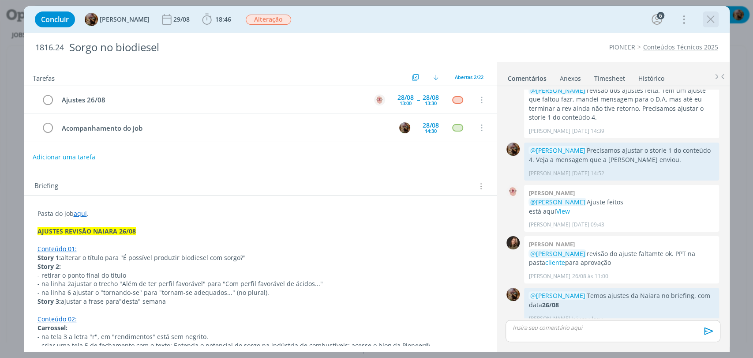
click at [709, 22] on icon "dialog" at bounding box center [710, 19] width 13 height 13
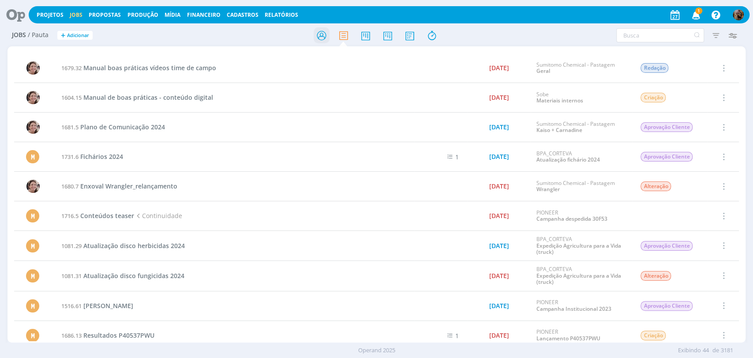
click at [315, 30] on icon at bounding box center [321, 35] width 16 height 17
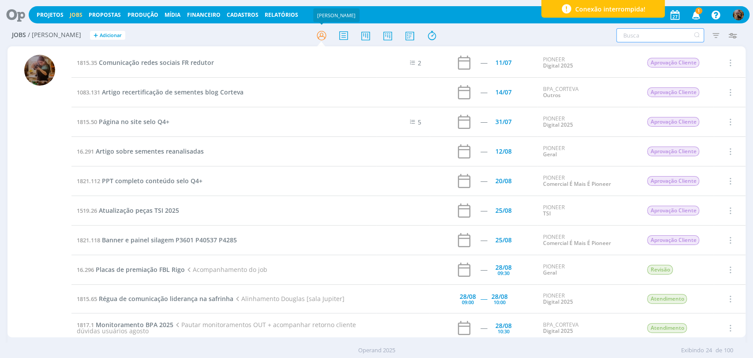
click at [663, 32] on input "text" at bounding box center [660, 35] width 88 height 14
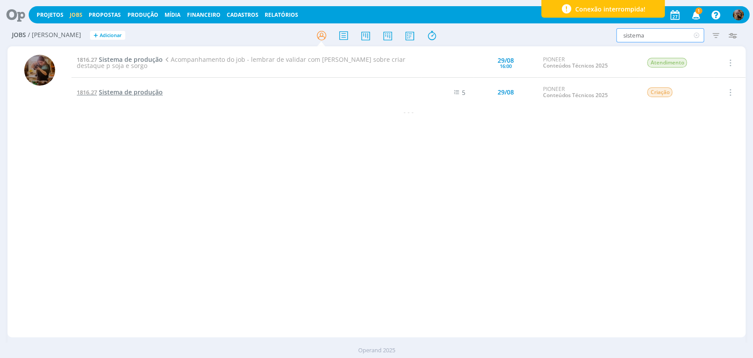
type input "sistema"
click at [134, 93] on span "Sistema de produção" at bounding box center [131, 92] width 64 height 8
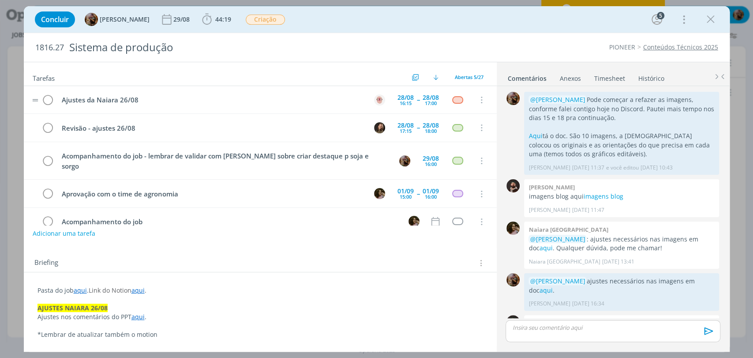
scroll to position [489, 0]
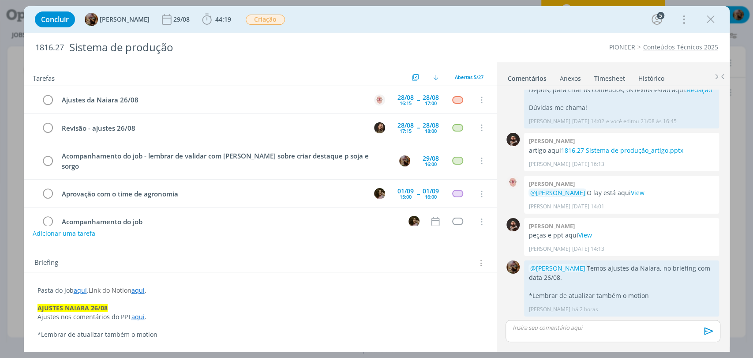
click at [533, 325] on p "dialog" at bounding box center [612, 327] width 200 height 8
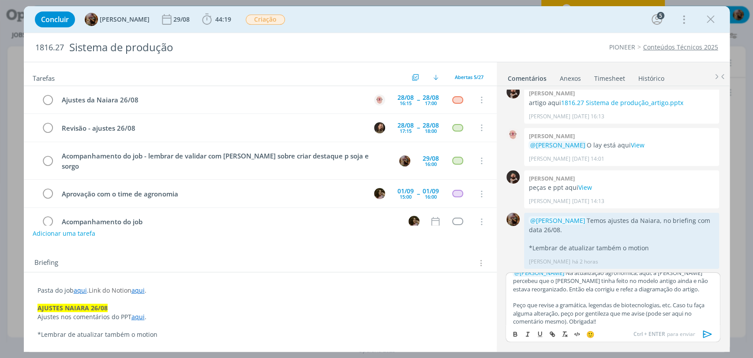
scroll to position [0, 0]
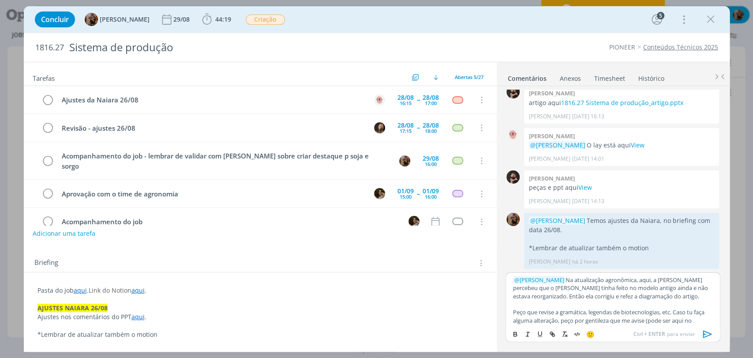
click at [630, 280] on p "﻿ @ [PERSON_NAME] ﻿ Na atualização agronômica, aqui, a Naiara percebeu que o [P…" at bounding box center [612, 288] width 200 height 24
click at [551, 331] on icon "dialog" at bounding box center [551, 332] width 3 height 3
paste input "[URL][DOMAIN_NAME]"
type input "[URL][DOMAIN_NAME]"
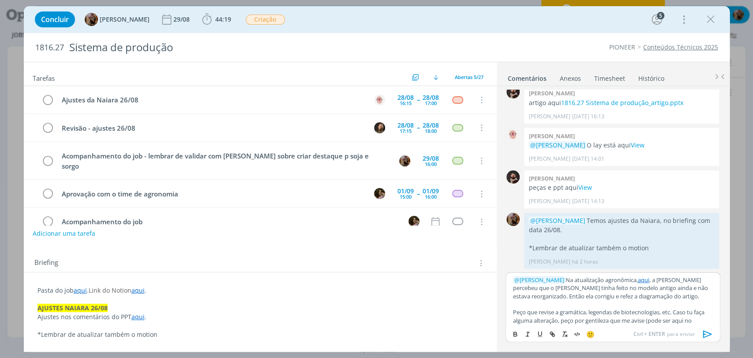
click at [593, 292] on p "﻿ @ [PERSON_NAME] ﻿ Na atualização agronômica, aqui , a Naiara percebeu que o […" at bounding box center [612, 288] width 200 height 24
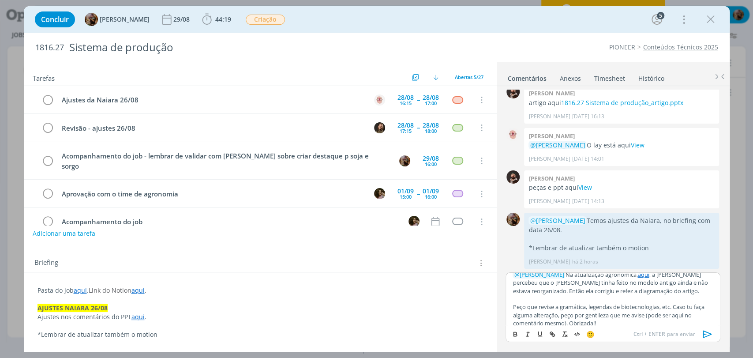
scroll to position [11, 0]
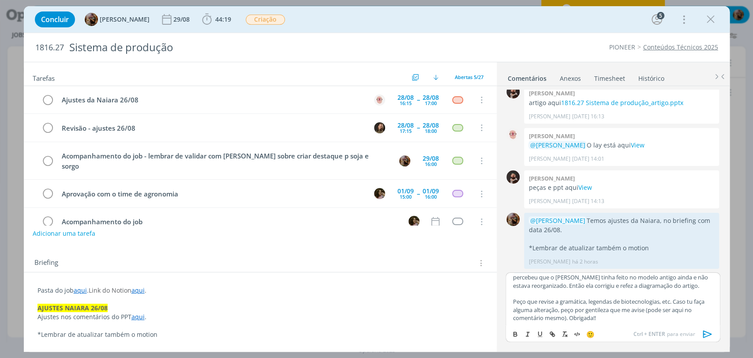
click at [607, 315] on p "Peço que revise a gramática, legendas de biotecnologias, etc. Caso tu faça algu…" at bounding box center [612, 309] width 200 height 24
click at [705, 334] on icon "dialog" at bounding box center [707, 333] width 13 height 13
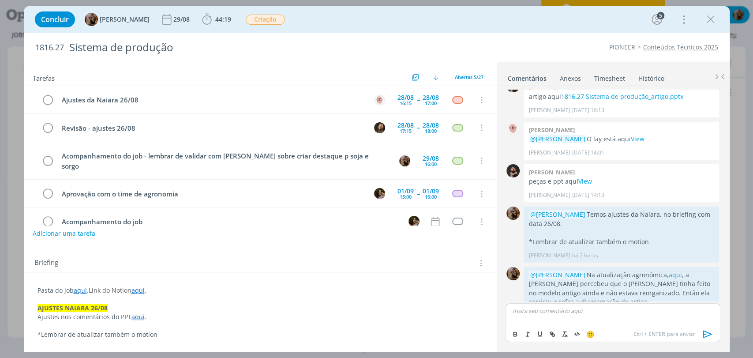
scroll to position [0, 0]
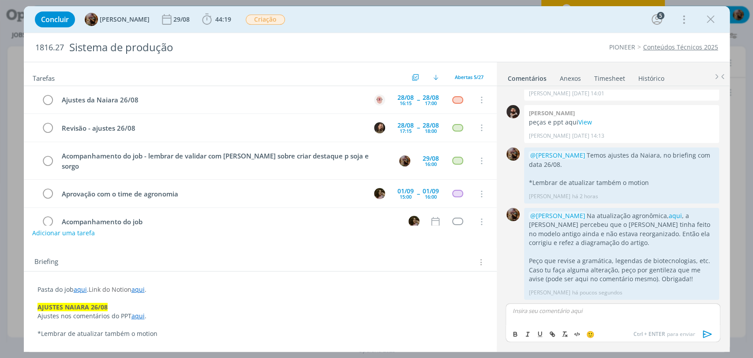
click at [77, 233] on button "Adicionar uma tarefa" at bounding box center [63, 232] width 63 height 15
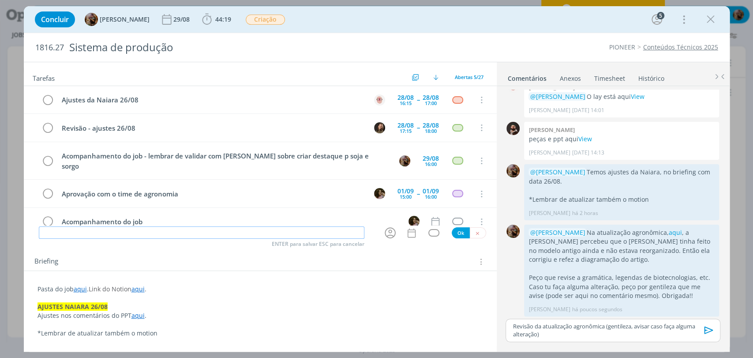
scroll to position [586, 0]
paste input "Revisão da atualização agronômica (gentileza, avisar caso faça alguma alteração)"
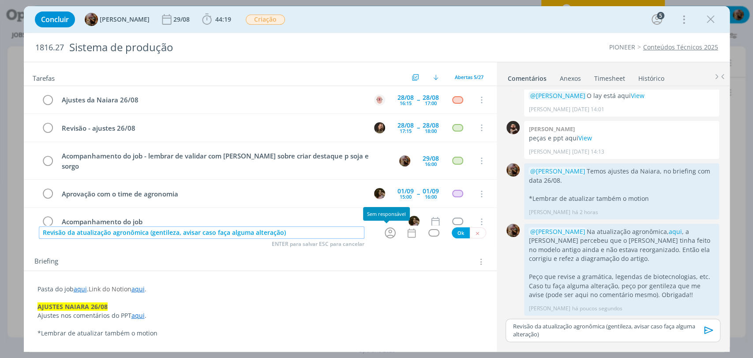
click at [385, 232] on icon "dialog" at bounding box center [390, 233] width 11 height 11
type input "Revisão da atualização agronômica (gentileza, avisar caso faça alguma alteração)"
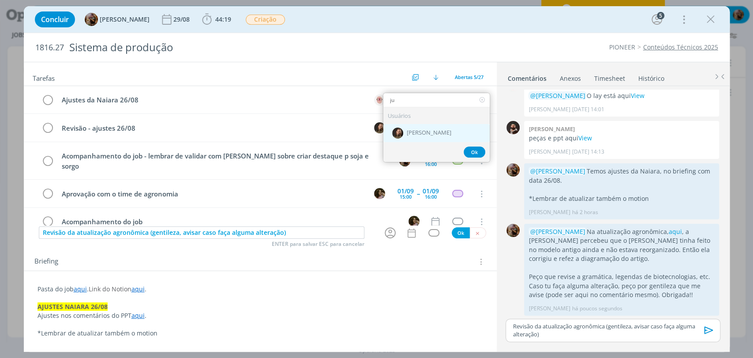
type input "ju"
click at [409, 132] on span "[PERSON_NAME]" at bounding box center [429, 133] width 45 height 7
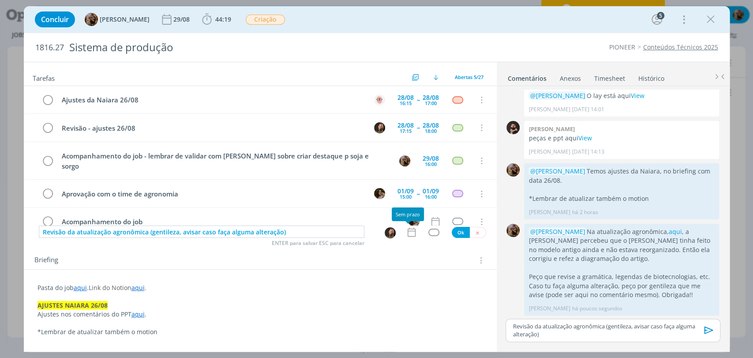
click at [414, 231] on div "dialog" at bounding box center [413, 231] width 15 height 11
click at [406, 232] on icon "dialog" at bounding box center [411, 231] width 11 height 11
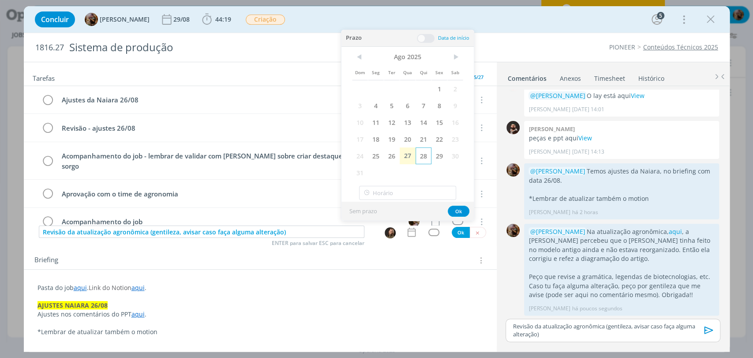
click at [428, 151] on span "28" at bounding box center [423, 155] width 16 height 17
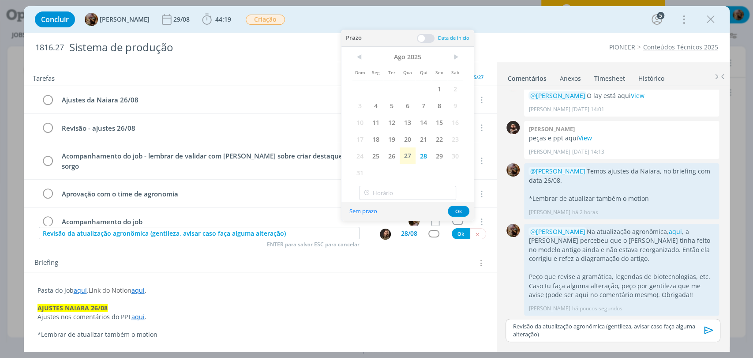
click at [426, 36] on span at bounding box center [426, 38] width 18 height 9
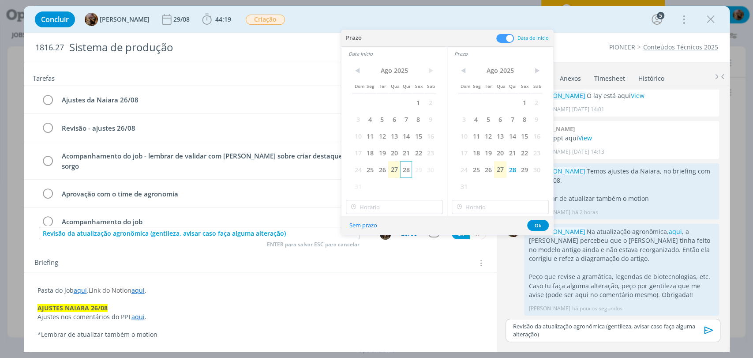
click at [403, 170] on span "28" at bounding box center [406, 169] width 12 height 17
click at [412, 202] on input "19:00" at bounding box center [394, 207] width 97 height 14
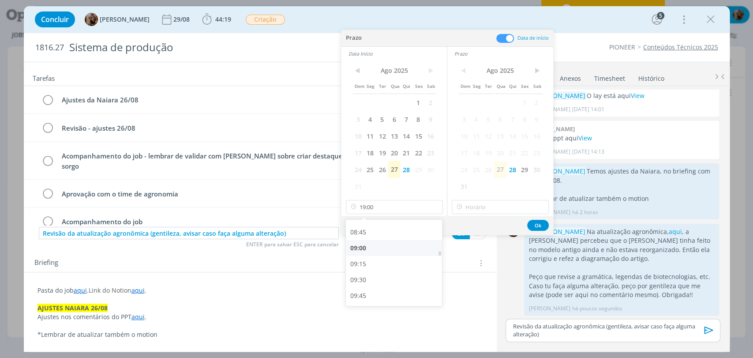
click at [365, 247] on div "09:00" at bounding box center [395, 248] width 98 height 16
type input "09:00"
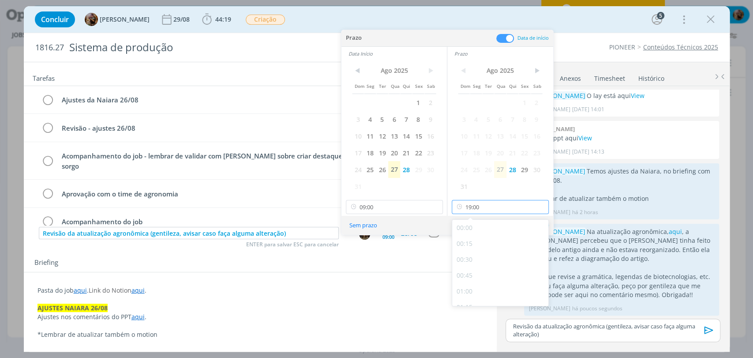
click at [504, 207] on input "19:00" at bounding box center [500, 207] width 97 height 14
click at [482, 231] on div "11:00" at bounding box center [501, 228] width 98 height 16
type input "11:00"
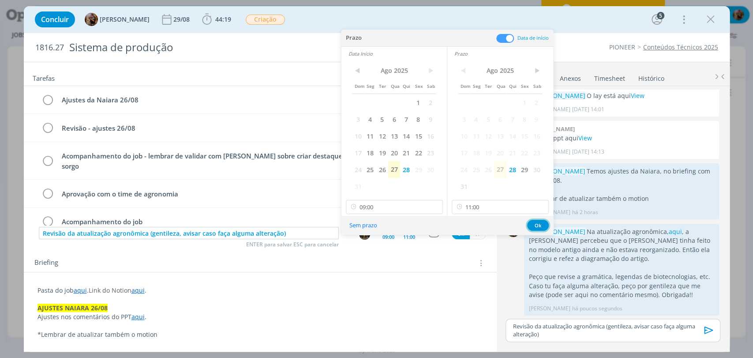
drag, startPoint x: 530, startPoint y: 223, endPoint x: 493, endPoint y: 235, distance: 39.9
click at [531, 223] on button "Ok" at bounding box center [538, 225] width 22 height 11
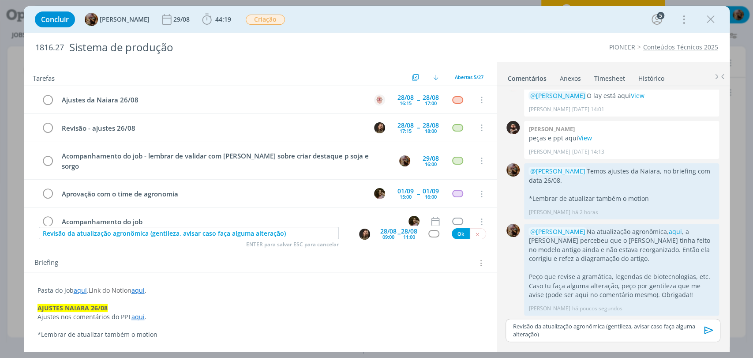
click at [431, 235] on div "dialog" at bounding box center [433, 233] width 11 height 7
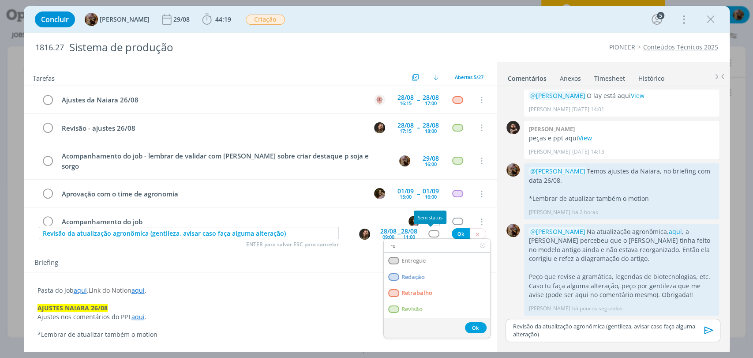
type input "rev"
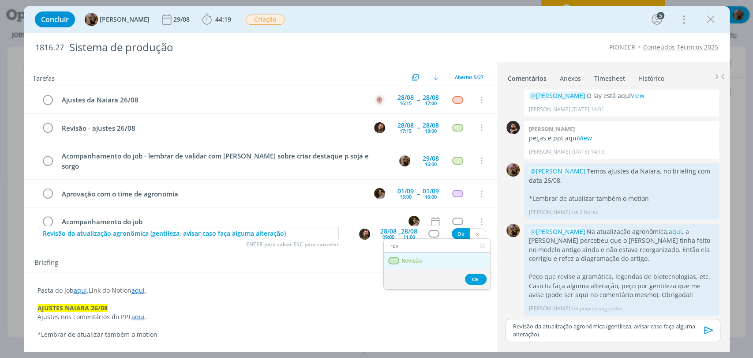
click at [418, 258] on span "Revisão" at bounding box center [411, 260] width 21 height 7
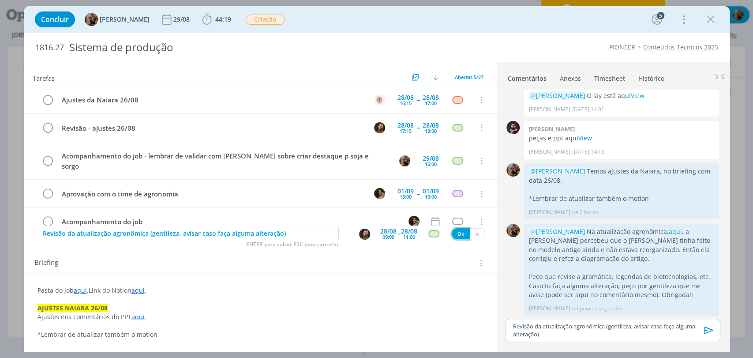
drag, startPoint x: 458, startPoint y: 234, endPoint x: 336, endPoint y: 58, distance: 214.8
click at [458, 234] on button "Ok" at bounding box center [461, 233] width 18 height 11
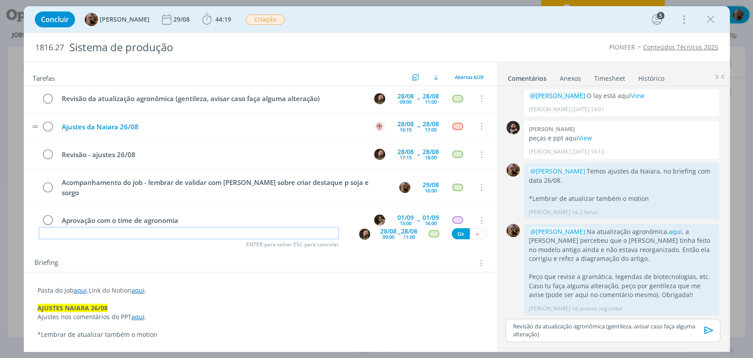
scroll to position [0, 0]
click at [567, 335] on p "Revisão da atualização agronômica (gentileza, avisar caso faça alguma alteração)" at bounding box center [612, 330] width 200 height 16
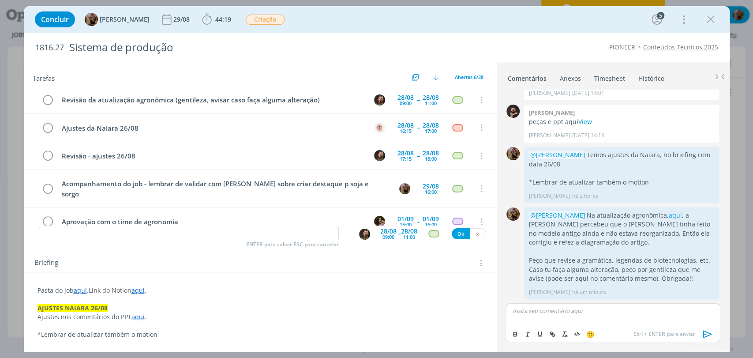
scroll to position [602, 0]
click at [459, 297] on p "dialog" at bounding box center [259, 299] width 445 height 9
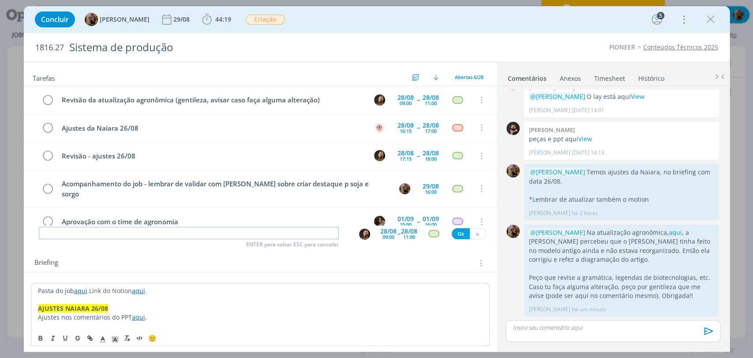
click at [187, 234] on input "dialog" at bounding box center [189, 233] width 300 height 12
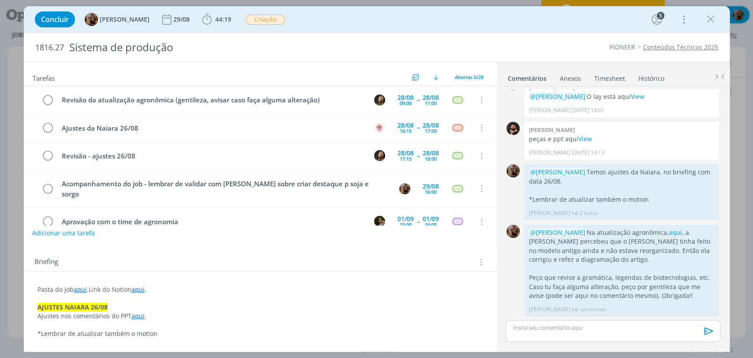
scroll to position [0, 0]
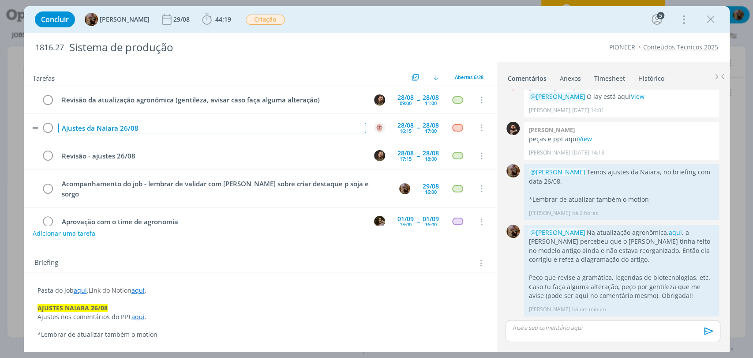
click at [87, 130] on div "Ajustes da Naiara 26/08" at bounding box center [212, 128] width 308 height 11
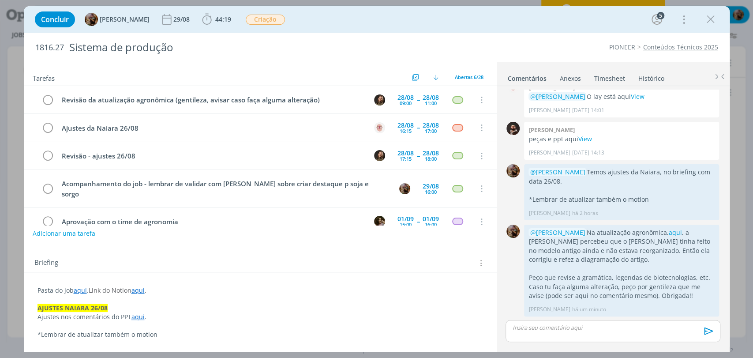
click at [428, 17] on div "Concluir Amanda Rodrigues 29/08 44:19 Iniciar Apontar Data * 27/08/2025 Horas *…" at bounding box center [376, 19] width 692 height 21
click at [272, 18] on span "Criação" at bounding box center [265, 20] width 39 height 10
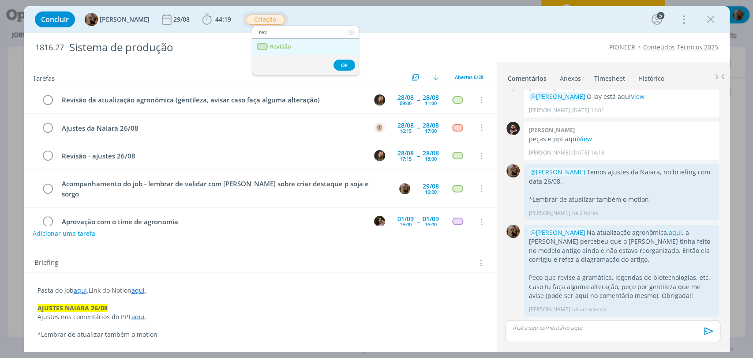
type input "rev"
click at [274, 49] on span "Revisão" at bounding box center [279, 46] width 21 height 7
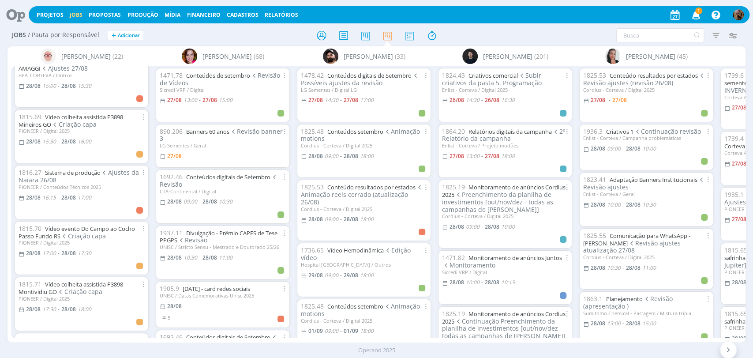
scroll to position [343, 0]
click at [93, 168] on link "Sistema de produção" at bounding box center [73, 172] width 56 height 8
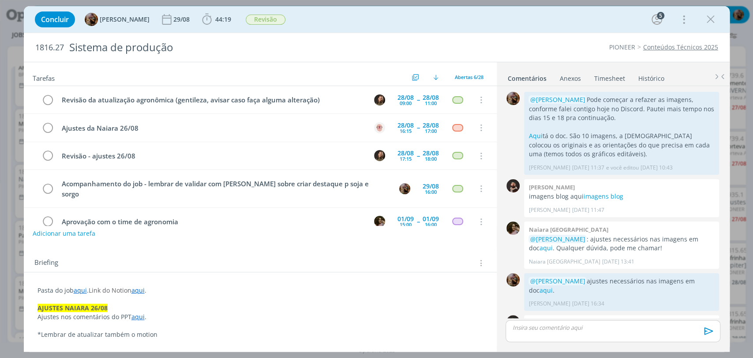
scroll to position [586, 0]
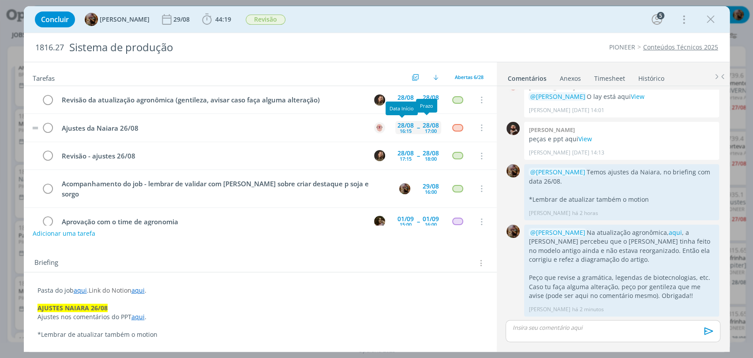
click at [408, 129] on div "28/08 16:15" at bounding box center [405, 127] width 21 height 13
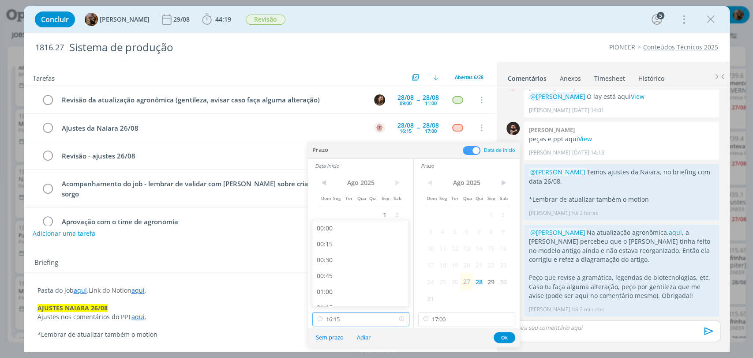
click at [366, 316] on input "16:15" at bounding box center [360, 319] width 97 height 14
click at [341, 280] on div "16:00" at bounding box center [361, 279] width 98 height 16
type input "16:00"
click at [456, 317] on input "17:00" at bounding box center [466, 319] width 97 height 14
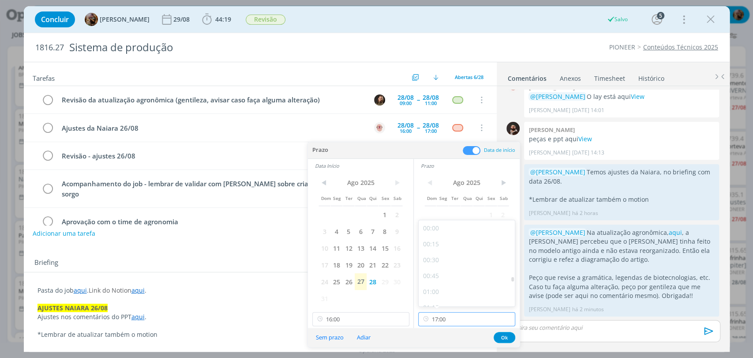
scroll to position [1012, 0]
click at [442, 278] on div "16:45" at bounding box center [467, 279] width 98 height 16
type input "16:45"
click at [502, 335] on button "Ok" at bounding box center [504, 337] width 22 height 11
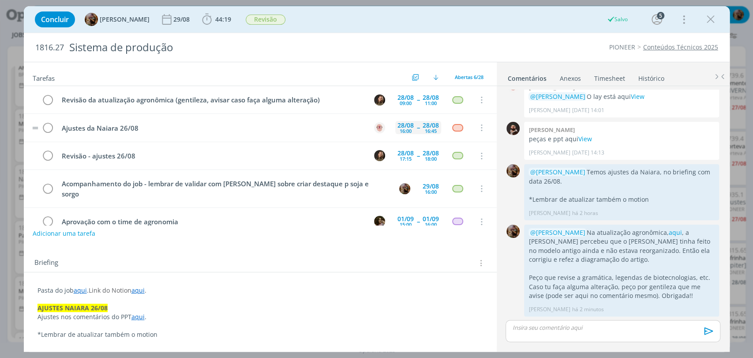
click at [430, 130] on div "16:45" at bounding box center [431, 130] width 12 height 5
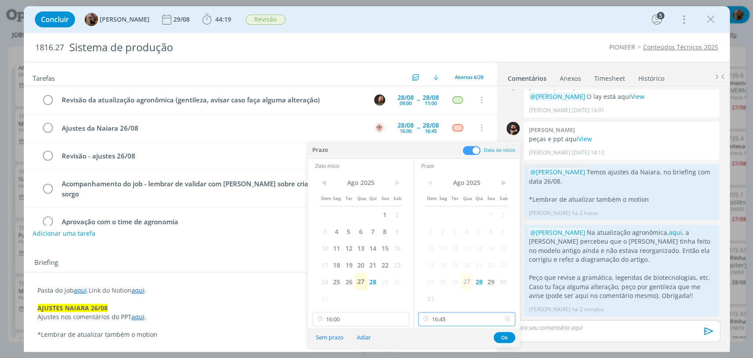
click at [442, 323] on input "16:45" at bounding box center [466, 319] width 97 height 14
click at [531, 12] on div "Concluir Amanda Rodrigues 29/08 44:19 Iniciar Apontar Data * 27/08/2025 Horas *…" at bounding box center [376, 19] width 692 height 21
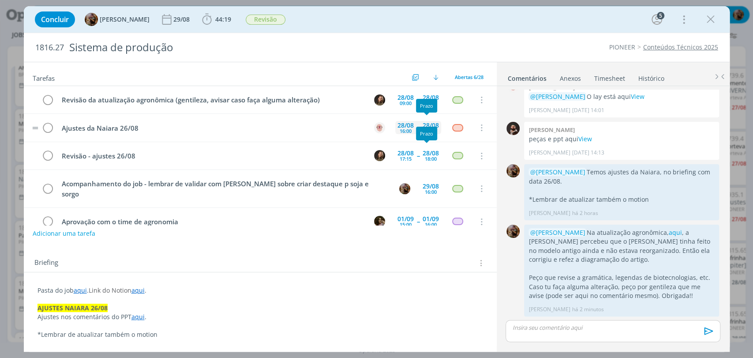
click at [425, 124] on div "28/08" at bounding box center [430, 125] width 16 height 6
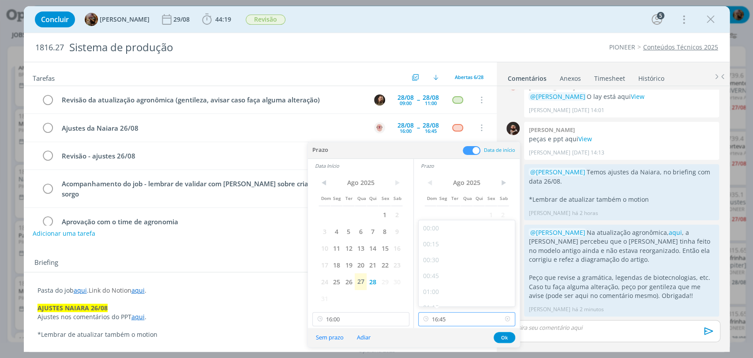
click at [467, 324] on input "16:45" at bounding box center [466, 319] width 97 height 14
click at [446, 273] on div "16:30" at bounding box center [467, 279] width 98 height 16
type input "16:30"
click at [496, 336] on button "Ok" at bounding box center [504, 337] width 22 height 11
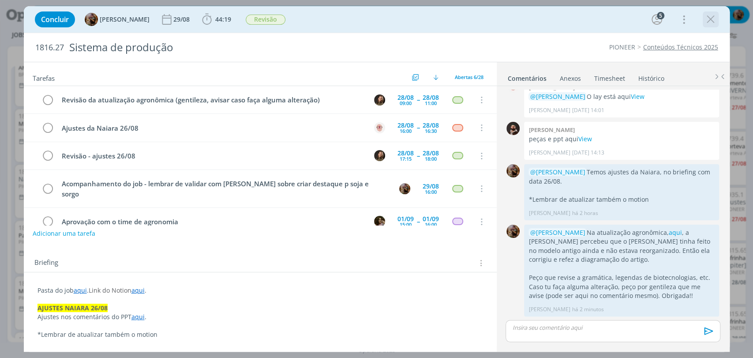
click at [711, 19] on icon "dialog" at bounding box center [710, 19] width 13 height 13
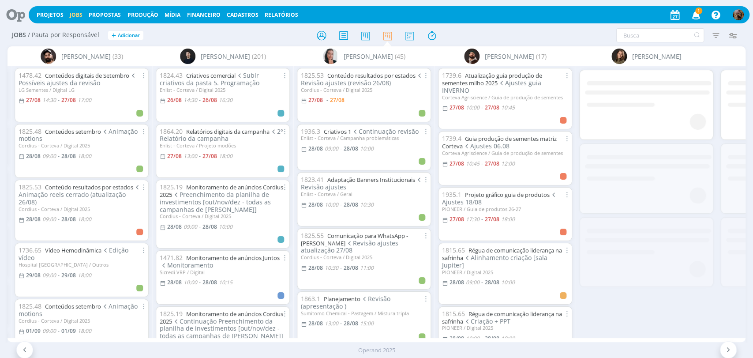
scroll to position [0, 288]
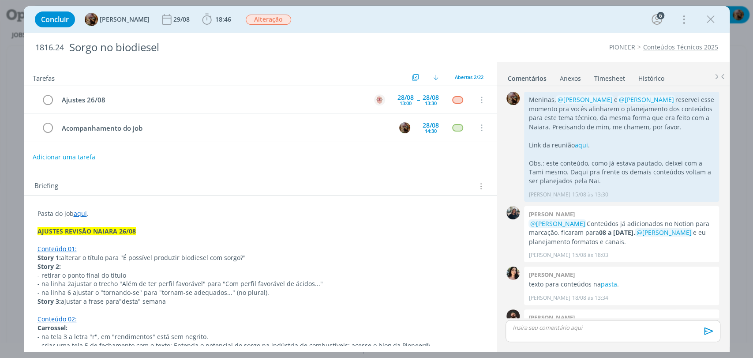
scroll to position [780, 0]
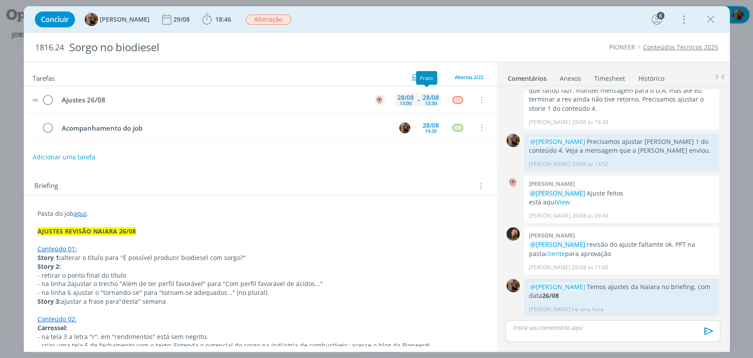
click at [422, 97] on div "28/08" at bounding box center [430, 97] width 16 height 6
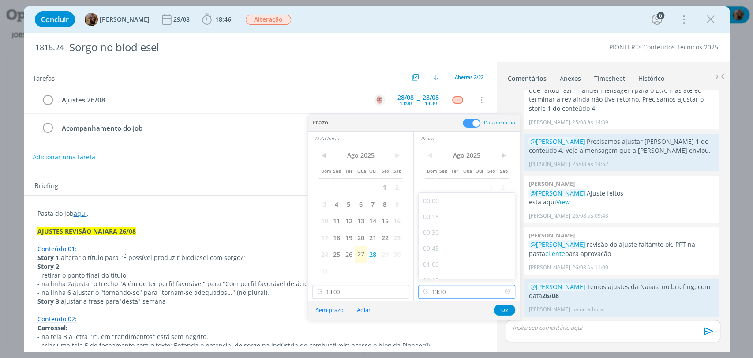
click at [461, 297] on input "13:30" at bounding box center [466, 291] width 97 height 14
click at [445, 243] on div "17:00" at bounding box center [467, 245] width 98 height 16
type input "17:00"
click at [390, 284] on input "13:00" at bounding box center [360, 291] width 97 height 14
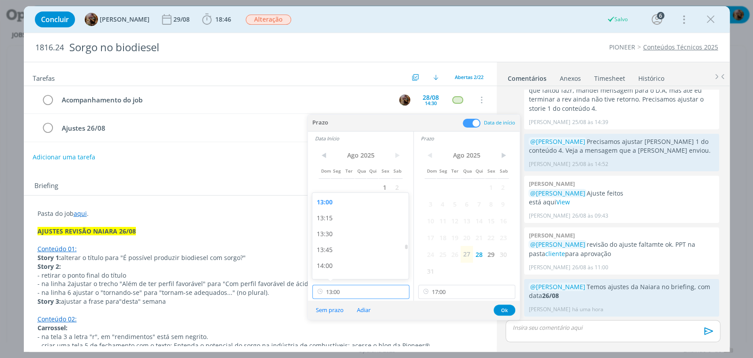
scroll to position [1003, 0]
click at [329, 245] on div "16:30" at bounding box center [361, 245] width 98 height 16
type input "16:30"
click at [497, 310] on button "Ok" at bounding box center [504, 309] width 22 height 11
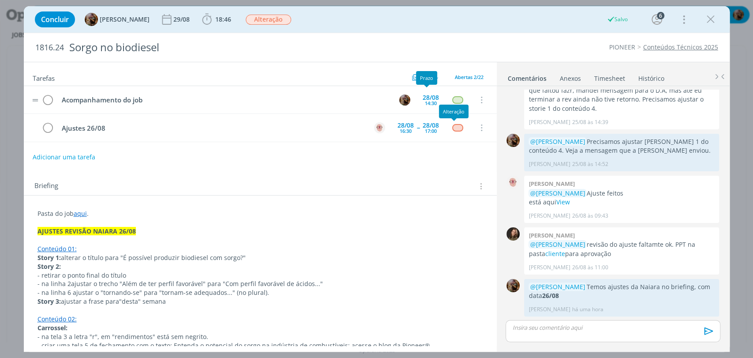
drag, startPoint x: 428, startPoint y: 96, endPoint x: 427, endPoint y: 109, distance: 13.3
click at [427, 96] on div "28/08" at bounding box center [430, 97] width 16 height 6
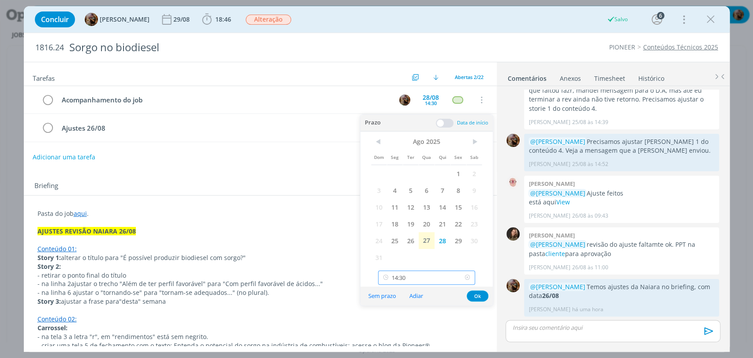
click at [426, 274] on input "14:30" at bounding box center [426, 277] width 97 height 14
click at [398, 244] on div "17:30" at bounding box center [427, 248] width 98 height 16
type input "17:30"
click at [478, 294] on button "Ok" at bounding box center [478, 295] width 22 height 11
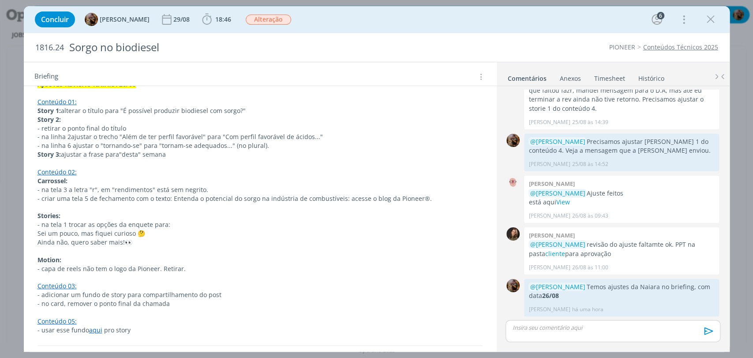
scroll to position [0, 0]
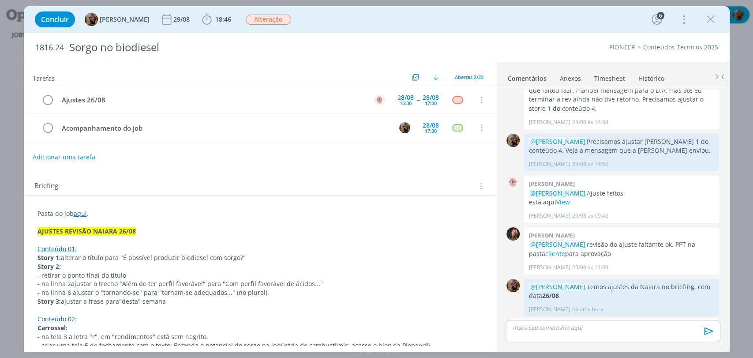
click at [706, 24] on icon "dialog" at bounding box center [710, 19] width 13 height 13
